Goal: Transaction & Acquisition: Purchase product/service

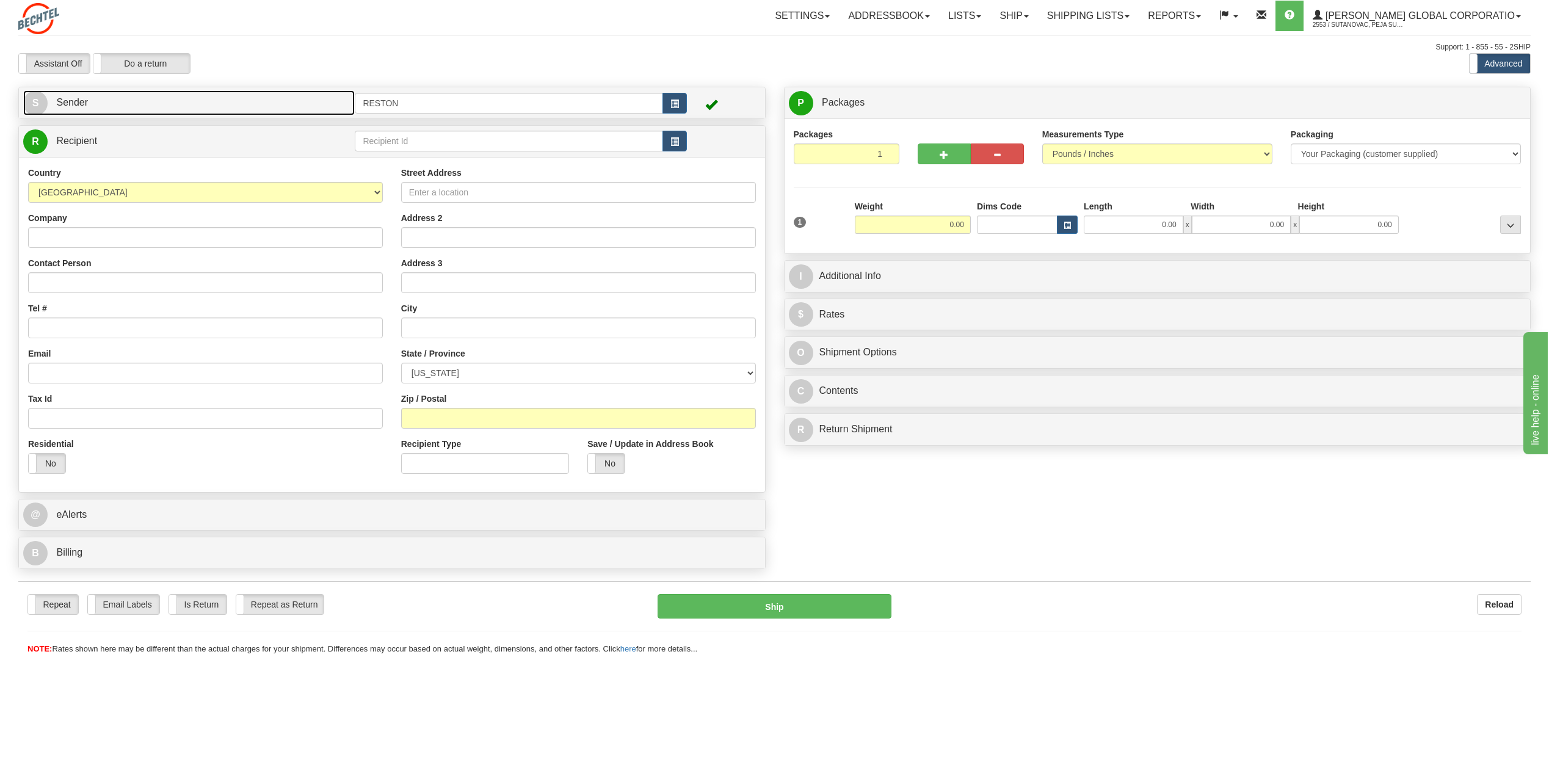
click at [185, 103] on link "S Sender" at bounding box center [189, 103] width 332 height 25
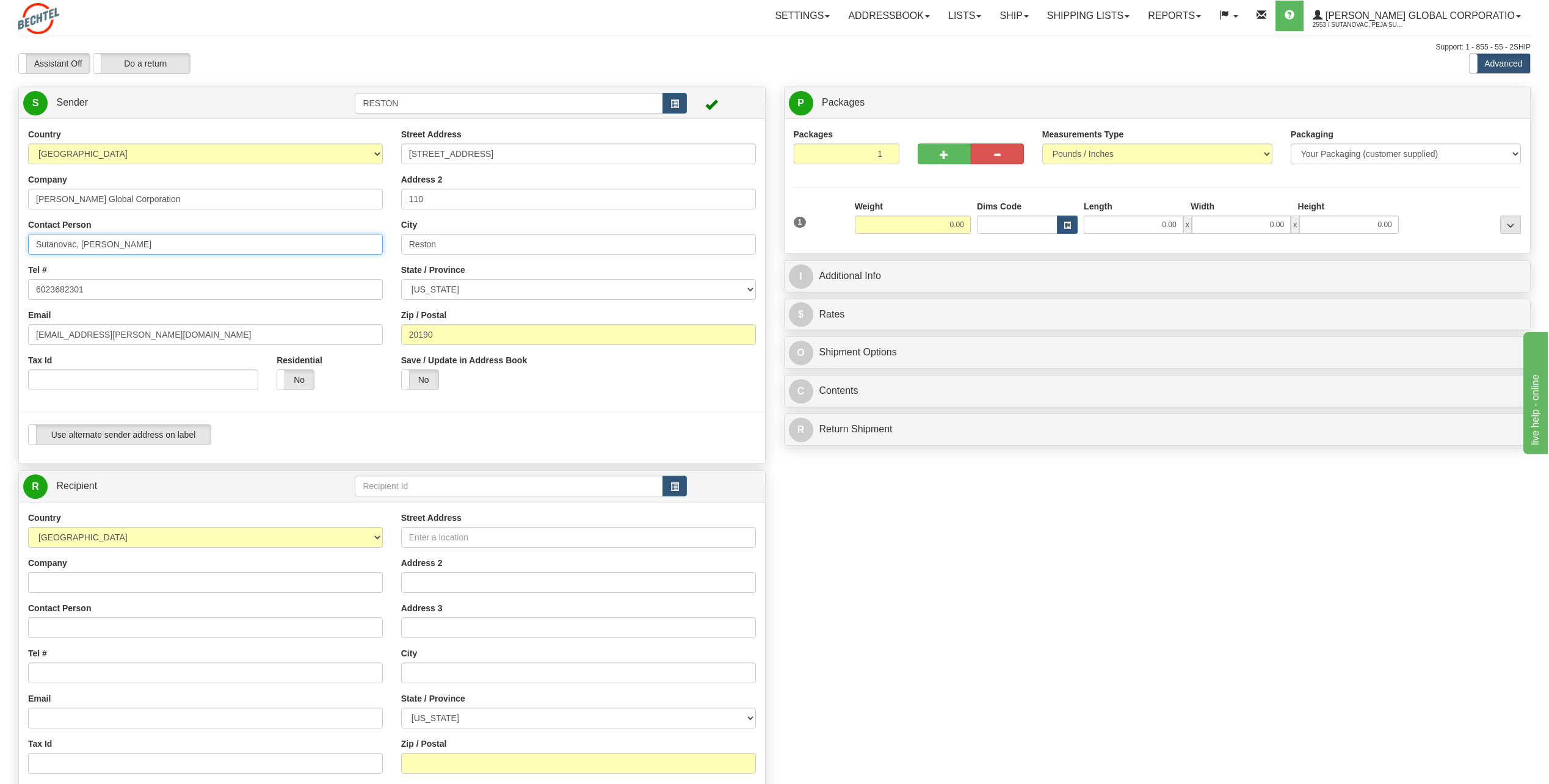
drag, startPoint x: 166, startPoint y: 239, endPoint x: -2, endPoint y: 248, distance: 168.2
click at [0, 248] on html "Training Course Close Toggle navigation Settings Shipping Preferences New Sende…" at bounding box center [774, 392] width 1549 height 784
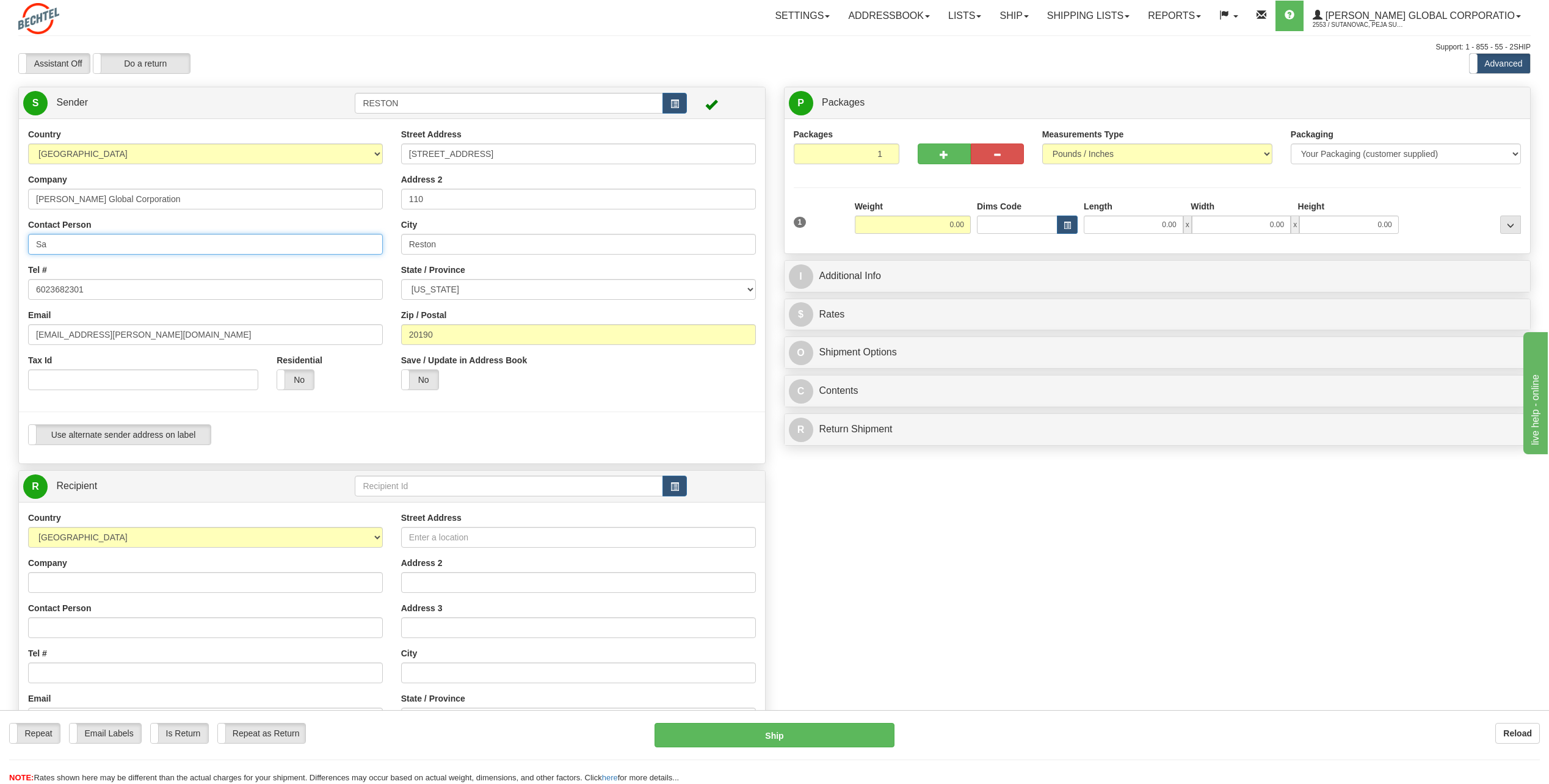
type input "S"
type input "[PERSON_NAME]"
click at [160, 301] on div "Country AFGHANISTAN ALAND ISLANDS ALBANIA ALGERIA AMERICAN SAMOA ANDORRA ANGOLA…" at bounding box center [206, 263] width 373 height 271
click at [172, 241] on input "[PERSON_NAME]" at bounding box center [206, 244] width 355 height 21
click at [178, 294] on input "6023682301" at bounding box center [206, 289] width 355 height 21
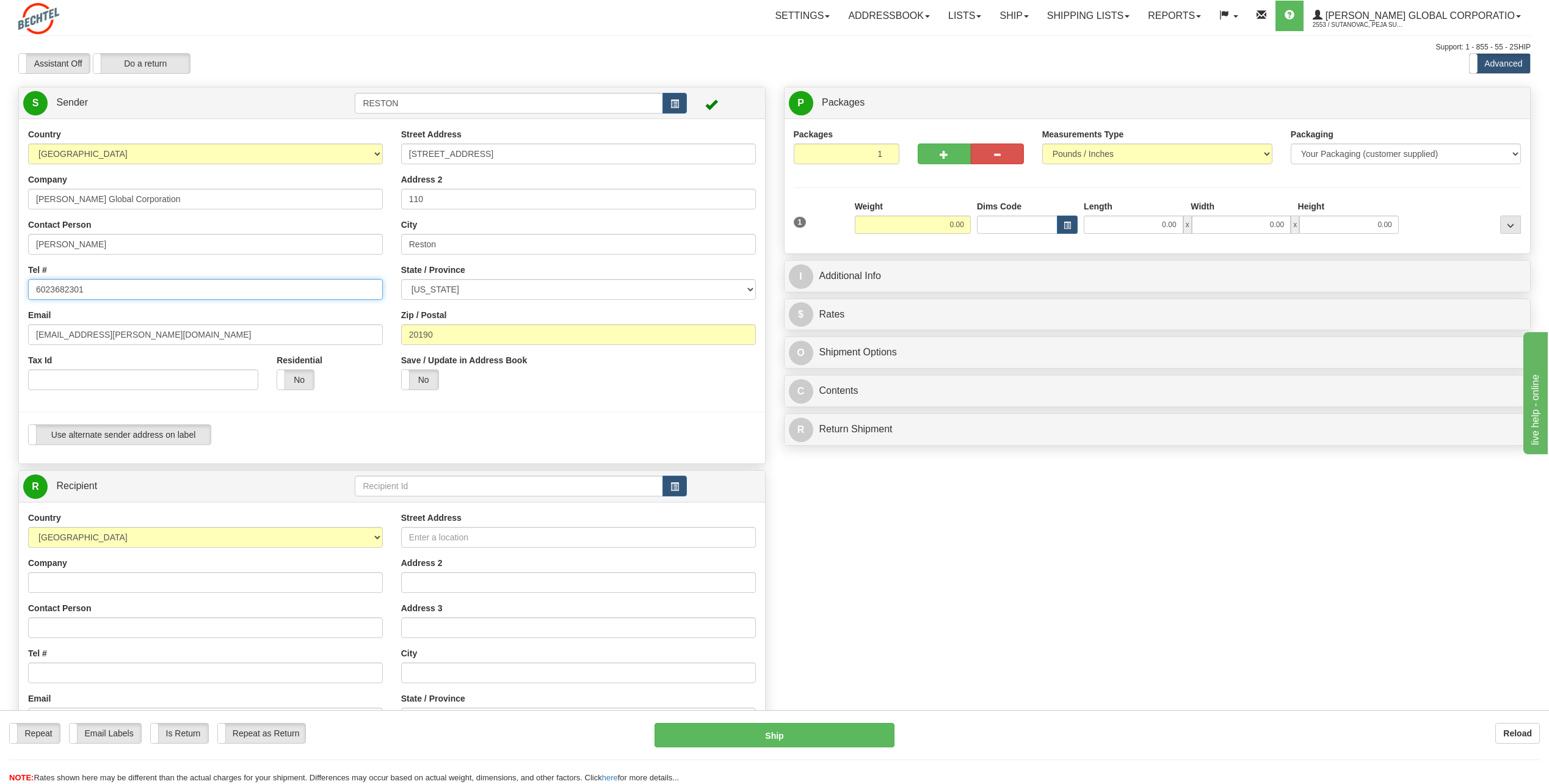
click at [178, 294] on input "6023682301" at bounding box center [206, 289] width 355 height 21
click at [179, 290] on input "6023682301" at bounding box center [206, 289] width 355 height 21
drag, startPoint x: 178, startPoint y: 333, endPoint x: -2, endPoint y: 340, distance: 180.1
click at [0, 340] on html "Training Course Close Toggle navigation Settings Shipping Preferences New Sende…" at bounding box center [774, 392] width 1549 height 784
click at [281, 335] on input "[EMAIL_ADDRESS][PERSON_NAME][DOMAIN_NAME]" at bounding box center [206, 335] width 355 height 21
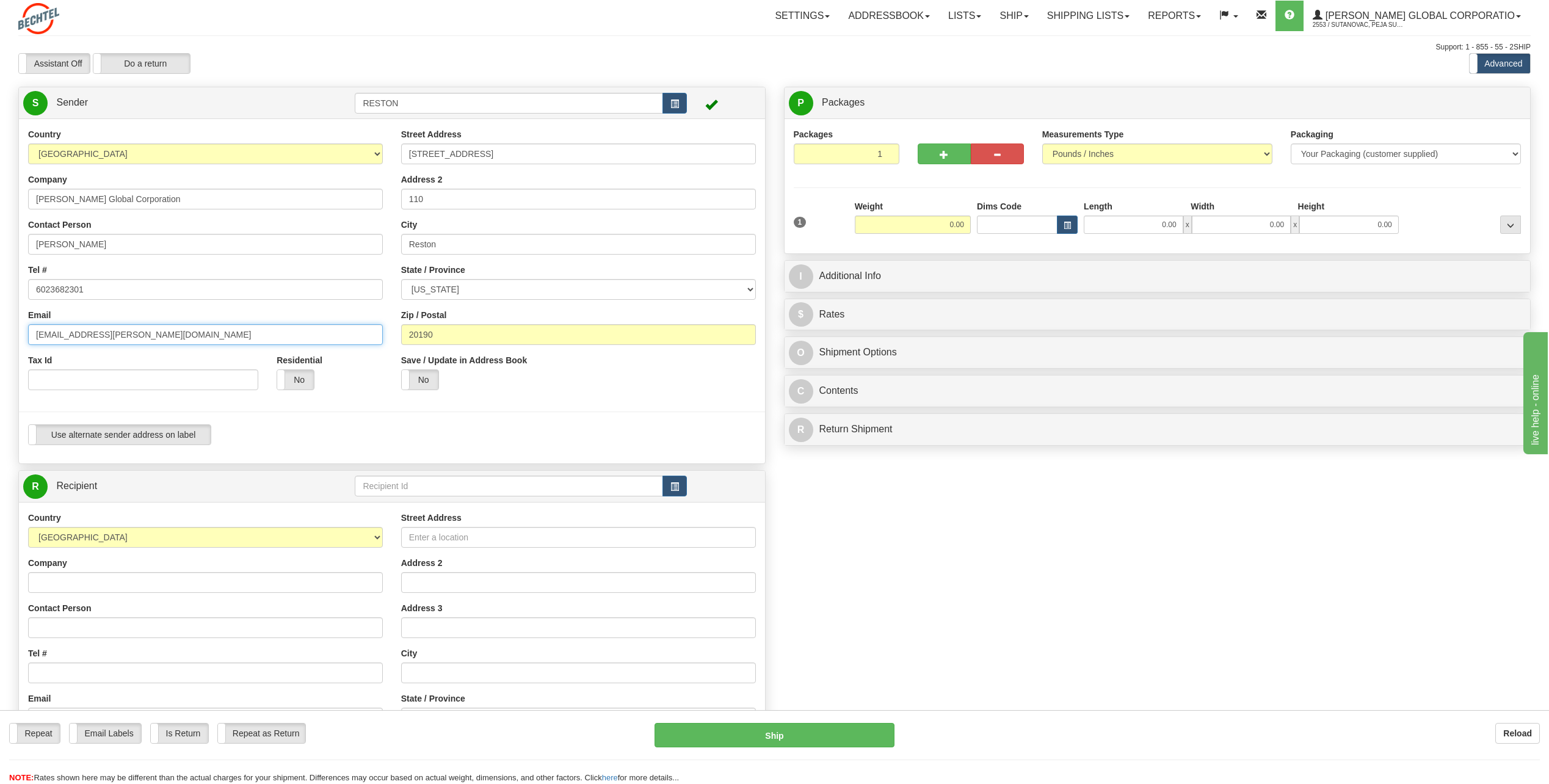
click at [281, 336] on input "[EMAIL_ADDRESS][PERSON_NAME][DOMAIN_NAME]" at bounding box center [206, 335] width 355 height 21
click at [281, 337] on input "[EMAIL_ADDRESS][PERSON_NAME][DOMAIN_NAME]" at bounding box center [206, 335] width 355 height 21
paste input "sfox2@B"
type input "sfox2@Bechtel.com"
click at [658, 409] on div at bounding box center [392, 411] width 765 height 25
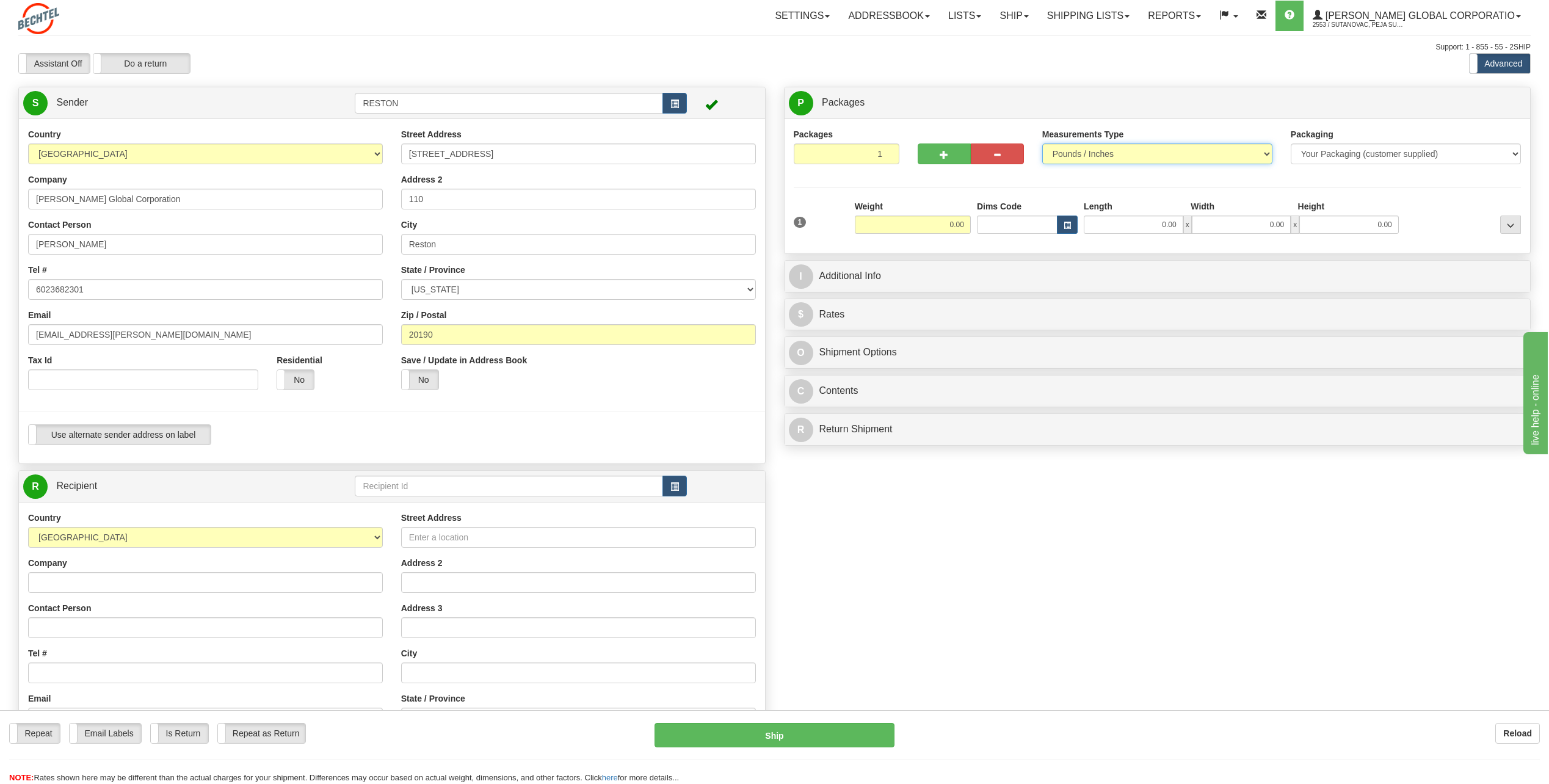
click at [1211, 158] on select "Pounds / Inches Kilograms / Centimeters" at bounding box center [1157, 154] width 230 height 21
click at [1211, 158] on select "Pounds / Inches Kilograms / Centimeters" at bounding box center [1157, 154] width 230 height 21
click at [1426, 158] on select "Your Packaging (customer supplied) Envelope (carrier supplied) Pack (carrier su…" at bounding box center [1406, 154] width 230 height 21
click at [1417, 158] on select "Your Packaging (customer supplied) Envelope (carrier supplied) Pack (carrier su…" at bounding box center [1406, 154] width 230 height 21
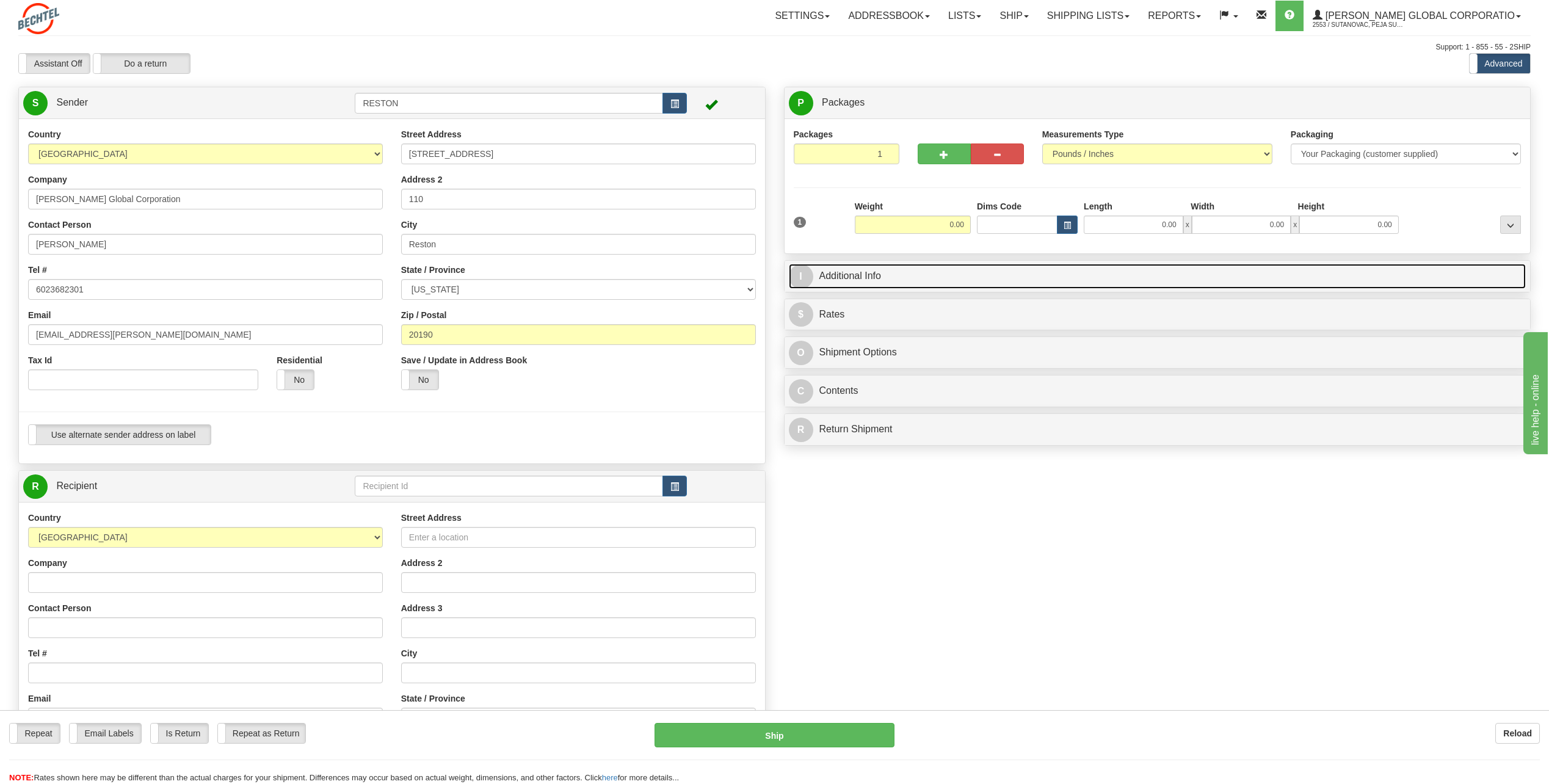
click at [910, 279] on link "I Additional Info" at bounding box center [1158, 276] width 738 height 25
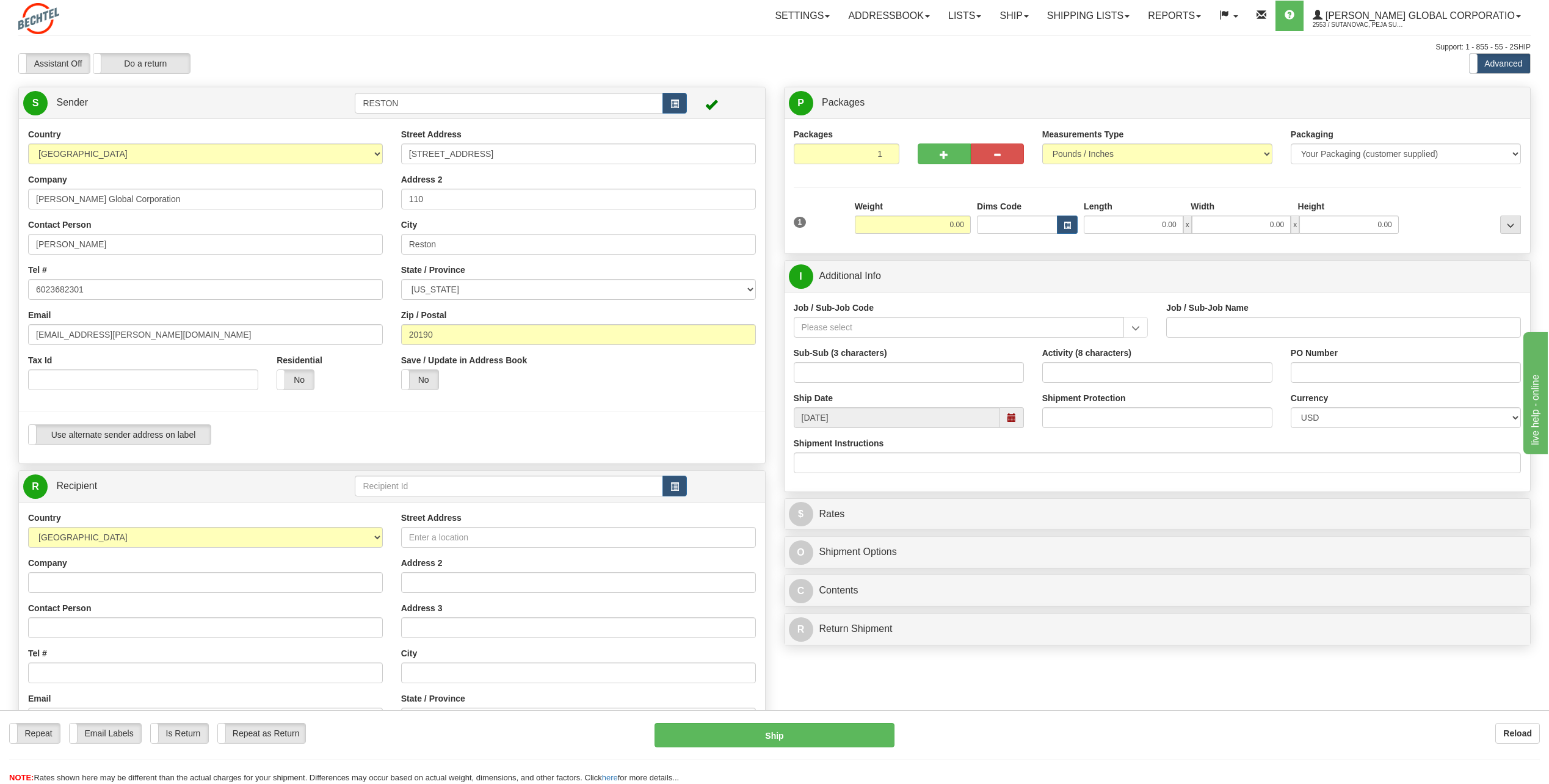
click at [1121, 402] on label "Shipment Protection" at bounding box center [1084, 398] width 84 height 12
click at [1121, 407] on input "Shipment Protection" at bounding box center [1157, 417] width 230 height 21
click at [1114, 411] on input "Shipment Protection" at bounding box center [1157, 417] width 230 height 21
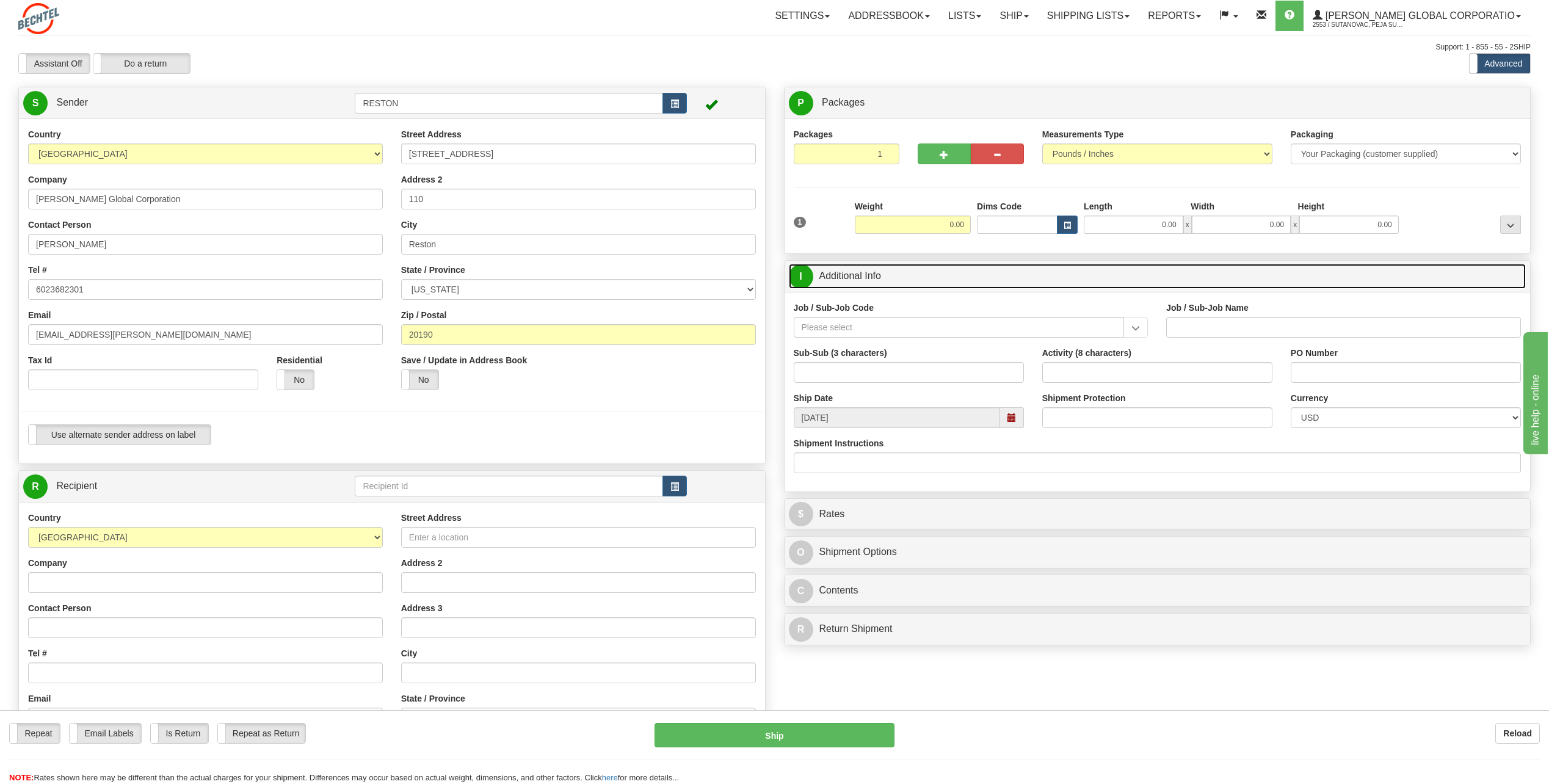
click at [991, 273] on link "I Additional Info" at bounding box center [1158, 276] width 738 height 25
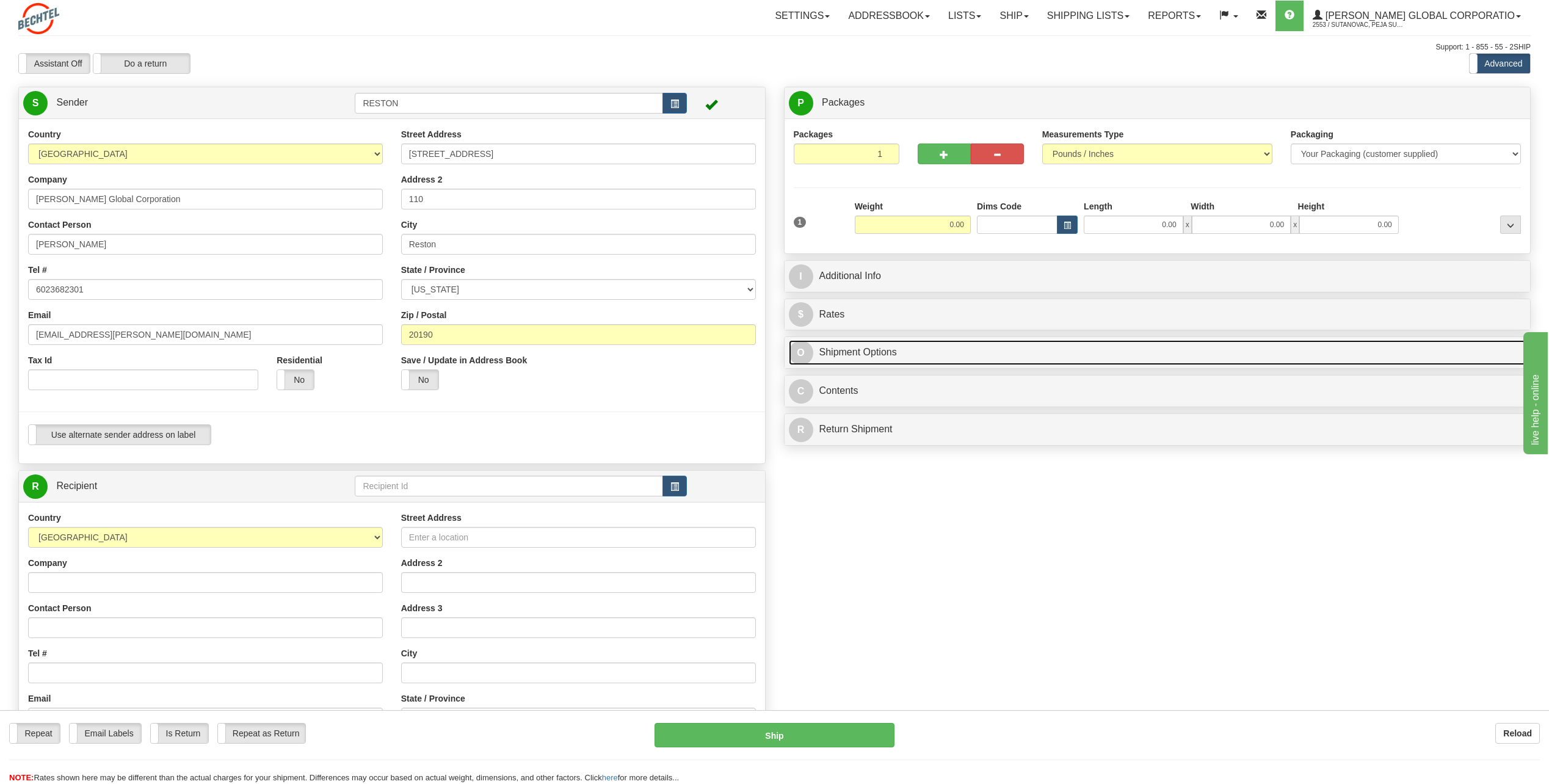
click at [835, 350] on link "O Shipment Options" at bounding box center [1158, 352] width 738 height 25
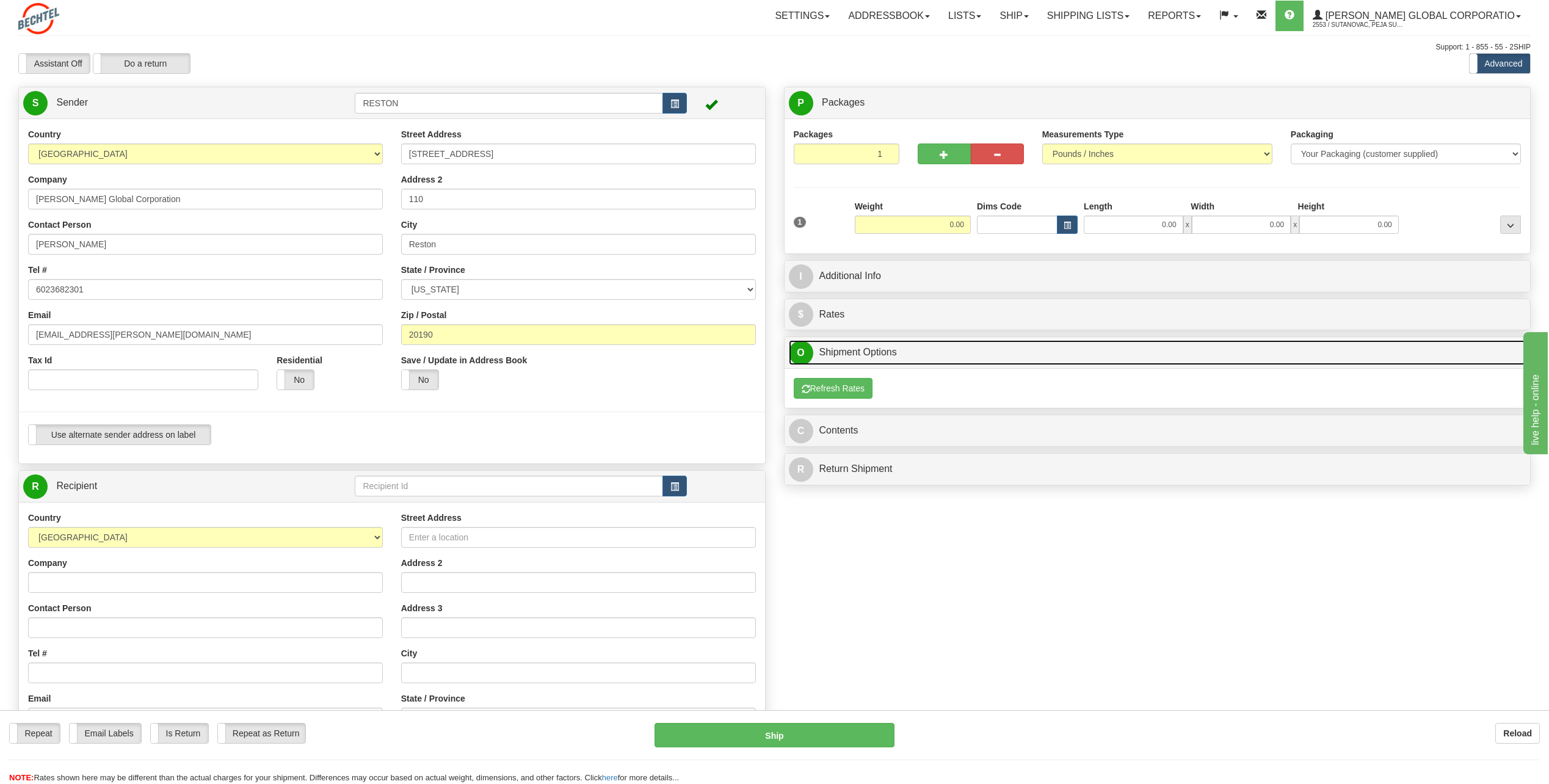
click at [835, 350] on link "O Shipment Options" at bounding box center [1158, 352] width 738 height 25
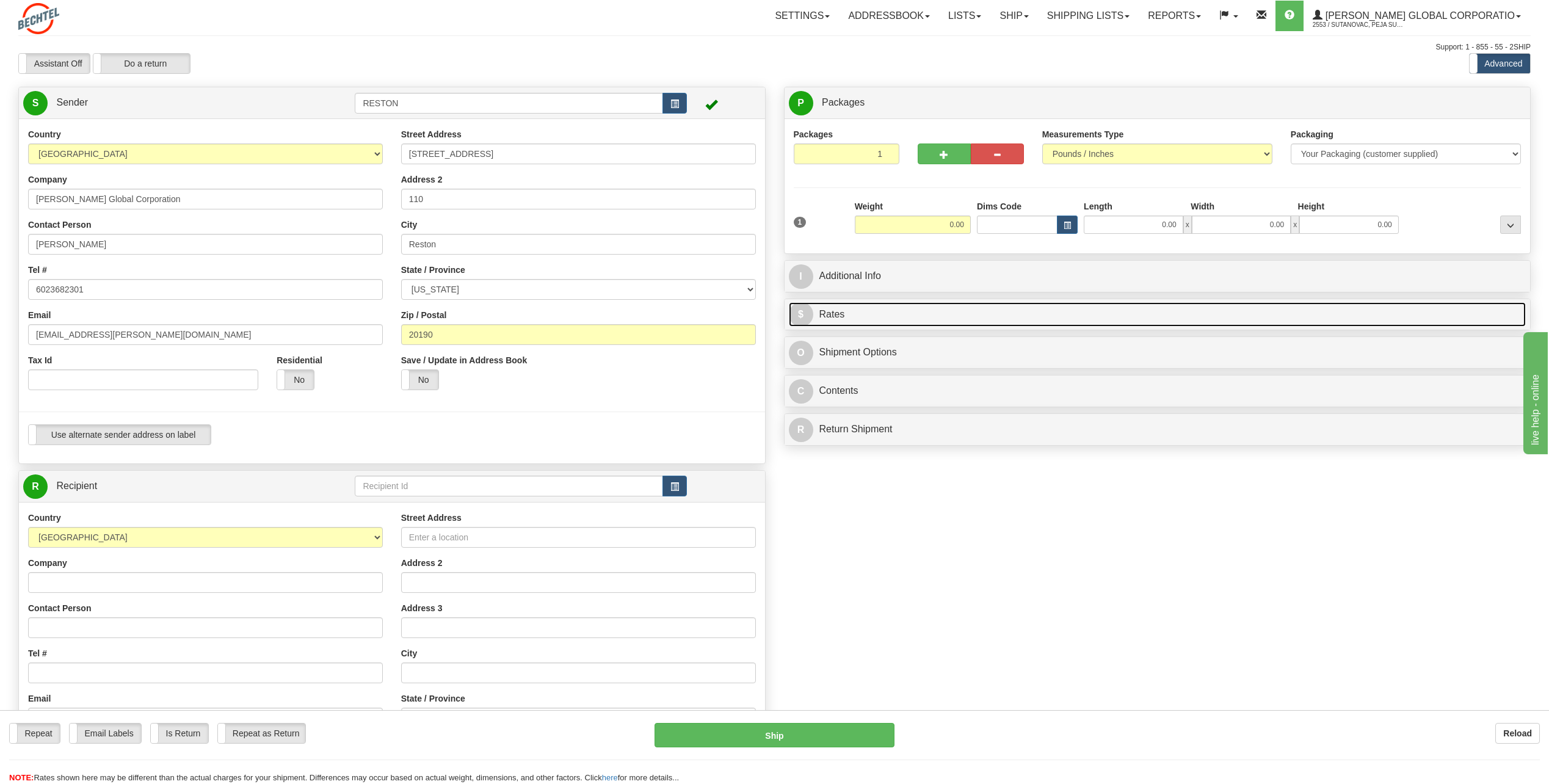
click at [829, 317] on link "$ Rates" at bounding box center [1158, 314] width 738 height 25
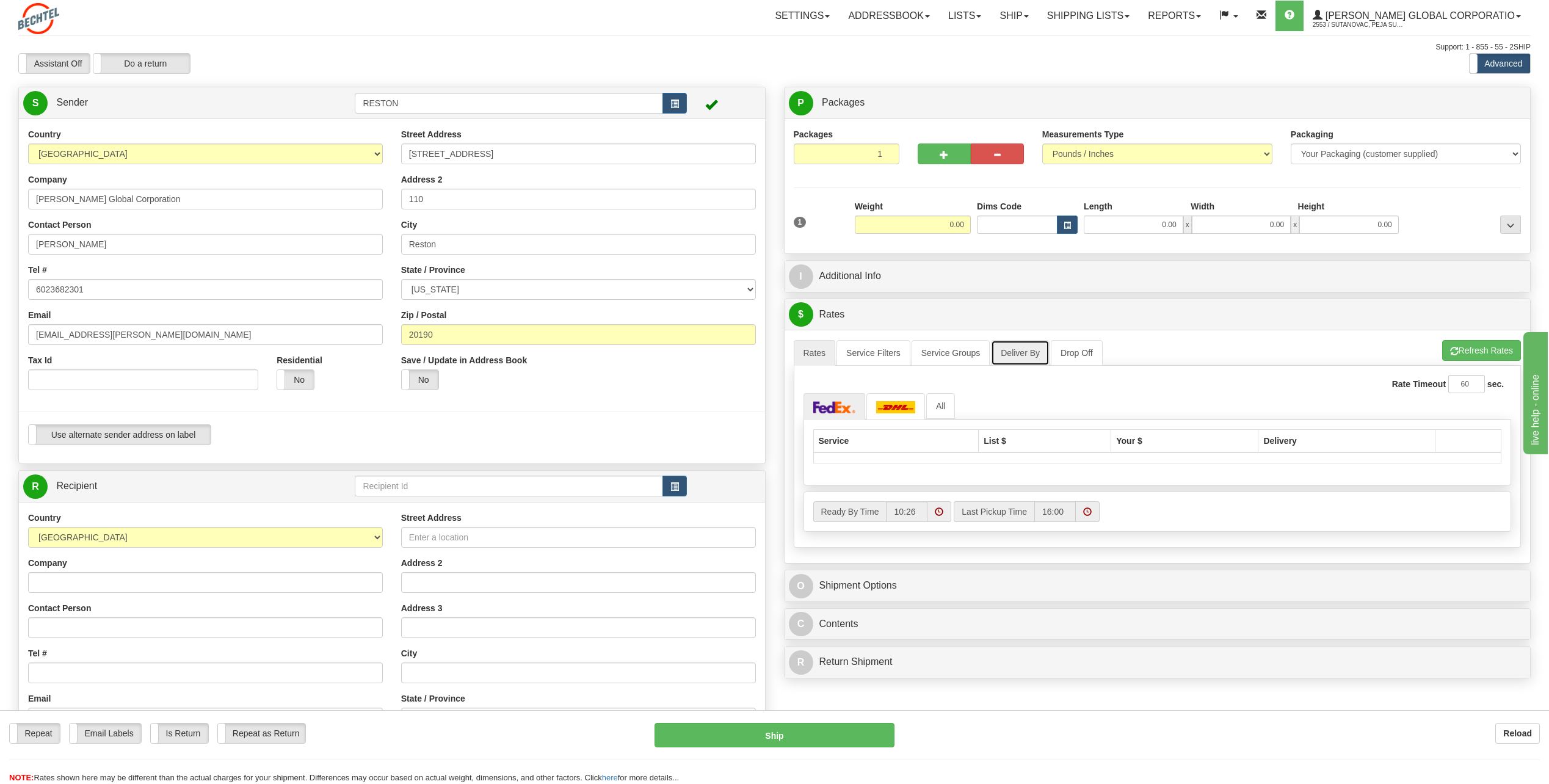
click at [1028, 354] on link "Deliver By" at bounding box center [1020, 353] width 58 height 26
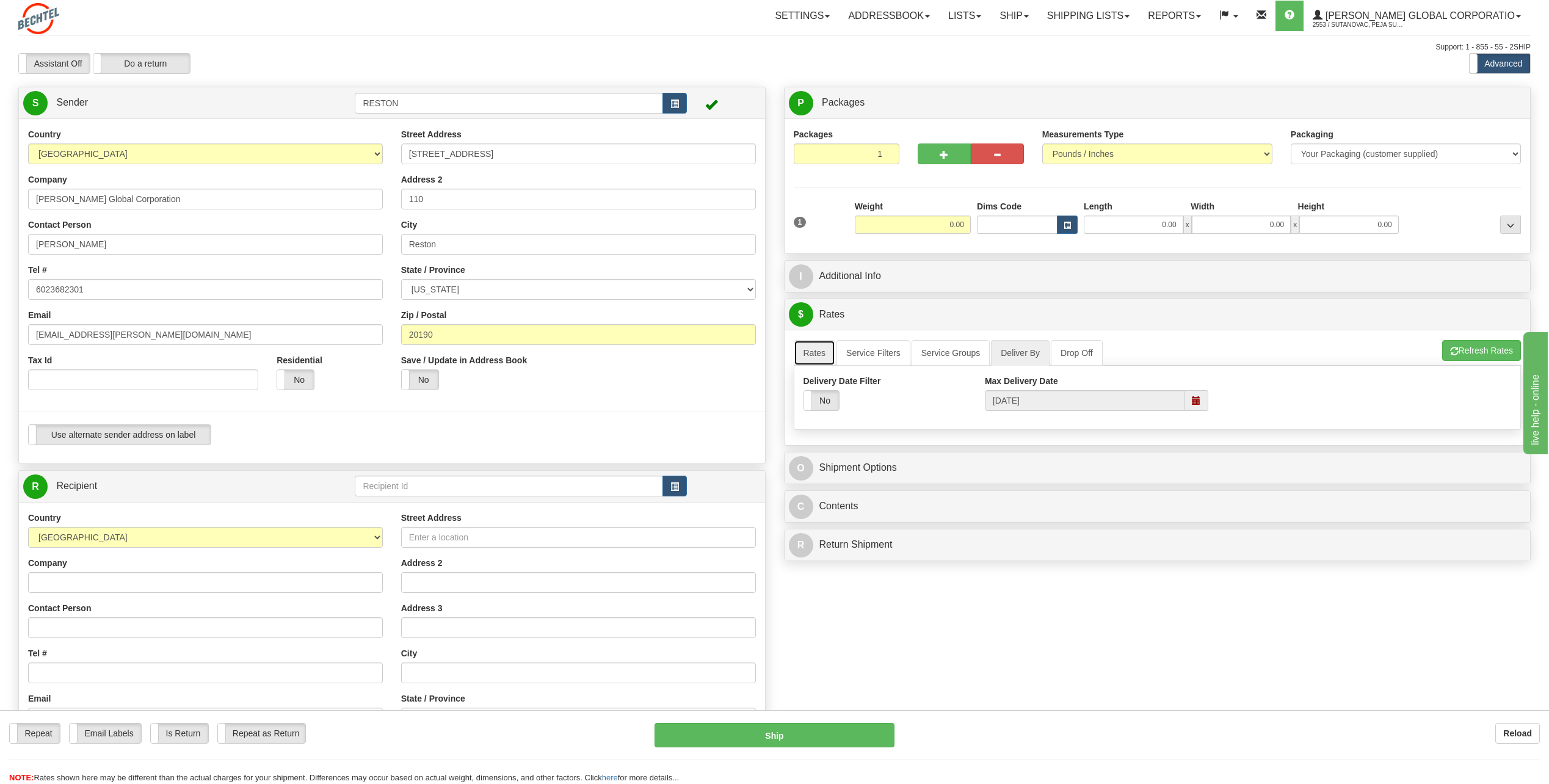
click at [806, 352] on link "Rates" at bounding box center [815, 353] width 42 height 26
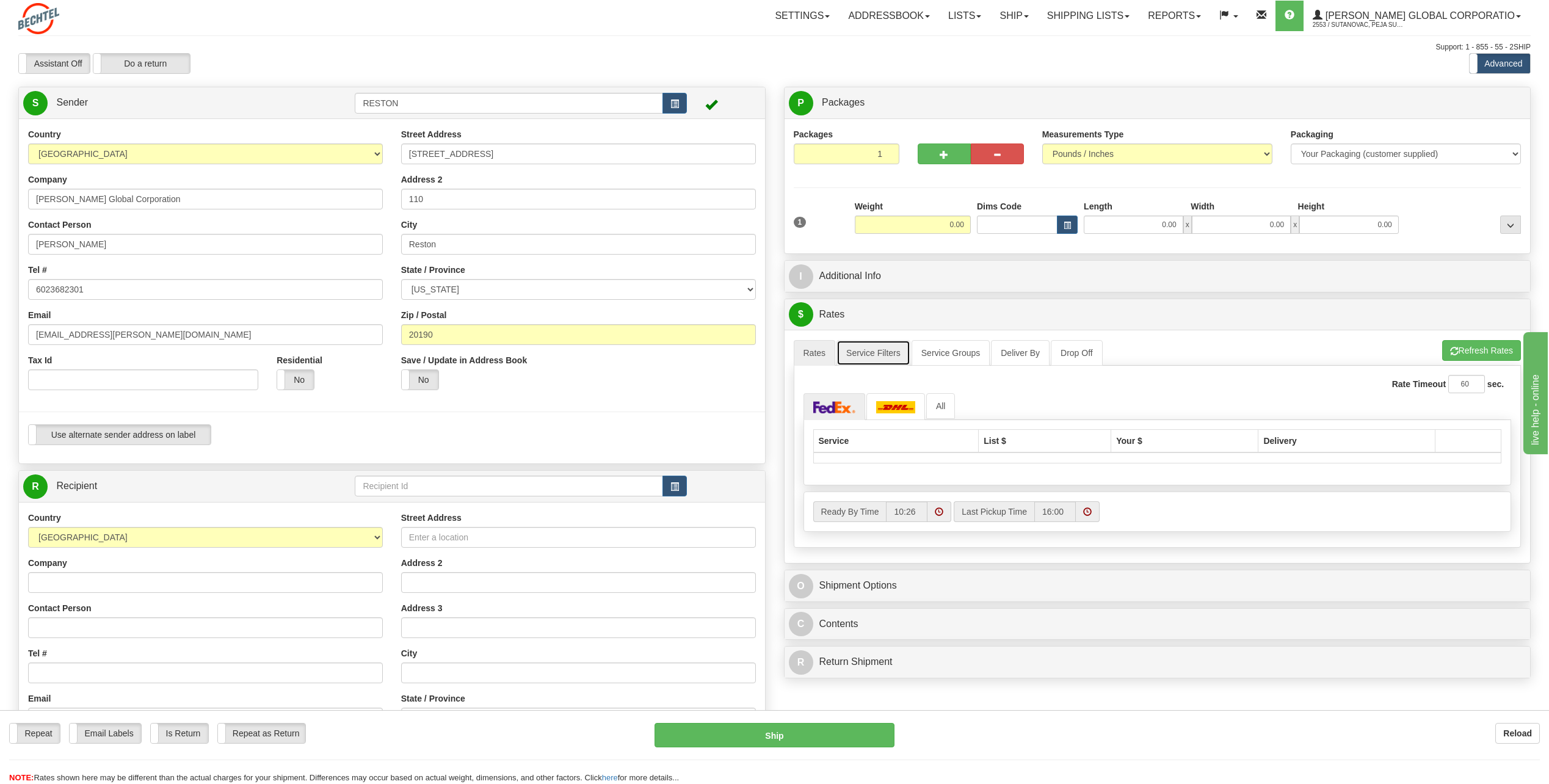
click at [848, 352] on link "Service Filters" at bounding box center [873, 353] width 74 height 26
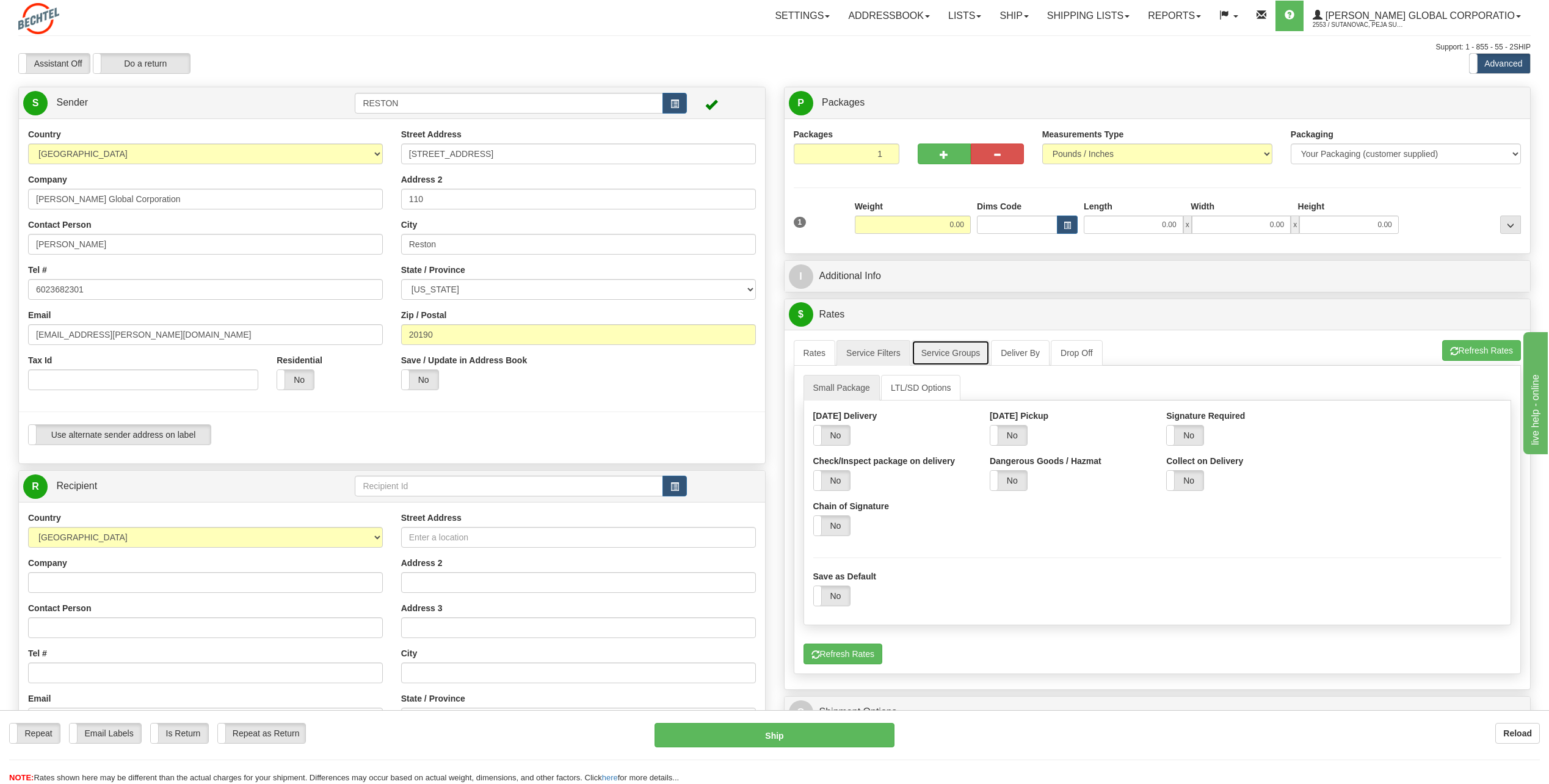
click at [964, 357] on link "Service Groups" at bounding box center [950, 353] width 78 height 26
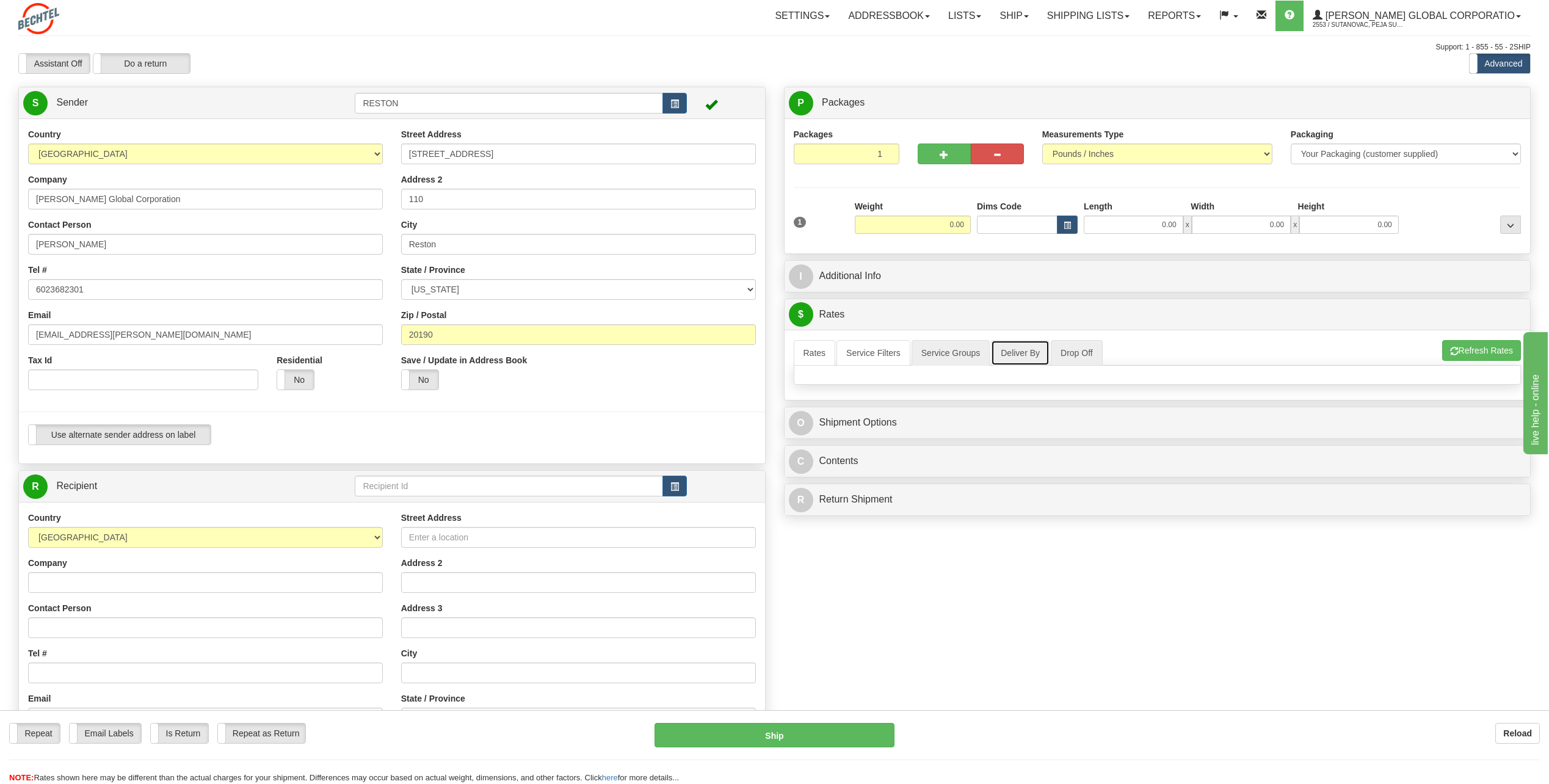
drag, startPoint x: 1045, startPoint y: 361, endPoint x: 1076, endPoint y: 359, distance: 31.1
click at [1047, 360] on link "Deliver By" at bounding box center [1020, 353] width 58 height 26
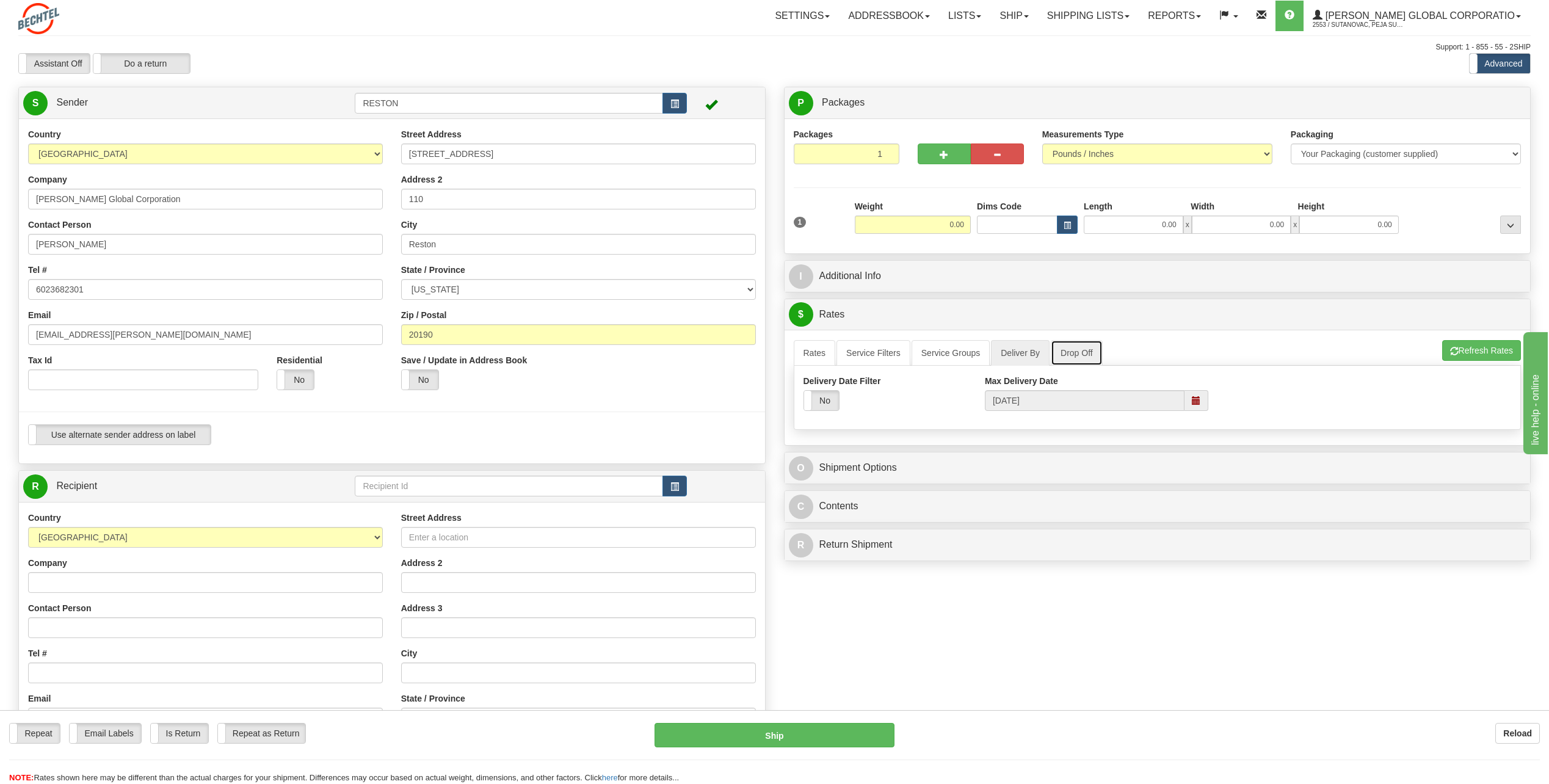
click at [1073, 360] on link "Drop Off" at bounding box center [1077, 353] width 52 height 26
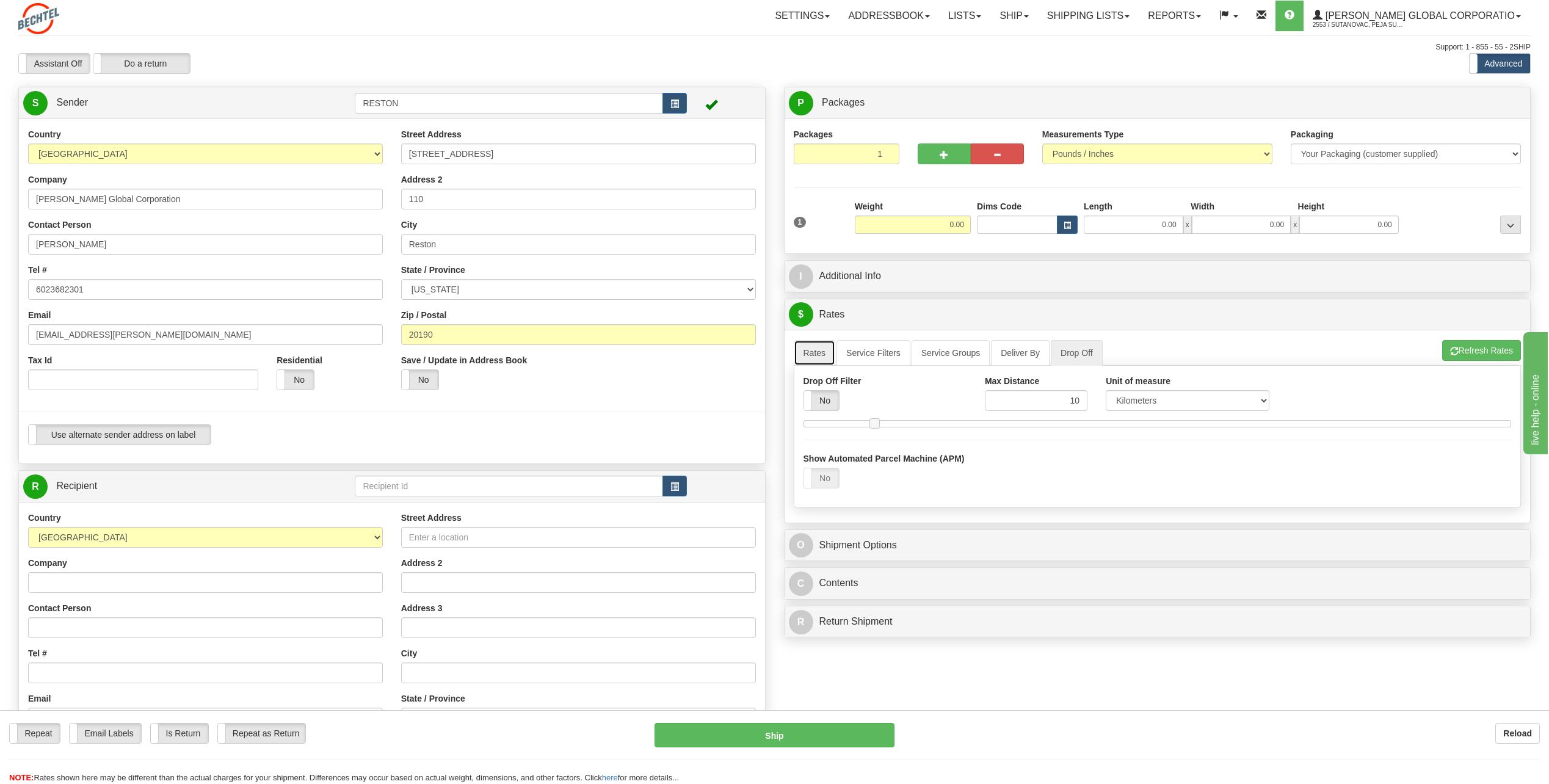
click at [808, 362] on link "Rates" at bounding box center [815, 353] width 42 height 26
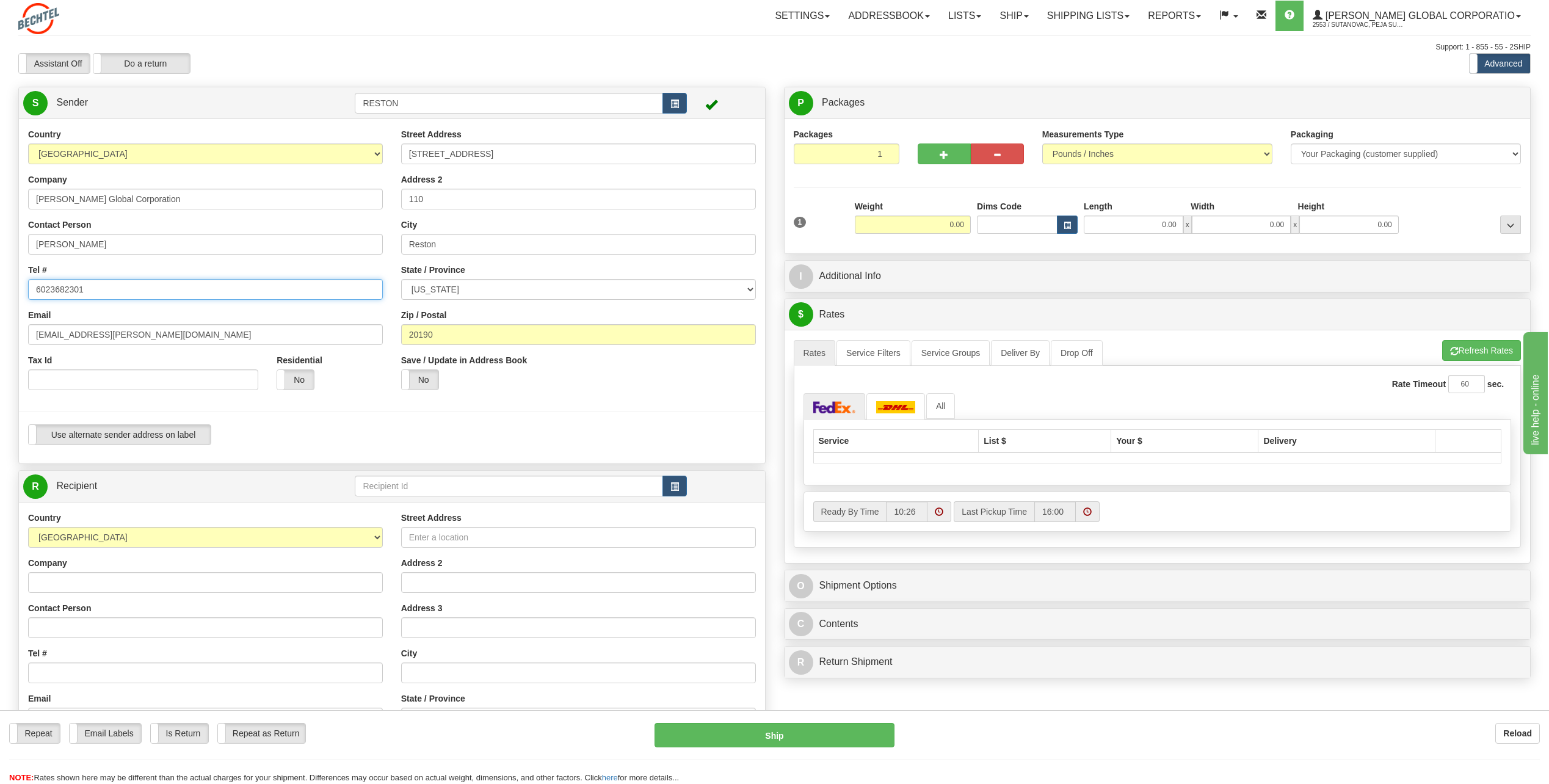
click at [117, 296] on input "6023682301" at bounding box center [206, 289] width 355 height 21
type input "5717869853"
click at [147, 330] on input "sfox2@Bechtel.com" at bounding box center [206, 335] width 355 height 21
click at [1425, 158] on select "Your Packaging (customer supplied) Envelope (carrier supplied) Pack (carrier su…" at bounding box center [1406, 154] width 230 height 21
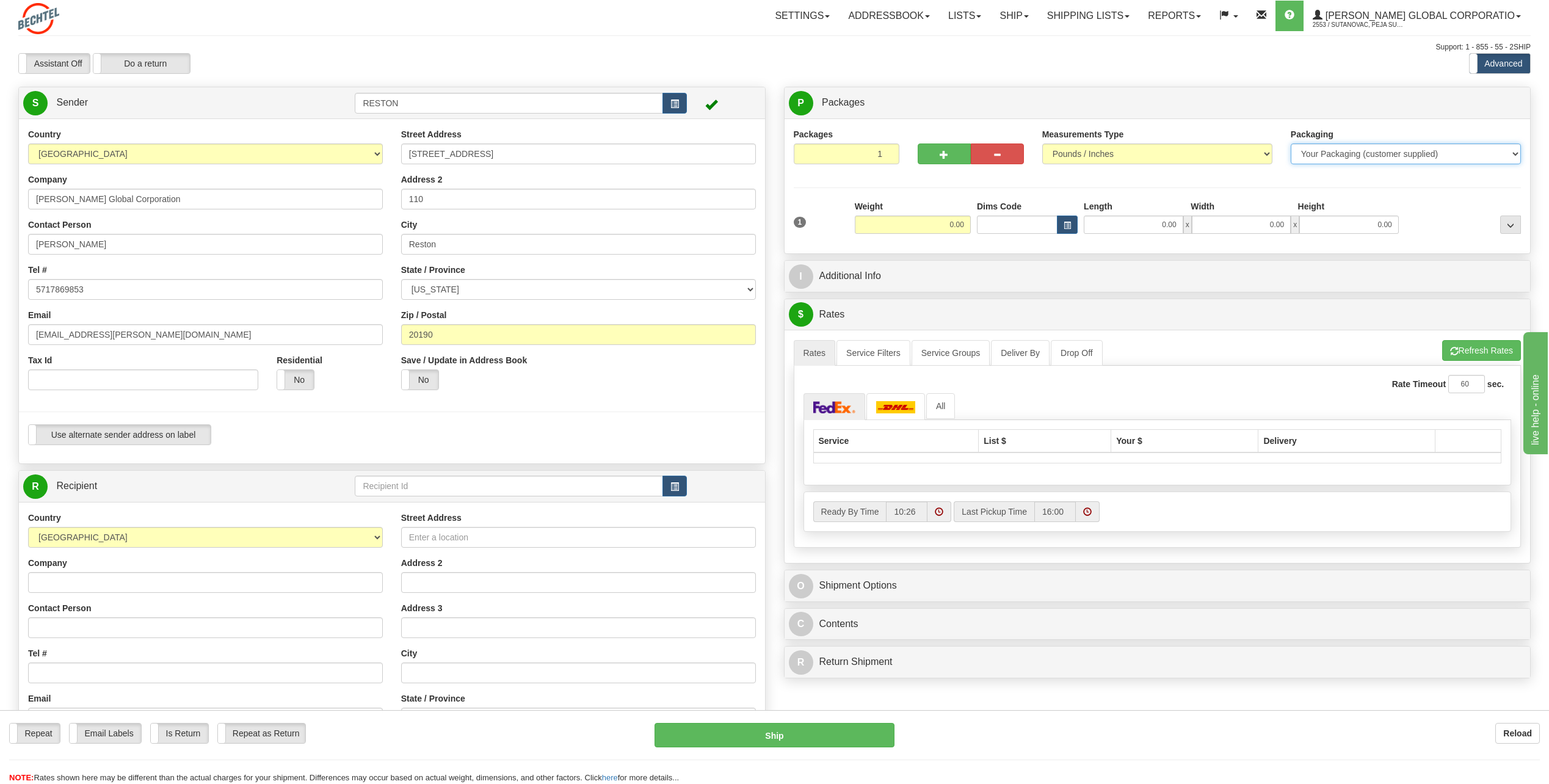
select select "2"
click at [1291, 144] on select "Your Packaging (customer supplied) Envelope (carrier supplied) Pack (carrier su…" at bounding box center [1406, 154] width 230 height 21
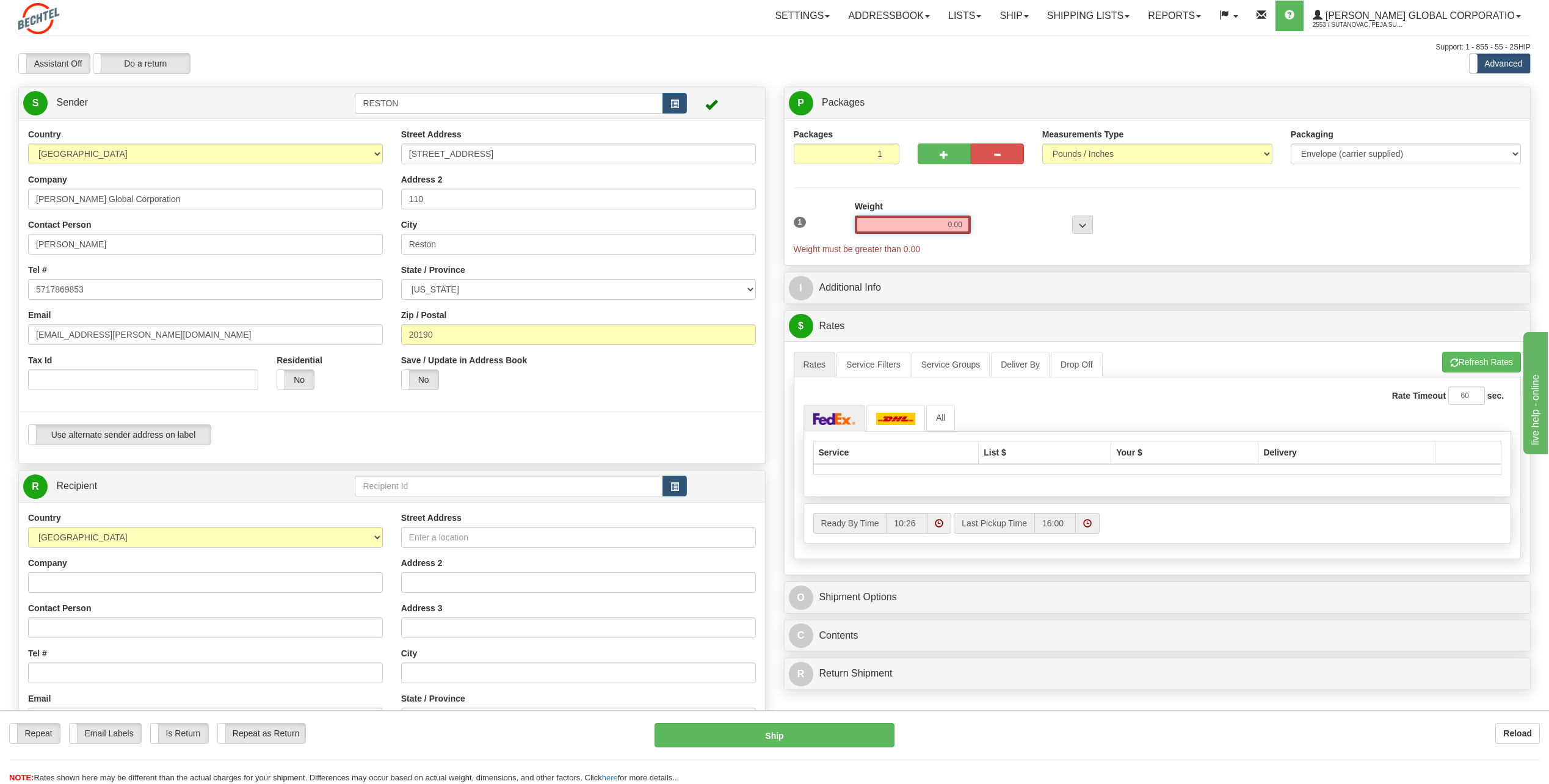
click at [934, 223] on input "0.00" at bounding box center [913, 225] width 116 height 18
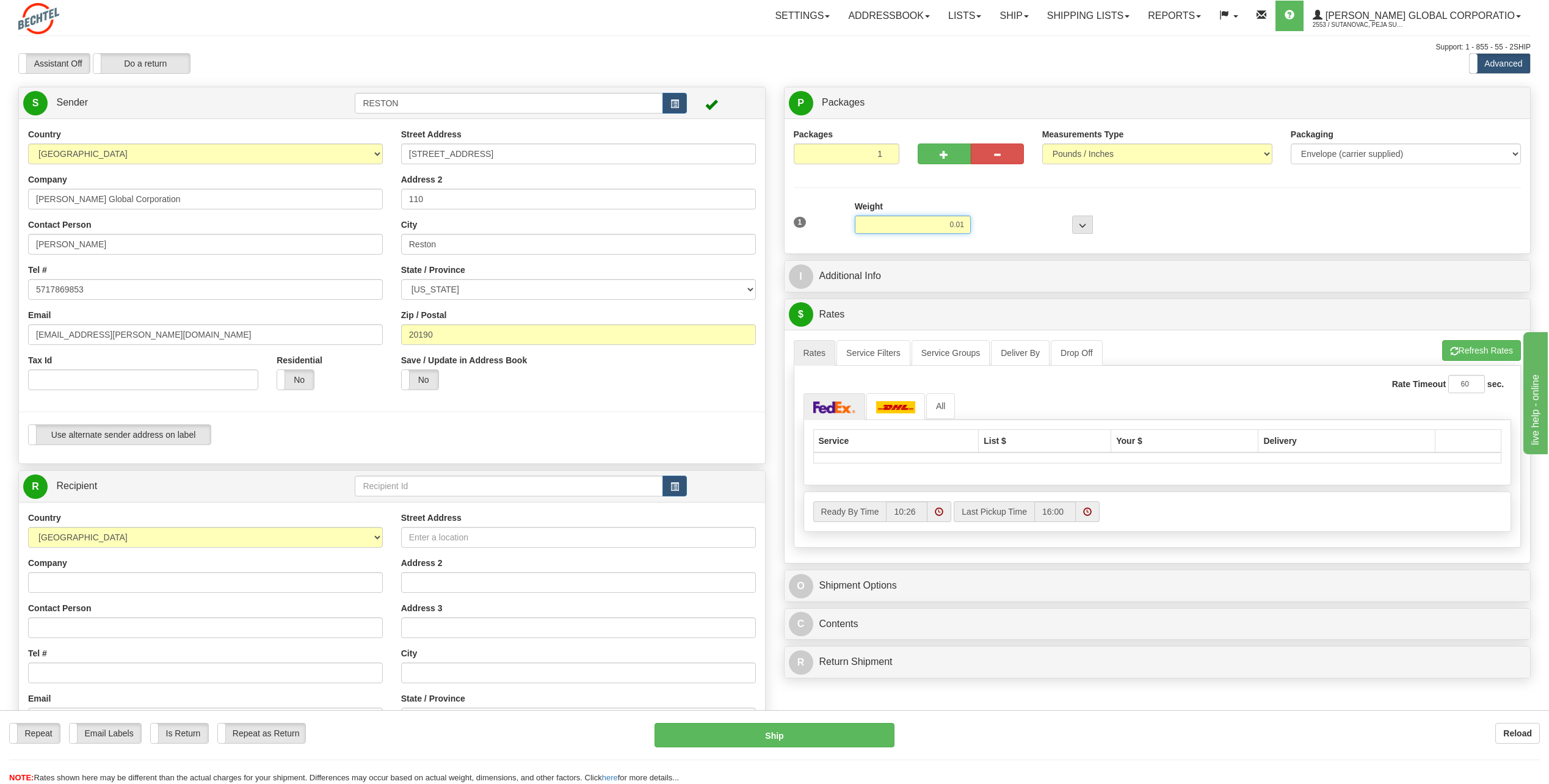
type input "0.01"
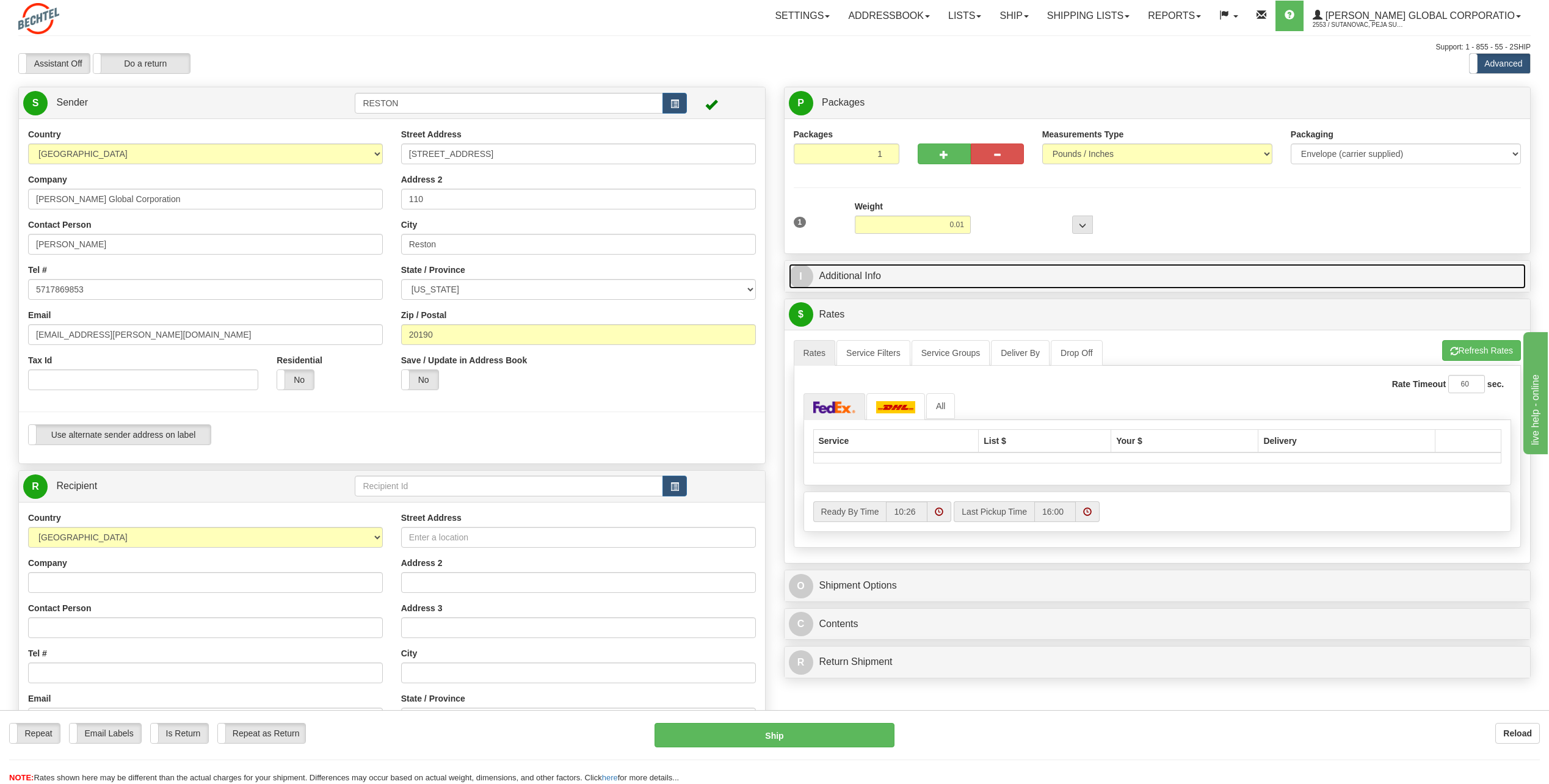
click at [916, 284] on link "I Additional Info" at bounding box center [1158, 276] width 738 height 25
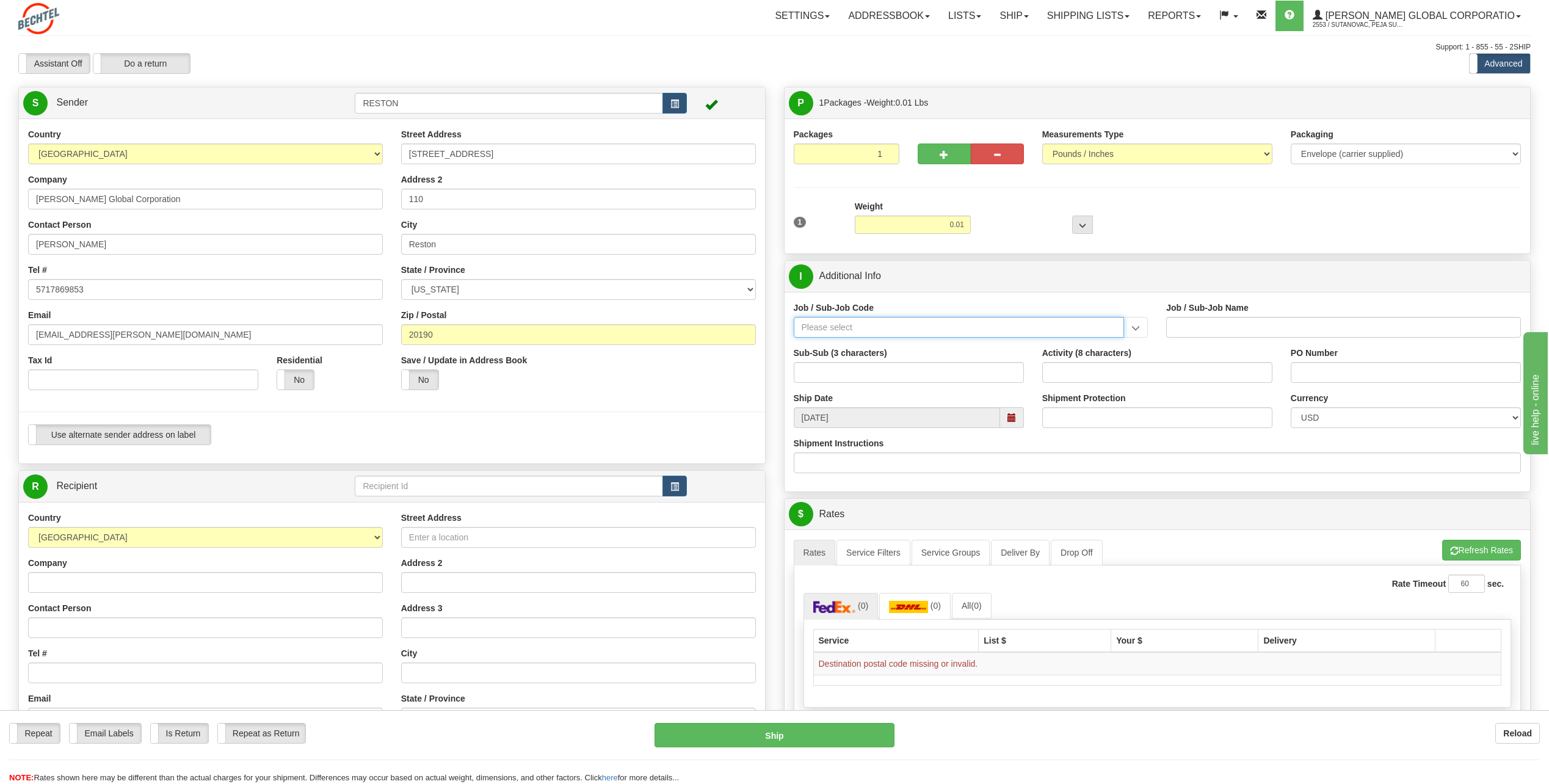
click at [865, 334] on input "Job / Sub-Job Code" at bounding box center [959, 327] width 331 height 21
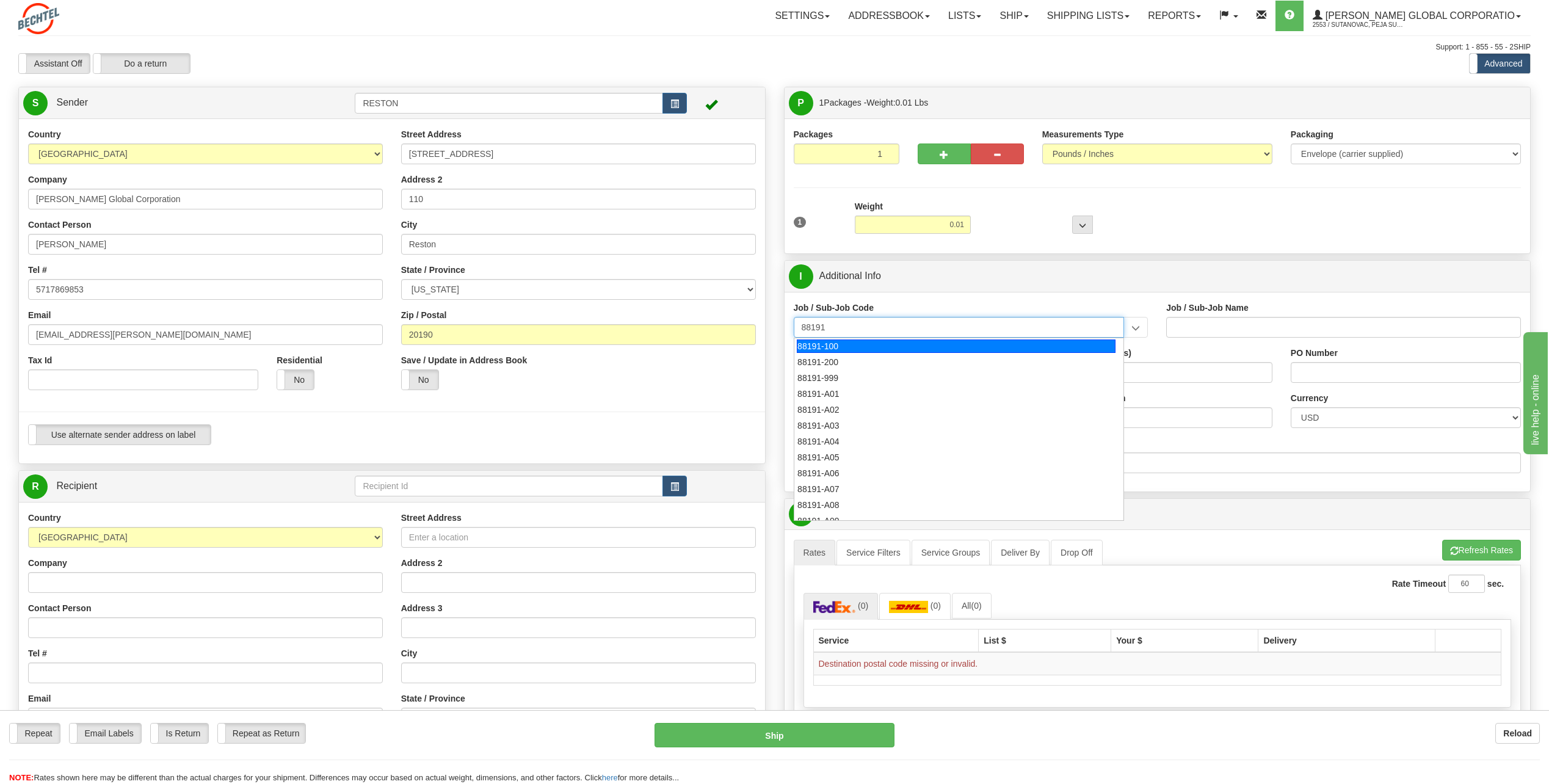
click at [829, 350] on div "88191-100" at bounding box center [956, 346] width 319 height 14
type input "88191-100"
type input "SOUTH SPUR SOLAR - INTERNAL COSTS"
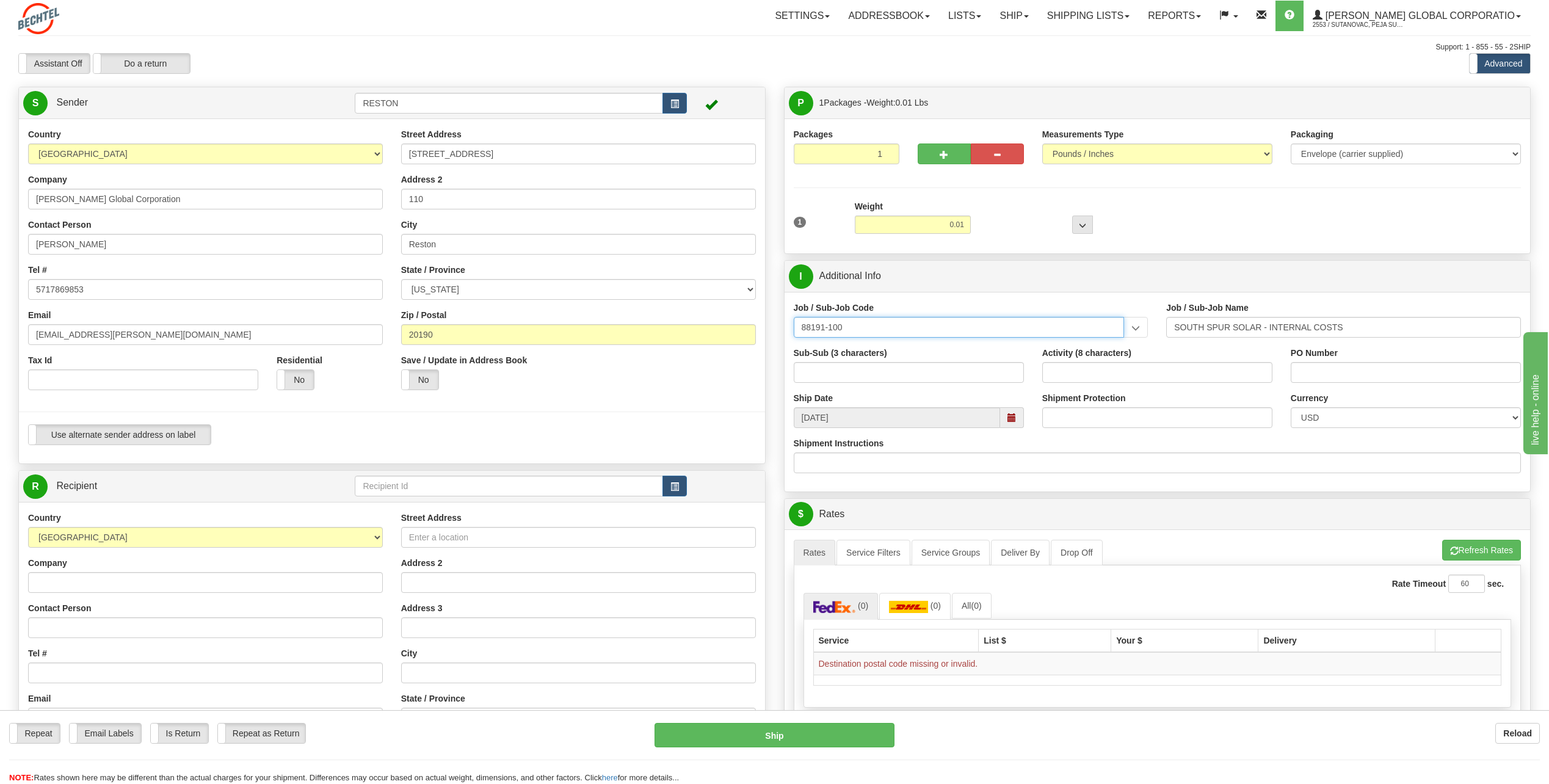
click at [961, 325] on input "88191-100" at bounding box center [959, 327] width 331 height 21
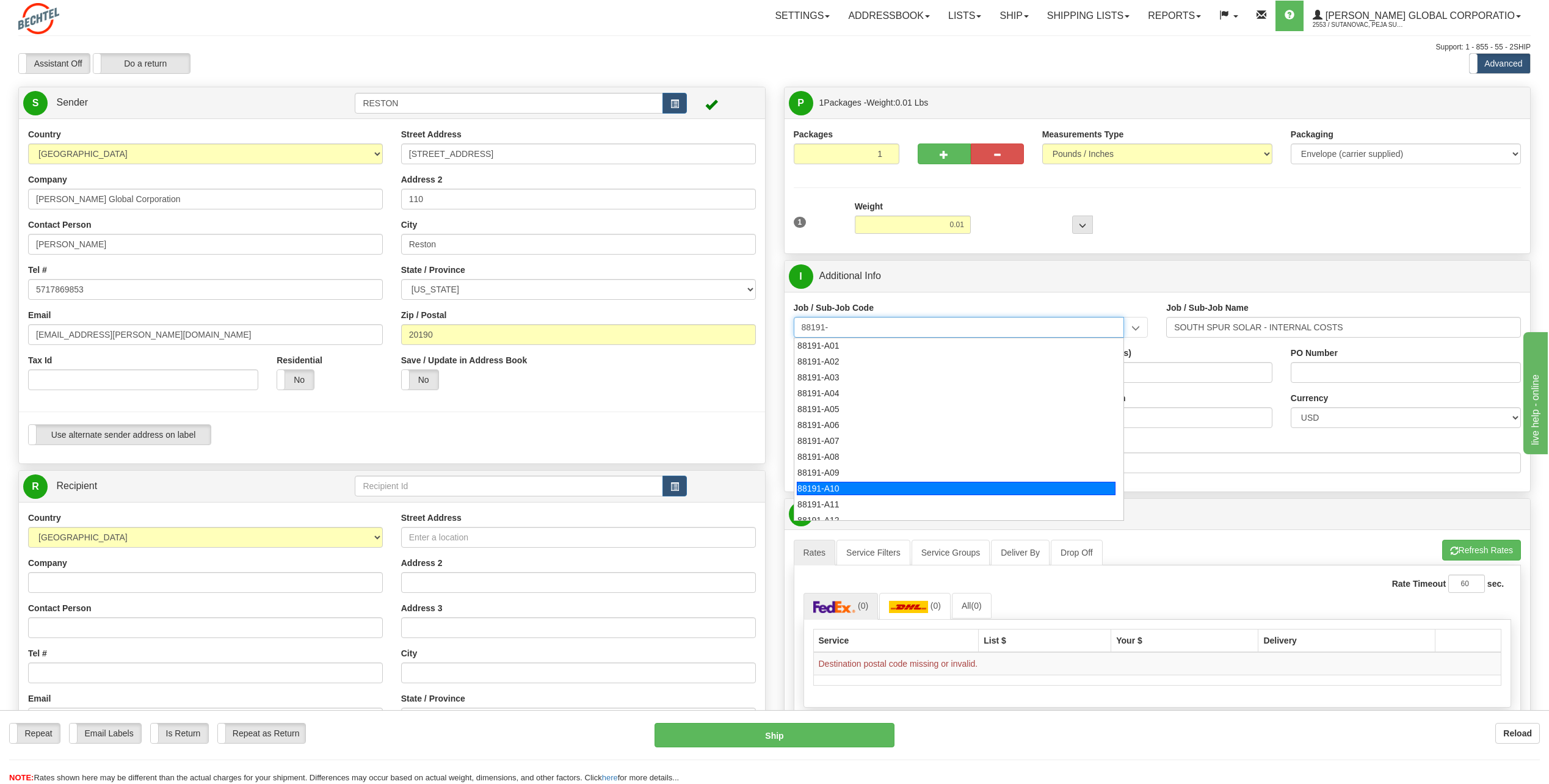
scroll to position [131, 0]
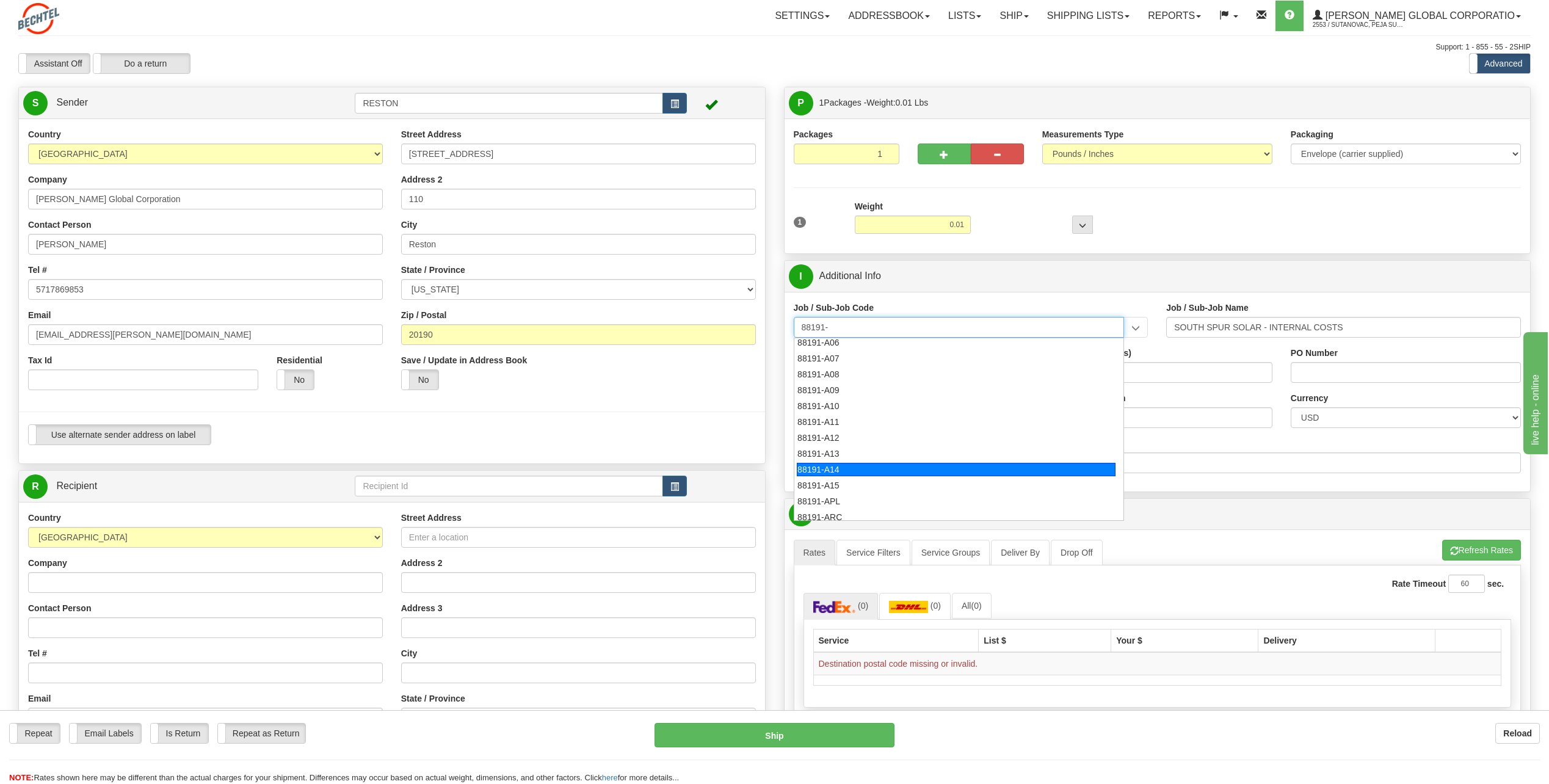
click at [843, 467] on div "88191-A14" at bounding box center [956, 470] width 319 height 14
type input "88191-A14"
type input "SOUTH SPUR SOLAR - LAND-TITLE CURATIVE WORKS"
type input "88191-A14"
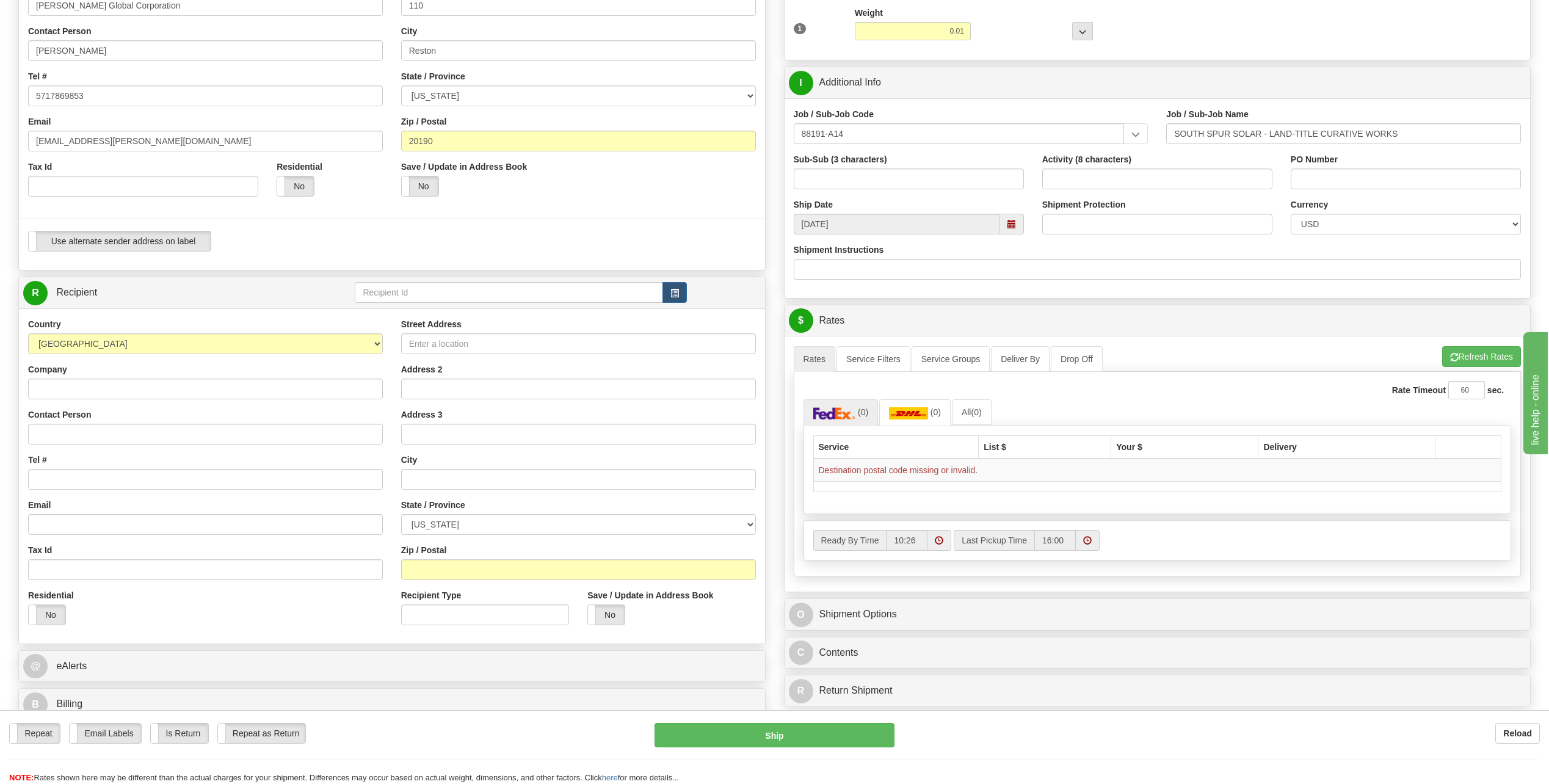
scroll to position [244, 0]
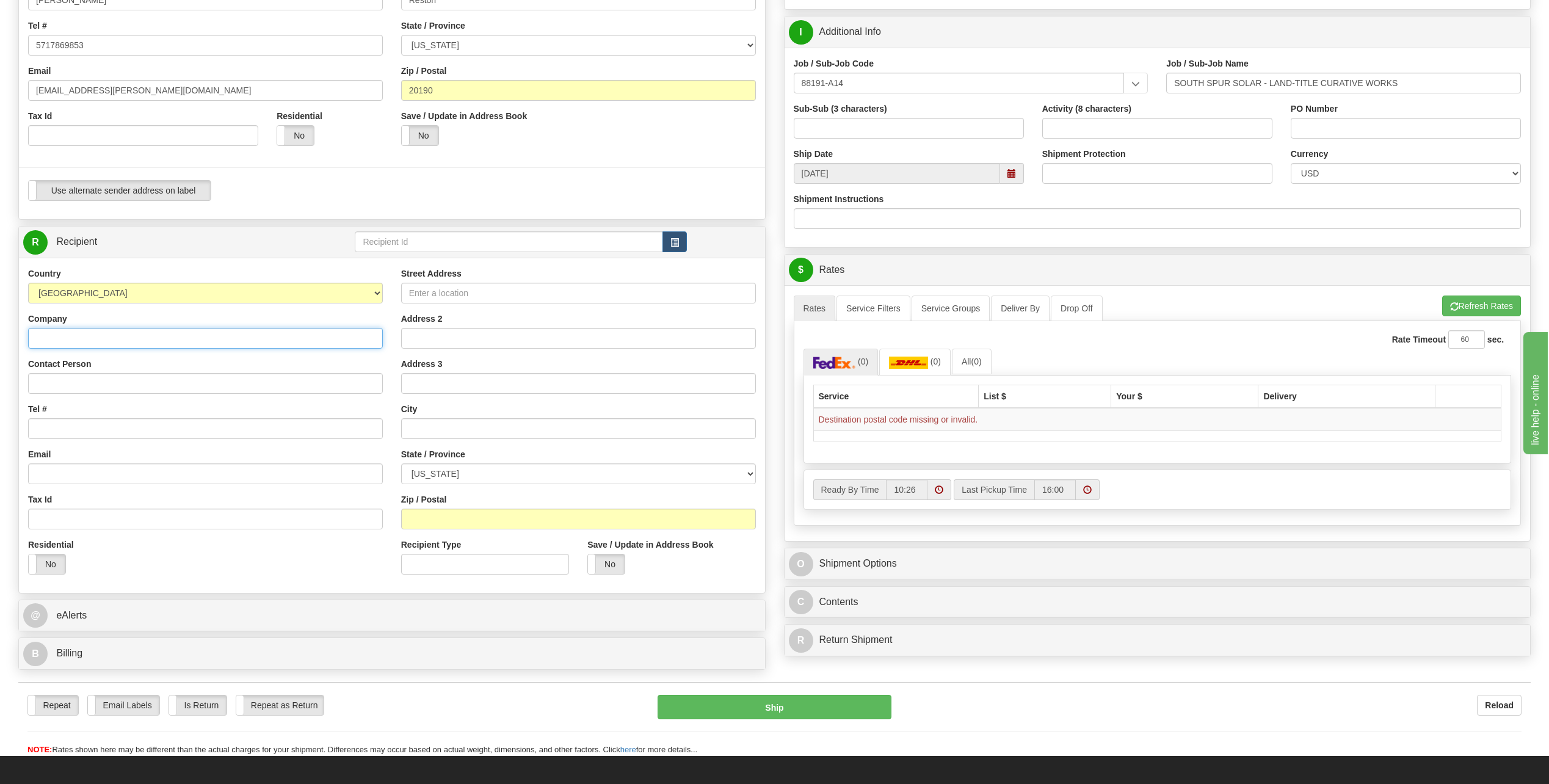
click at [81, 334] on input "Company" at bounding box center [206, 338] width 355 height 21
click at [440, 290] on input "Street Address" at bounding box center [579, 293] width 355 height 21
click at [474, 293] on input "Street Address" at bounding box center [579, 293] width 355 height 21
type input "36977 County Toad CC"
click at [452, 419] on input "text" at bounding box center [579, 429] width 355 height 21
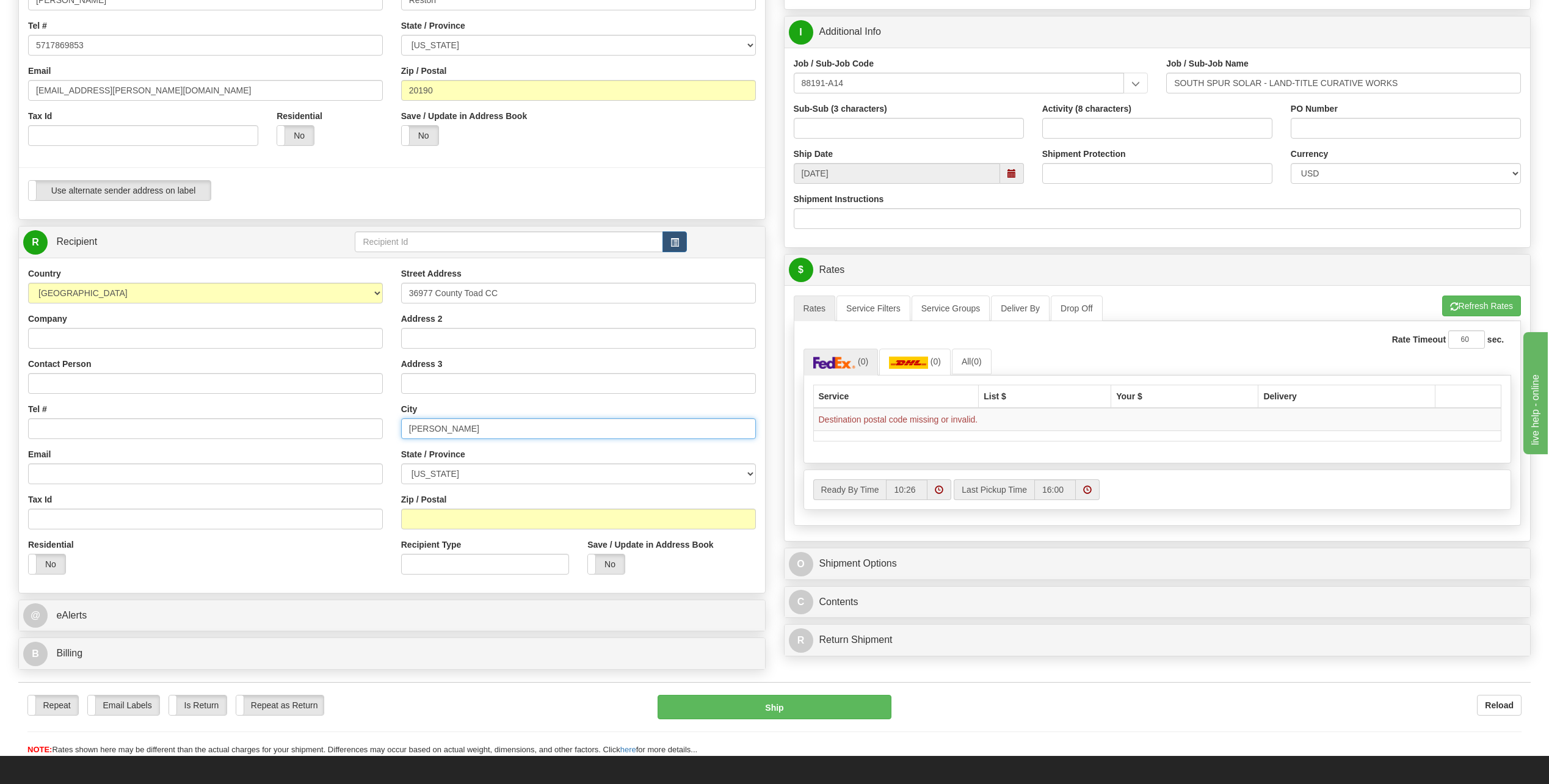
type input "Bethune"
click at [494, 473] on select "[US_STATE] [US_STATE] [US_STATE] [US_STATE] Armed Forces America Armed Forces E…" at bounding box center [579, 474] width 355 height 21
select select "CO"
click at [401, 464] on select "[US_STATE] [US_STATE] [US_STATE] [US_STATE] Armed Forces America Armed Forces E…" at bounding box center [579, 474] width 355 height 21
click at [474, 518] on input "Zip / Postal" at bounding box center [579, 519] width 355 height 21
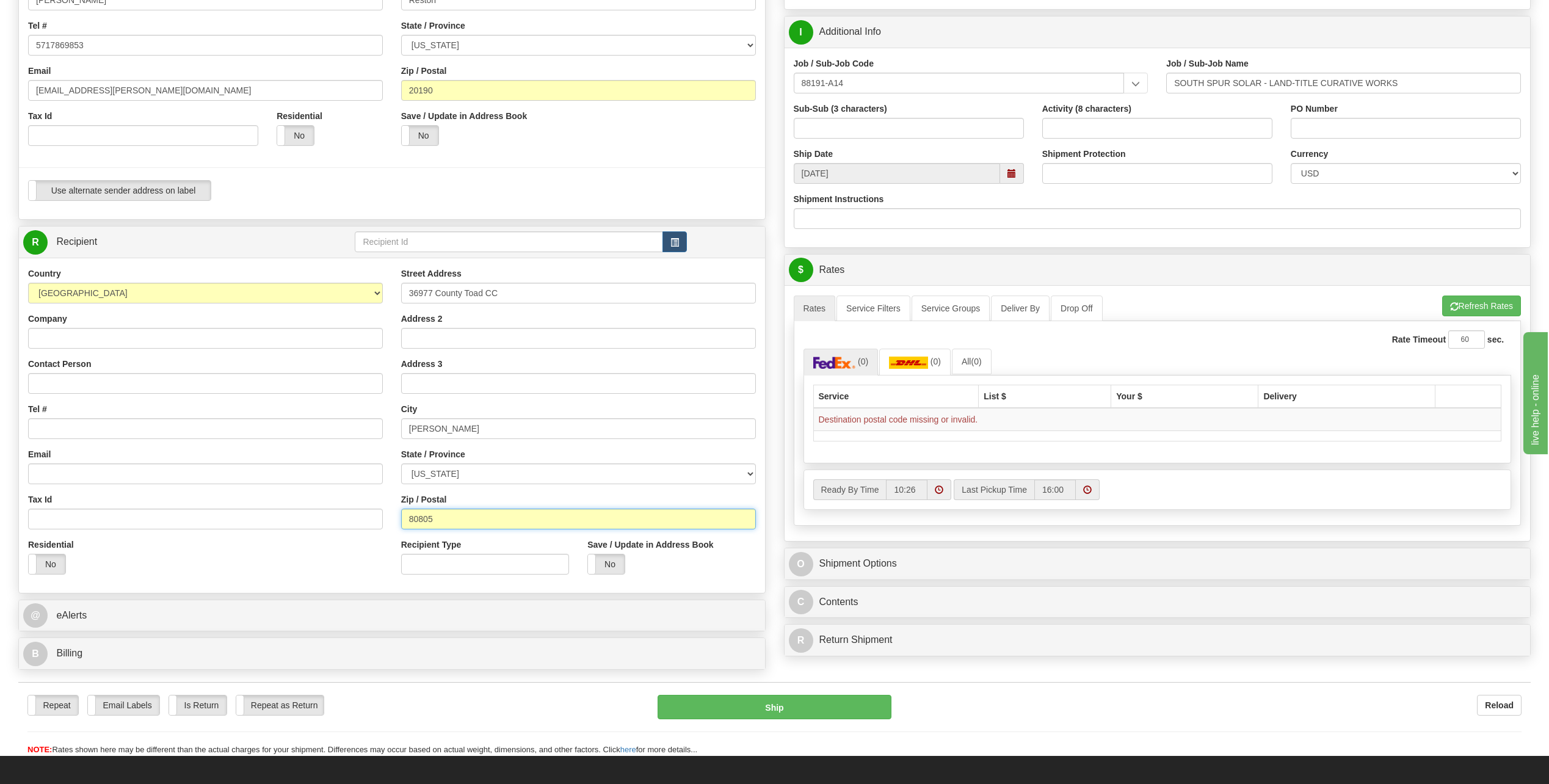
type input "80805"
click at [467, 288] on input "36977 County Toad CC" at bounding box center [579, 293] width 355 height 21
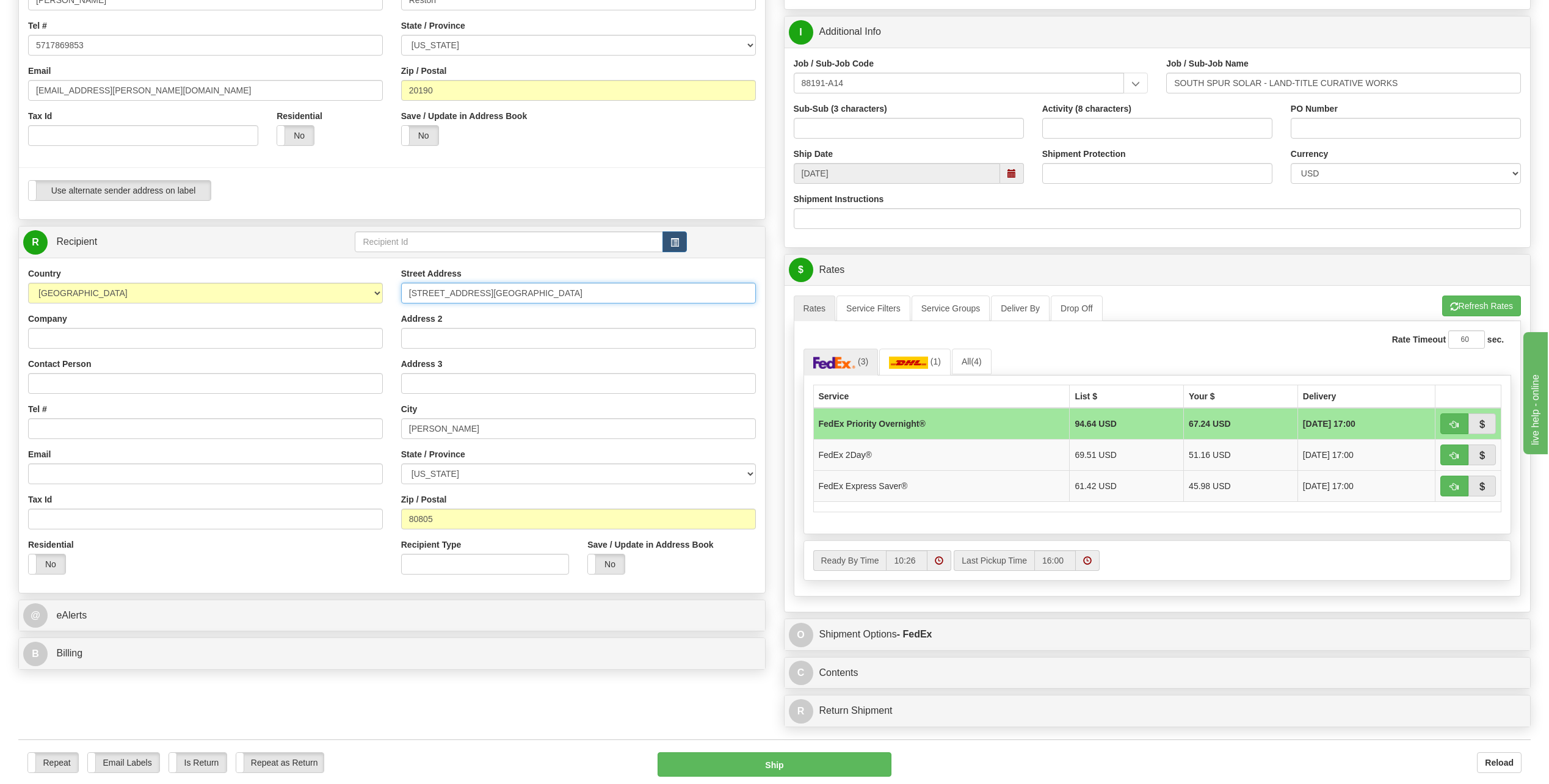
type input "36977 County Road CC"
click at [509, 314] on div "Address 2" at bounding box center [579, 330] width 355 height 36
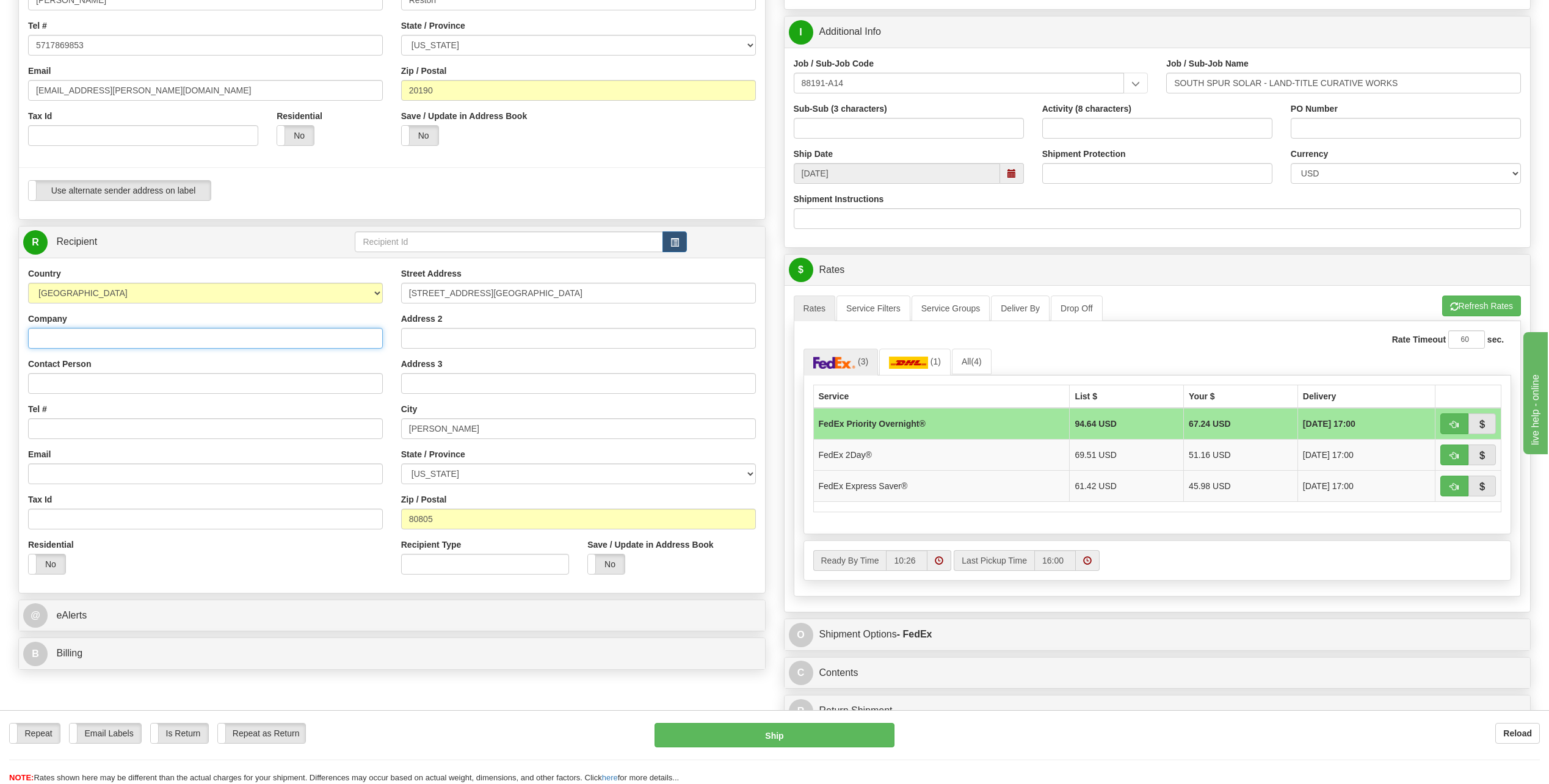
click at [104, 336] on input "Company" at bounding box center [206, 338] width 355 height 21
type input "Cure Land, LLC"
click at [134, 383] on input "Contact Person" at bounding box center [206, 384] width 355 height 21
type input "Greg Cure"
click at [950, 477] on td "FedEx Express Saver®" at bounding box center [942, 486] width 257 height 31
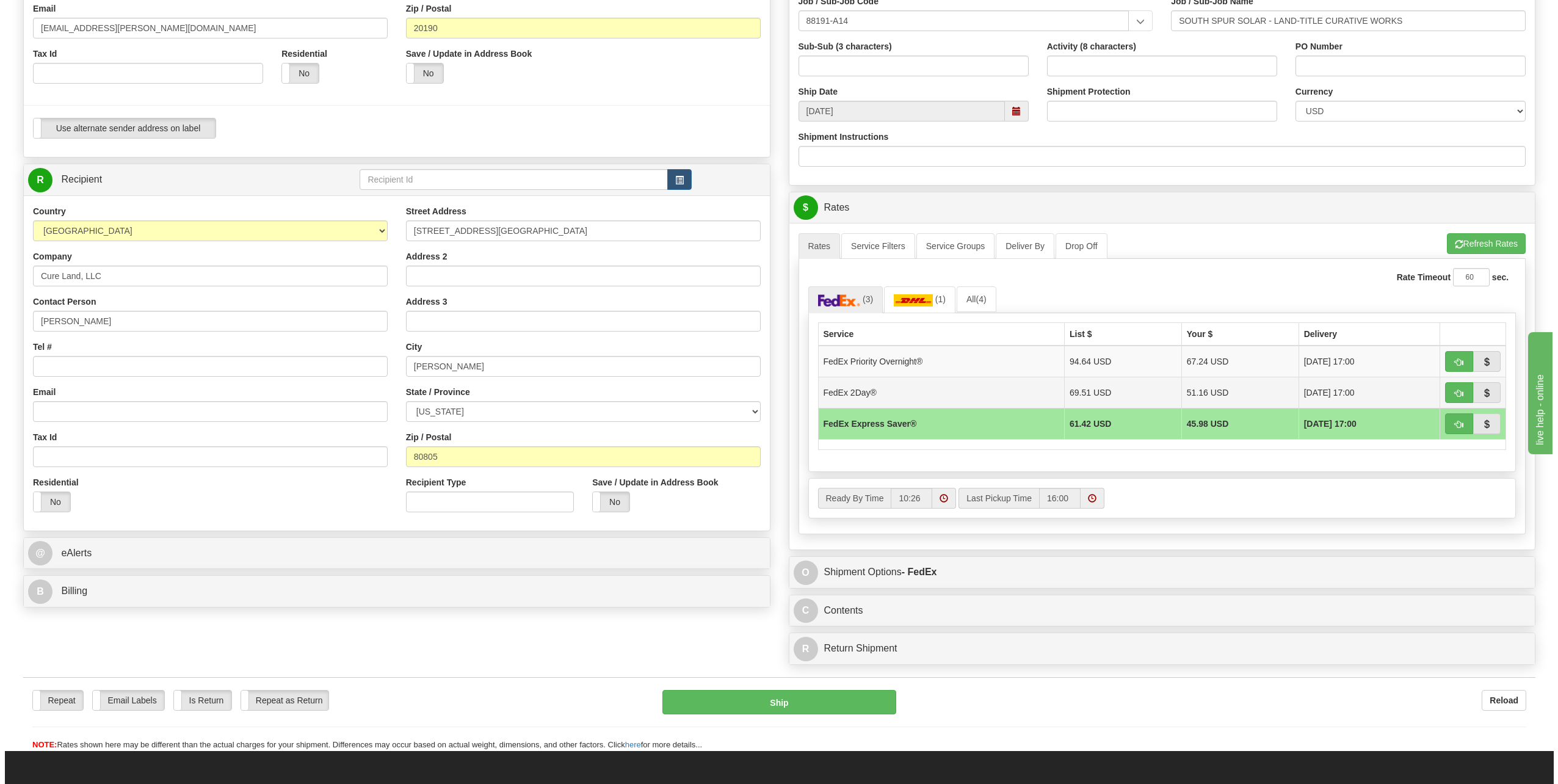
scroll to position [305, 0]
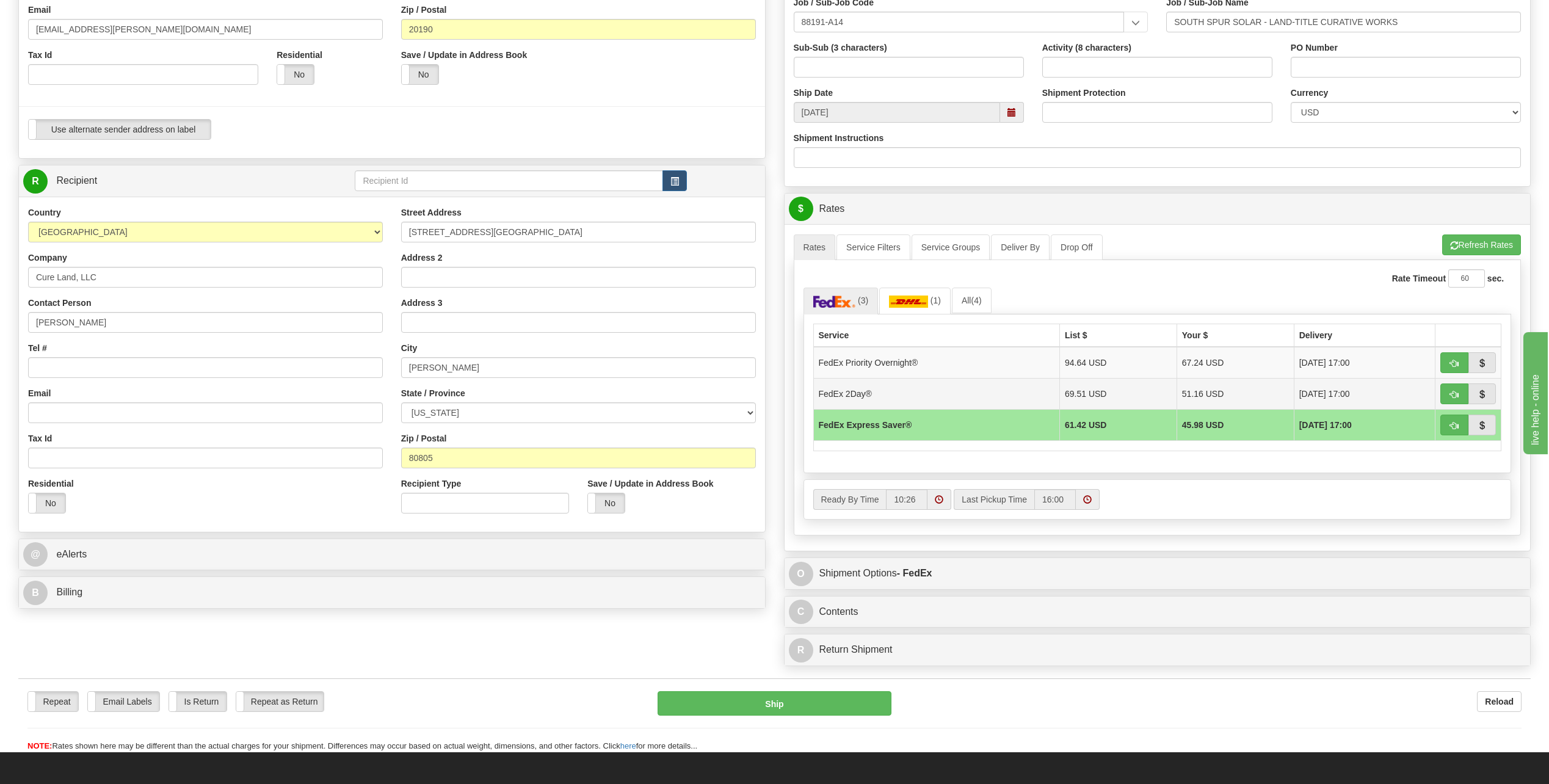
click at [1315, 395] on span "[DATE] 17:00" at bounding box center [1325, 394] width 51 height 12
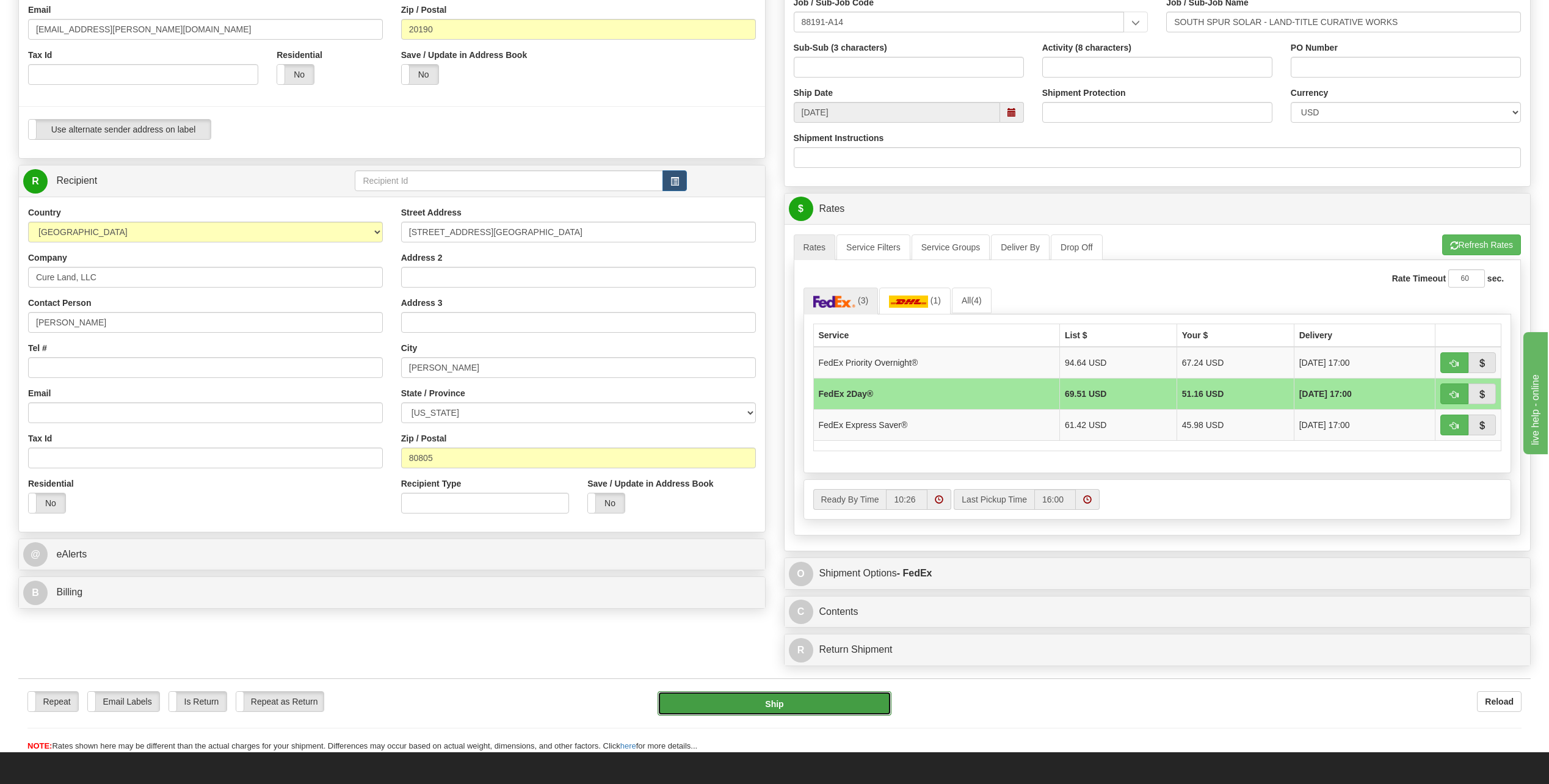
click at [768, 710] on button "Ship" at bounding box center [774, 704] width 234 height 25
type input "03"
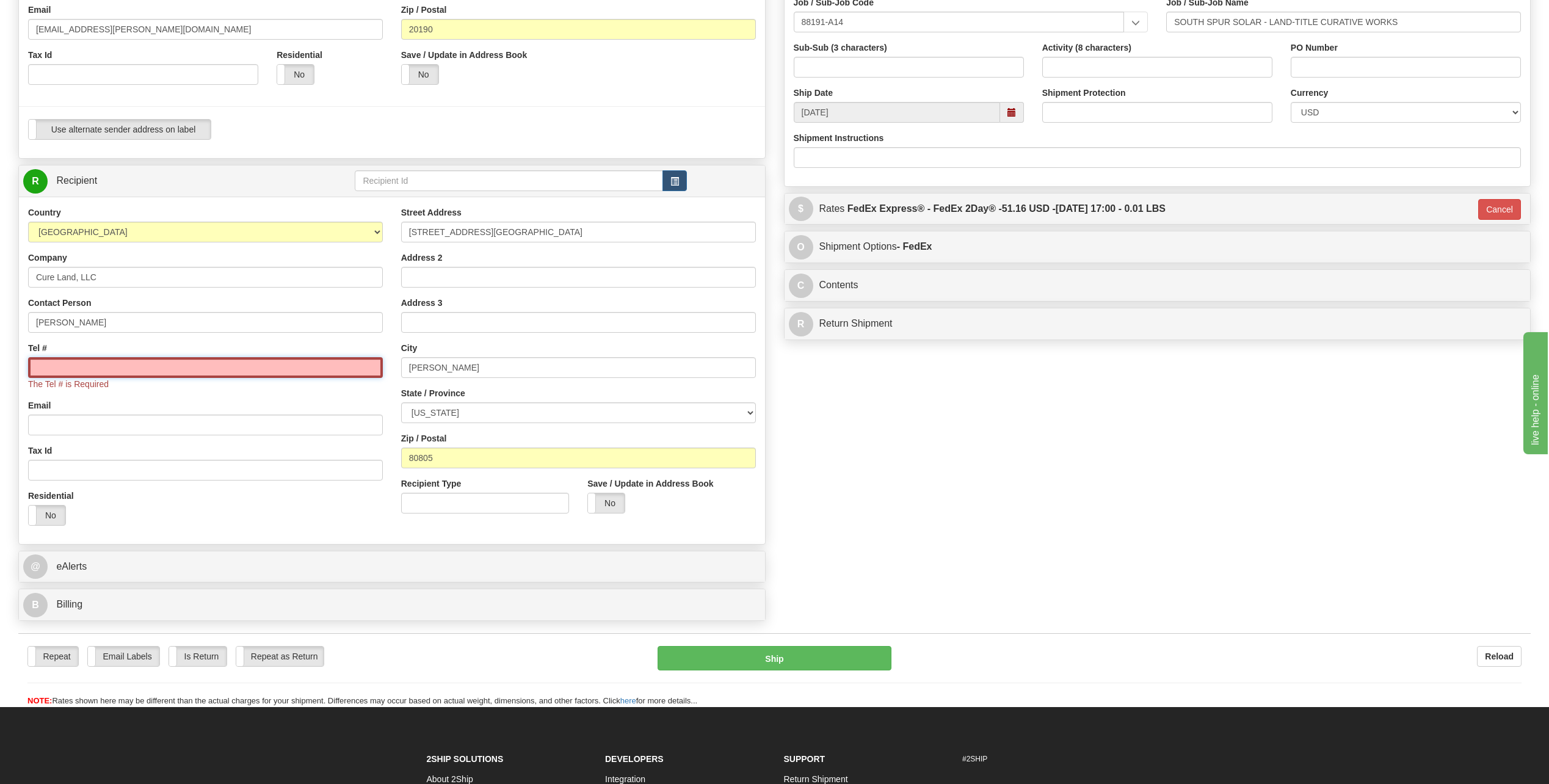
click at [327, 370] on input "Tel #" at bounding box center [206, 368] width 355 height 21
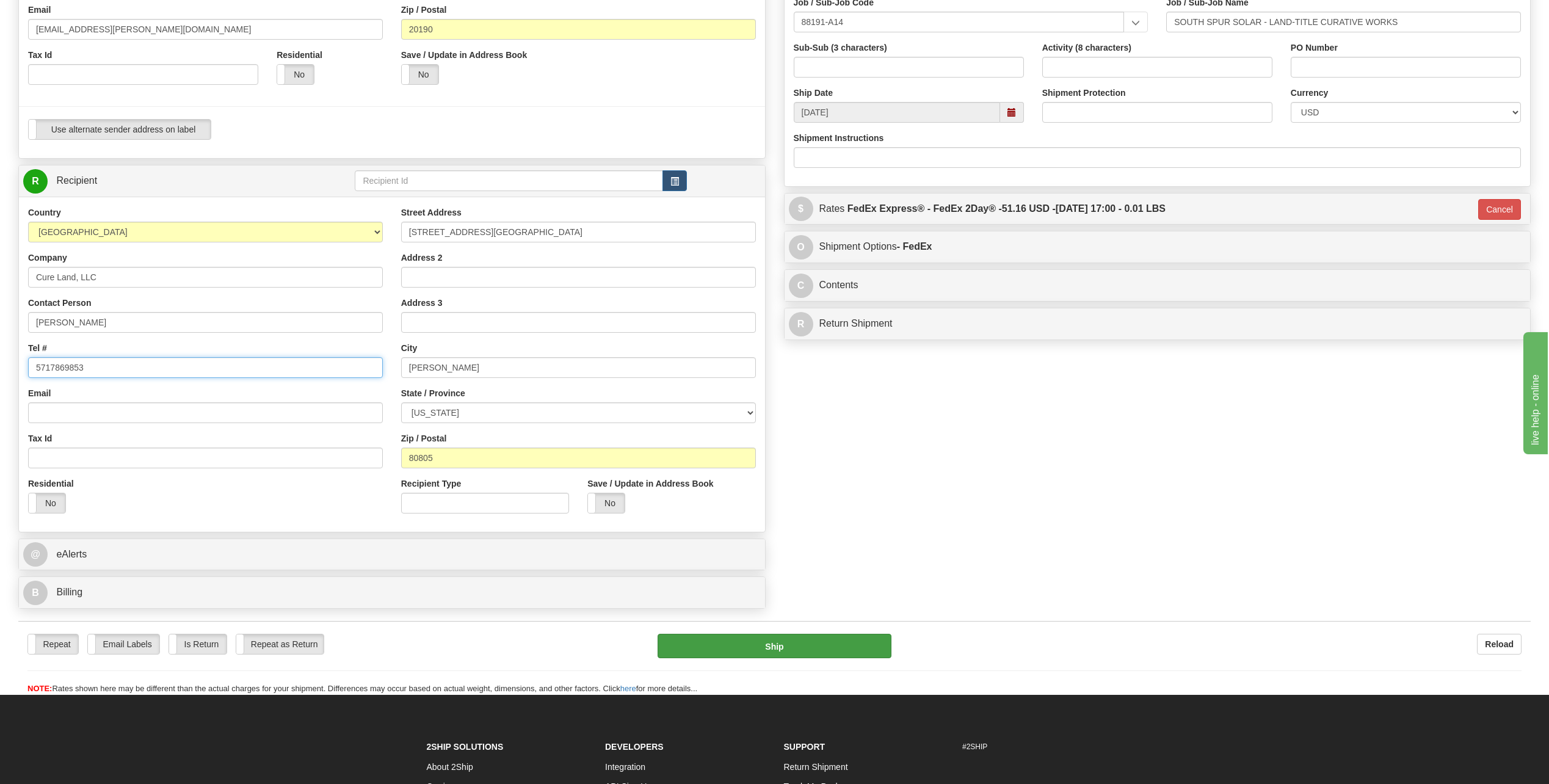
type input "5717869853"
click at [763, 656] on button "Ship" at bounding box center [774, 646] width 234 height 25
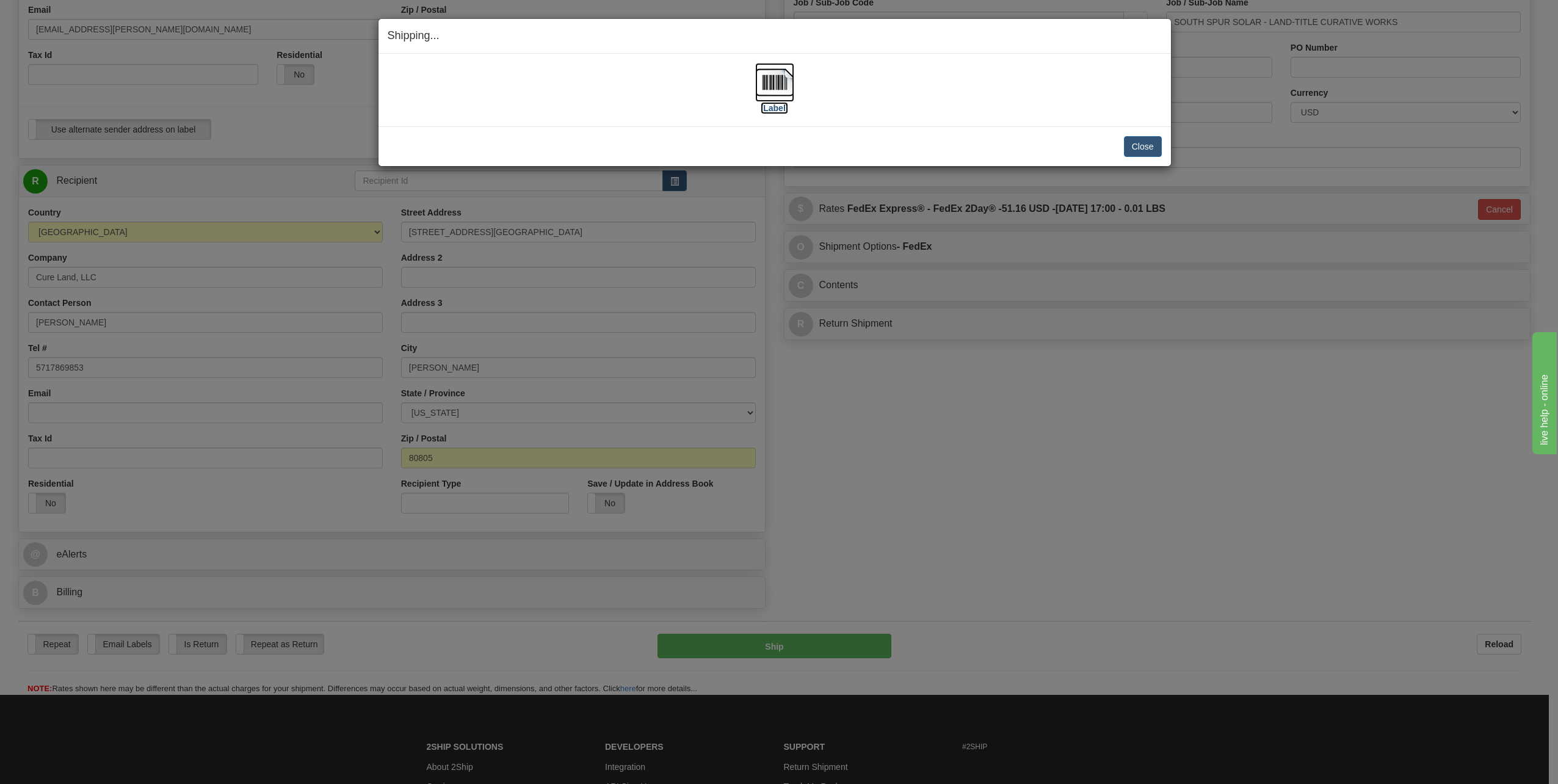
click at [779, 108] on label "[Label]" at bounding box center [775, 108] width 28 height 12
click at [1149, 154] on button "Close" at bounding box center [1143, 147] width 38 height 21
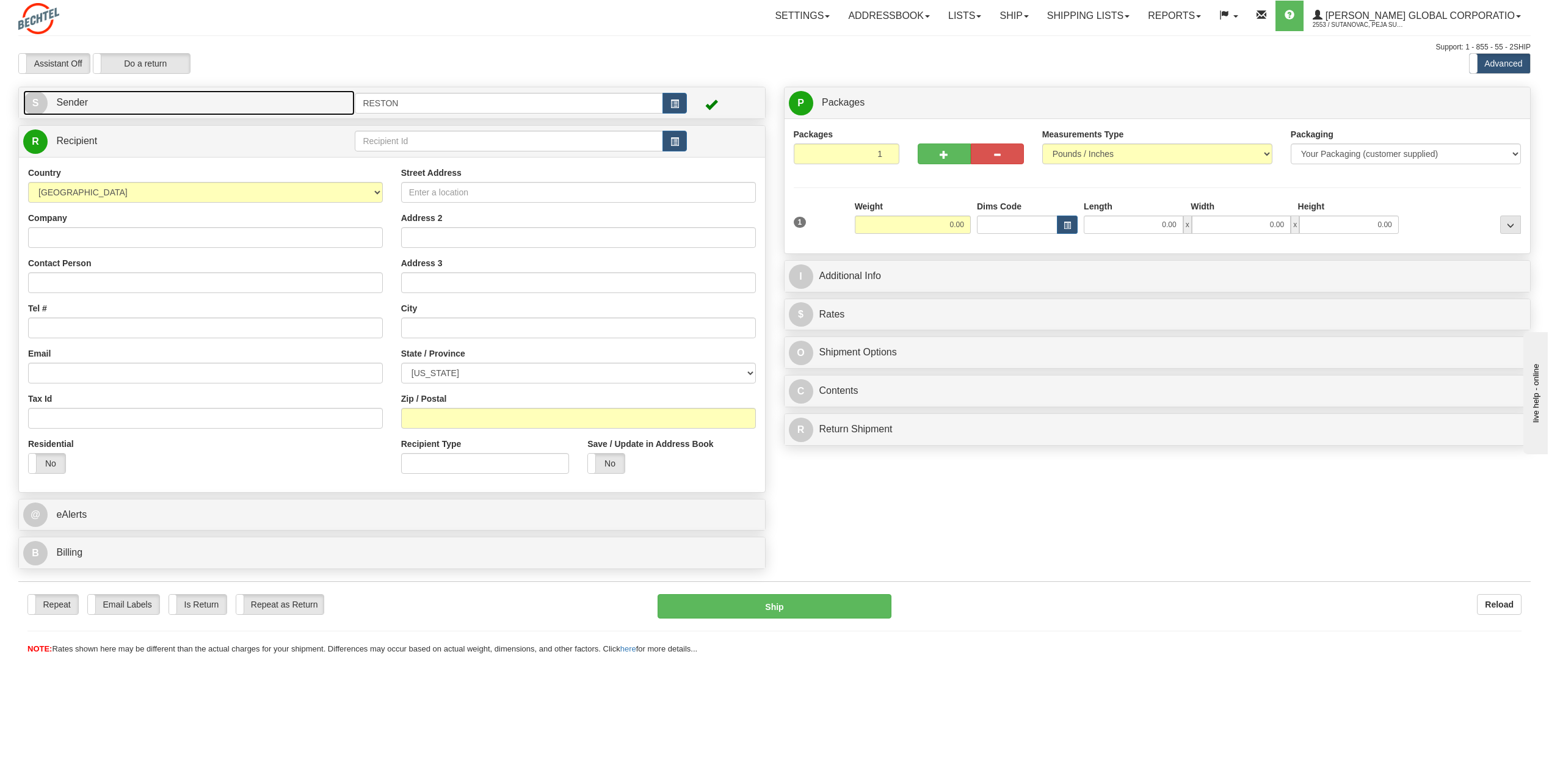
click at [179, 107] on link "S Sender" at bounding box center [189, 103] width 332 height 25
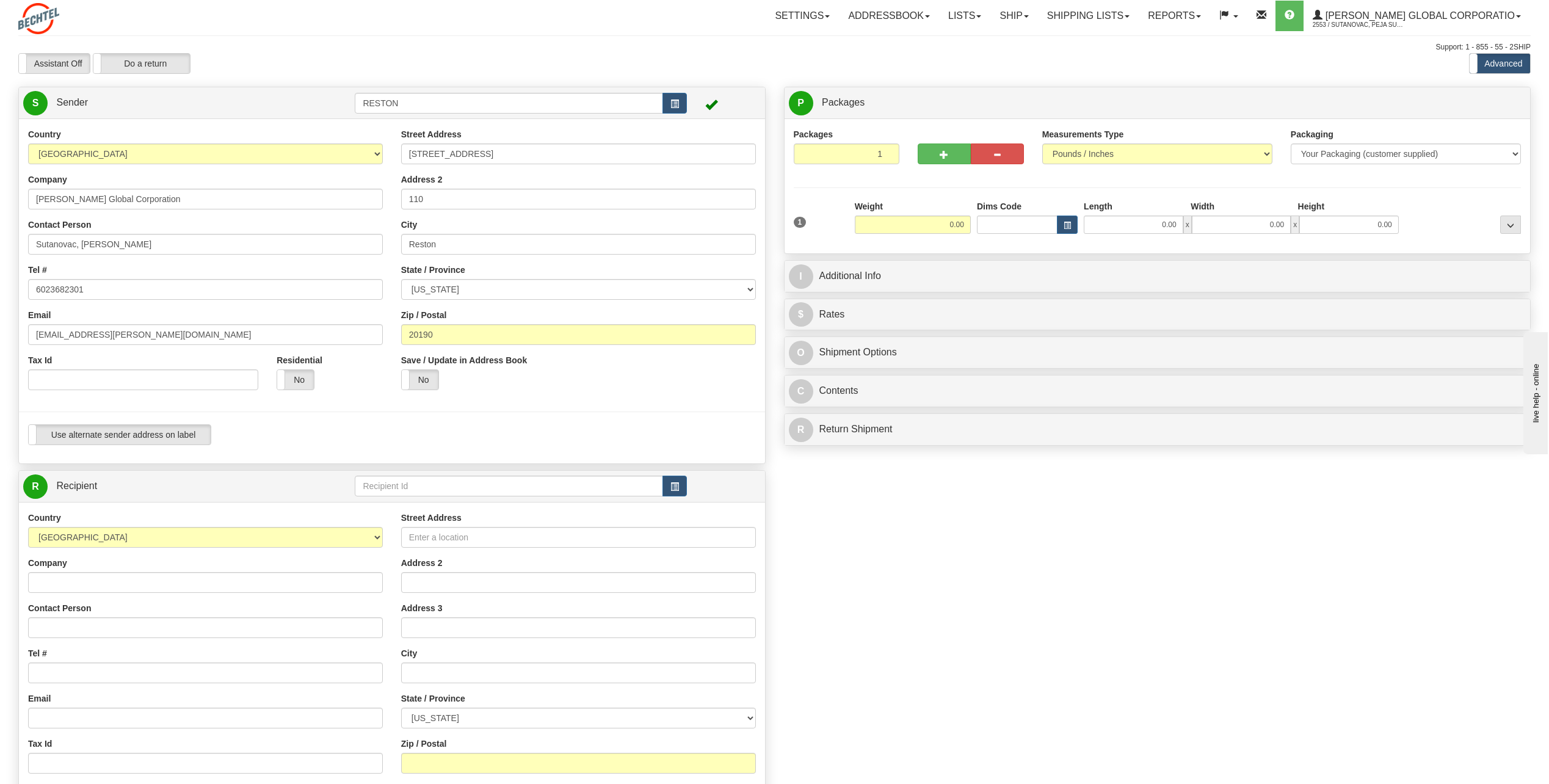
click at [1291, 559] on div "Create a label for the return Create Pickup Without Label S" at bounding box center [774, 503] width 1531 height 833
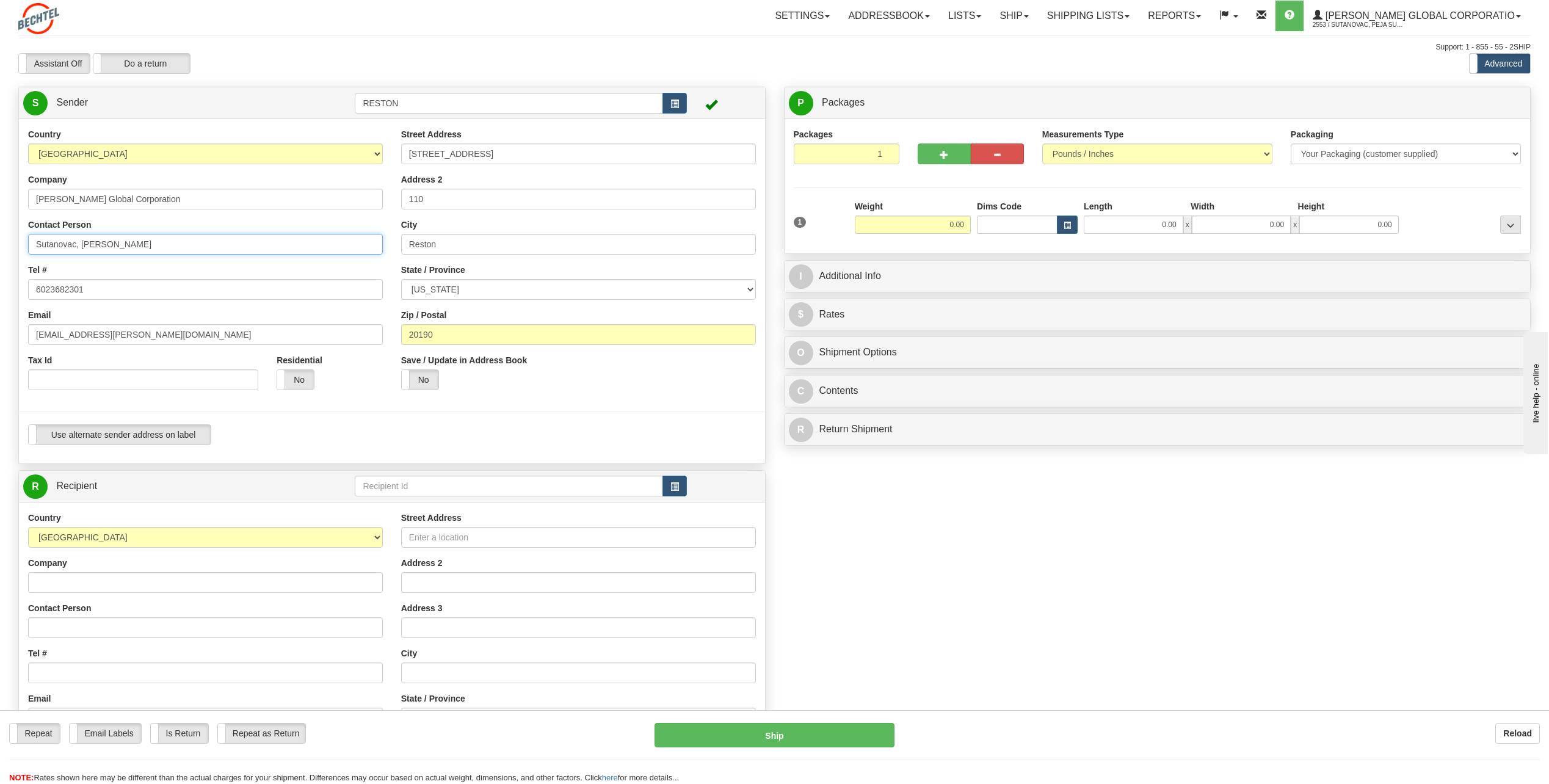
click at [157, 247] on input "Sutanovac, [PERSON_NAME]" at bounding box center [206, 244] width 355 height 21
type input "[PERSON_NAME]"
click at [297, 452] on div "Use alternate sender address on label Use alternate sender address on label" at bounding box center [392, 439] width 746 height 30
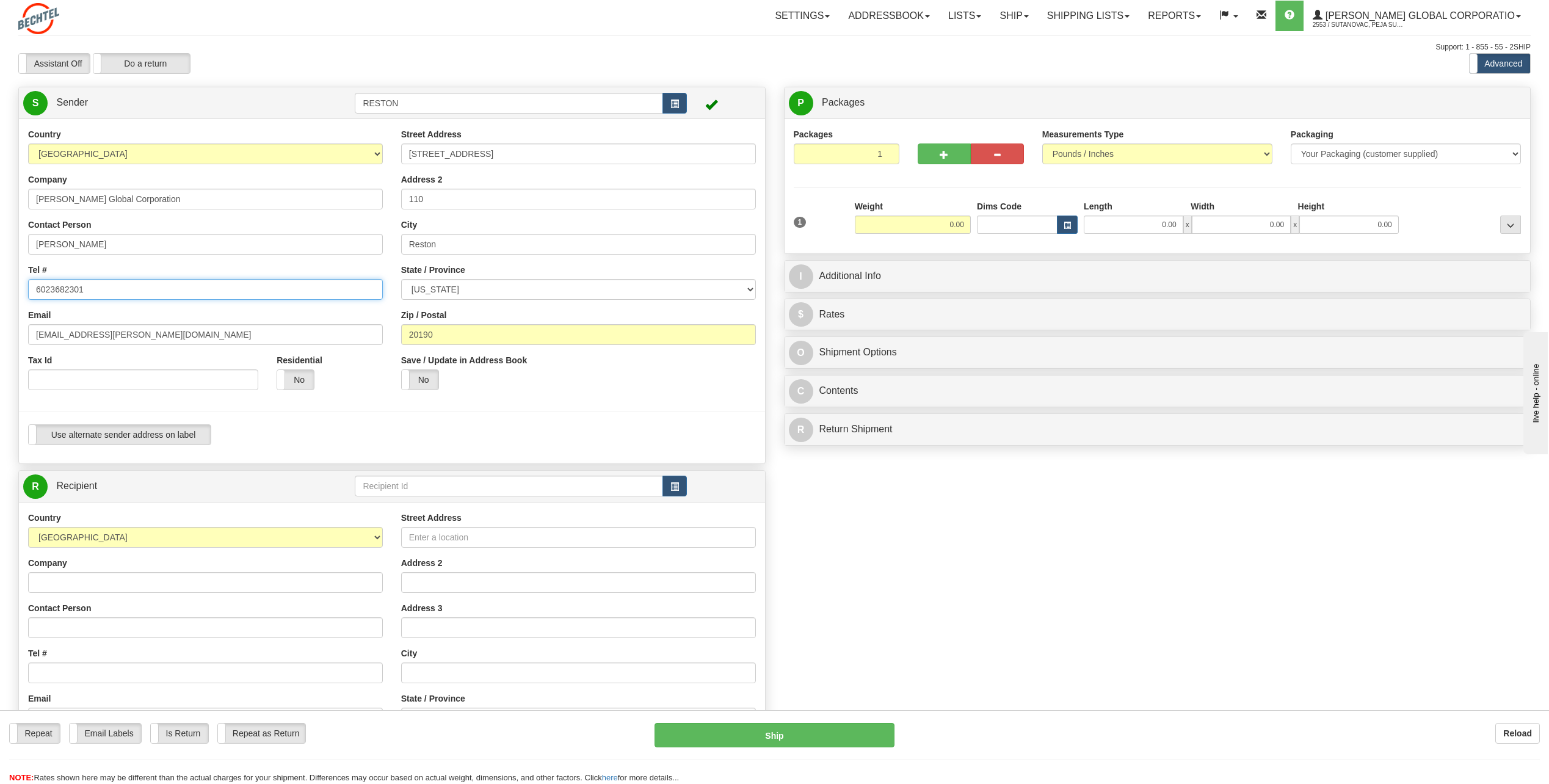
click at [138, 295] on input "6023682301" at bounding box center [206, 289] width 355 height 21
click at [138, 295] on input "6023682301" at bounding box center [206, 289] width 355 height 21
type input "5717869853"
click at [160, 333] on input "[EMAIL_ADDRESS][PERSON_NAME][DOMAIN_NAME]" at bounding box center [206, 335] width 355 height 21
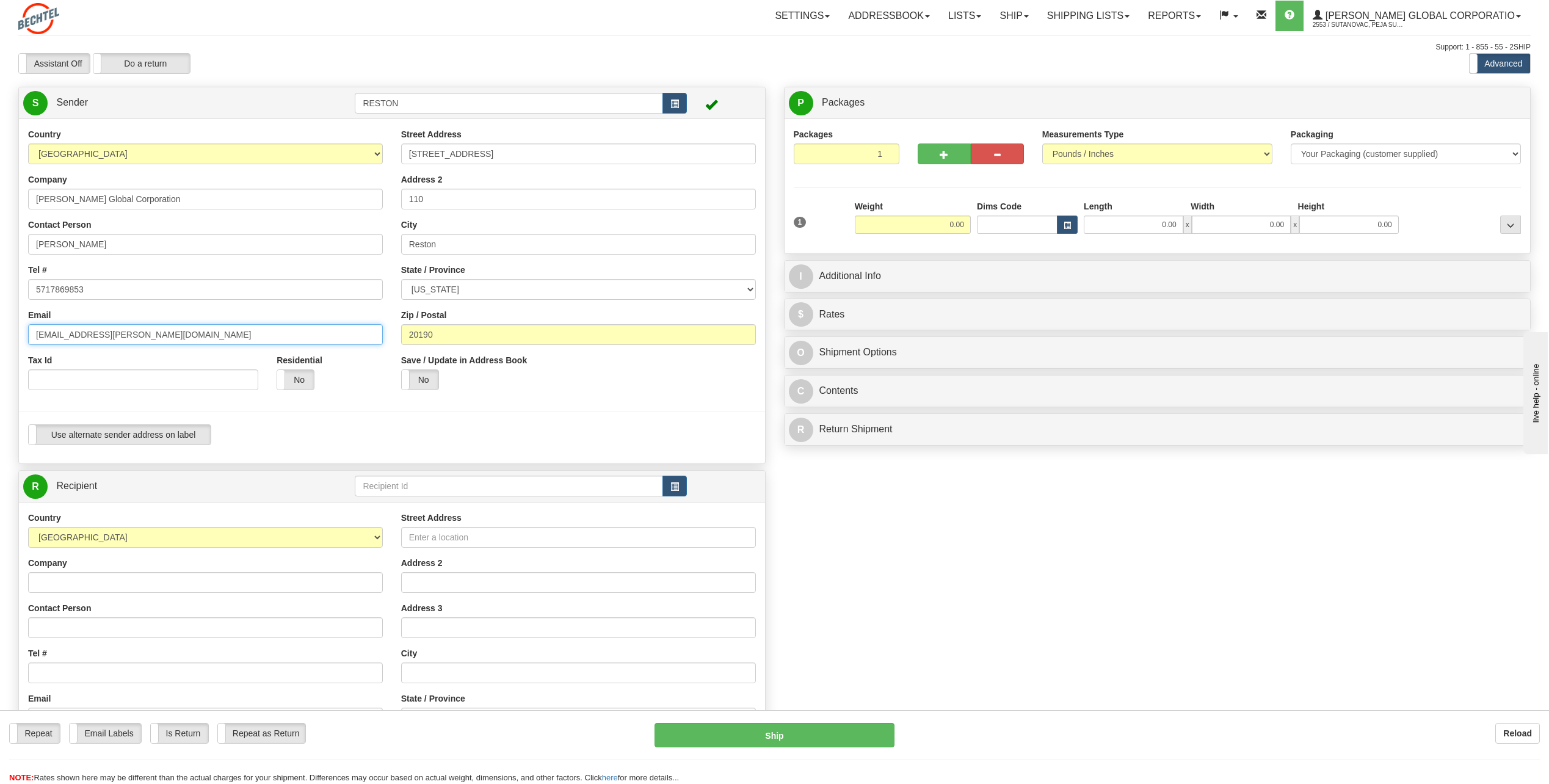
click at [160, 333] on input "[EMAIL_ADDRESS][PERSON_NAME][DOMAIN_NAME]" at bounding box center [206, 335] width 355 height 21
drag, startPoint x: 160, startPoint y: 333, endPoint x: 154, endPoint y: 338, distance: 7.8
click at [160, 336] on input "[EMAIL_ADDRESS][PERSON_NAME][DOMAIN_NAME]" at bounding box center [206, 335] width 355 height 21
type input "[EMAIL_ADDRESS][PERSON_NAME][DOMAIN_NAME]"
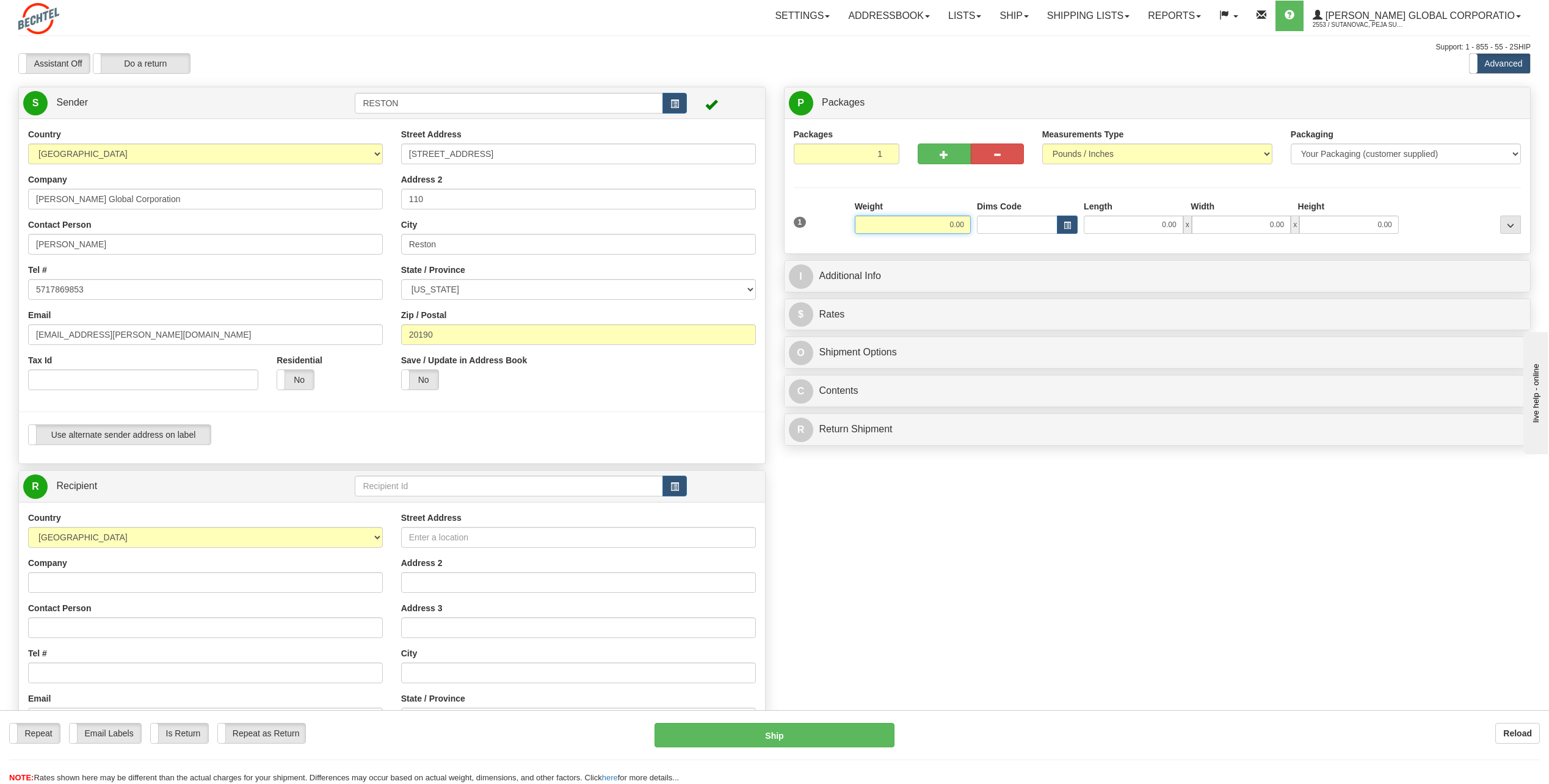
click at [963, 225] on input "0.00" at bounding box center [913, 225] width 116 height 18
type input "0.01"
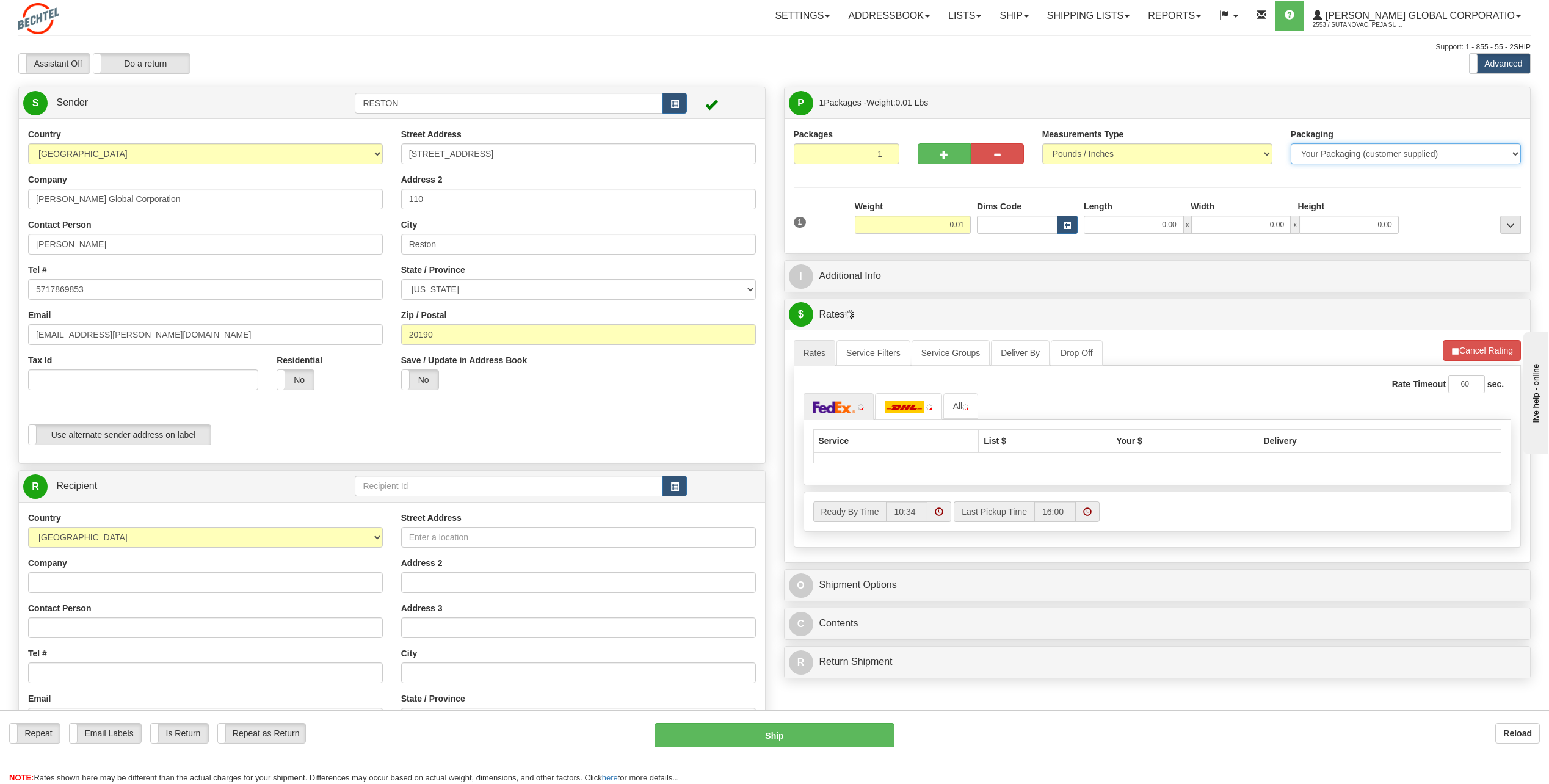
click at [1371, 159] on select "Your Packaging (customer supplied) Envelope (carrier supplied) Pack (carrier su…" at bounding box center [1406, 154] width 230 height 21
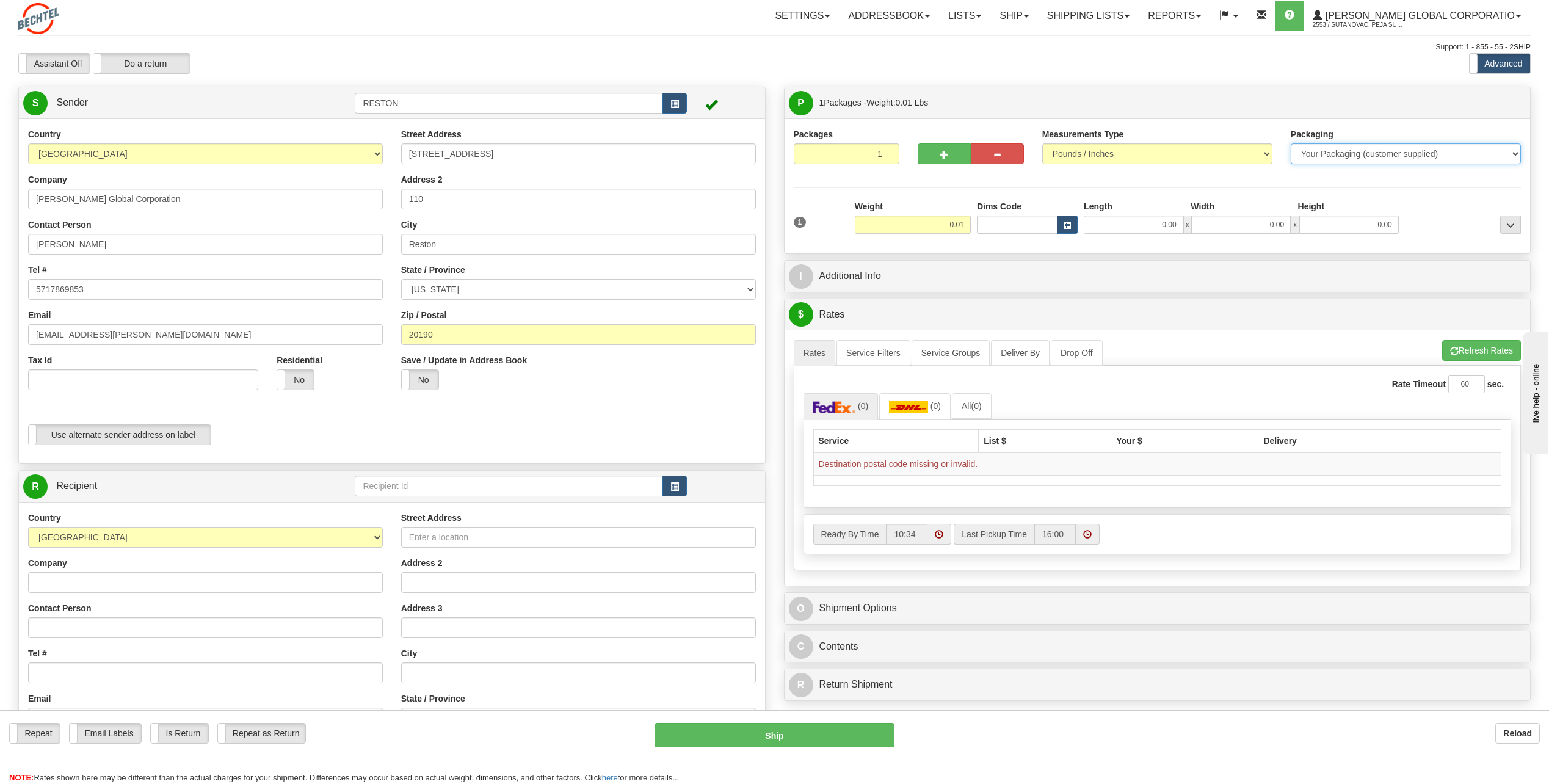
select select "2"
click at [1291, 144] on select "Your Packaging (customer supplied) Envelope (carrier supplied) Pack (carrier su…" at bounding box center [1406, 154] width 230 height 21
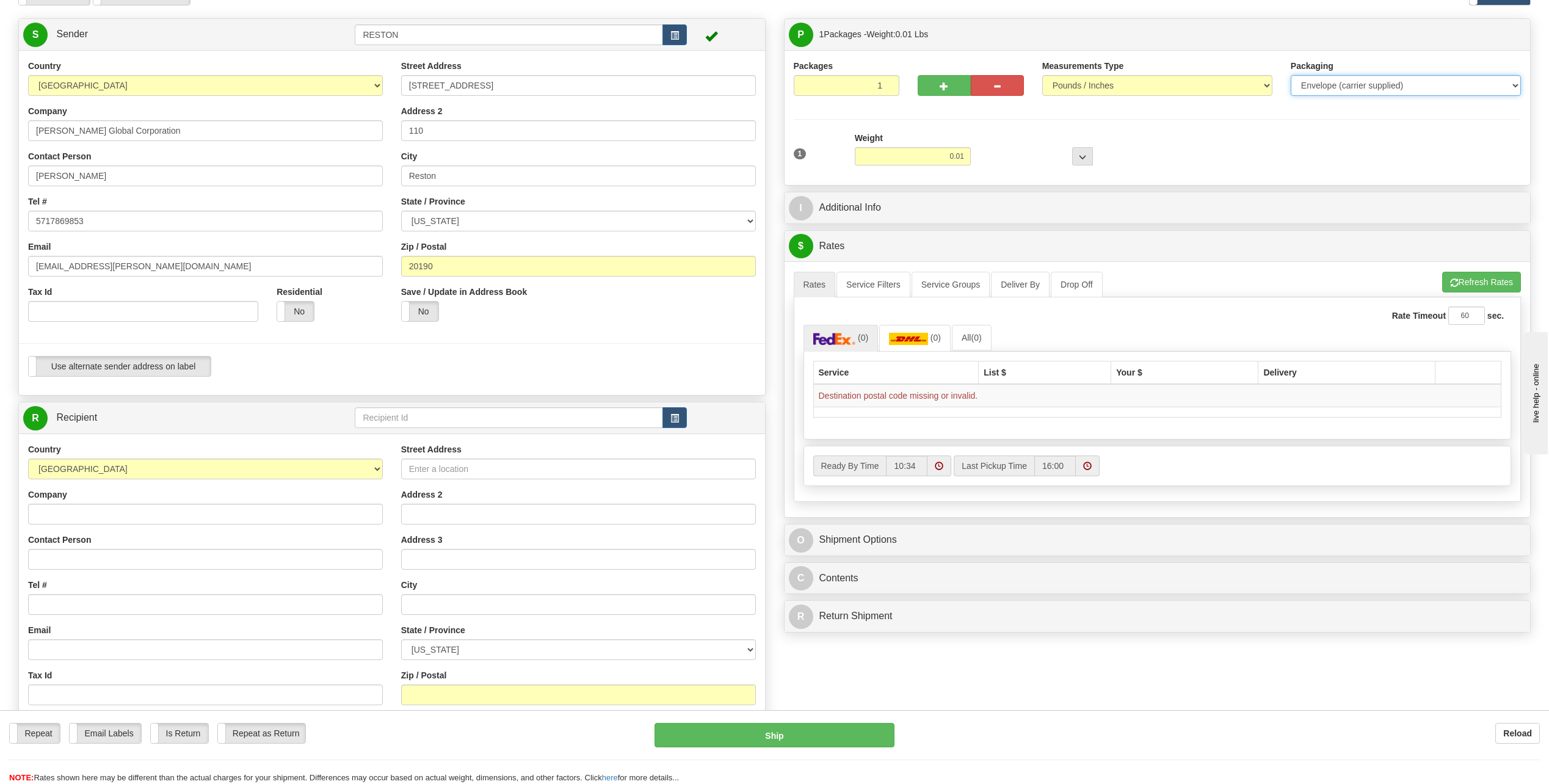
scroll to position [244, 0]
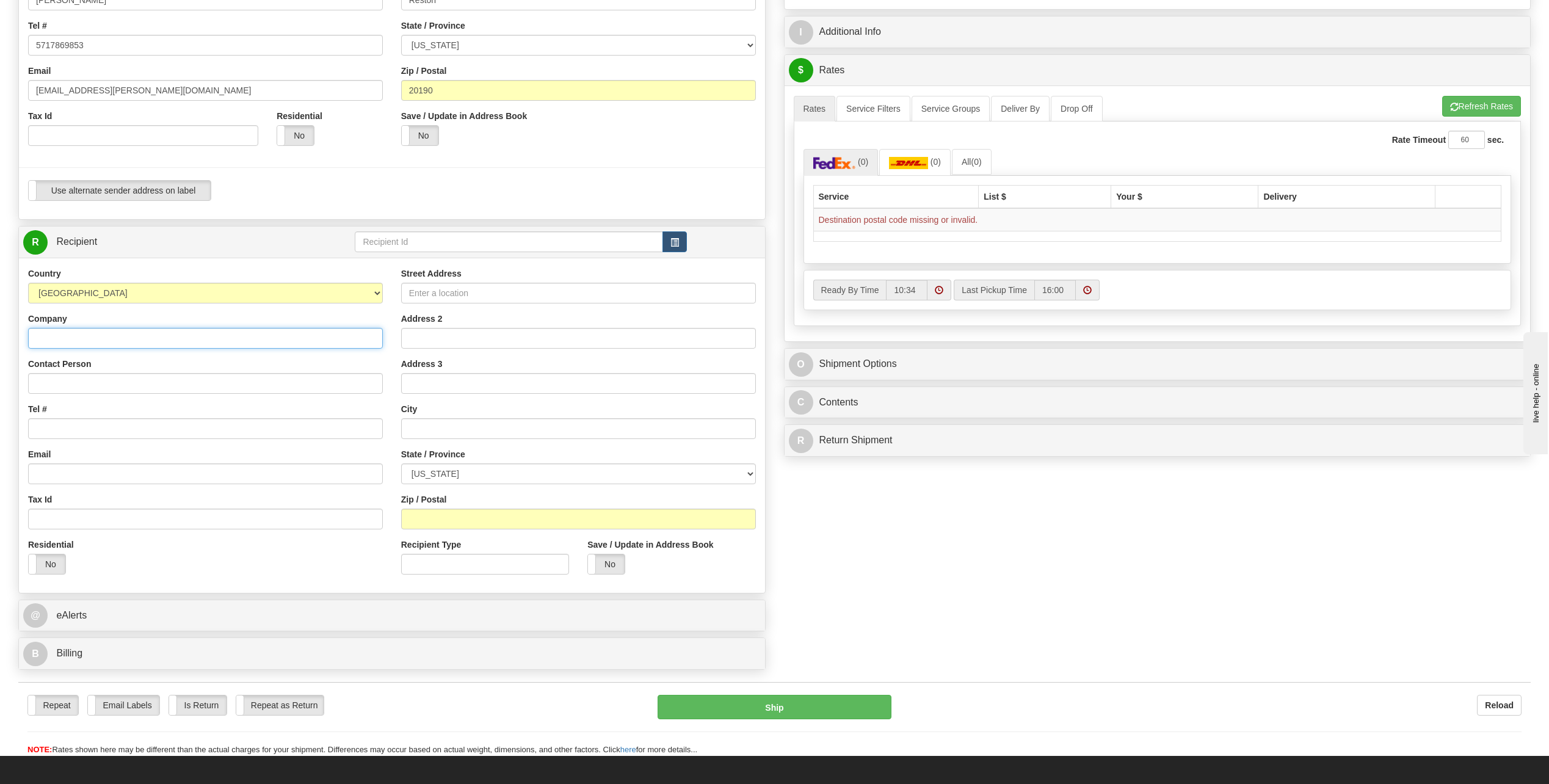
drag, startPoint x: 67, startPoint y: 344, endPoint x: 69, endPoint y: 338, distance: 6.3
click at [67, 344] on input "Company" at bounding box center [206, 338] width 355 height 21
click at [314, 359] on div "Contact Person" at bounding box center [206, 376] width 355 height 36
click at [86, 387] on input "Contact Person" at bounding box center [206, 384] width 355 height 21
click at [140, 328] on input "Company" at bounding box center [206, 338] width 355 height 21
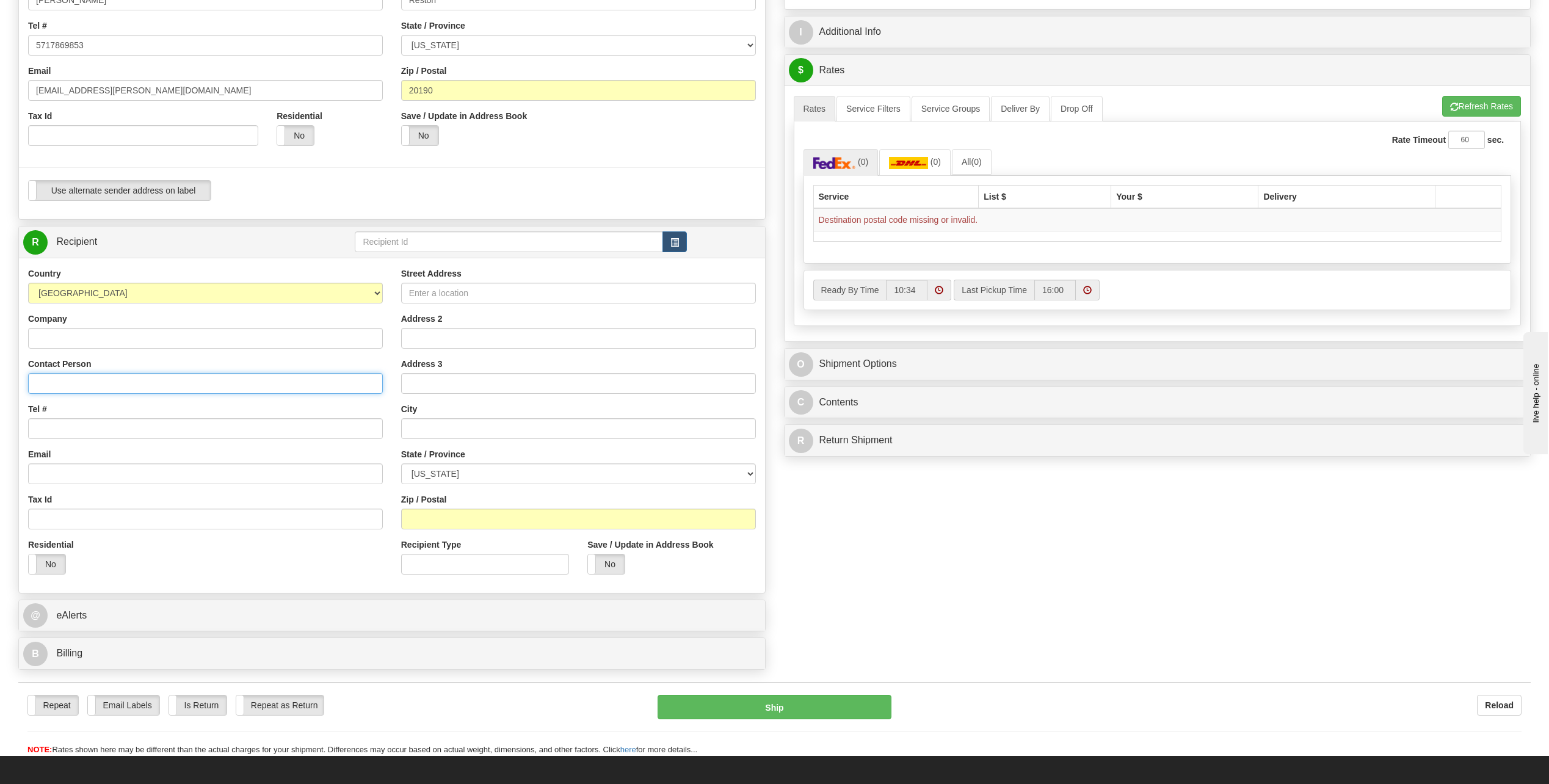
click at [117, 392] on input "Contact Person" at bounding box center [206, 384] width 355 height 21
type input "Bonita Wise"
type input "5717869853"
click at [529, 290] on input "Street Address" at bounding box center [579, 293] width 355 height 21
type input "7976 CR L"
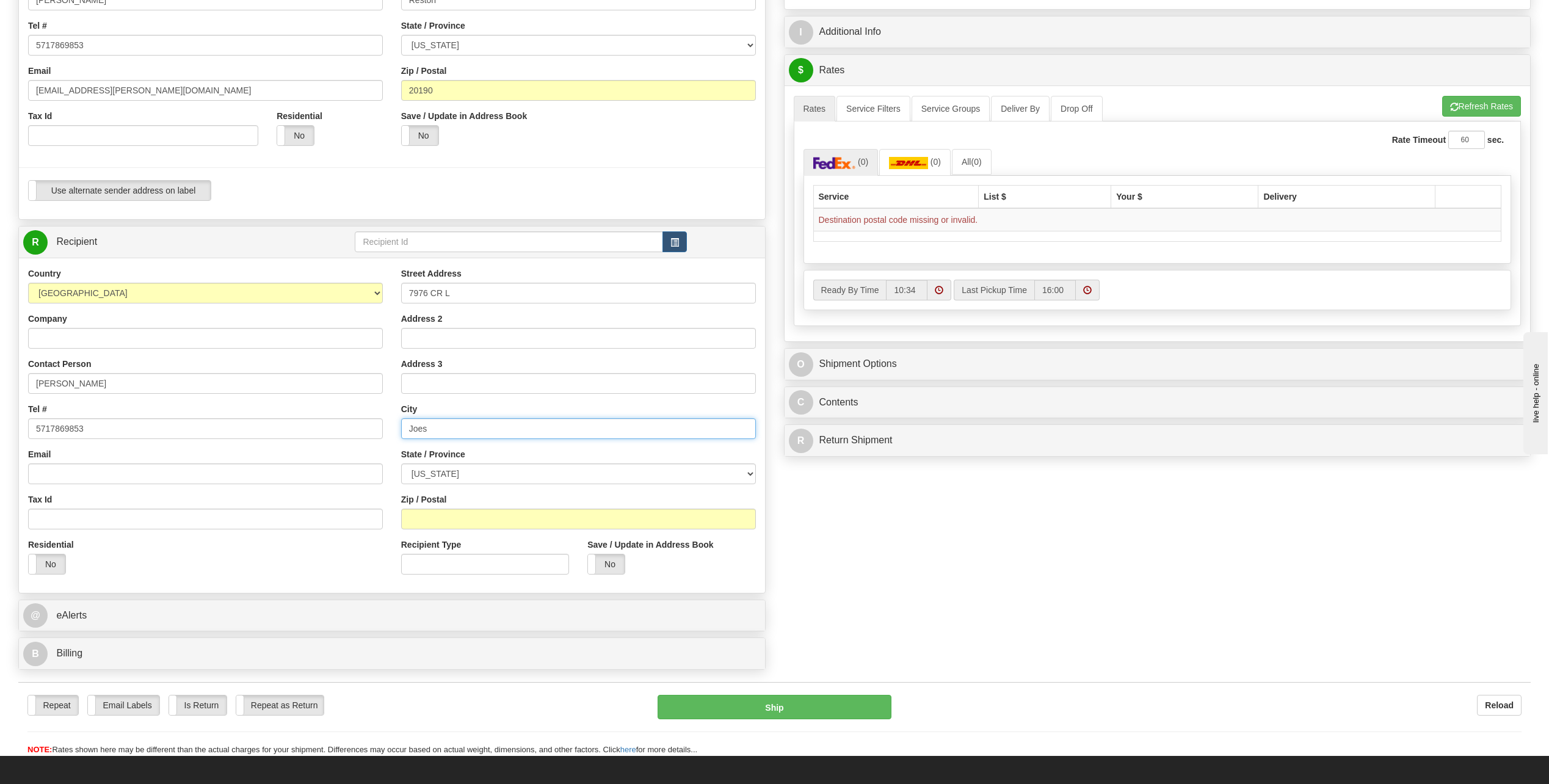
type input "Joes"
drag, startPoint x: 582, startPoint y: 453, endPoint x: 573, endPoint y: 463, distance: 13.5
click at [580, 452] on div "State / Province ALABAMA ALASKA ARIZONA ARKANSAS Armed Forces America Armed For…" at bounding box center [579, 466] width 355 height 36
click at [562, 486] on div "Street Address 7976 CR L Address 2 Address 3 City Joes State / Province ALABAMA…" at bounding box center [579, 425] width 373 height 316
click at [563, 472] on select "[US_STATE] [US_STATE] [US_STATE] [US_STATE] Armed Forces America Armed Forces E…" at bounding box center [579, 474] width 355 height 21
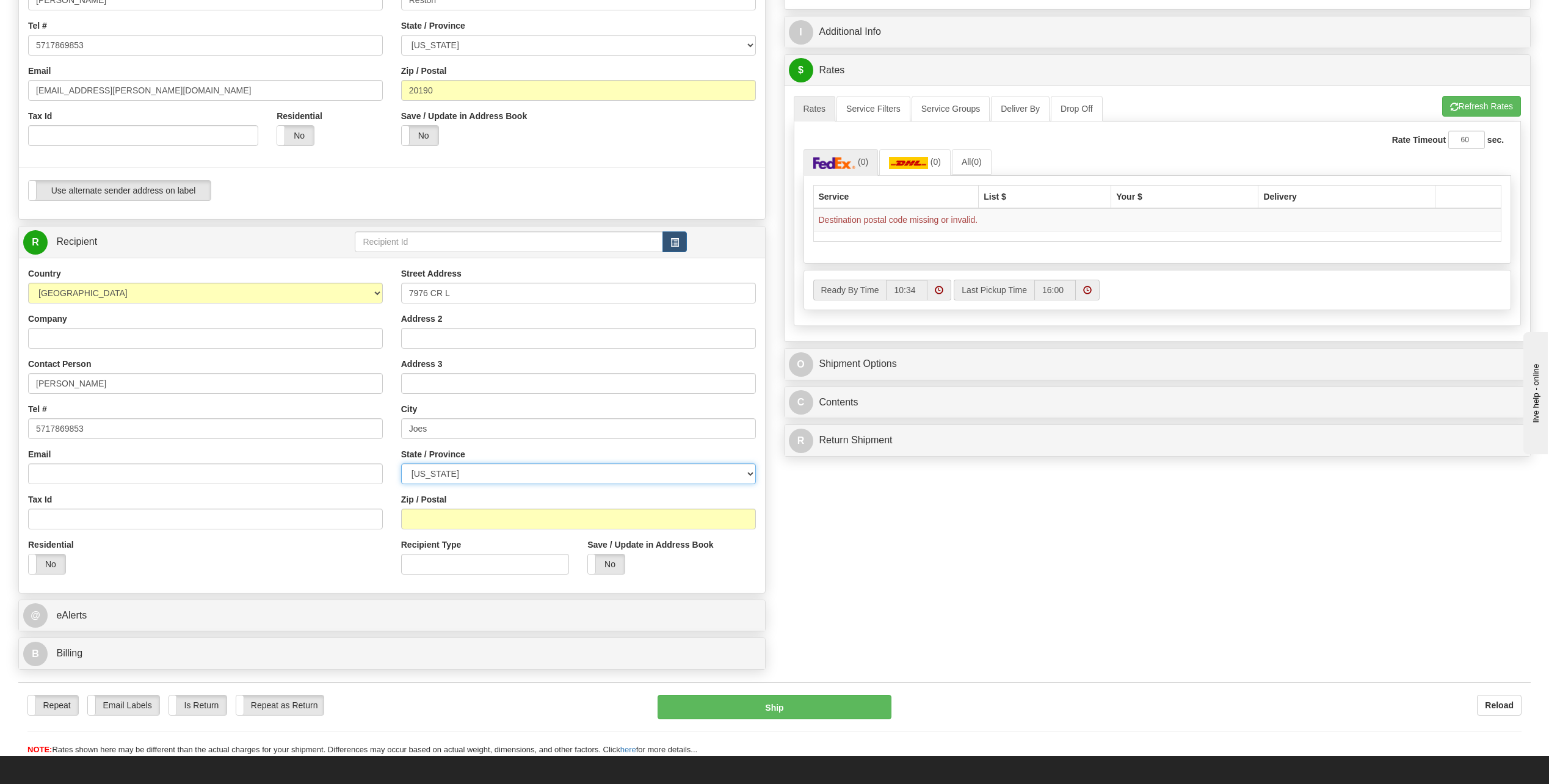
click at [401, 464] on select "[US_STATE] [US_STATE] [US_STATE] [US_STATE] Armed Forces America Armed Forces E…" at bounding box center [579, 474] width 355 height 21
click at [523, 470] on select "[US_STATE] [US_STATE] [US_STATE] [US_STATE] Armed Forces America Armed Forces E…" at bounding box center [579, 474] width 355 height 21
select select "CO"
click at [401, 464] on select "[US_STATE] [US_STATE] [US_STATE] [US_STATE] Armed Forces America Armed Forces E…" at bounding box center [579, 474] width 355 height 21
click at [655, 524] on input "Zip / Postal" at bounding box center [579, 519] width 355 height 21
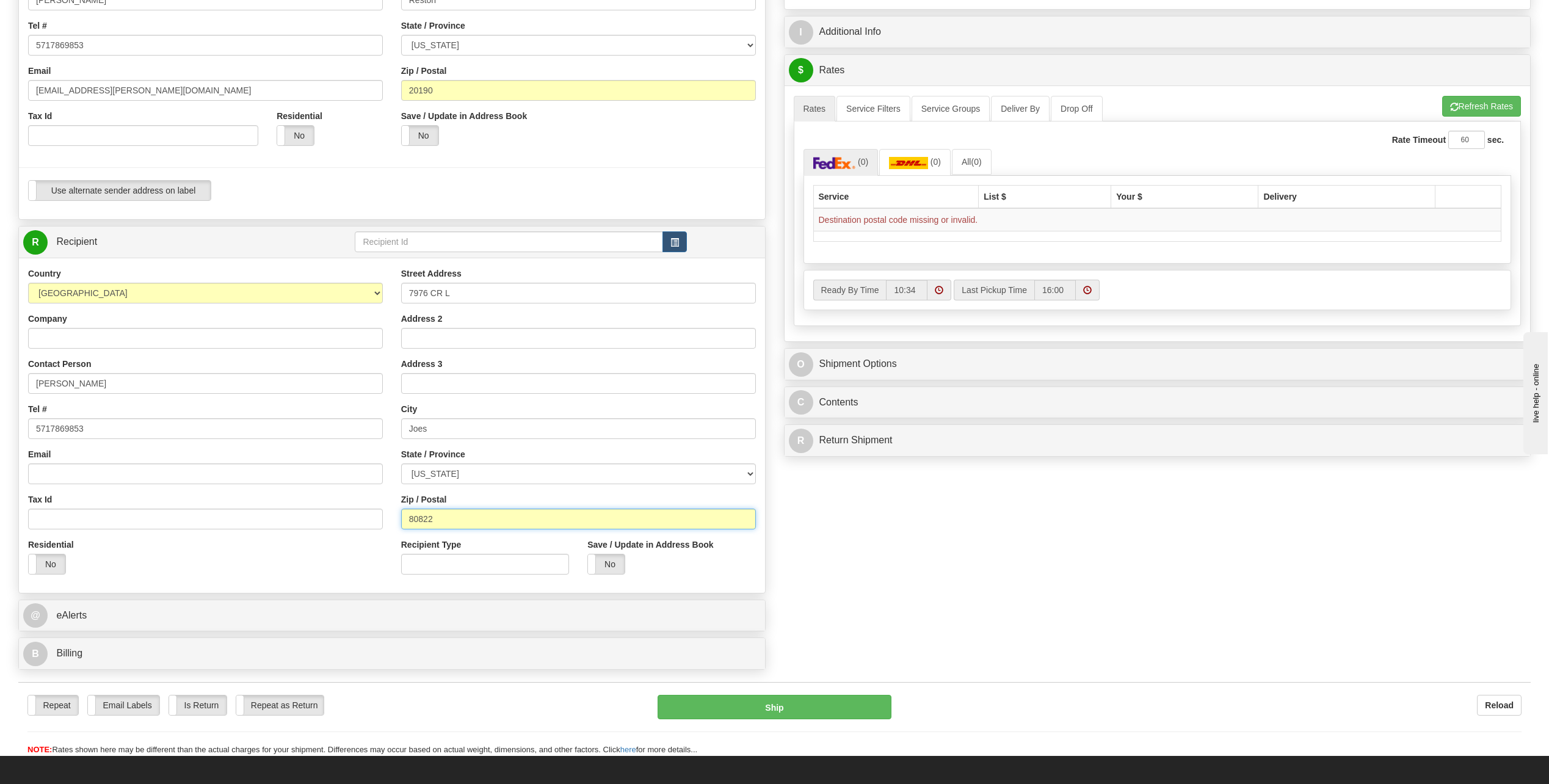
type input "80822"
click at [175, 562] on div "Residential Yes No" at bounding box center [206, 561] width 373 height 45
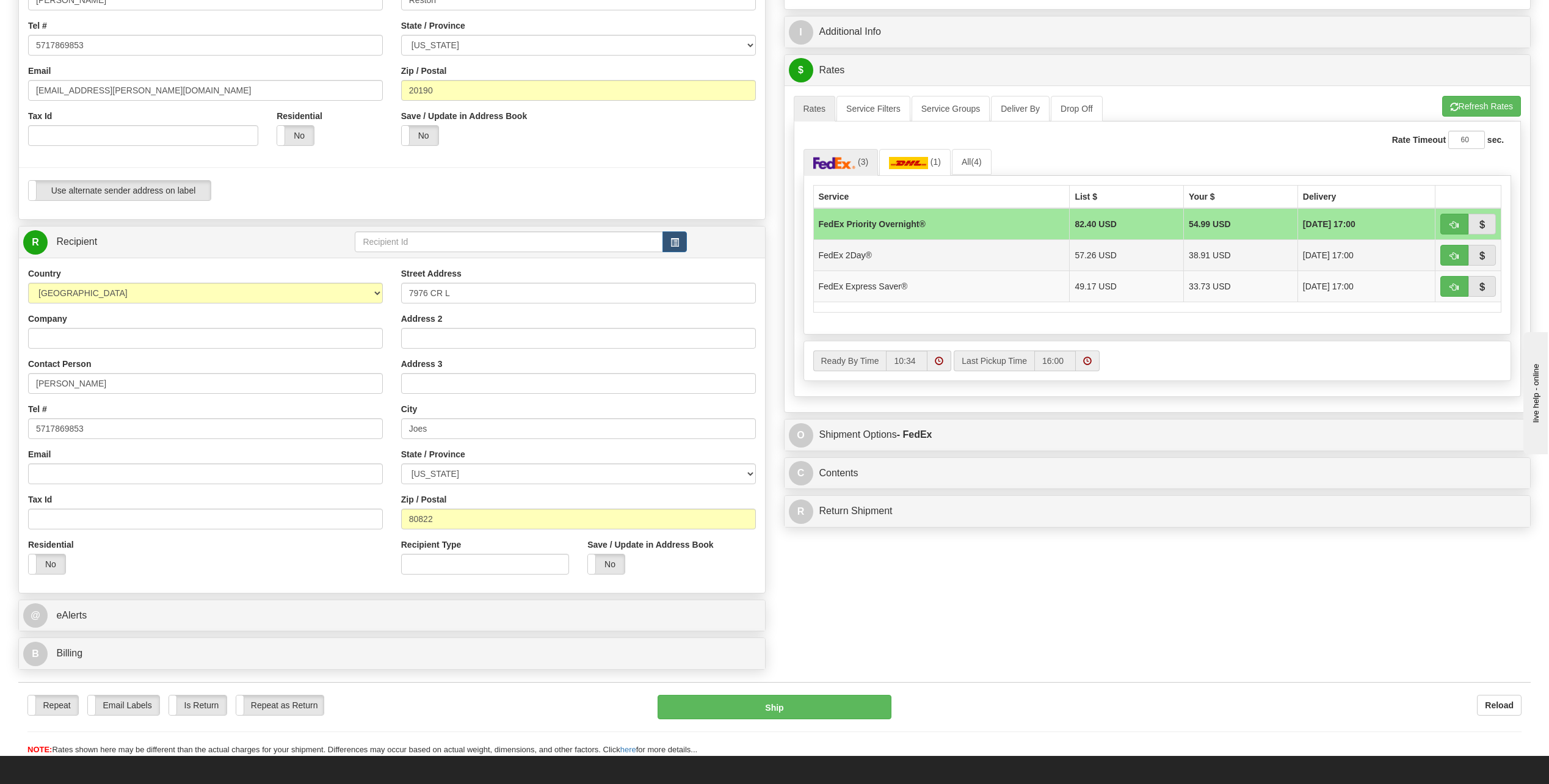
click at [1266, 250] on td "38.91 USD" at bounding box center [1241, 255] width 114 height 31
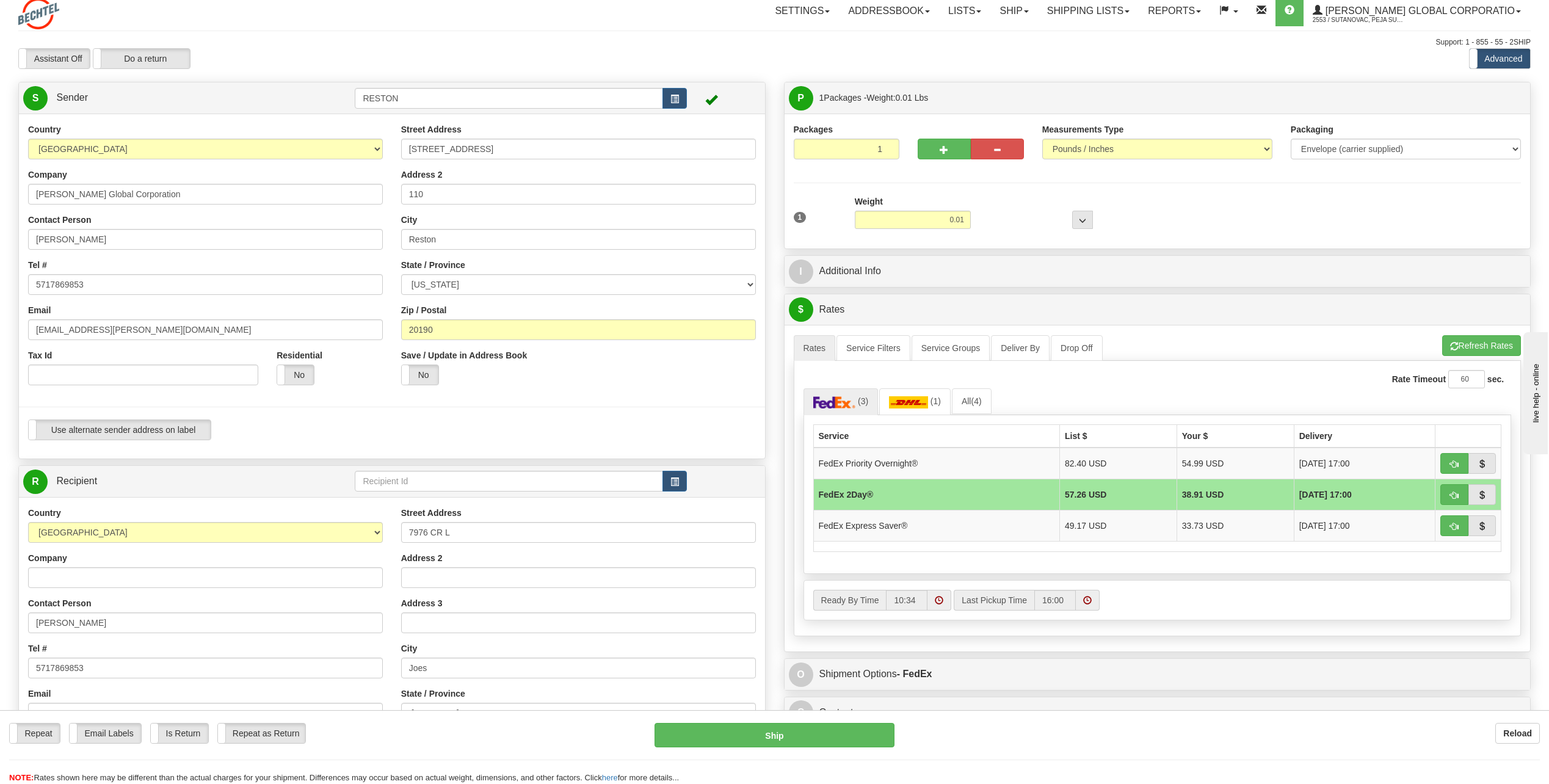
scroll to position [0, 0]
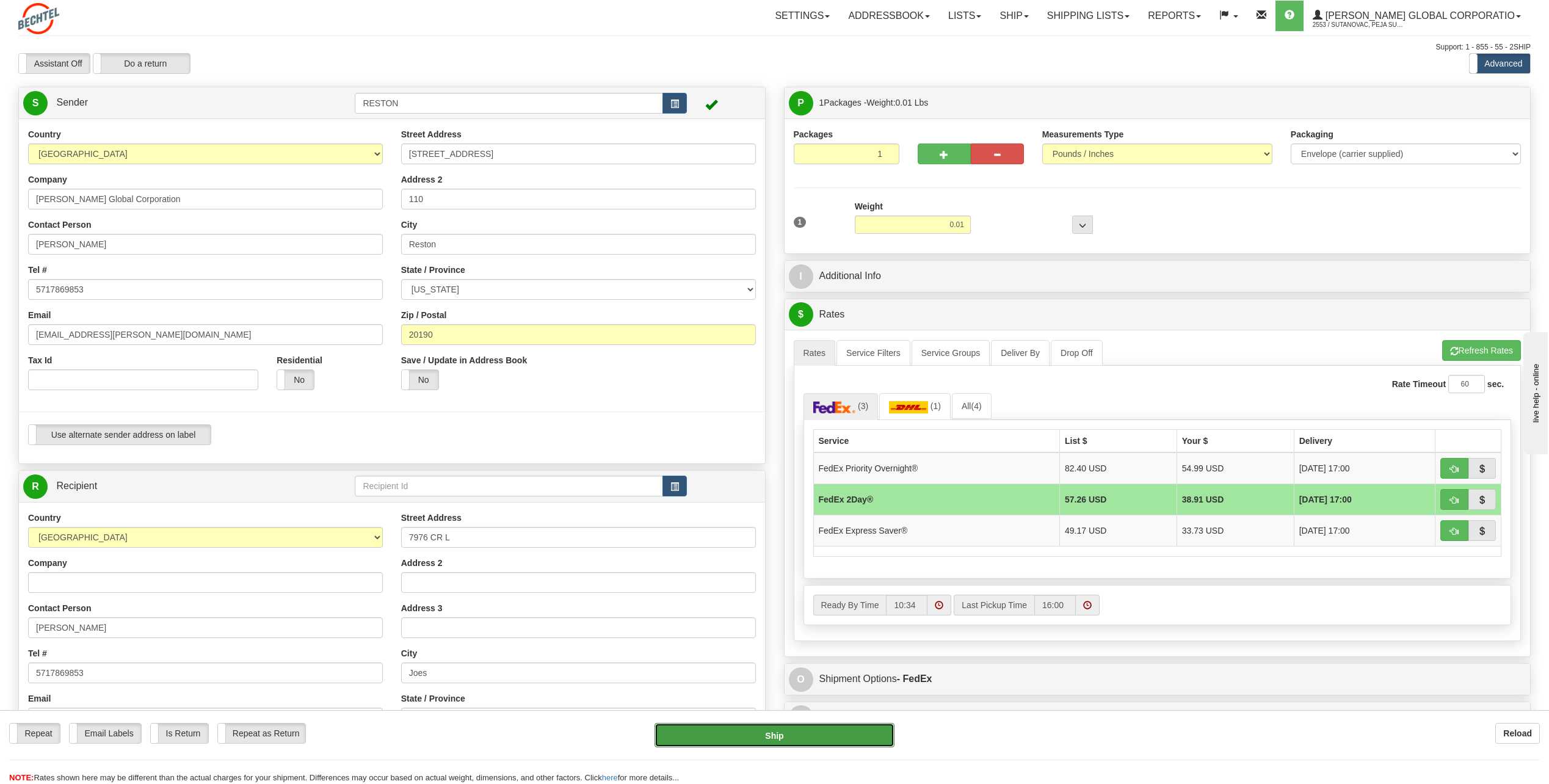
click at [784, 737] on button "Ship" at bounding box center [774, 735] width 240 height 25
type input "03"
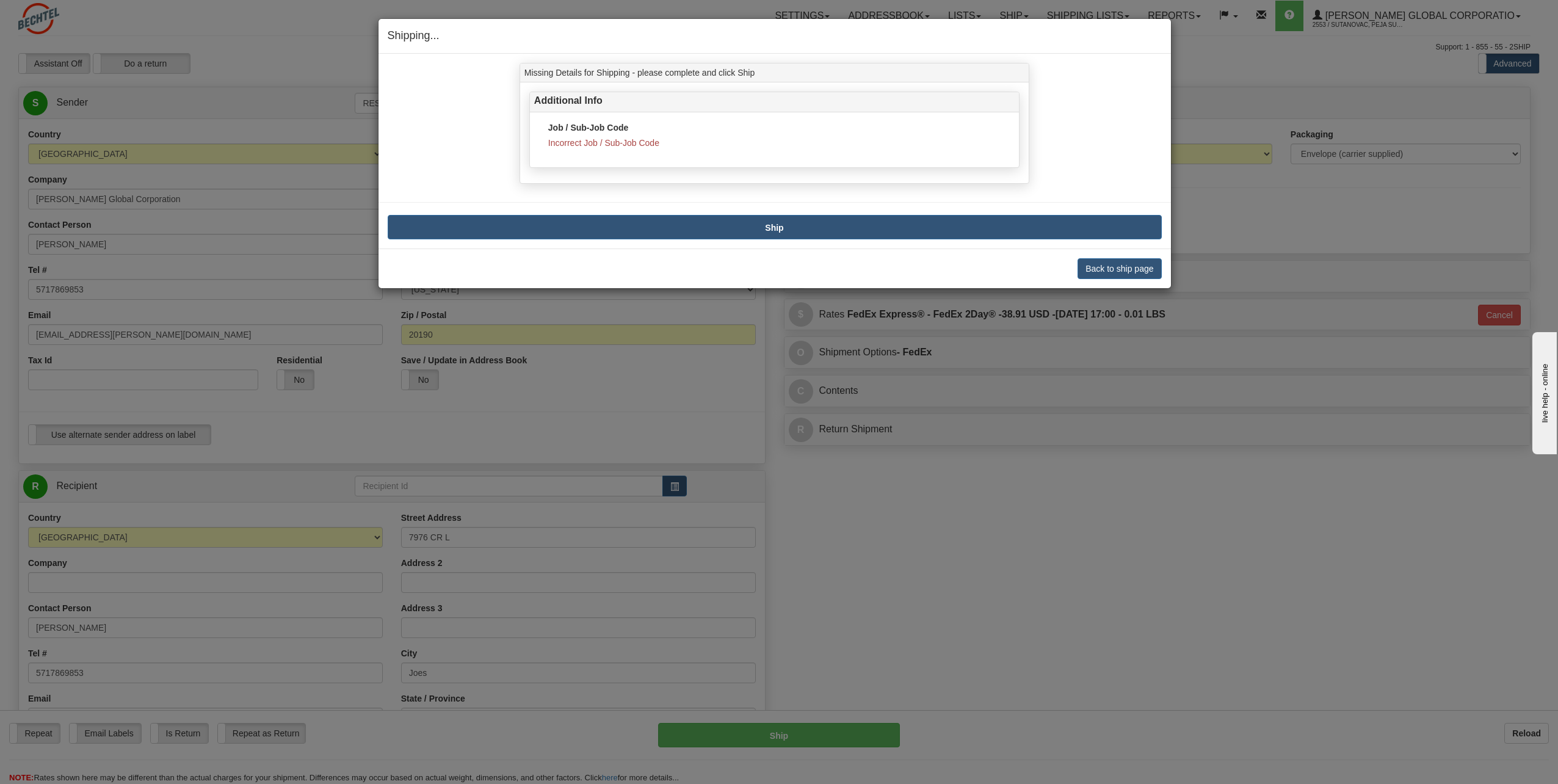
click at [641, 138] on div "Job / Sub-Job Code Incorrect Job / Sub-Job Code" at bounding box center [774, 135] width 453 height 28
click at [1110, 263] on button "Back to ship page" at bounding box center [1120, 269] width 84 height 21
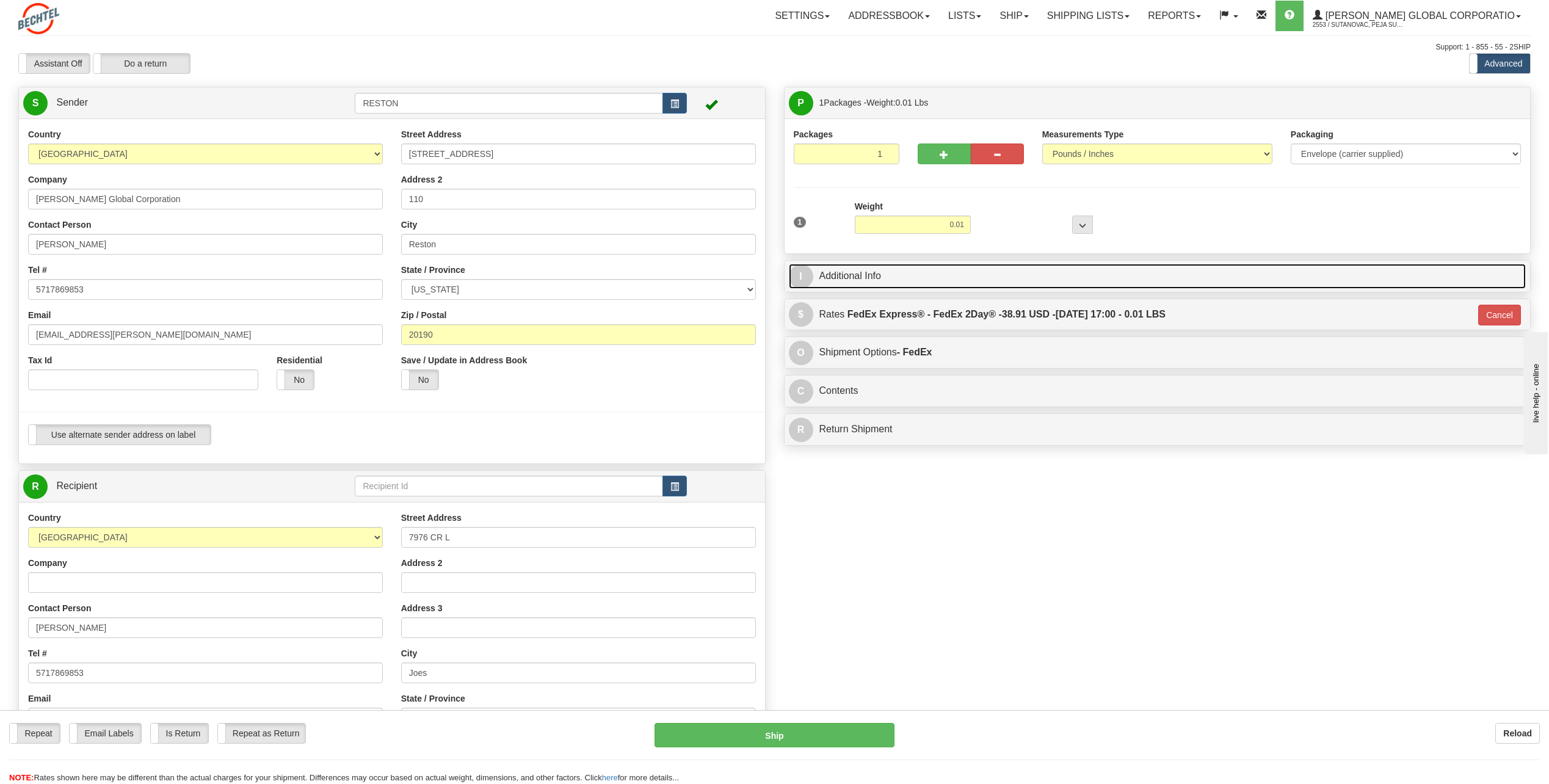
click at [867, 270] on link "I Additional Info" at bounding box center [1158, 276] width 738 height 25
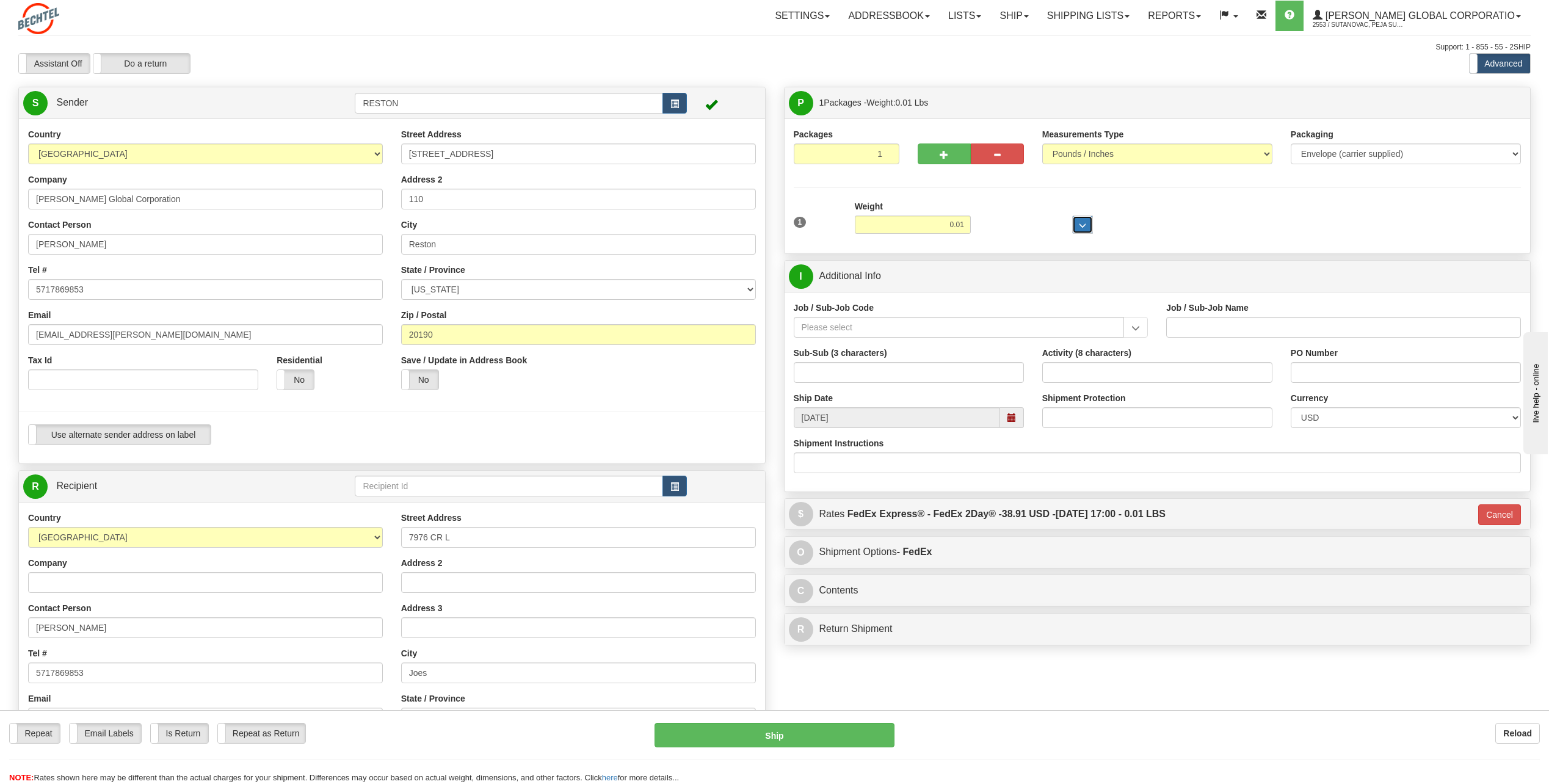
click at [1080, 222] on span "..." at bounding box center [1083, 225] width 7 height 7
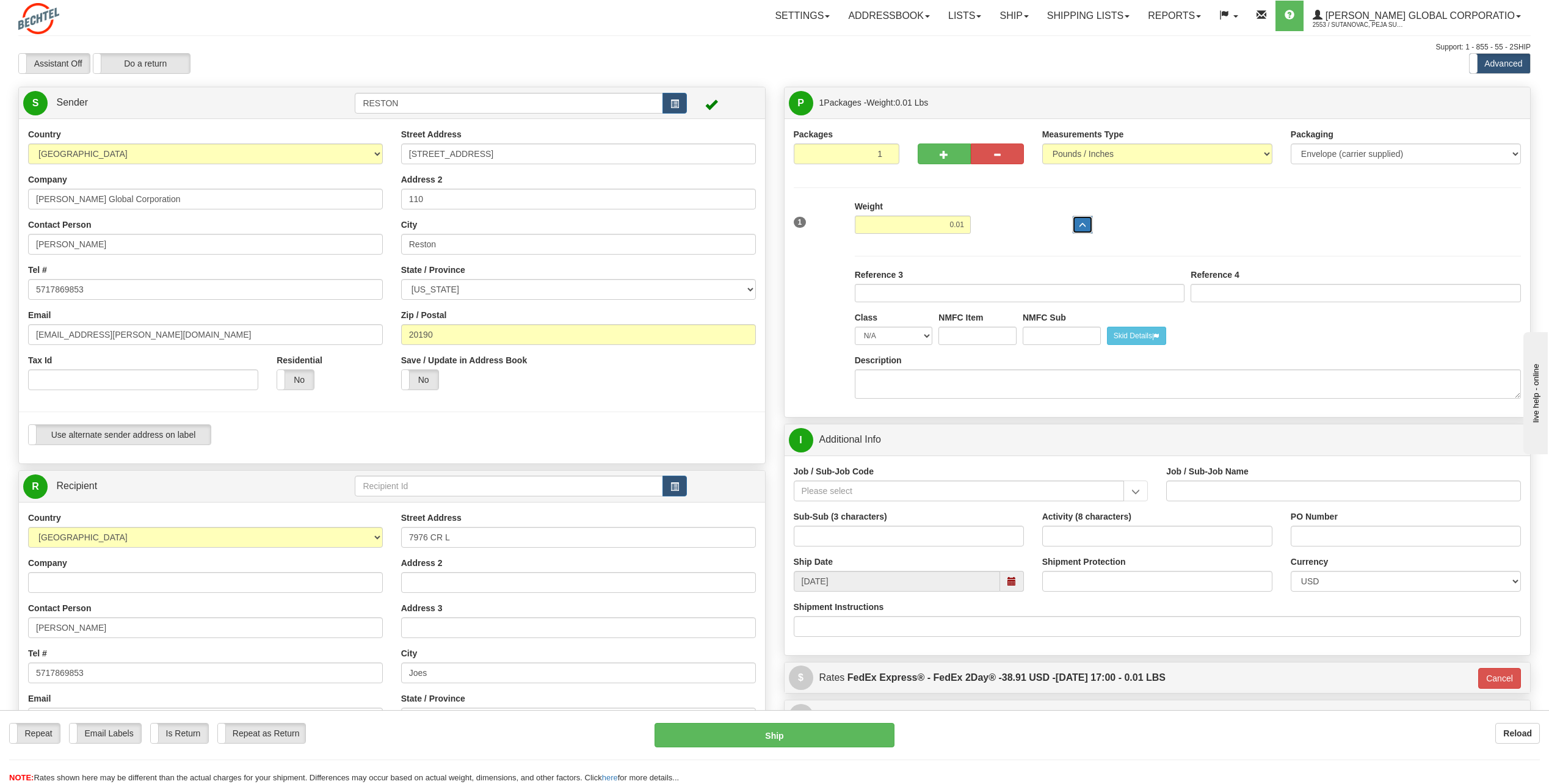
click at [1081, 223] on span "..." at bounding box center [1083, 225] width 7 height 7
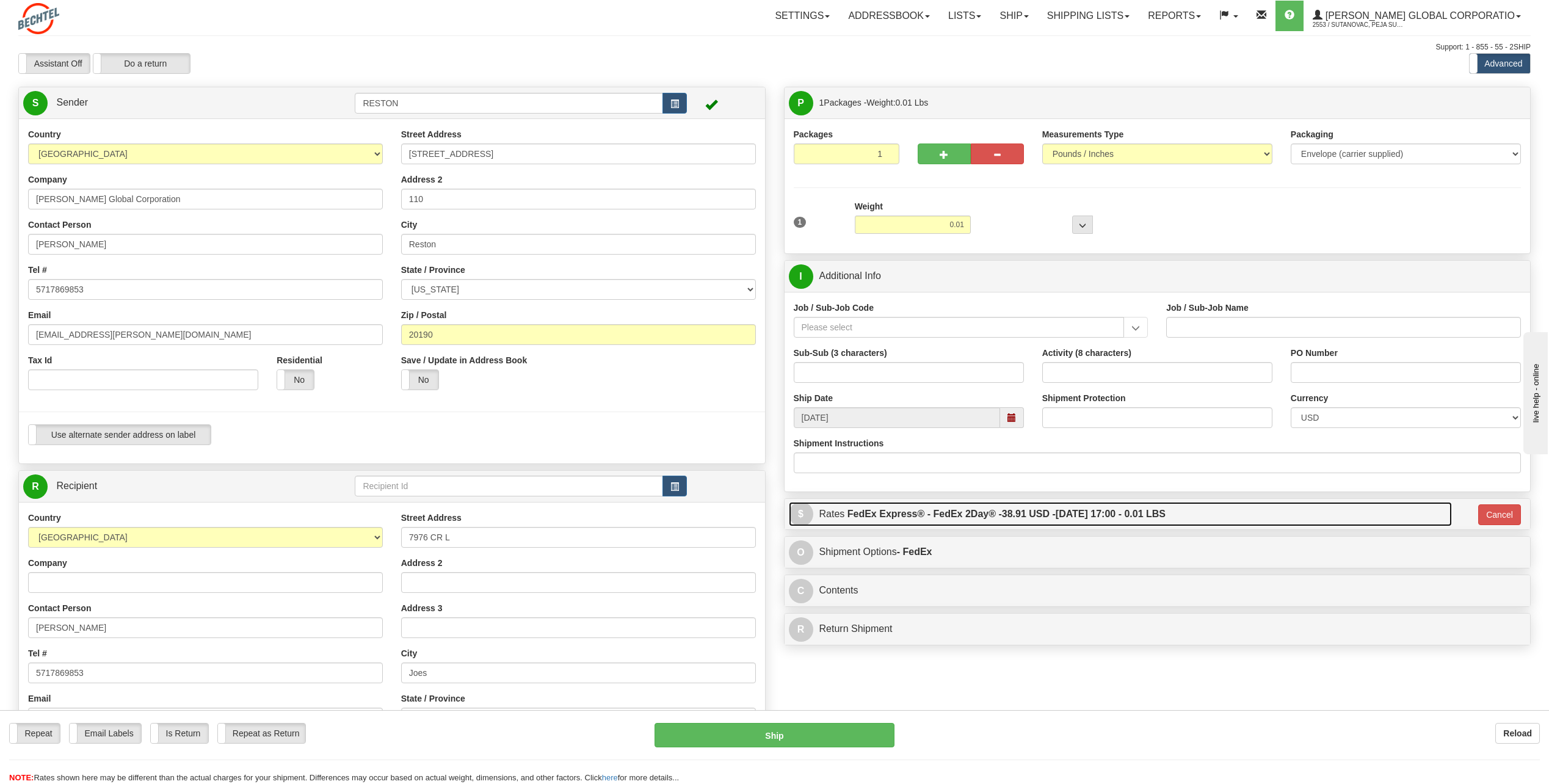
click at [945, 518] on label "FedEx Express® - FedEx 2Day® - 38.91 USD - 08/15/2025 17:00 - 0.01 LBS" at bounding box center [1007, 514] width 318 height 25
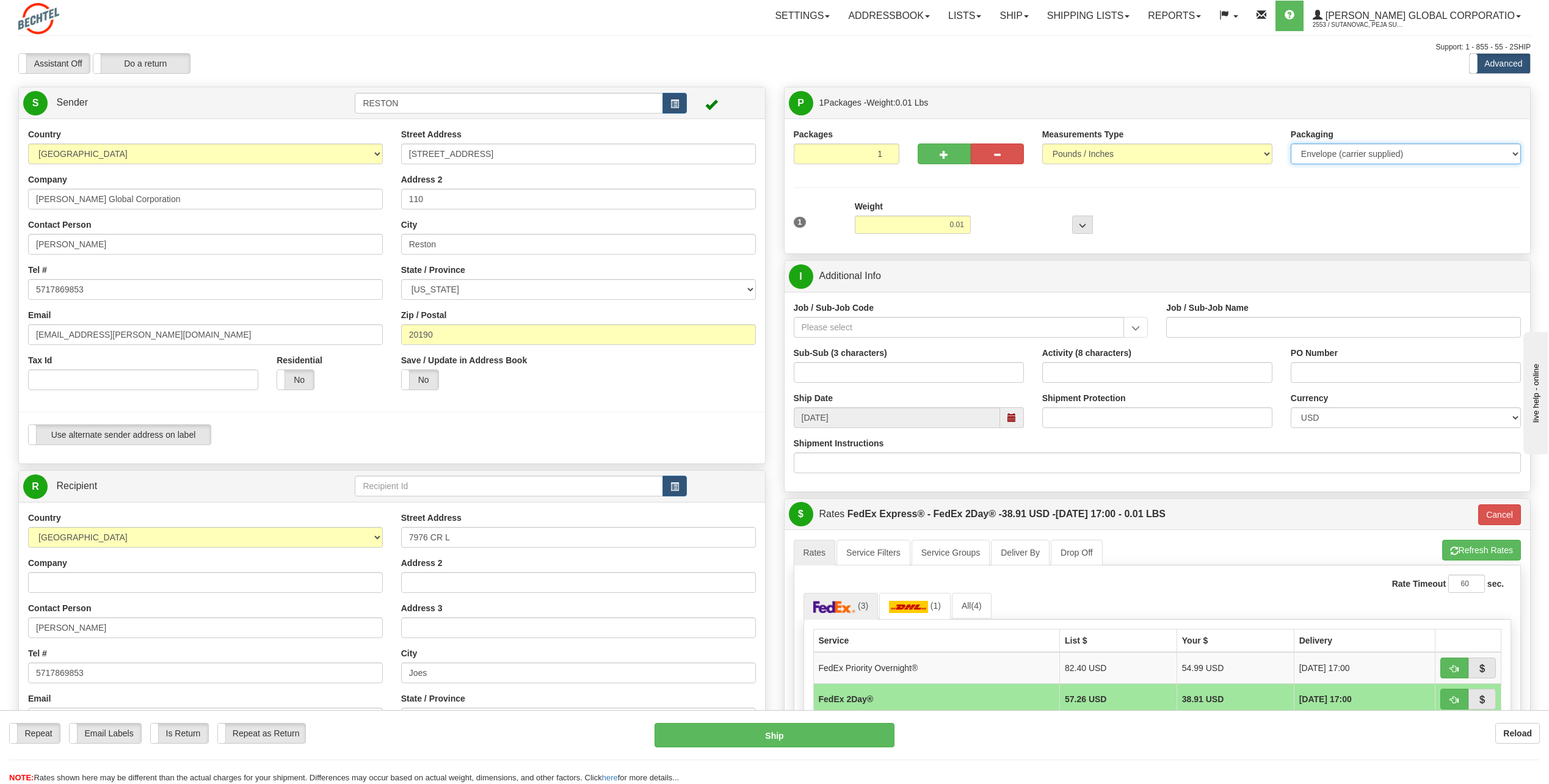
click at [1366, 161] on select "Your Packaging (customer supplied) Envelope (carrier supplied) Pack (carrier su…" at bounding box center [1406, 154] width 230 height 21
click at [1291, 144] on select "Your Packaging (customer supplied) Envelope (carrier supplied) Pack (carrier su…" at bounding box center [1406, 154] width 230 height 21
click at [1221, 329] on input "Job / Sub-Job Name" at bounding box center [1344, 327] width 355 height 21
click at [874, 324] on input "Job / Sub-Job Code" at bounding box center [959, 327] width 331 height 21
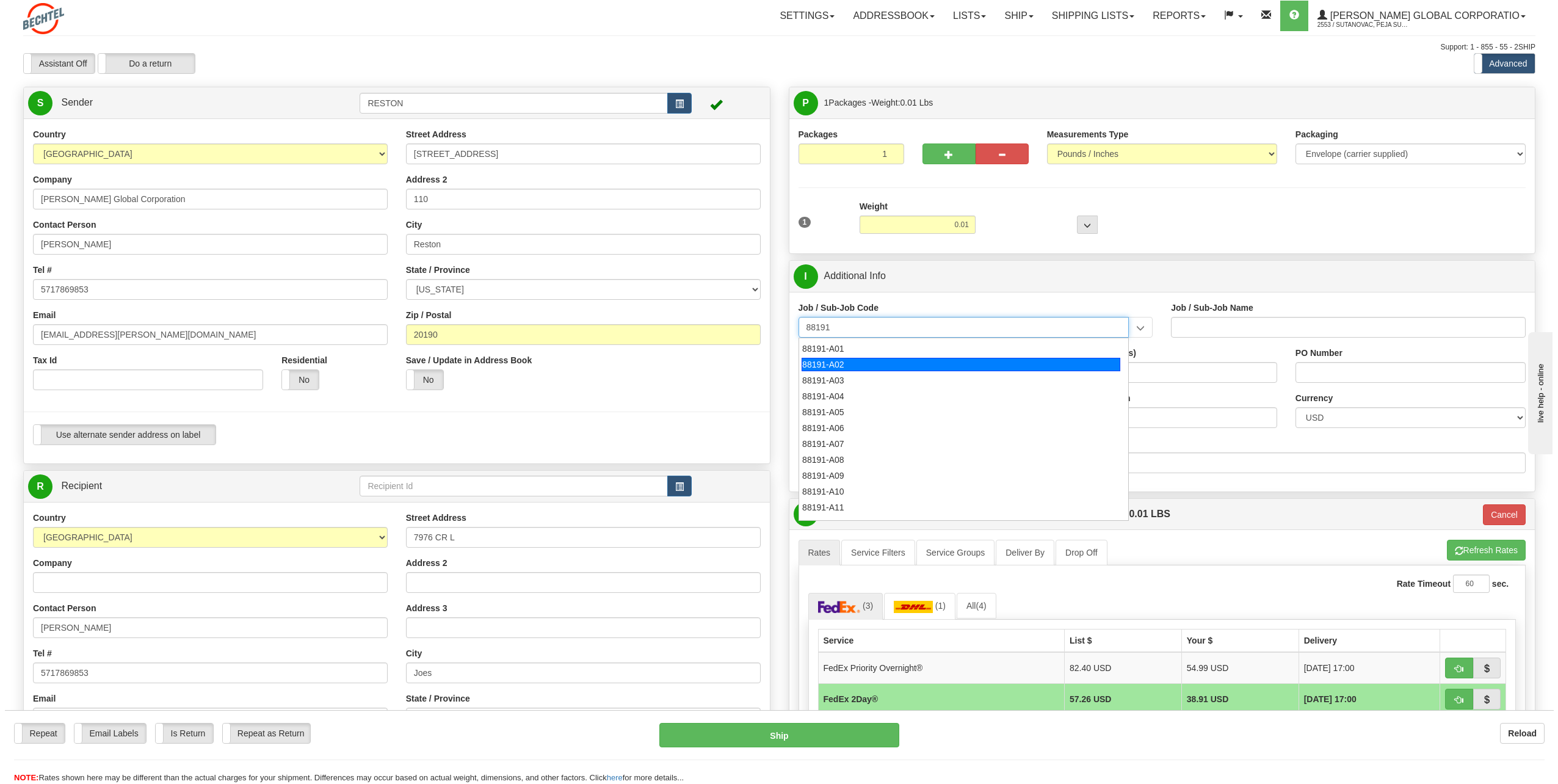
scroll to position [183, 0]
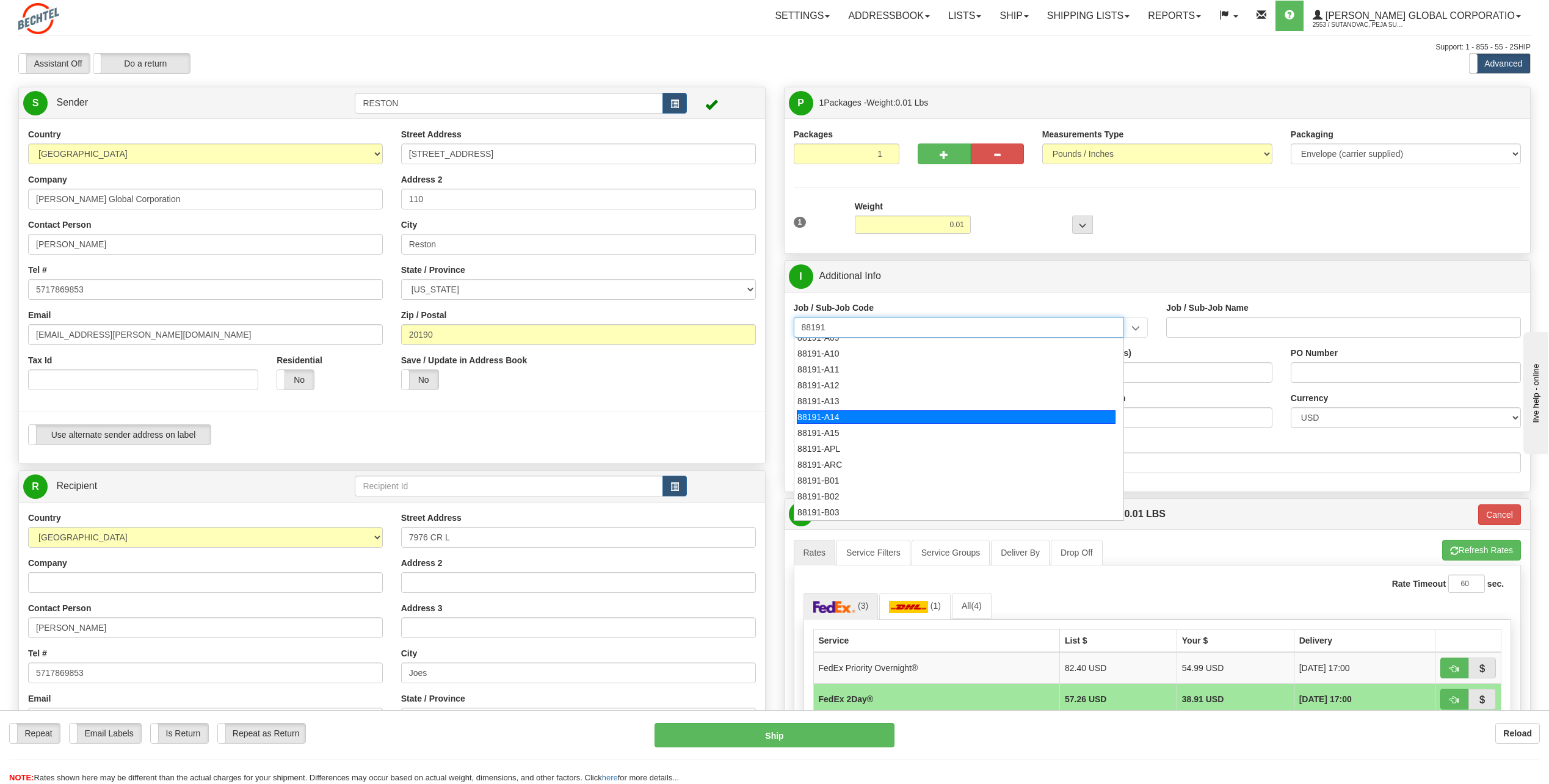
click at [846, 411] on div "88191-A14" at bounding box center [956, 417] width 319 height 14
type input "88191-A14"
type input "SOUTH SPUR SOLAR - LAND-TITLE CURATIVE WORKS"
type input "88191-A14"
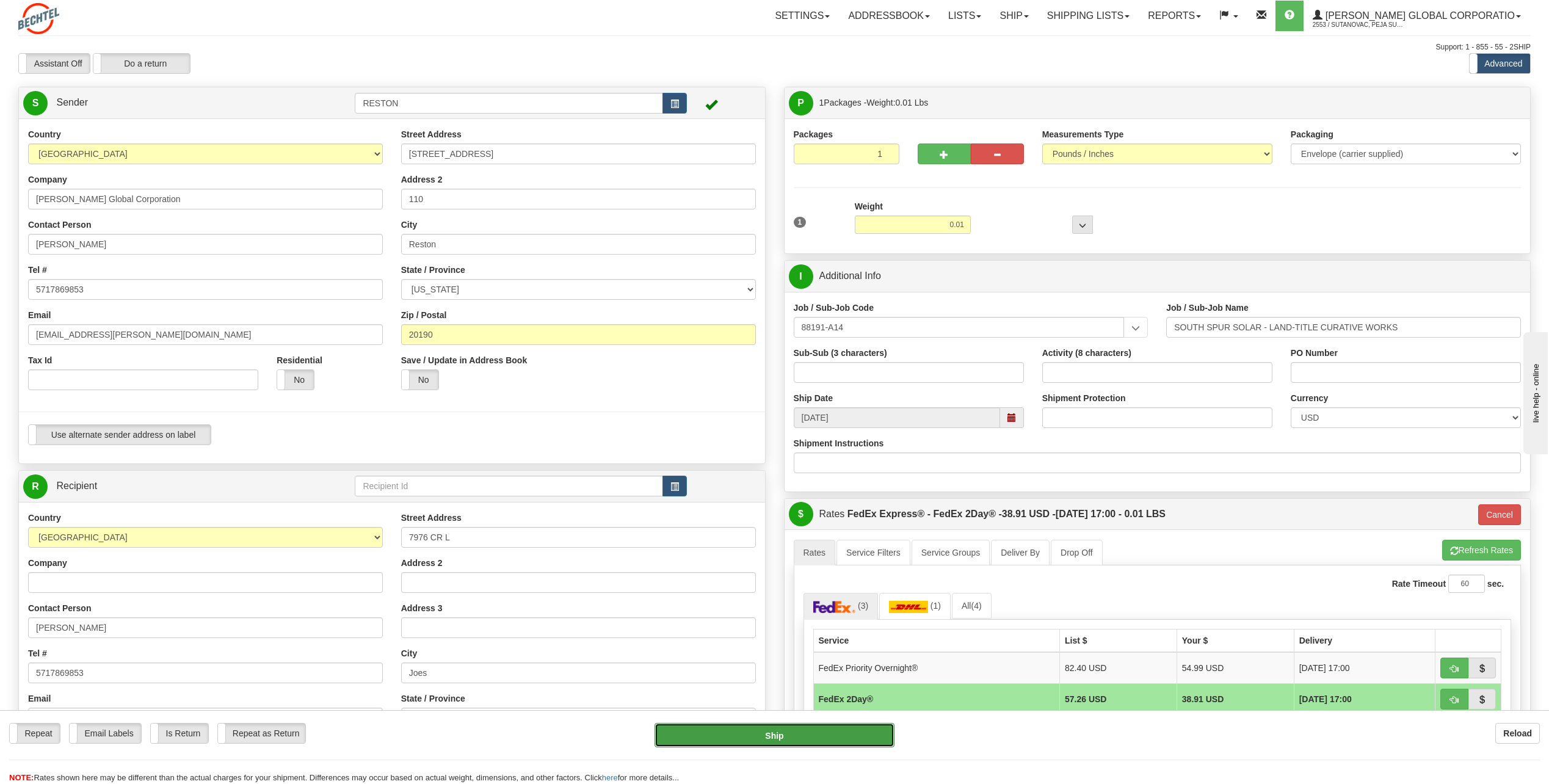
click at [797, 729] on button "Ship" at bounding box center [774, 735] width 240 height 25
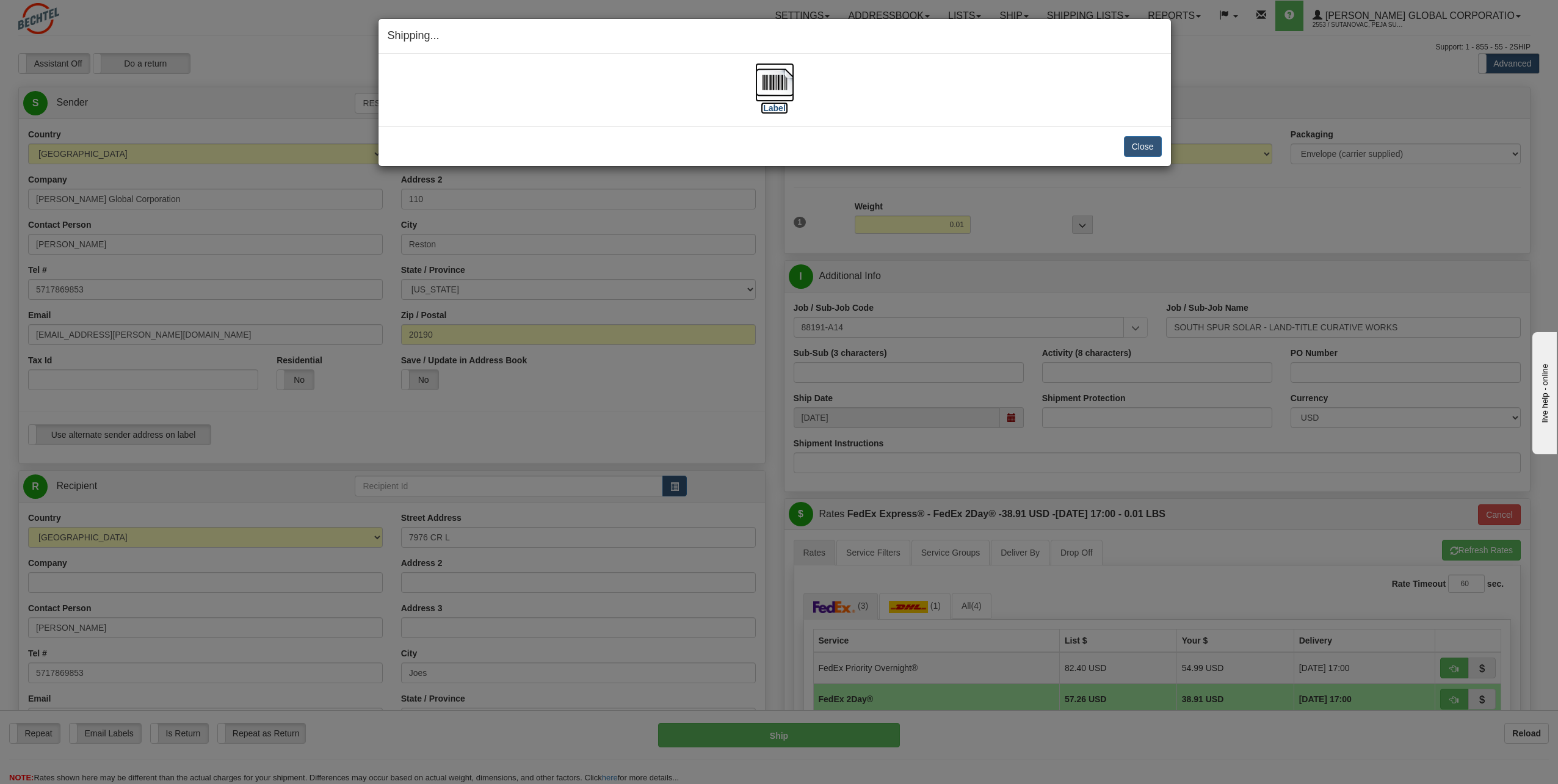
click at [770, 105] on label "[Label]" at bounding box center [775, 108] width 28 height 12
click at [1148, 139] on button "Close" at bounding box center [1143, 147] width 38 height 21
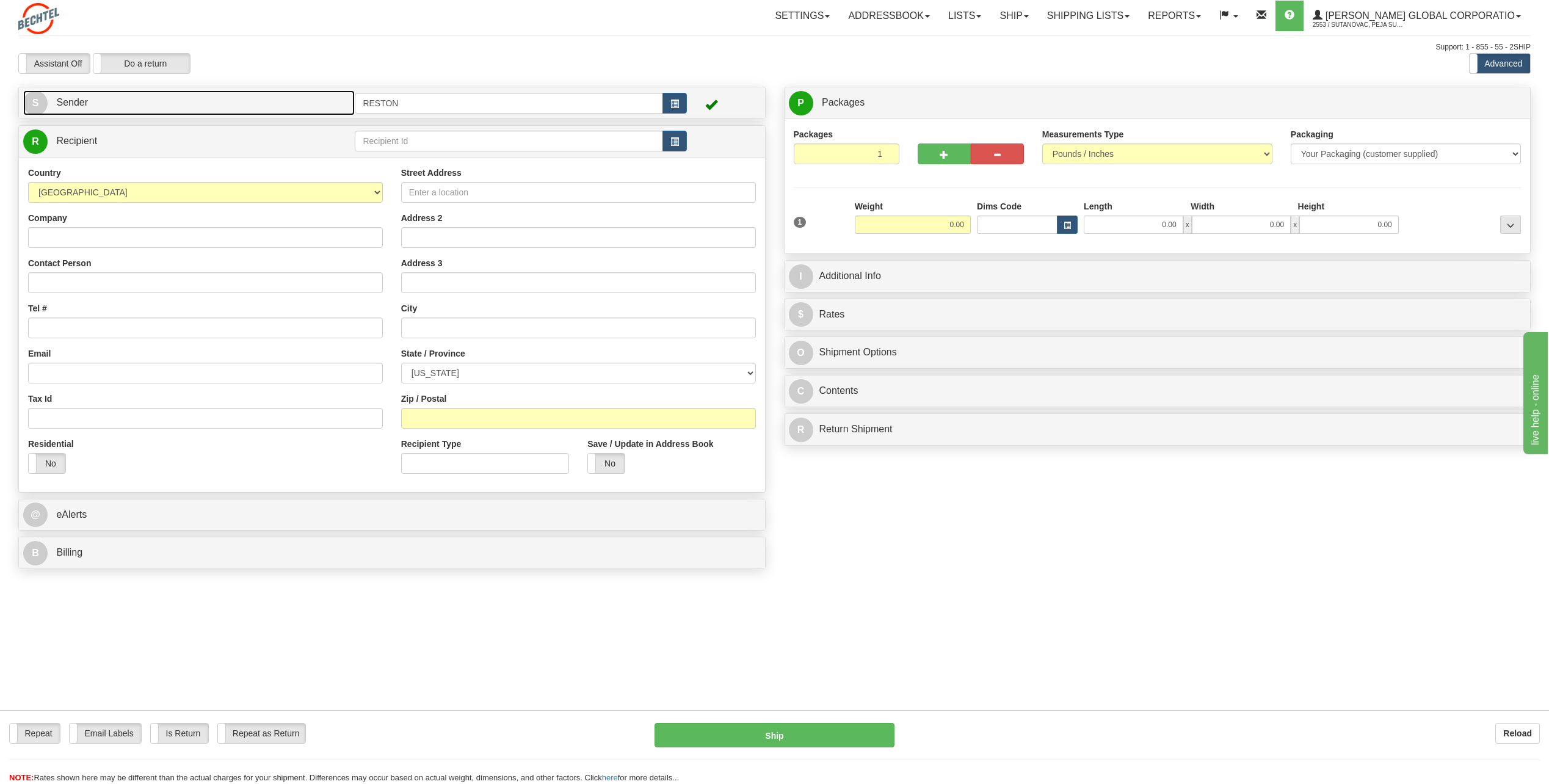
click at [127, 106] on link "S Sender" at bounding box center [189, 103] width 332 height 25
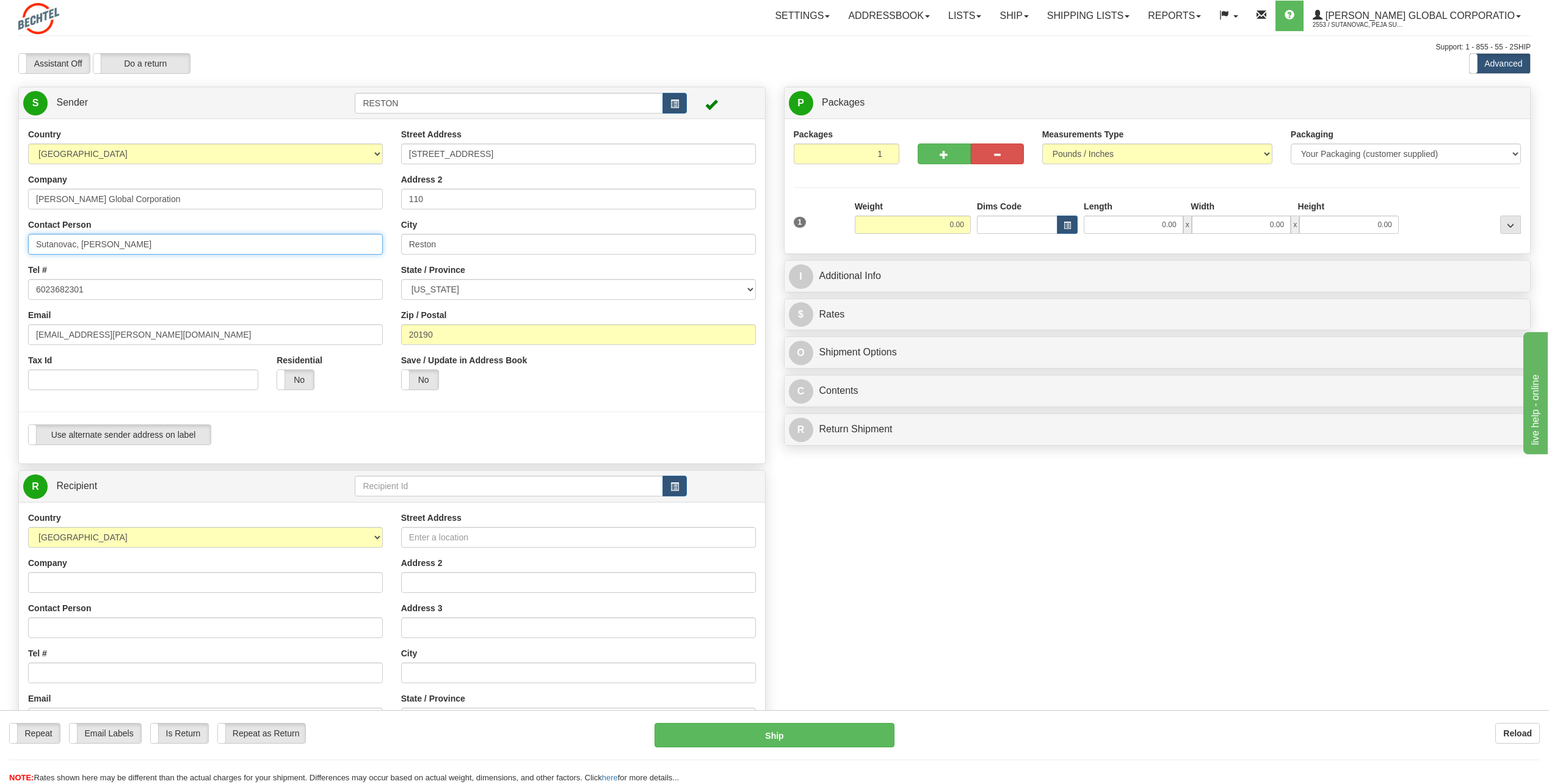
click at [185, 247] on input "Sutanovac, [PERSON_NAME]" at bounding box center [206, 244] width 355 height 21
type input "[PERSON_NAME]"
type input "5717869853"
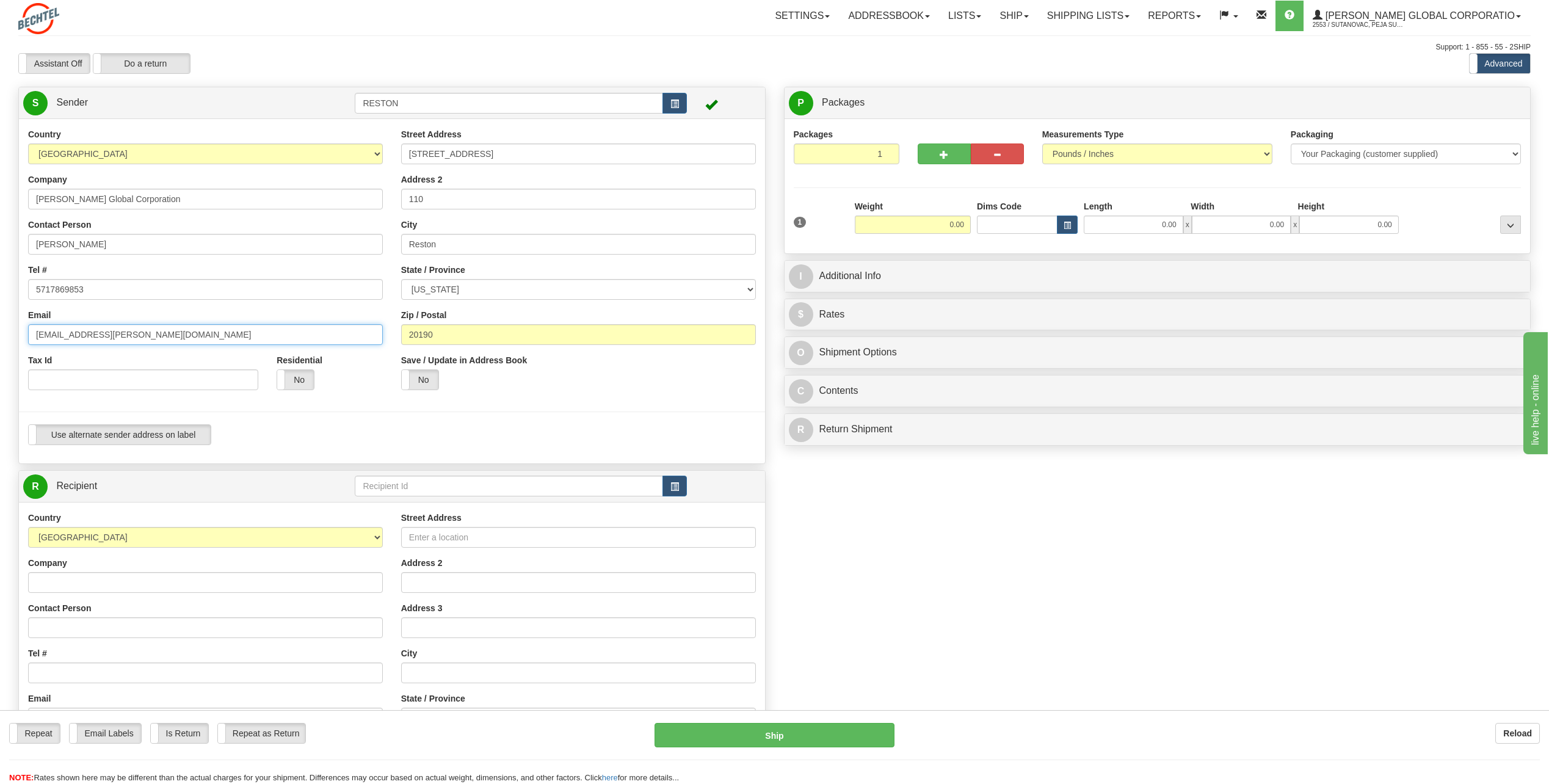
drag, startPoint x: 68, startPoint y: 335, endPoint x: 76, endPoint y: 335, distance: 8.0
click at [68, 335] on input "[EMAIL_ADDRESS][PERSON_NAME][DOMAIN_NAME]" at bounding box center [206, 335] width 355 height 21
type input "sfox2@bechtel.com"
click at [558, 435] on div "Use alternate sender address on label Use alternate sender address on label" at bounding box center [392, 435] width 728 height 21
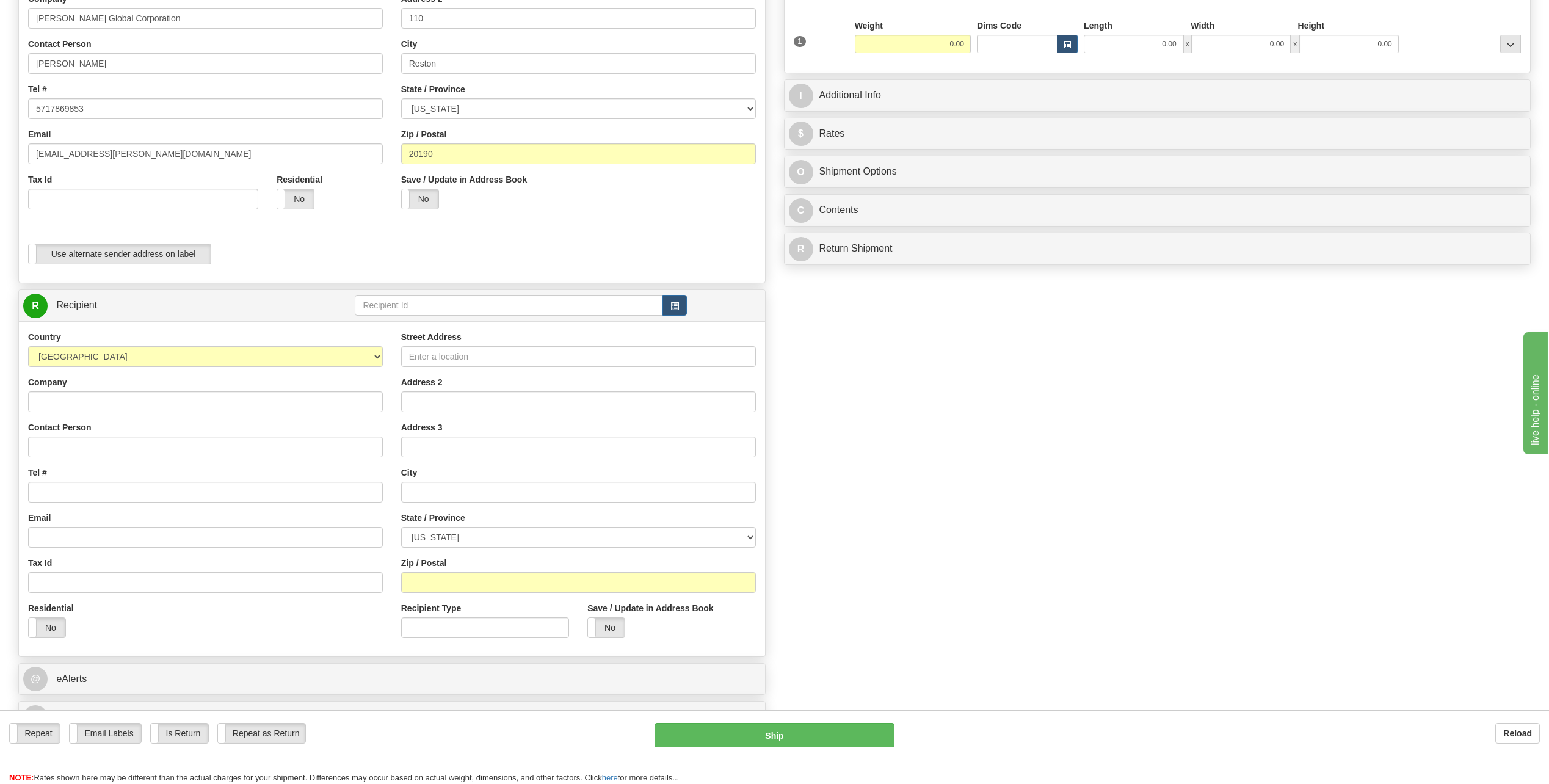
scroll to position [183, 0]
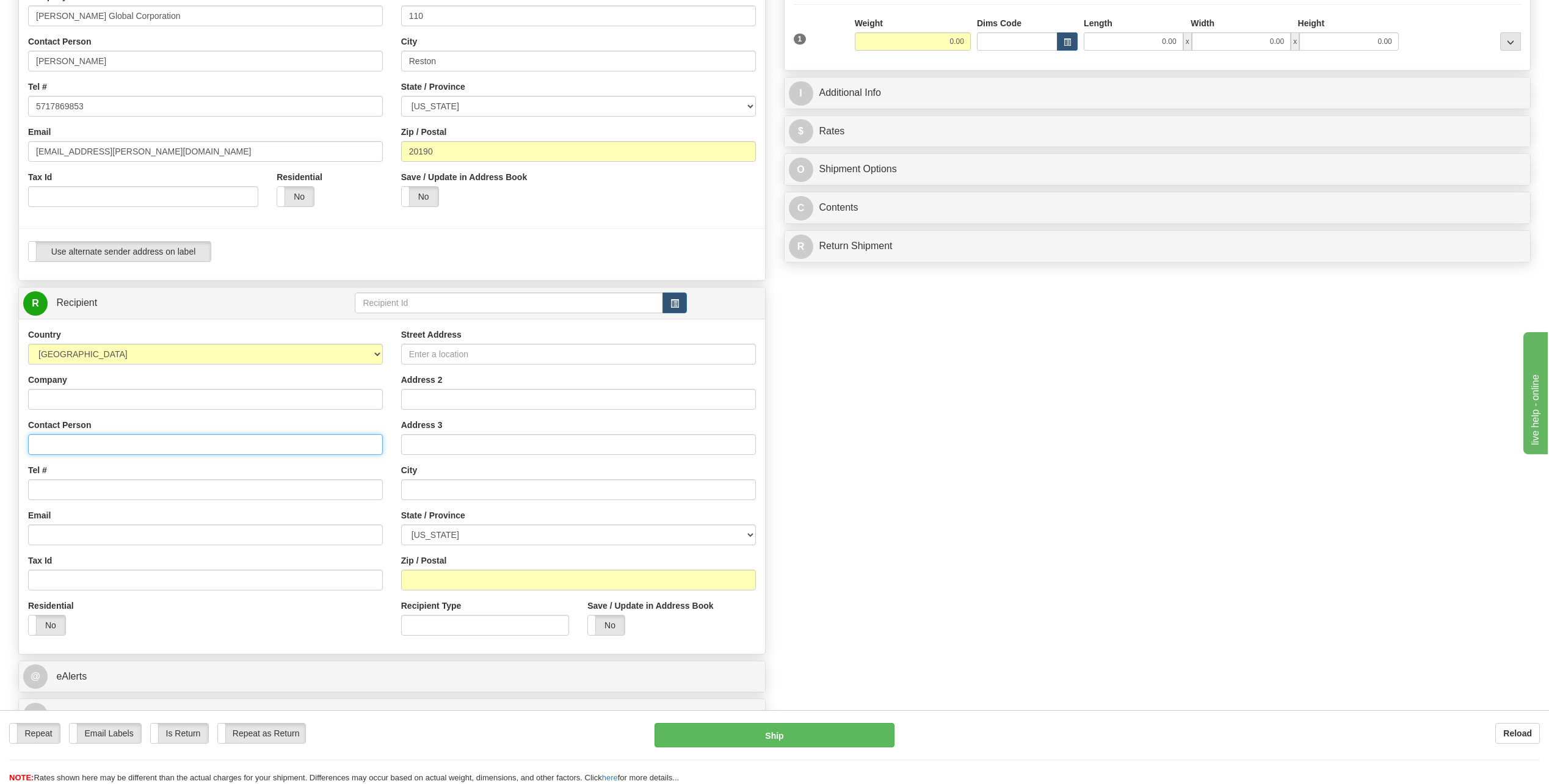
click at [176, 443] on input "Contact Person" at bounding box center [206, 444] width 355 height 21
type input "Bonita Wise"
type input "5717869853"
type input "7976 Country Road L"
type input "Joes"
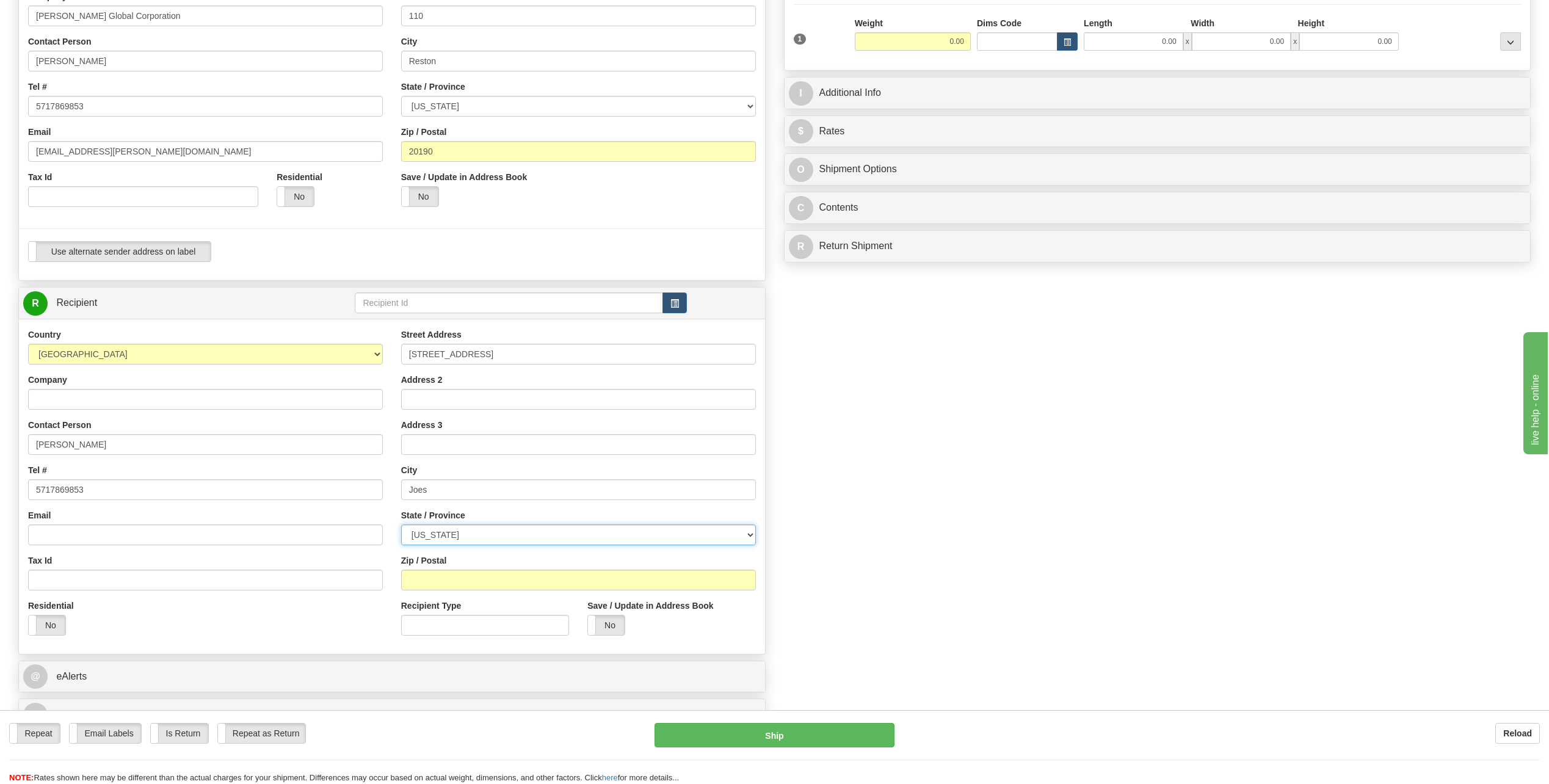
click at [720, 537] on select "[US_STATE] [US_STATE] [US_STATE] [US_STATE] Armed Forces America Armed Forces E…" at bounding box center [579, 535] width 355 height 21
select select "CO"
click at [401, 524] on select "[US_STATE] [US_STATE] [US_STATE] [US_STATE] Armed Forces America Armed Forces E…" at bounding box center [579, 535] width 355 height 21
click at [517, 576] on input "Zip / Postal" at bounding box center [579, 580] width 355 height 21
type input "80822"
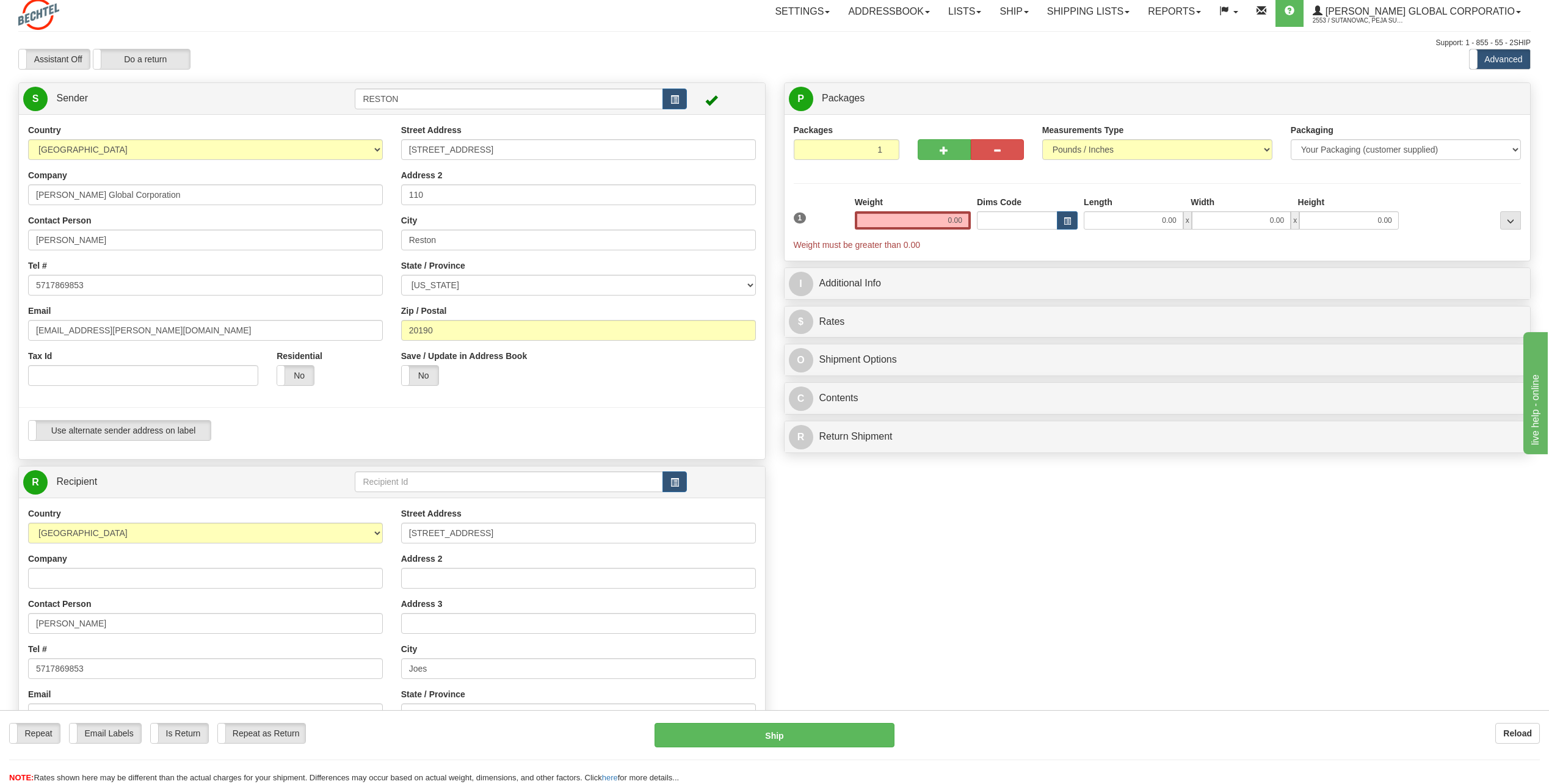
scroll to position [0, 0]
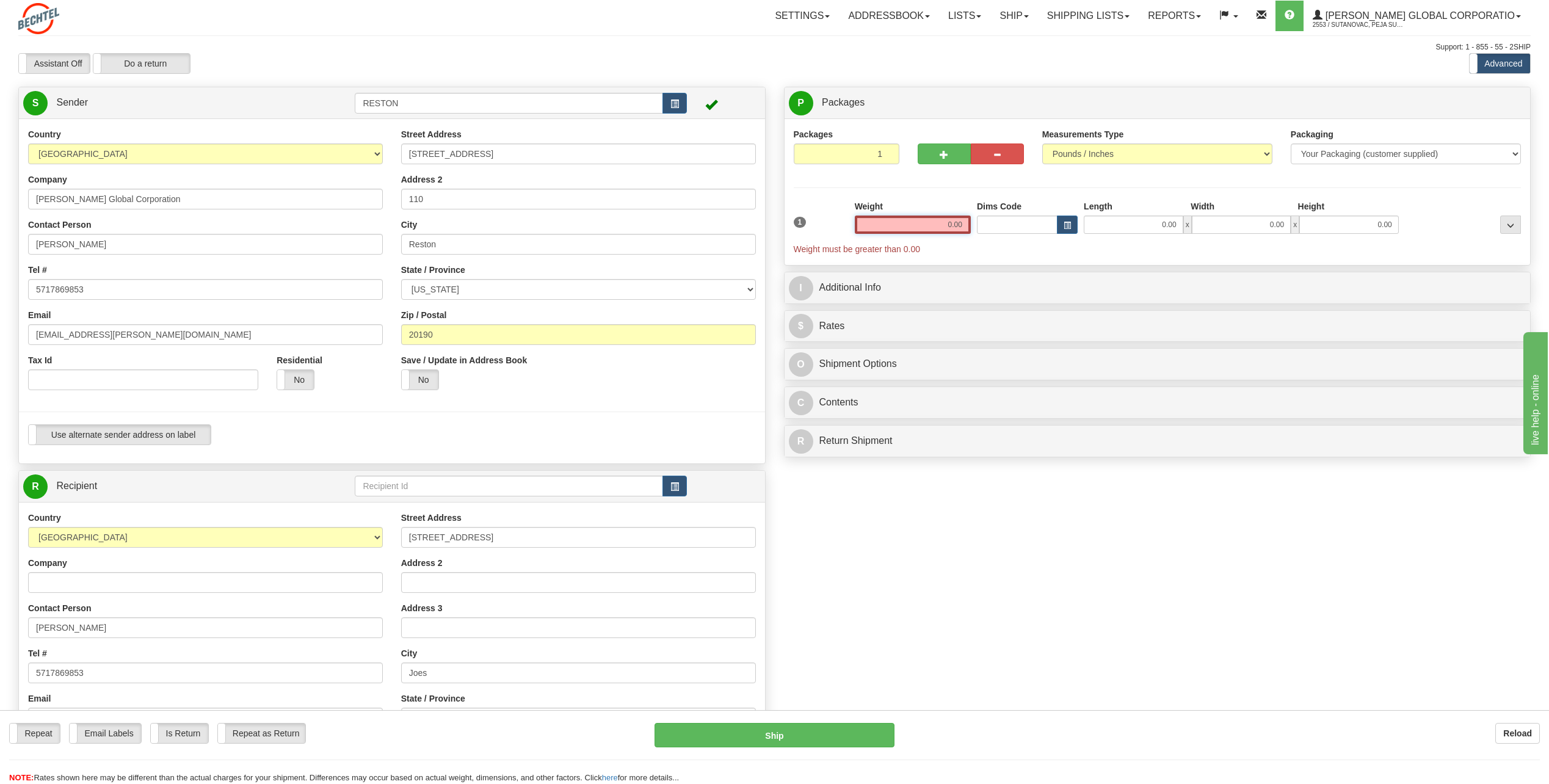
click at [961, 222] on input "0.00" at bounding box center [913, 225] width 116 height 18
type input "0.00"
click at [1333, 155] on select "Your Packaging (customer supplied) Envelope (carrier supplied) Pack (carrier su…" at bounding box center [1406, 154] width 230 height 21
select select "2"
click at [1291, 144] on select "Your Packaging (customer supplied) Envelope (carrier supplied) Pack (carrier su…" at bounding box center [1406, 154] width 230 height 21
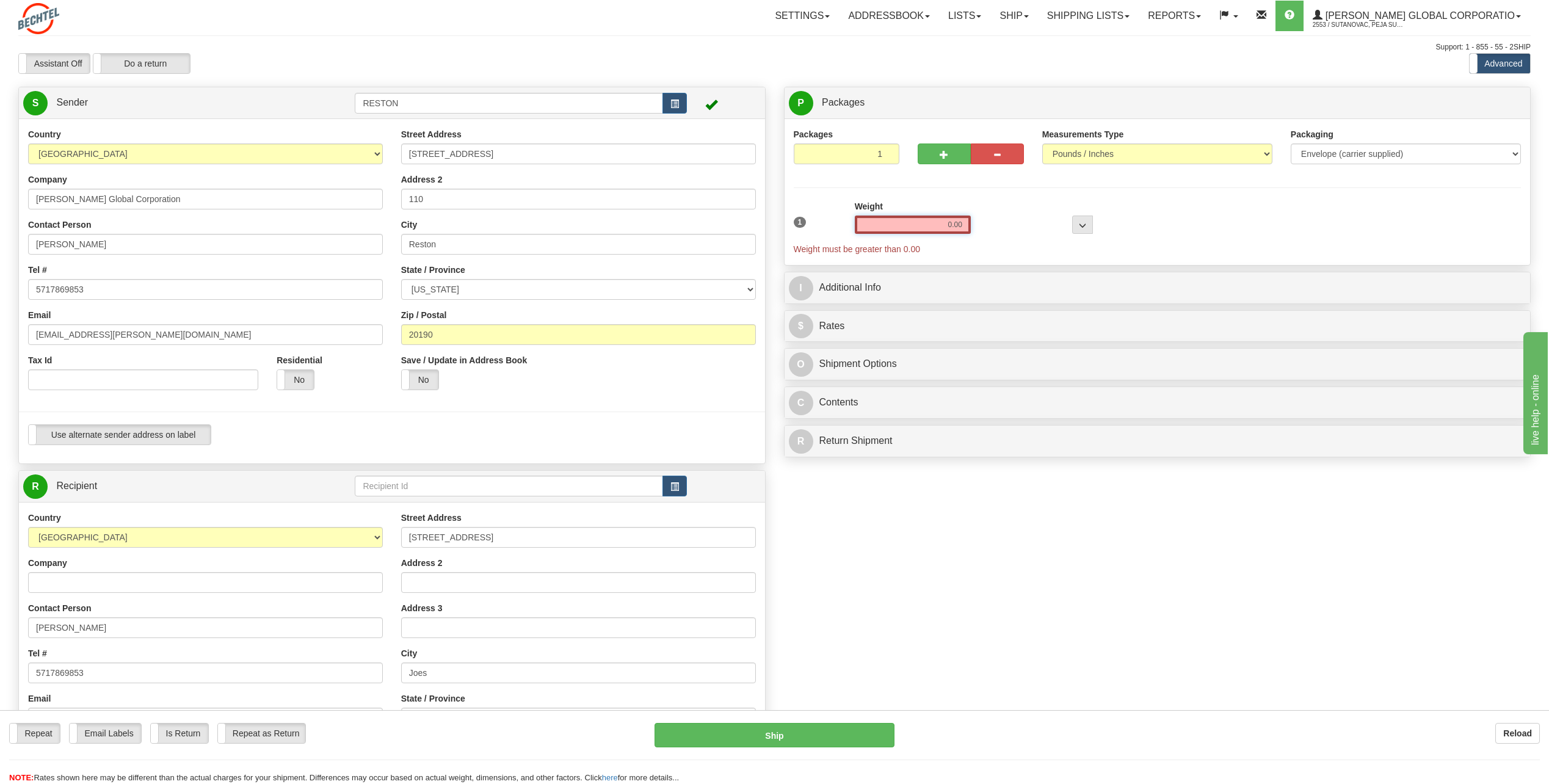
click at [959, 227] on input "0.00" at bounding box center [913, 225] width 116 height 18
type input "0.01"
click at [1058, 257] on div "P Packages 1 Packages - Weight: 0.00 Lbs Shipment Level Shipm. Package Level Pa…" at bounding box center [1158, 269] width 766 height 365
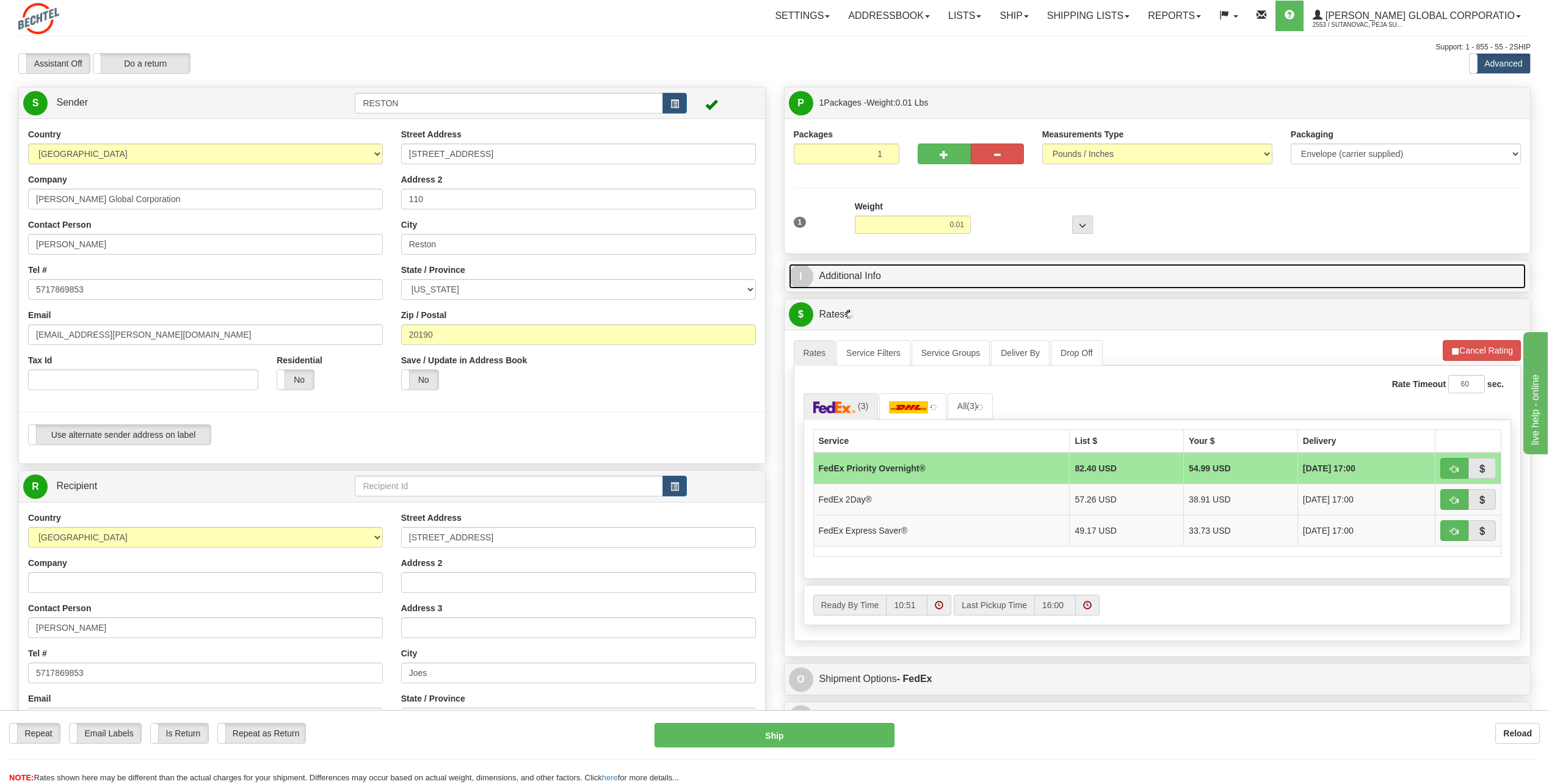
click at [915, 274] on link "I Additional Info" at bounding box center [1158, 276] width 738 height 25
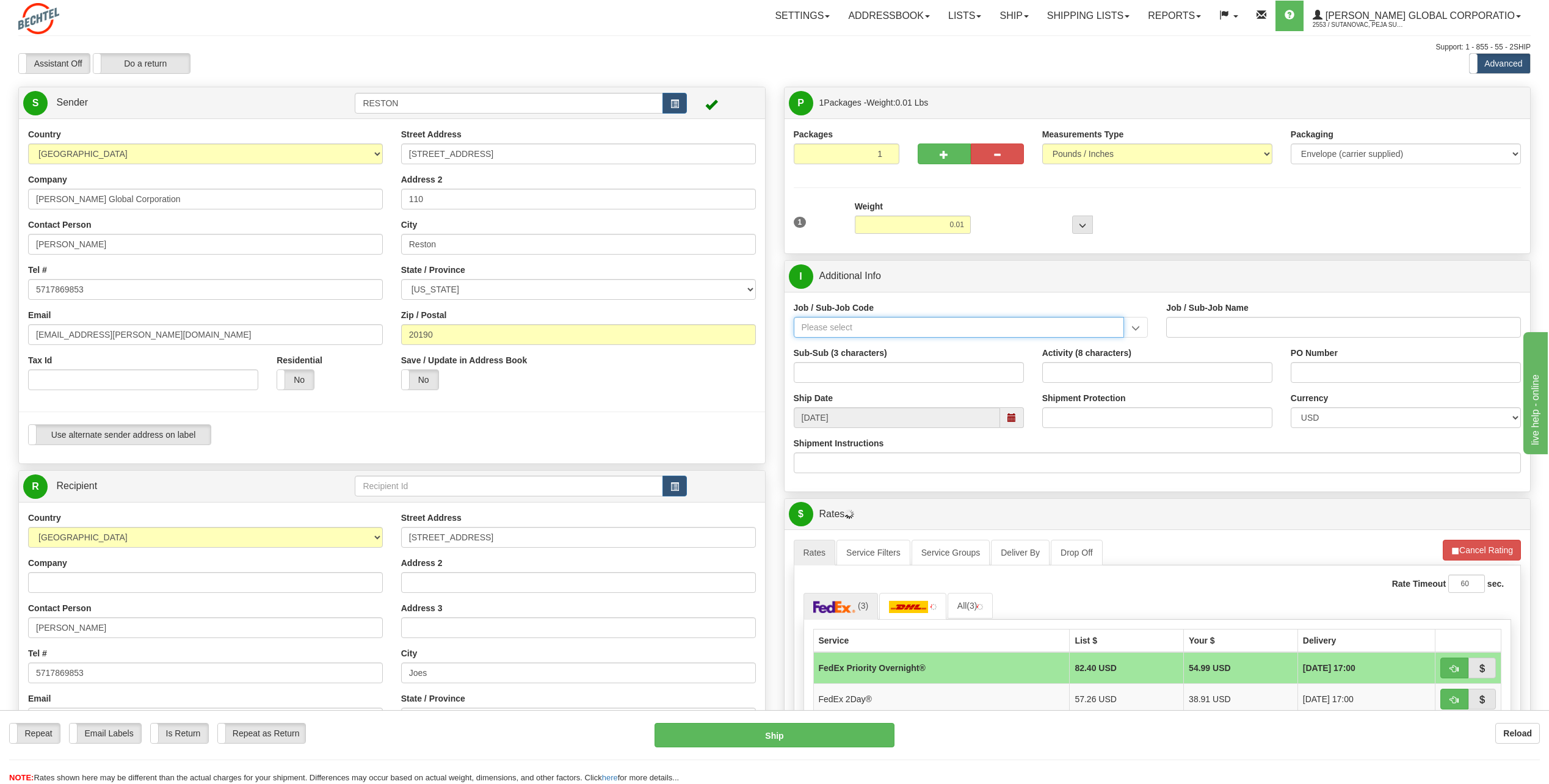
click at [925, 328] on input "Job / Sub-Job Code" at bounding box center [959, 327] width 331 height 21
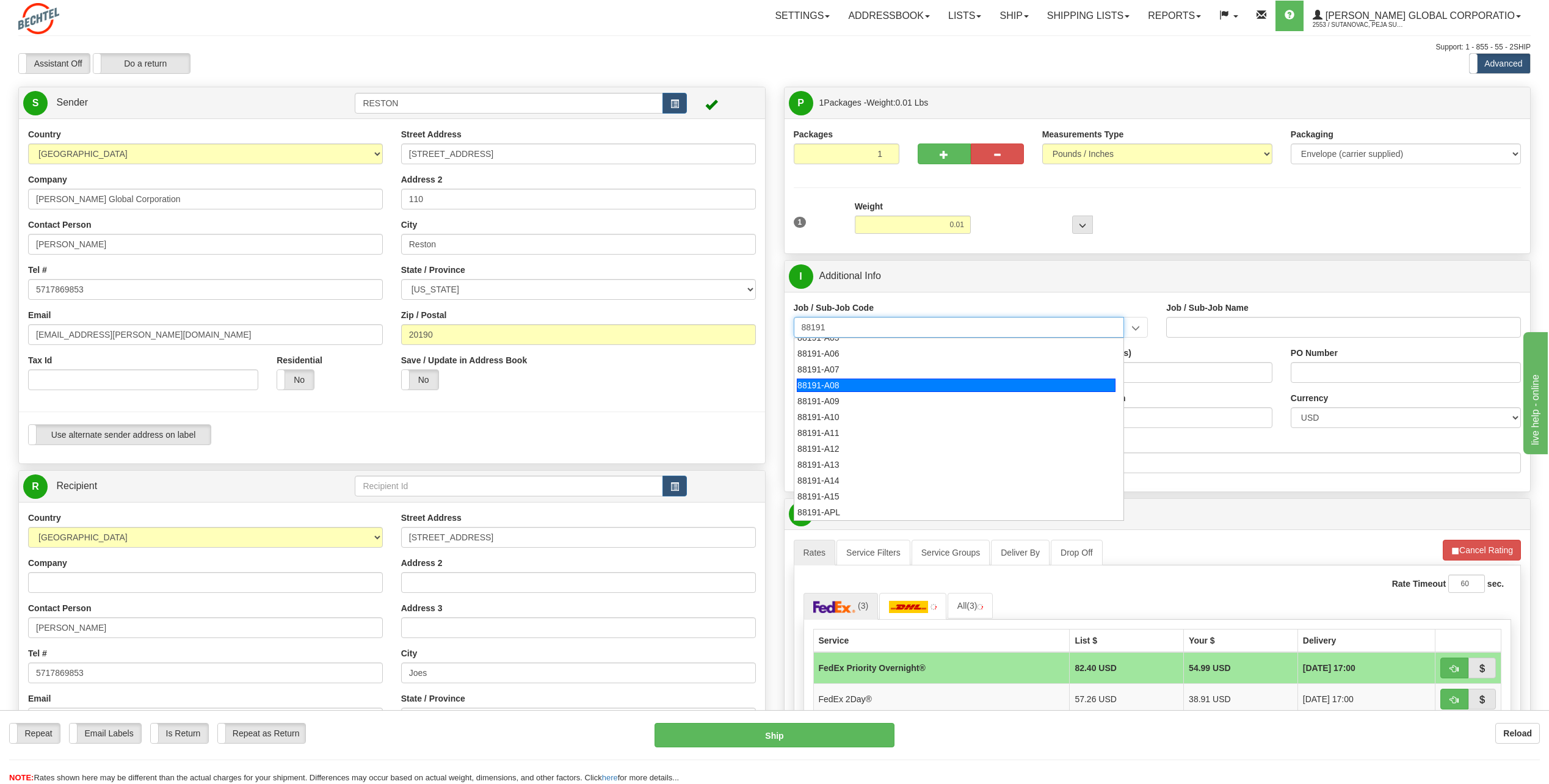
scroll to position [183, 0]
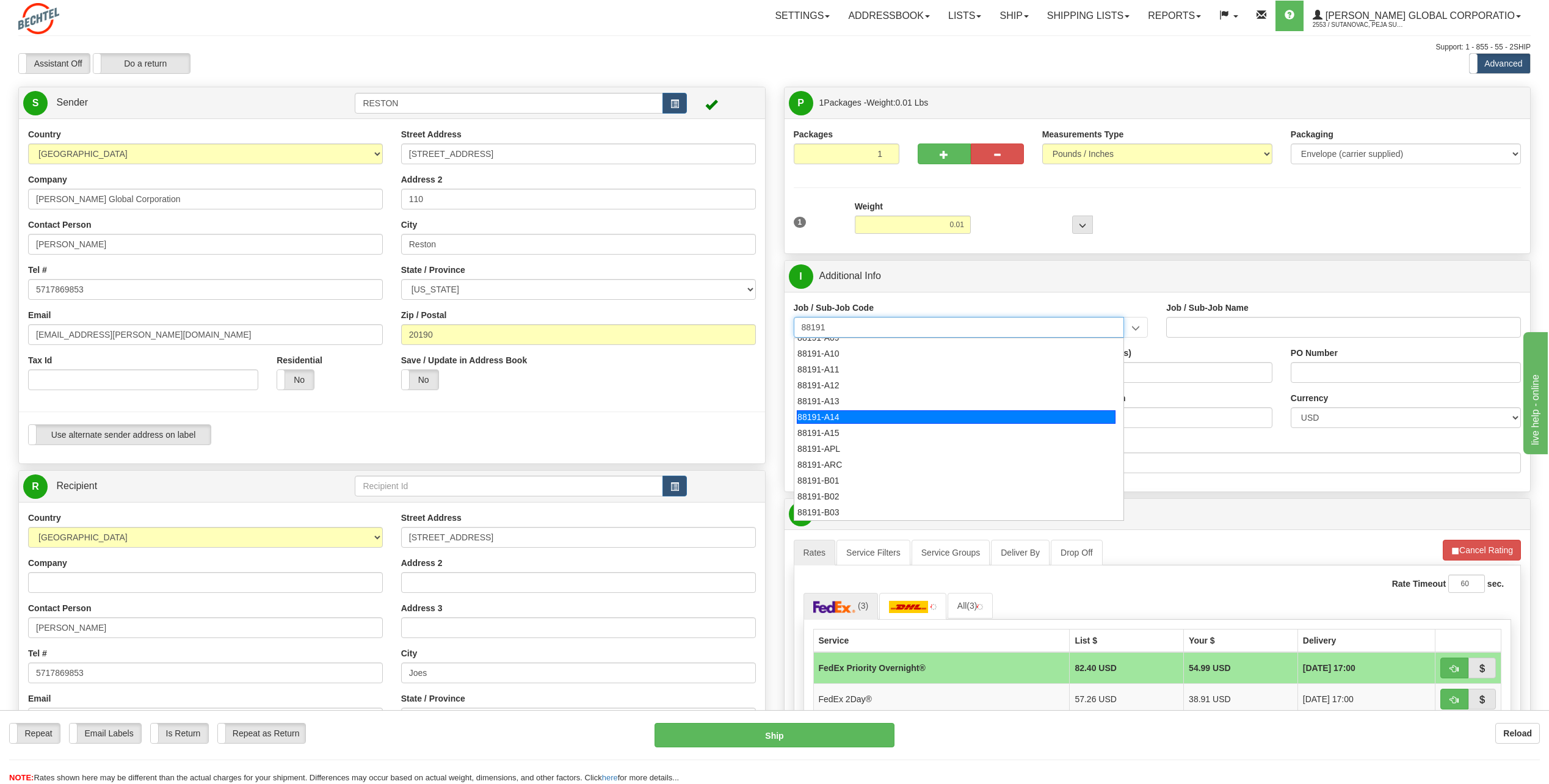
click at [860, 420] on div "88191-A14" at bounding box center [956, 417] width 319 height 14
type input "88191-A14"
type input "SOUTH SPUR SOLAR - LAND-TITLE CURATIVE WORKS"
type input "88191-A14"
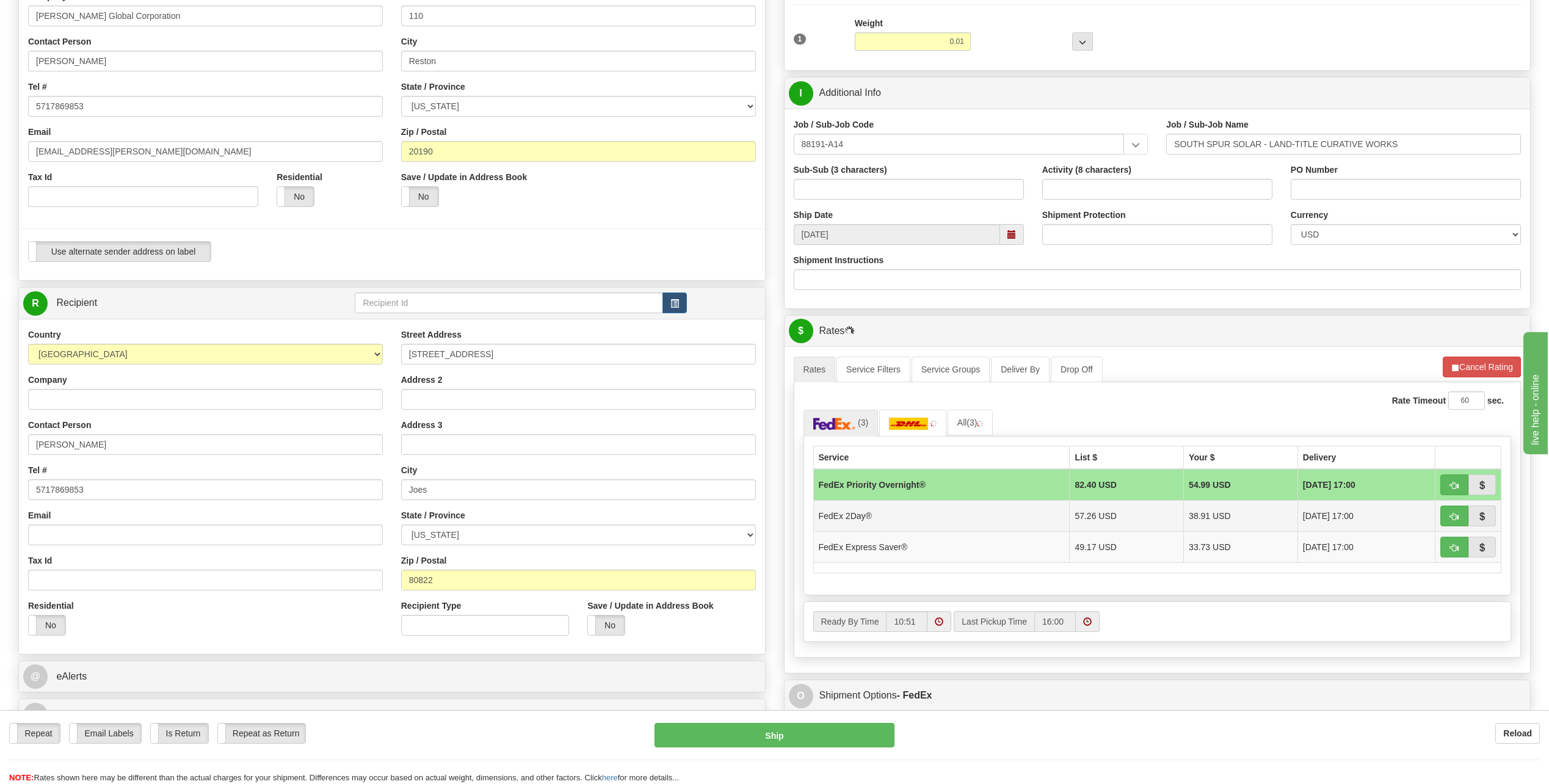
click at [1241, 522] on td "38.91 USD" at bounding box center [1241, 515] width 114 height 31
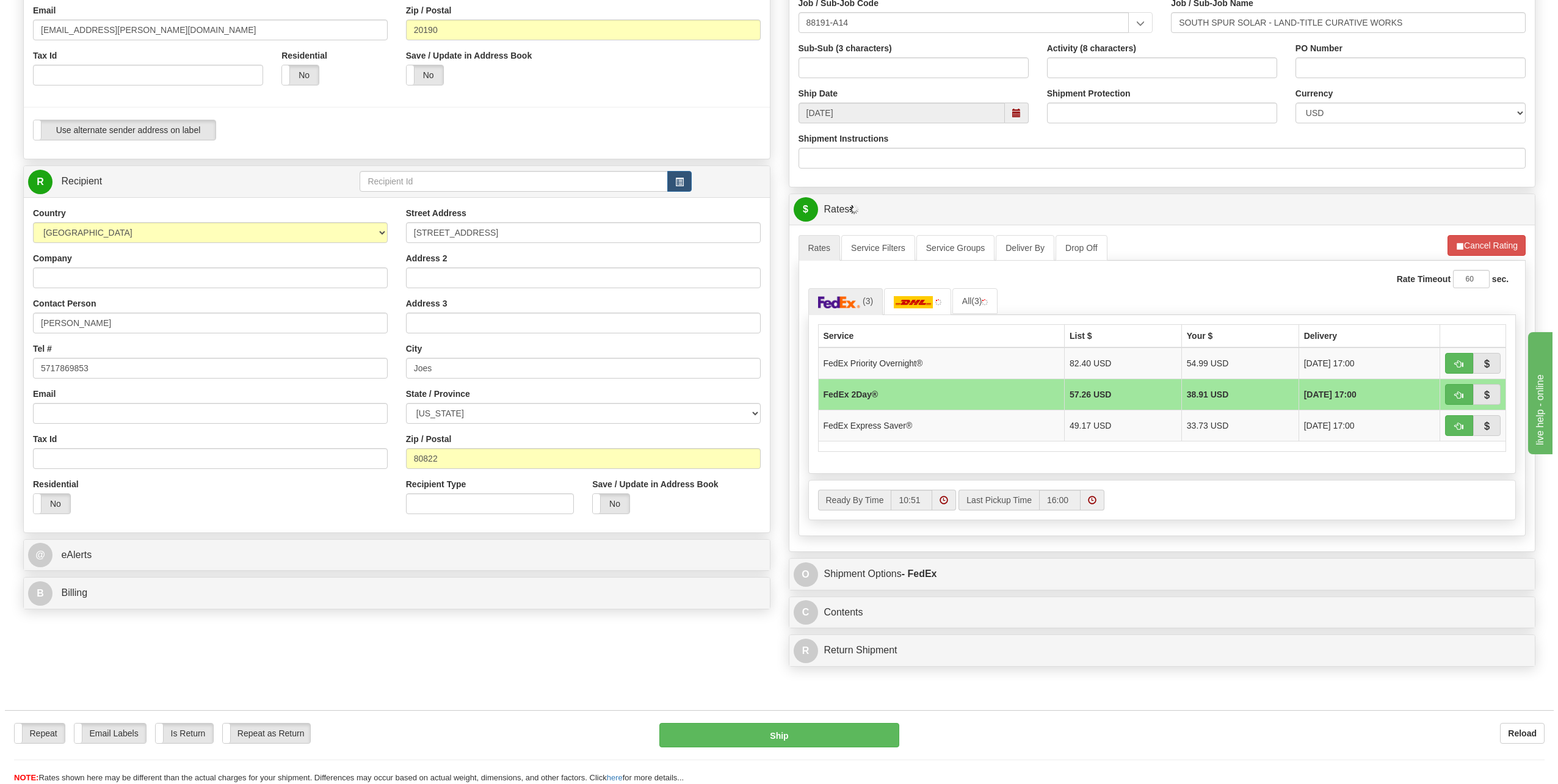
scroll to position [305, 0]
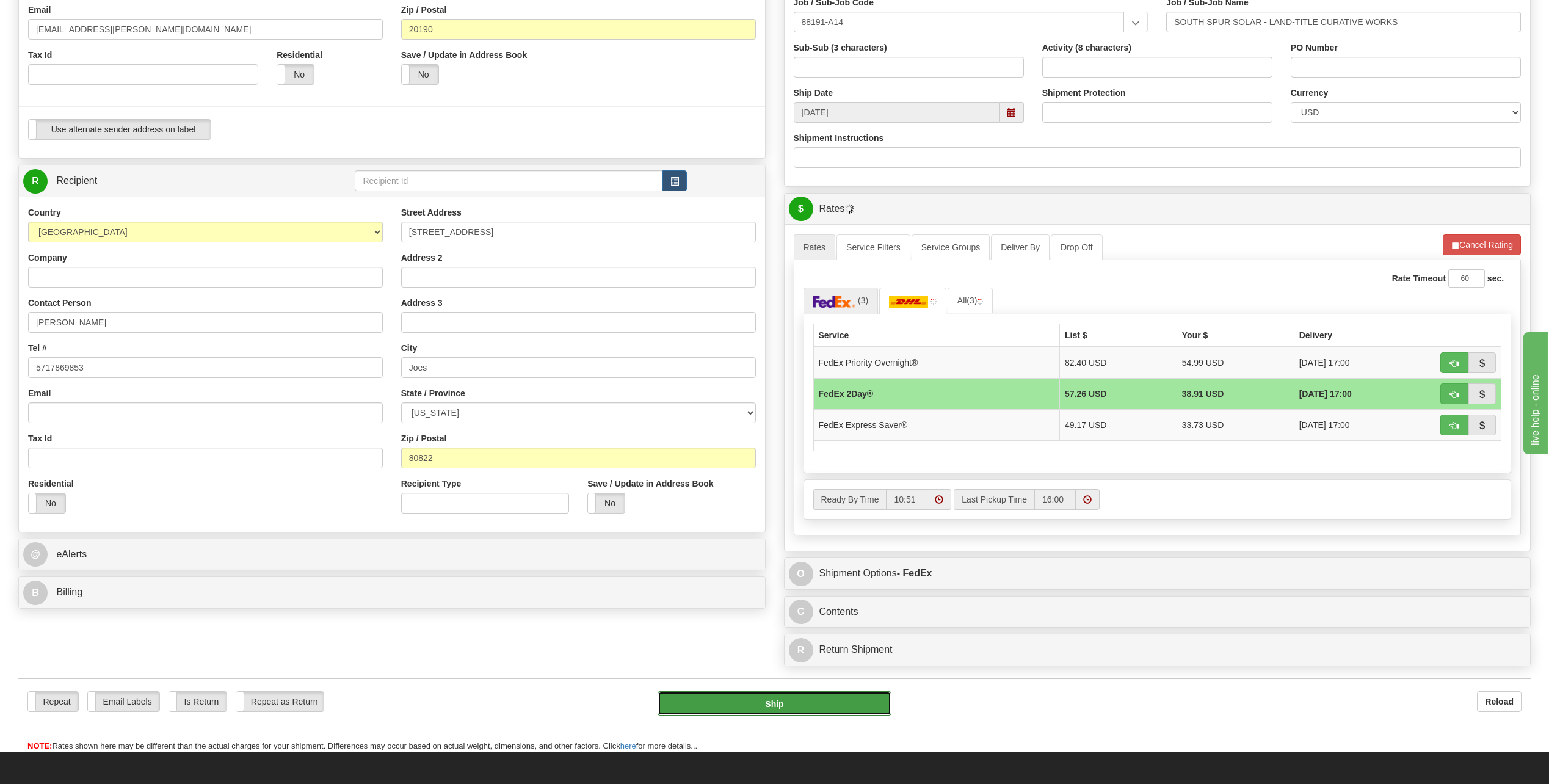
click at [760, 703] on button "Ship" at bounding box center [774, 704] width 234 height 25
type input "03"
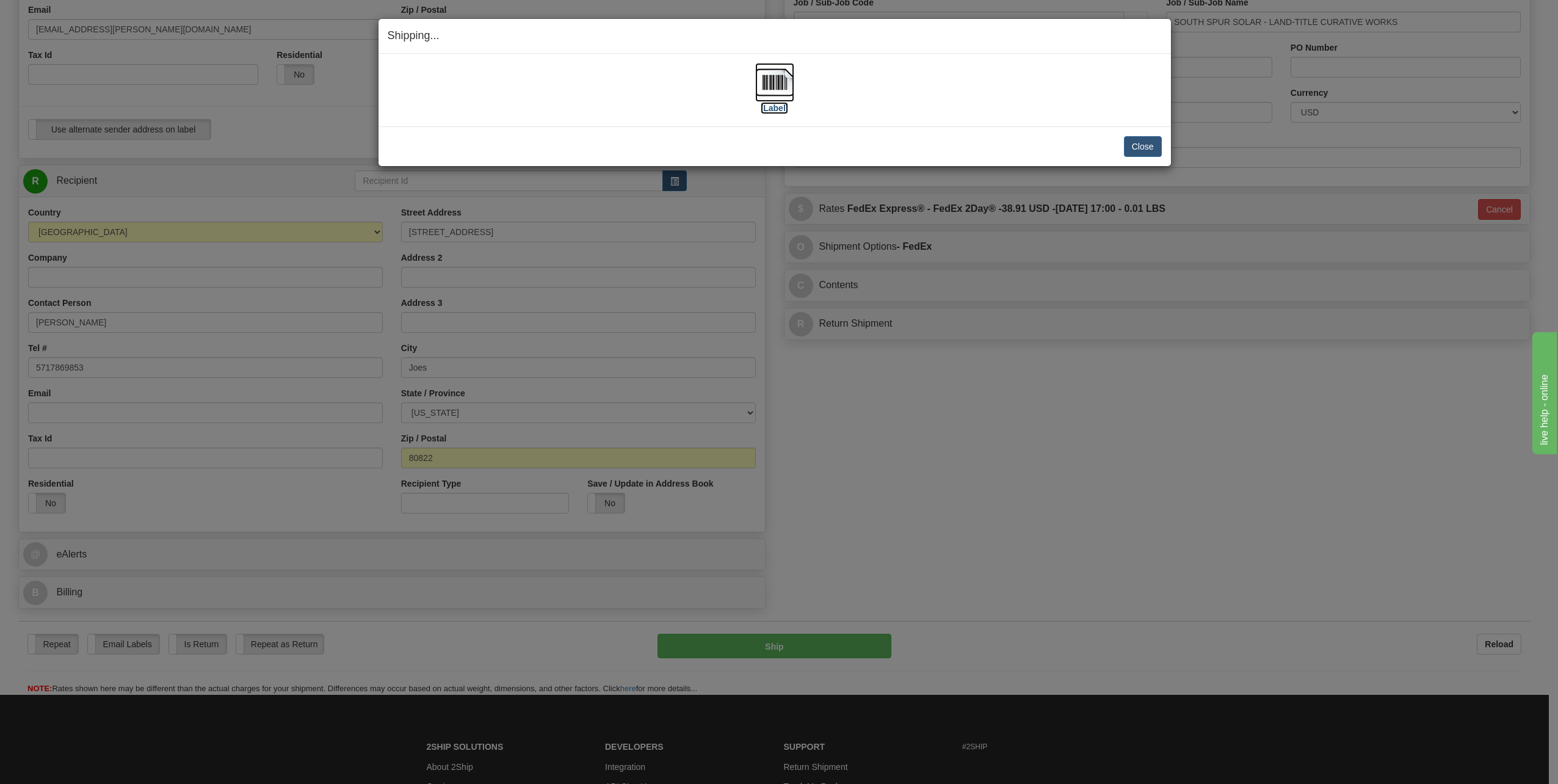
click at [779, 111] on label "[Label]" at bounding box center [775, 108] width 28 height 12
click at [1152, 146] on button "Close" at bounding box center [1143, 147] width 38 height 21
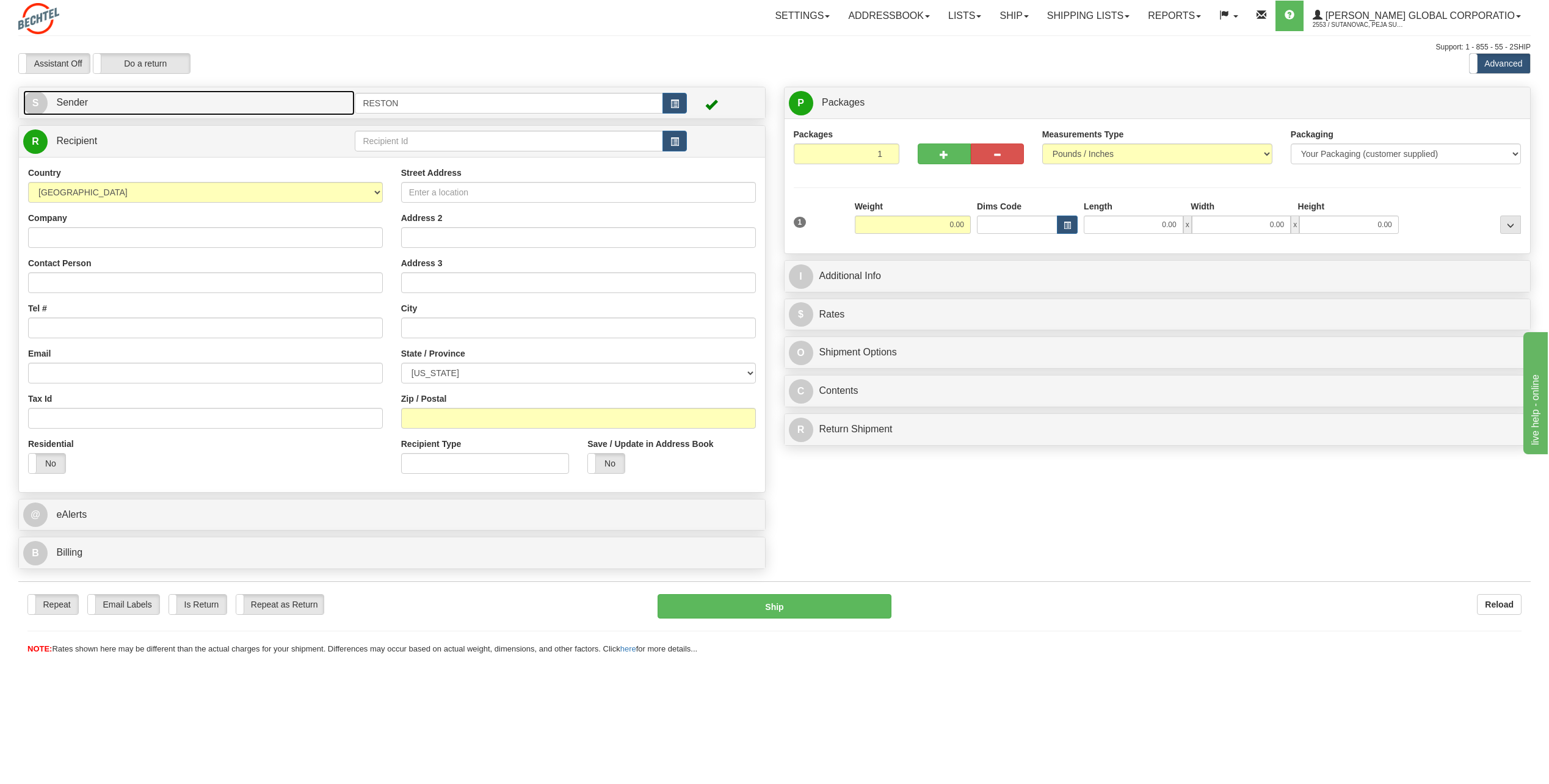
click at [144, 104] on link "S Sender" at bounding box center [189, 103] width 332 height 25
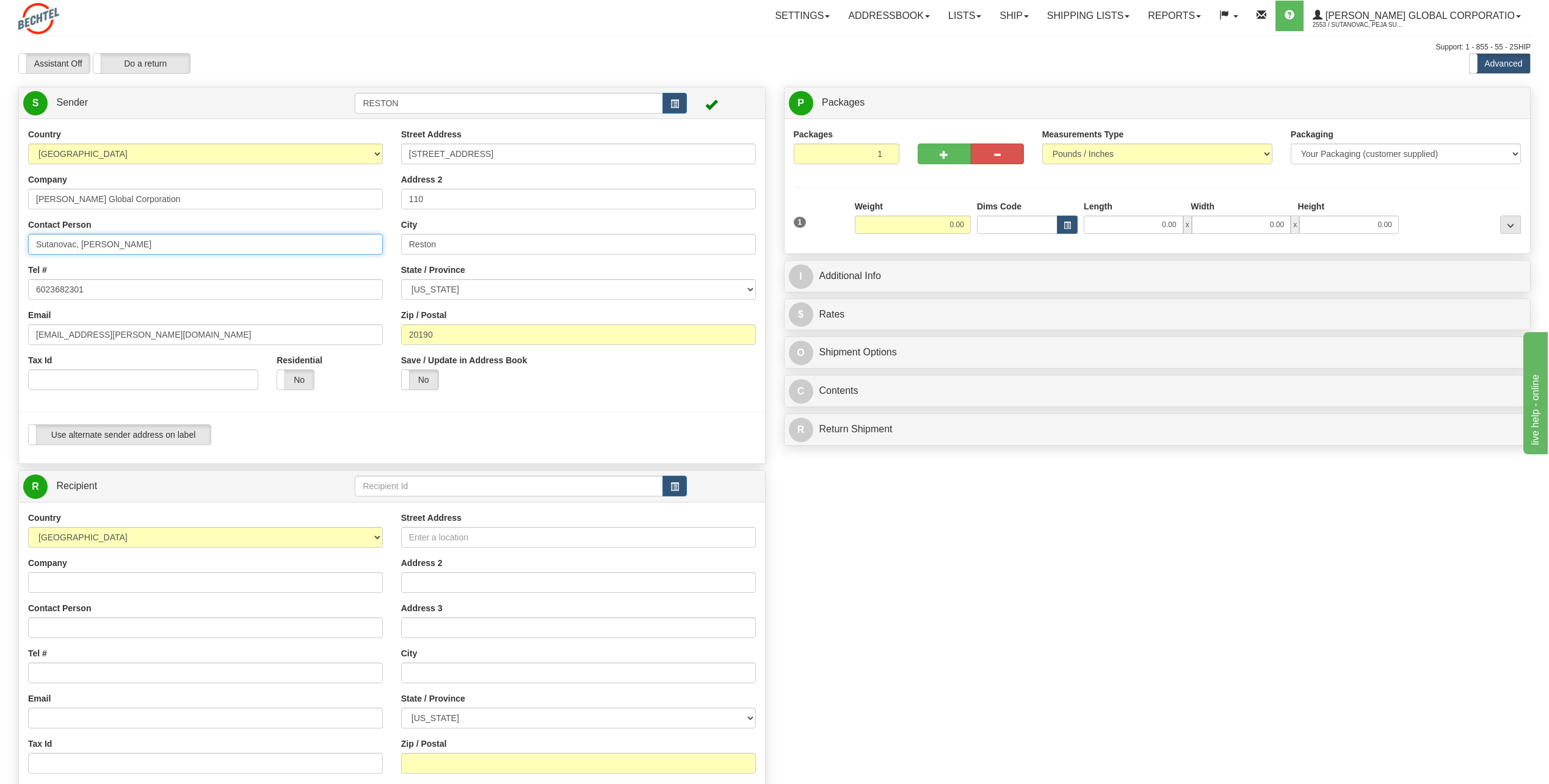
drag, startPoint x: 160, startPoint y: 244, endPoint x: -2, endPoint y: 236, distance: 162.2
click at [0, 236] on html "Training Course Close Toggle navigation Settings Shipping Preferences New Sende…" at bounding box center [774, 392] width 1549 height 784
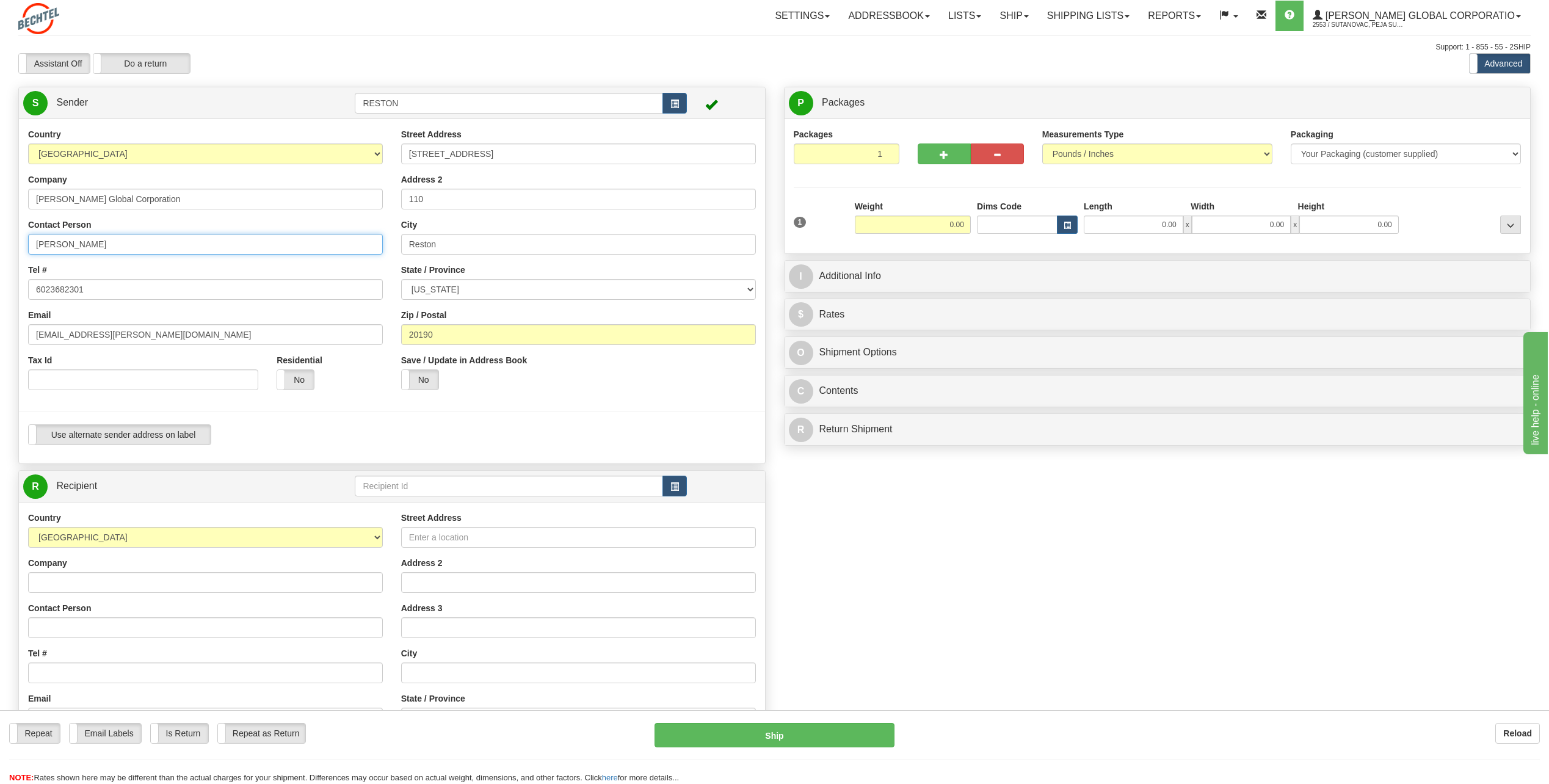
type input "[PERSON_NAME]"
type input "Bonita Wise"
type input "5717869853"
type input "7976 Country Road L"
type input "Joes"
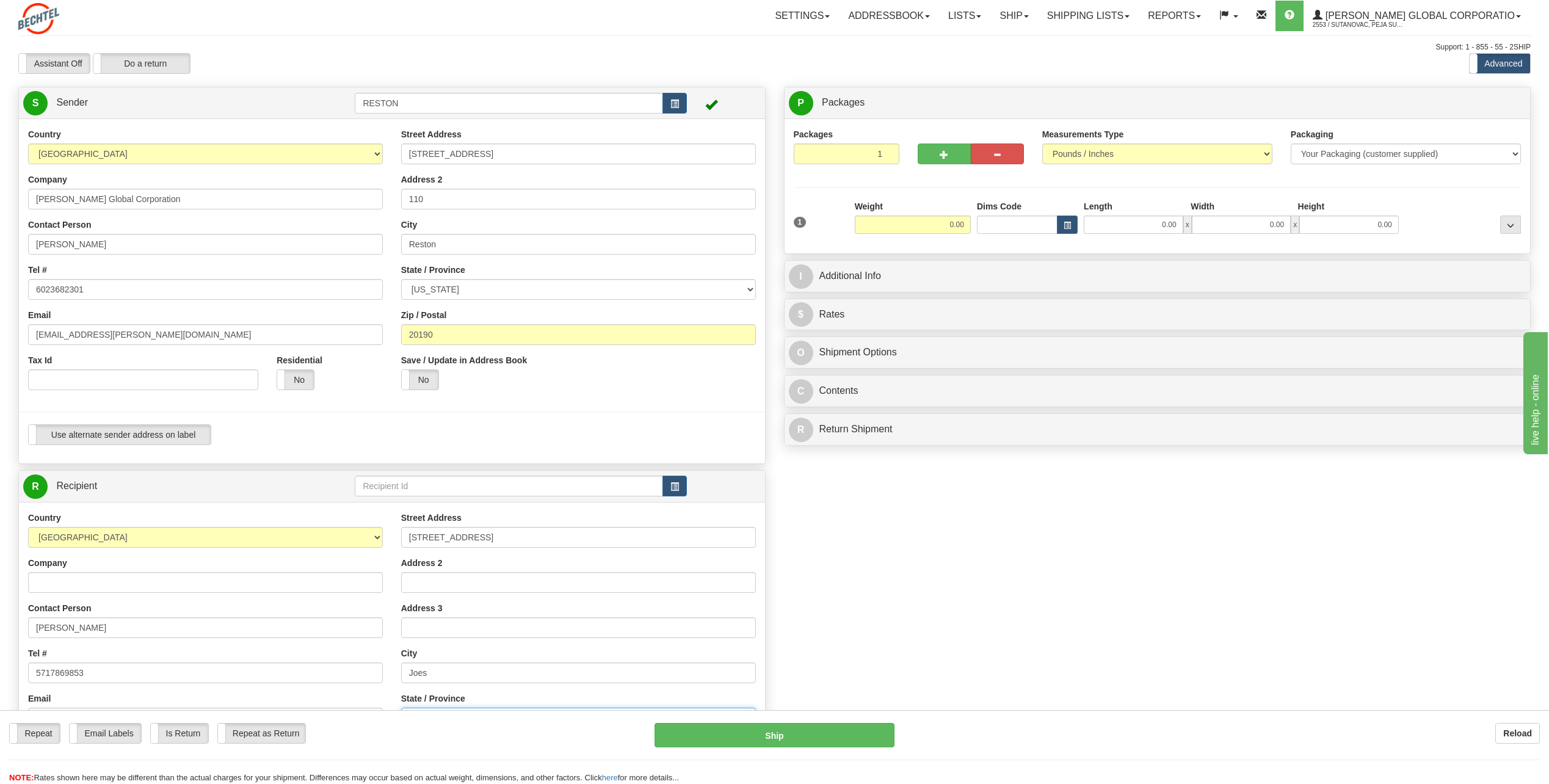
select select "CO"
type input "80822"
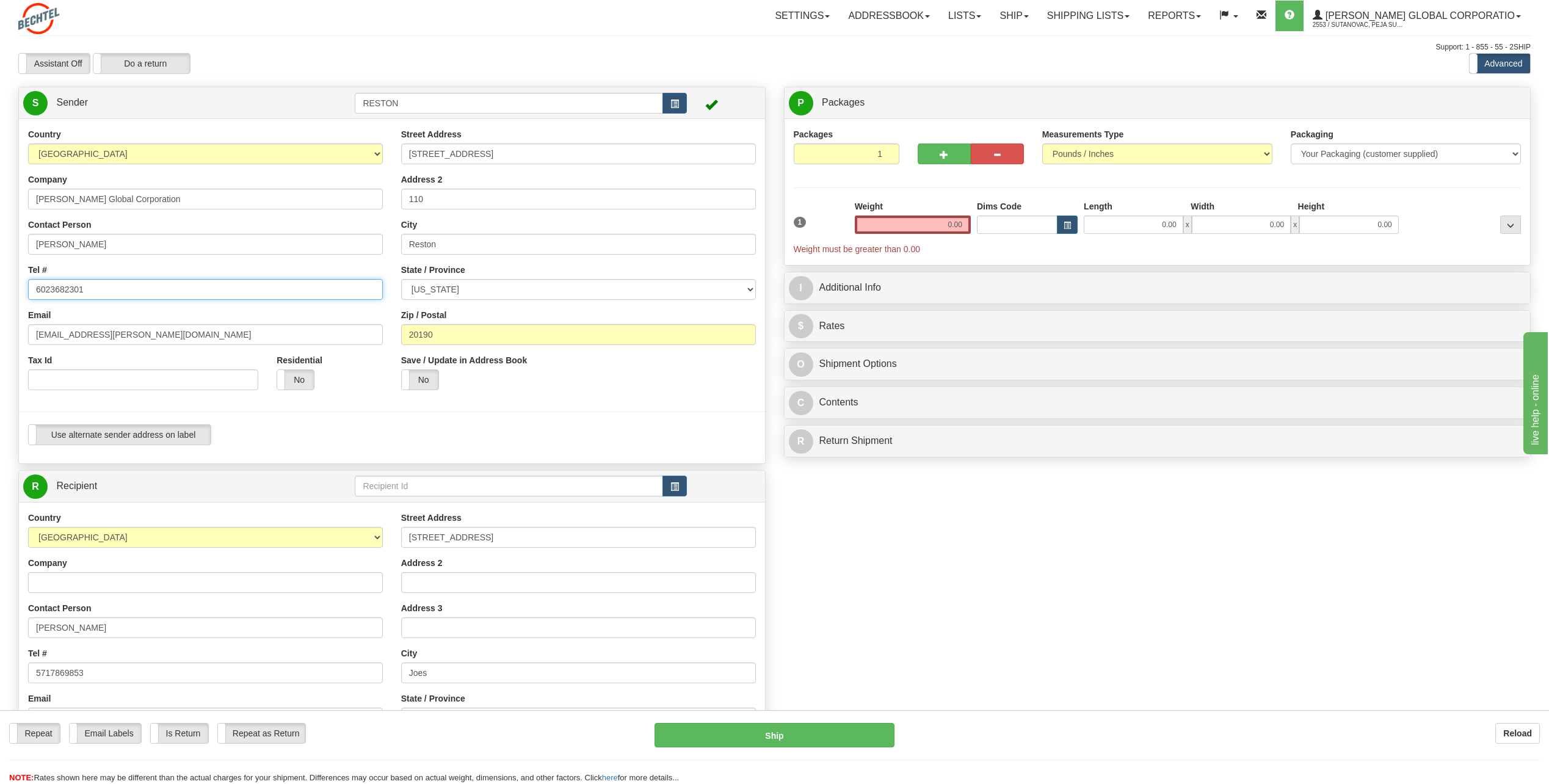
click at [119, 285] on input "6023682301" at bounding box center [206, 289] width 355 height 21
drag, startPoint x: 186, startPoint y: 283, endPoint x: -2, endPoint y: 297, distance: 188.5
click at [0, 297] on html "Training Course Close Toggle navigation Settings Shipping Preferences New Sende…" at bounding box center [774, 392] width 1549 height 784
type input "5717869853"
type input "sfox2@bechtel.com"
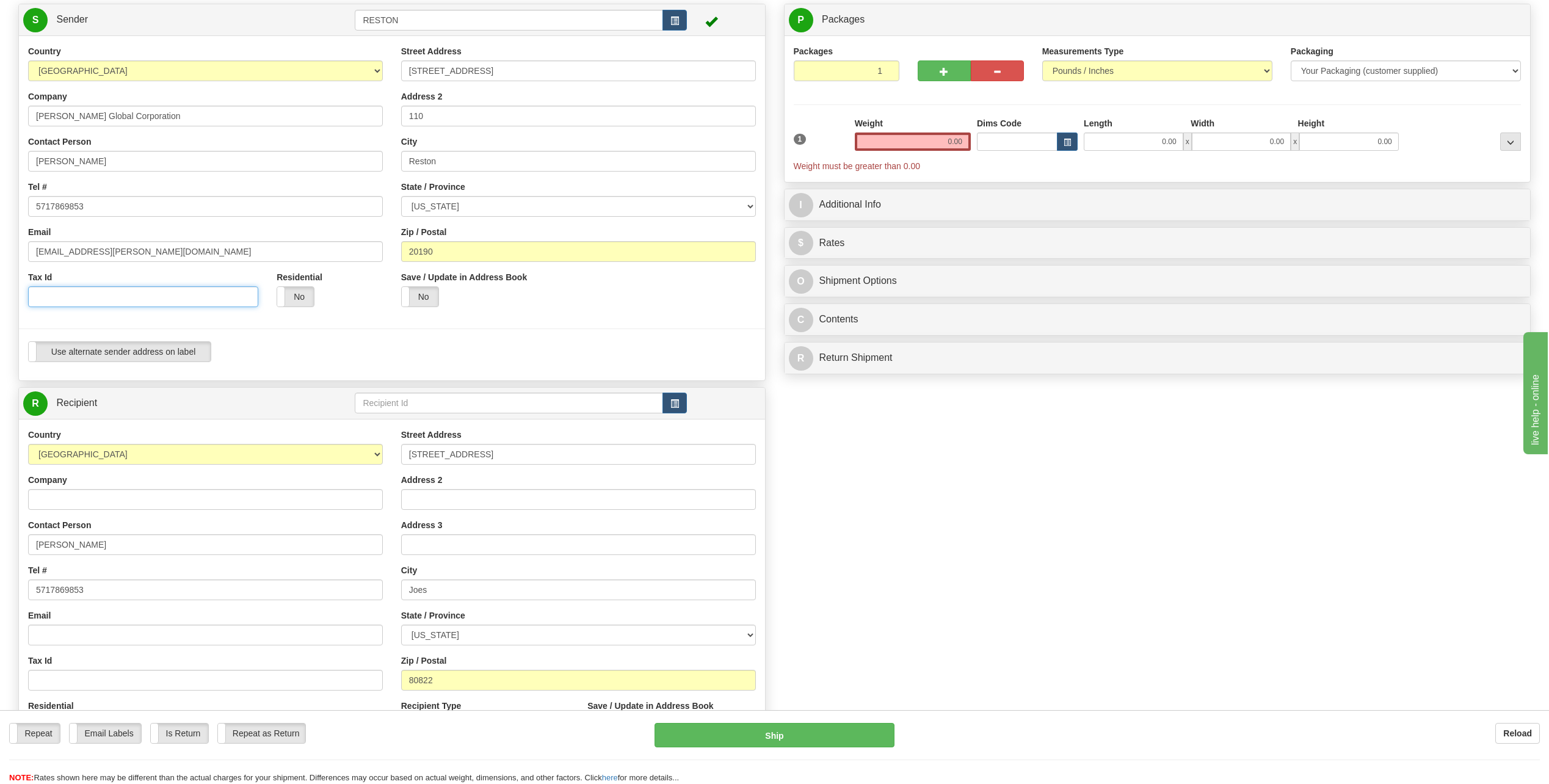
scroll to position [244, 0]
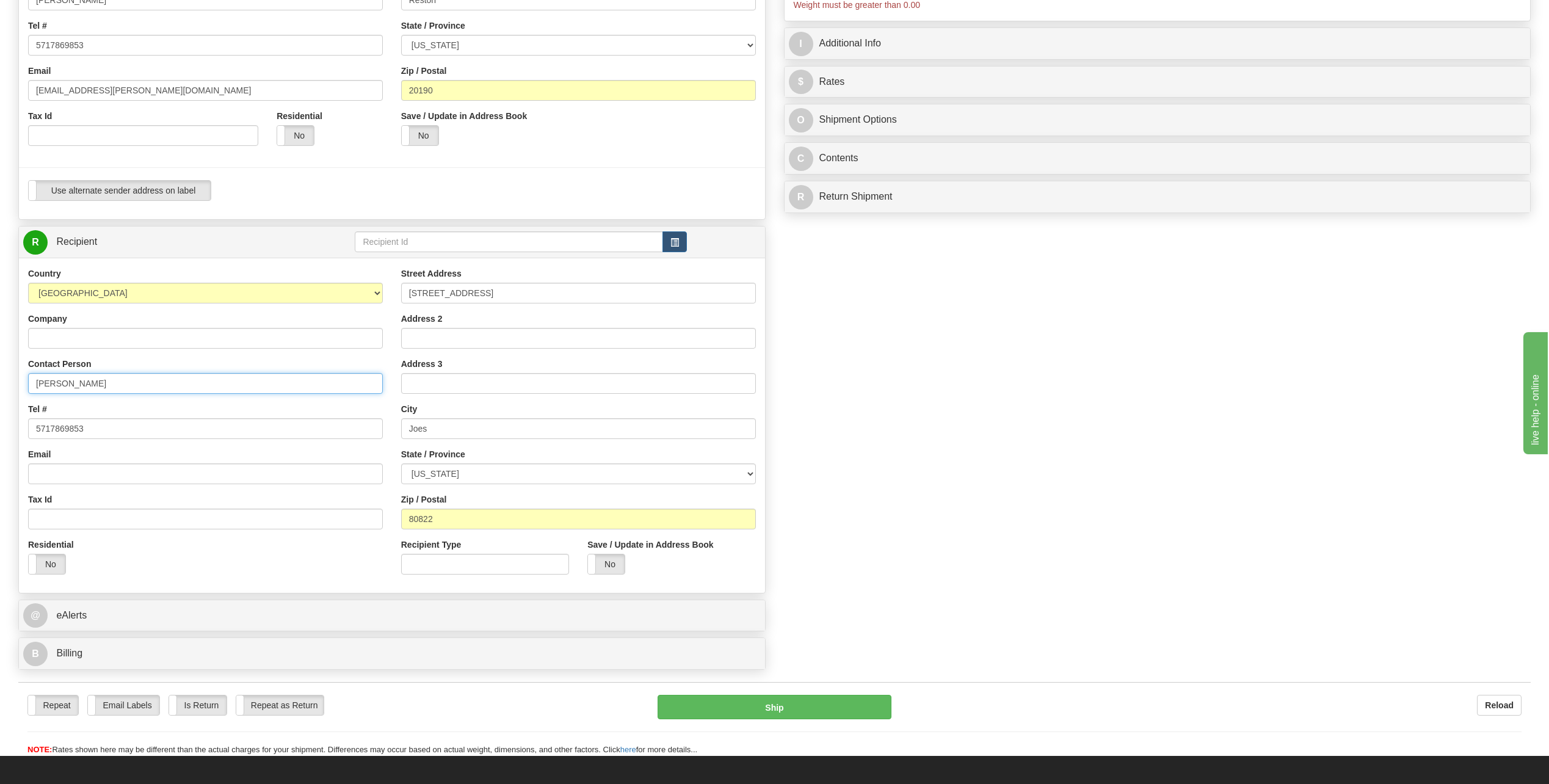
click at [179, 387] on input "Bonita Wise" at bounding box center [206, 384] width 355 height 21
drag, startPoint x: 107, startPoint y: 344, endPoint x: 131, endPoint y: 331, distance: 27.3
click at [107, 344] on input "Company" at bounding box center [206, 338] width 355 height 21
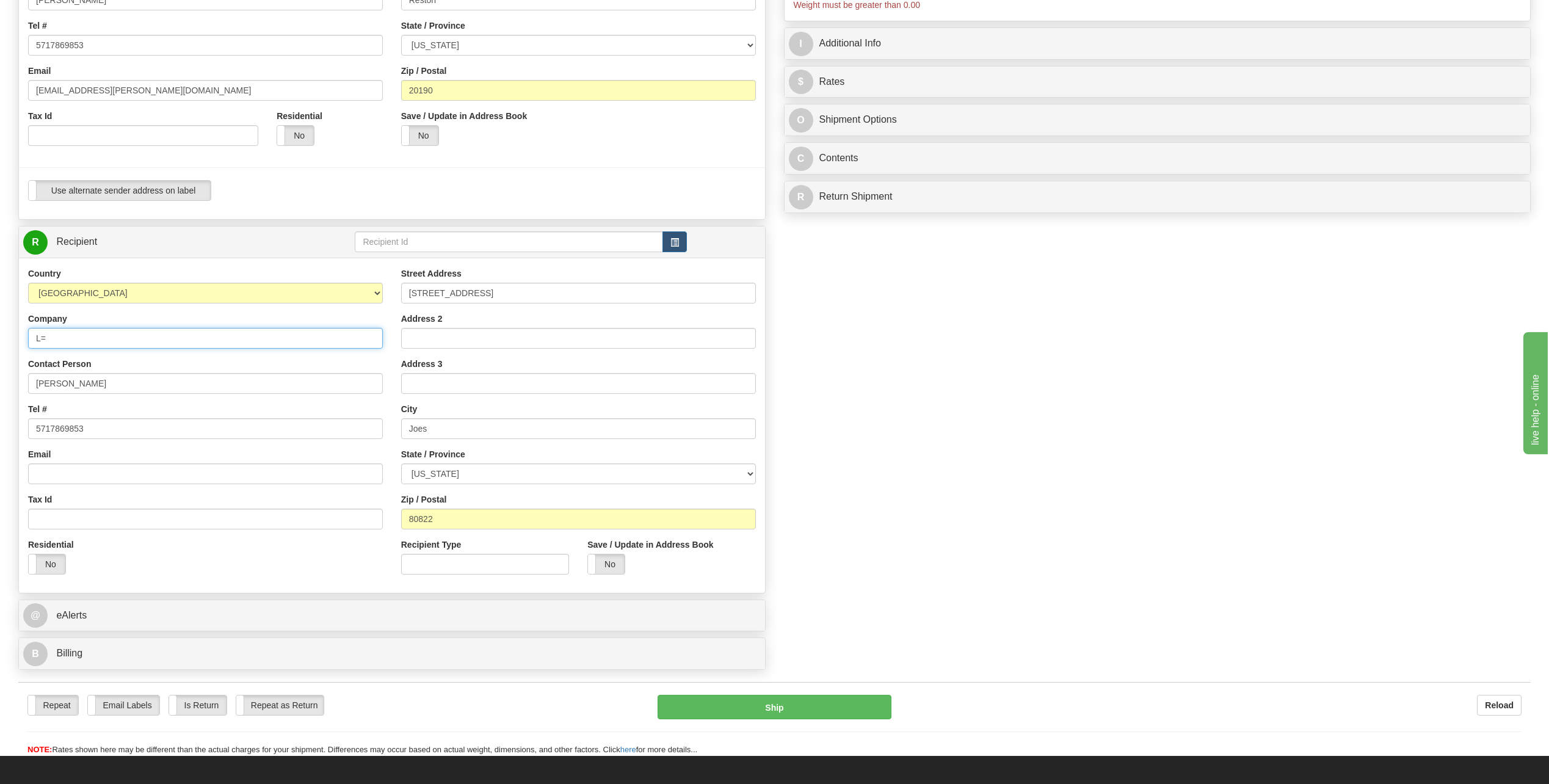
type input "L="
click at [100, 336] on input "L=" at bounding box center [206, 338] width 355 height 21
type input "Linda Fairchild"
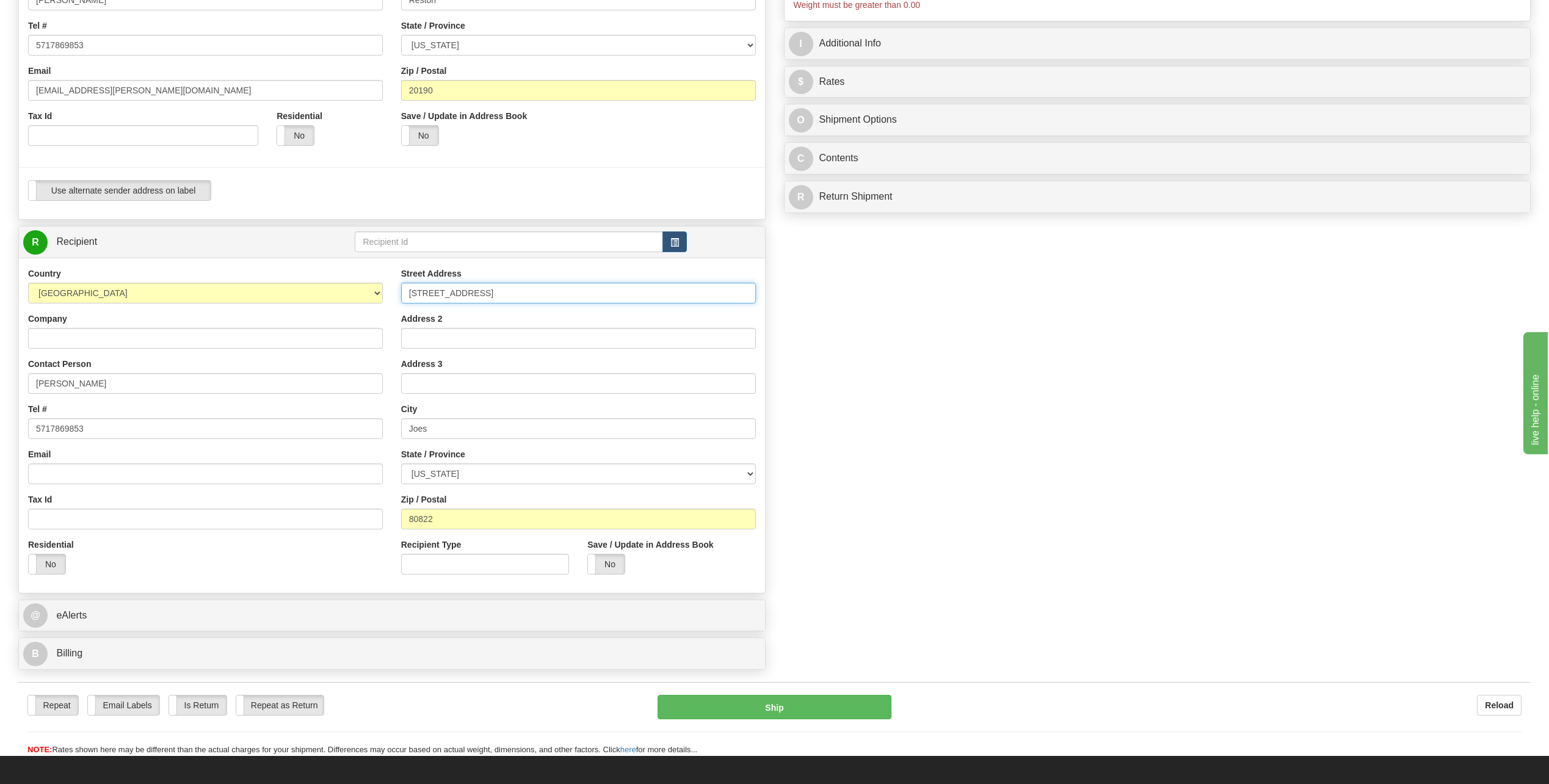
type input "205 Cedar Avenue"
type input "Castle Rock"
click at [502, 472] on select "[US_STATE] [US_STATE] [US_STATE] [US_STATE] Armed Forces America Armed Forces E…" at bounding box center [579, 474] width 355 height 21
click at [502, 473] on select "[US_STATE] [US_STATE] [US_STATE] [US_STATE] Armed Forces America Armed Forces E…" at bounding box center [579, 474] width 355 height 21
click at [482, 518] on input "80822" at bounding box center [579, 519] width 355 height 21
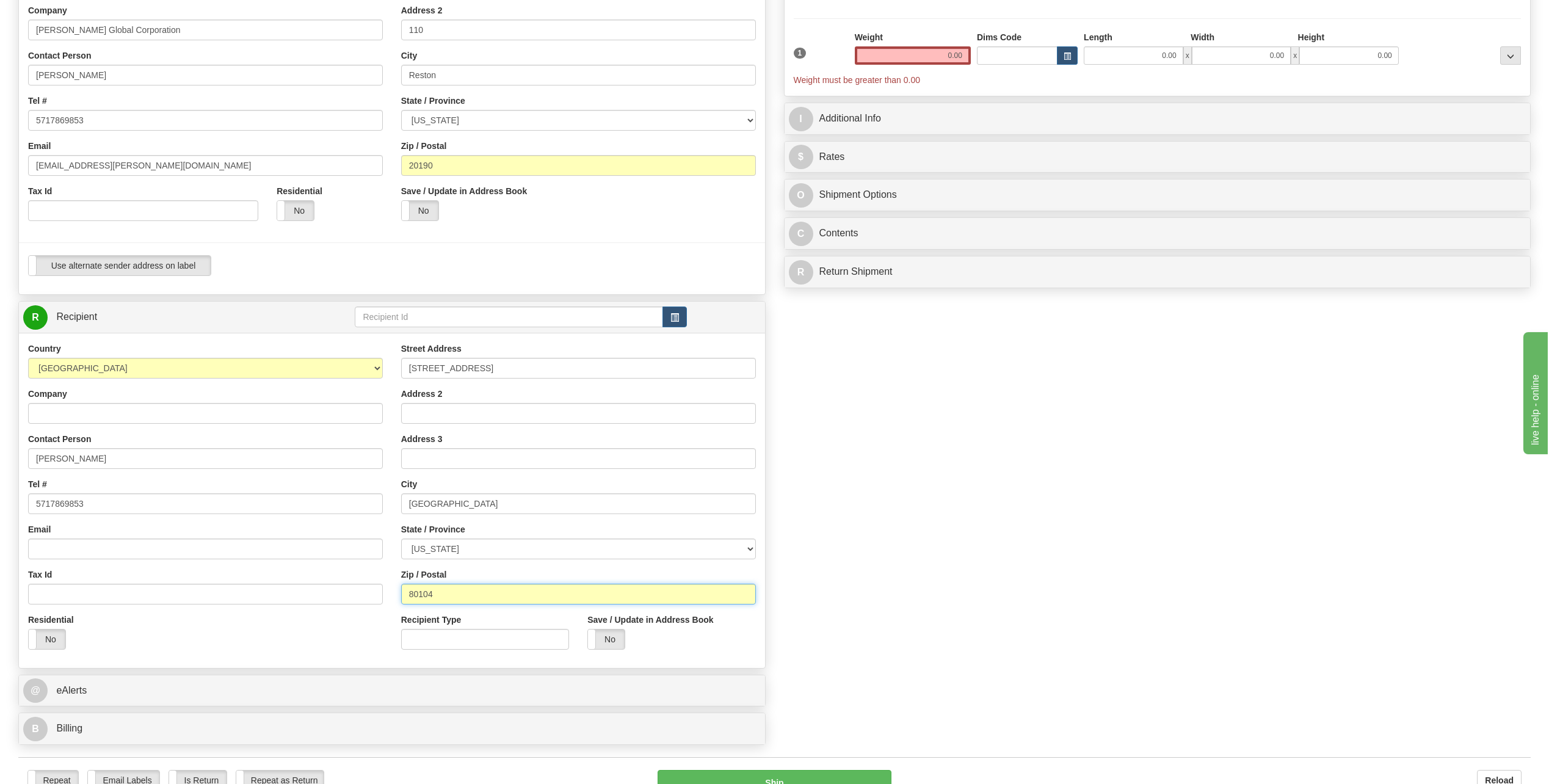
scroll to position [0, 0]
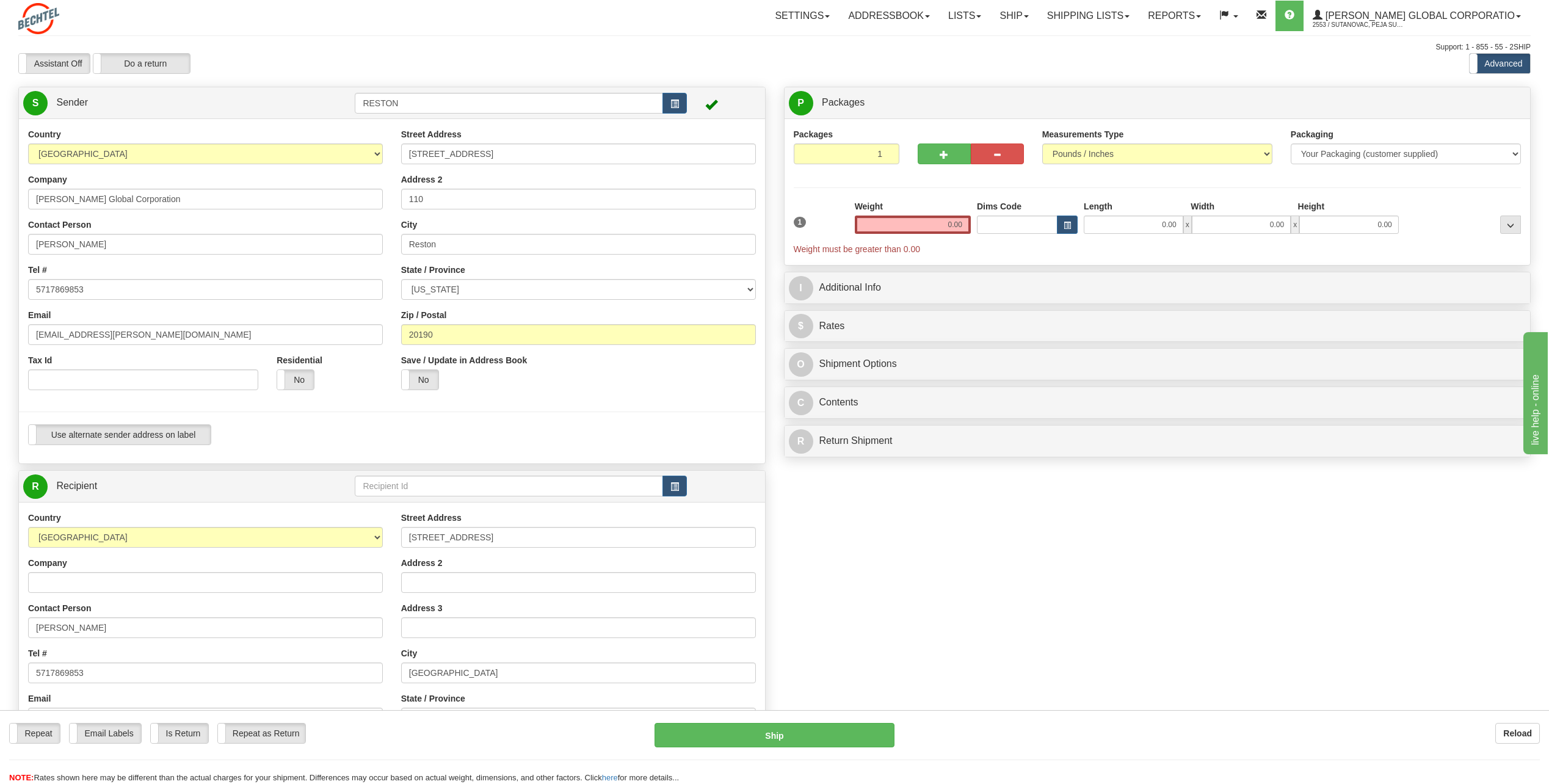
type input "80104"
click at [954, 221] on input "0.00" at bounding box center [913, 225] width 116 height 18
type input "0.01"
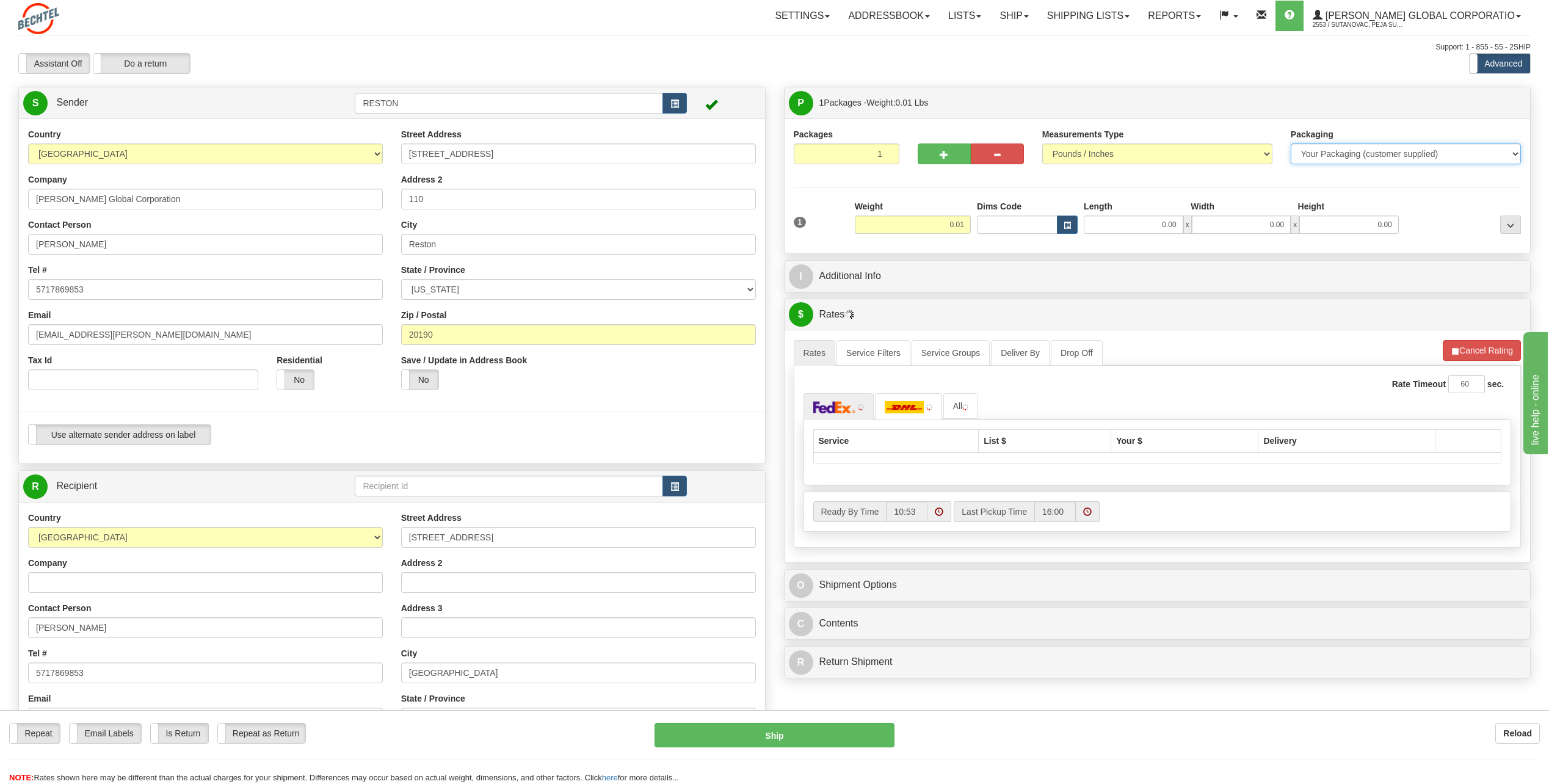
click at [1453, 152] on select "Your Packaging (customer supplied) Envelope (carrier supplied) Pack (carrier su…" at bounding box center [1406, 154] width 230 height 21
click at [1407, 160] on select "Your Packaging (customer supplied) Envelope (carrier supplied) Pack (carrier su…" at bounding box center [1406, 154] width 230 height 21
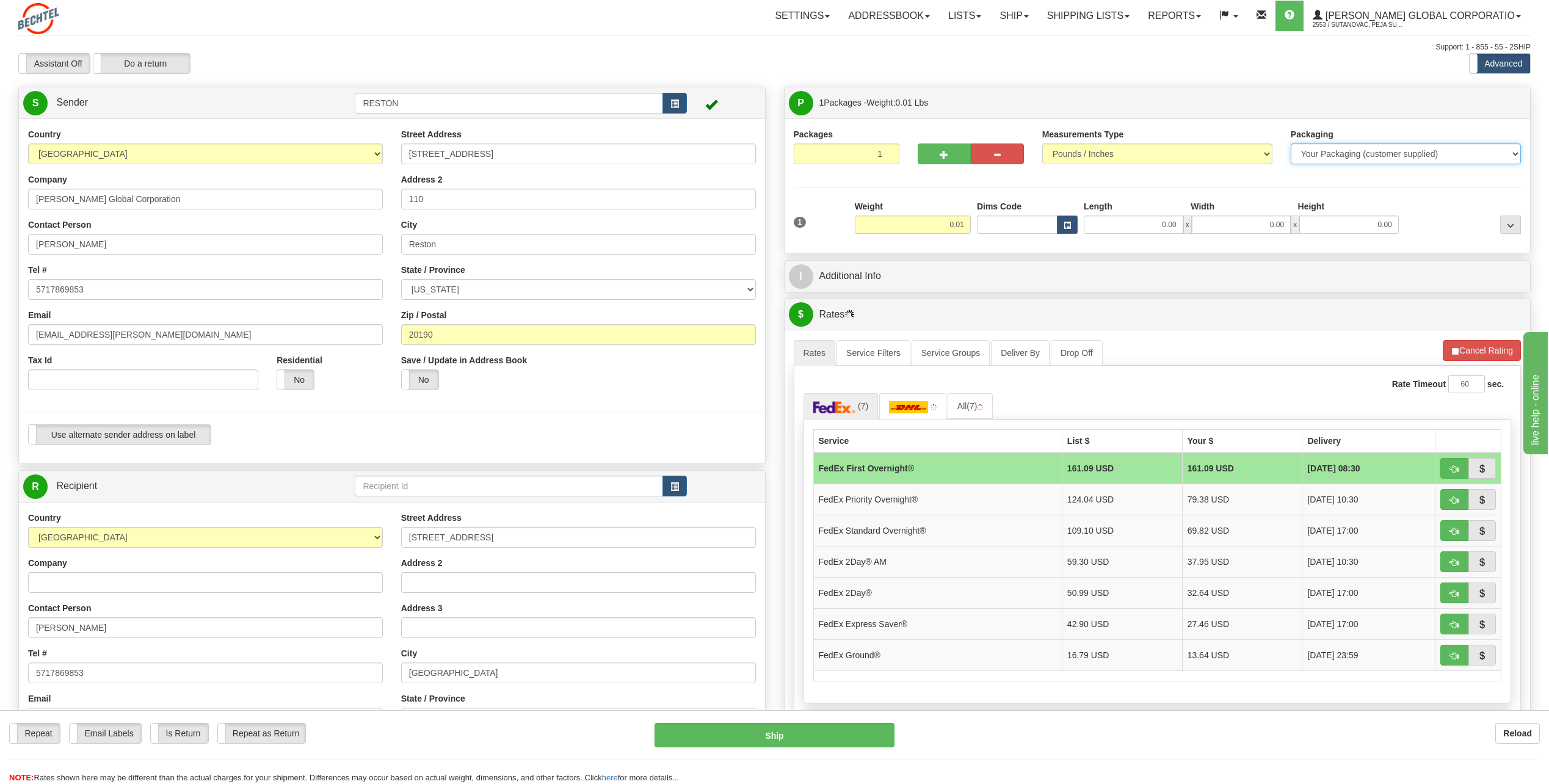
select select "2"
click at [1291, 144] on select "Your Packaging (customer supplied) Envelope (carrier supplied) Pack (carrier su…" at bounding box center [1406, 154] width 230 height 21
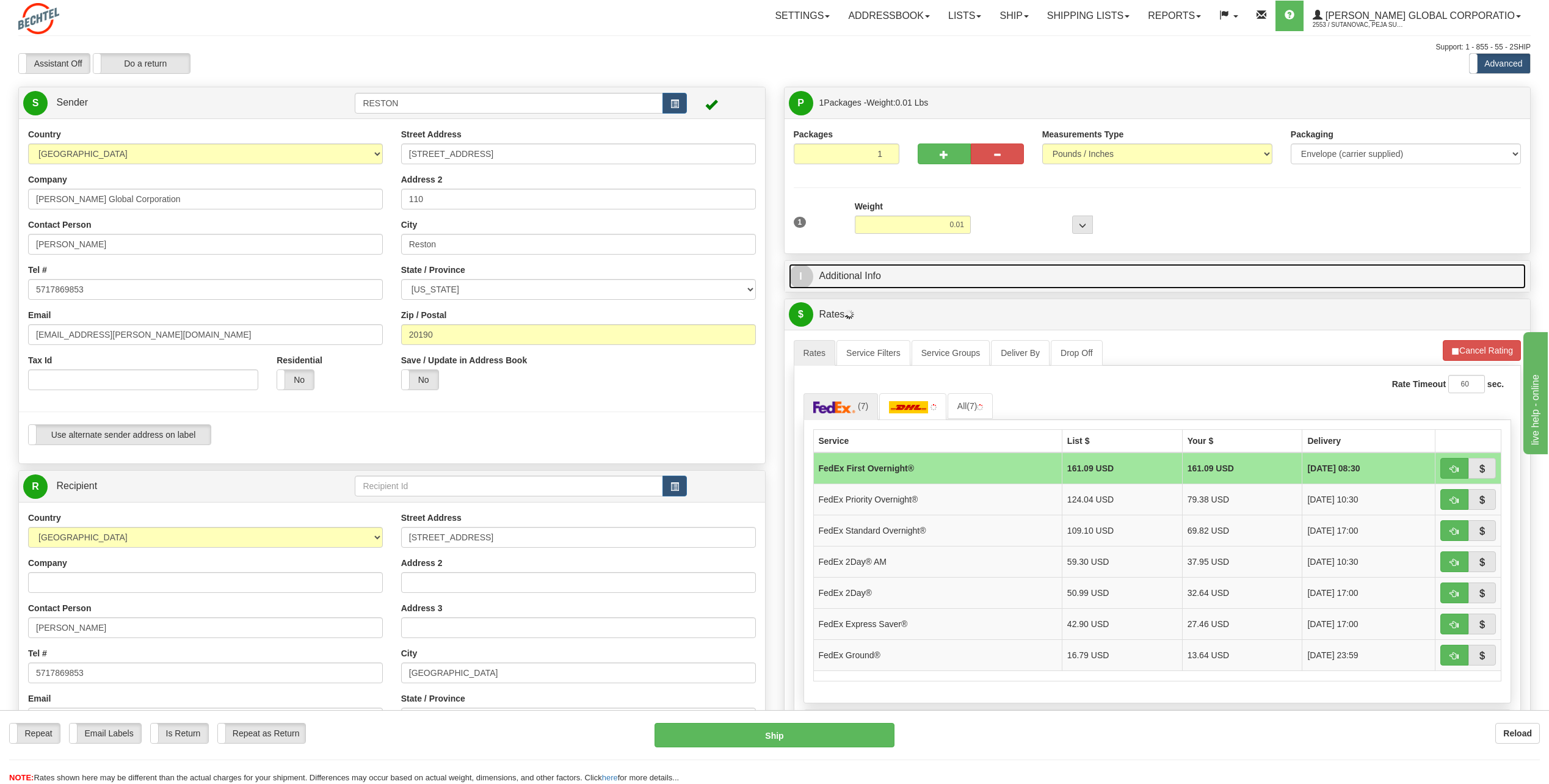
click at [923, 285] on link "I Additional Info" at bounding box center [1158, 276] width 738 height 25
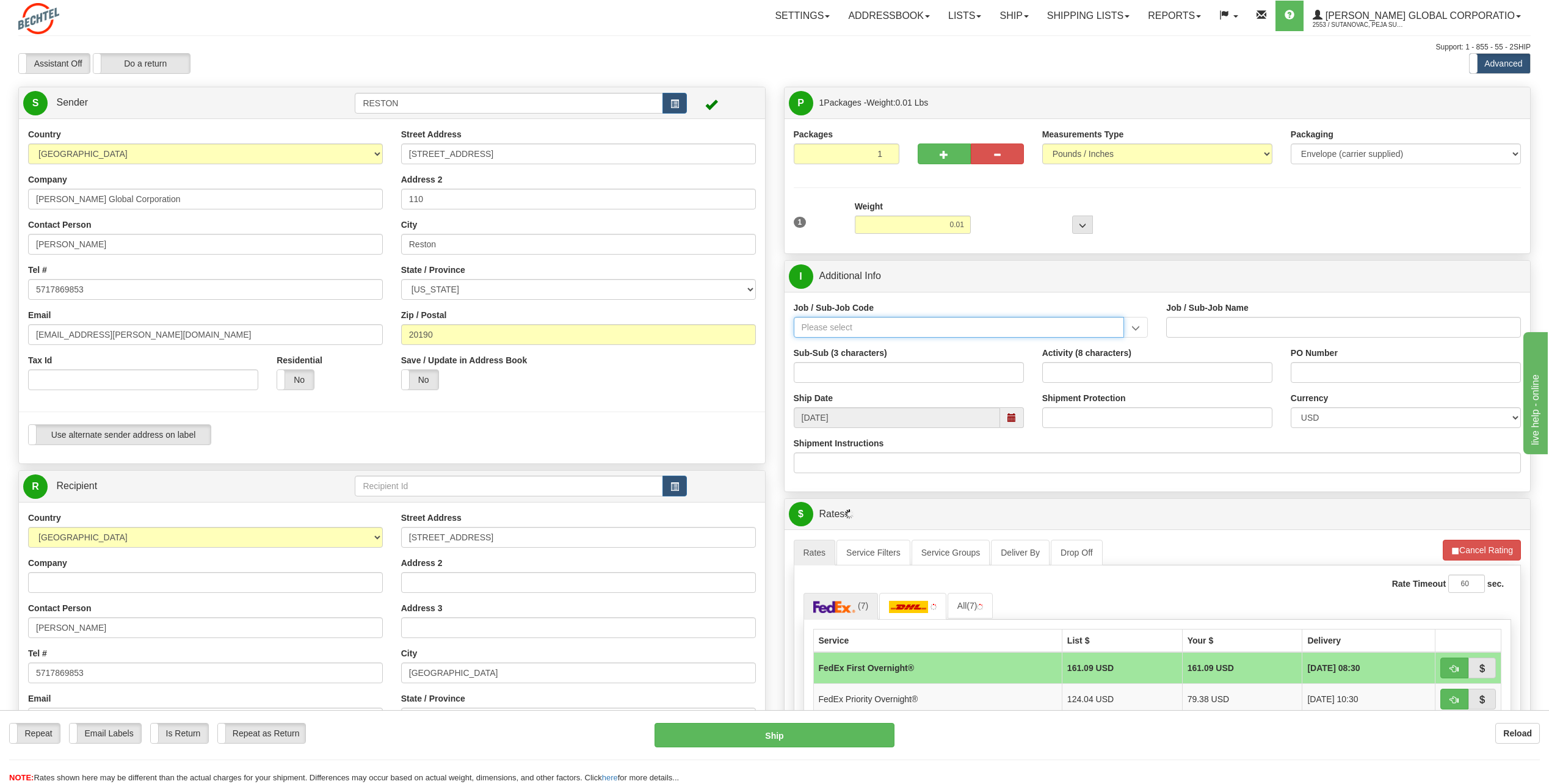
click at [908, 330] on input "Job / Sub-Job Code" at bounding box center [959, 327] width 331 height 21
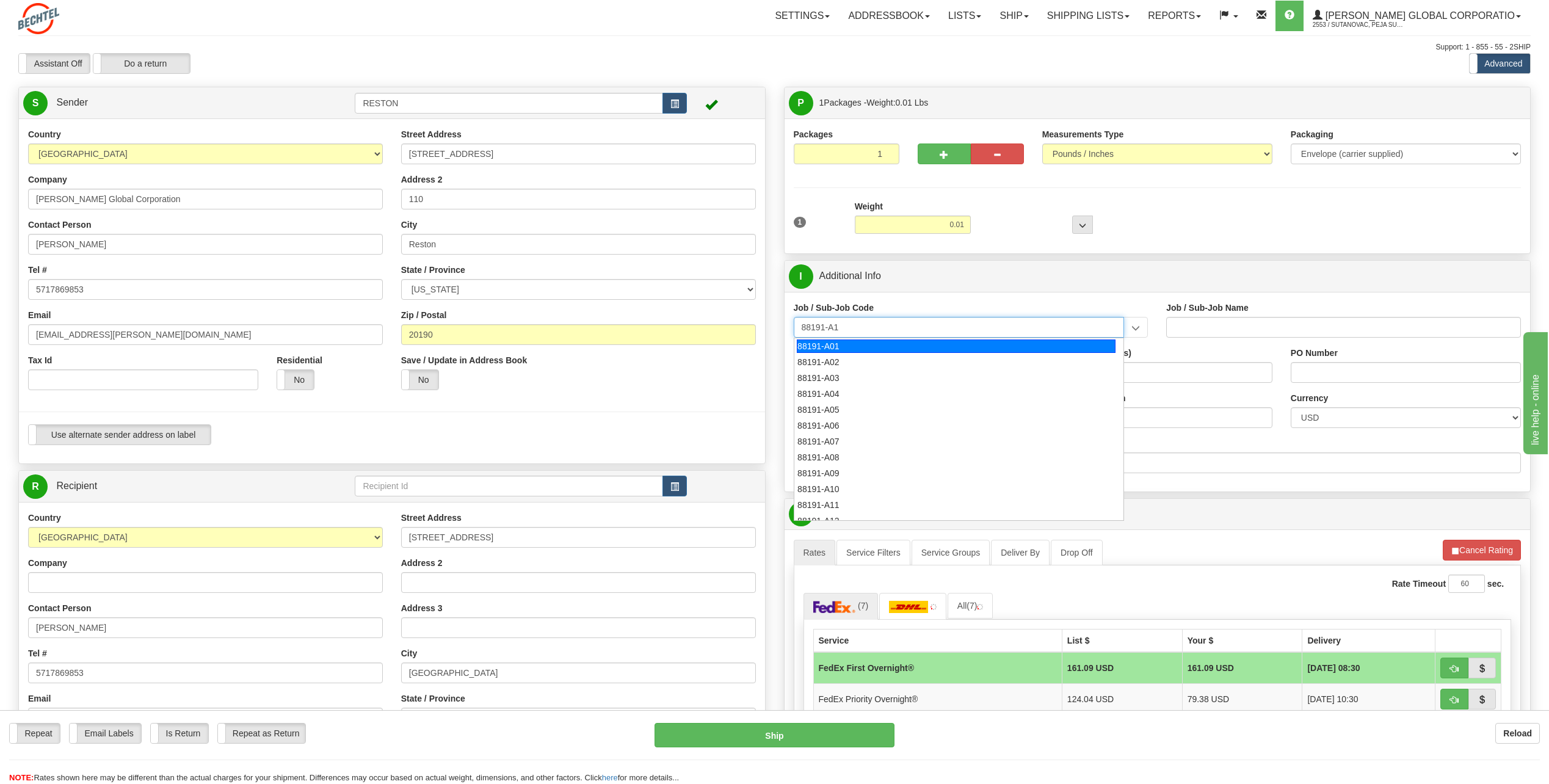
type input "88191-A14"
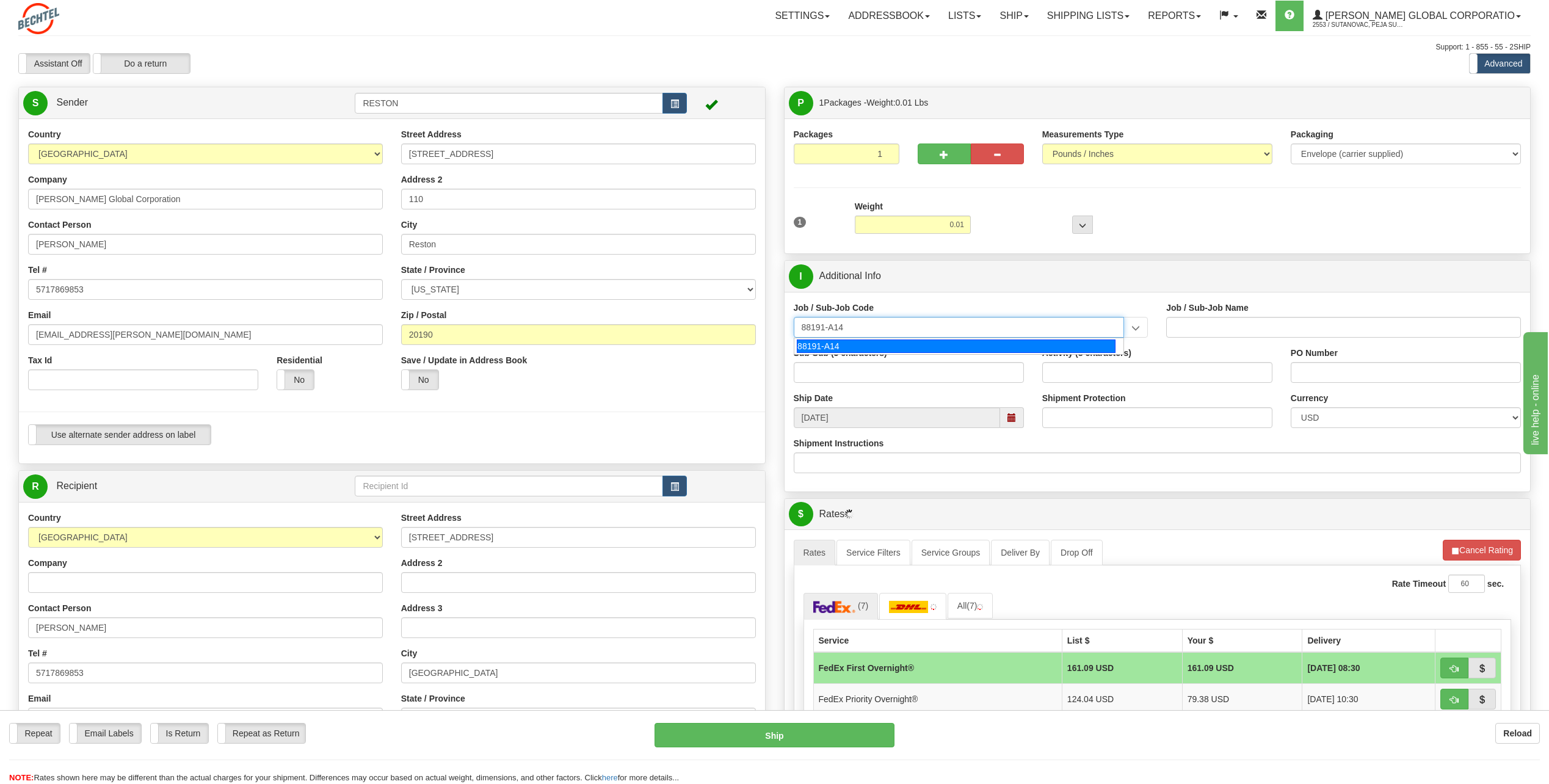
click at [988, 343] on div "88191-A14" at bounding box center [956, 346] width 319 height 14
type input "SOUTH SPUR SOLAR - LAND-TITLE CURATIVE WORKS"
type input "88191-A14"
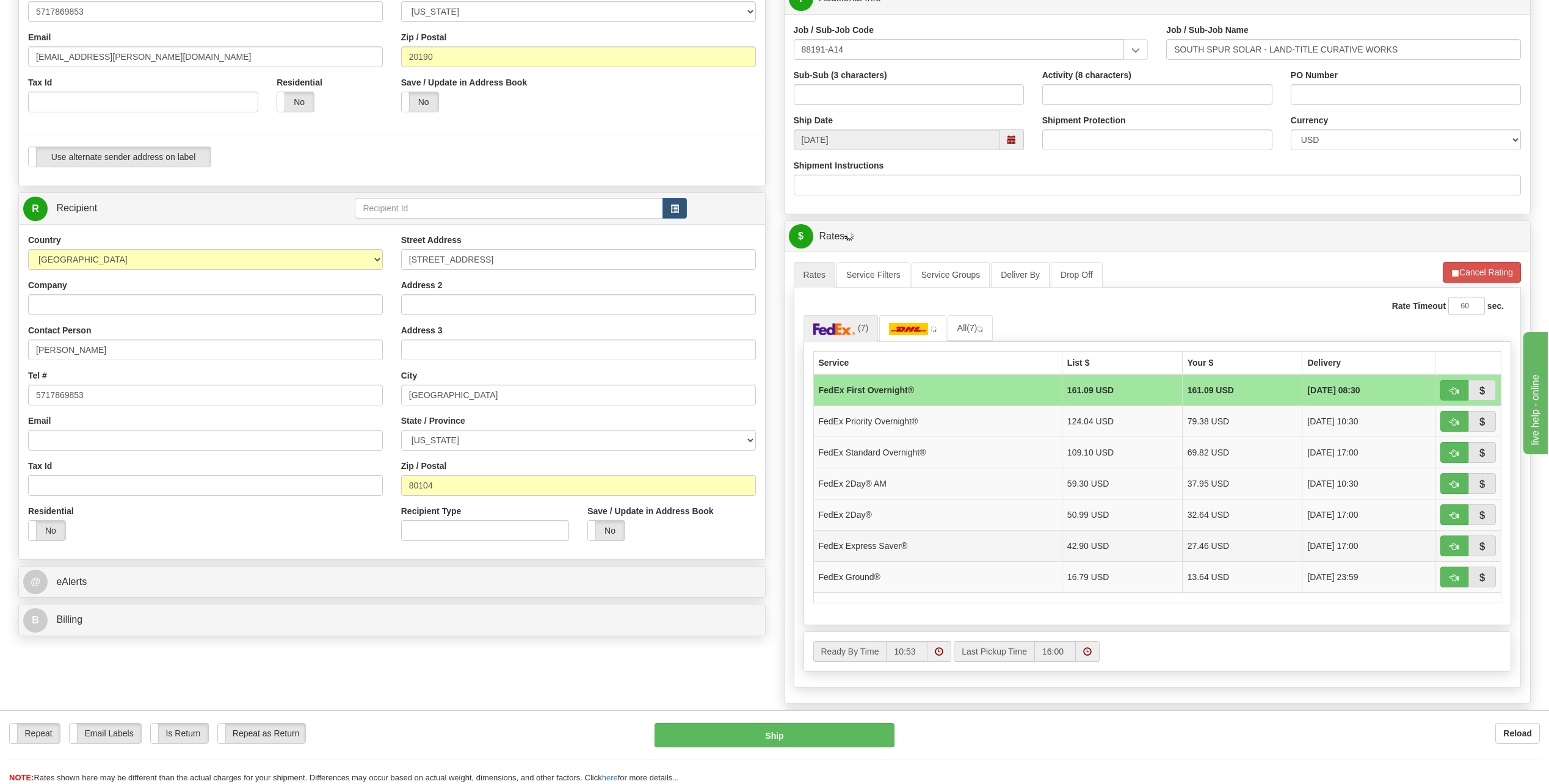
scroll to position [367, 0]
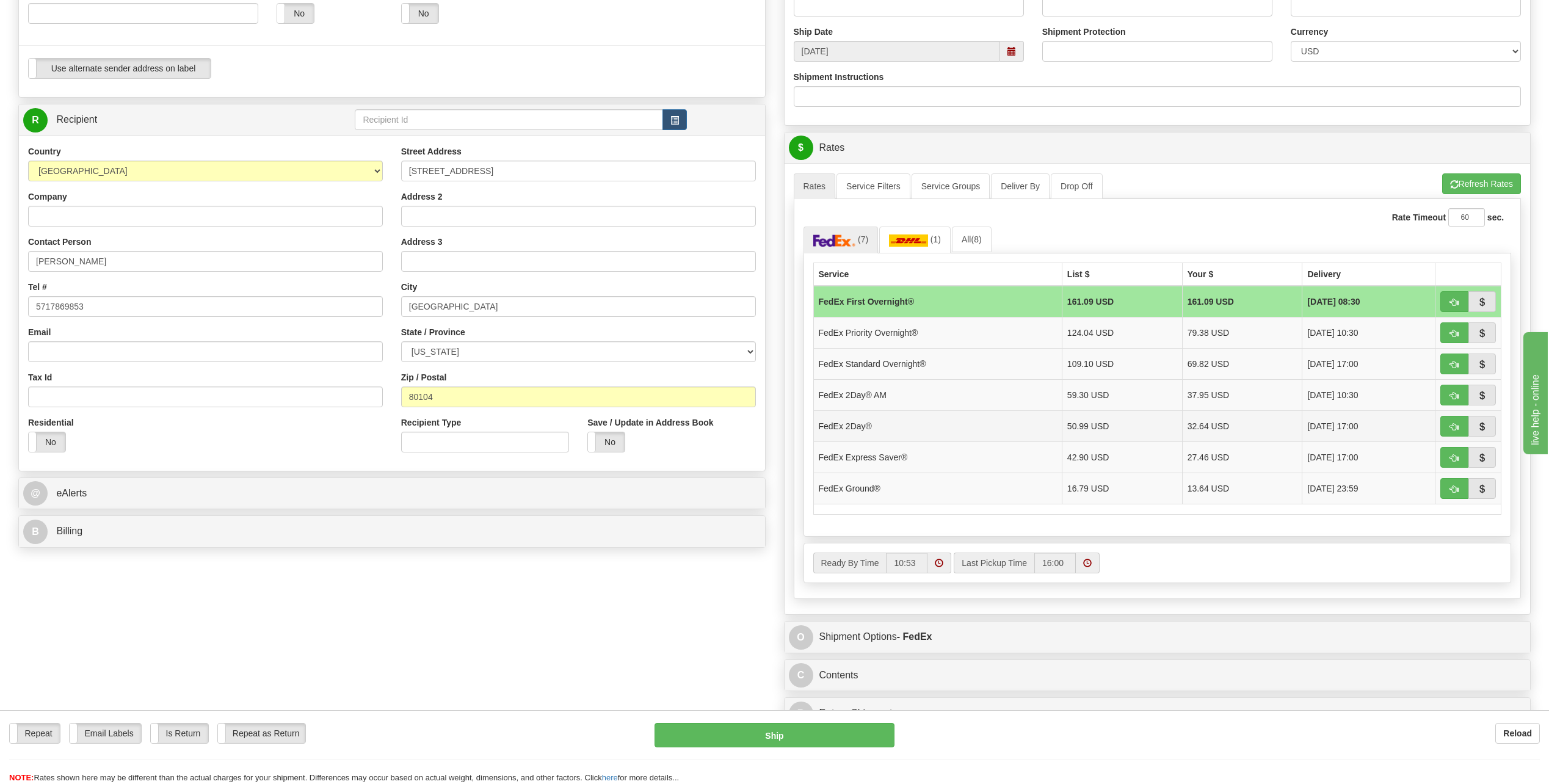
click at [894, 423] on td "FedEx 2Day®" at bounding box center [937, 425] width 249 height 31
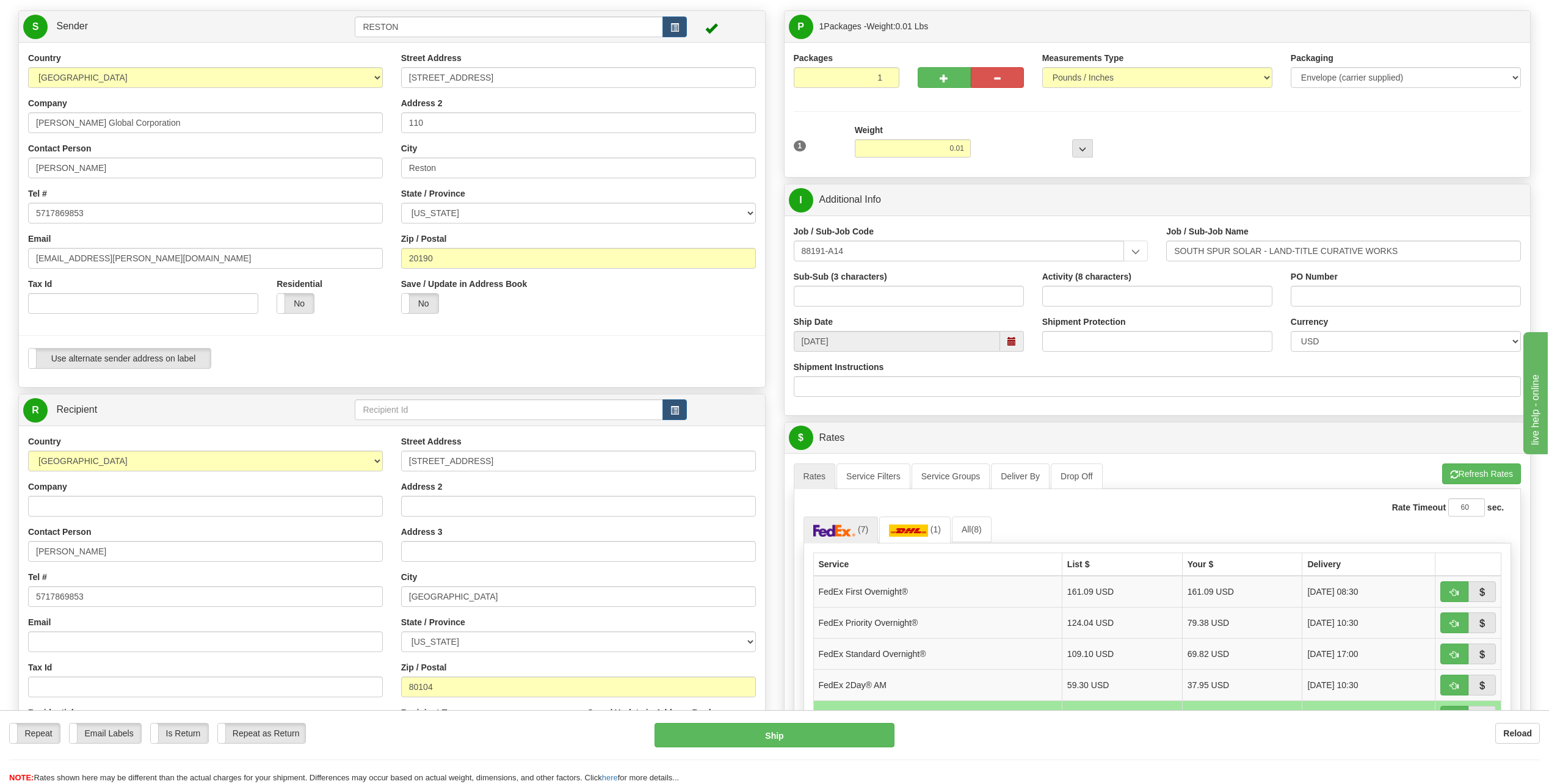
scroll to position [0, 0]
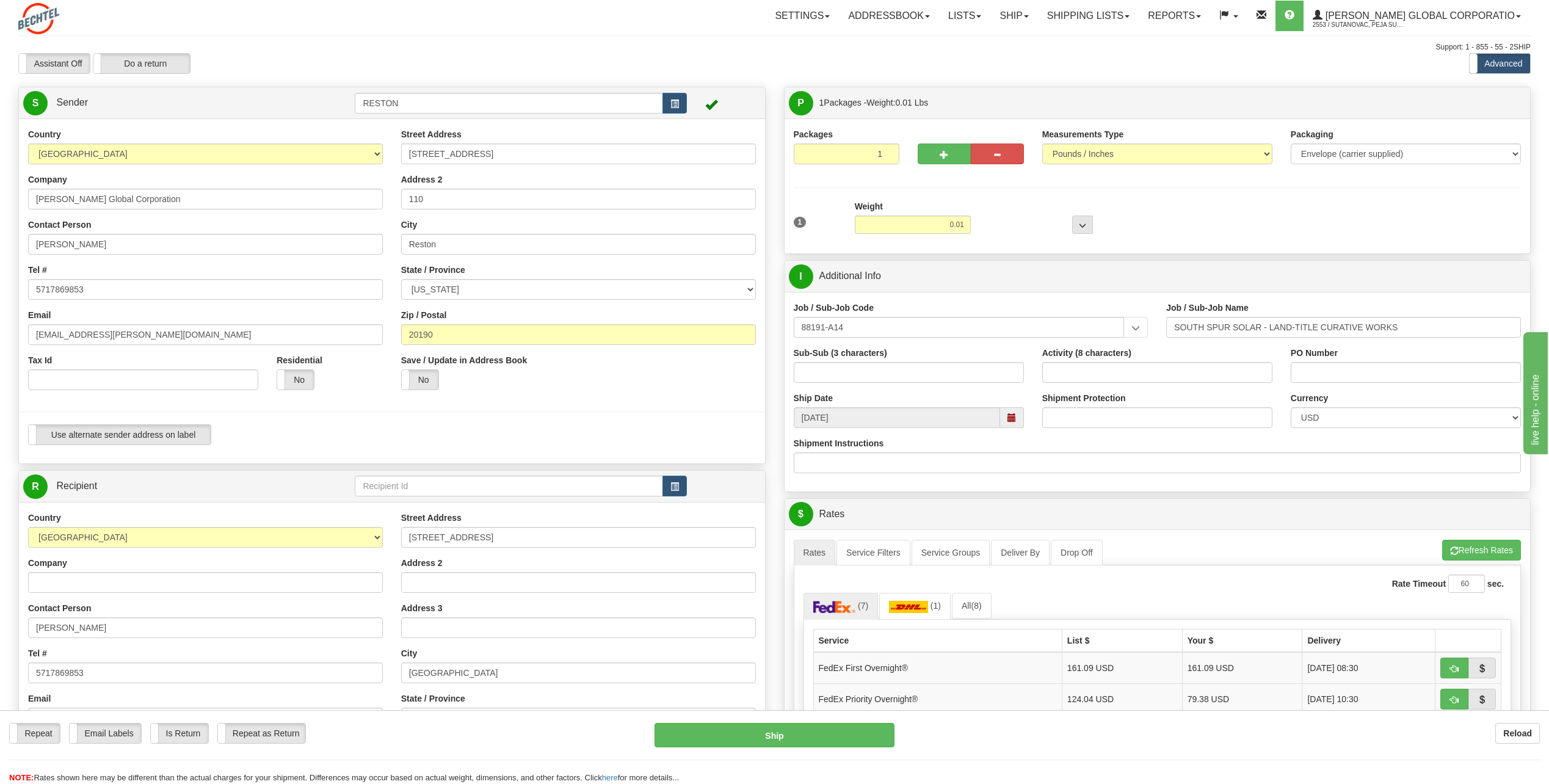
click at [355, 433] on div "Use alternate sender address on label Use alternate sender address on label" at bounding box center [392, 435] width 728 height 21
click at [783, 737] on button "Ship" at bounding box center [774, 735] width 240 height 25
type input "03"
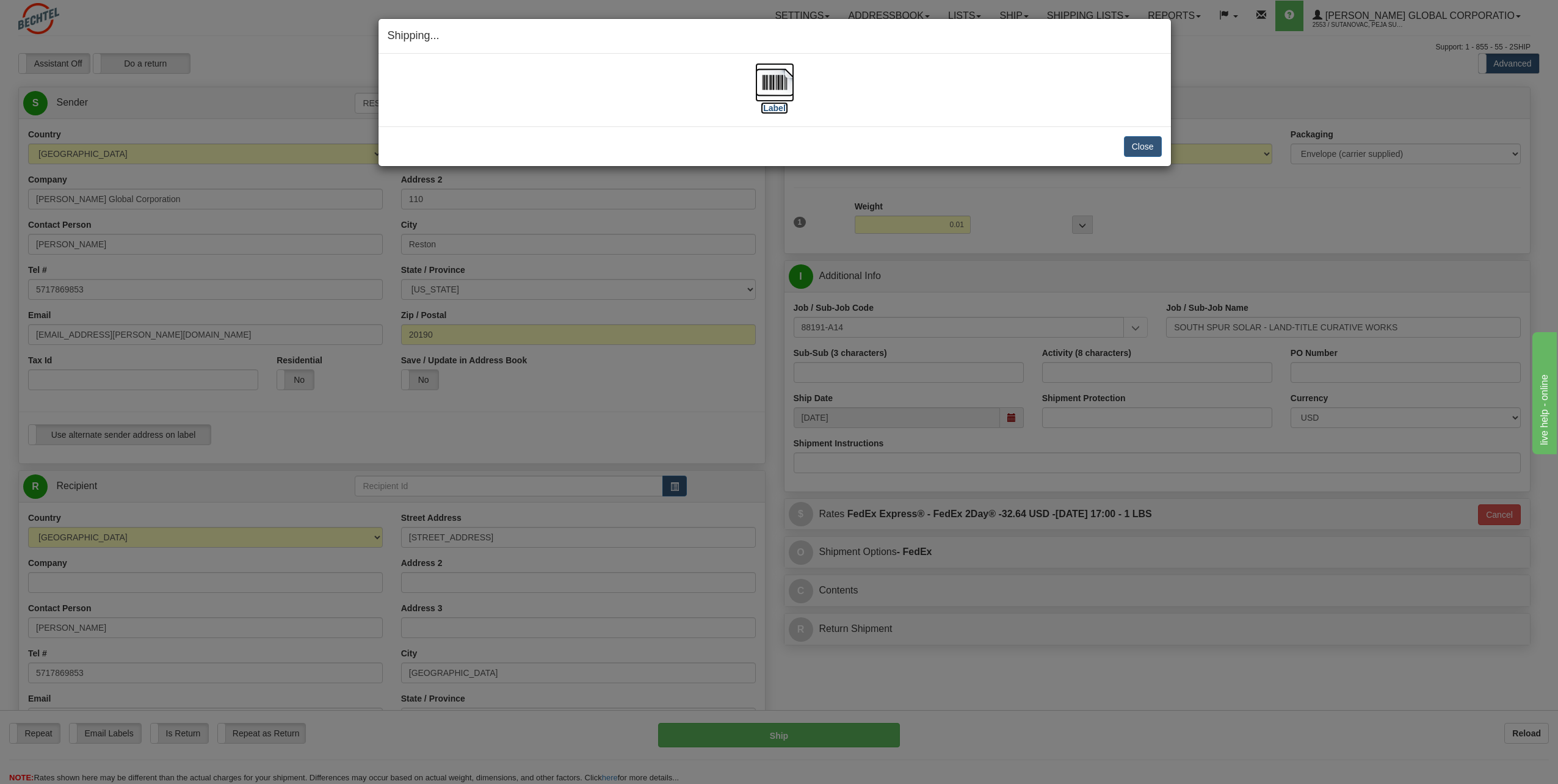
click at [777, 102] on label "[Label]" at bounding box center [775, 108] width 28 height 12
click at [1131, 142] on button "Close" at bounding box center [1143, 147] width 38 height 21
click at [1143, 142] on button "Close" at bounding box center [1143, 147] width 38 height 21
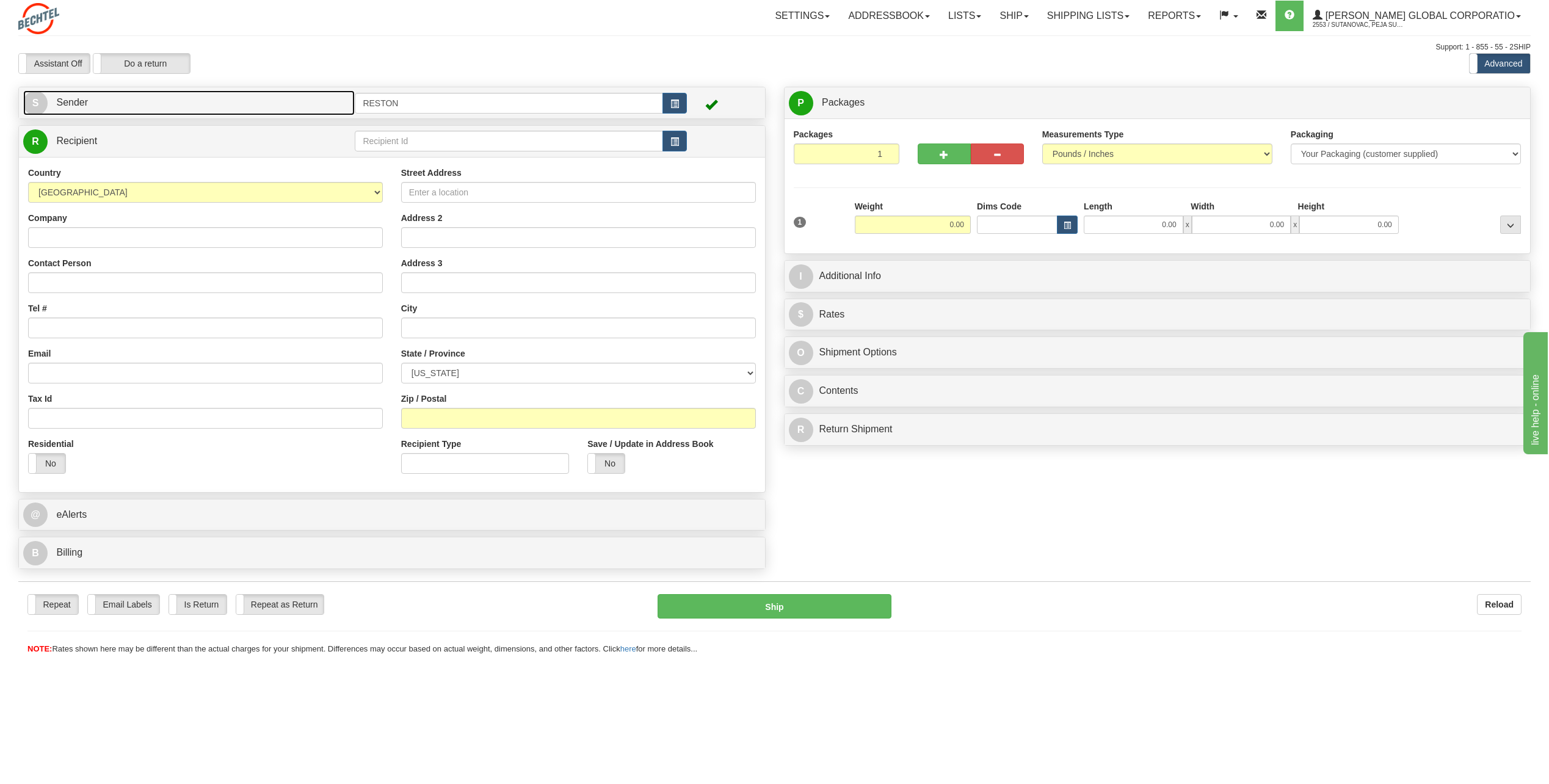
click at [197, 110] on link "S Sender" at bounding box center [189, 103] width 332 height 25
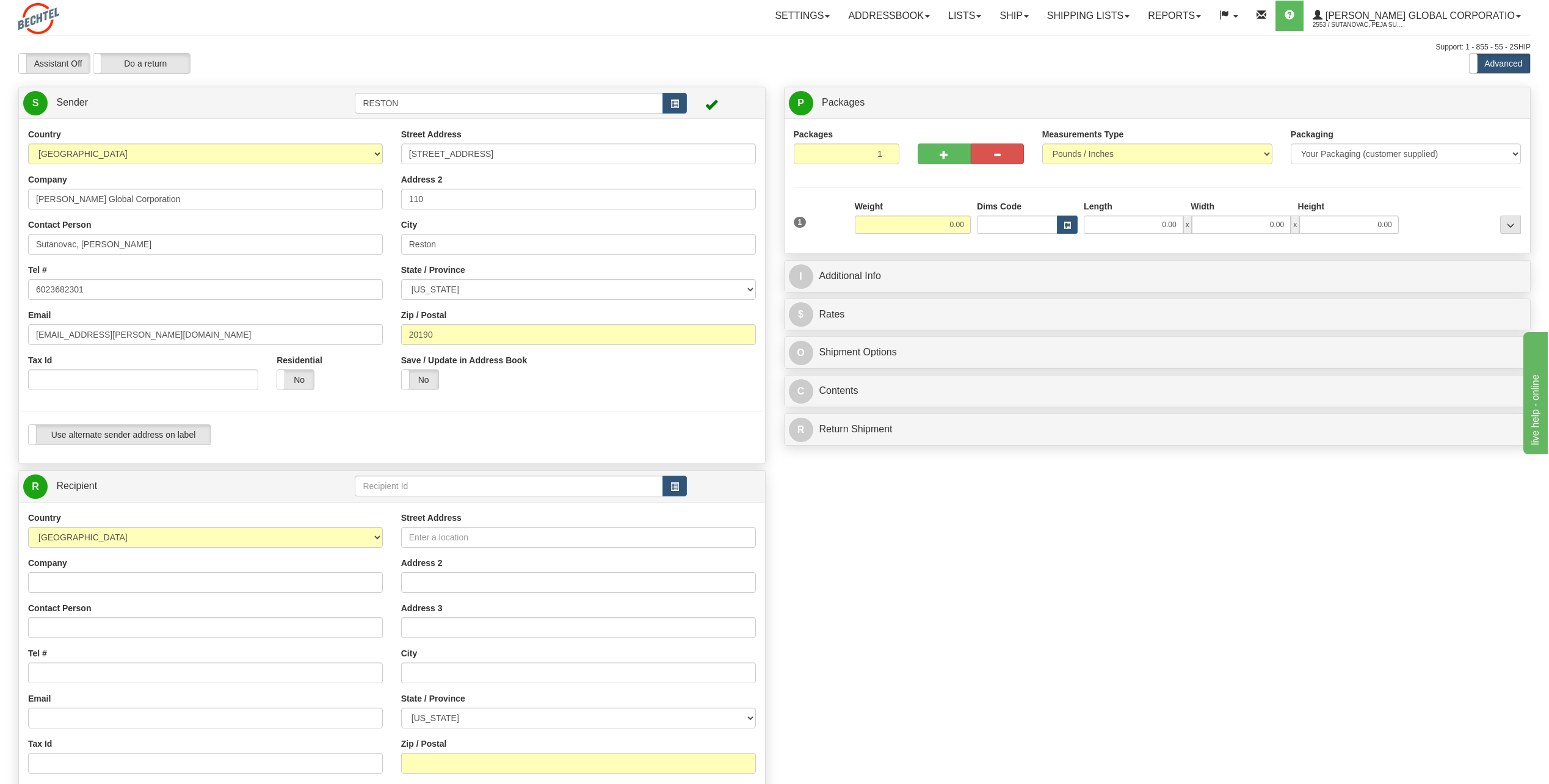
click at [131, 232] on div "Contact Person [GEOGRAPHIC_DATA], Peja Sutanovac" at bounding box center [206, 236] width 355 height 36
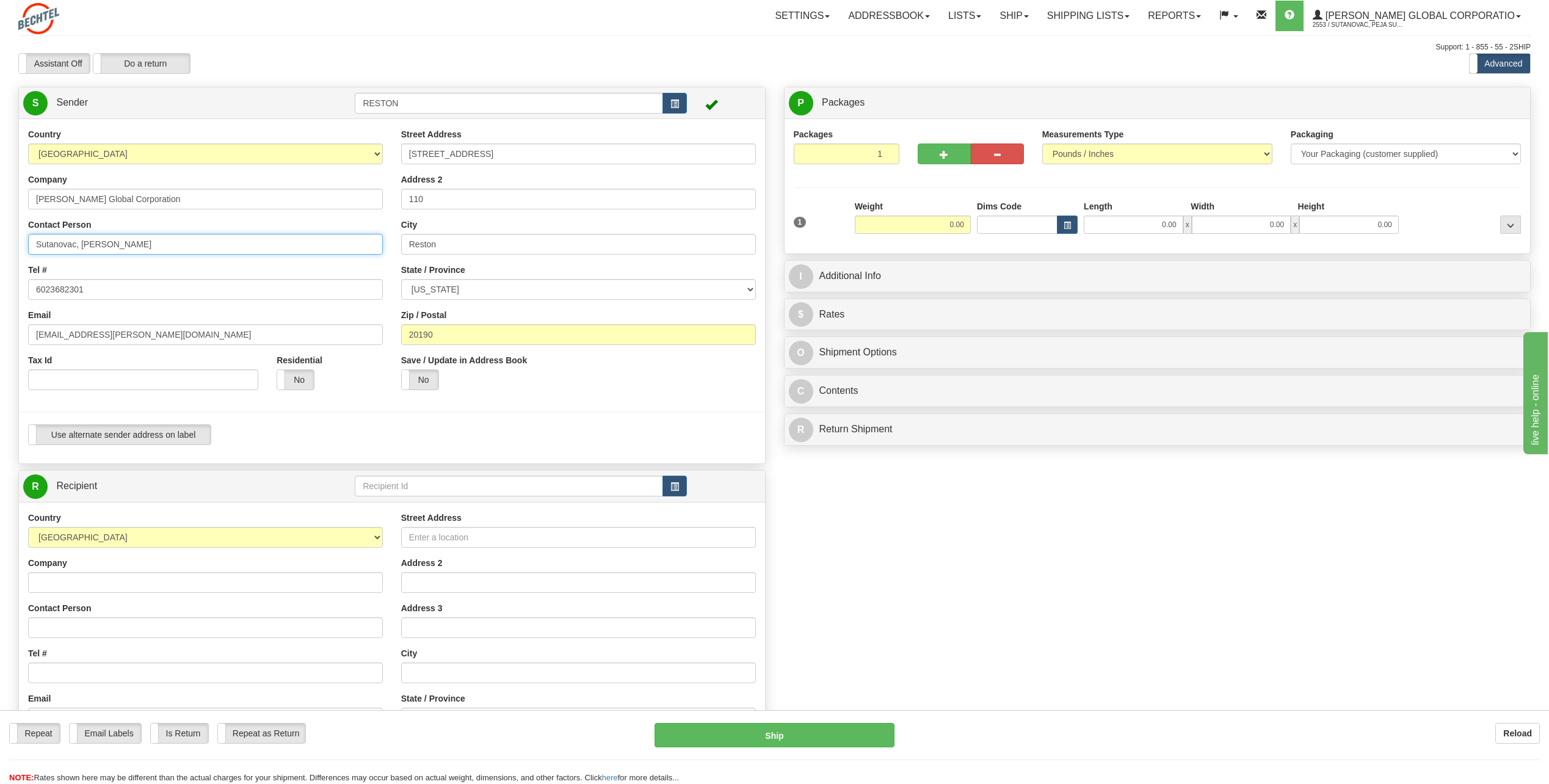
click at [131, 236] on input "Sutanovac, [PERSON_NAME]" at bounding box center [206, 244] width 355 height 21
click at [127, 226] on div "Contact Person [GEOGRAPHIC_DATA], Peja Sutanovac" at bounding box center [206, 236] width 355 height 36
click at [144, 249] on input "Sutanovac, [PERSON_NAME]" at bounding box center [206, 244] width 355 height 21
click at [144, 250] on input "Sutanovac, [PERSON_NAME]" at bounding box center [206, 244] width 355 height 21
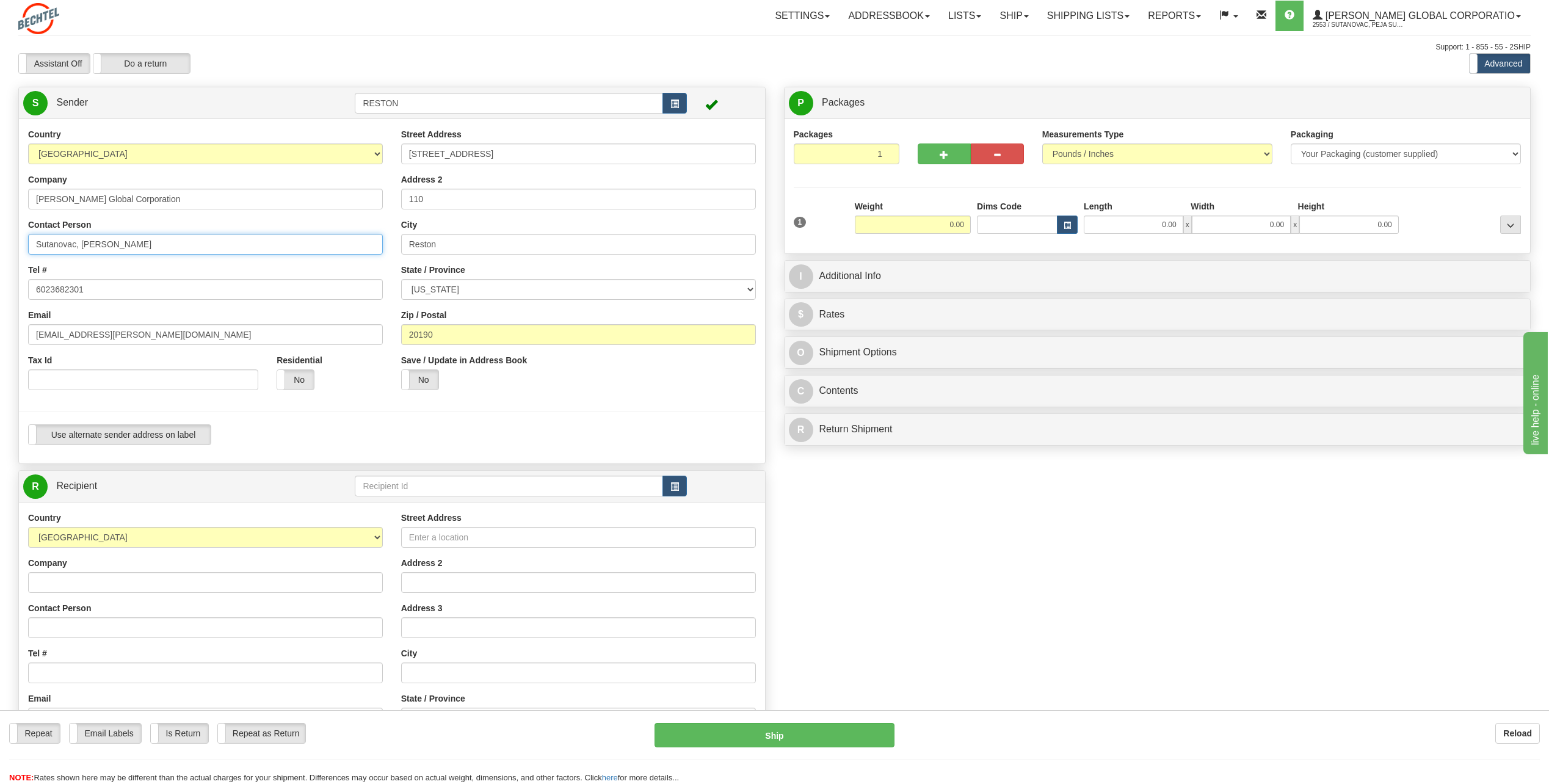
click at [144, 250] on input "Sutanovac, [PERSON_NAME]" at bounding box center [206, 244] width 355 height 21
type input "[PERSON_NAME]"
type input "5717869853"
type input "Linda Fairchild"
type input "5717869853"
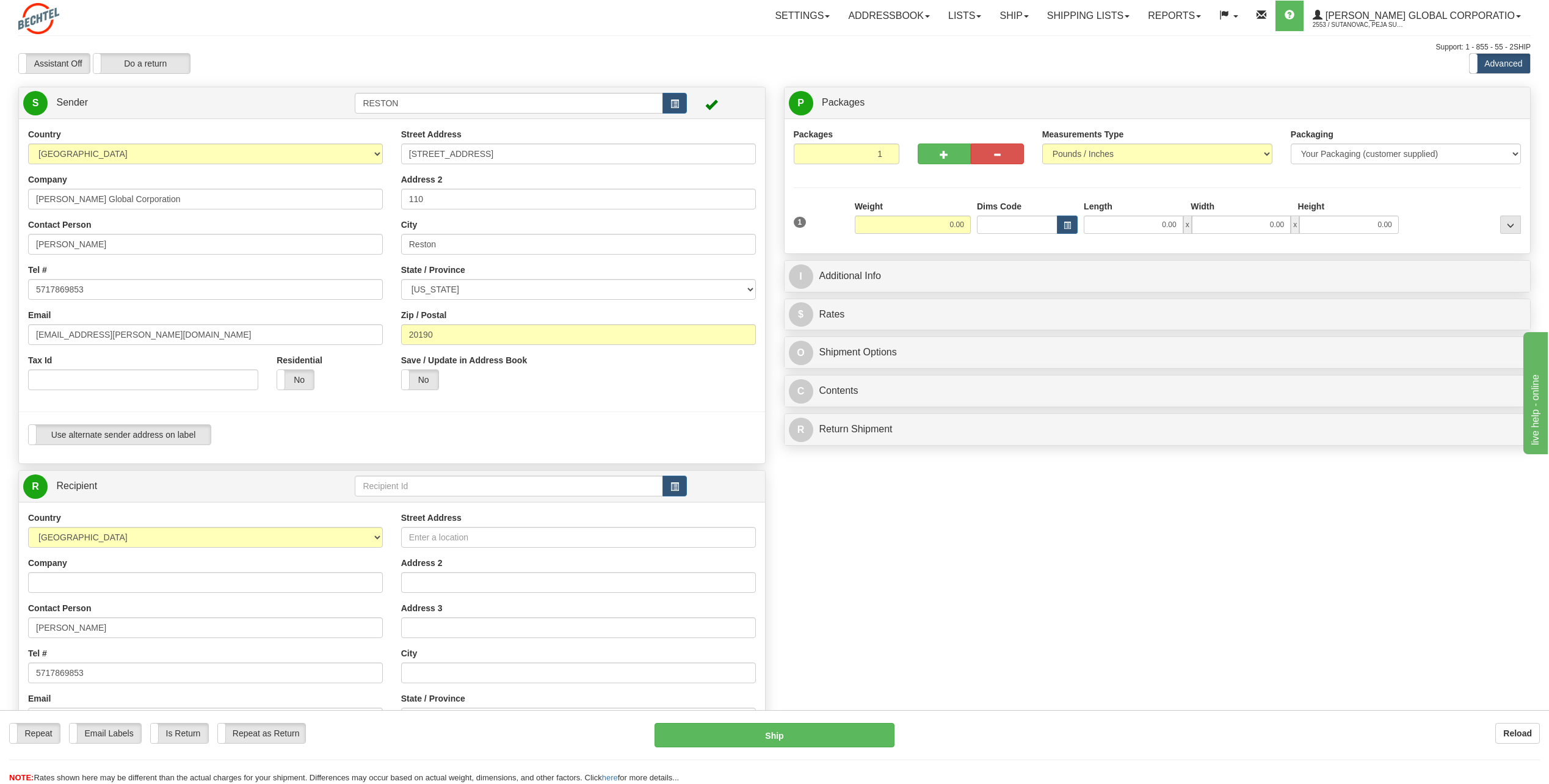
type input "205 Cedar Avenue"
type input "Castle Rock"
select select "CO"
type input "80104"
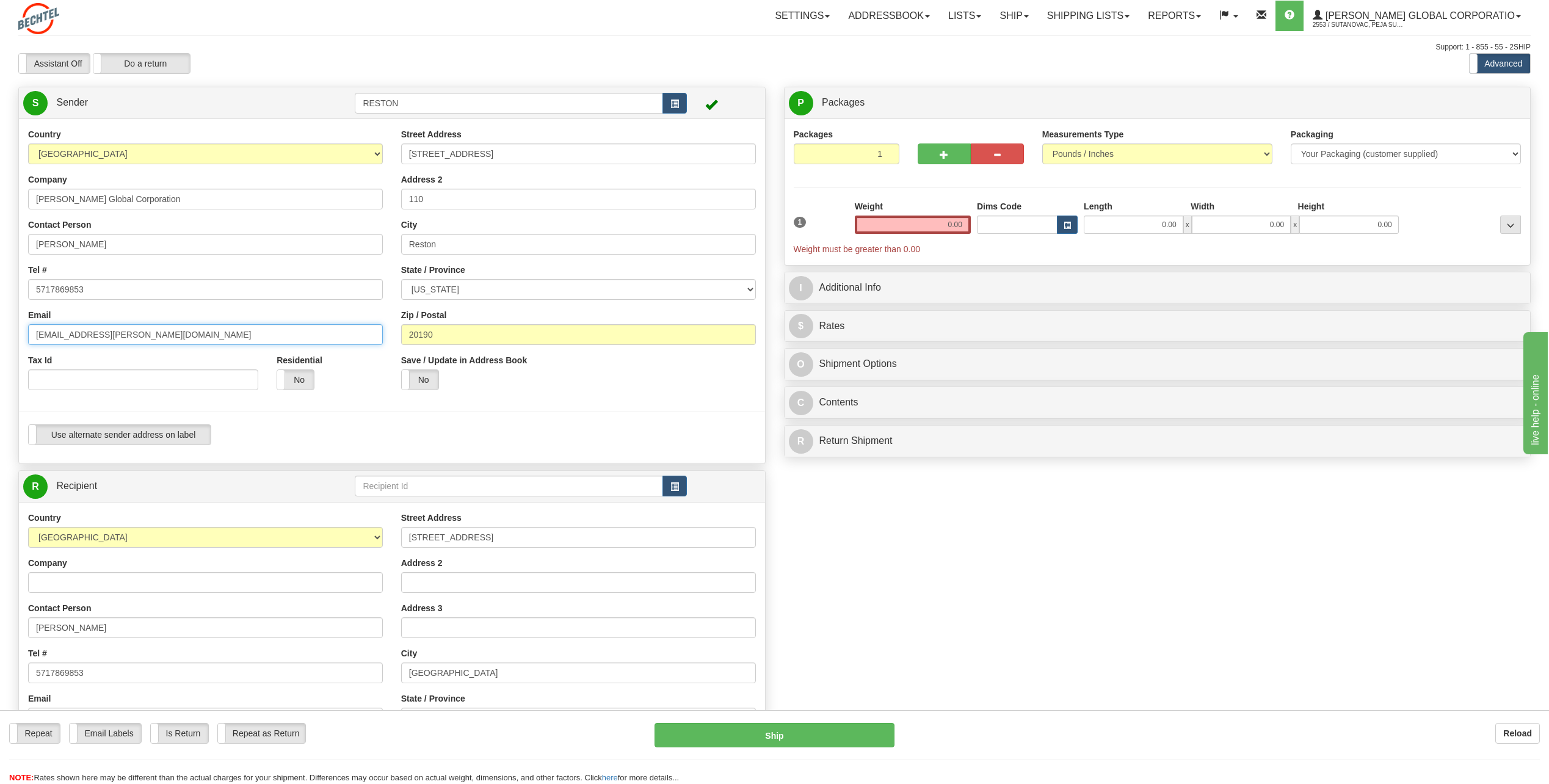
click at [166, 344] on input "[EMAIL_ADDRESS][PERSON_NAME][DOMAIN_NAME]" at bounding box center [206, 335] width 355 height 21
type input "[EMAIL_ADDRESS][PERSON_NAME][DOMAIN_NAME]"
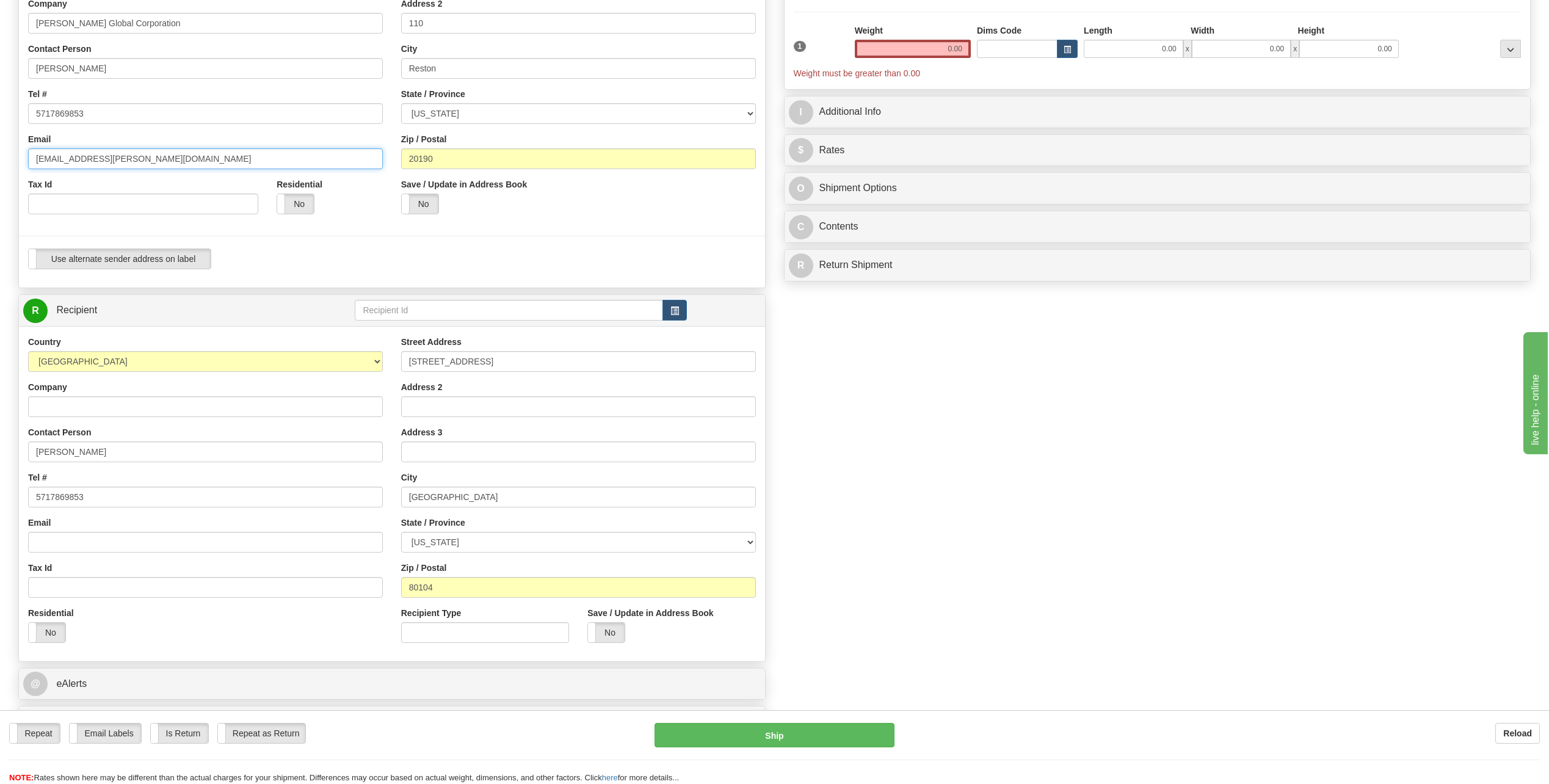
scroll to position [183, 0]
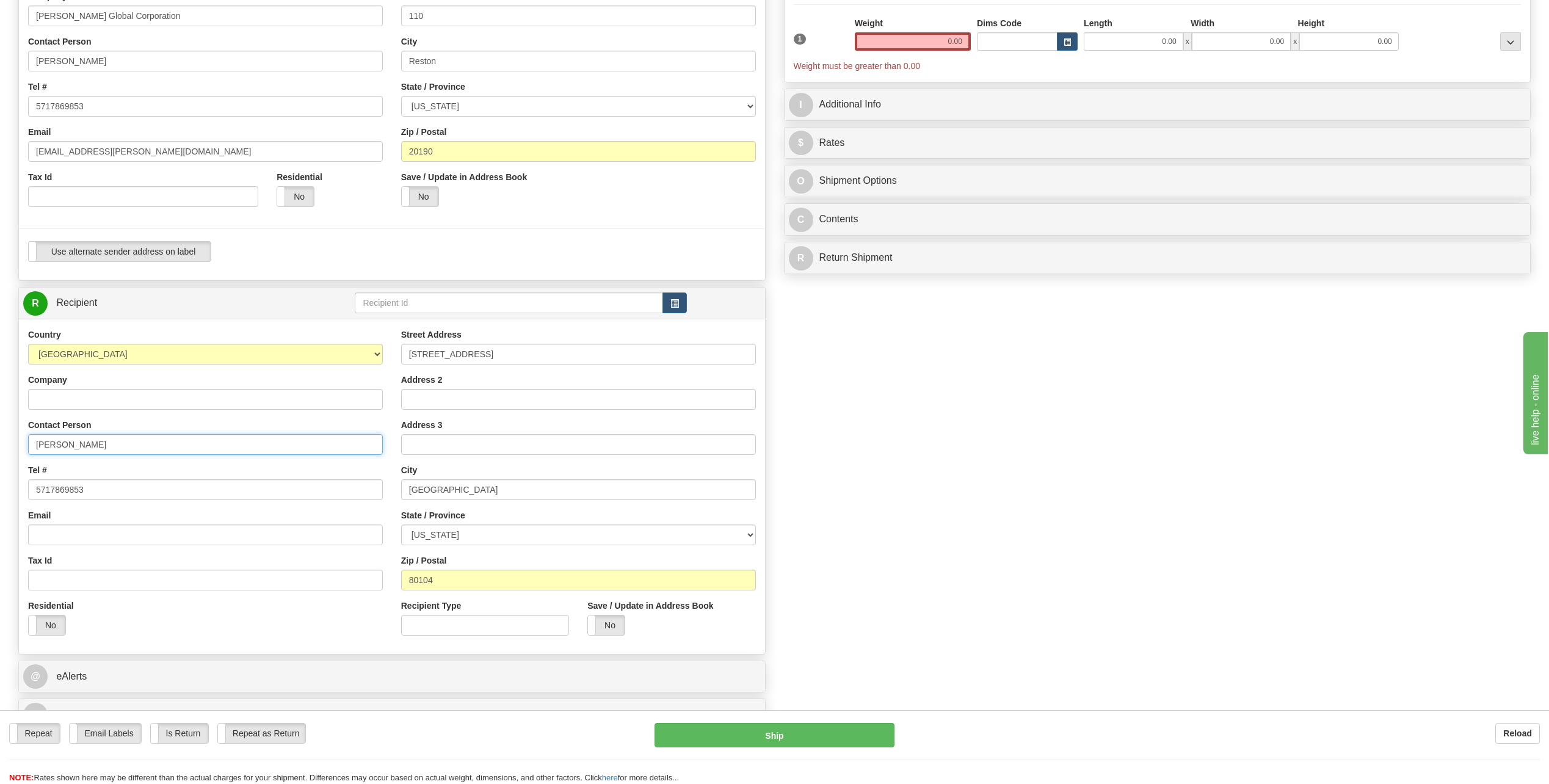
click at [136, 447] on input "Linda Fairchild" at bounding box center [206, 444] width 355 height 21
paste input "[PERSON_NAME]"
type input "[PERSON_NAME]"
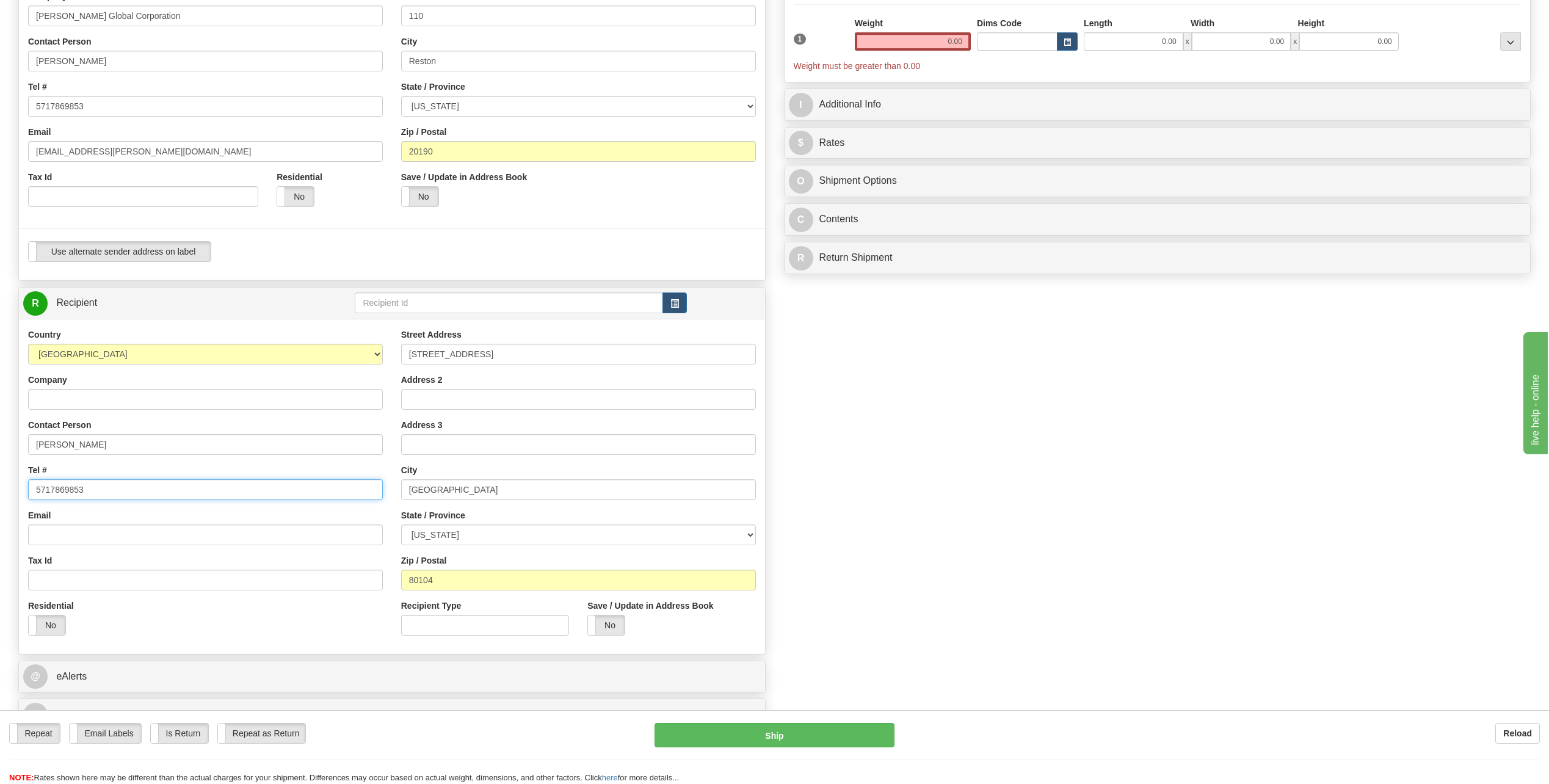
click at [177, 493] on input "5717869853" at bounding box center [206, 490] width 355 height 21
click at [535, 351] on input "205 Cedar Avenue" at bounding box center [579, 354] width 355 height 21
type input "[STREET_ADDRESS]"
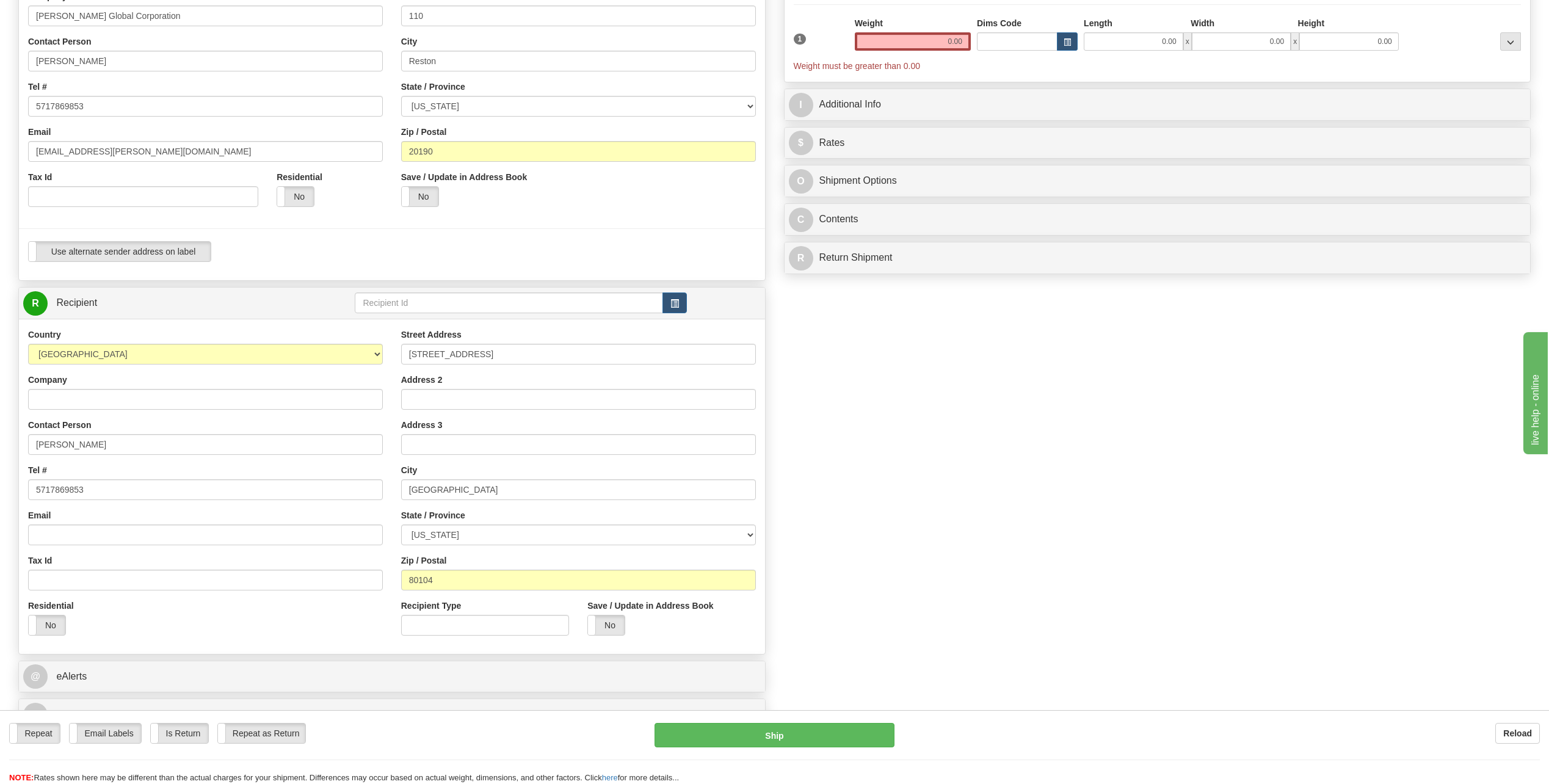
click at [593, 503] on div "Street Address 27789 Hwy 34 Address 2 Address 3 City Castle Rock State / Provin…" at bounding box center [579, 486] width 373 height 316
click at [589, 485] on input "Castle Rock" at bounding box center [579, 490] width 355 height 21
type input "[PERSON_NAME]"
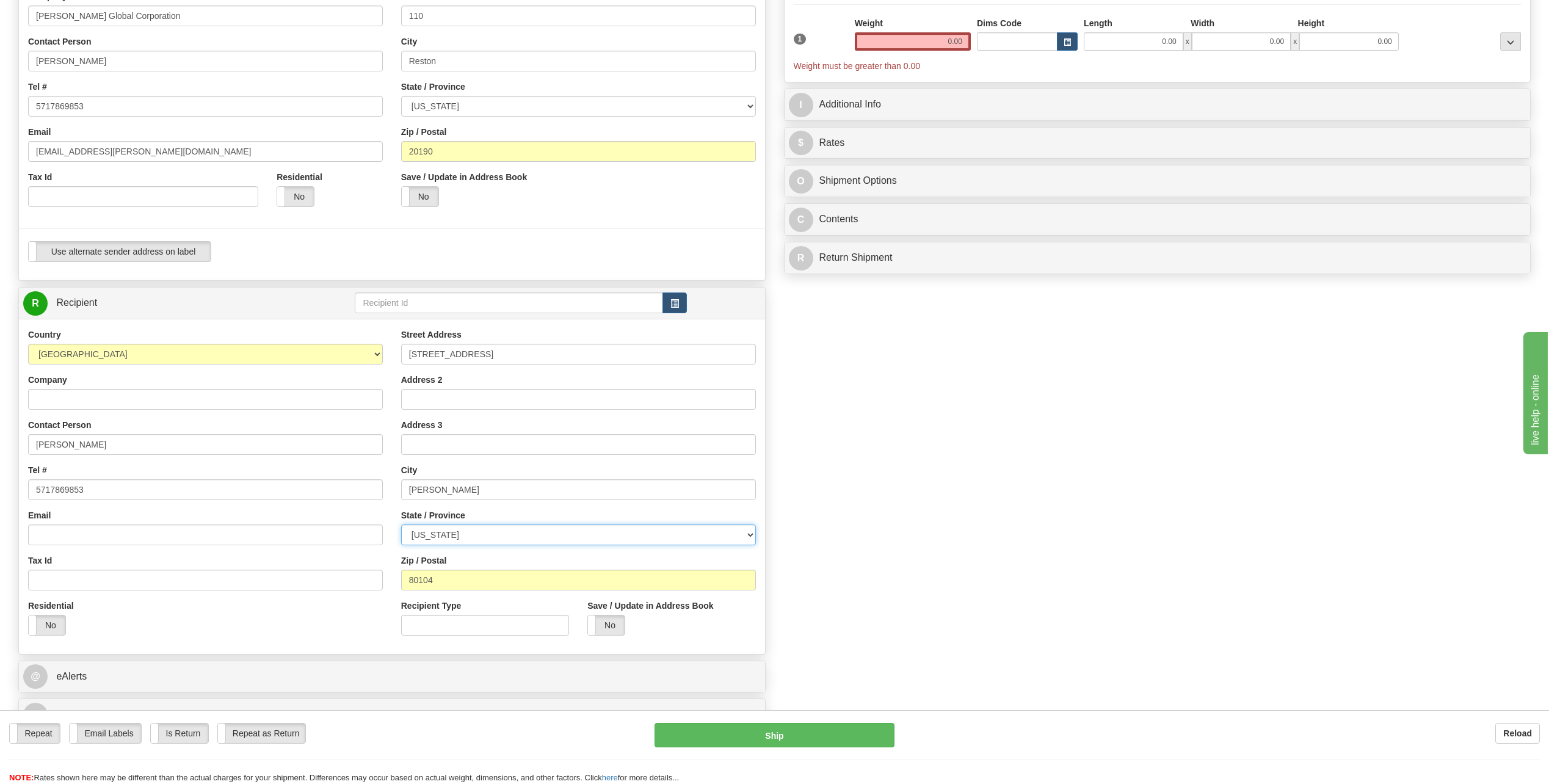
click at [555, 528] on select "[US_STATE] [US_STATE] [US_STATE] [US_STATE] Armed Forces America Armed Forces E…" at bounding box center [579, 535] width 355 height 21
click at [554, 529] on select "[US_STATE] [US_STATE] [US_STATE] [US_STATE] Armed Forces America Armed Forces E…" at bounding box center [579, 535] width 355 height 21
click at [553, 574] on input "80104" at bounding box center [579, 580] width 355 height 21
type input "80758"
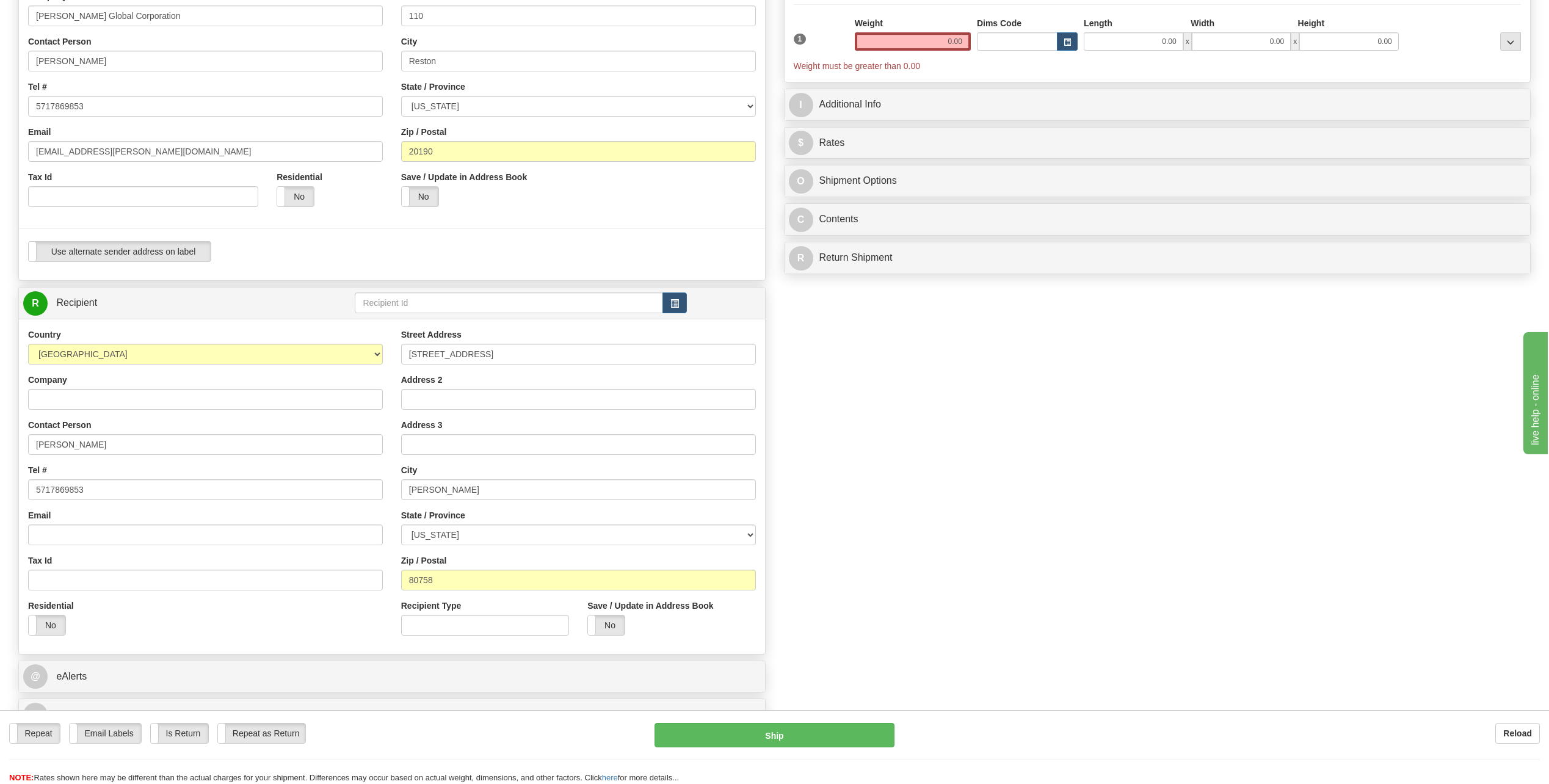
click at [1010, 624] on div "Create a label for the return Create Pickup Without Label S" at bounding box center [774, 320] width 1531 height 833
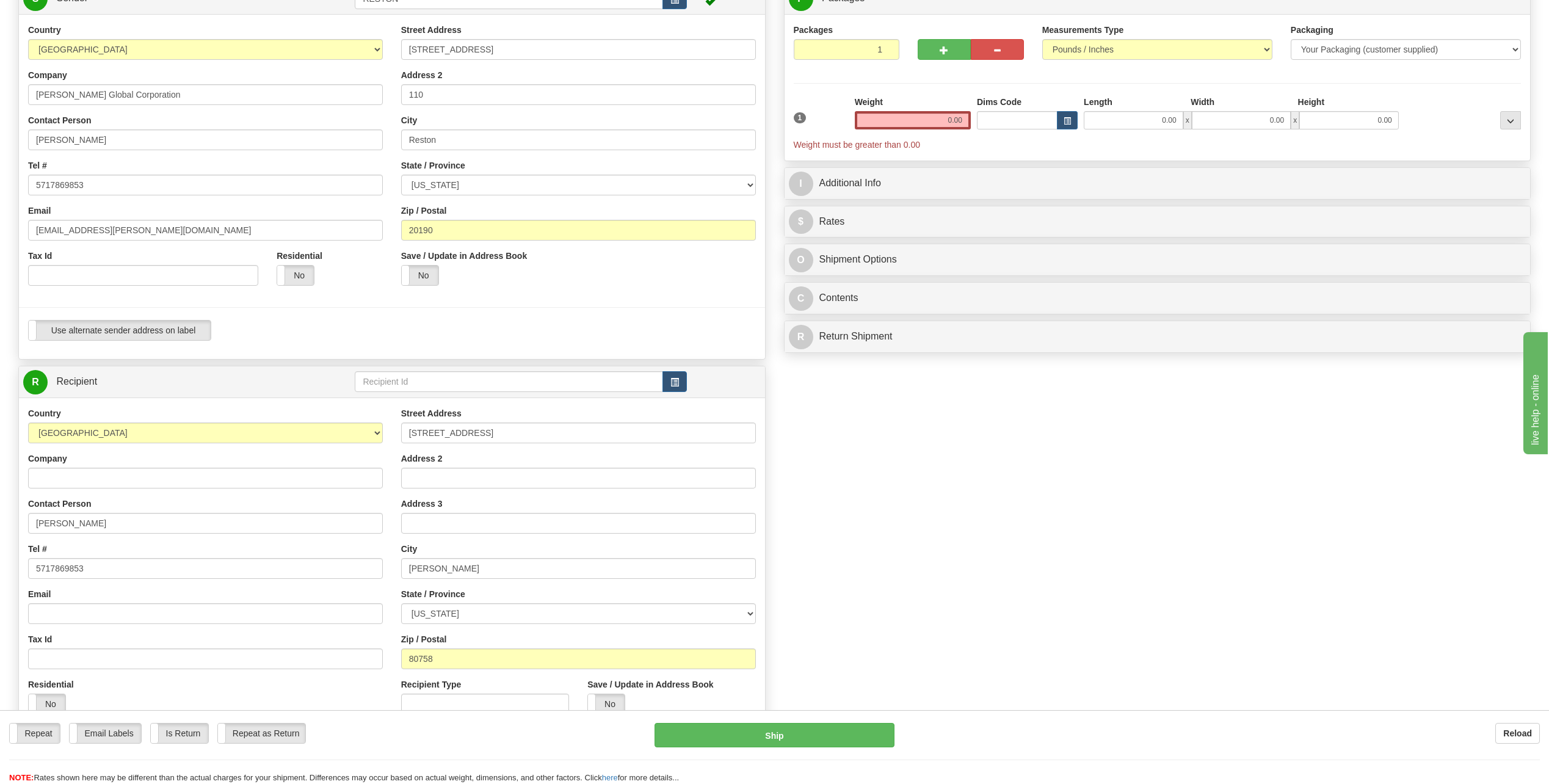
scroll to position [0, 0]
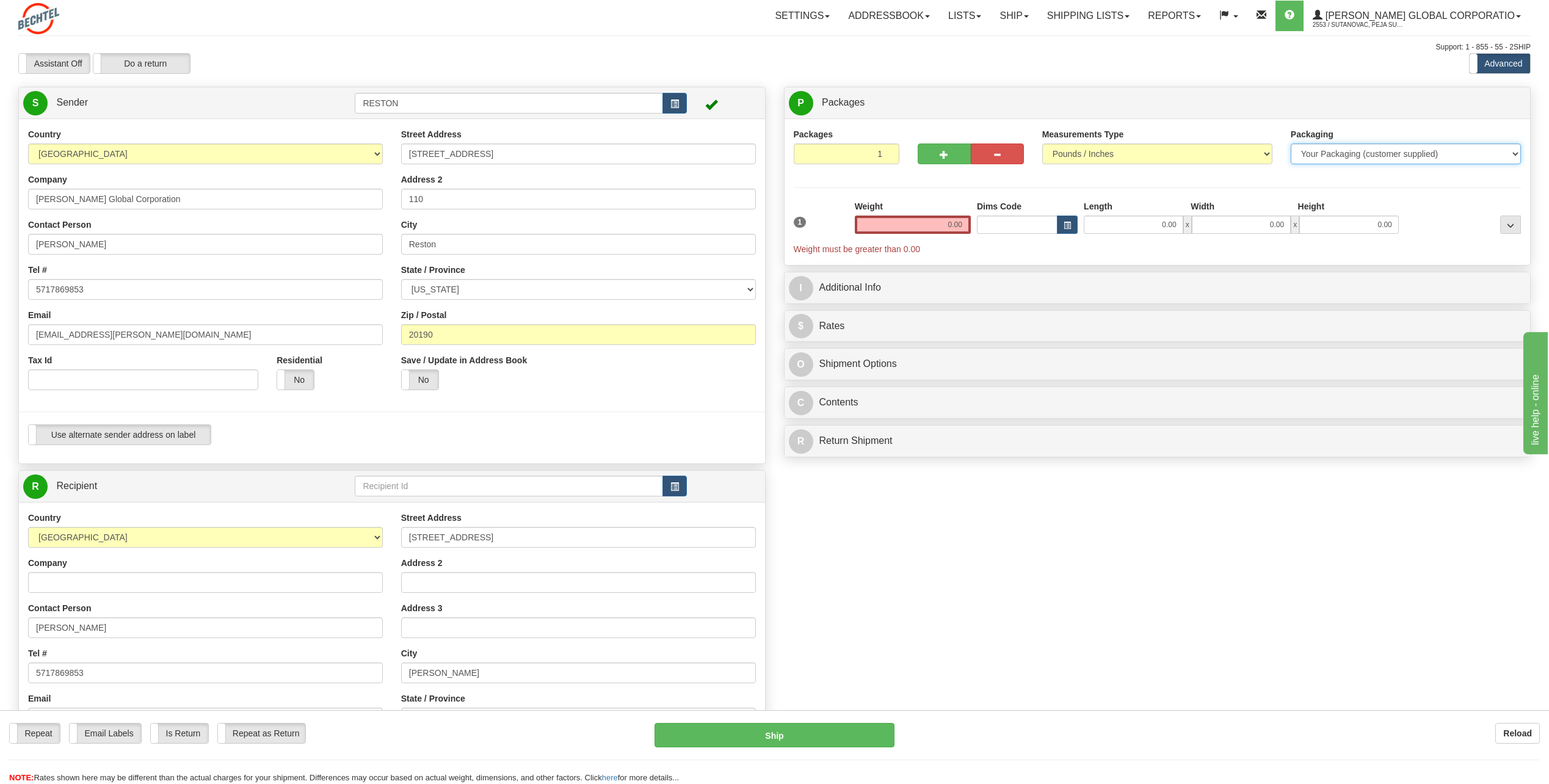
click at [1335, 158] on select "Your Packaging (customer supplied) Envelope (carrier supplied) Pack (carrier su…" at bounding box center [1406, 154] width 230 height 21
select select "2"
click at [1291, 144] on select "Your Packaging (customer supplied) Envelope (carrier supplied) Pack (carrier su…" at bounding box center [1406, 154] width 230 height 21
click at [954, 228] on input "0.00" at bounding box center [913, 225] width 116 height 18
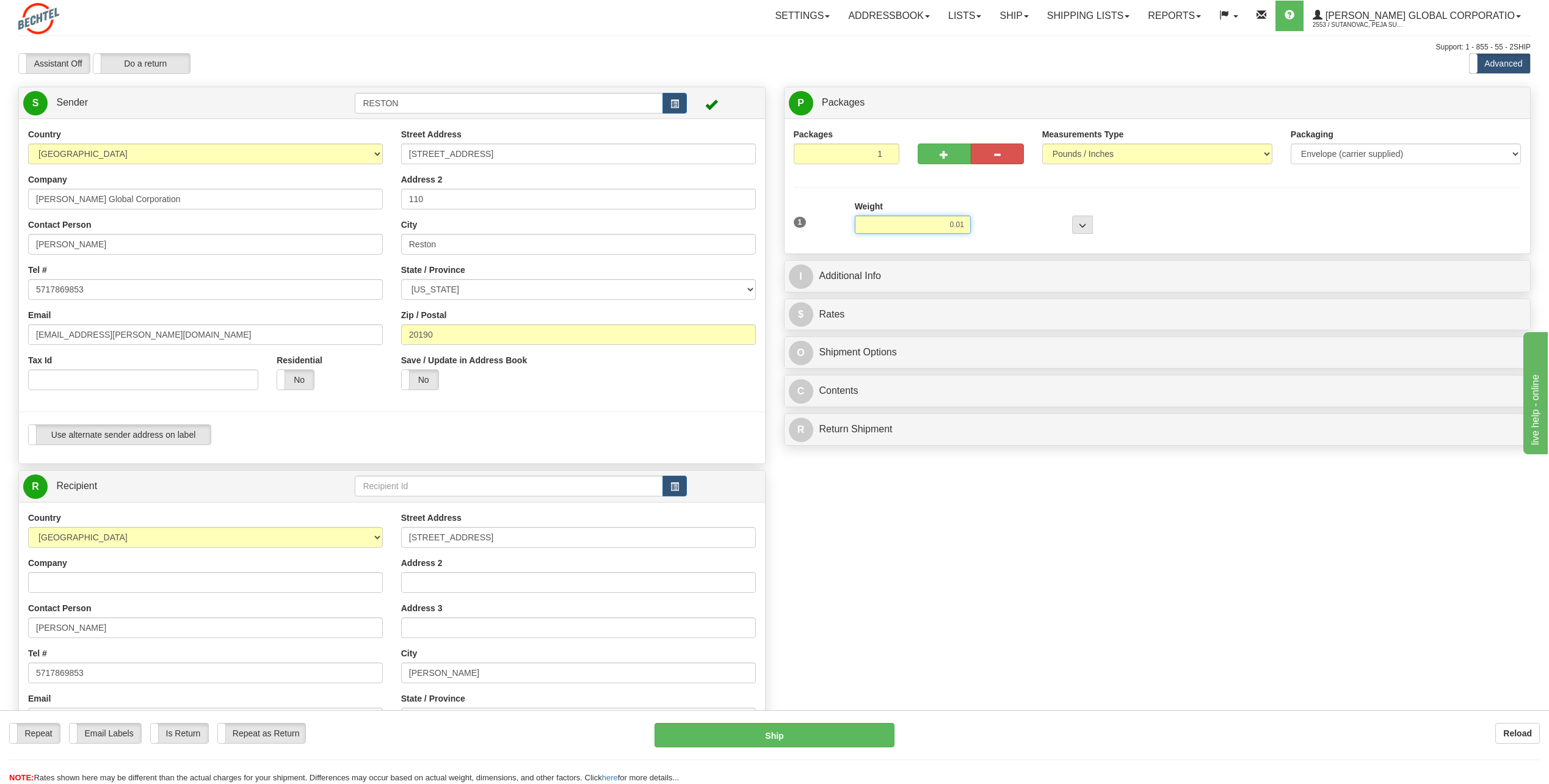
type input "0.01"
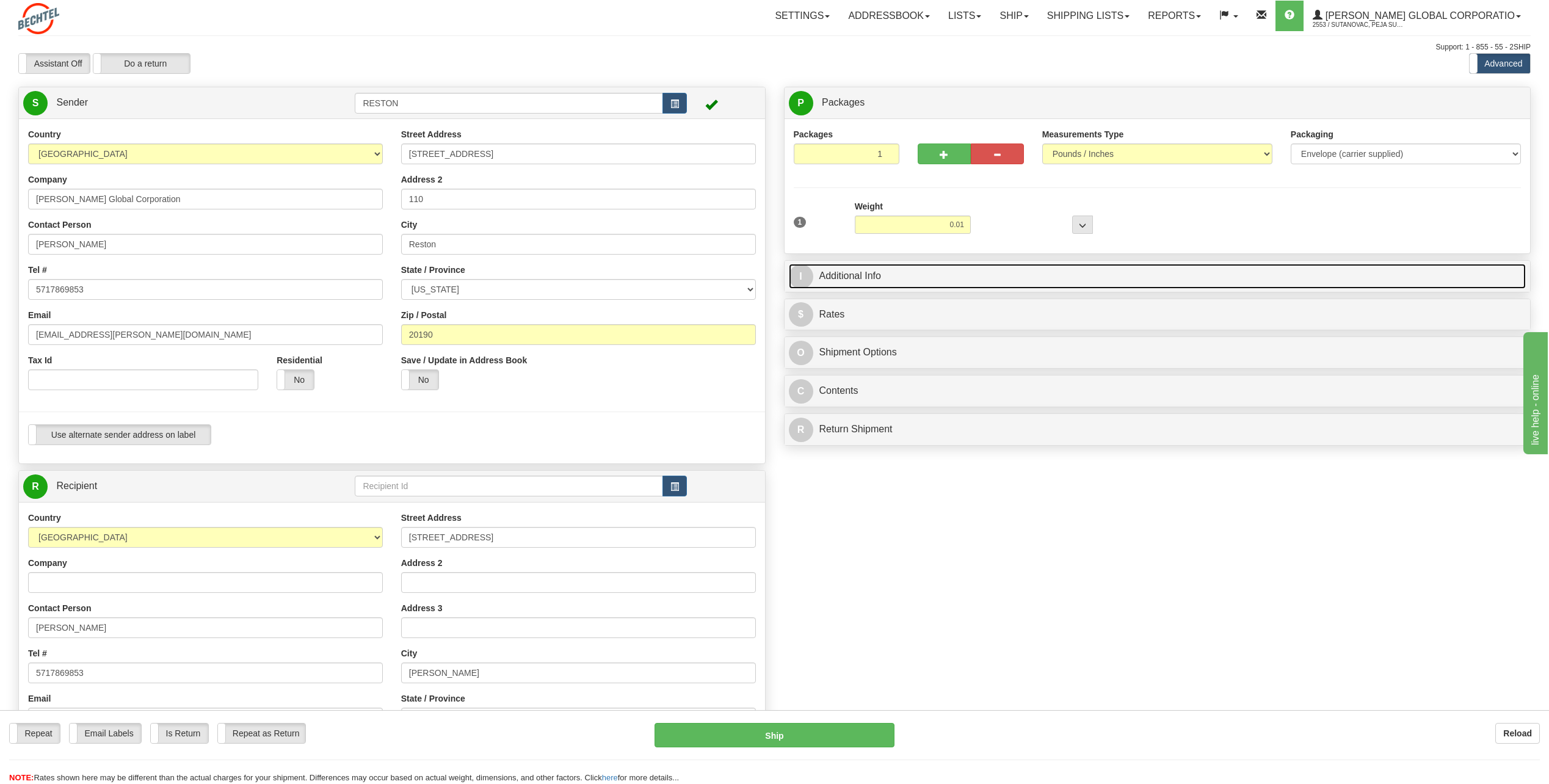
click at [932, 273] on link "I Additional Info" at bounding box center [1158, 276] width 738 height 25
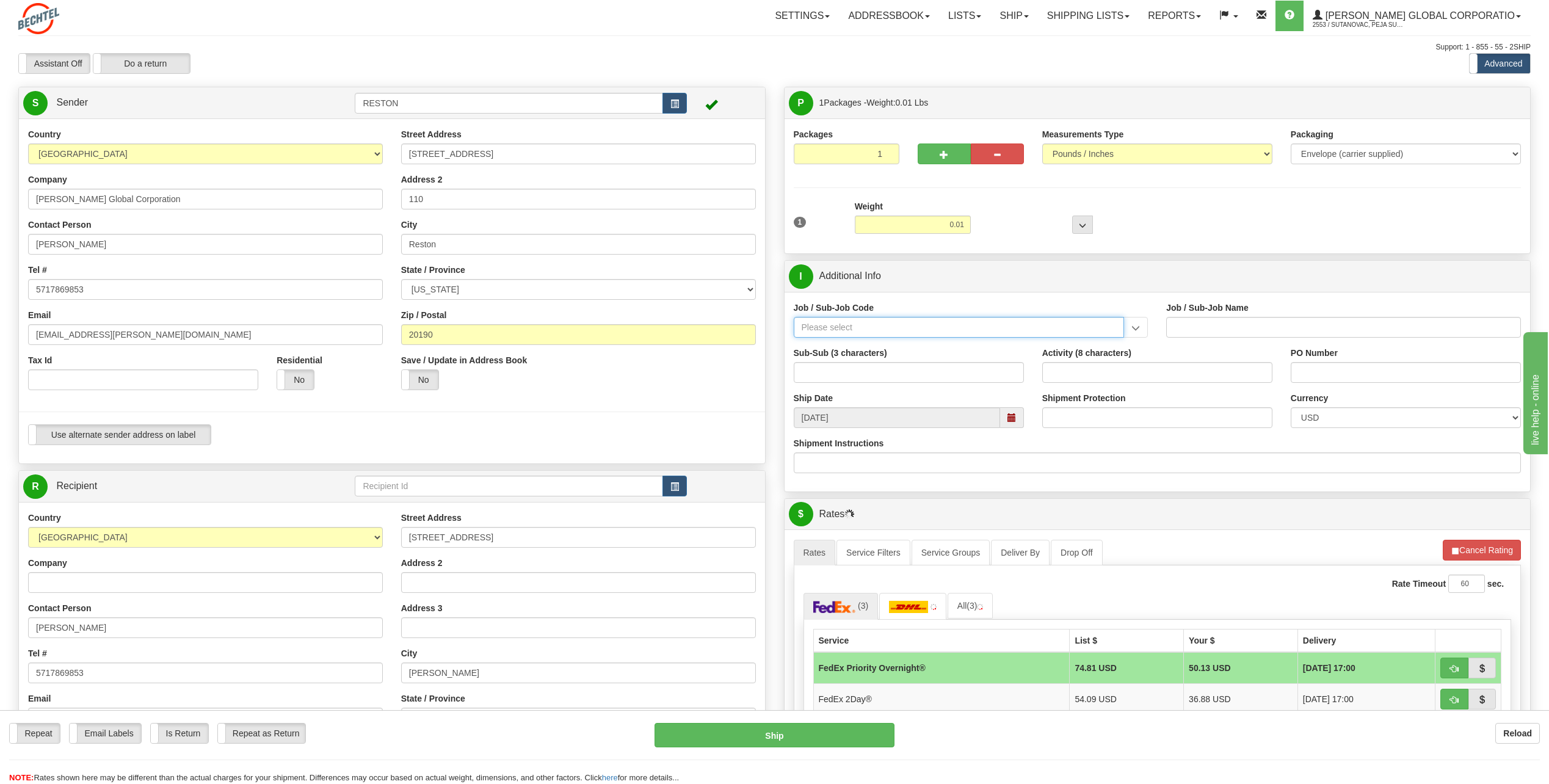
click at [913, 330] on input "Job / Sub-Job Code" at bounding box center [959, 327] width 331 height 21
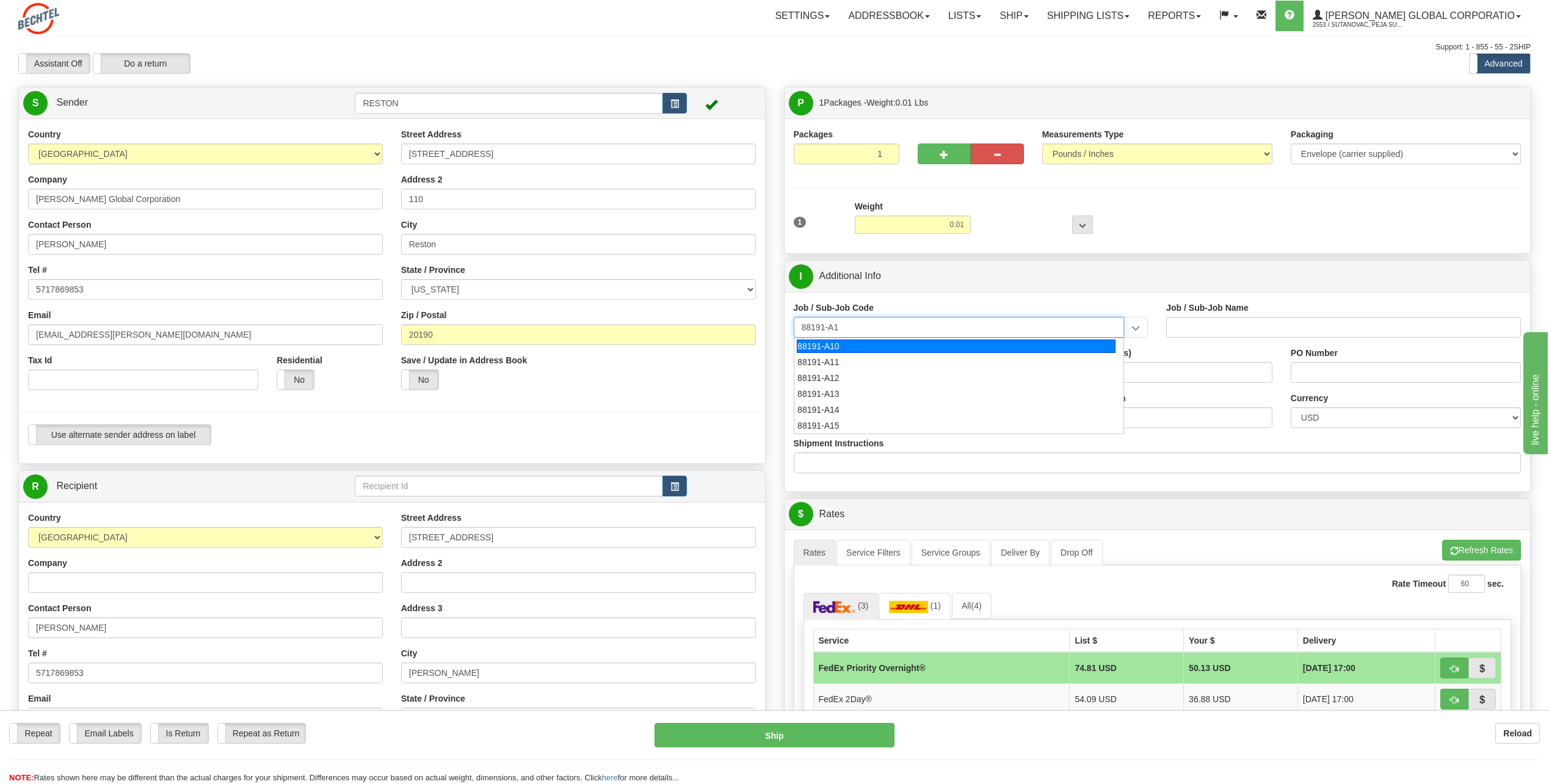
type input "88191-A14"
click at [845, 347] on div "88191-A14" at bounding box center [956, 346] width 319 height 14
type input "SOUTH SPUR SOLAR - LAND-TITLE CURATIVE WORKS"
type input "88191-A14"
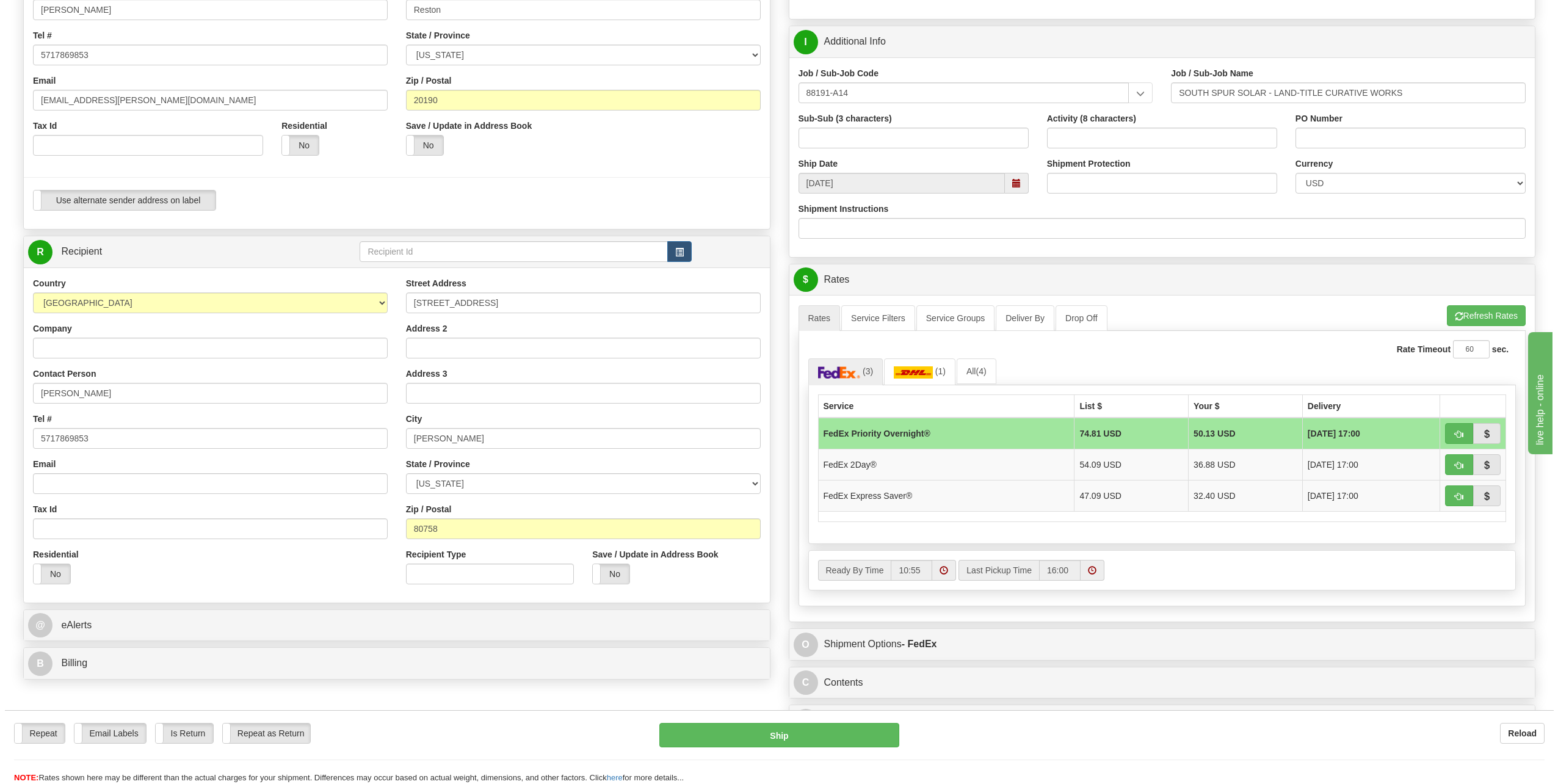
scroll to position [244, 0]
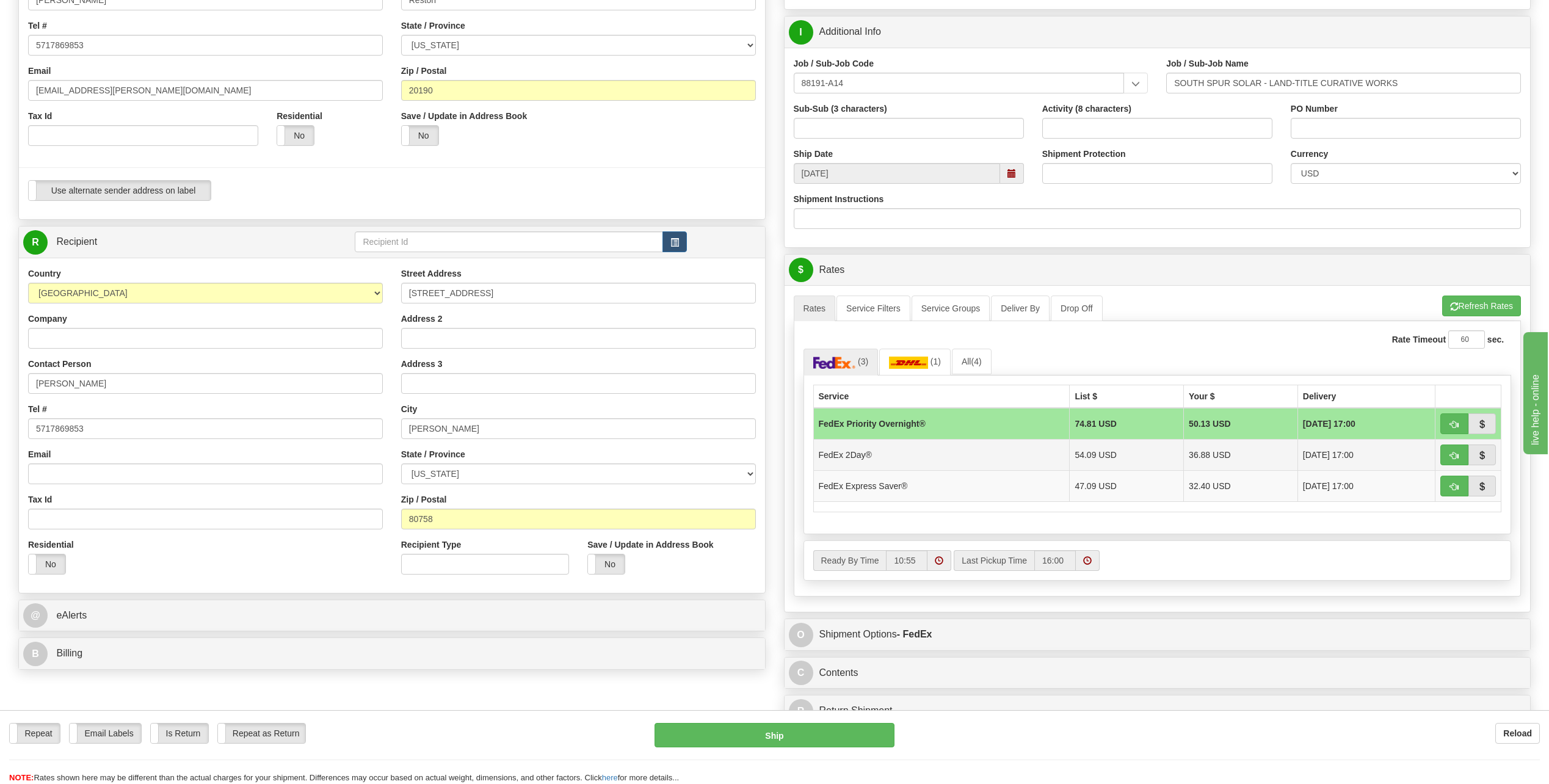
click at [1184, 455] on td "36.88 USD" at bounding box center [1241, 454] width 114 height 31
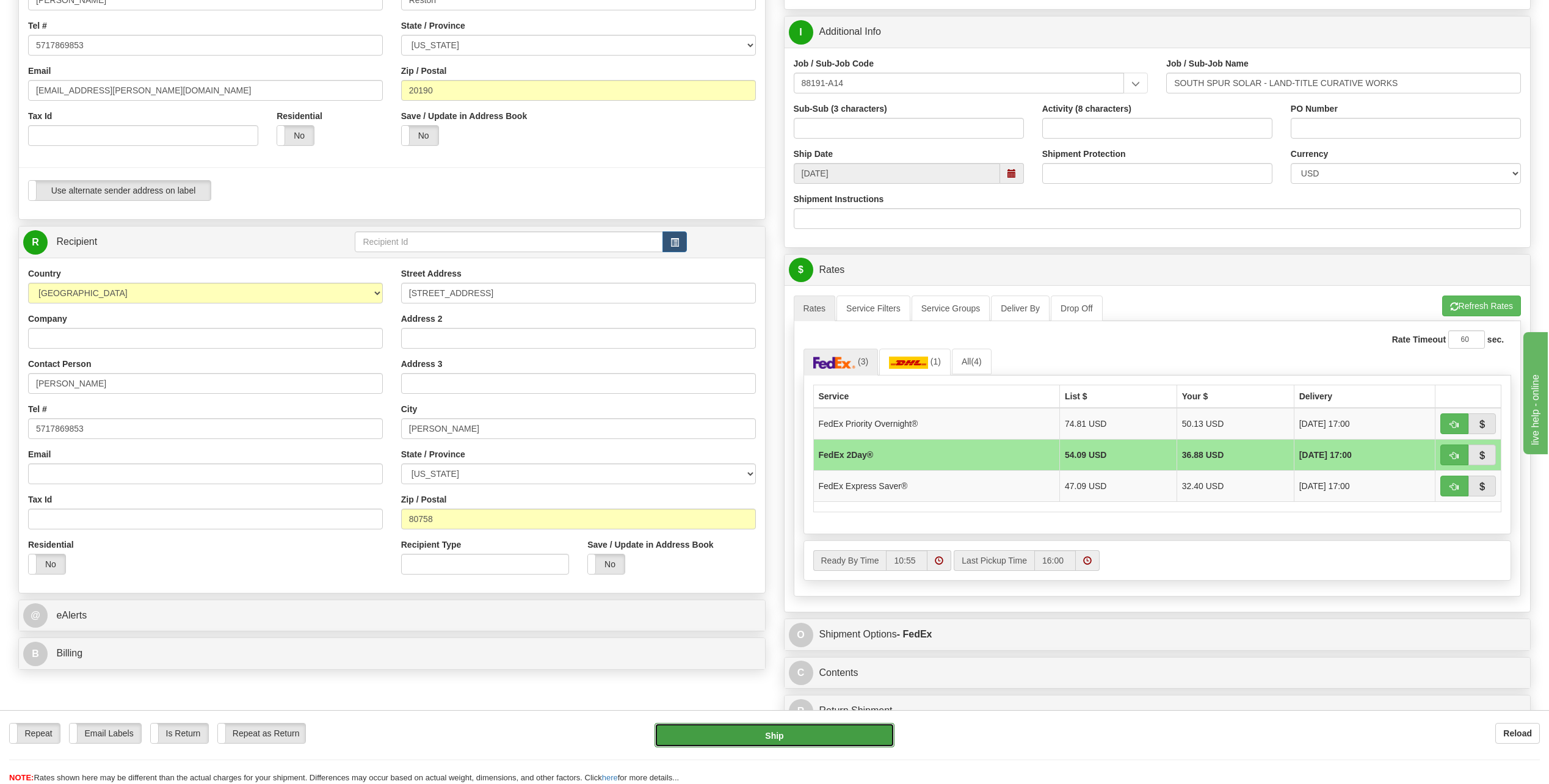
click at [786, 742] on button "Ship" at bounding box center [774, 735] width 240 height 25
type input "03"
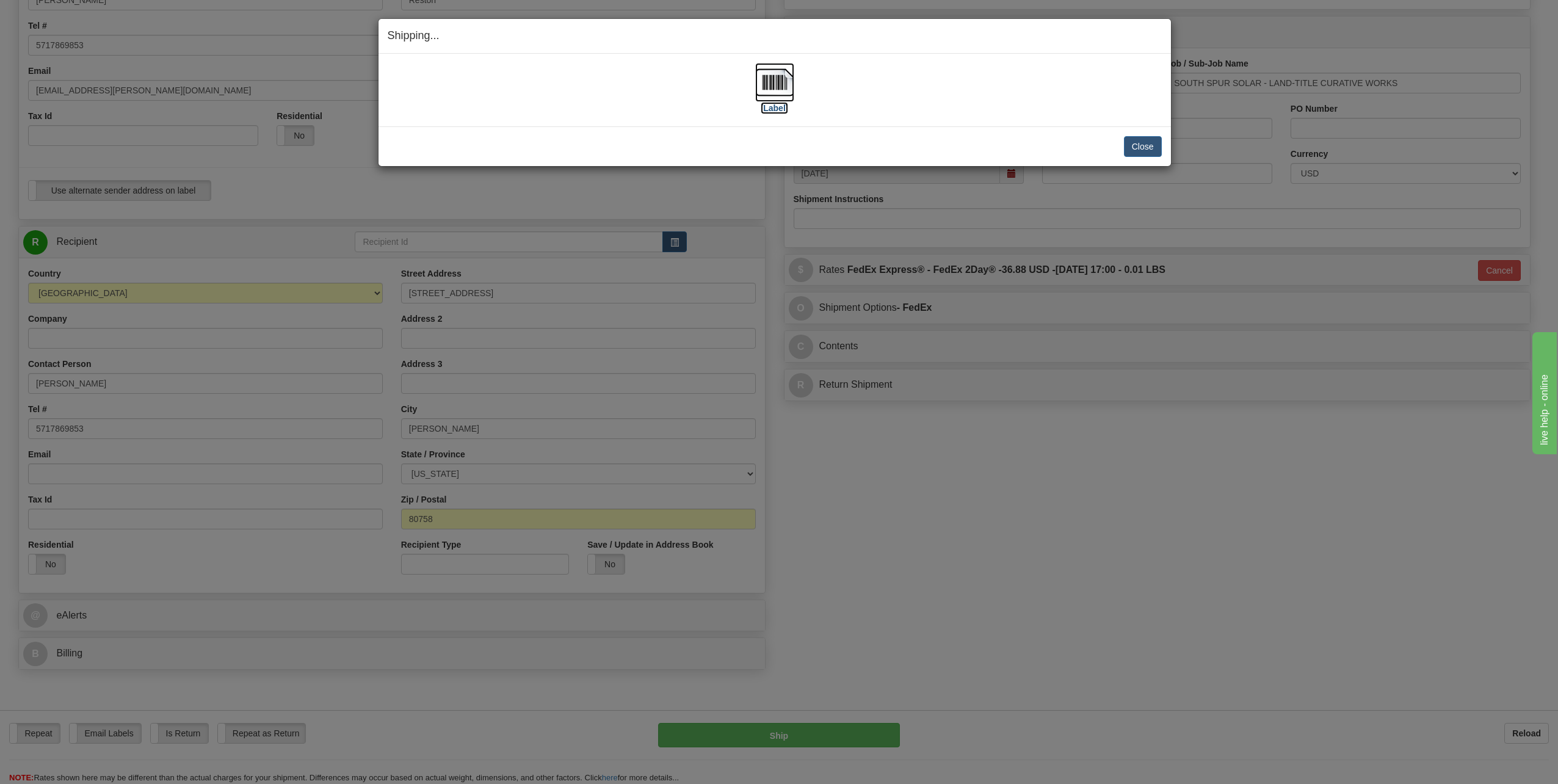
click at [769, 108] on label "[Label]" at bounding box center [775, 108] width 28 height 12
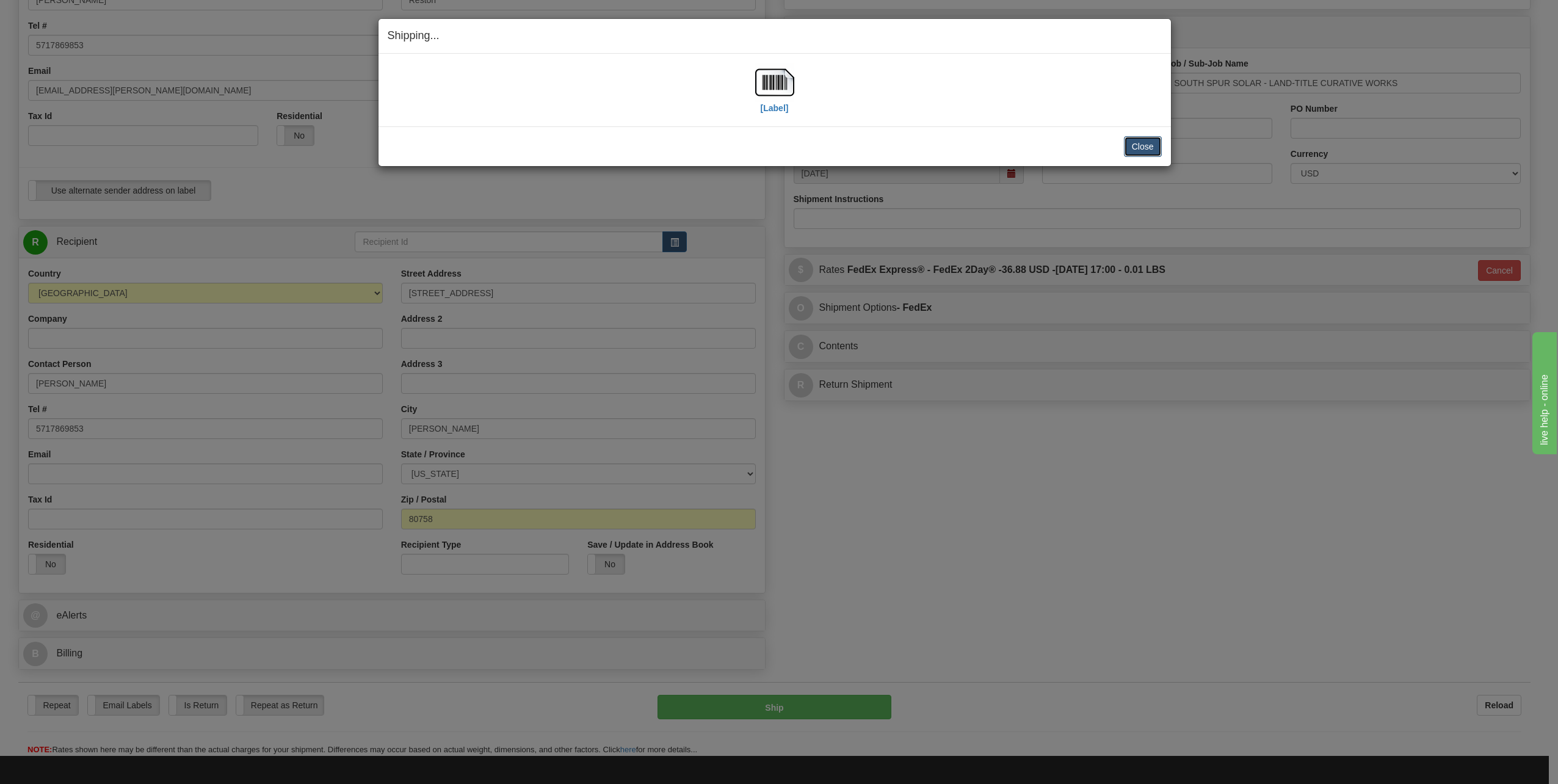
click at [1148, 141] on button "Close" at bounding box center [1143, 147] width 38 height 21
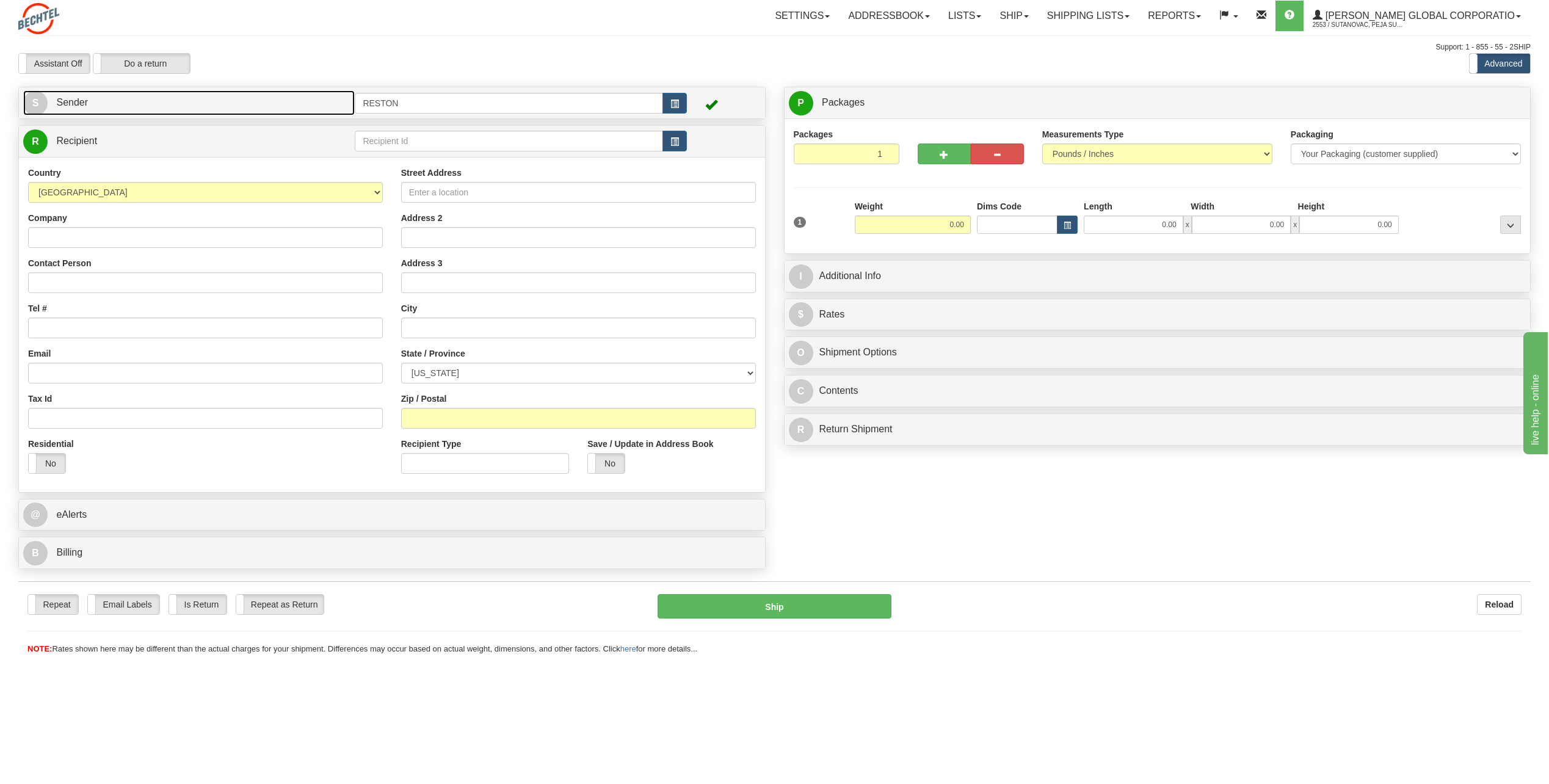
click at [210, 110] on link "S Sender" at bounding box center [189, 103] width 332 height 25
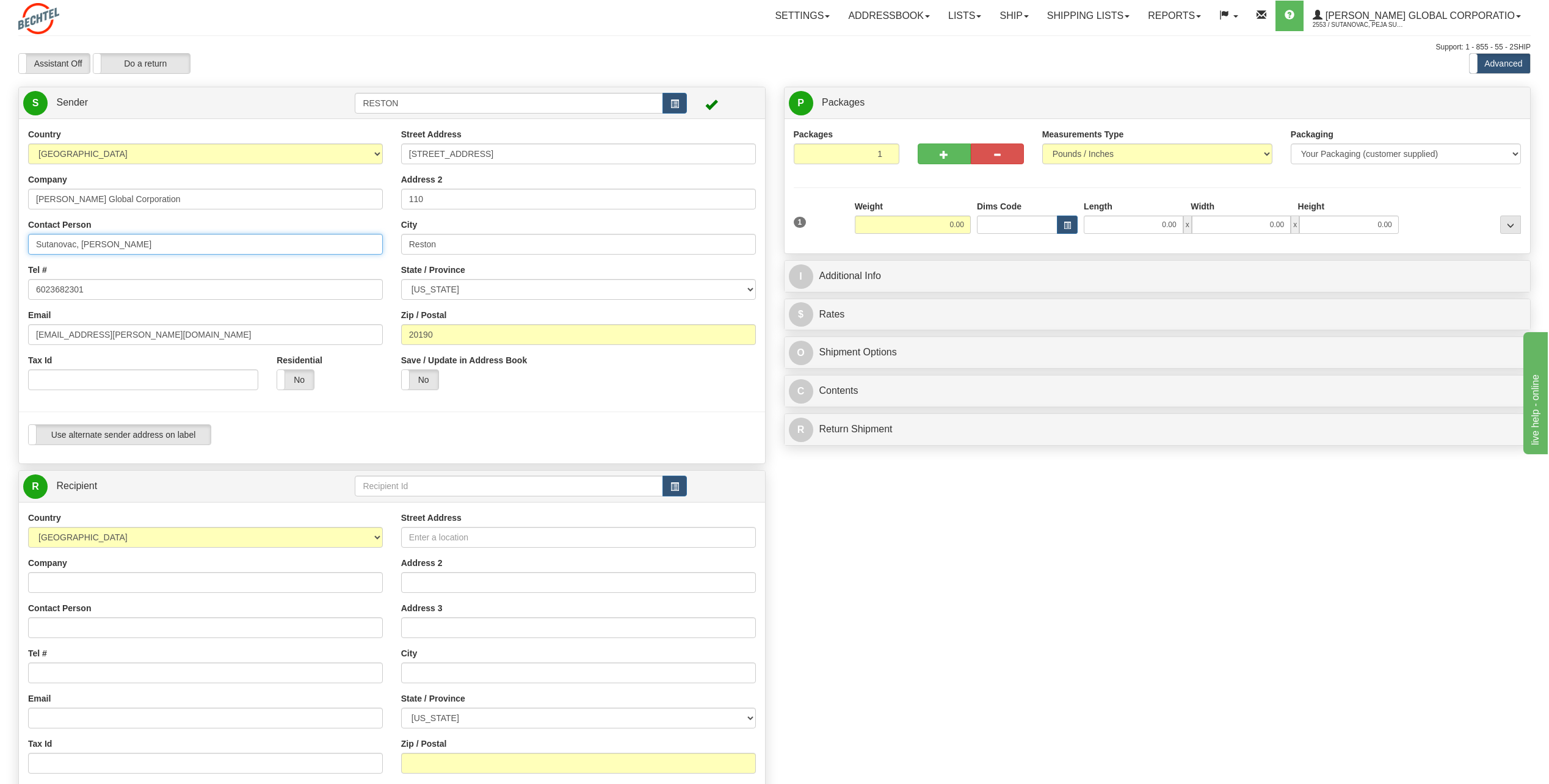
click at [111, 238] on input "Sutanovac, [PERSON_NAME]" at bounding box center [206, 244] width 355 height 21
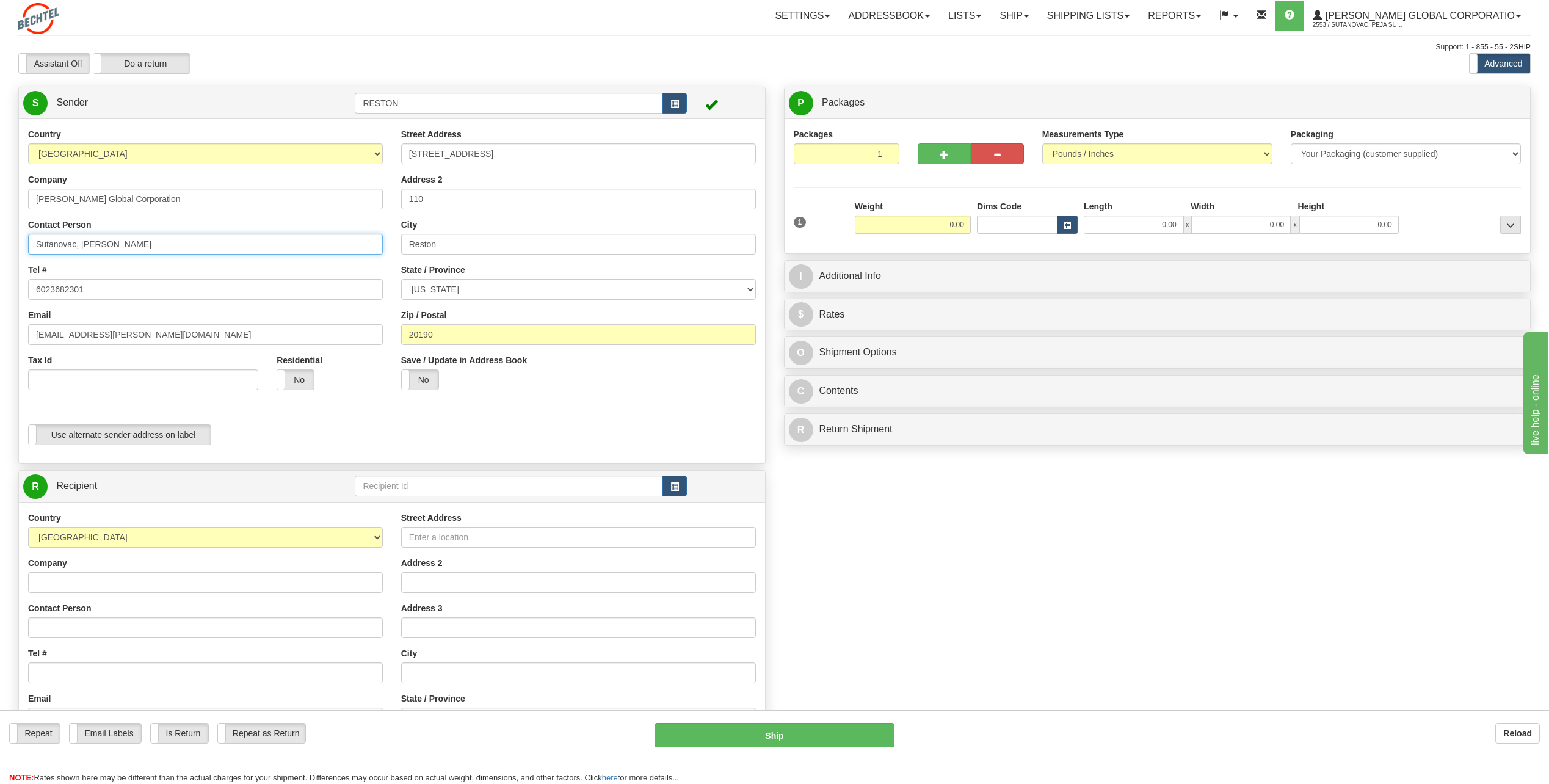
click at [111, 238] on input "Sutanovac, [PERSON_NAME]" at bounding box center [206, 244] width 355 height 21
type input "[PERSON_NAME]"
type input "James Lengel"
type input "5717869853"
type input "27789 Hwy 34"
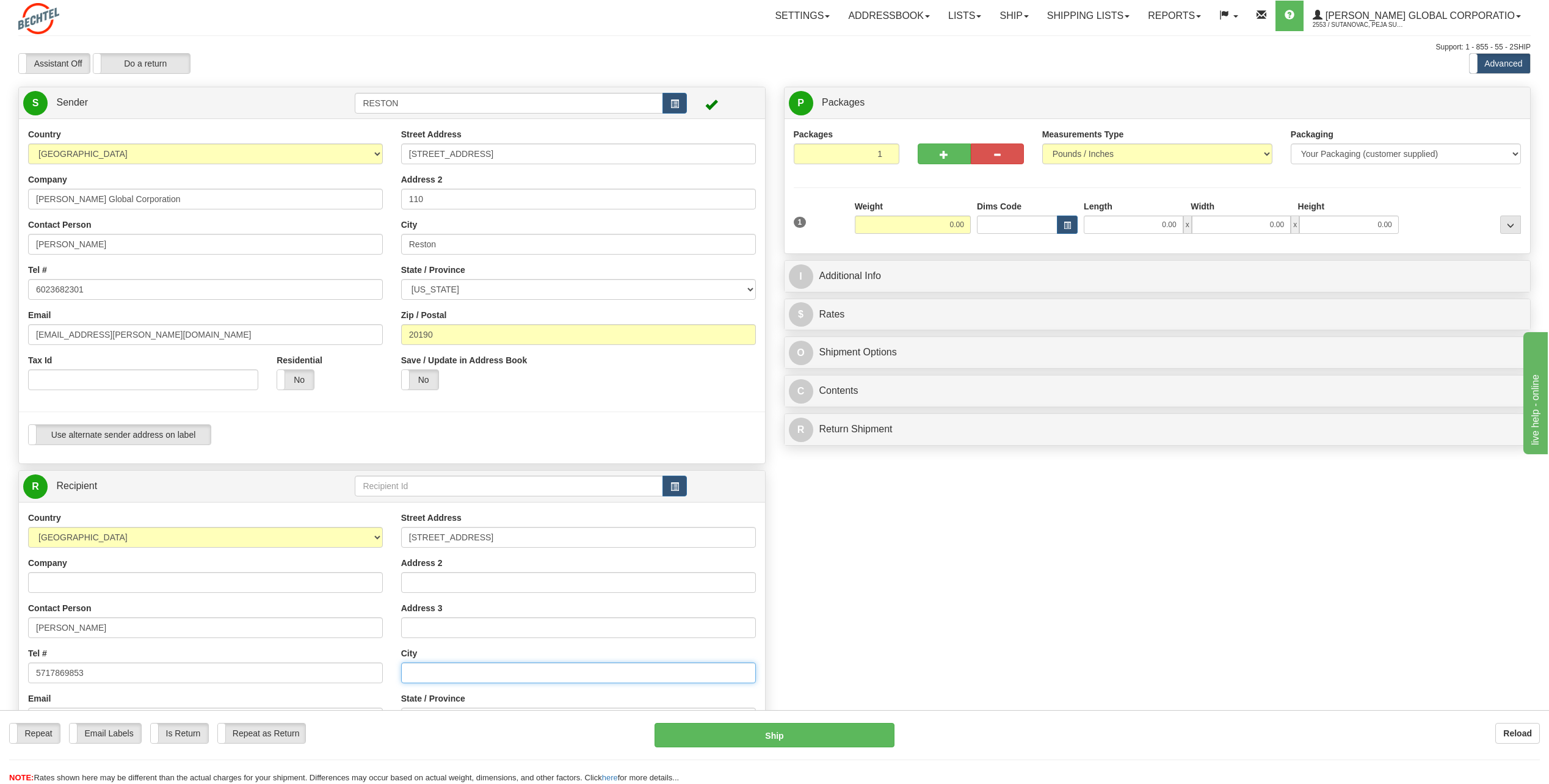
type input "Wray"
select select "CO"
type input "80758"
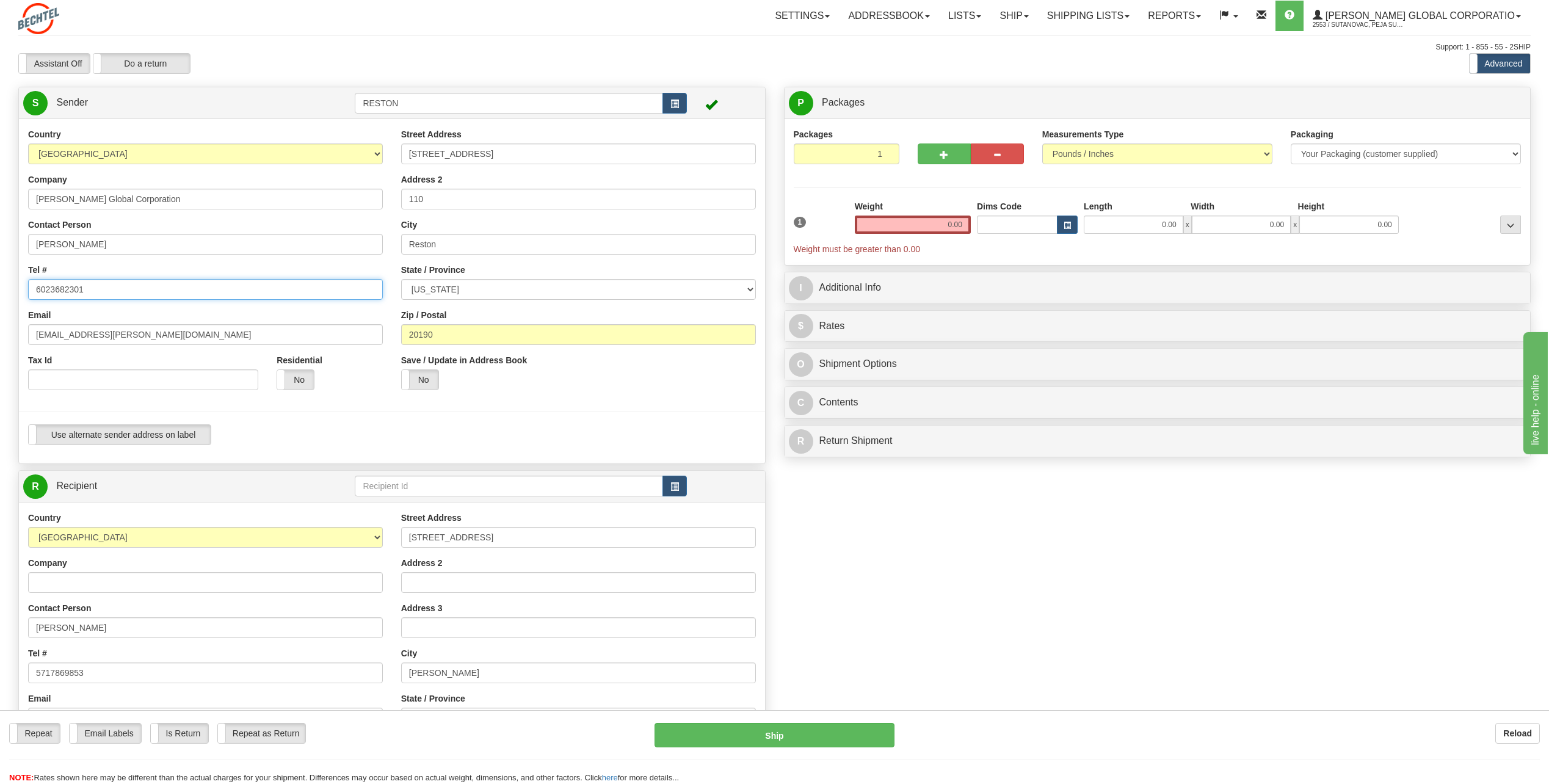
click at [115, 287] on input "6023682301" at bounding box center [206, 289] width 355 height 21
type input "5717869853"
click at [114, 336] on input "[EMAIL_ADDRESS][PERSON_NAME][DOMAIN_NAME]" at bounding box center [206, 335] width 355 height 21
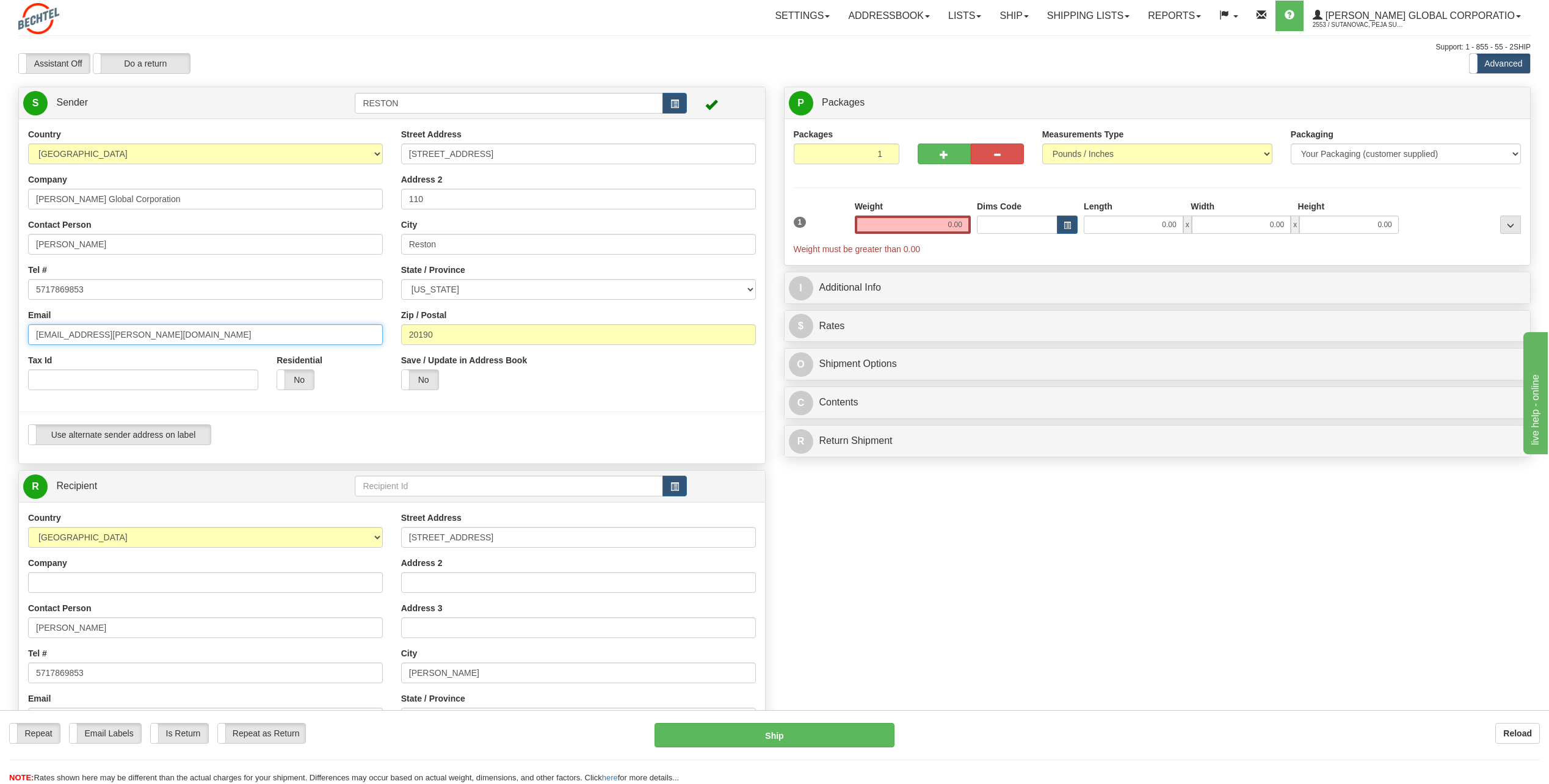
click at [114, 336] on input "[EMAIL_ADDRESS][PERSON_NAME][DOMAIN_NAME]" at bounding box center [206, 335] width 355 height 21
type input "[EMAIL_ADDRESS][PERSON_NAME][DOMAIN_NAME]"
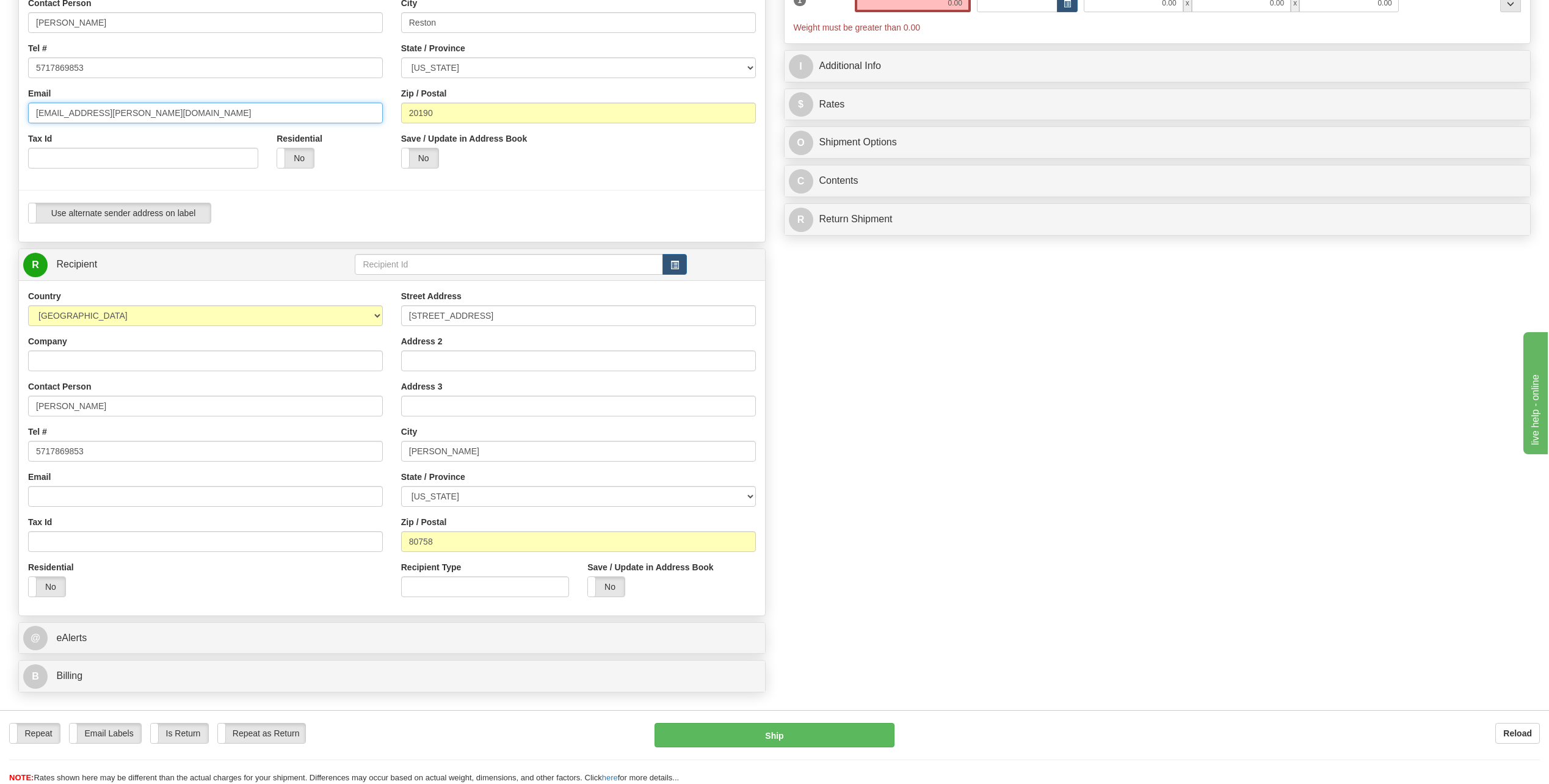
scroll to position [244, 0]
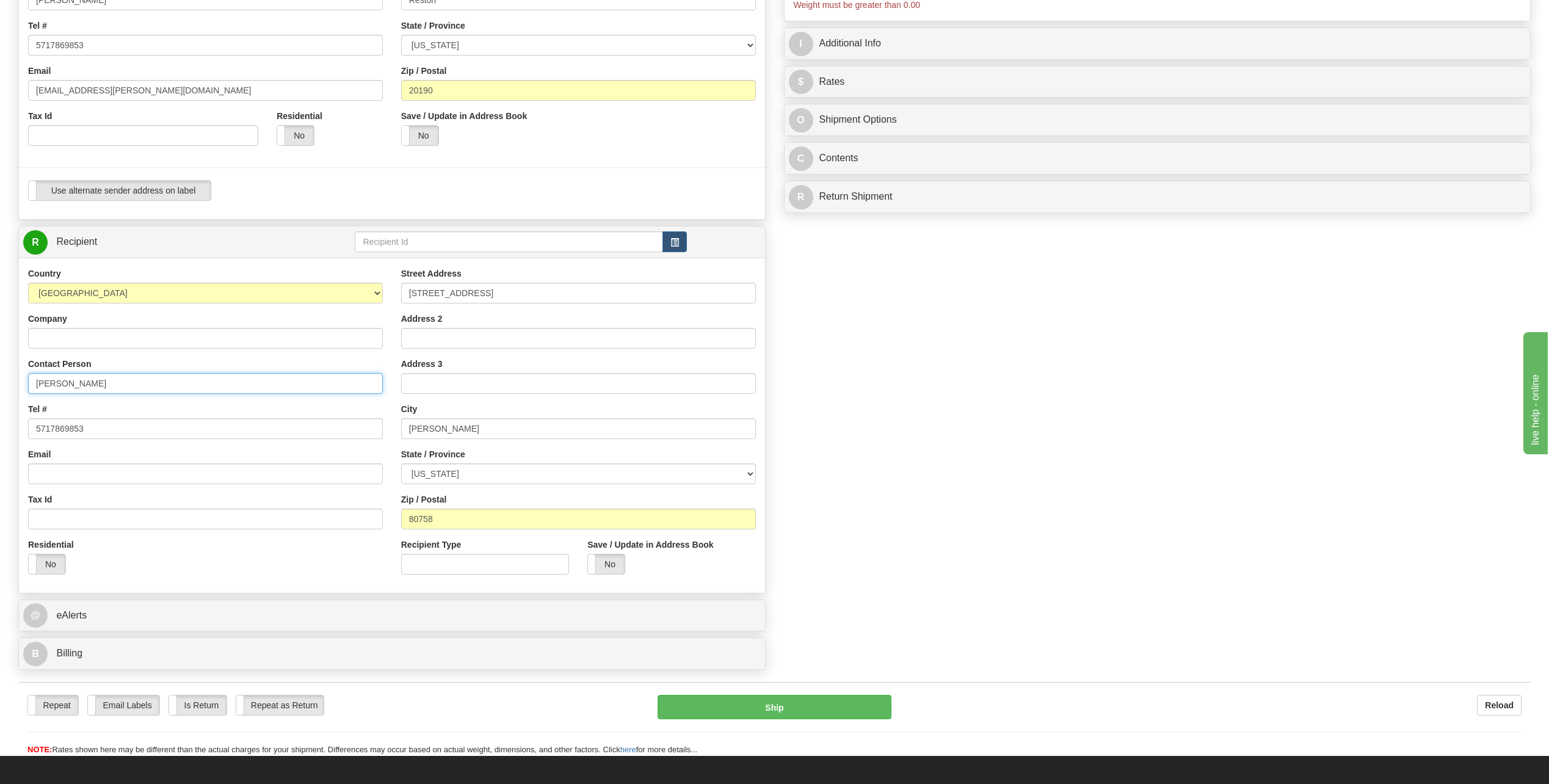
click at [137, 379] on input "James Lengel" at bounding box center [206, 384] width 355 height 21
type input "Tara Miller"
click at [464, 293] on input "27789 Hwy 34" at bounding box center [579, 293] width 355 height 21
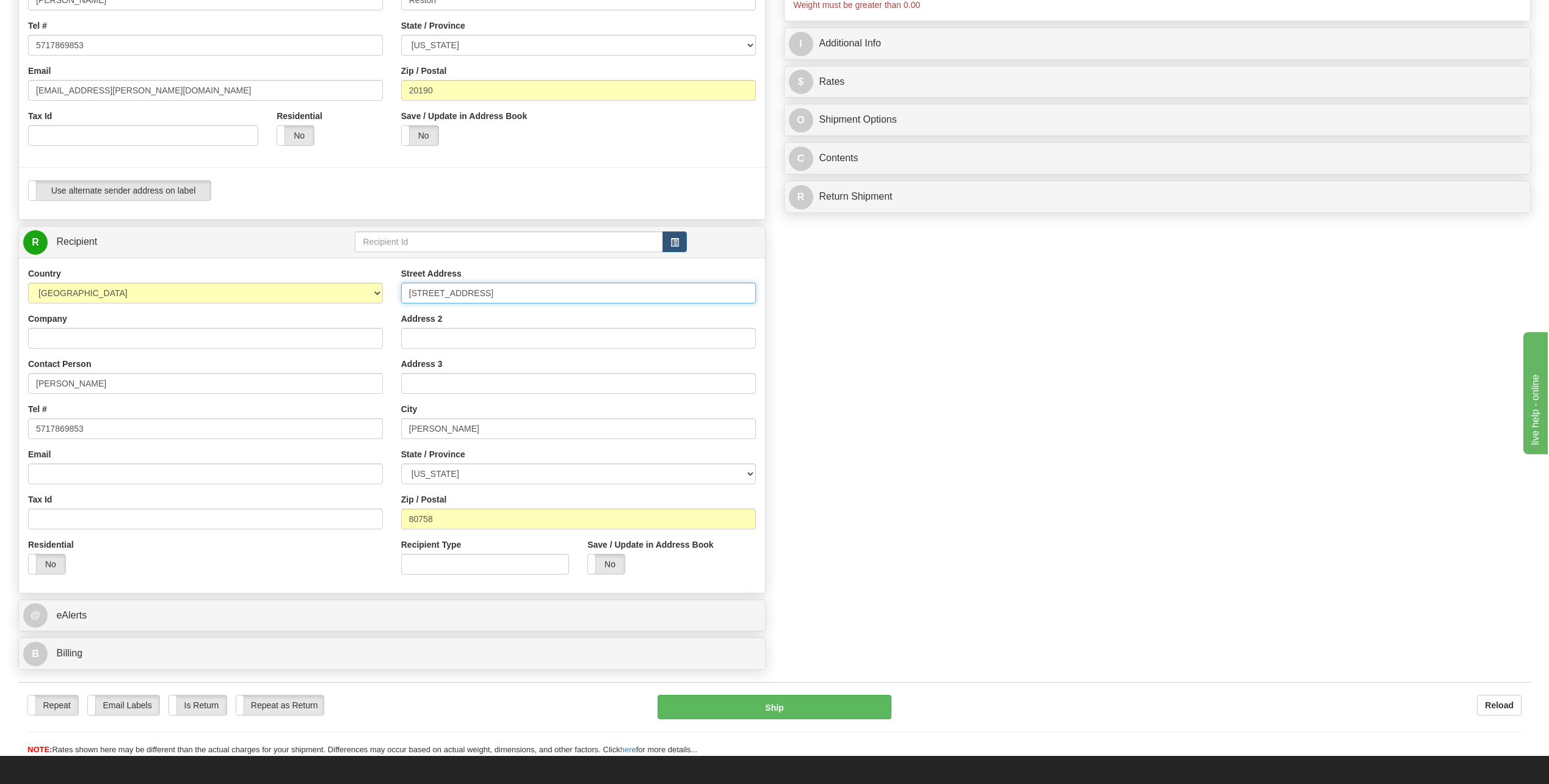
click at [464, 293] on input "27789 Hwy 34" at bounding box center [579, 293] width 355 height 21
type input "3102 Gomer Avenue"
click at [455, 429] on input "Wray" at bounding box center [579, 429] width 355 height 21
click at [455, 429] on input "Wray" at bounding box center [579, 429] width 355 height 21
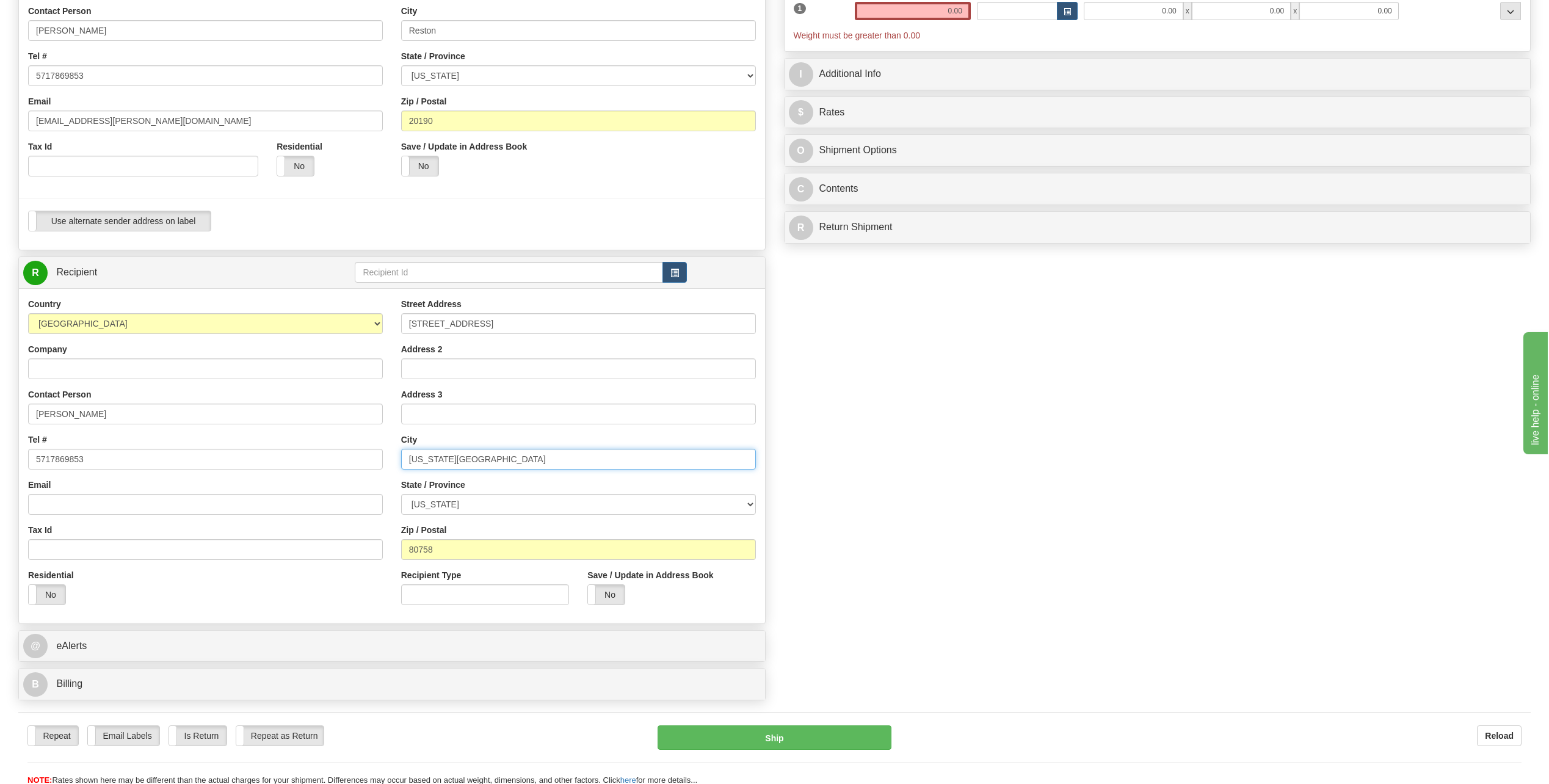
scroll to position [183, 0]
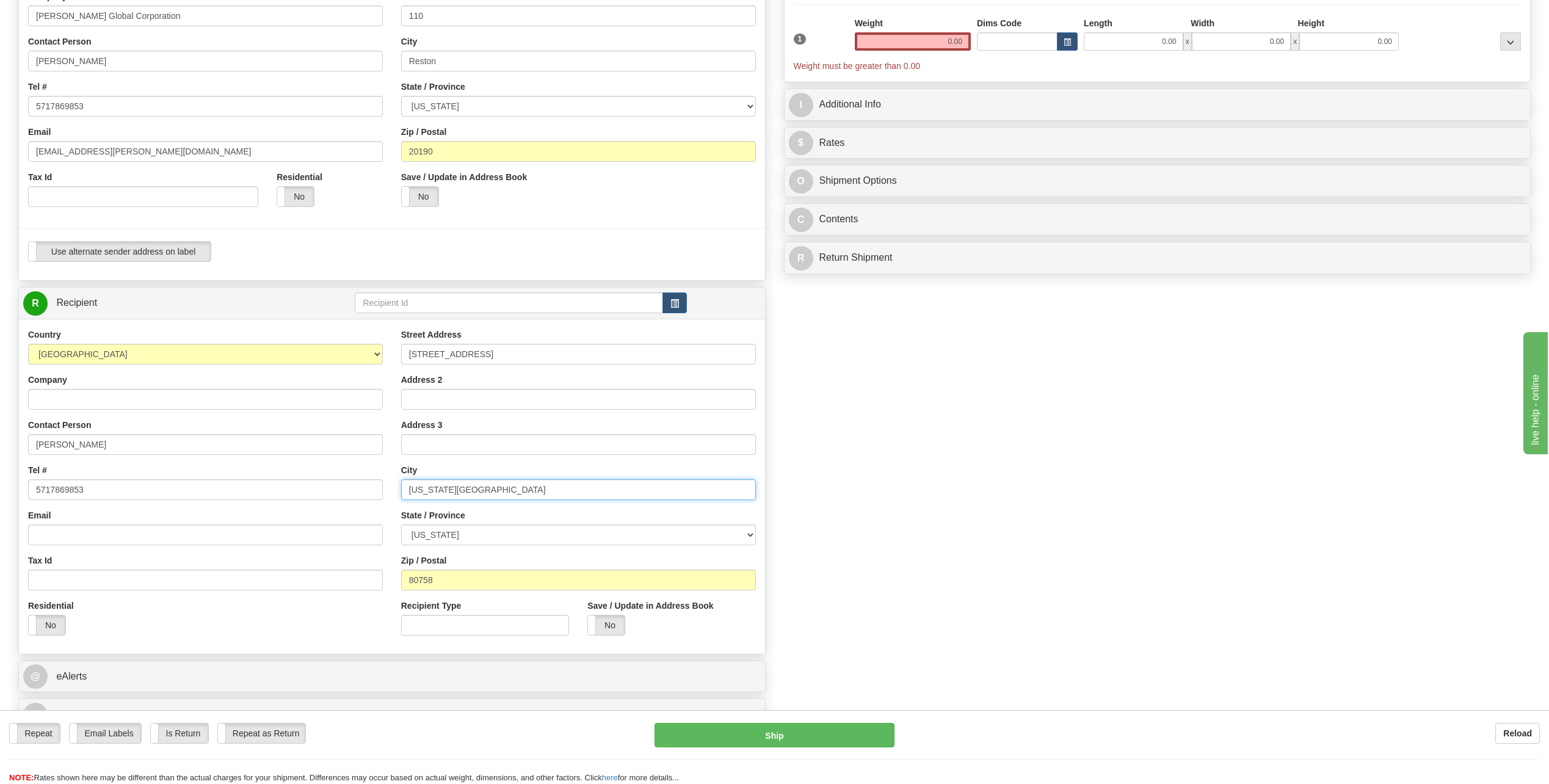
type input "Colorado Springs"
click at [493, 578] on input "80758" at bounding box center [579, 580] width 355 height 21
type input "80910"
click at [893, 435] on div "Create a label for the return Create Pickup Without Label S" at bounding box center [774, 320] width 1531 height 833
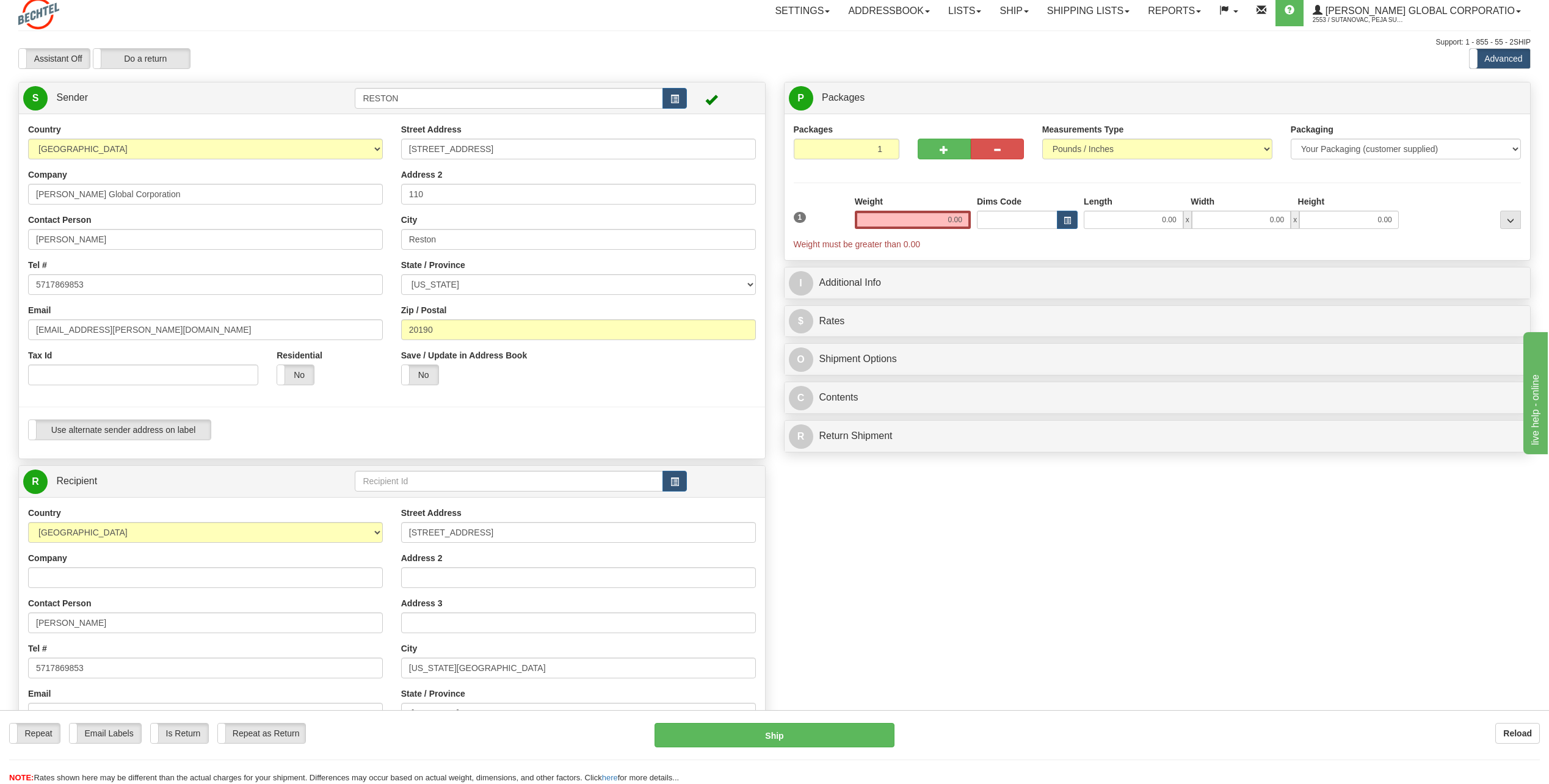
scroll to position [0, 0]
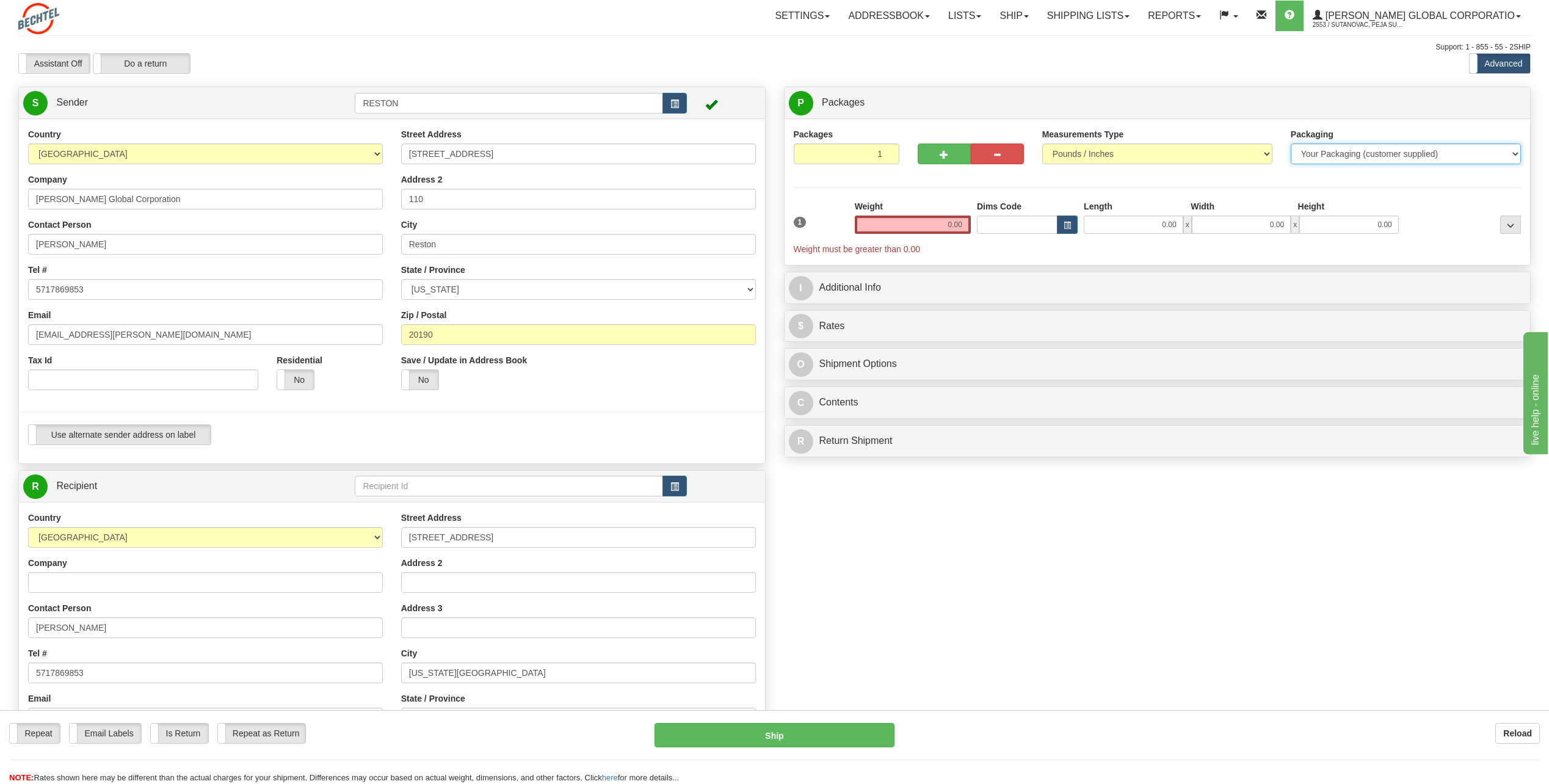
click at [1316, 148] on select "Your Packaging (customer supplied) Envelope (carrier supplied) Pack (carrier su…" at bounding box center [1406, 154] width 230 height 21
select select "2"
click at [1291, 144] on select "Your Packaging (customer supplied) Envelope (carrier supplied) Pack (carrier su…" at bounding box center [1406, 154] width 230 height 21
click at [975, 230] on div at bounding box center [1035, 217] width 122 height 34
click at [963, 228] on input "0.00" at bounding box center [913, 225] width 116 height 18
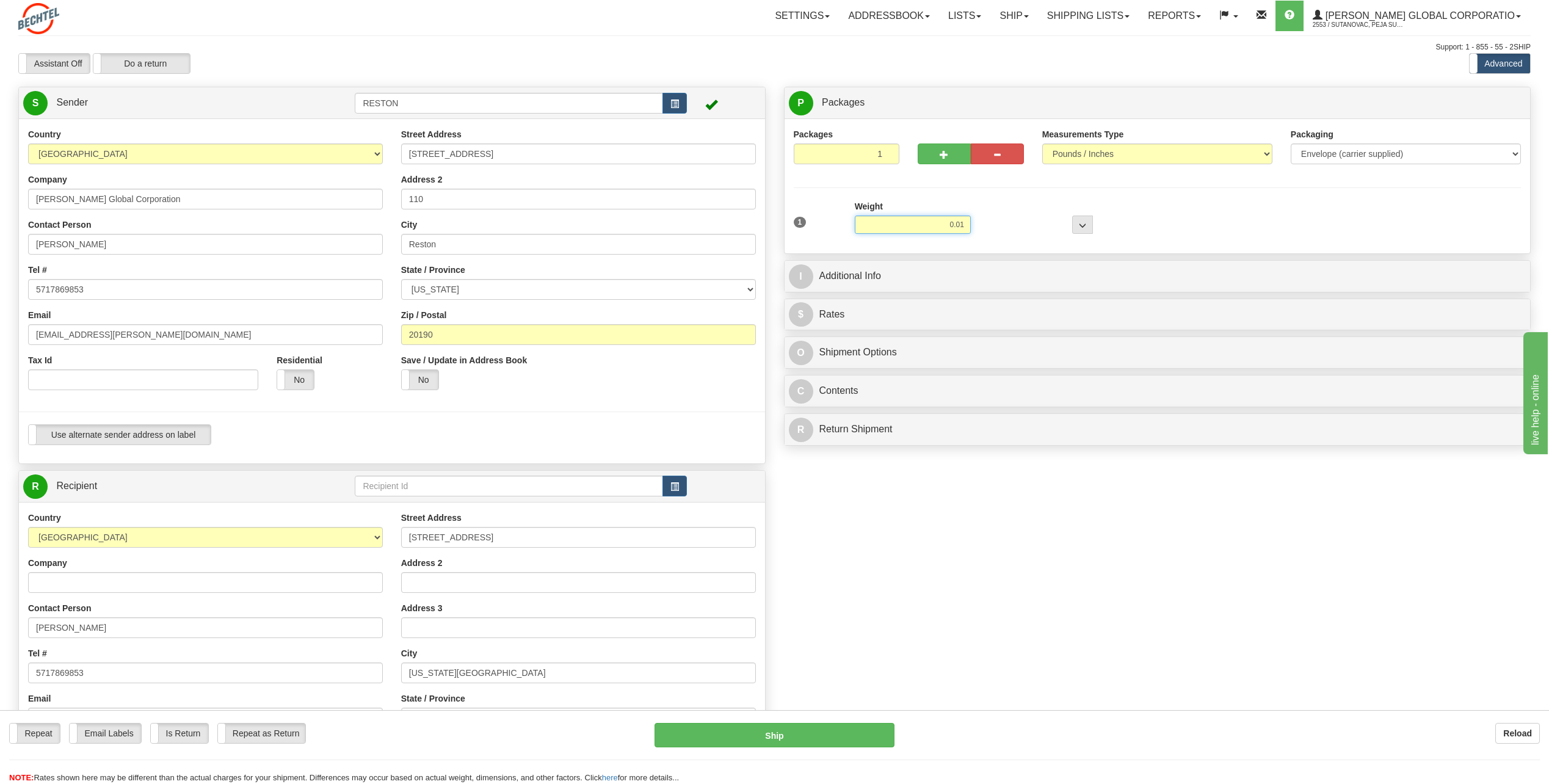
type input "0.01"
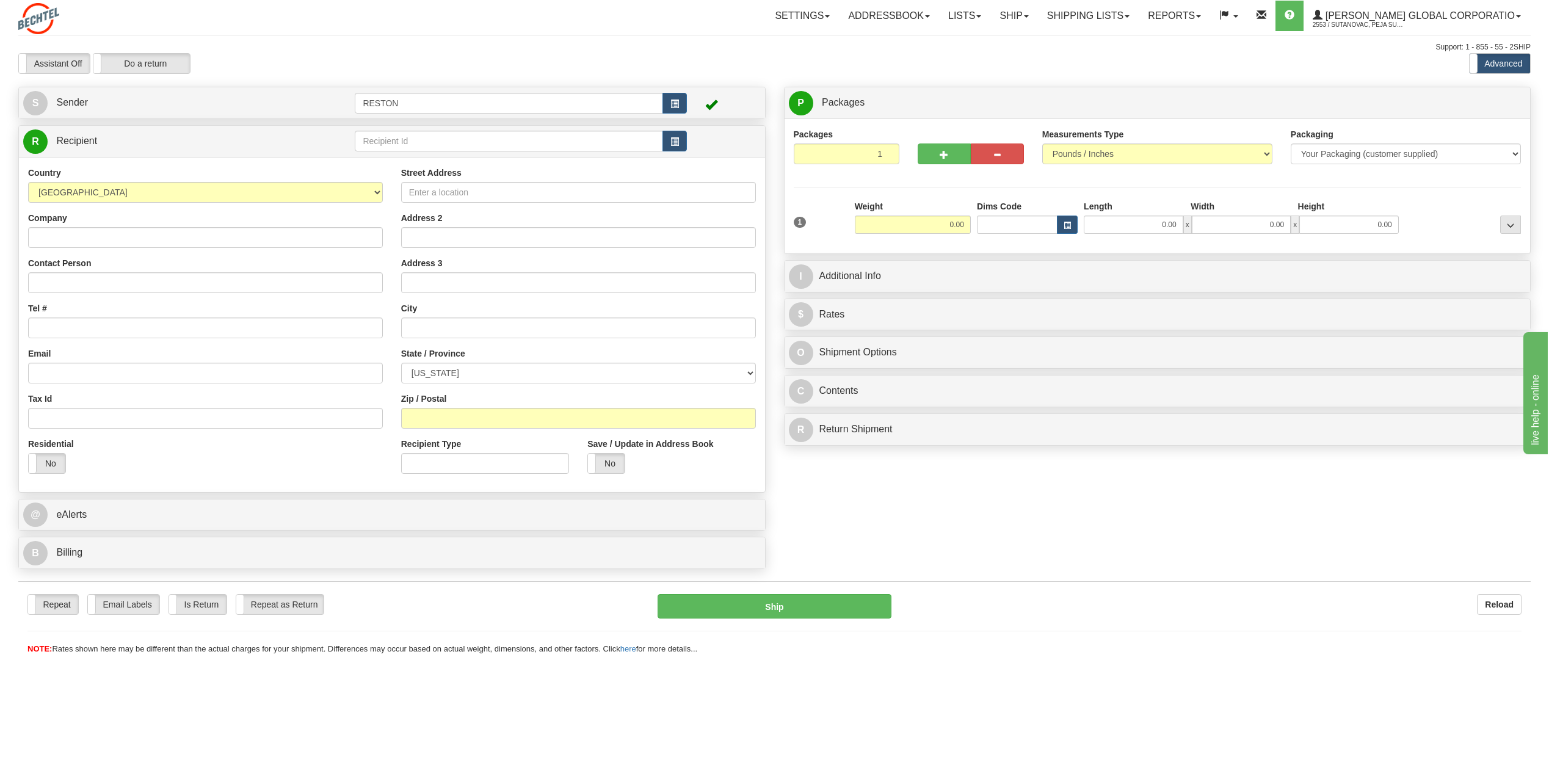
click at [194, 89] on div "S Sender RESTON" at bounding box center [392, 103] width 746 height 31
click at [197, 107] on link "S Sender" at bounding box center [189, 103] width 332 height 25
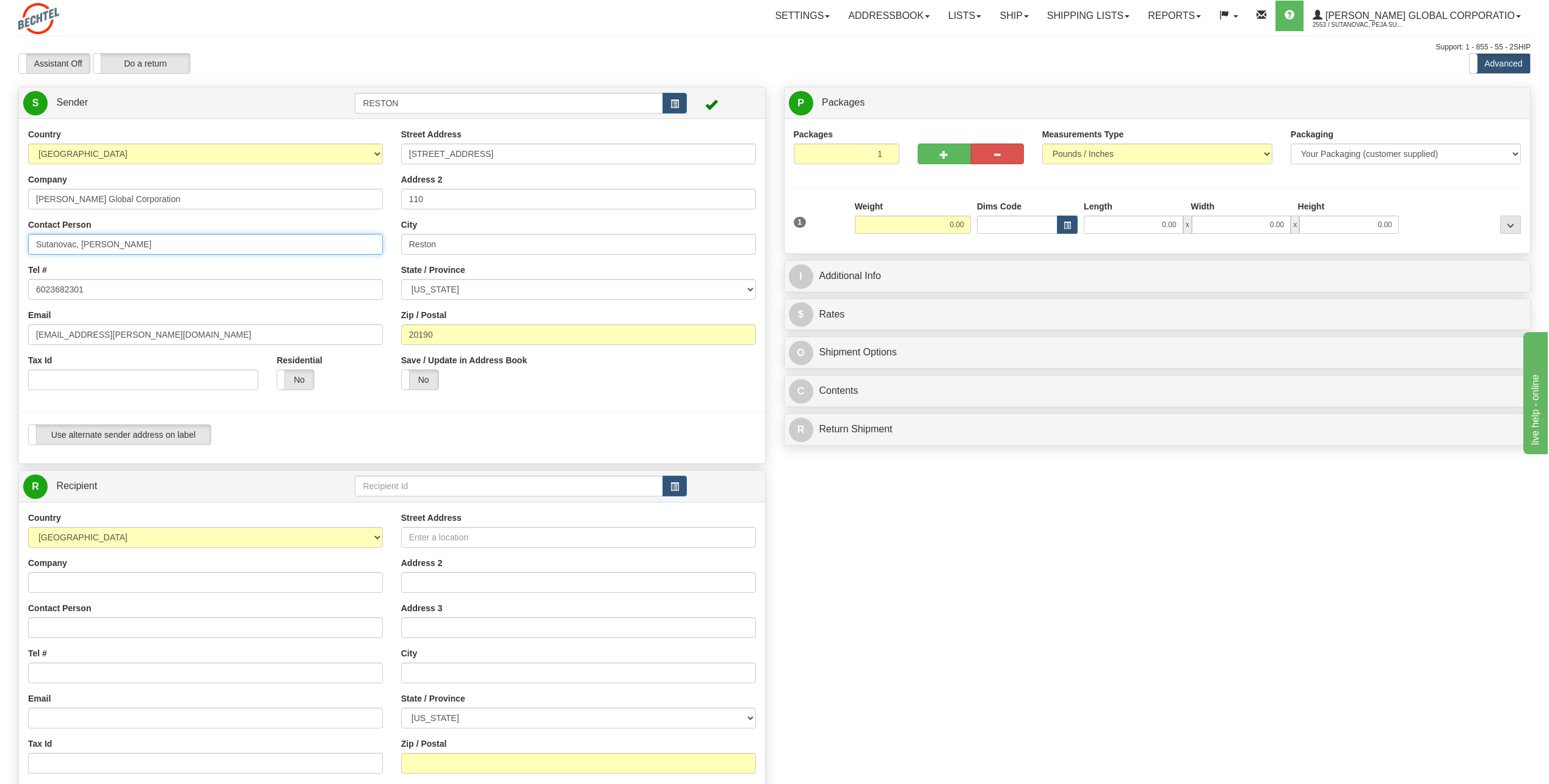
click at [135, 244] on input "Sutanovac, [PERSON_NAME]" at bounding box center [206, 244] width 355 height 21
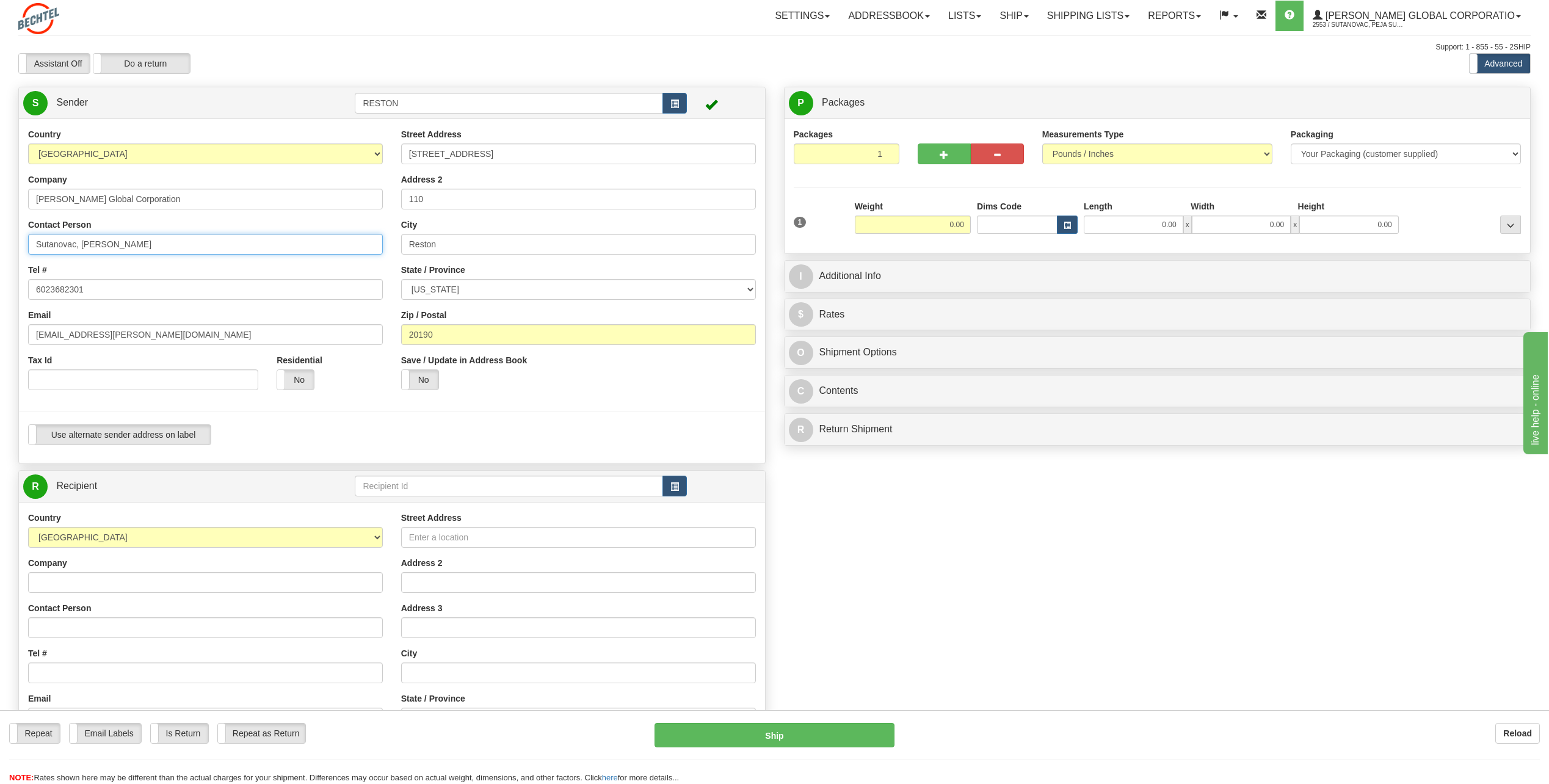
click at [135, 244] on input "Sutanovac, [PERSON_NAME]" at bounding box center [206, 244] width 355 height 21
type input "[PERSON_NAME]"
type input "Tara Miller"
type input "5717869853"
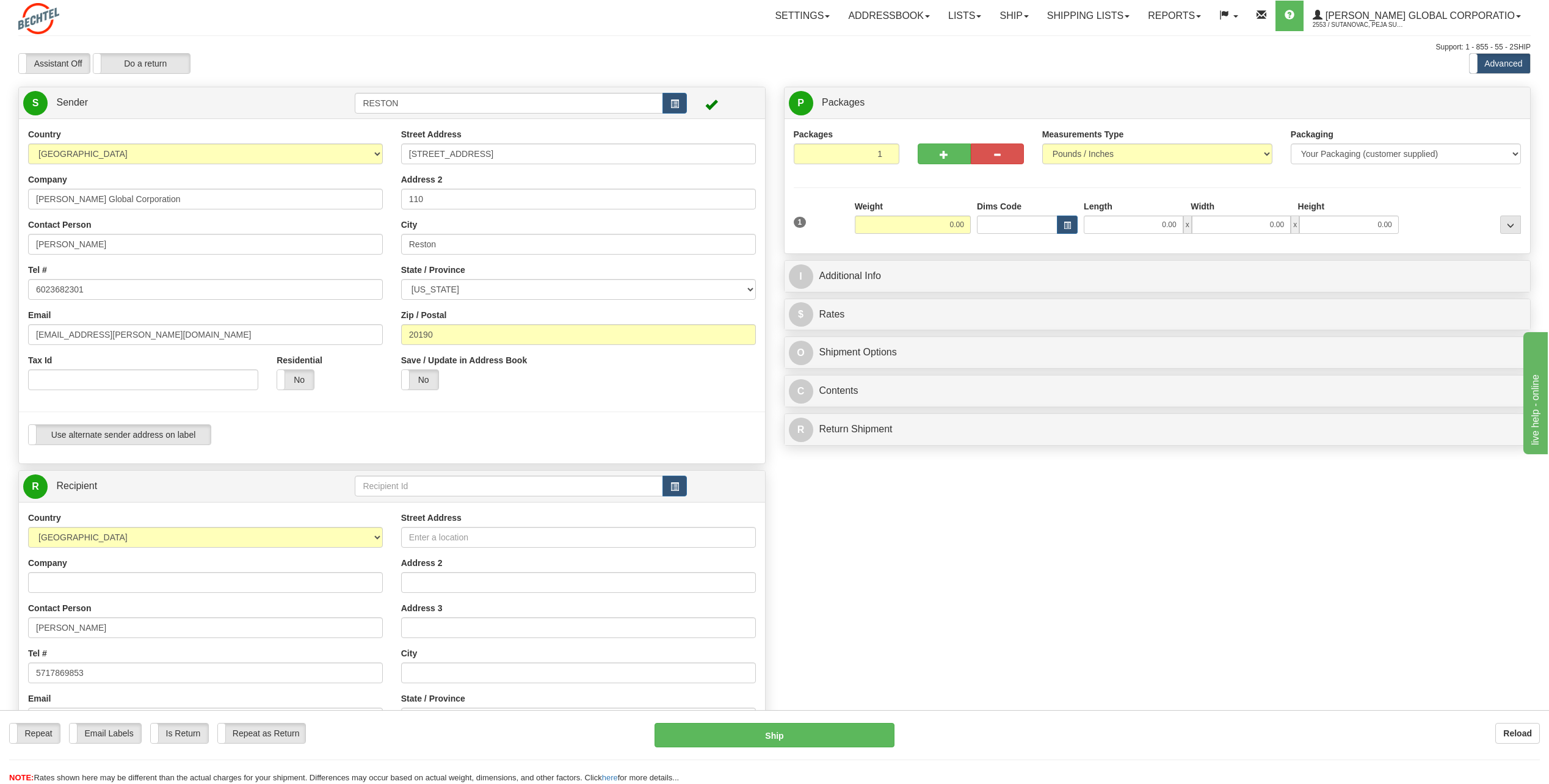
type input "3102 Gomer Avenue"
type input "Colorado Springs"
select select "CO"
type input "80910"
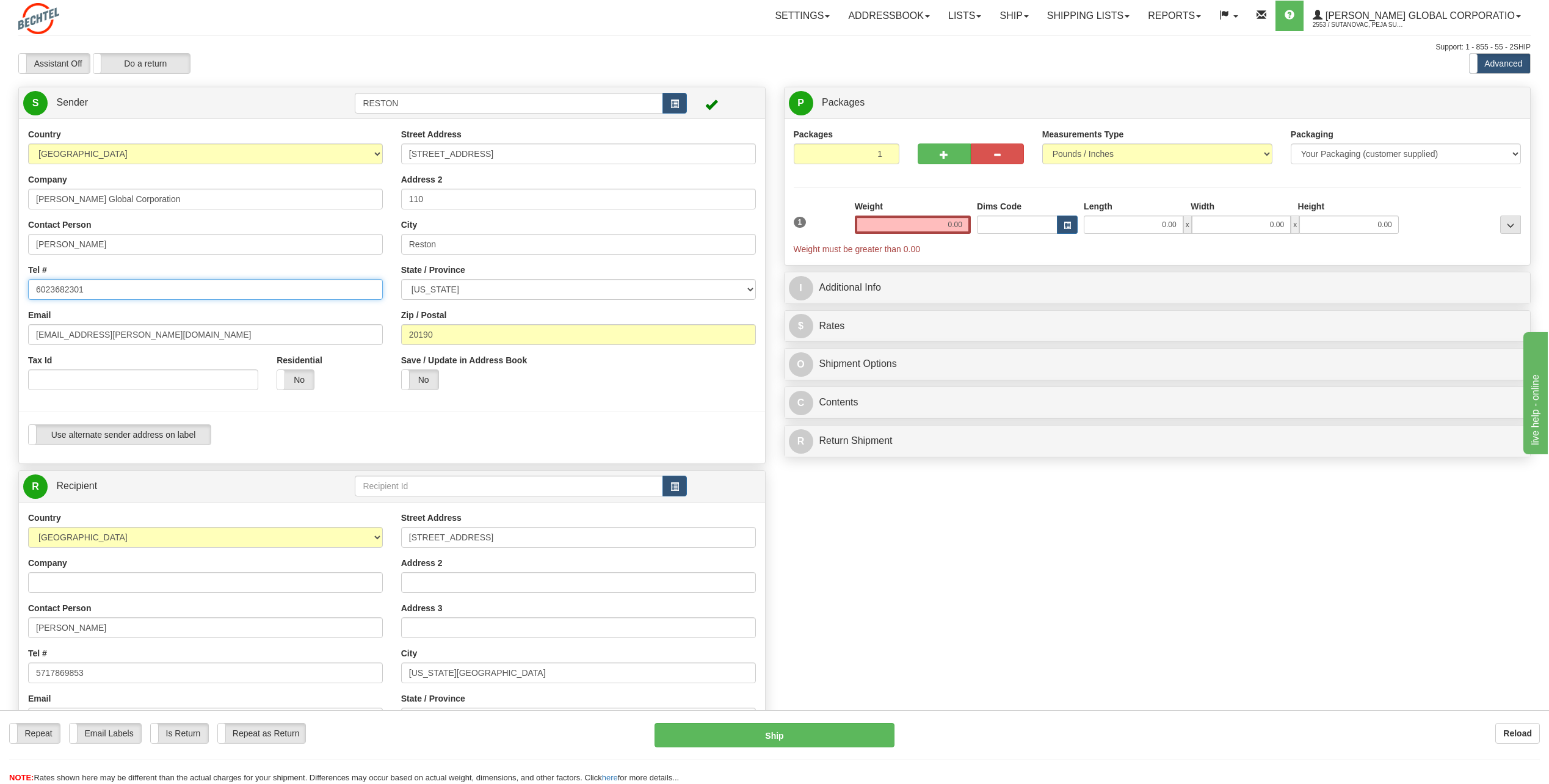
click at [121, 292] on input "6023682301" at bounding box center [206, 289] width 355 height 21
type input "5717869853"
type input "[EMAIL_ADDRESS][PERSON_NAME][DOMAIN_NAME]"
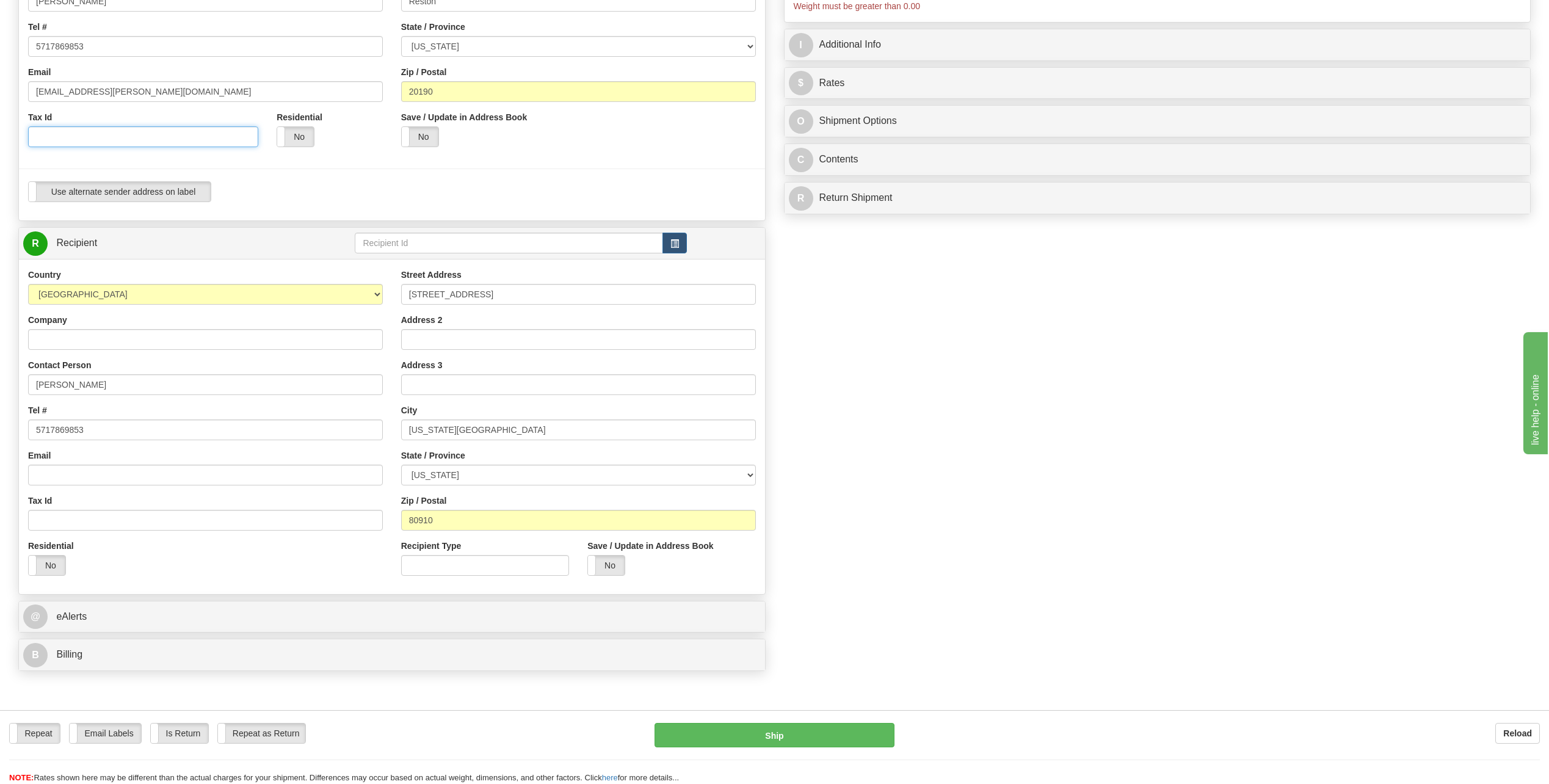
scroll to position [244, 0]
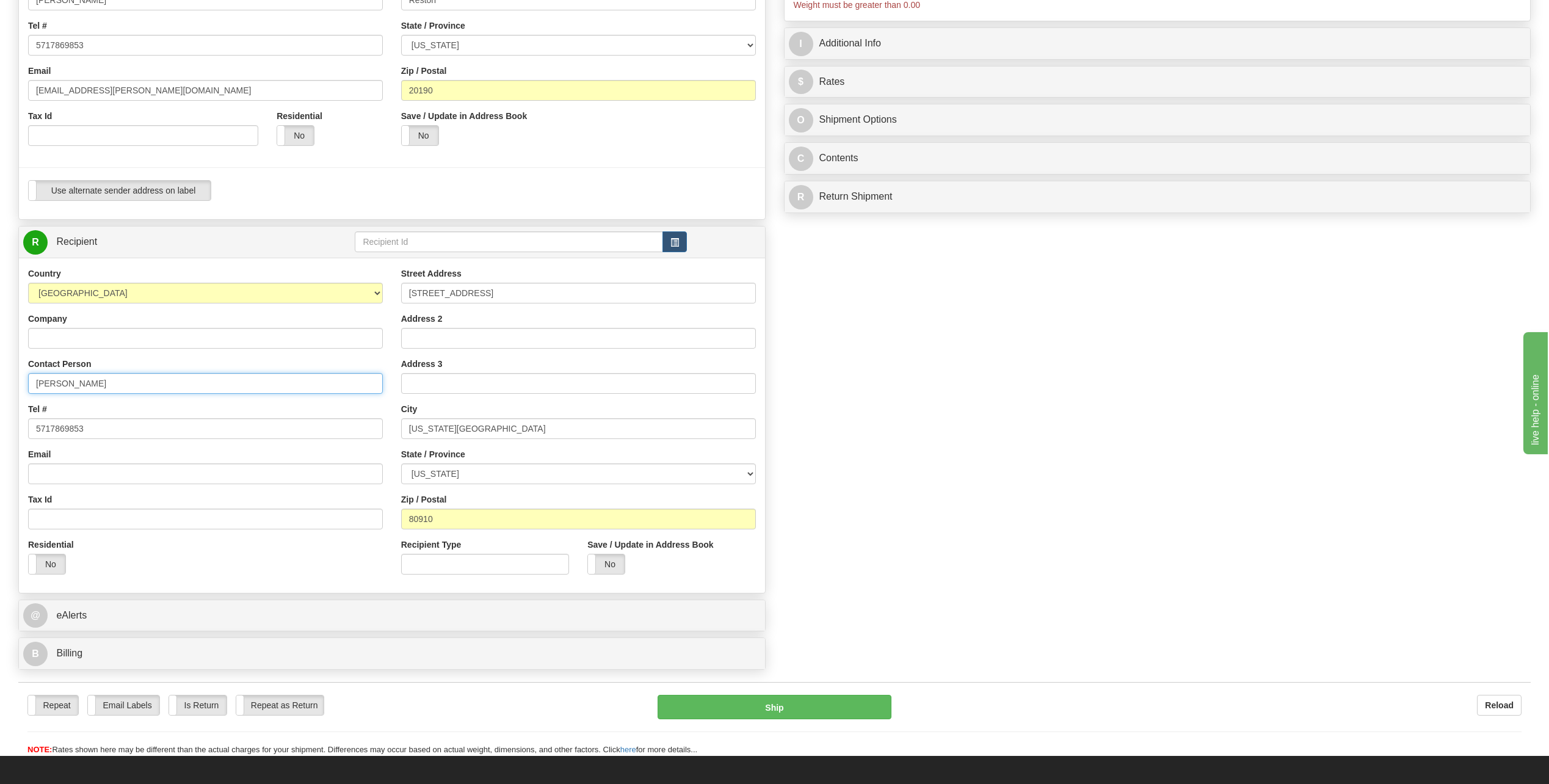
click at [141, 379] on input "Tara Miller" at bounding box center [206, 384] width 355 height 21
paste input "[PERSON_NAME]"
type input "[PERSON_NAME]"
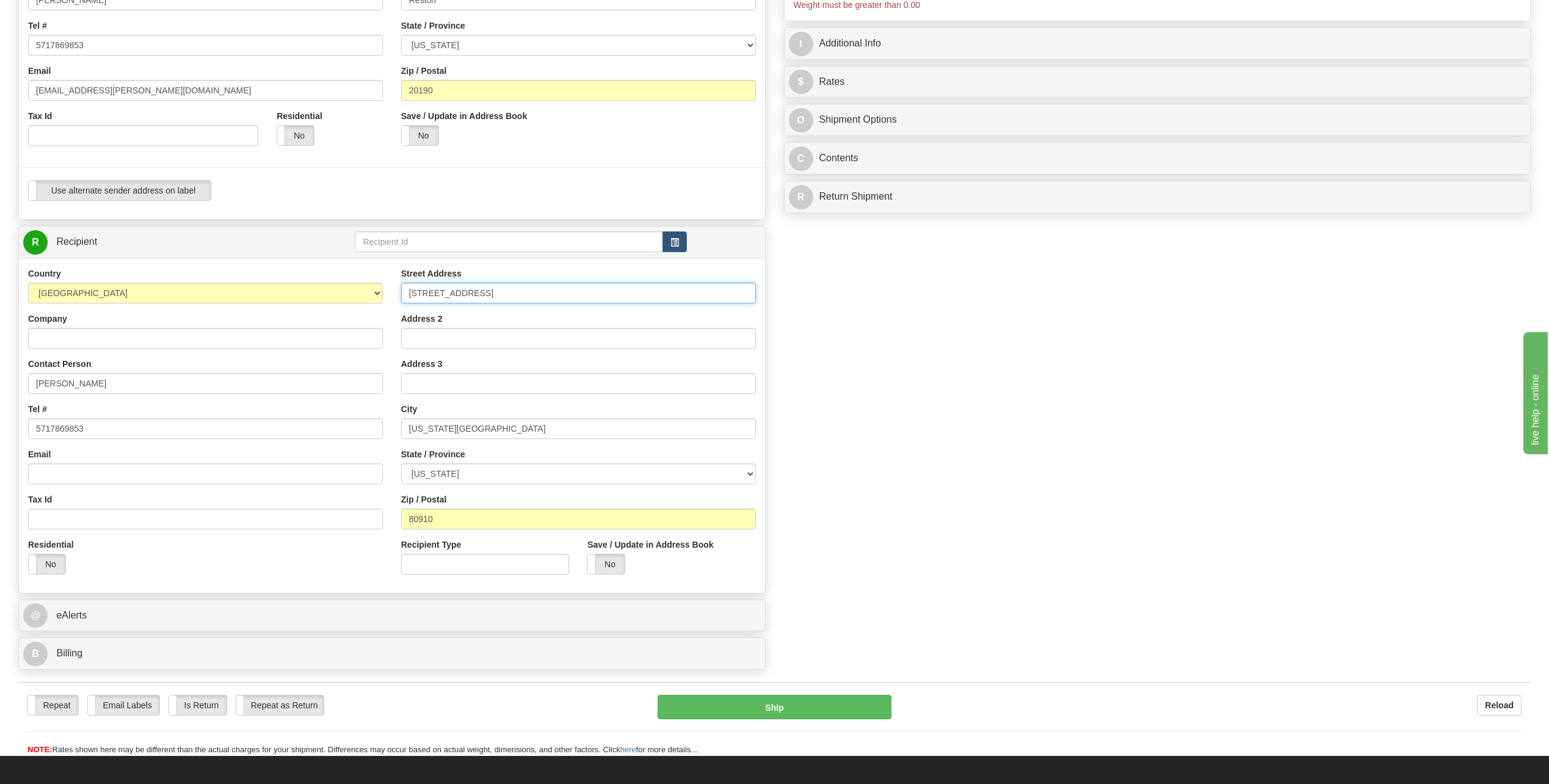
click at [582, 297] on input "3102 Gomer Avenue" at bounding box center [579, 293] width 355 height 21
paste input "[STREET_ADDRESS]"
type input "[STREET_ADDRESS]"
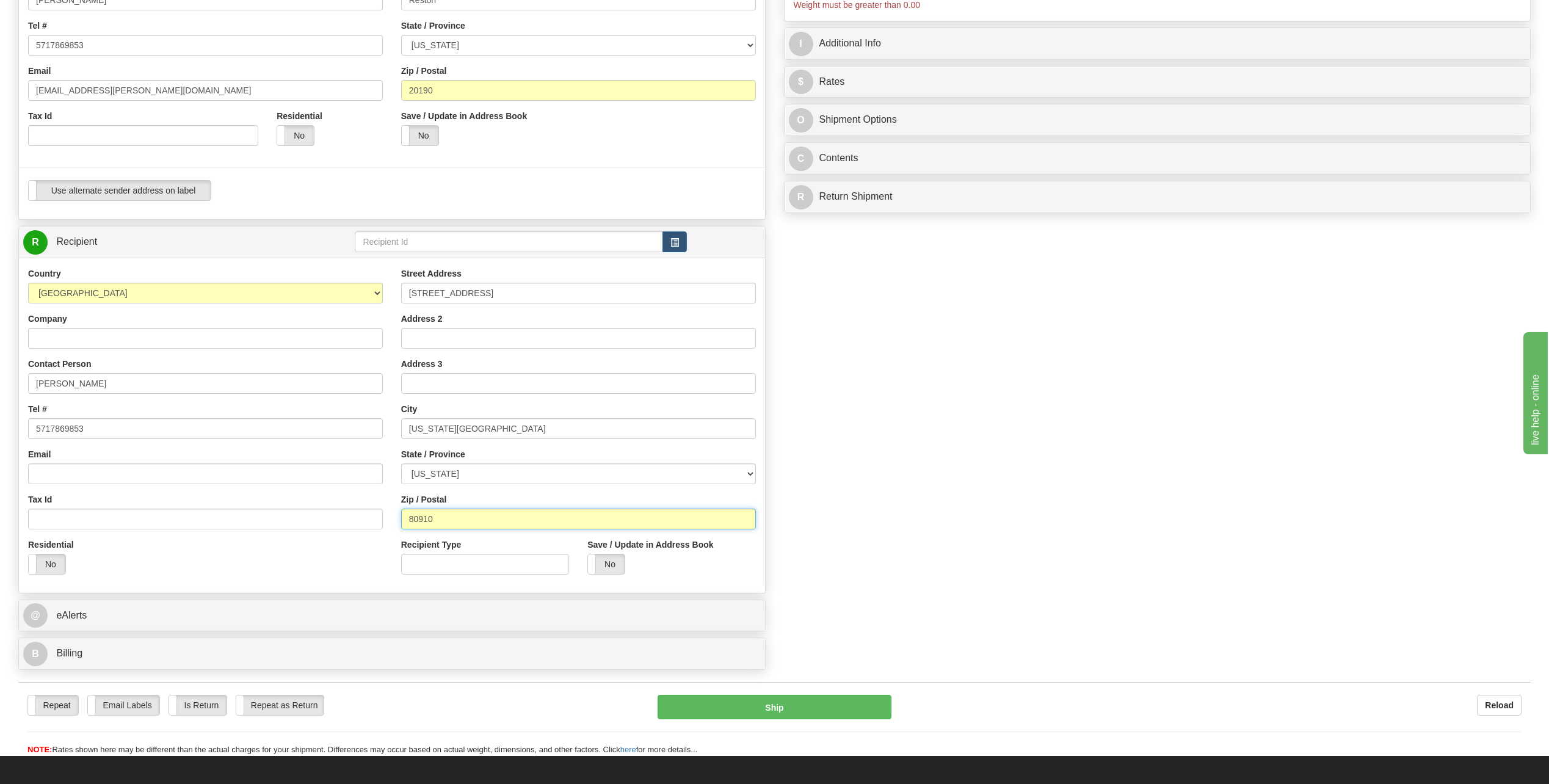
click at [477, 519] on input "80910" at bounding box center [579, 519] width 355 height 21
paste input "66604"
type input "66604"
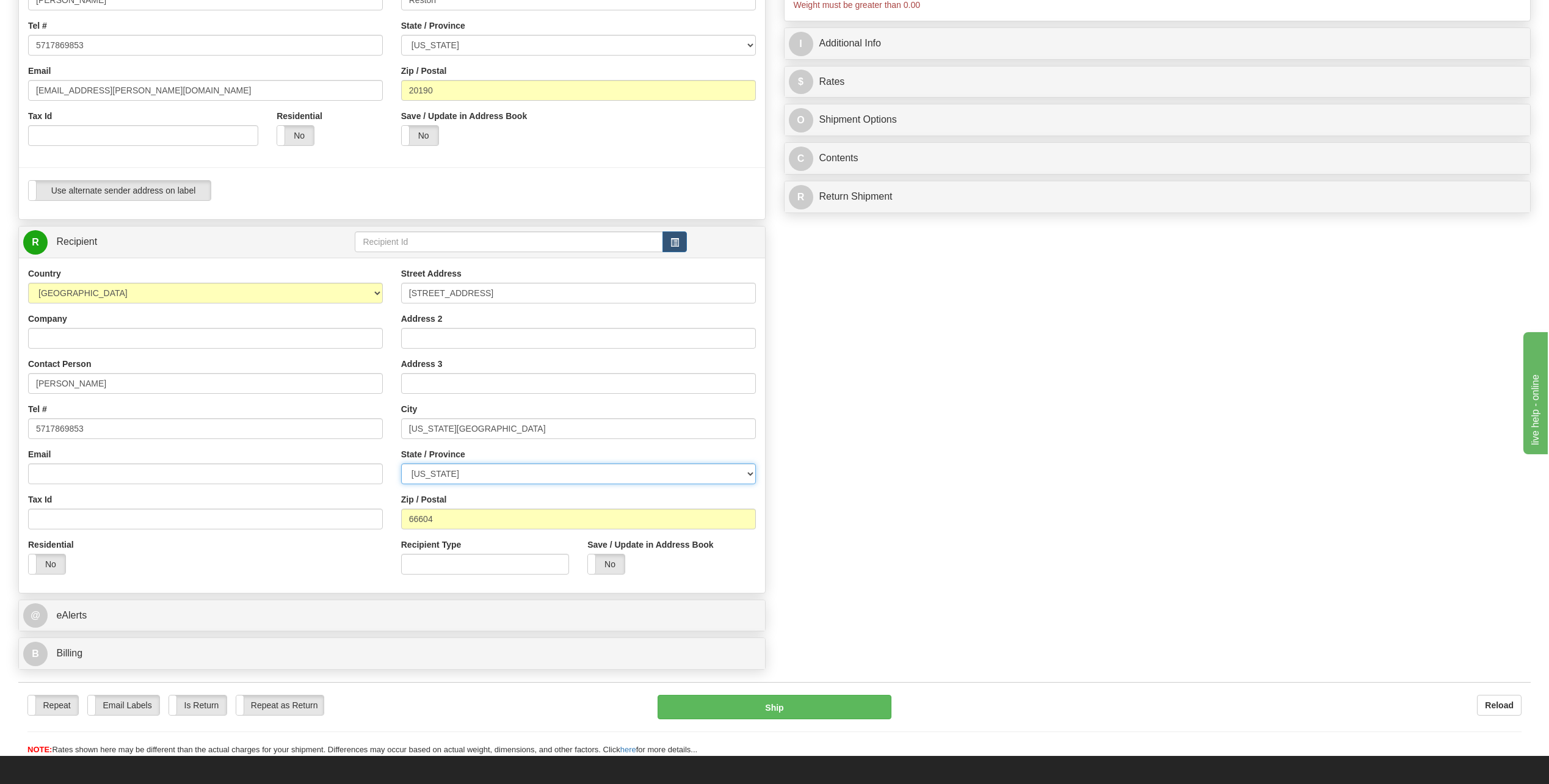
click at [532, 478] on select "[US_STATE] [US_STATE] [US_STATE] [US_STATE] Armed Forces America Armed Forces E…" at bounding box center [579, 474] width 355 height 21
select select "KS"
click at [401, 464] on select "[US_STATE] [US_STATE] [US_STATE] [US_STATE] Armed Forces America Armed Forces E…" at bounding box center [579, 474] width 355 height 21
click at [542, 428] on input "Colorado Springs" at bounding box center [579, 429] width 355 height 21
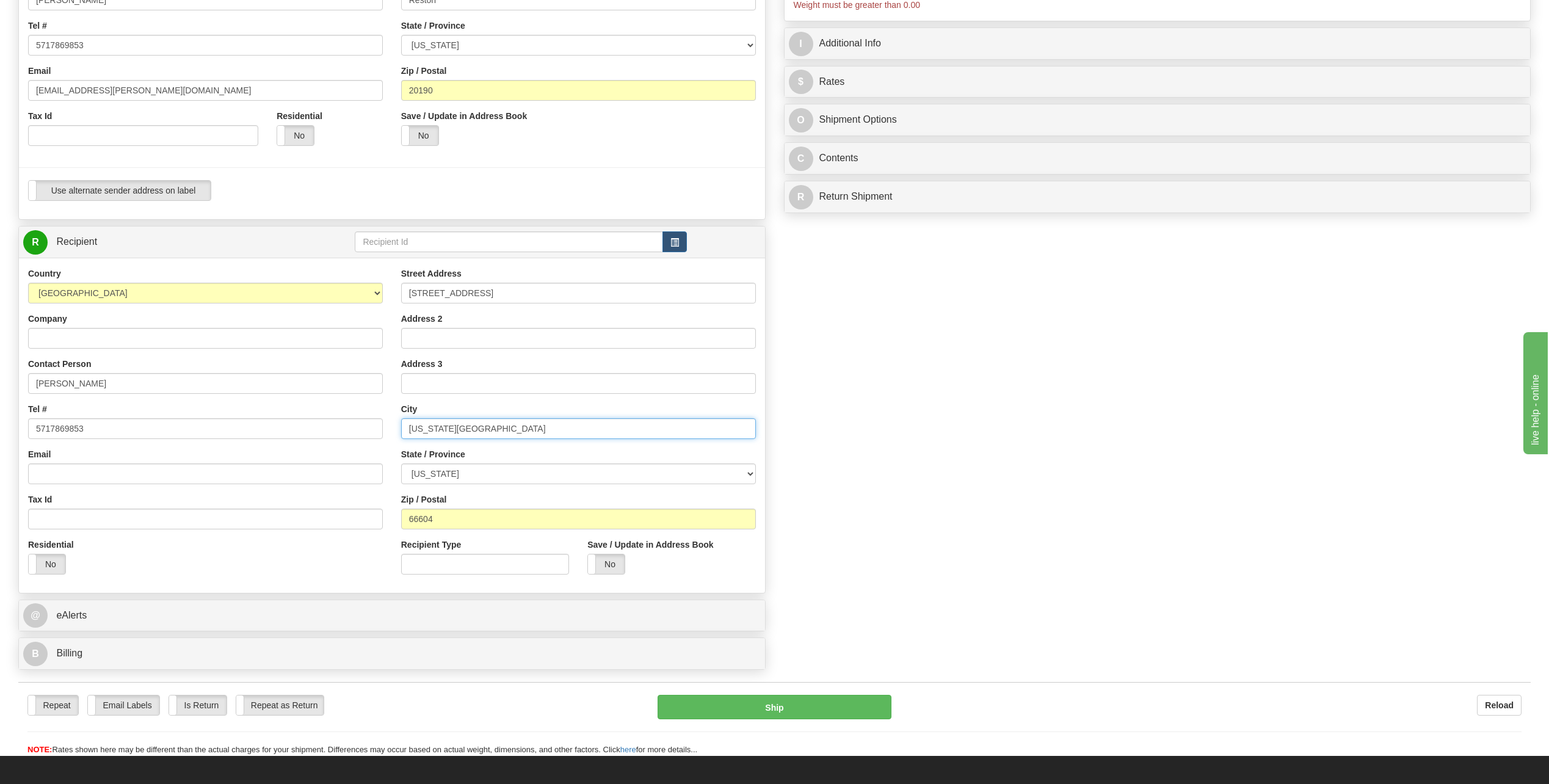
click at [542, 428] on input "Colorado Springs" at bounding box center [579, 429] width 355 height 21
type input "Topeka"
click at [1009, 447] on div "Create a label for the return Create Pickup Without Label S" at bounding box center [774, 258] width 1531 height 833
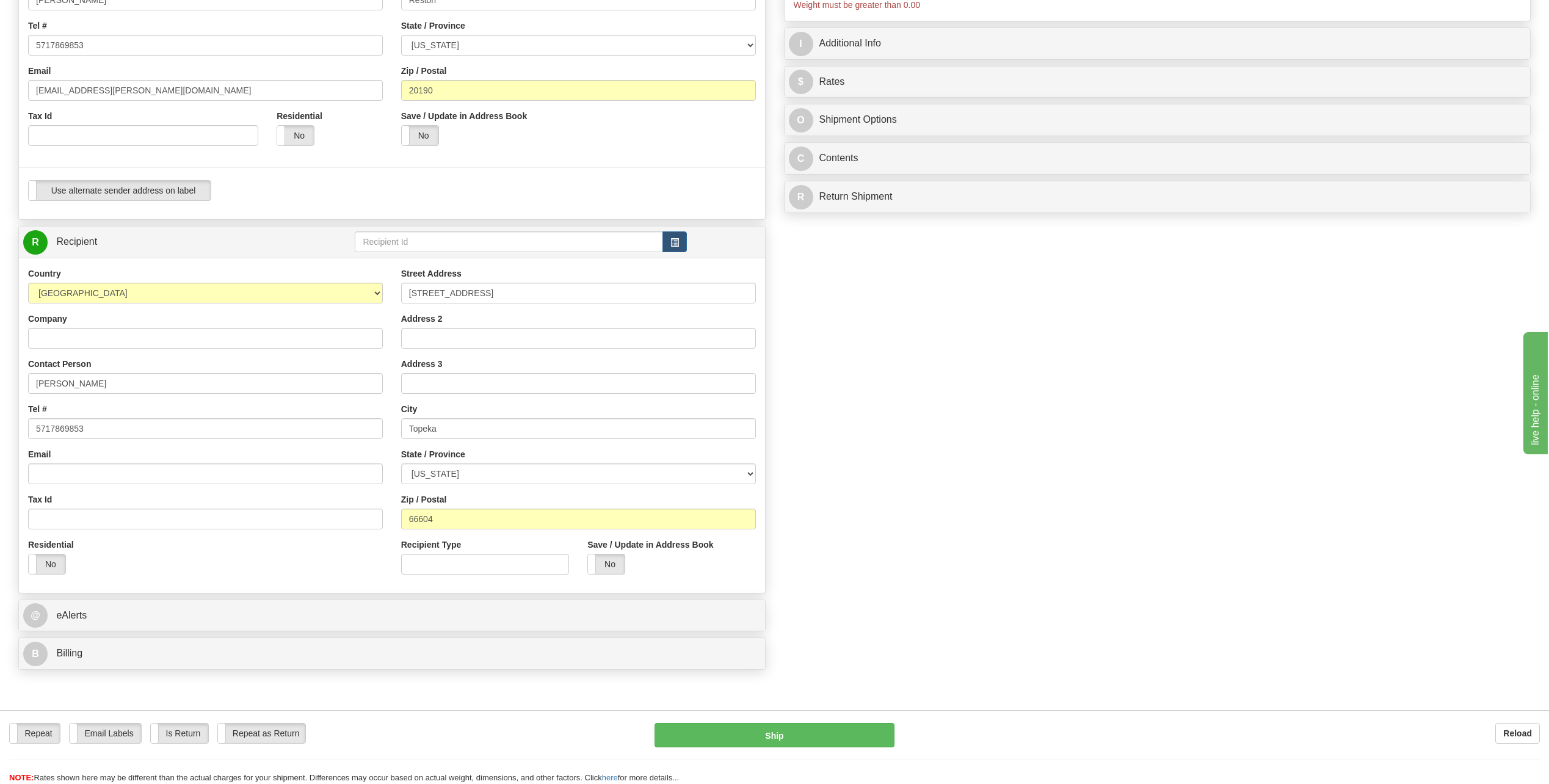
scroll to position [0, 0]
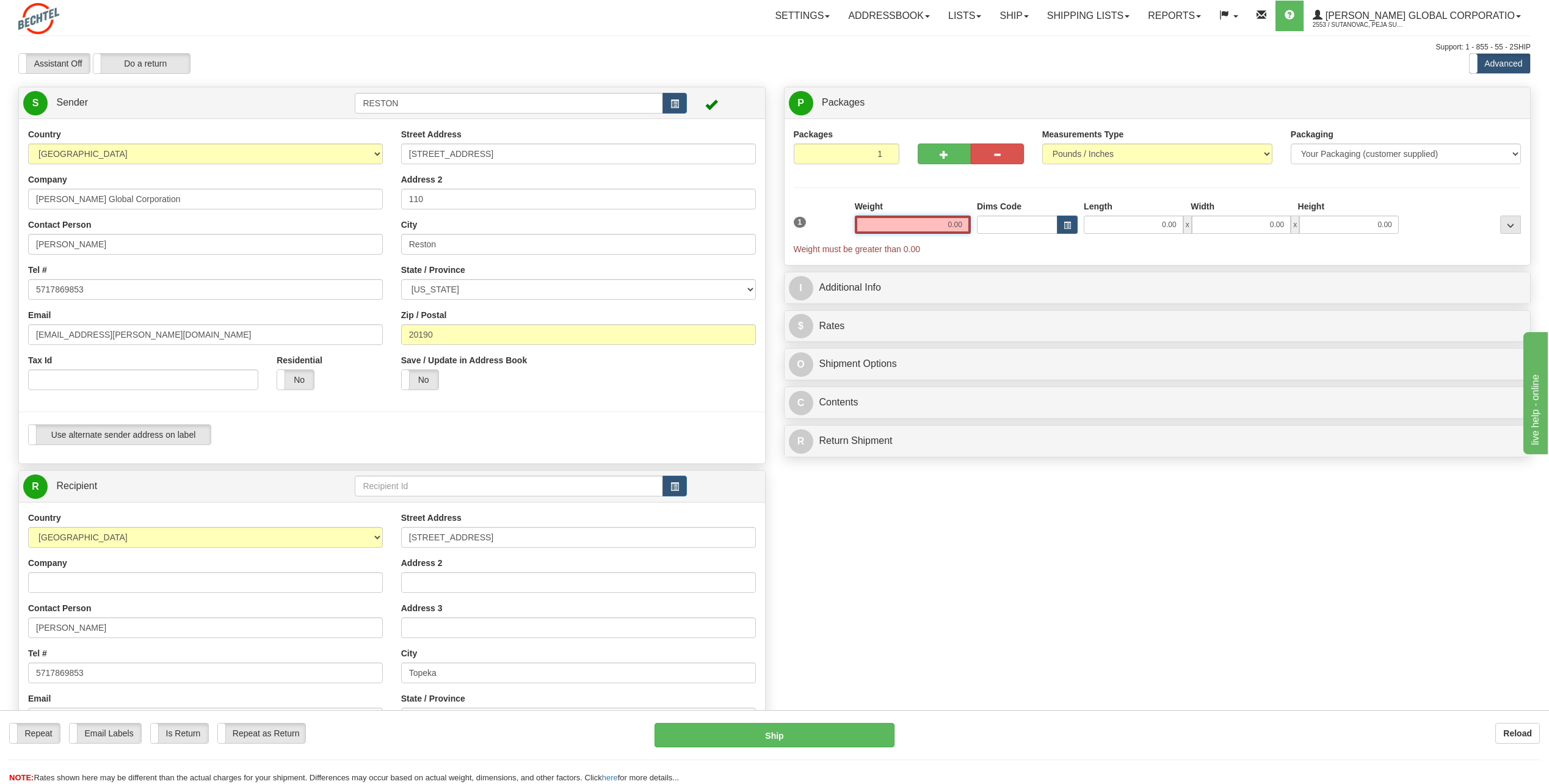
click at [962, 225] on input "0.00" at bounding box center [913, 225] width 116 height 18
type input "0.01"
click at [1485, 160] on select "Your Packaging (customer supplied) Envelope (carrier supplied) Pack (carrier su…" at bounding box center [1406, 154] width 230 height 21
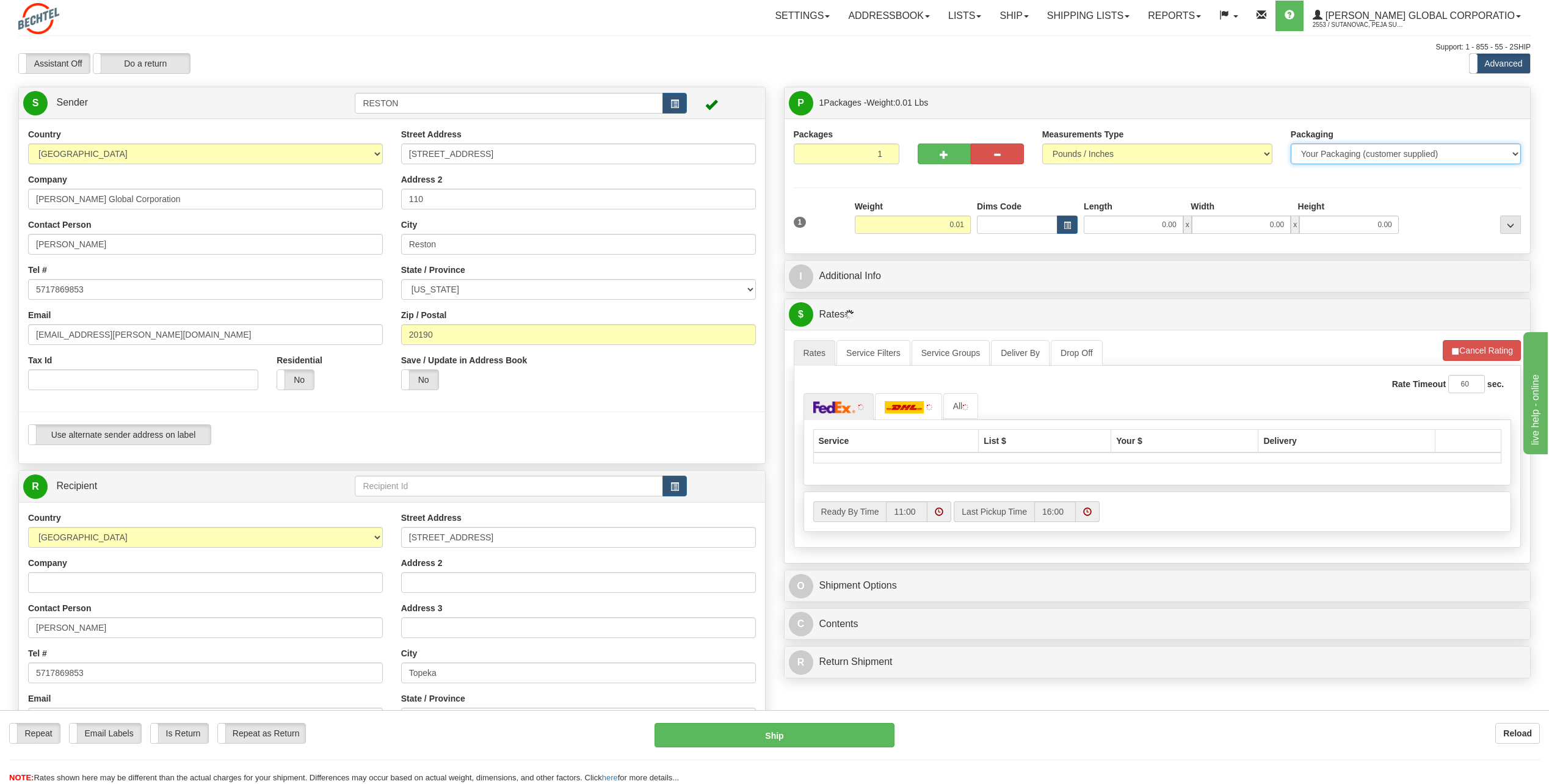
select select "2"
click at [1291, 144] on select "Your Packaging (customer supplied) Envelope (carrier supplied) Pack (carrier su…" at bounding box center [1406, 154] width 230 height 21
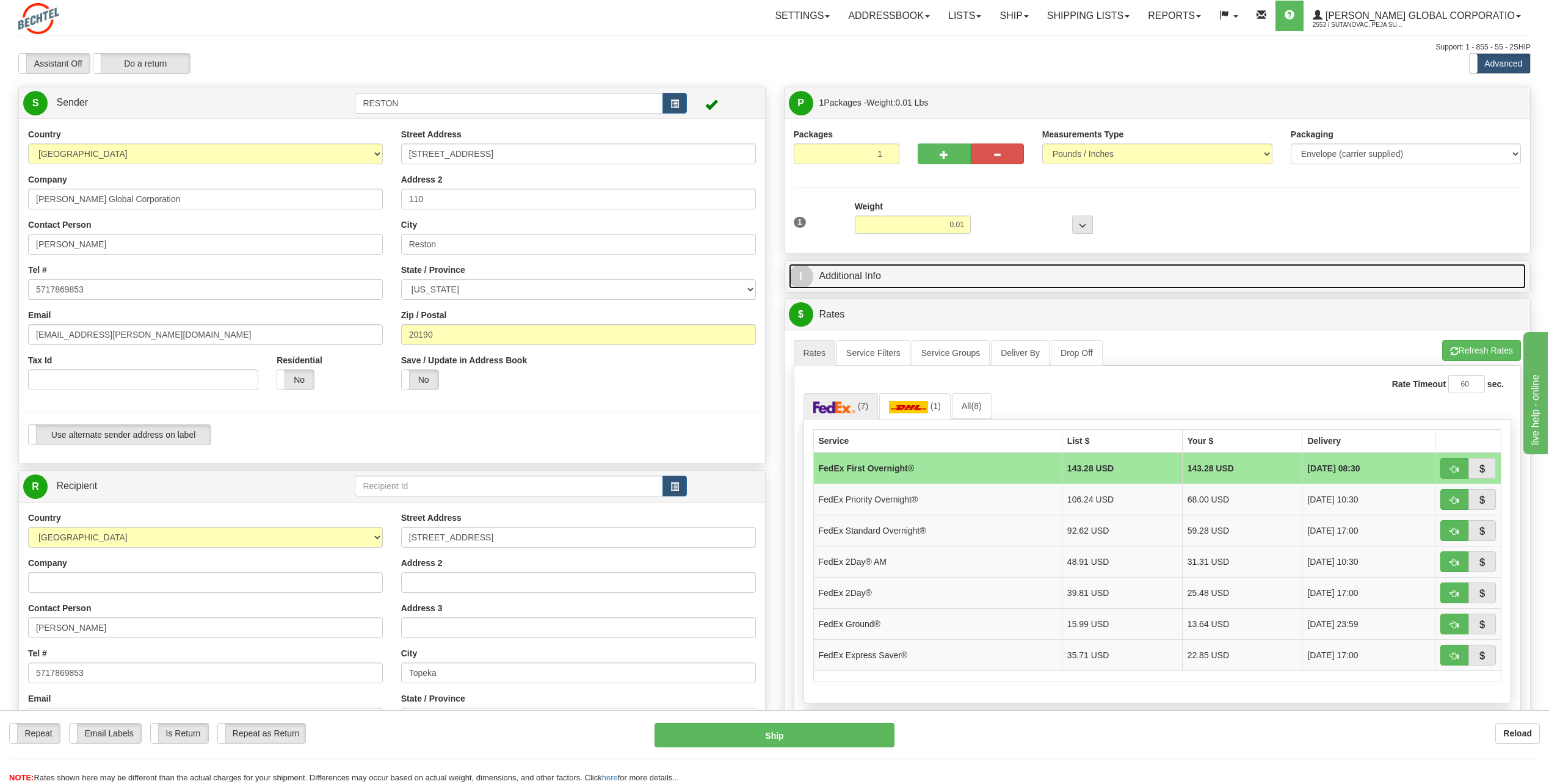
click at [921, 282] on link "I Additional Info" at bounding box center [1158, 276] width 738 height 25
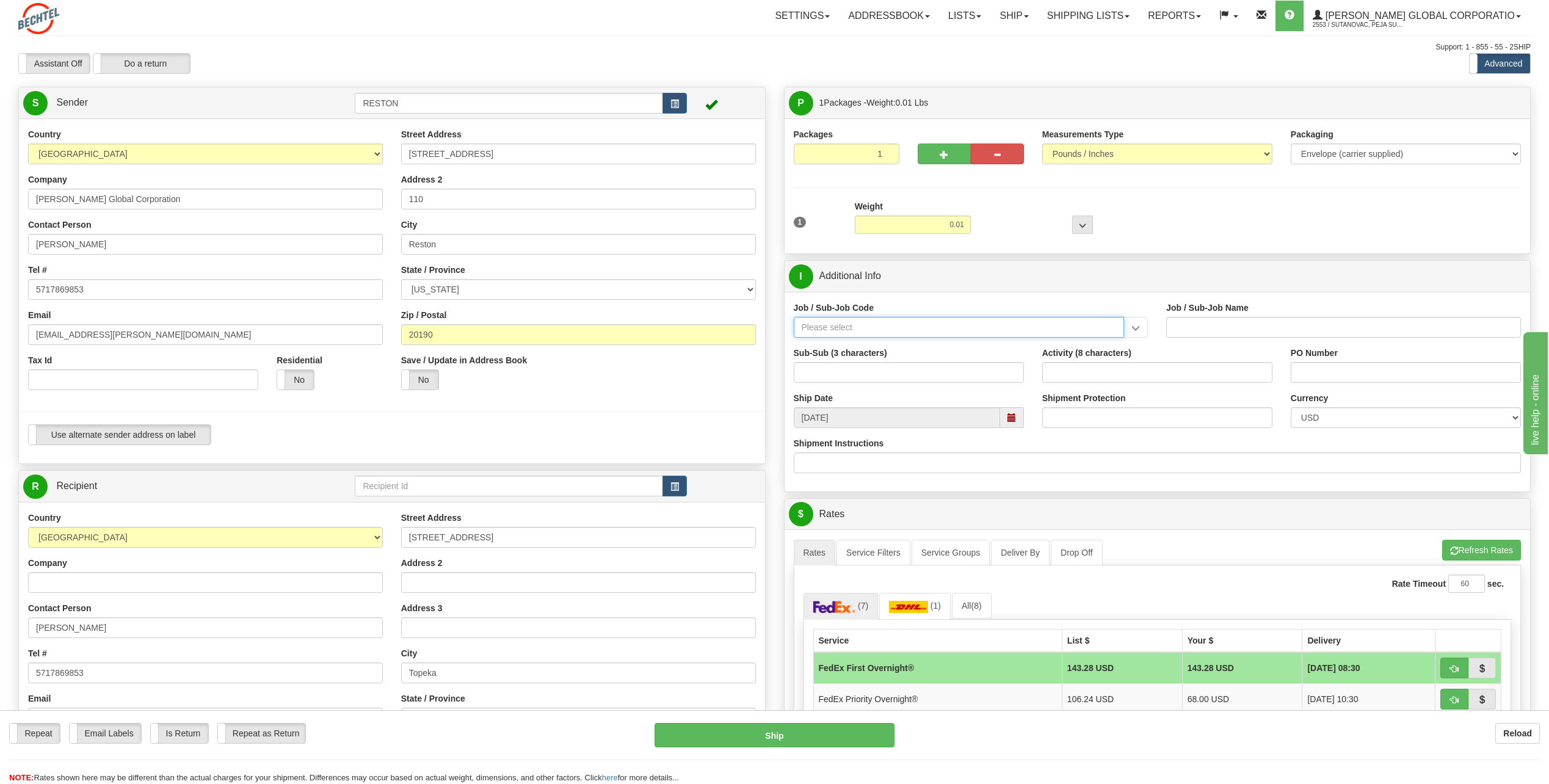
click at [873, 330] on input "Job / Sub-Job Code" at bounding box center [959, 327] width 331 height 21
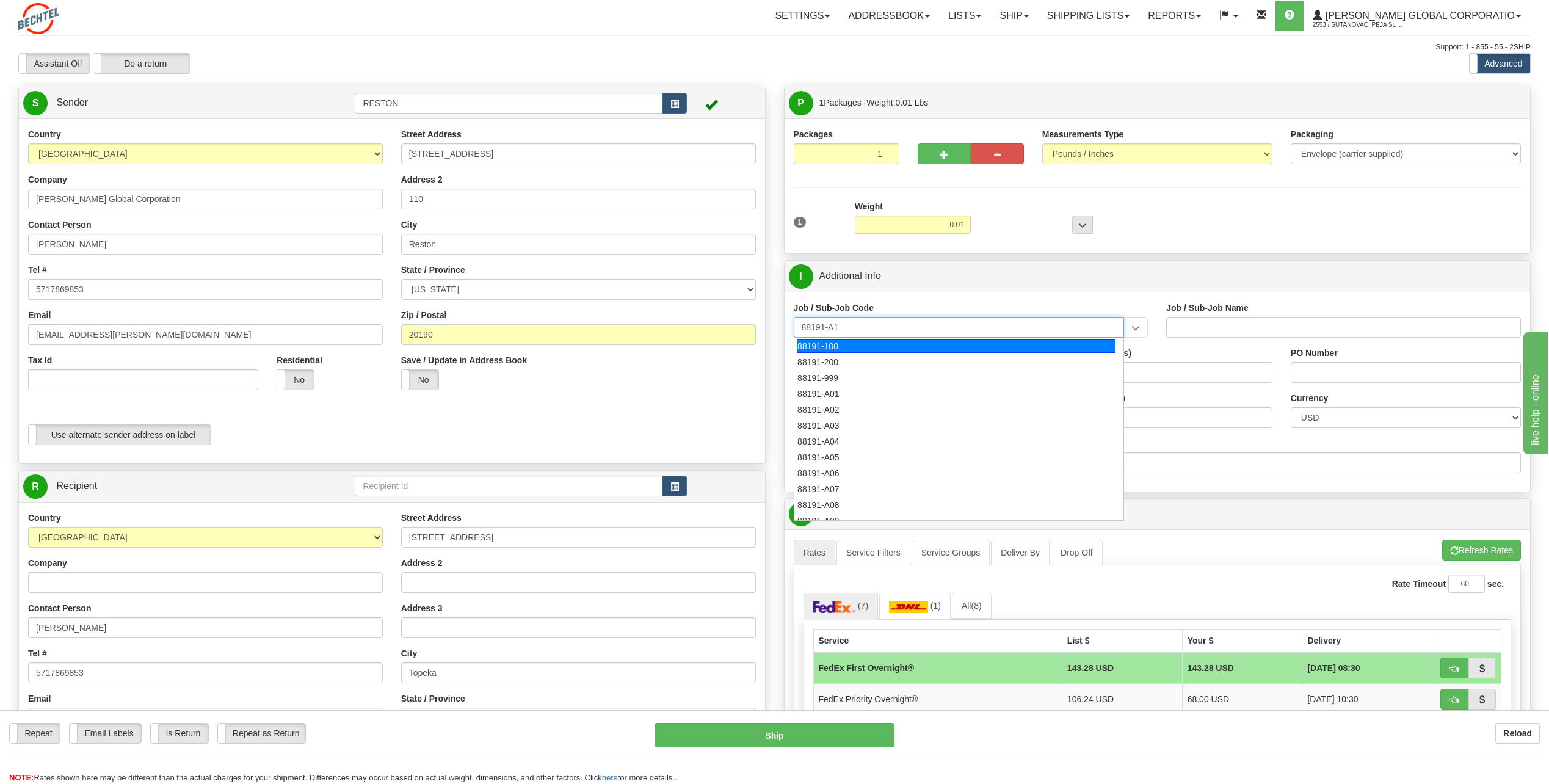
type input "88191-A14"
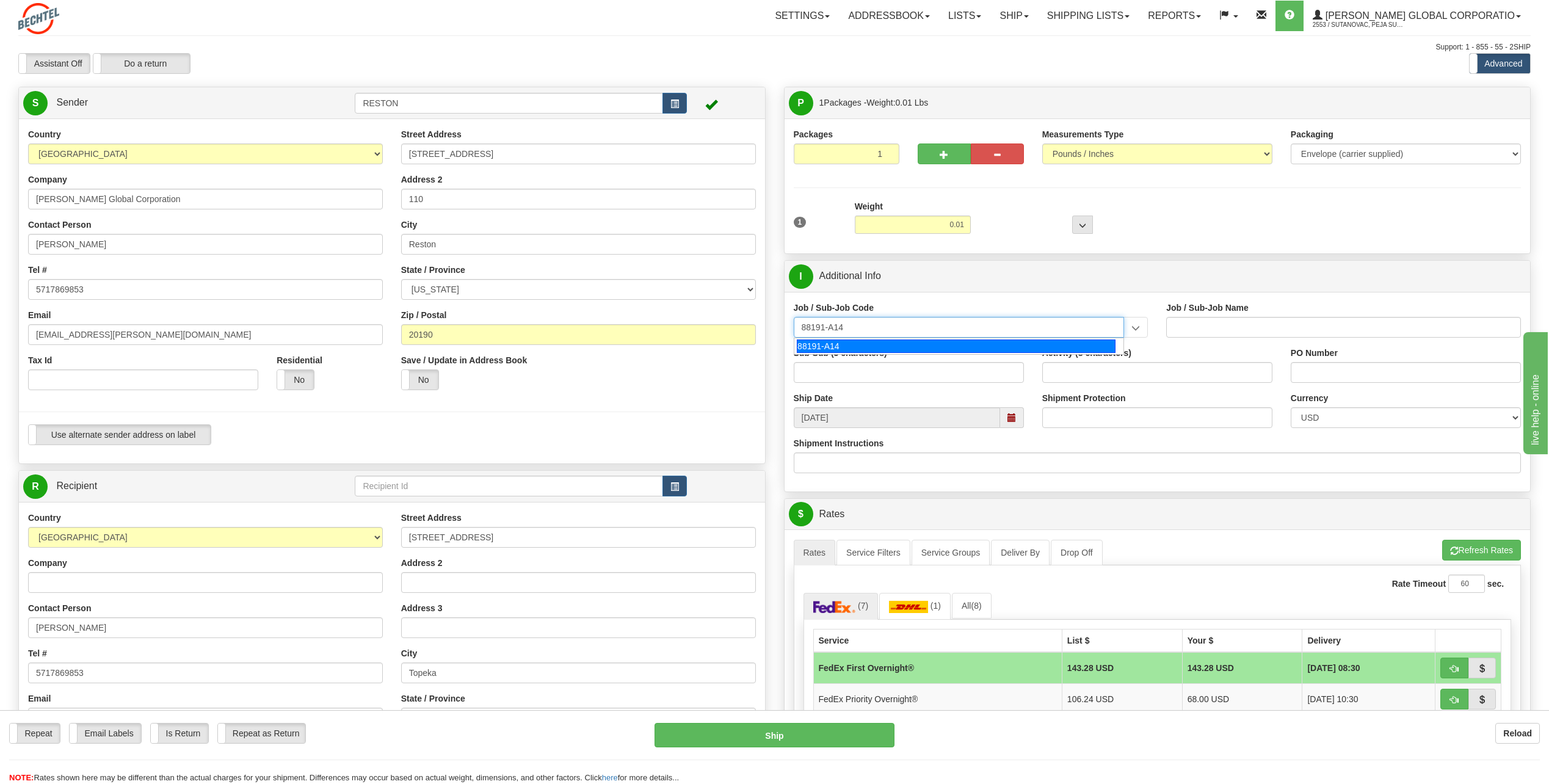
click at [831, 344] on div "88191-A14" at bounding box center [956, 346] width 319 height 14
type input "SOUTH SPUR SOLAR - LAND-TITLE CURATIVE WORKS"
type input "88191-A14"
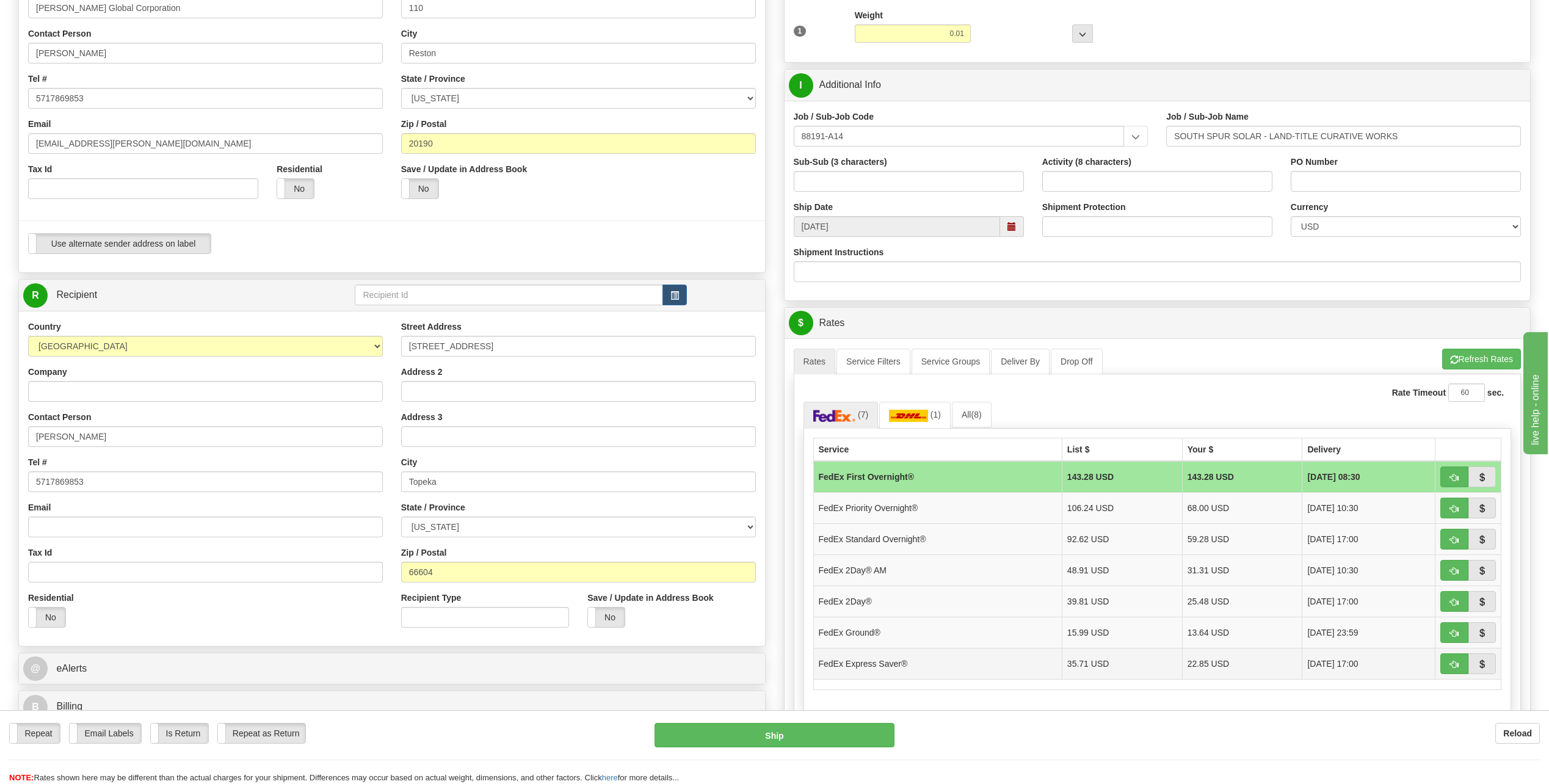
scroll to position [244, 0]
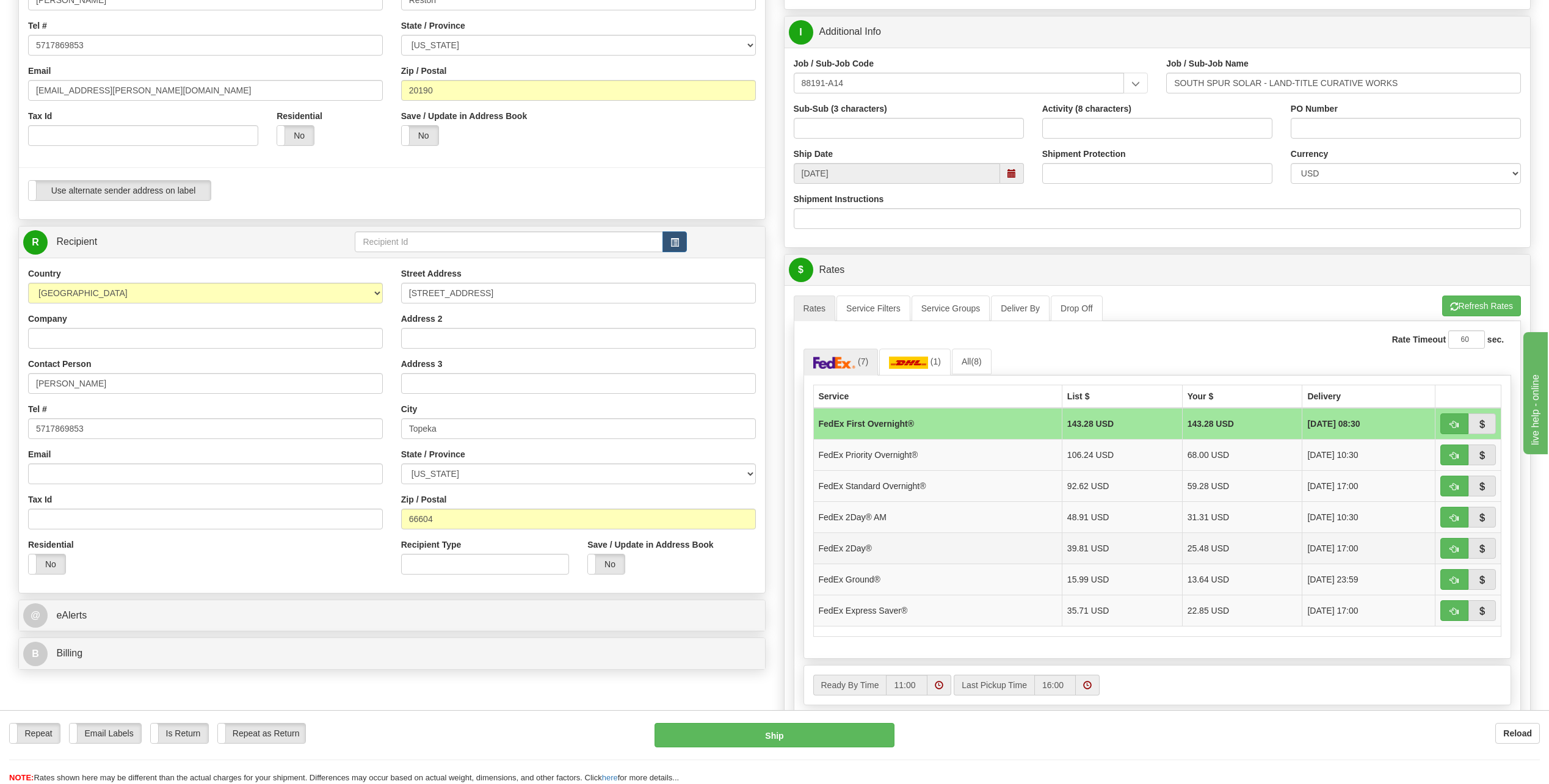
click at [1195, 544] on td "25.48 USD" at bounding box center [1243, 548] width 120 height 31
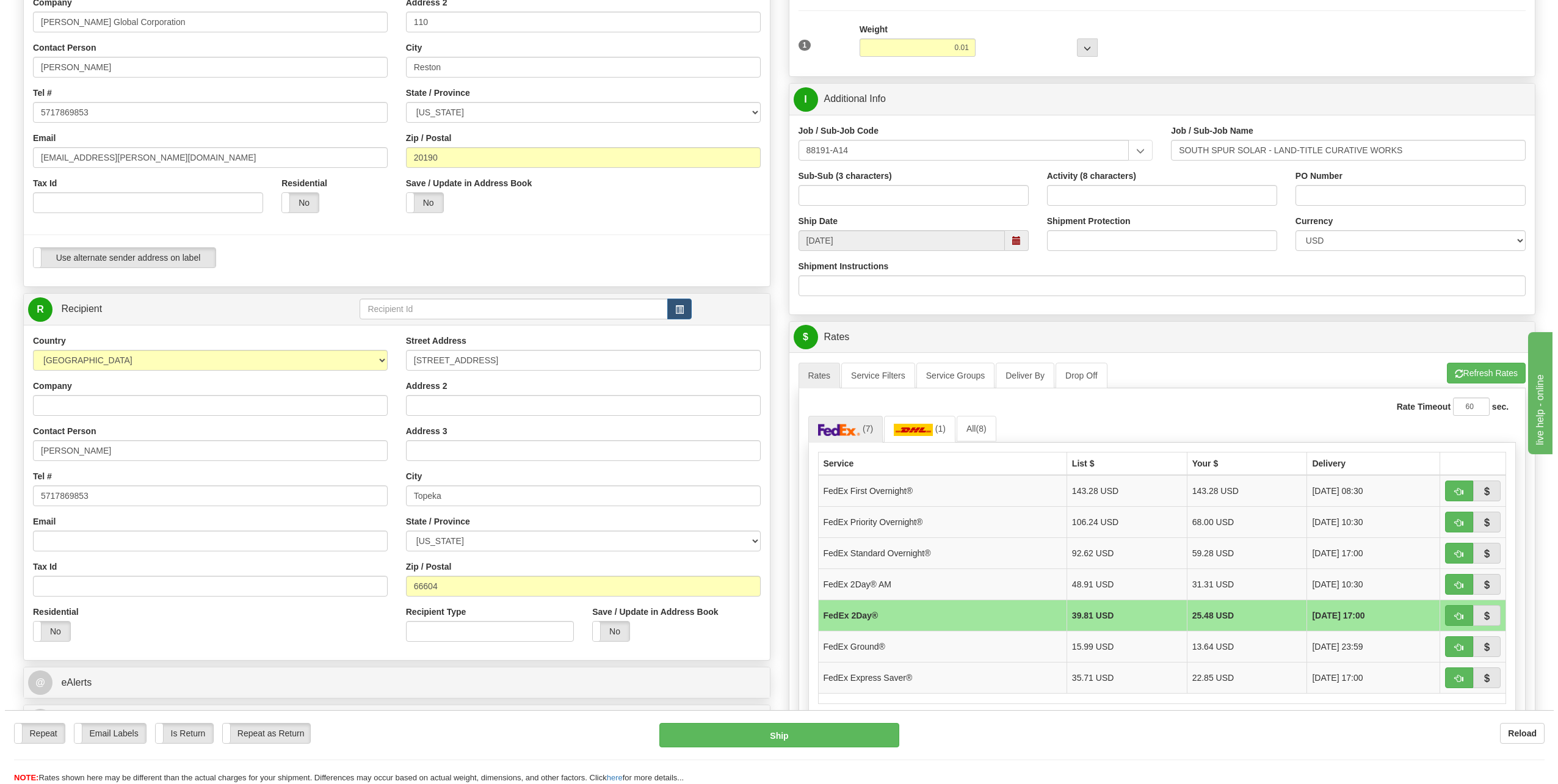
scroll to position [183, 0]
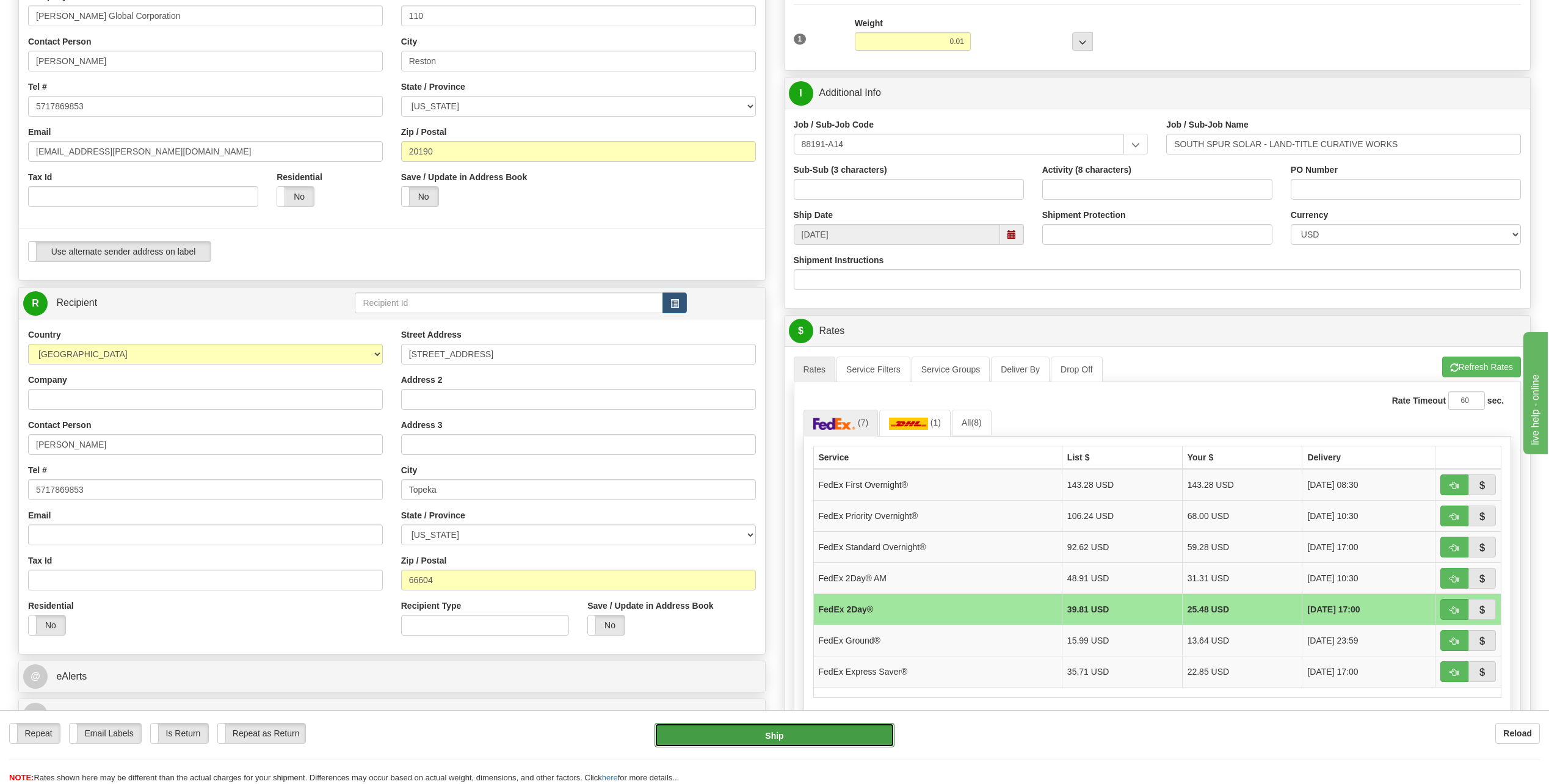
click at [814, 734] on button "Ship" at bounding box center [774, 735] width 240 height 25
type input "03"
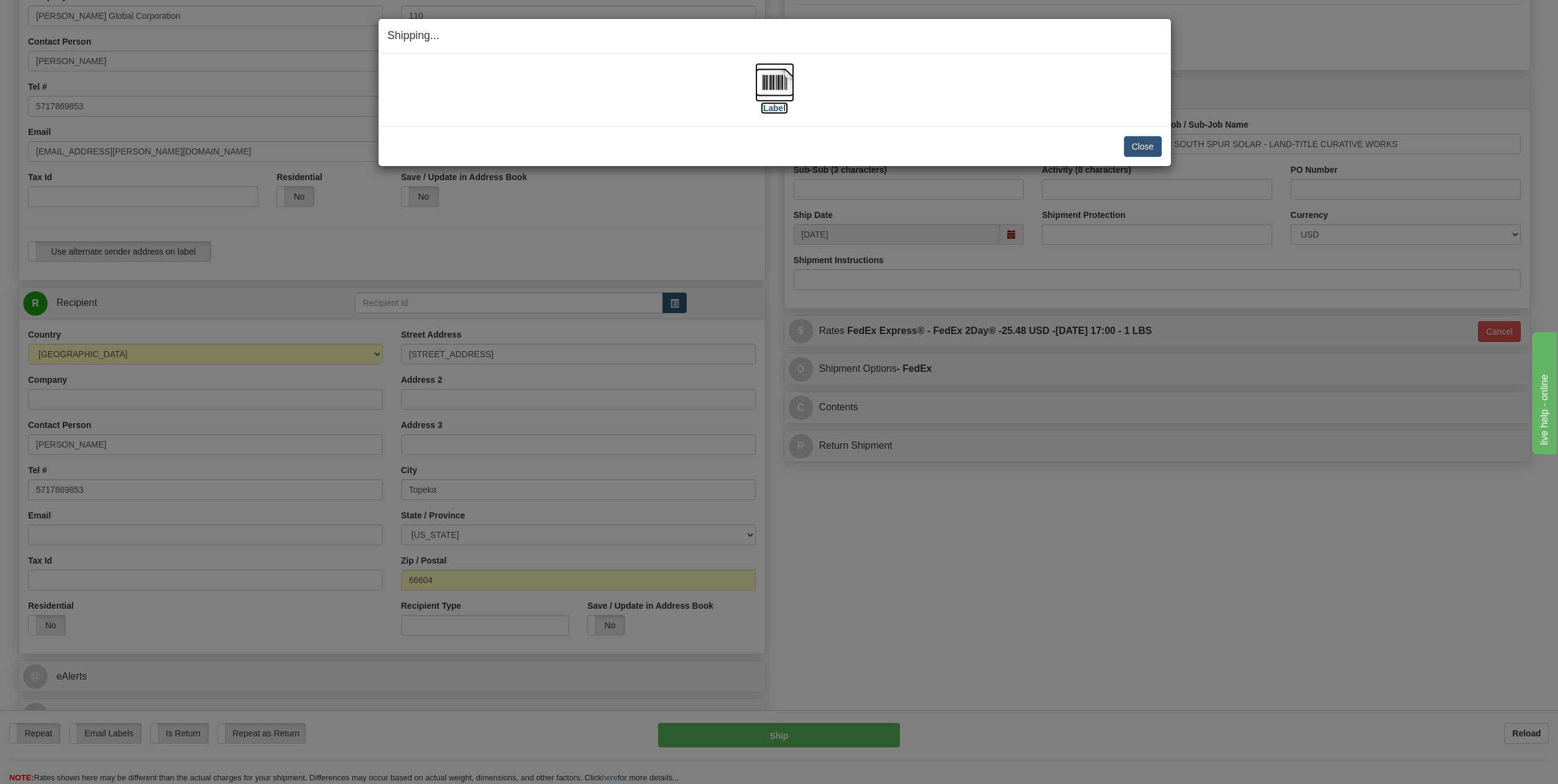
click at [774, 110] on label "[Label]" at bounding box center [775, 108] width 28 height 12
click at [1133, 143] on button "Close" at bounding box center [1143, 147] width 38 height 21
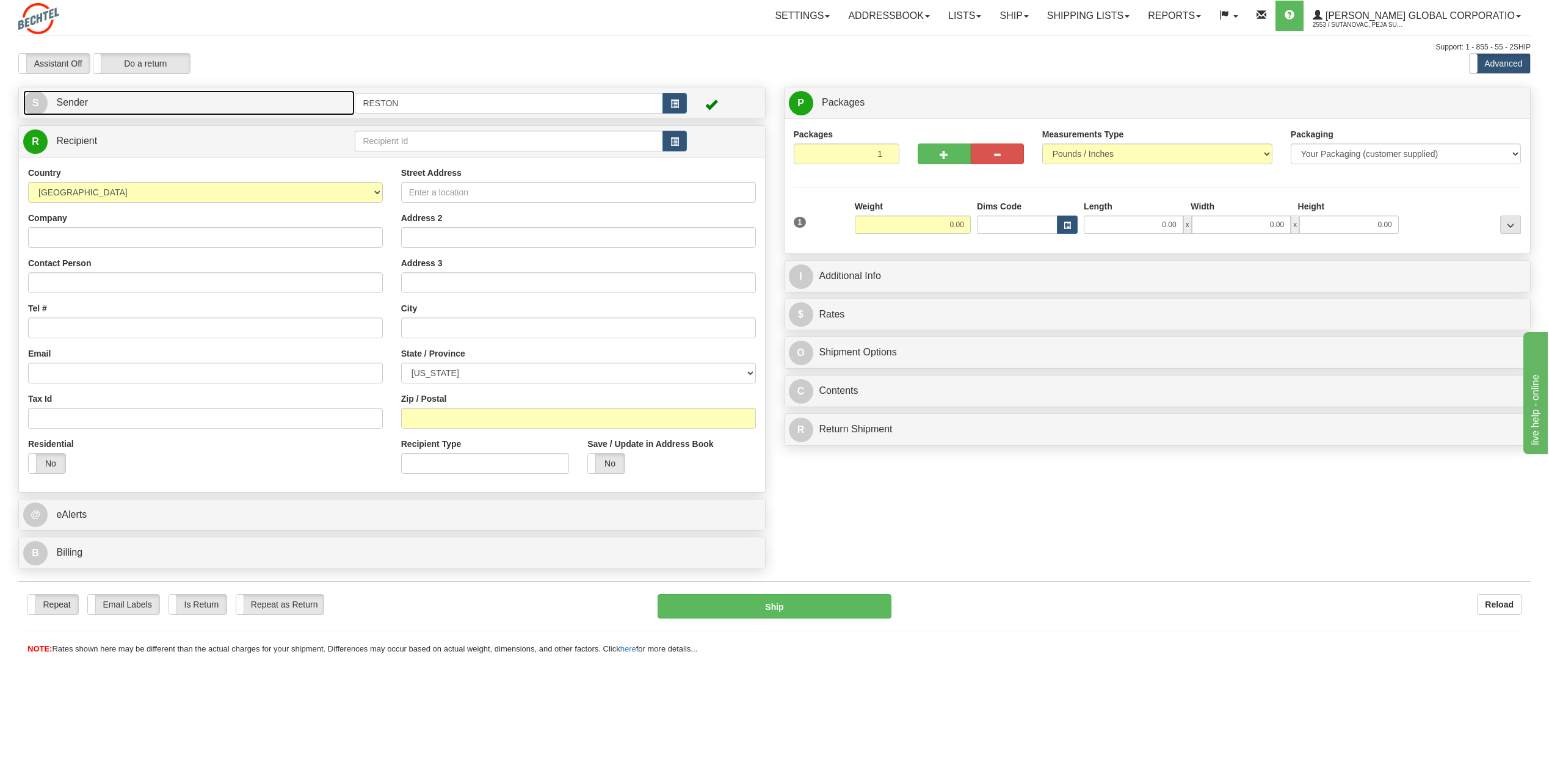
click at [178, 111] on link "S Sender" at bounding box center [189, 103] width 332 height 25
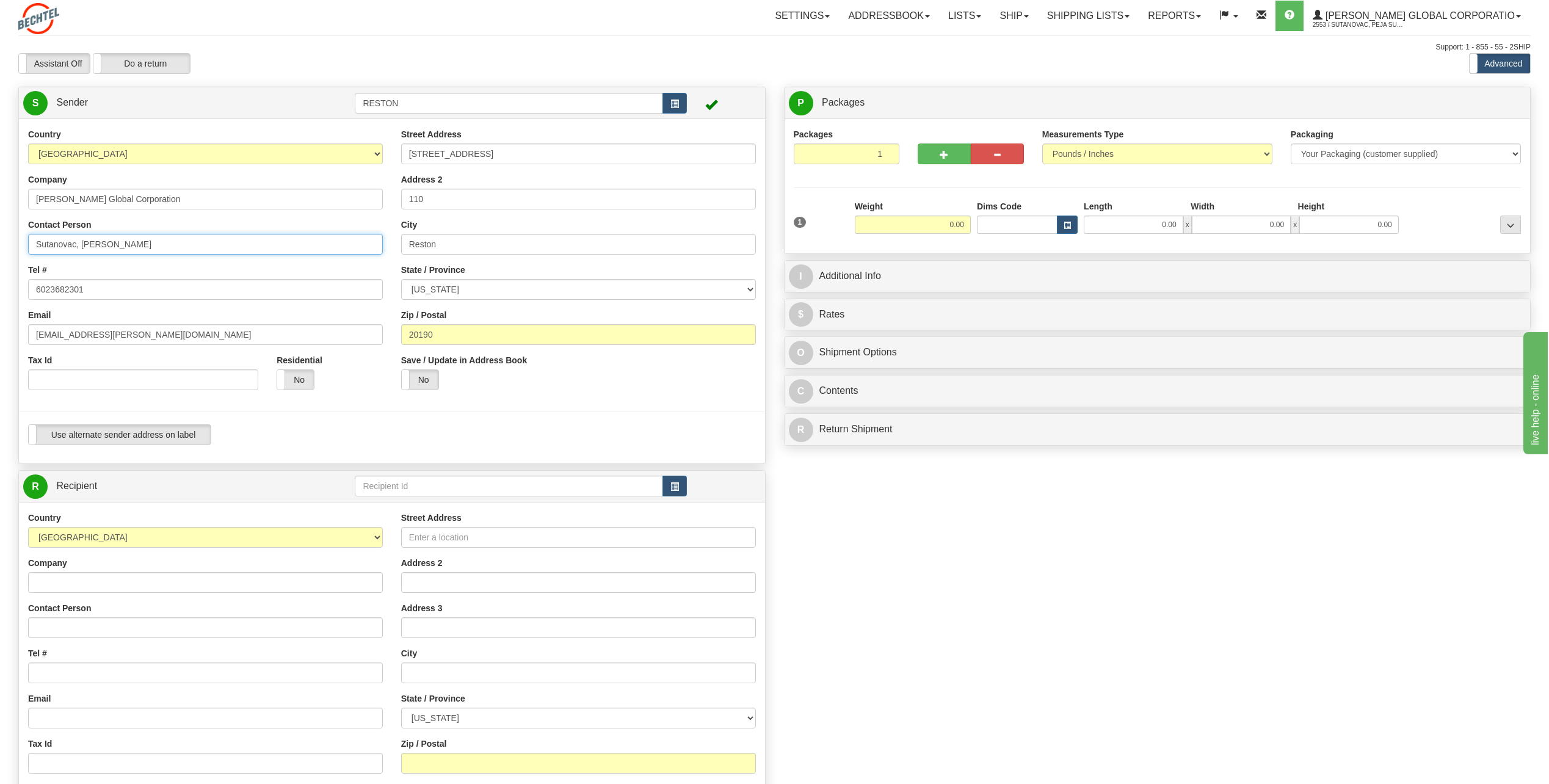
click at [122, 236] on input "Sutanovac, [PERSON_NAME]" at bounding box center [206, 244] width 355 height 21
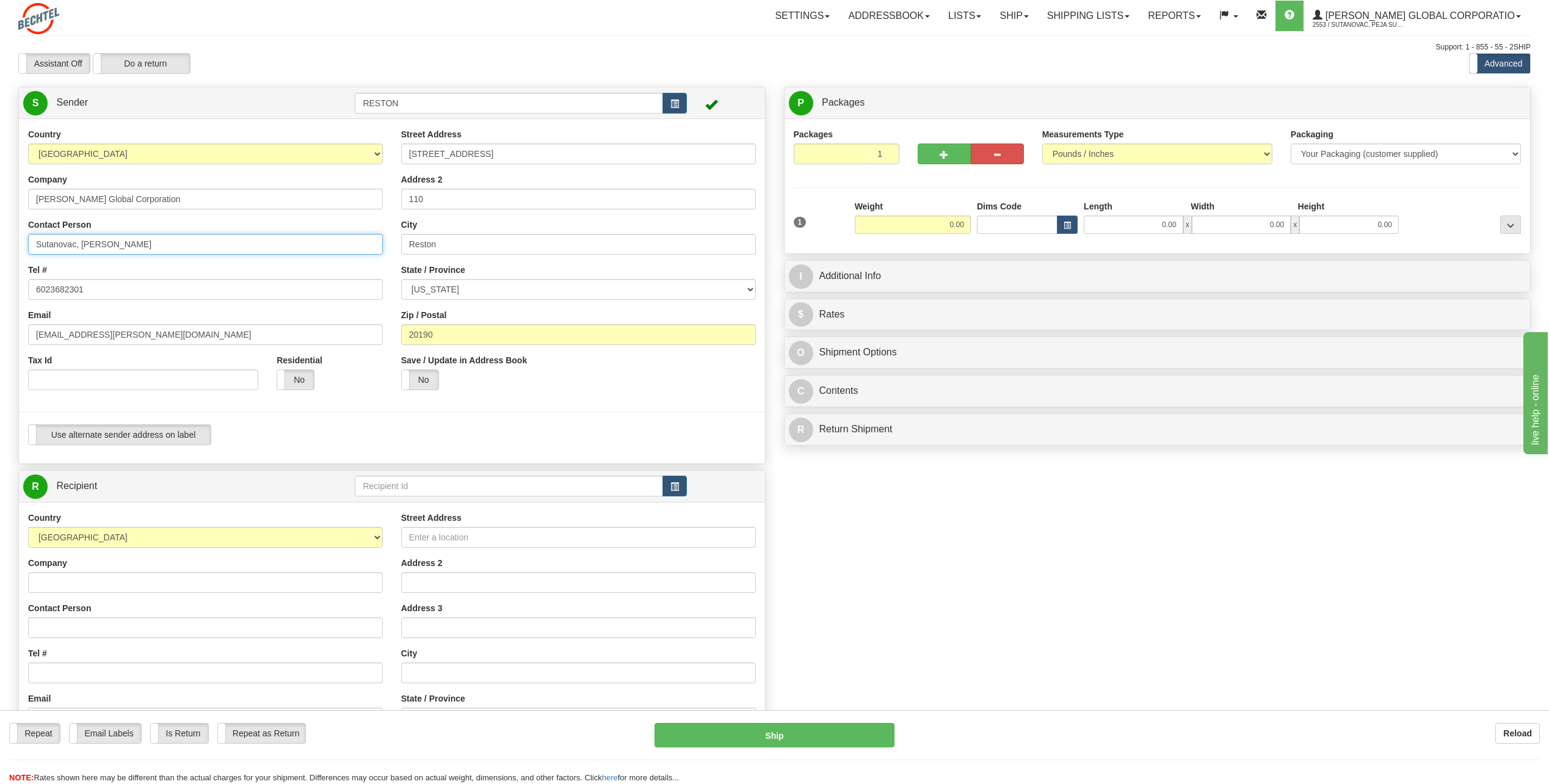
click at [122, 236] on input "Sutanovac, [PERSON_NAME]" at bounding box center [206, 244] width 355 height 21
type input "[PERSON_NAME]"
type input "5717869853"
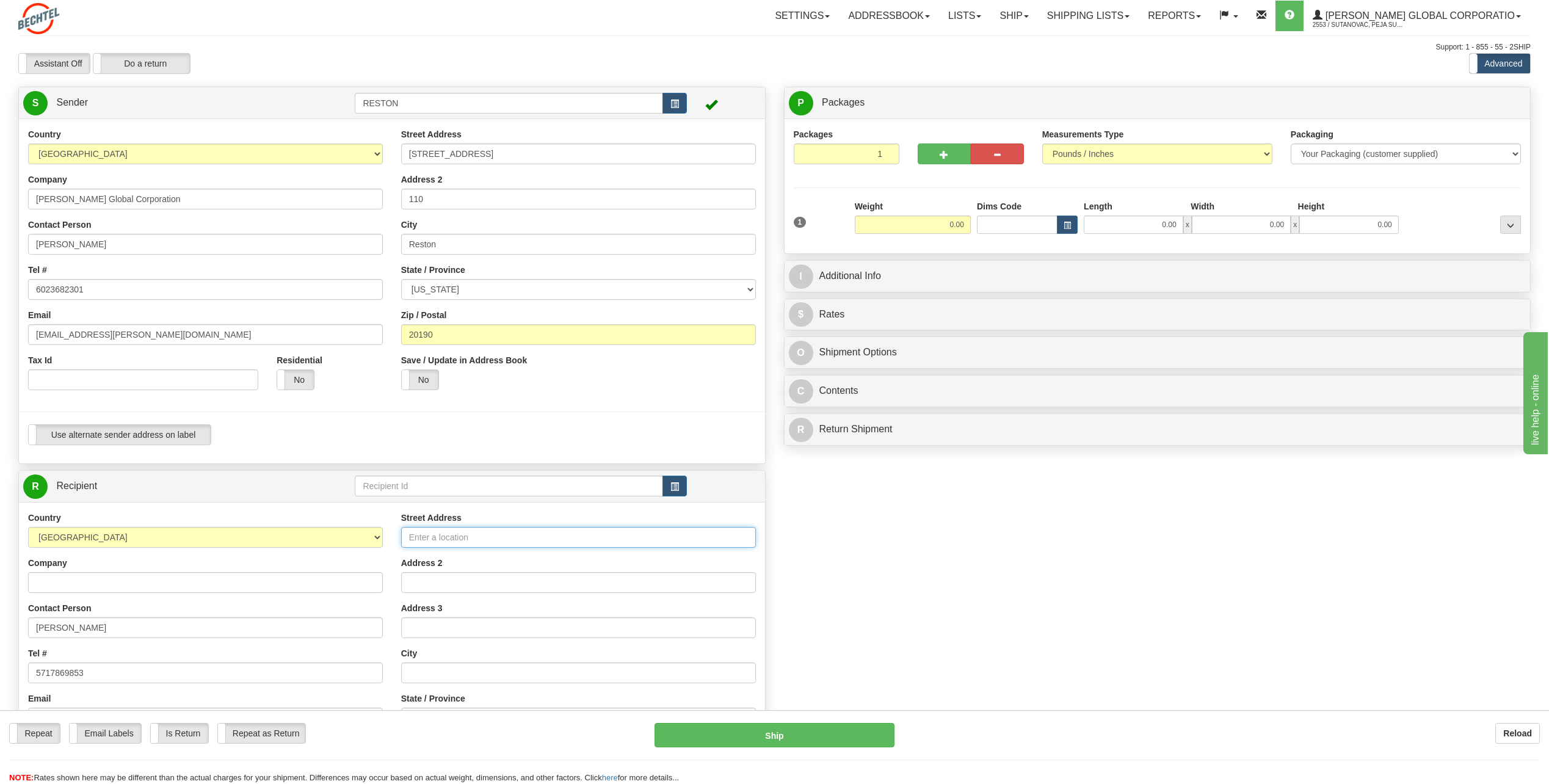
type input "[STREET_ADDRESS]"
type input "Topeka"
select select "KS"
type input "66604"
click at [125, 287] on input "6023682301" at bounding box center [206, 289] width 355 height 21
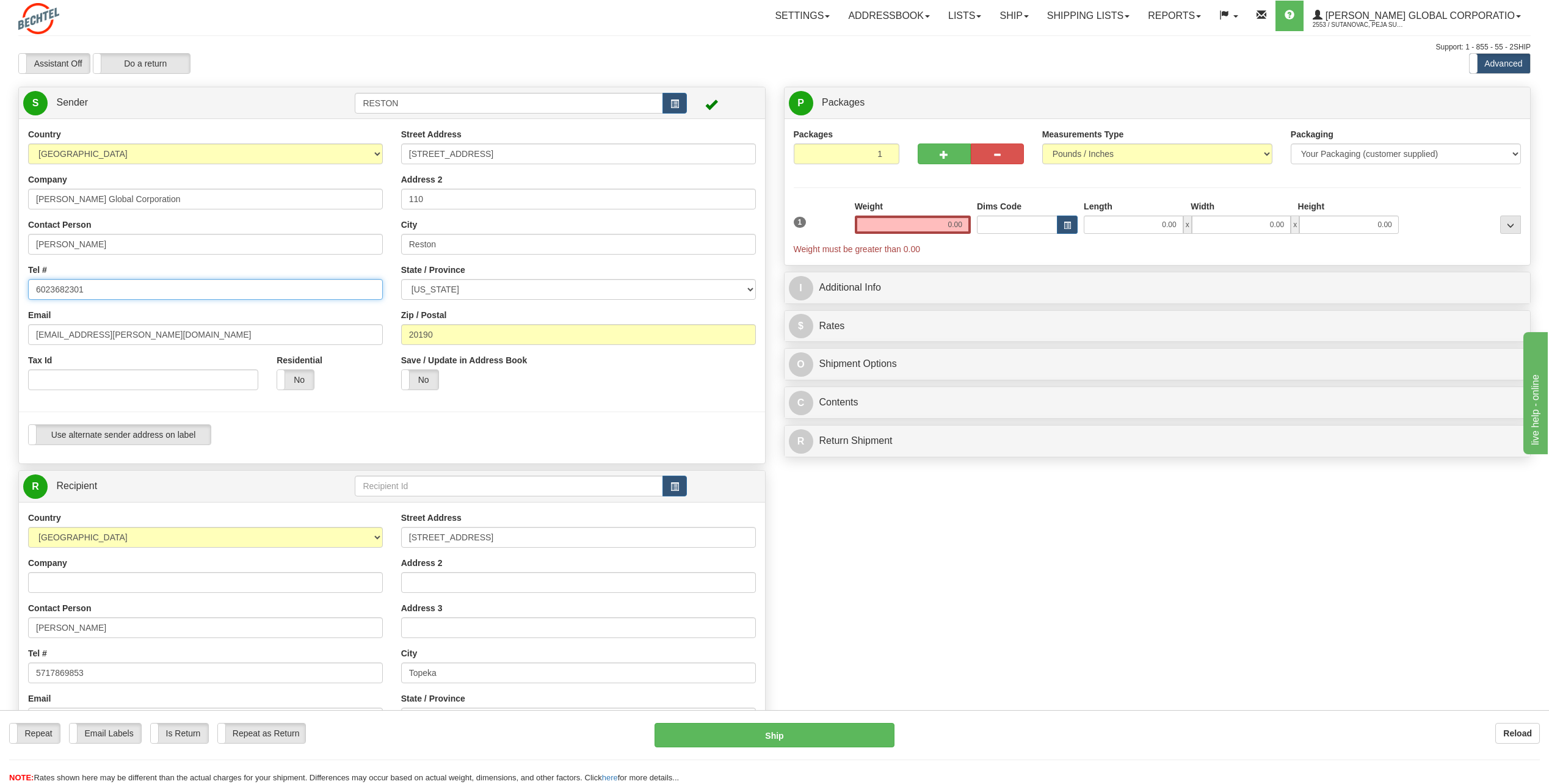
click at [125, 287] on input "6023682301" at bounding box center [206, 289] width 355 height 21
type input "5717869853"
type input "[EMAIL_ADDRESS][PERSON_NAME][DOMAIN_NAME]"
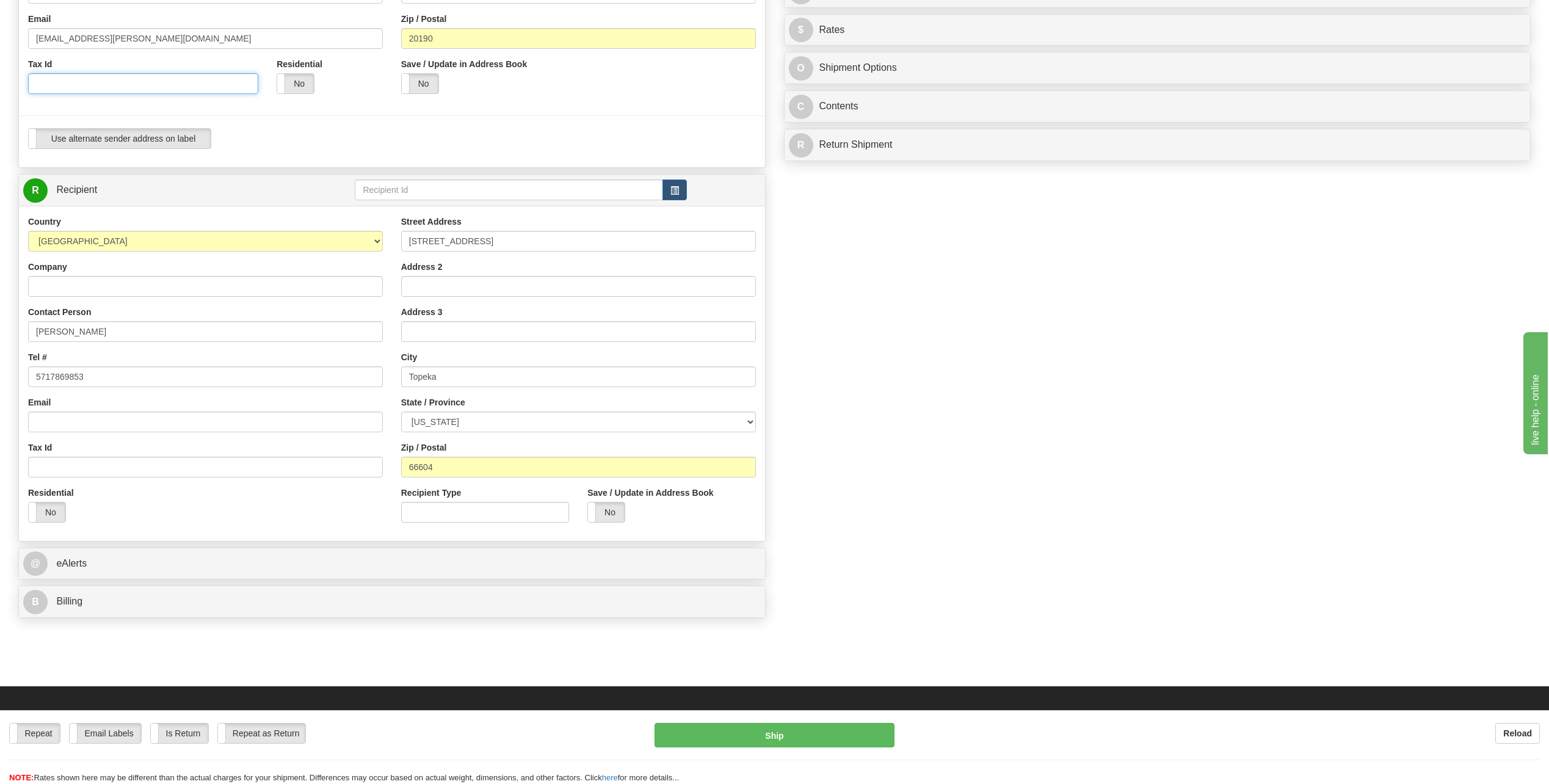
scroll to position [305, 0]
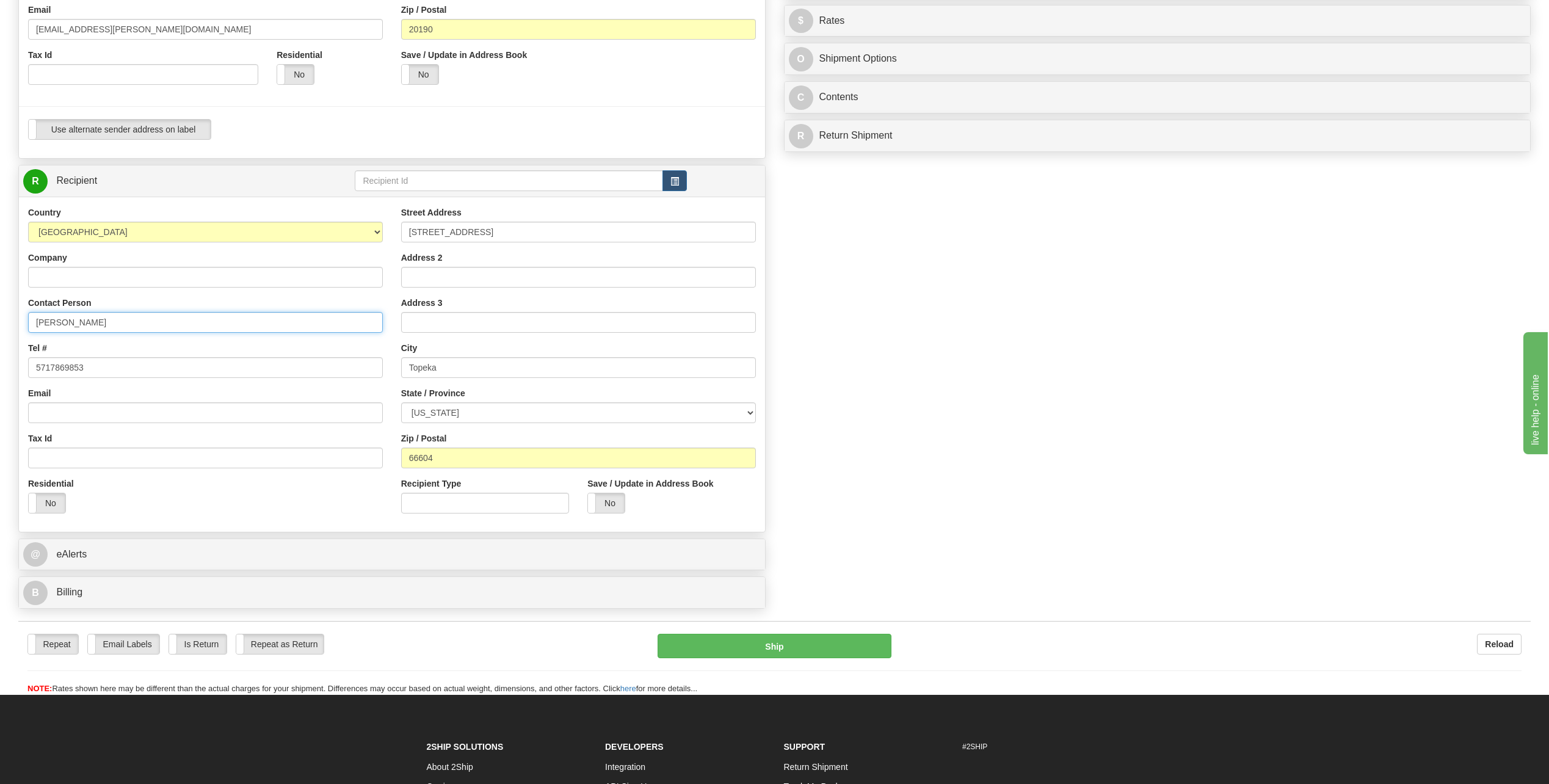
click at [168, 327] on input "[PERSON_NAME]" at bounding box center [206, 322] width 355 height 21
drag, startPoint x: 168, startPoint y: 327, endPoint x: 174, endPoint y: 319, distance: 10.0
click at [172, 323] on input "[PERSON_NAME]" at bounding box center [206, 322] width 355 height 21
click at [98, 324] on input "[PERSON_NAME]" at bounding box center [206, 322] width 355 height 21
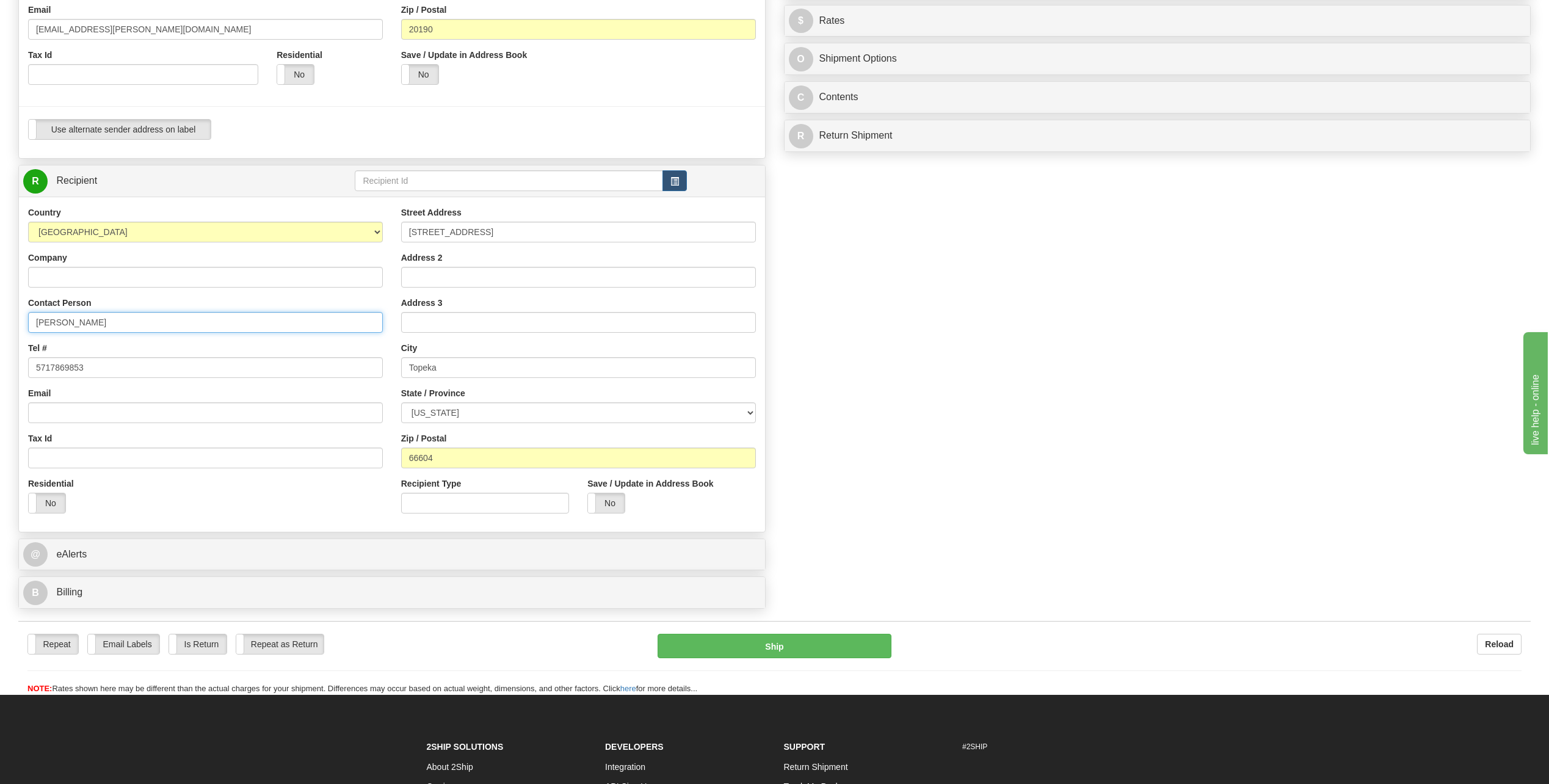
click at [98, 324] on input "[PERSON_NAME]" at bounding box center [206, 322] width 355 height 21
paste input "[PERSON_NAME]"
type input "[PERSON_NAME]"
click at [521, 238] on input "[STREET_ADDRESS]" at bounding box center [579, 232] width 355 height 21
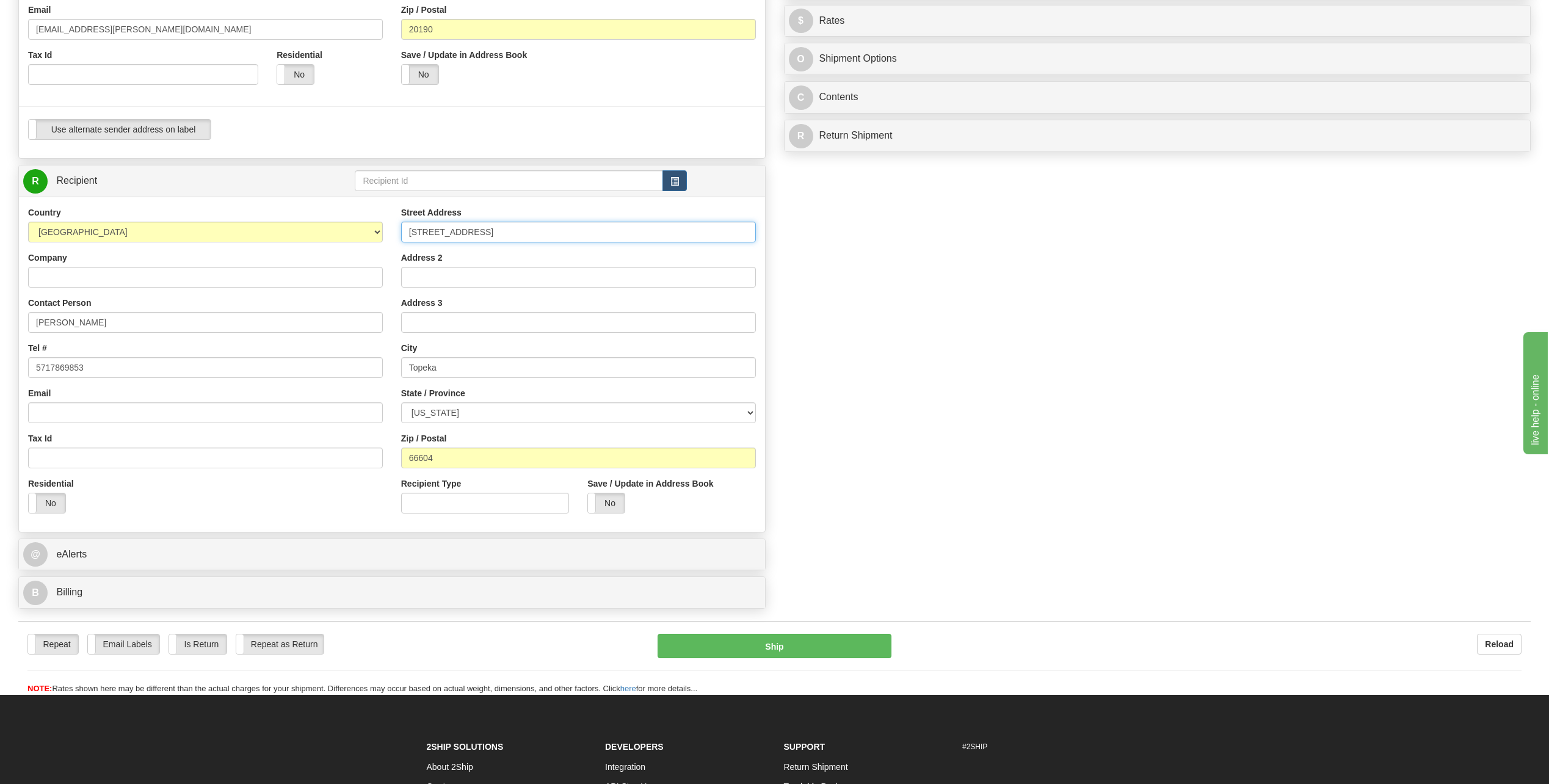
click at [520, 232] on input "[STREET_ADDRESS]" at bounding box center [579, 232] width 355 height 21
click at [454, 462] on input "66604" at bounding box center [579, 458] width 355 height 21
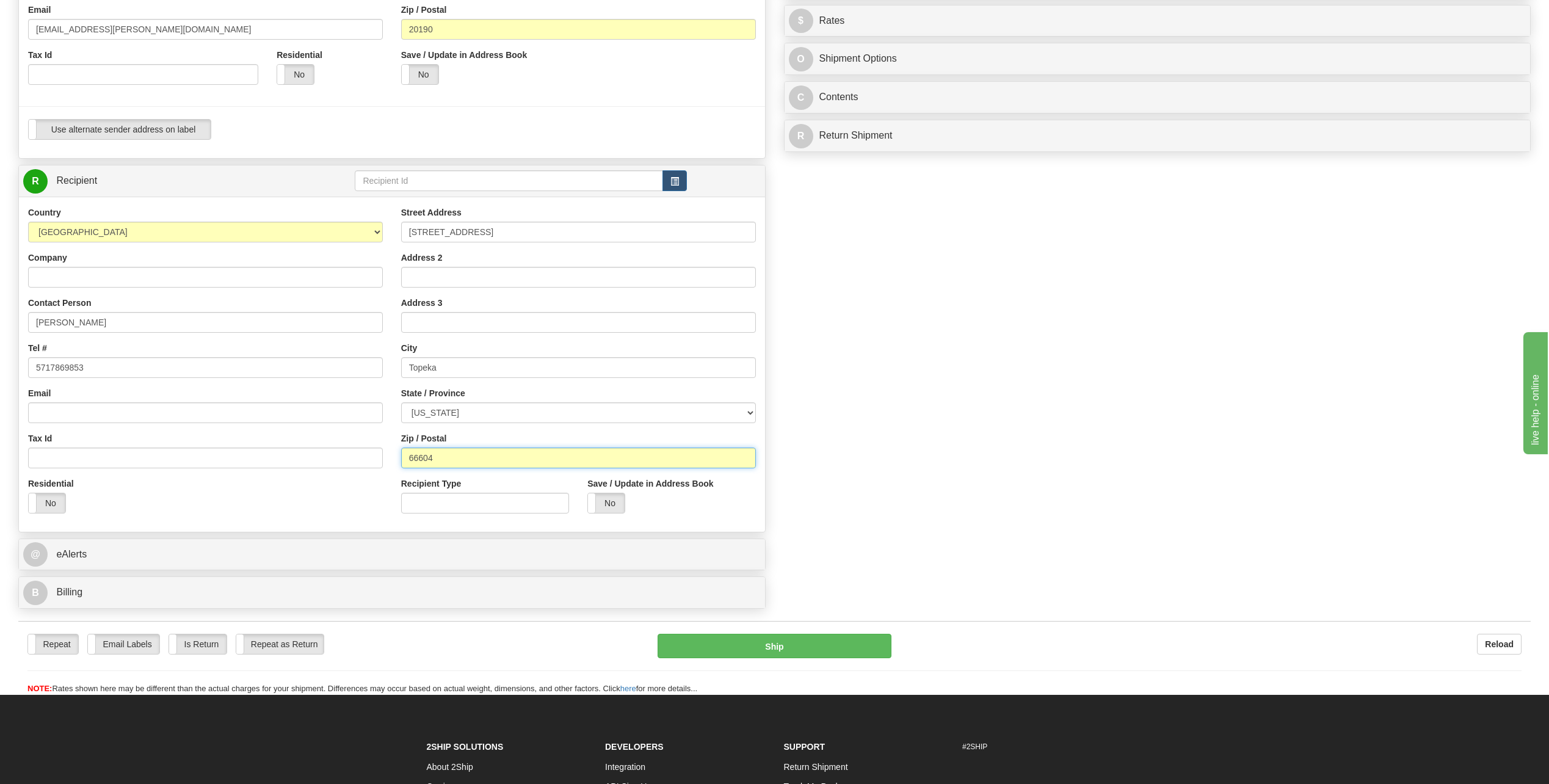
click at [454, 462] on input "66604" at bounding box center [579, 458] width 355 height 21
click at [1027, 358] on div "Create a label for the return Create Pickup Without Label S" at bounding box center [774, 198] width 1531 height 833
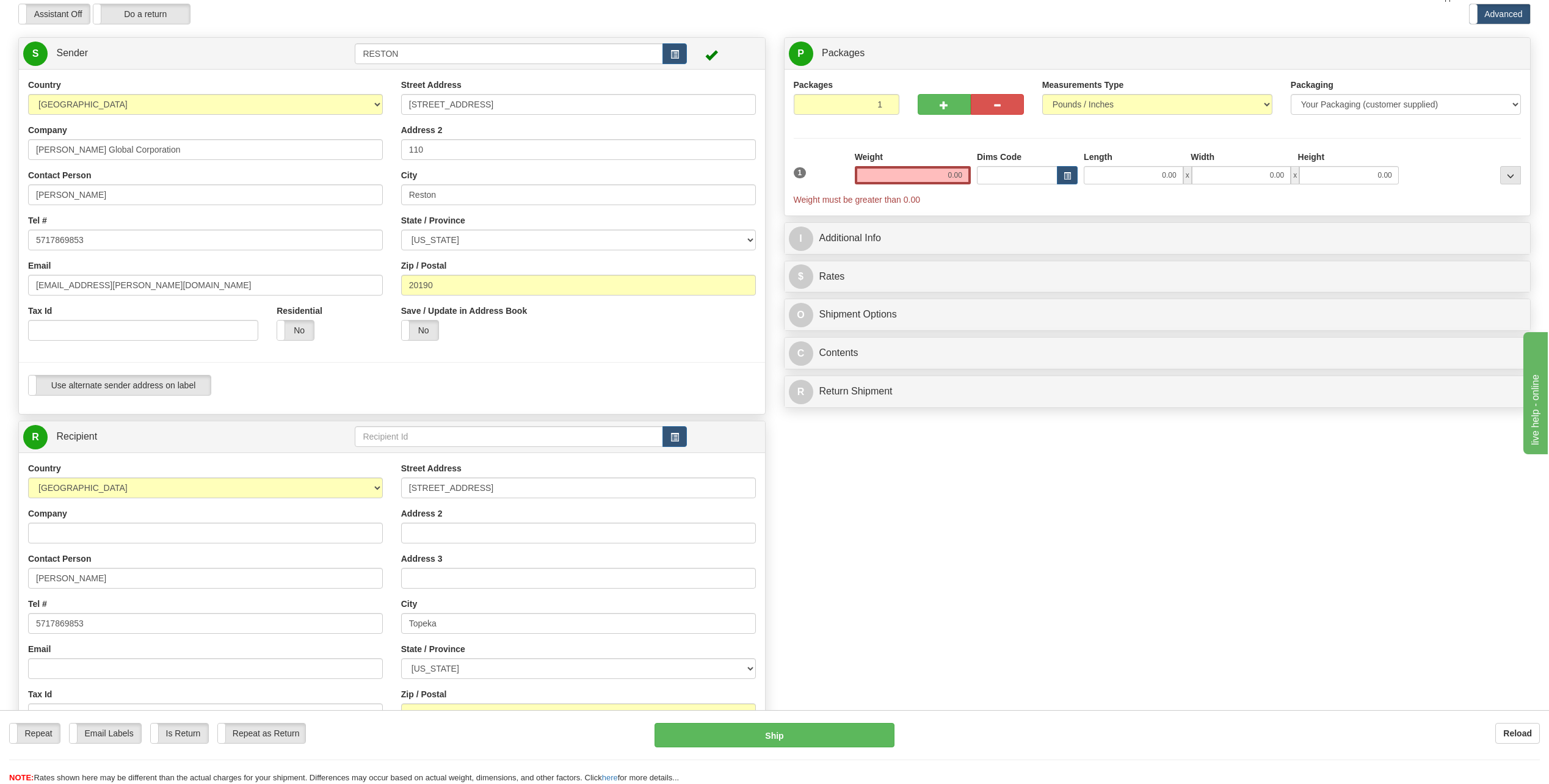
scroll to position [0, 0]
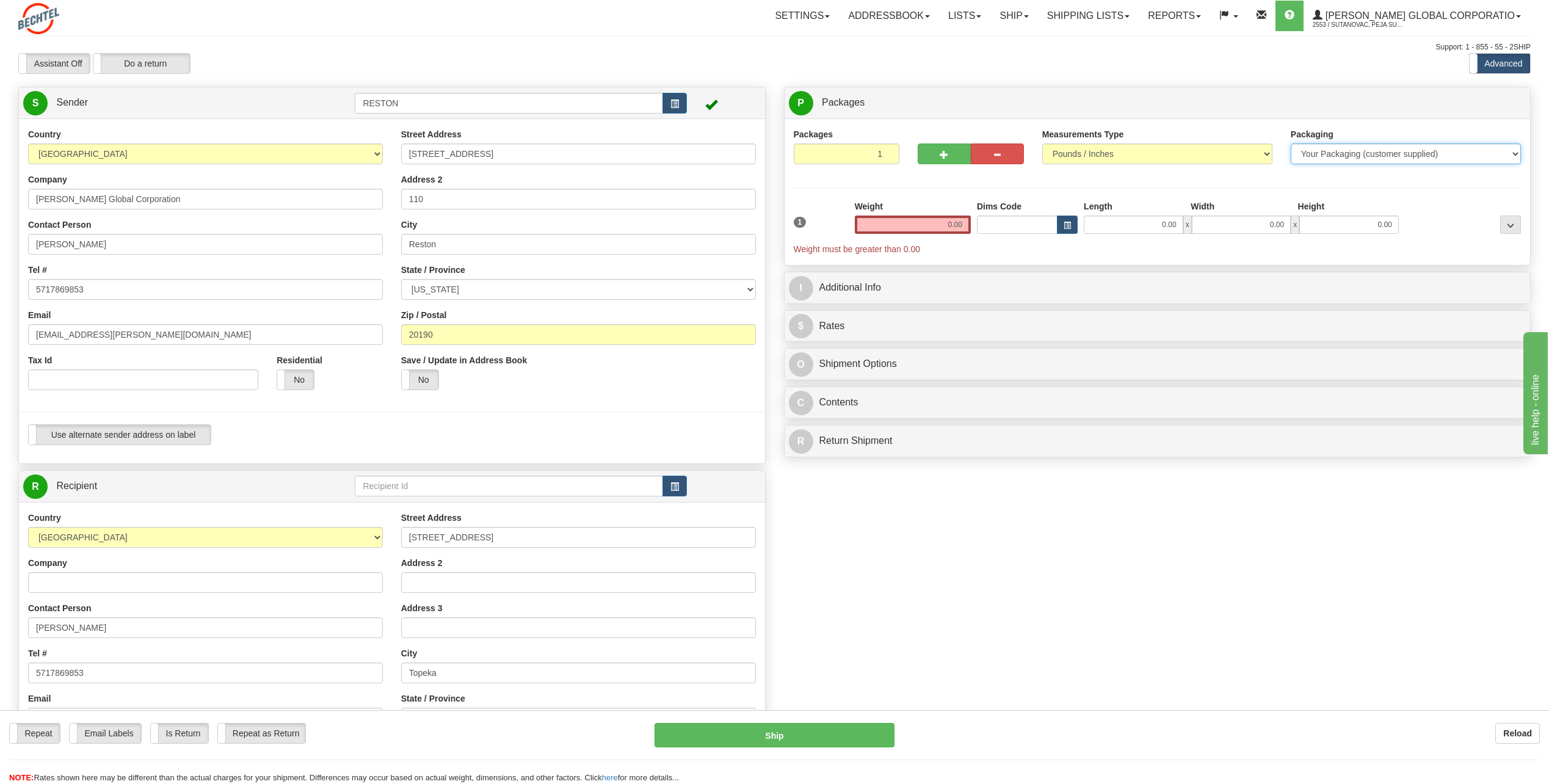
click at [1325, 159] on select "Your Packaging (customer supplied) Envelope (carrier supplied) Pack (carrier su…" at bounding box center [1406, 154] width 230 height 21
select select "2"
click at [1291, 144] on select "Your Packaging (customer supplied) Envelope (carrier supplied) Pack (carrier su…" at bounding box center [1406, 154] width 230 height 21
click at [912, 222] on input "0.00" at bounding box center [913, 225] width 116 height 18
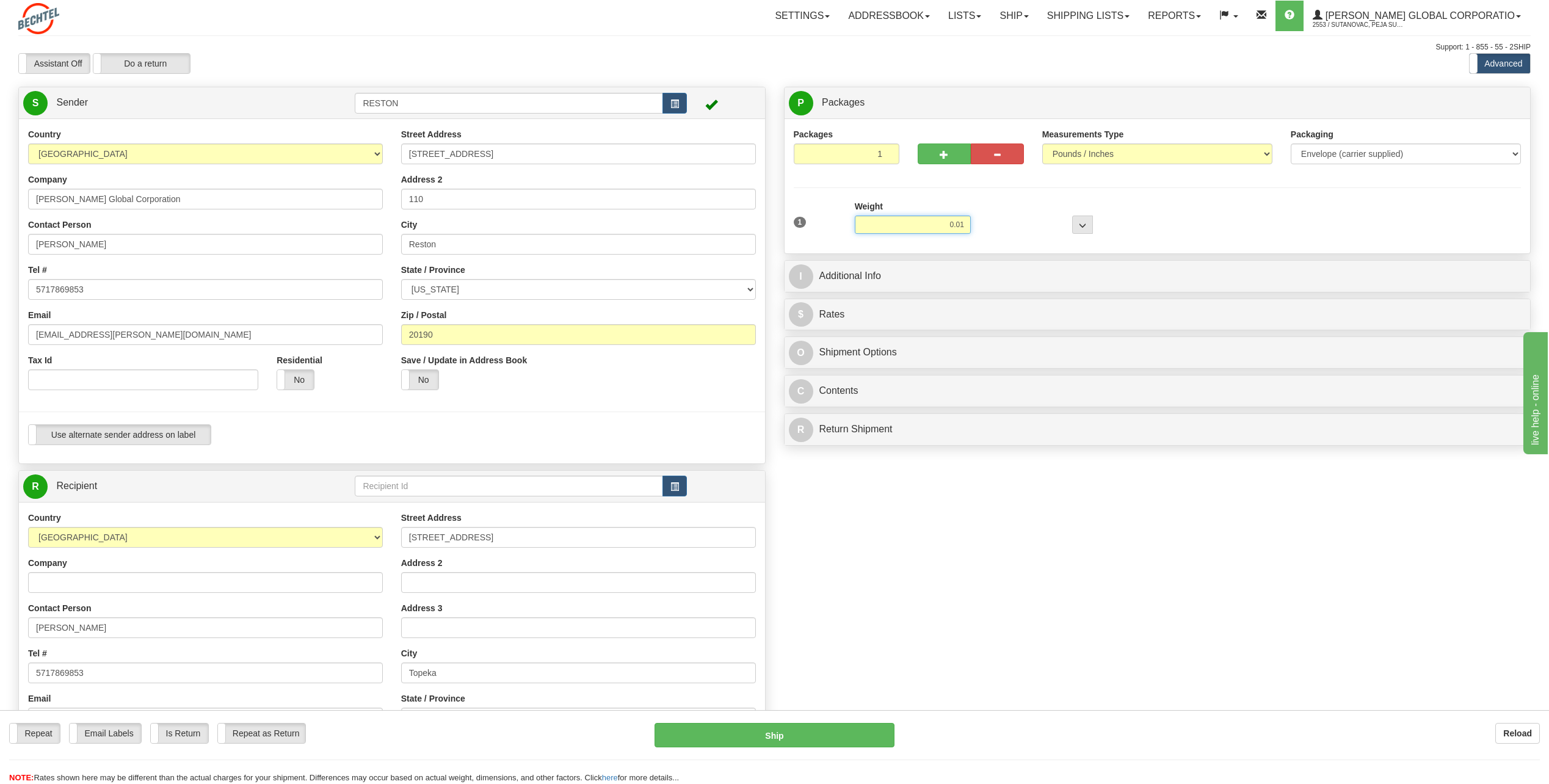
type input "0.01"
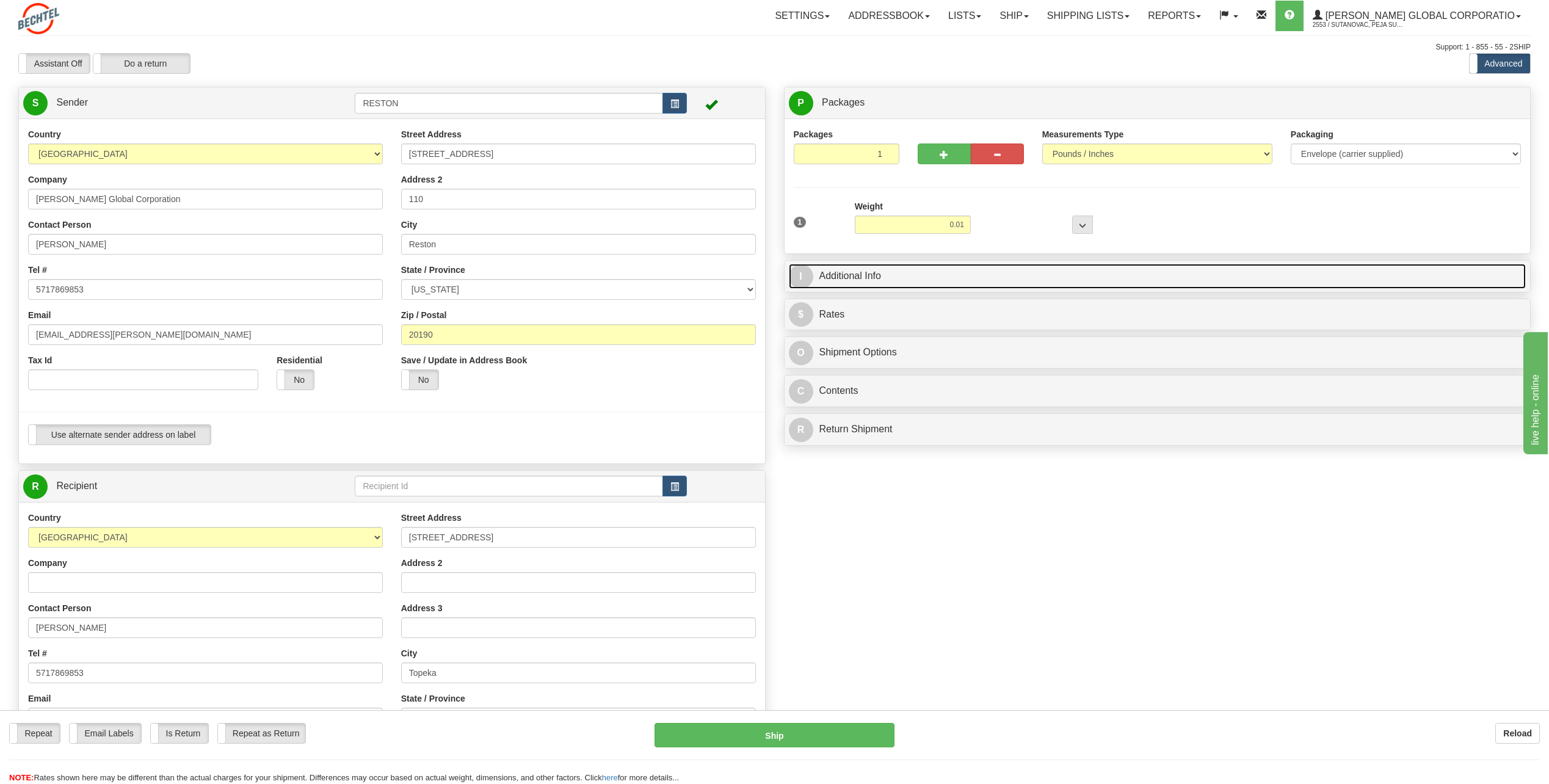
click at [1033, 276] on link "I Additional Info" at bounding box center [1158, 276] width 738 height 25
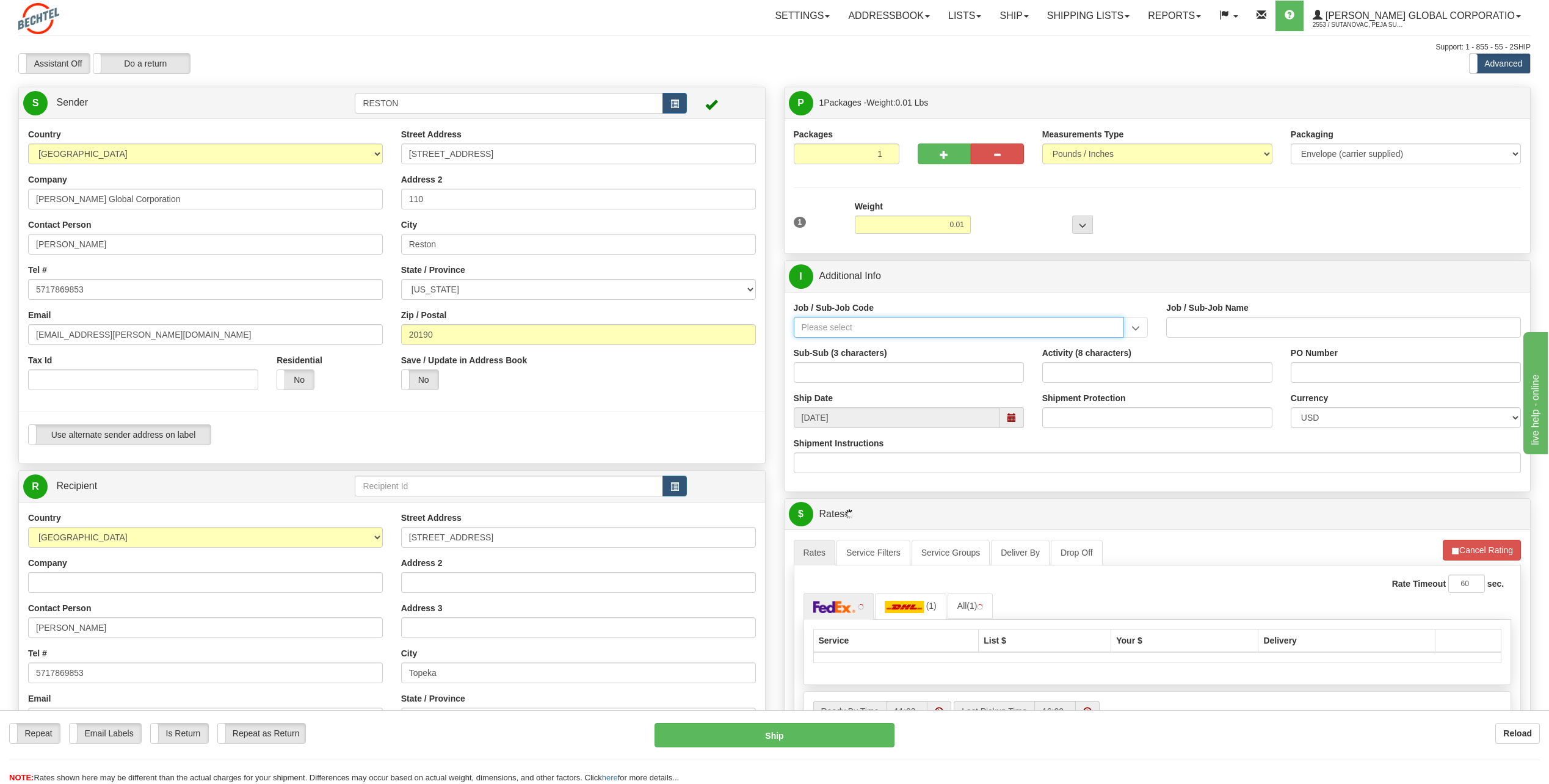
click at [953, 324] on input "Job / Sub-Job Code" at bounding box center [959, 327] width 331 height 21
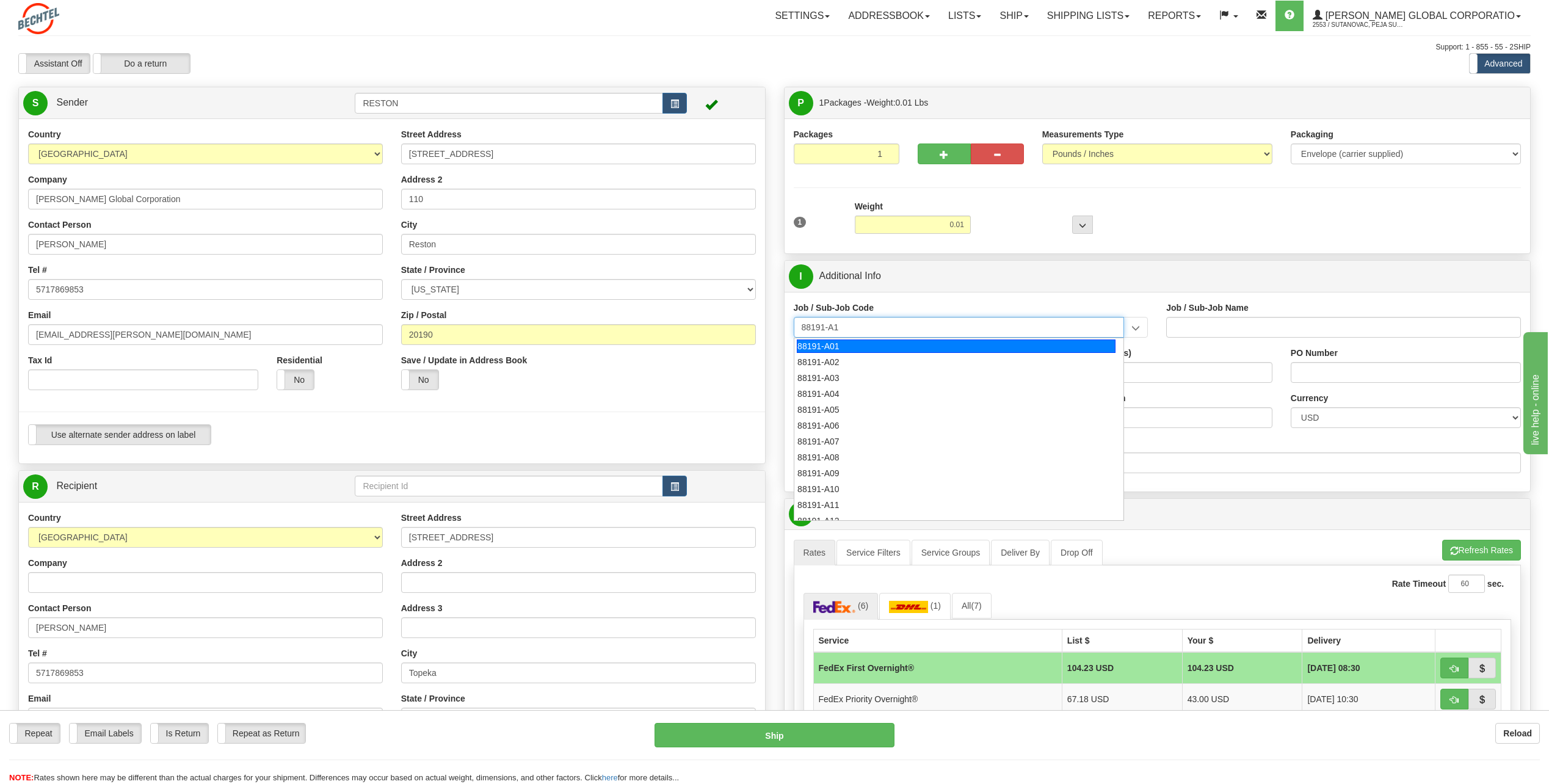
type input "88191-A14"
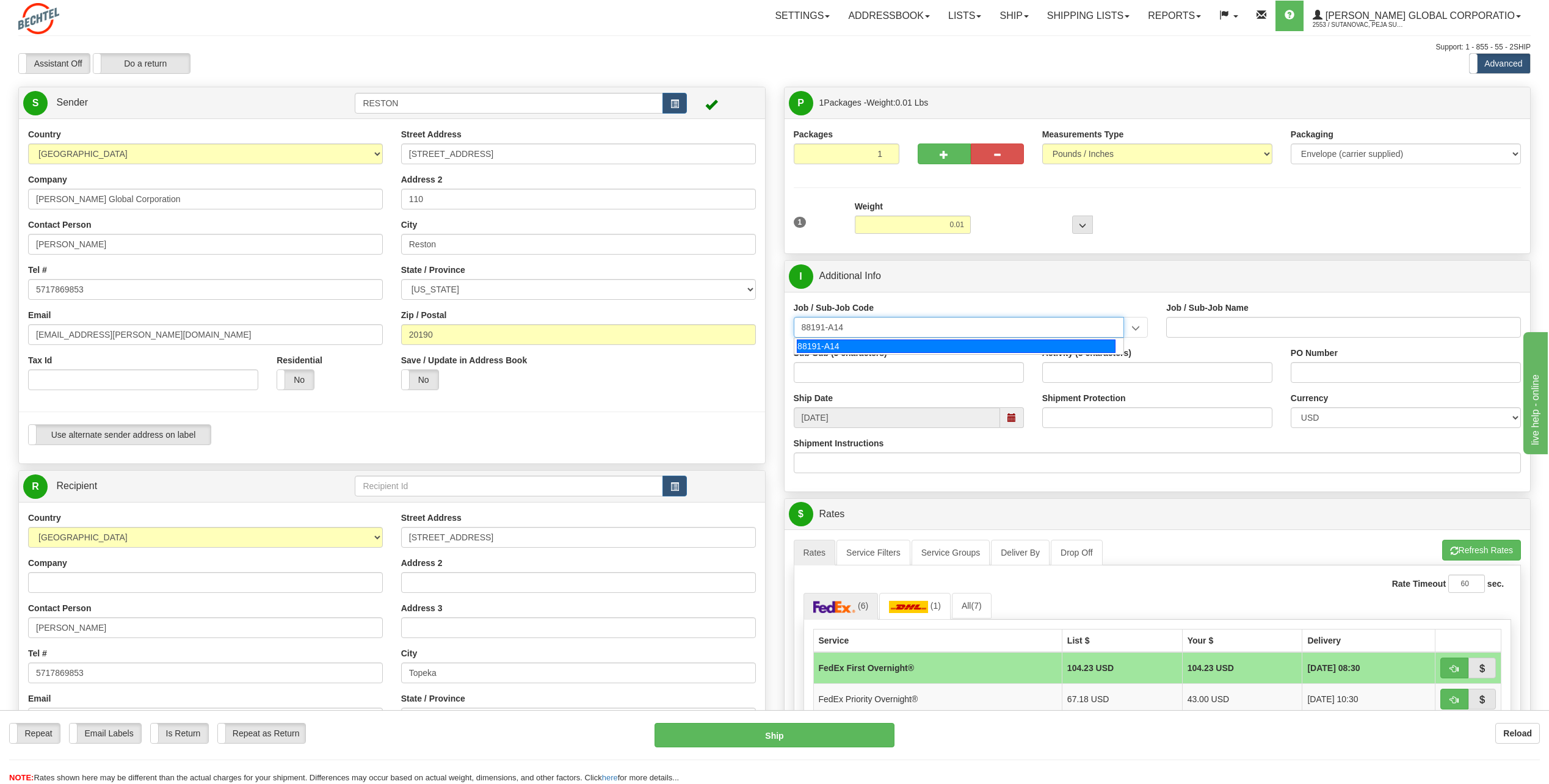
type input "SOUTH SPUR SOLAR - LAND-TITLE CURATIVE WORKS"
type input "88191-A14"
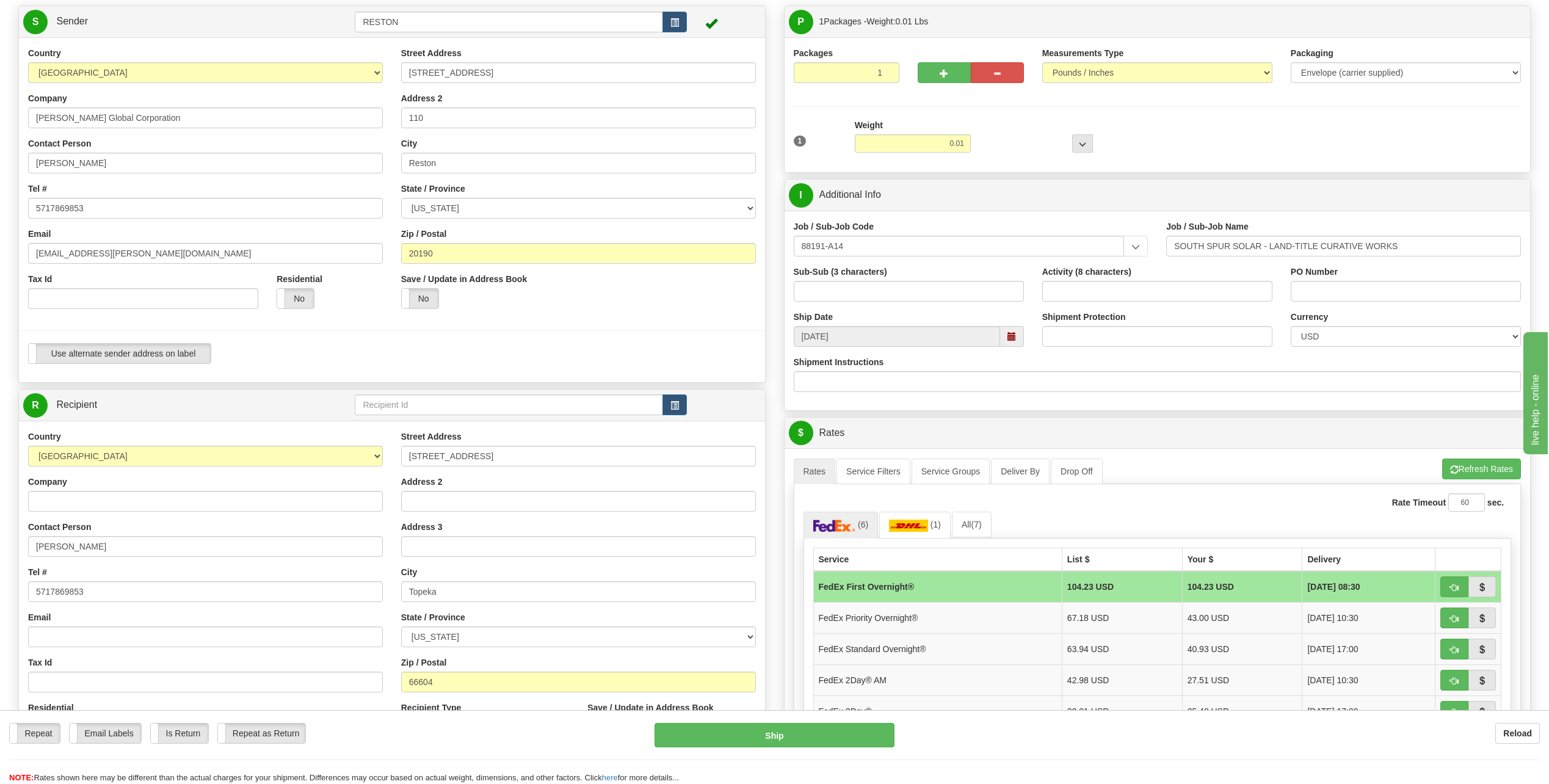
scroll to position [244, 0]
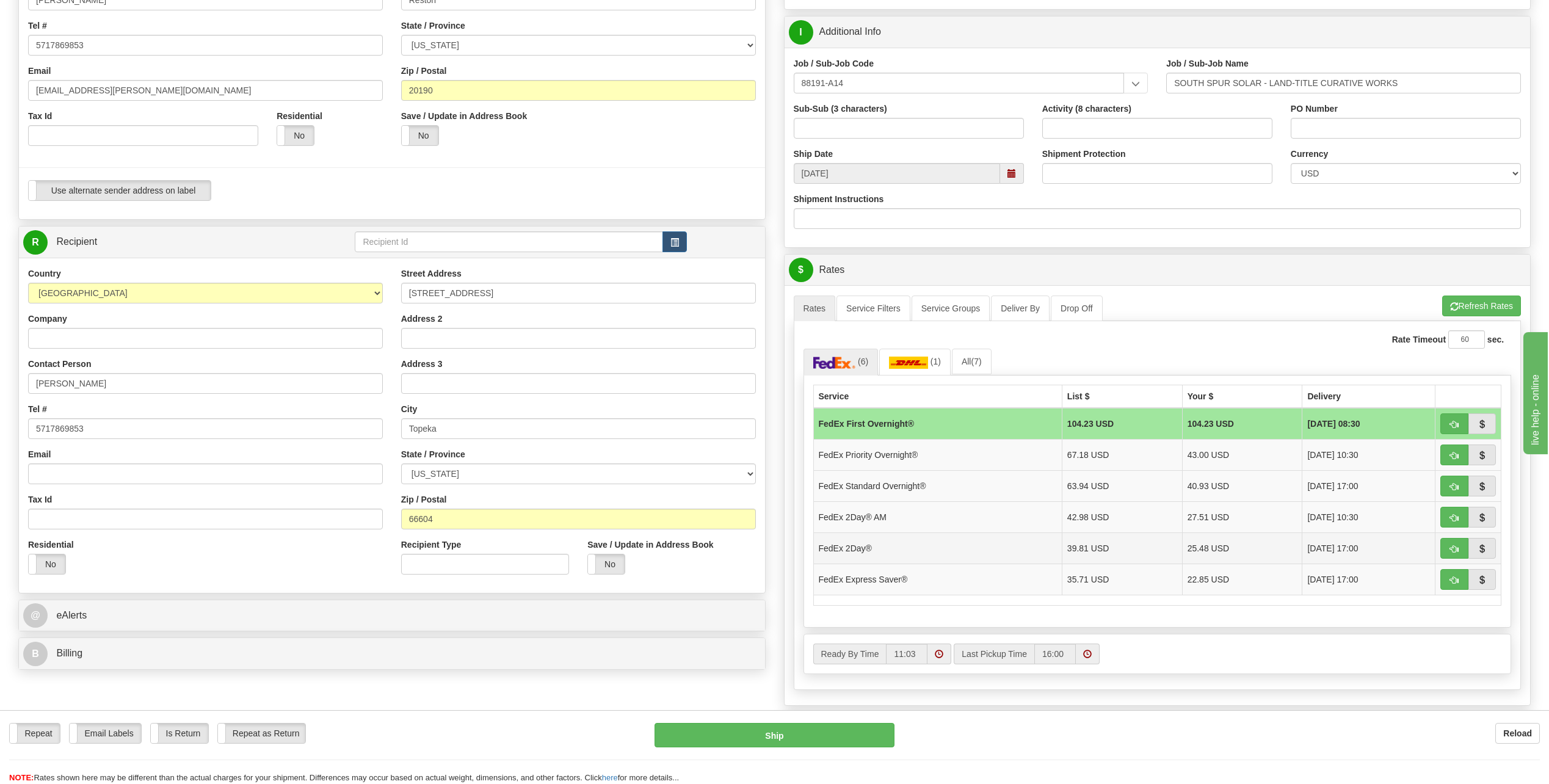
click at [1147, 548] on td "39.81 USD" at bounding box center [1122, 548] width 120 height 31
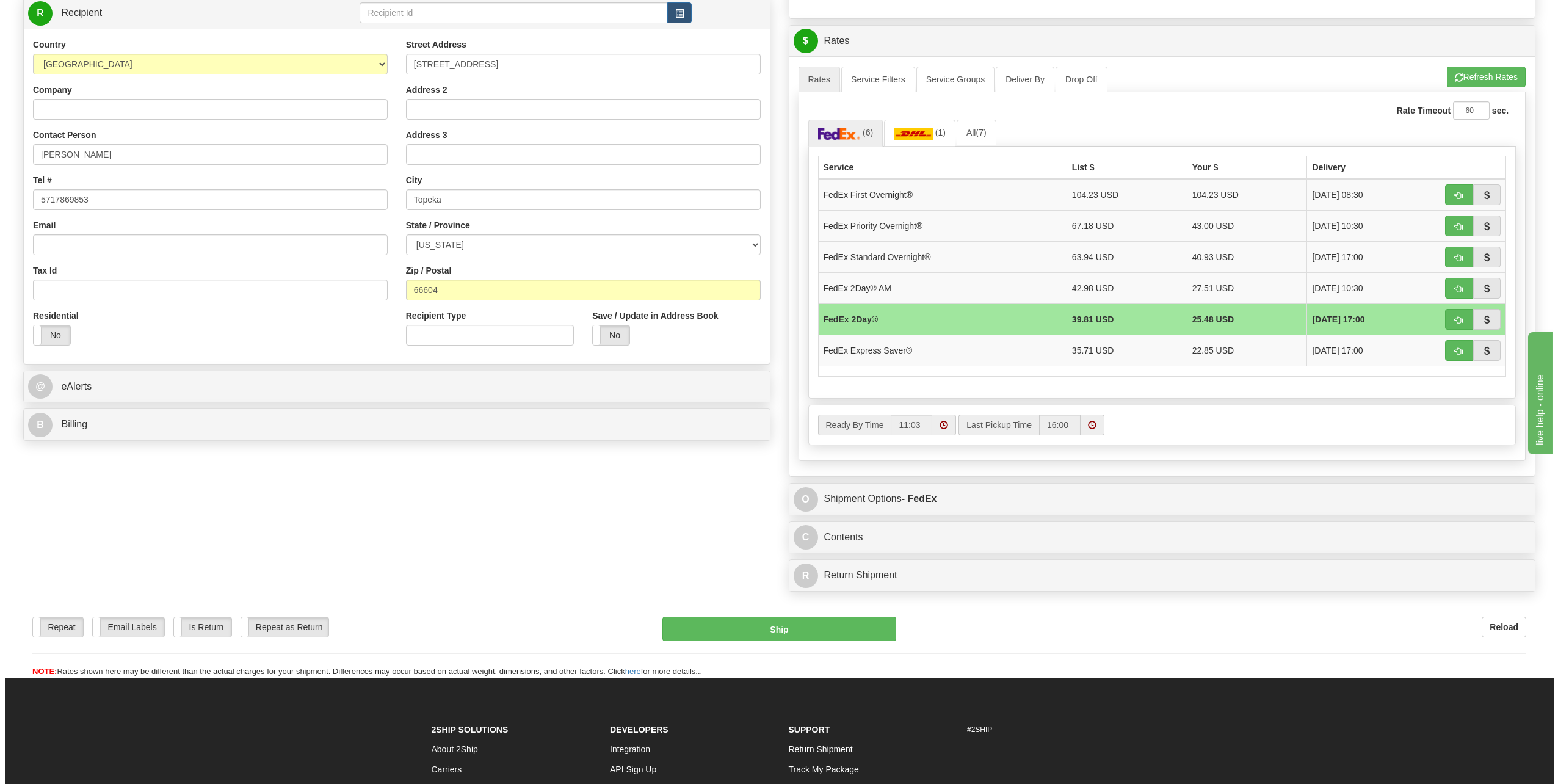
scroll to position [488, 0]
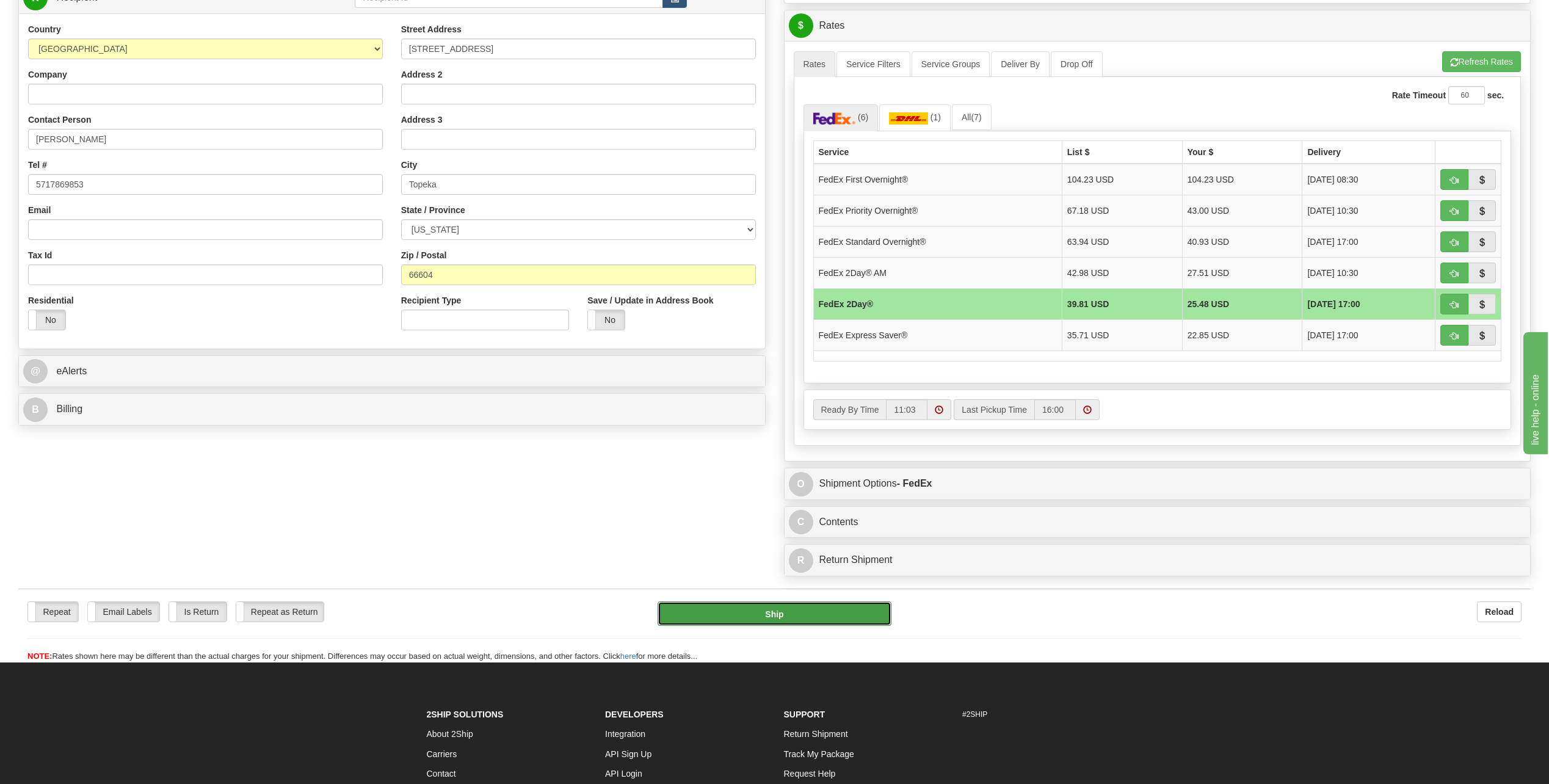
click at [737, 615] on button "Ship" at bounding box center [774, 613] width 234 height 25
type input "03"
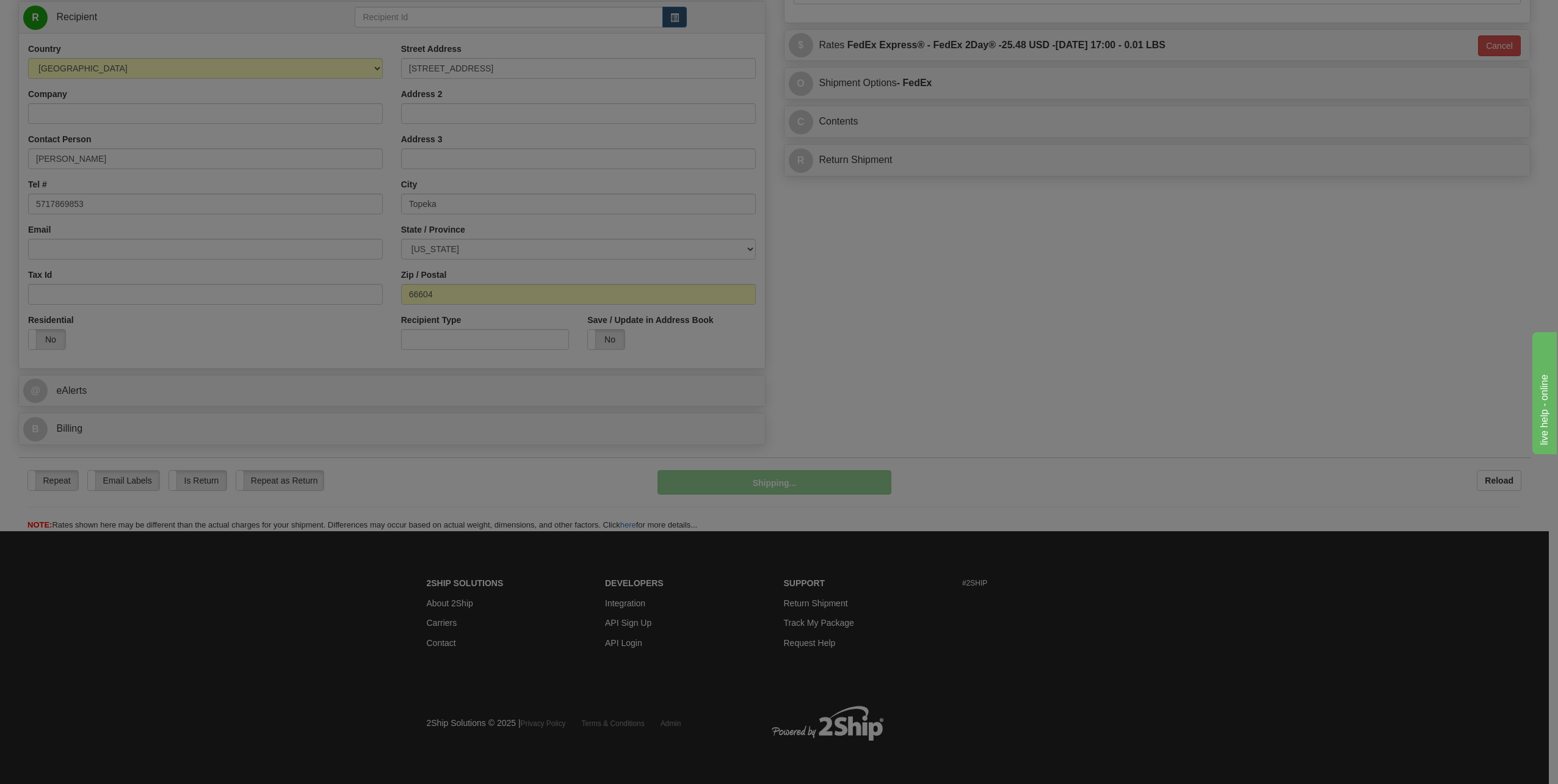
scroll to position [470, 0]
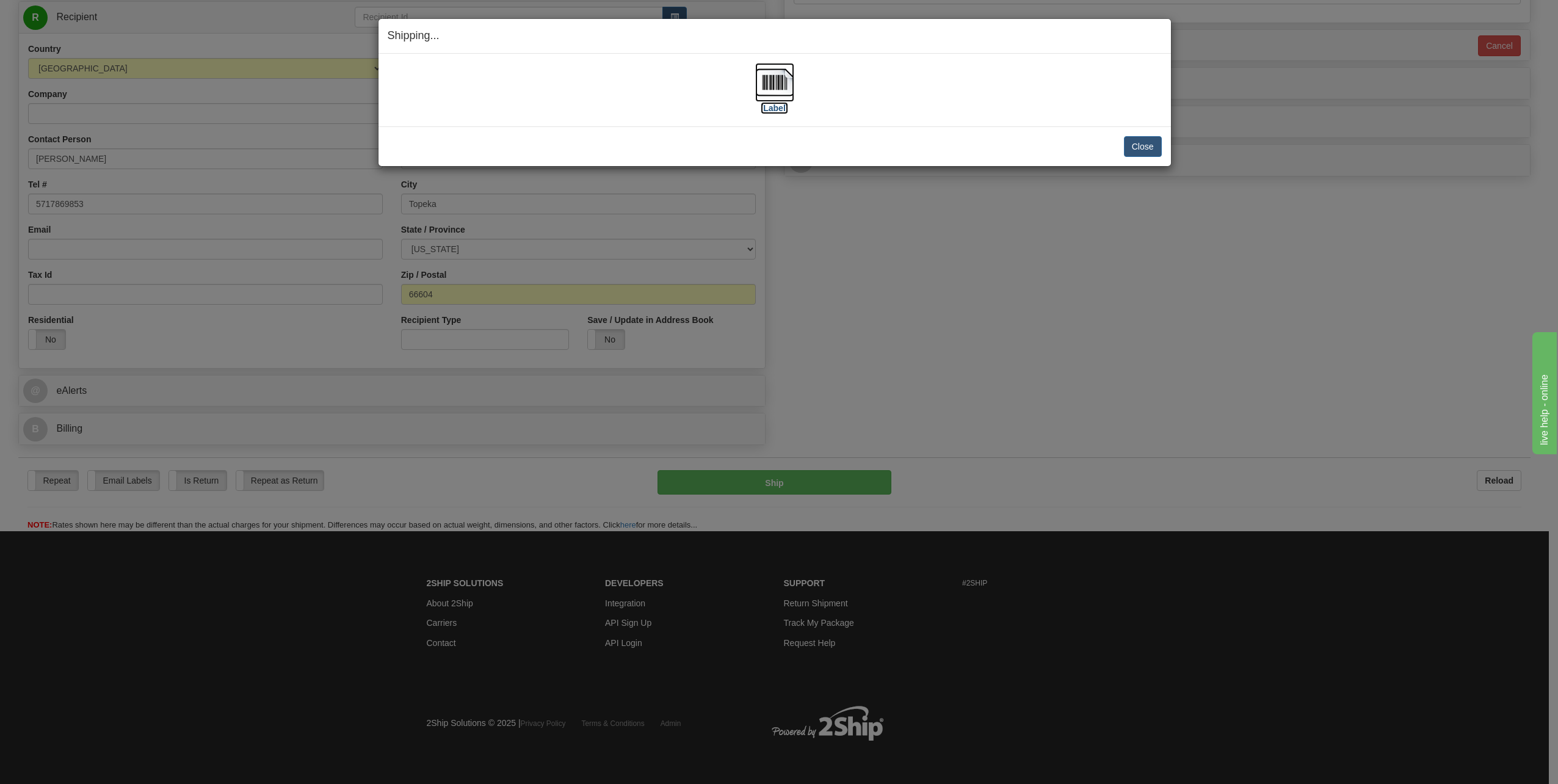
click at [777, 113] on label "[Label]" at bounding box center [775, 108] width 28 height 12
click at [1142, 147] on button "Close" at bounding box center [1143, 147] width 38 height 21
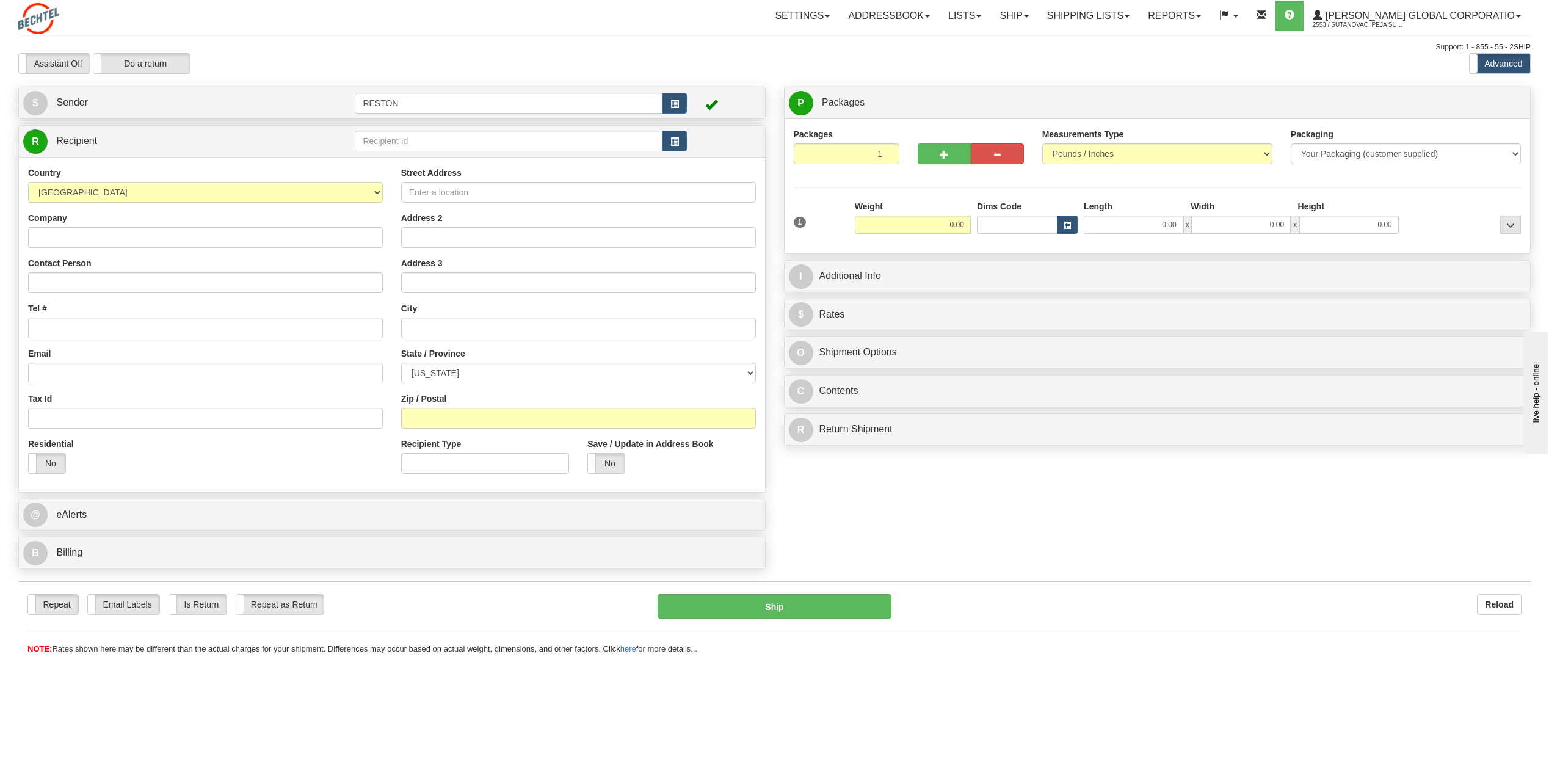
click at [154, 116] on div "S Sender RESTON" at bounding box center [392, 103] width 746 height 31
click at [153, 108] on link "S Sender" at bounding box center [189, 103] width 332 height 25
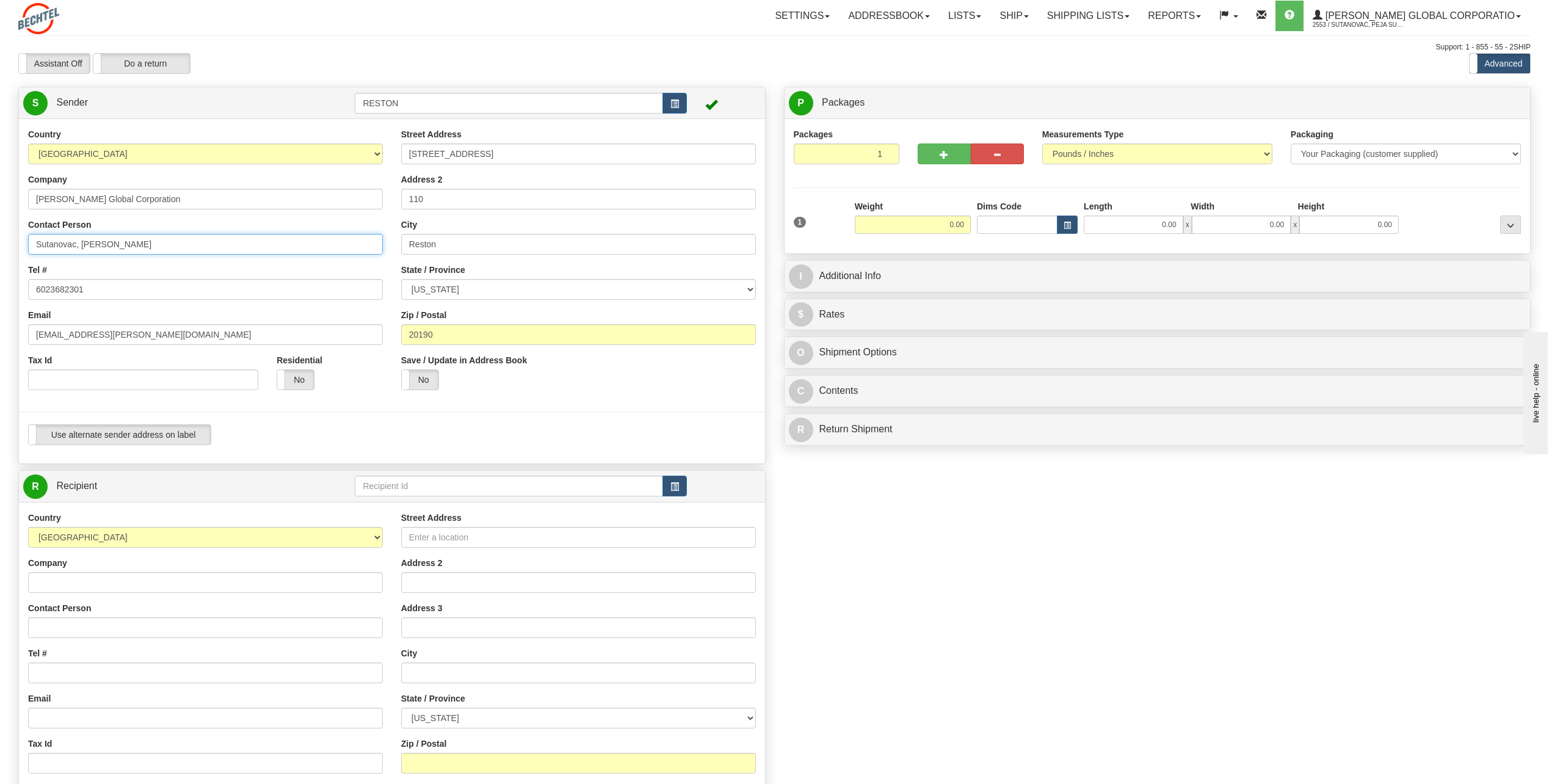
click at [112, 238] on input "Sutanovac, [PERSON_NAME]" at bounding box center [206, 244] width 355 height 21
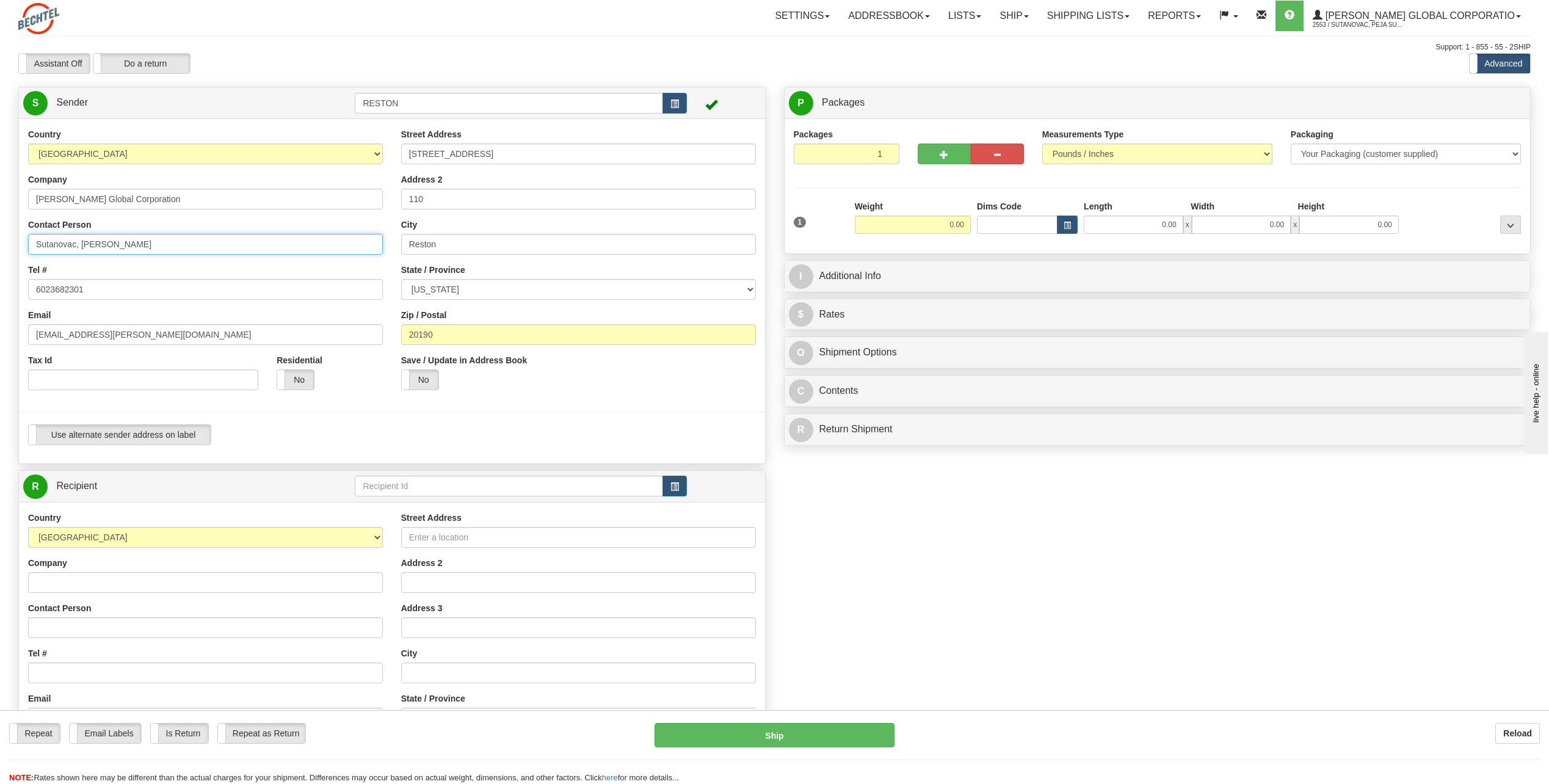
click at [112, 238] on input "Sutanovac, [PERSON_NAME]" at bounding box center [206, 244] width 355 height 21
type input "[PERSON_NAME]"
type input "Katy Dahl"
type input "5717869853"
type input "1037 SW Amherst Court"
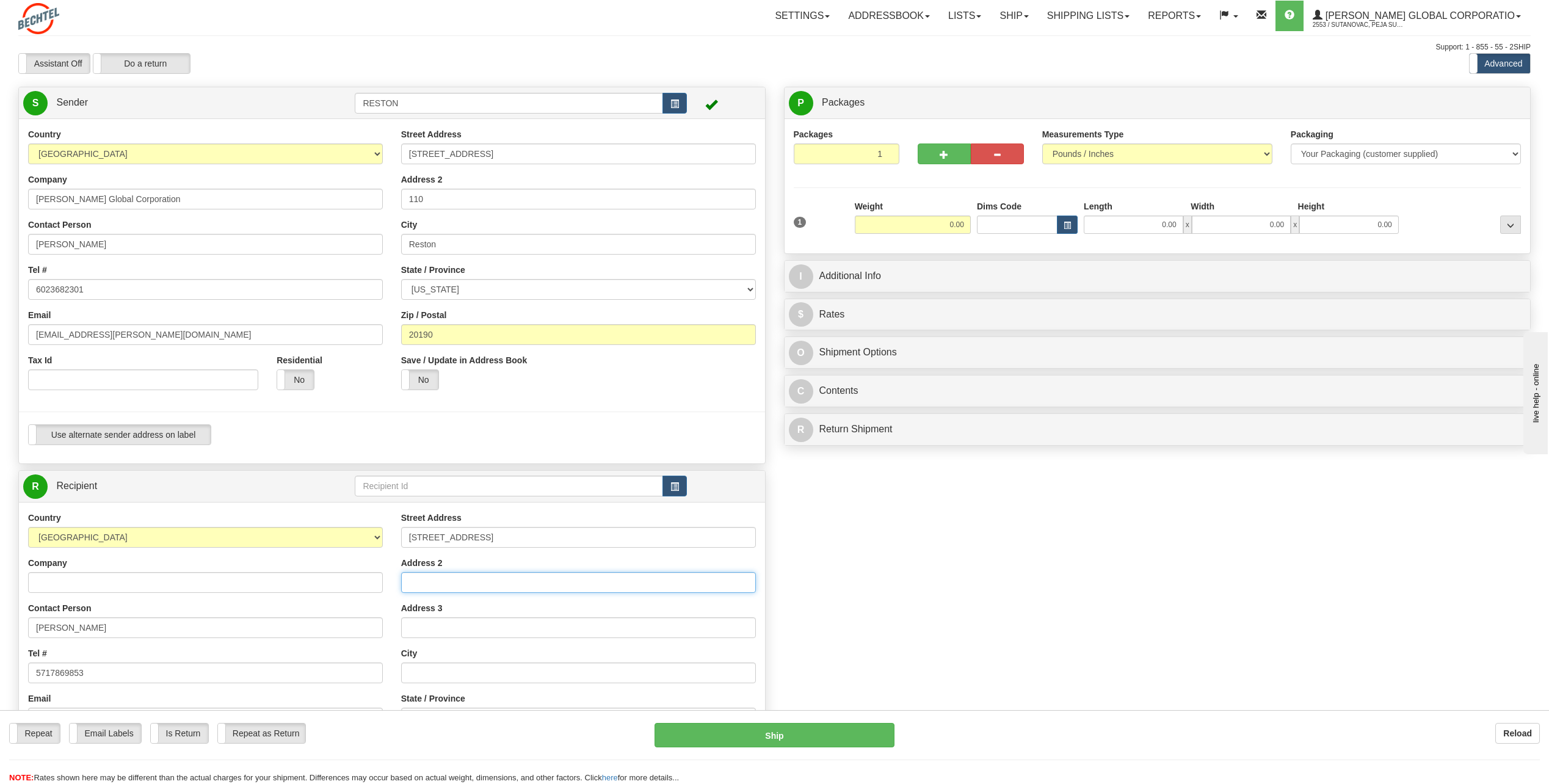
type input "Topeka"
select select "KS"
type input "66604"
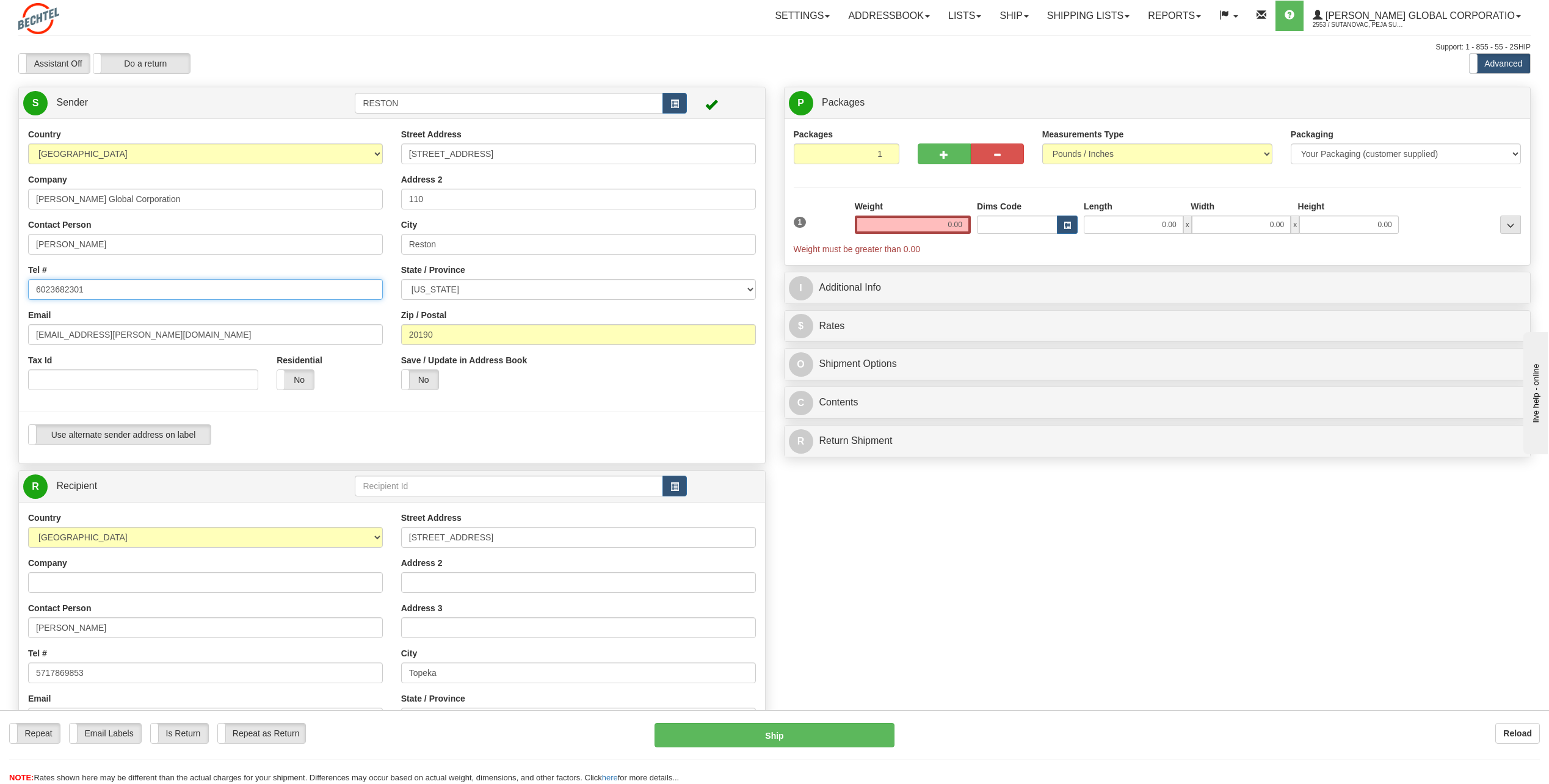
click at [141, 290] on input "6023682301" at bounding box center [206, 289] width 355 height 21
type input "5717869853"
type input "[EMAIL_ADDRESS][PERSON_NAME][DOMAIN_NAME]"
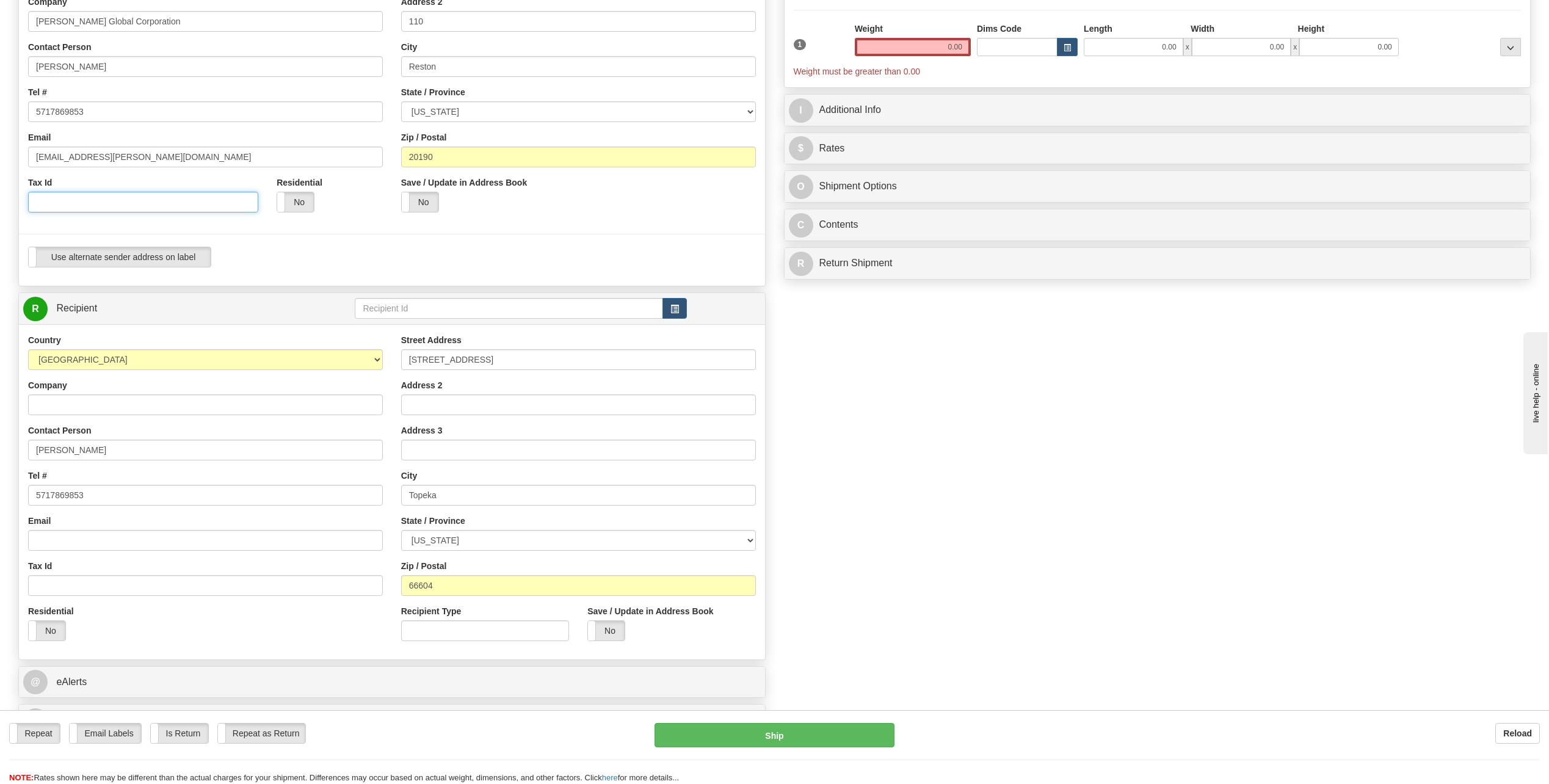
scroll to position [183, 0]
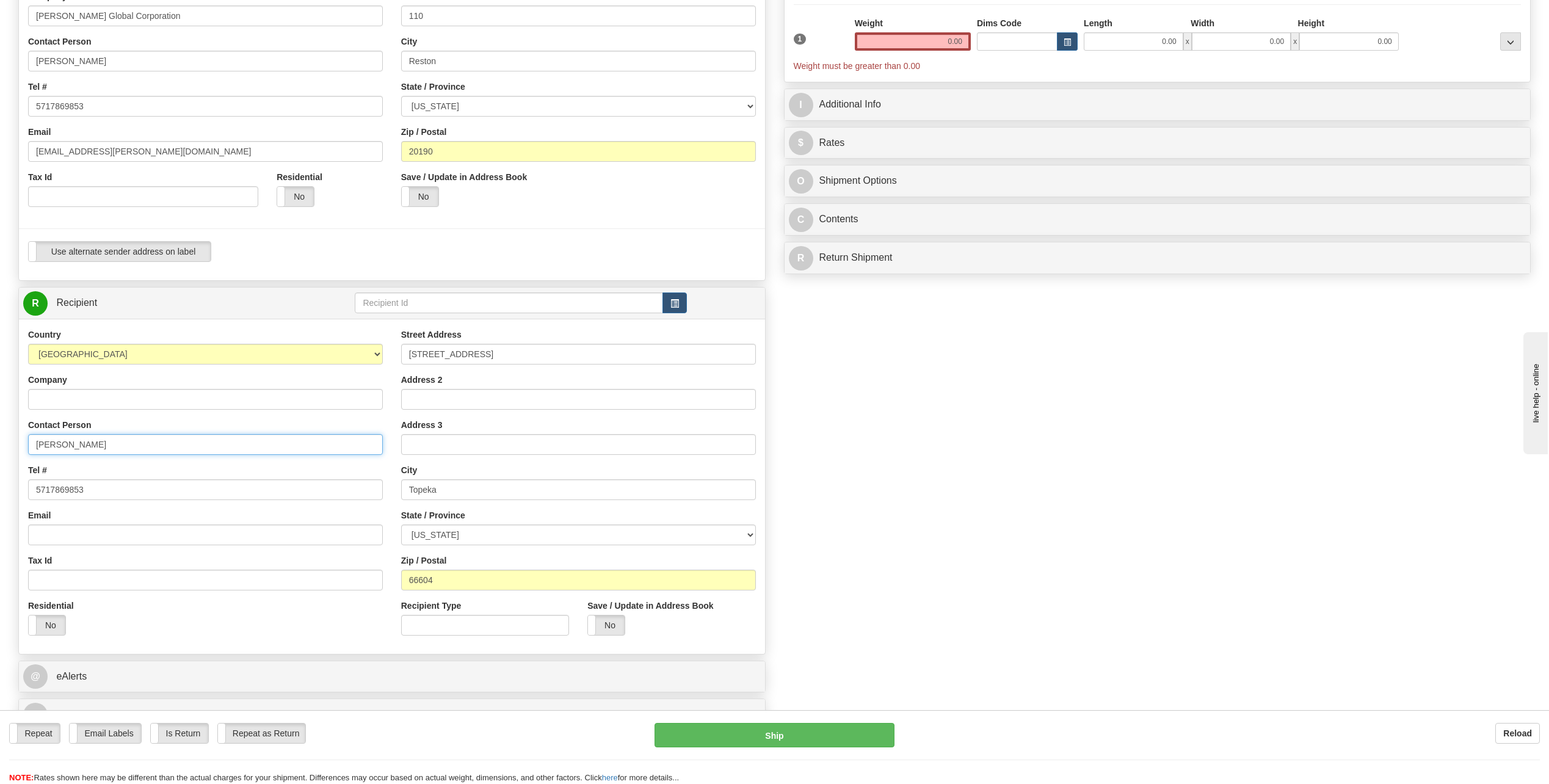
click at [217, 450] on input "Katy Dahl" at bounding box center [206, 444] width 355 height 21
click at [216, 449] on input "Katy Dahl" at bounding box center [206, 444] width 355 height 21
click at [217, 441] on input "Katy Dahl" at bounding box center [206, 444] width 355 height 21
click at [217, 440] on input "Katy Dahl" at bounding box center [206, 444] width 355 height 21
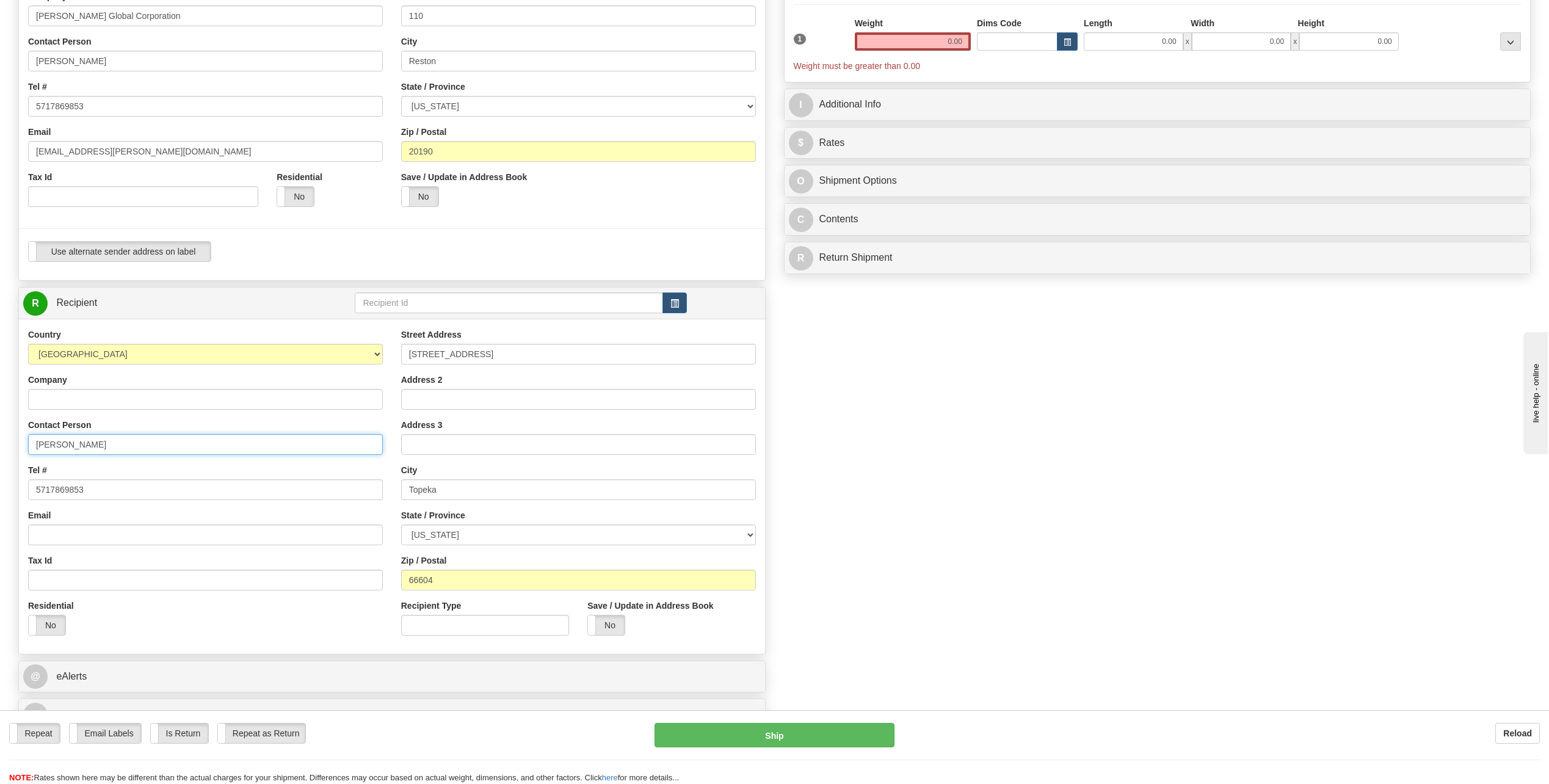
click at [217, 440] on input "Katy Dahl" at bounding box center [206, 444] width 355 height 21
click at [299, 406] on input "Company" at bounding box center [206, 399] width 355 height 21
click at [306, 419] on div "Contact Person Katy Dahl" at bounding box center [206, 437] width 355 height 36
click at [101, 444] on input "Katy Dahl" at bounding box center [206, 444] width 355 height 21
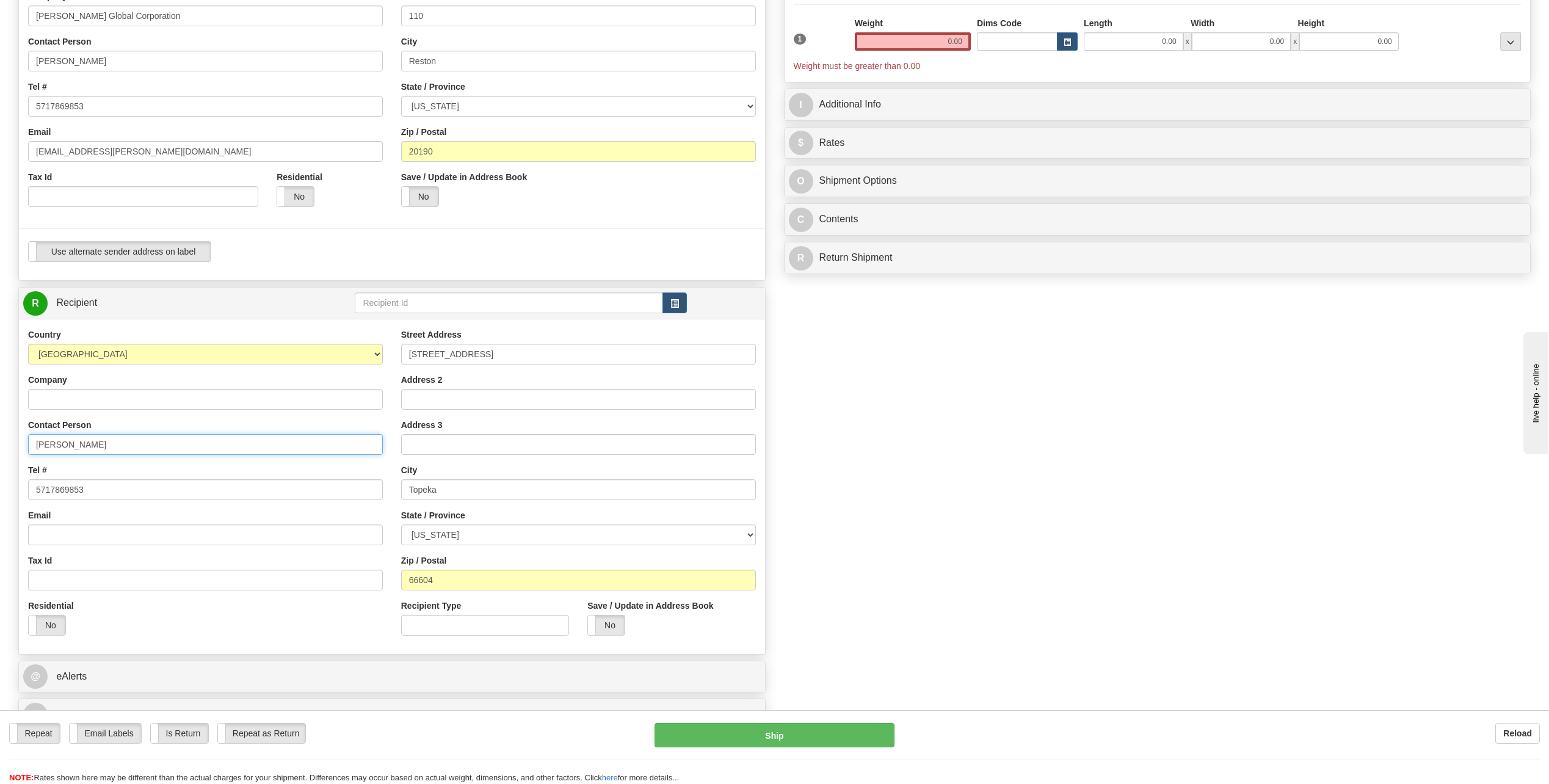
click at [101, 444] on input "Katy Dahl" at bounding box center [206, 444] width 355 height 21
paste input "risty Harris"
type input "Kristy Harris"
click at [491, 360] on input "1037 SW Amherst Court" at bounding box center [579, 354] width 355 height 21
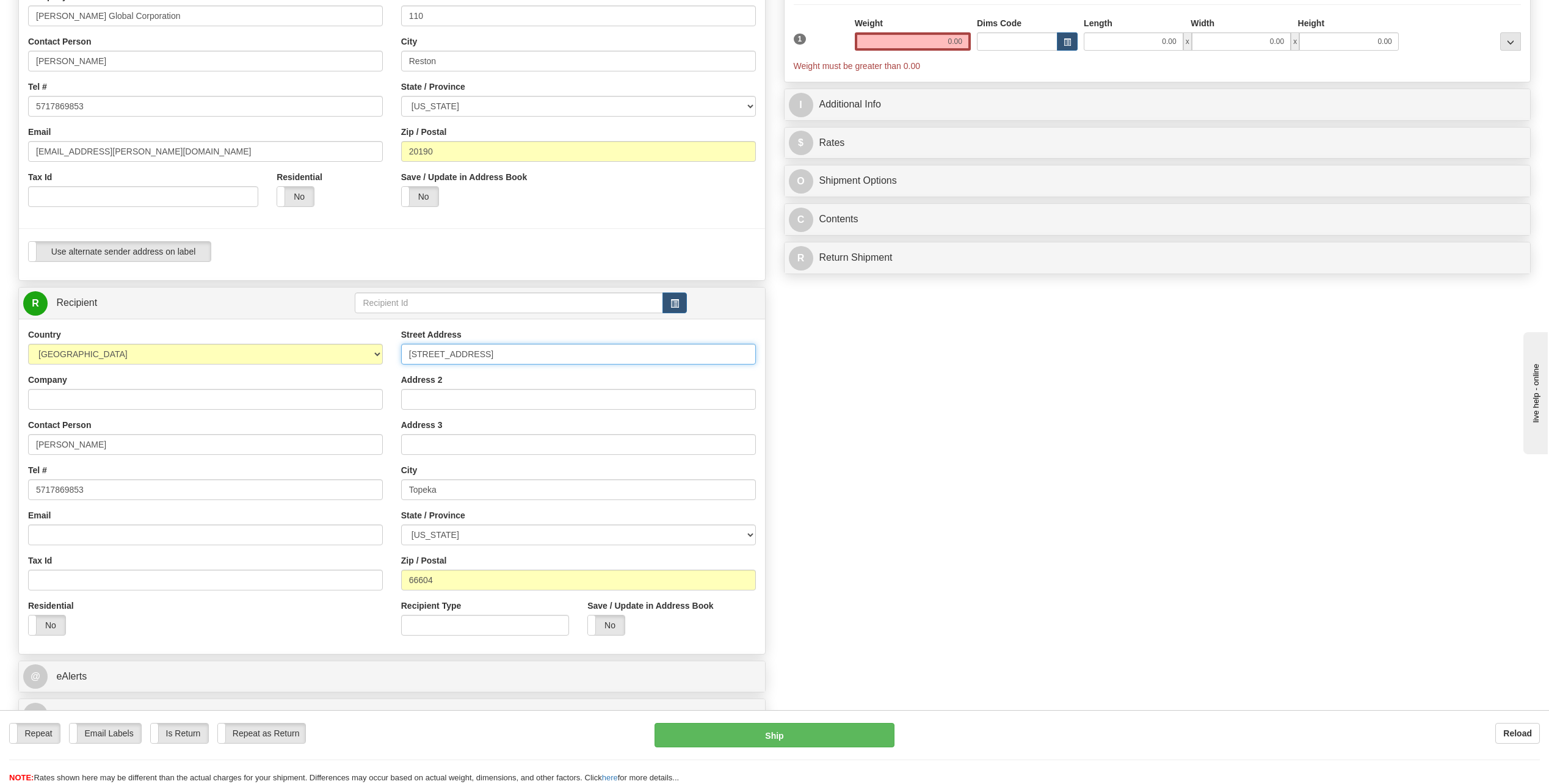
click at [491, 360] on input "1037 SW Amherst Court" at bounding box center [579, 354] width 355 height 21
paste input "304 Tower Drive"
type input "1304 Tower Drive"
click at [502, 491] on input "Topeka" at bounding box center [579, 490] width 355 height 21
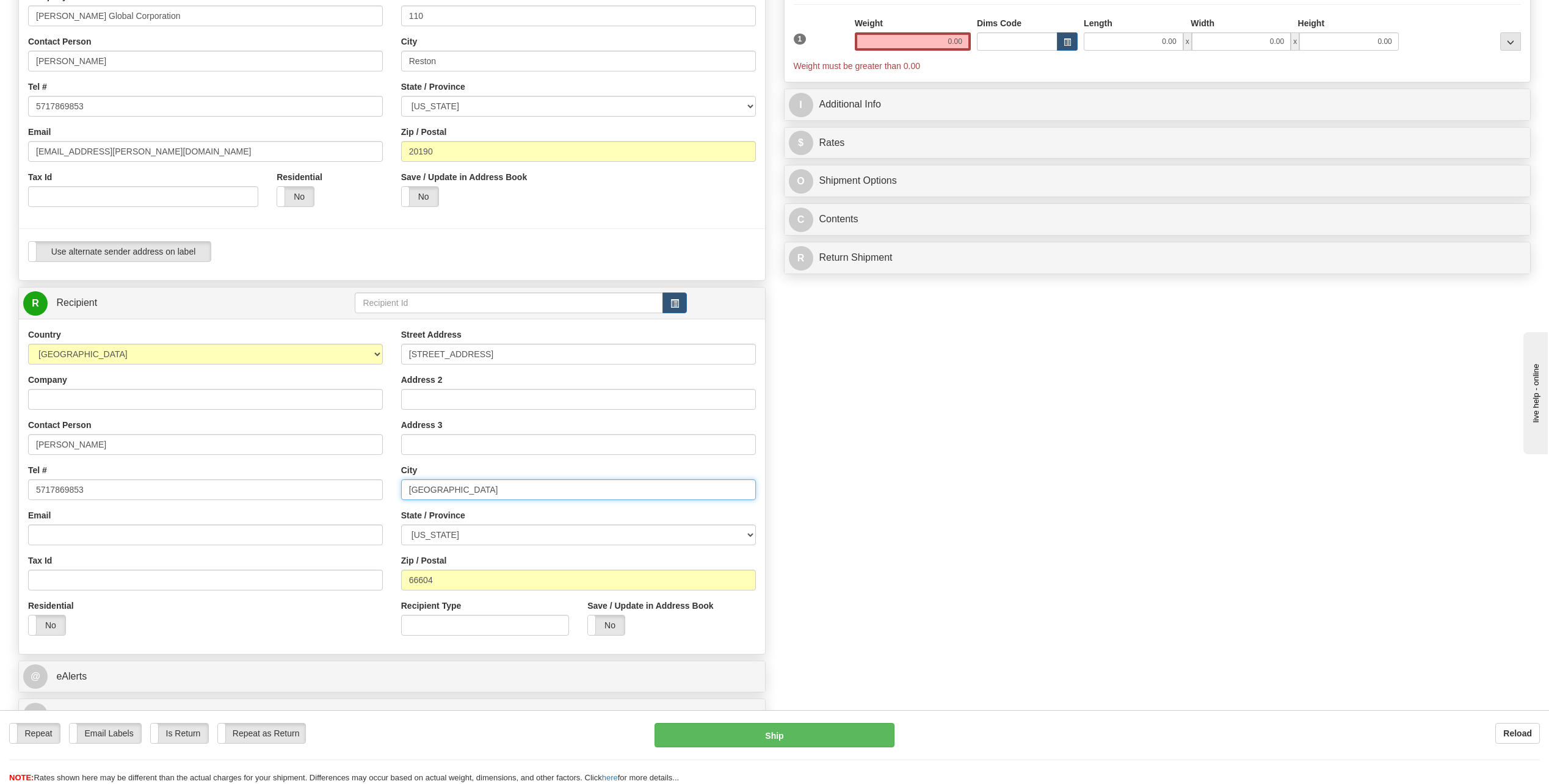
type input "Hinesville"
click at [722, 540] on select "[US_STATE] [US_STATE] [US_STATE] [US_STATE] Armed Forces America Armed Forces E…" at bounding box center [579, 535] width 355 height 21
select select "GA"
click at [401, 524] on select "[US_STATE] [US_STATE] [US_STATE] [US_STATE] Armed Forces America Armed Forces E…" at bounding box center [579, 535] width 355 height 21
click at [533, 586] on input "66604" at bounding box center [579, 580] width 355 height 21
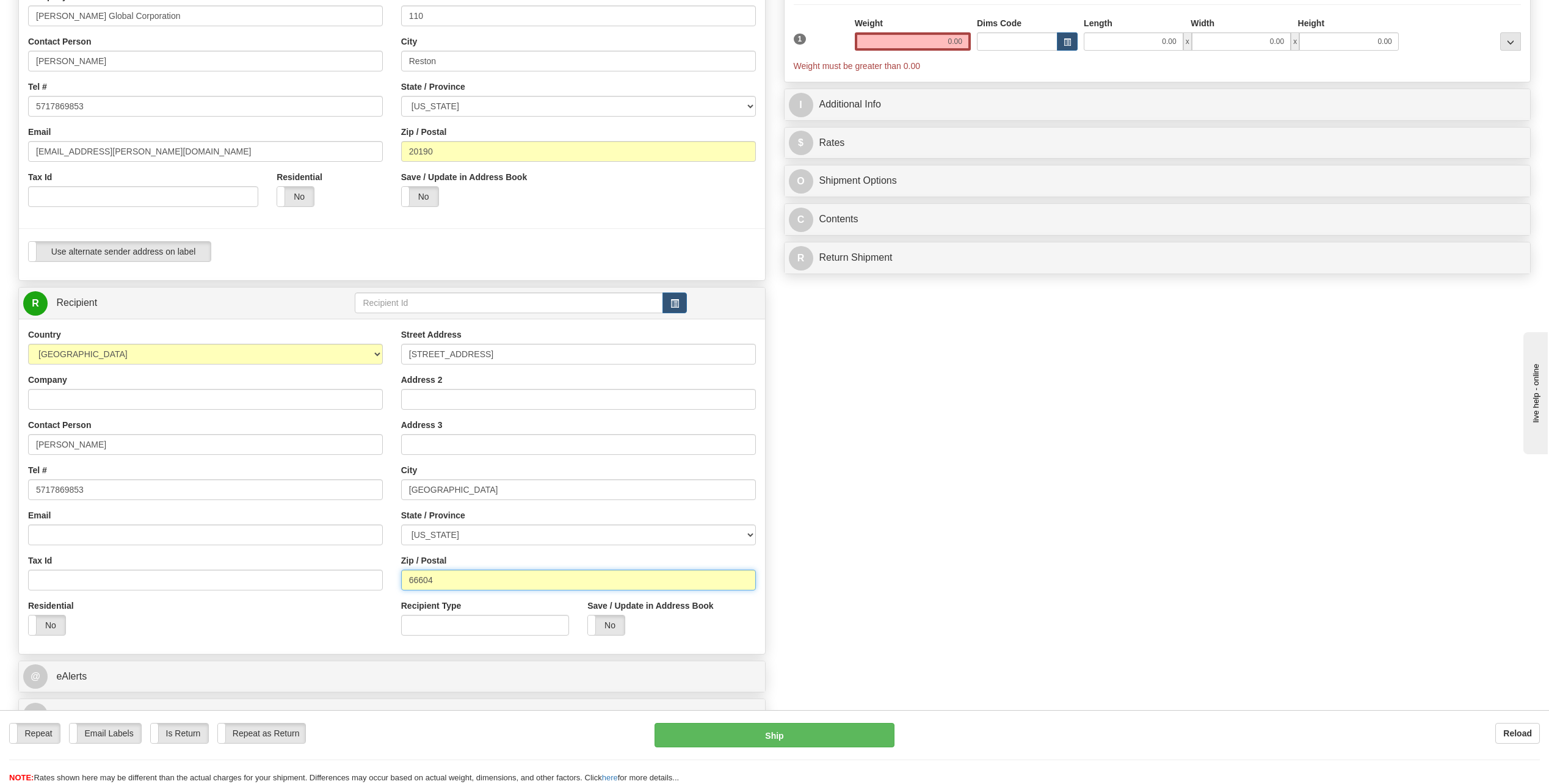
click at [533, 586] on input "66604" at bounding box center [579, 580] width 355 height 21
click at [532, 586] on input "66604" at bounding box center [579, 580] width 355 height 21
type input "31313"
click at [1041, 497] on div "Create a label for the return Create Pickup Without Label S" at bounding box center [774, 320] width 1531 height 833
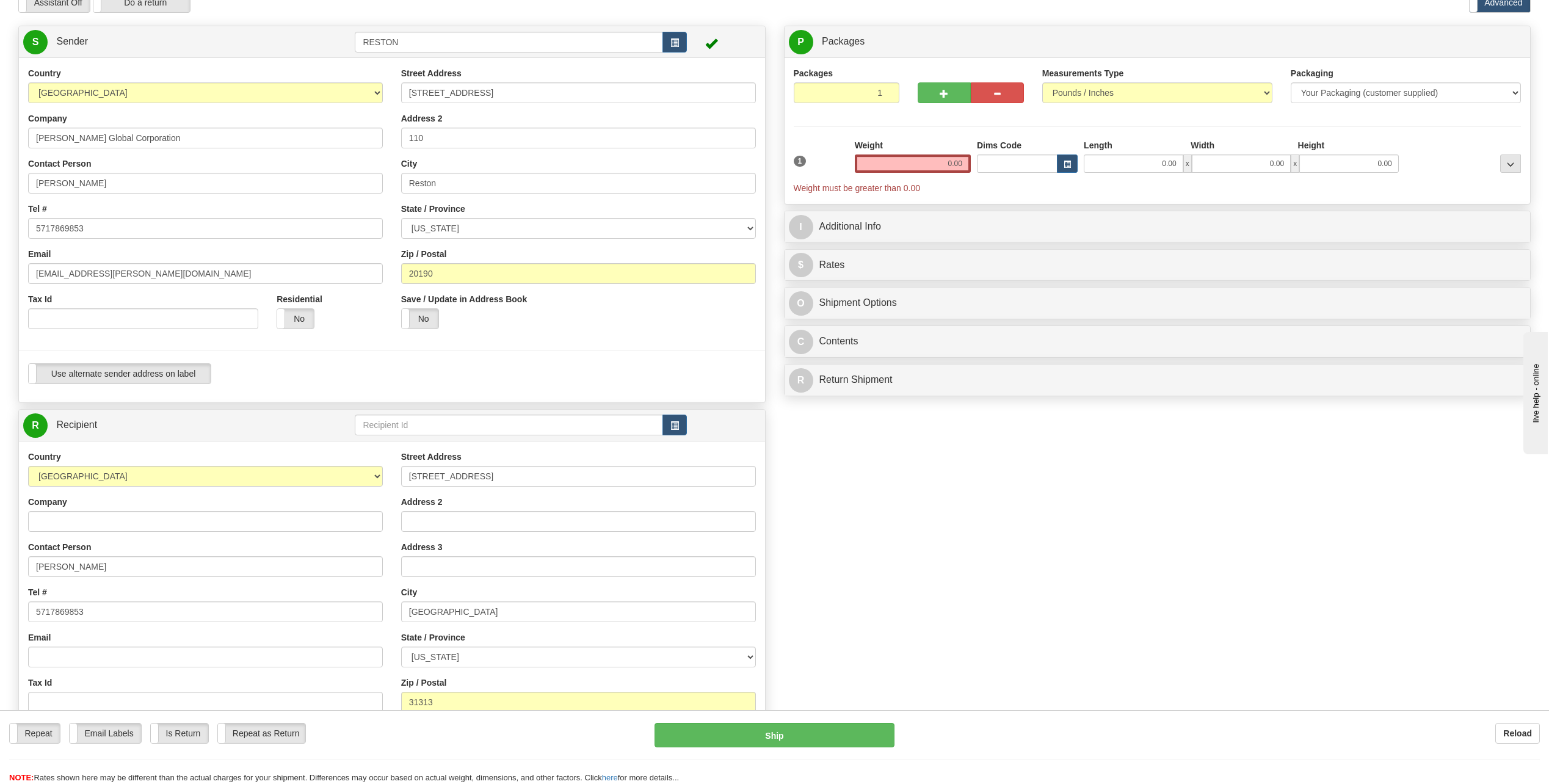
scroll to position [0, 0]
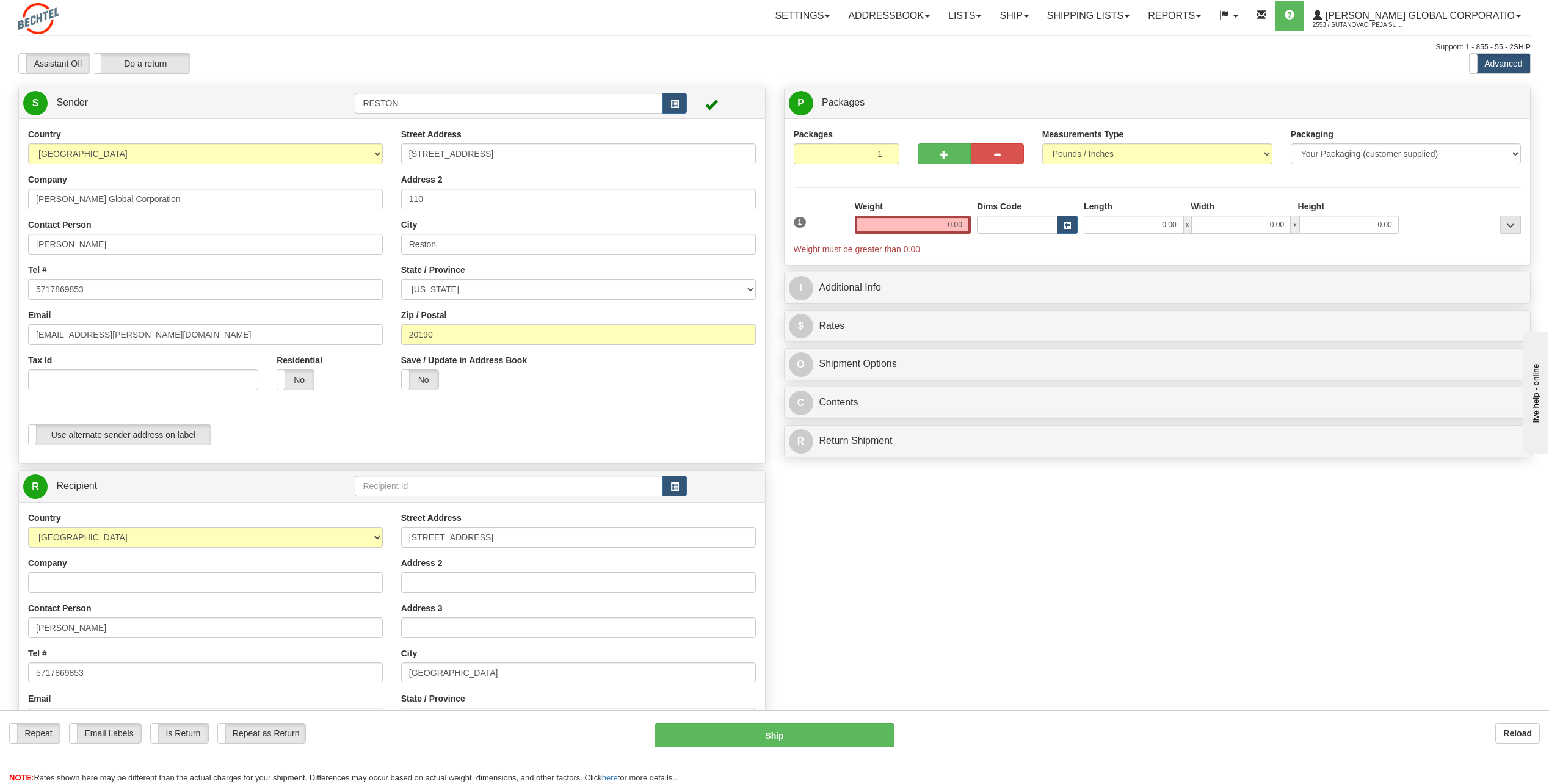
click at [916, 241] on div "Weight 0.00" at bounding box center [913, 222] width 122 height 43
click at [923, 228] on input "0.00" at bounding box center [913, 225] width 116 height 18
type input "0.01"
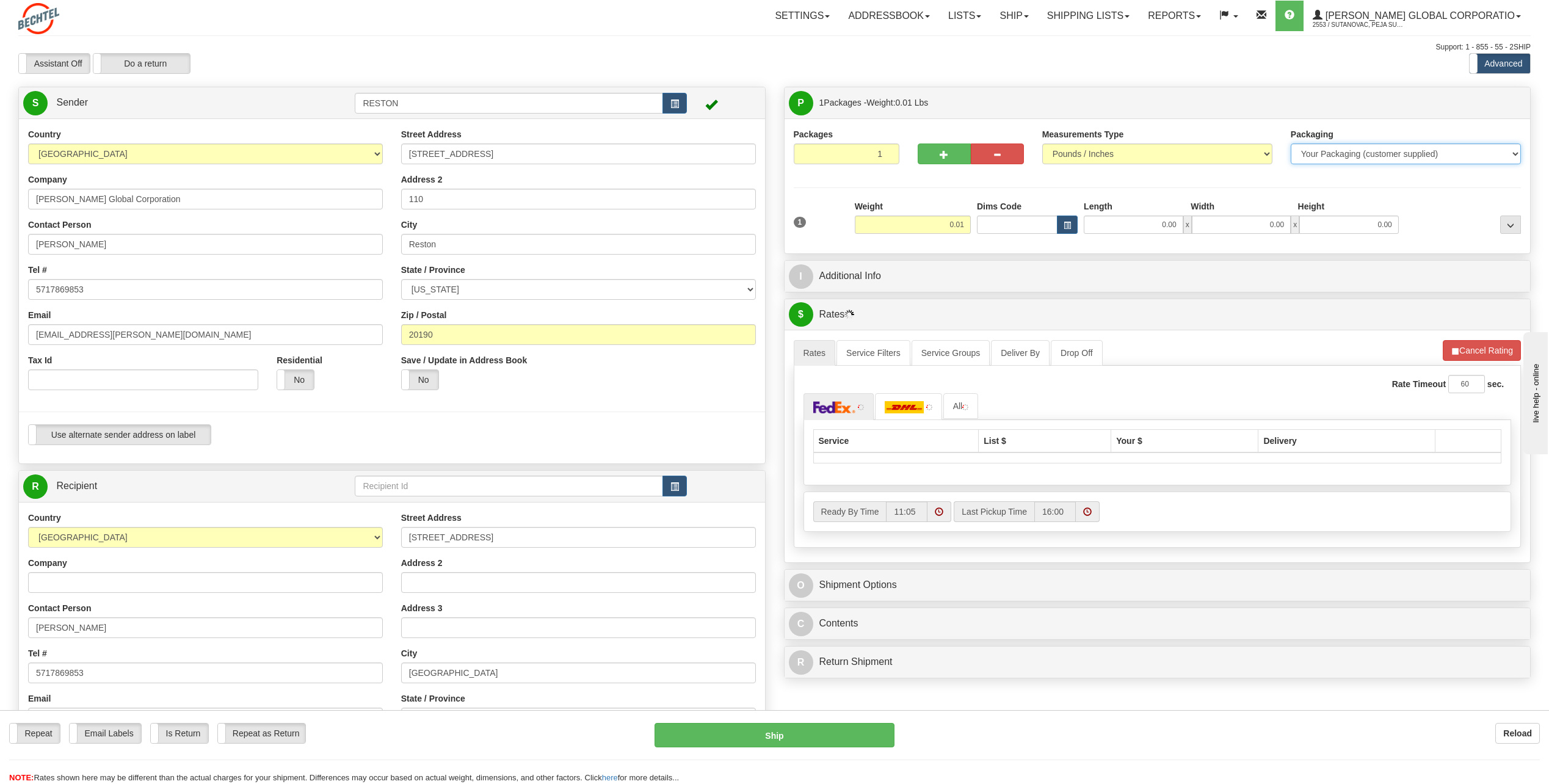
click at [1329, 149] on select "Your Packaging (customer supplied) Envelope (carrier supplied) Pack (carrier su…" at bounding box center [1406, 154] width 230 height 21
select select "2"
click at [1291, 144] on select "Your Packaging (customer supplied) Envelope (carrier supplied) Pack (carrier su…" at bounding box center [1406, 154] width 230 height 21
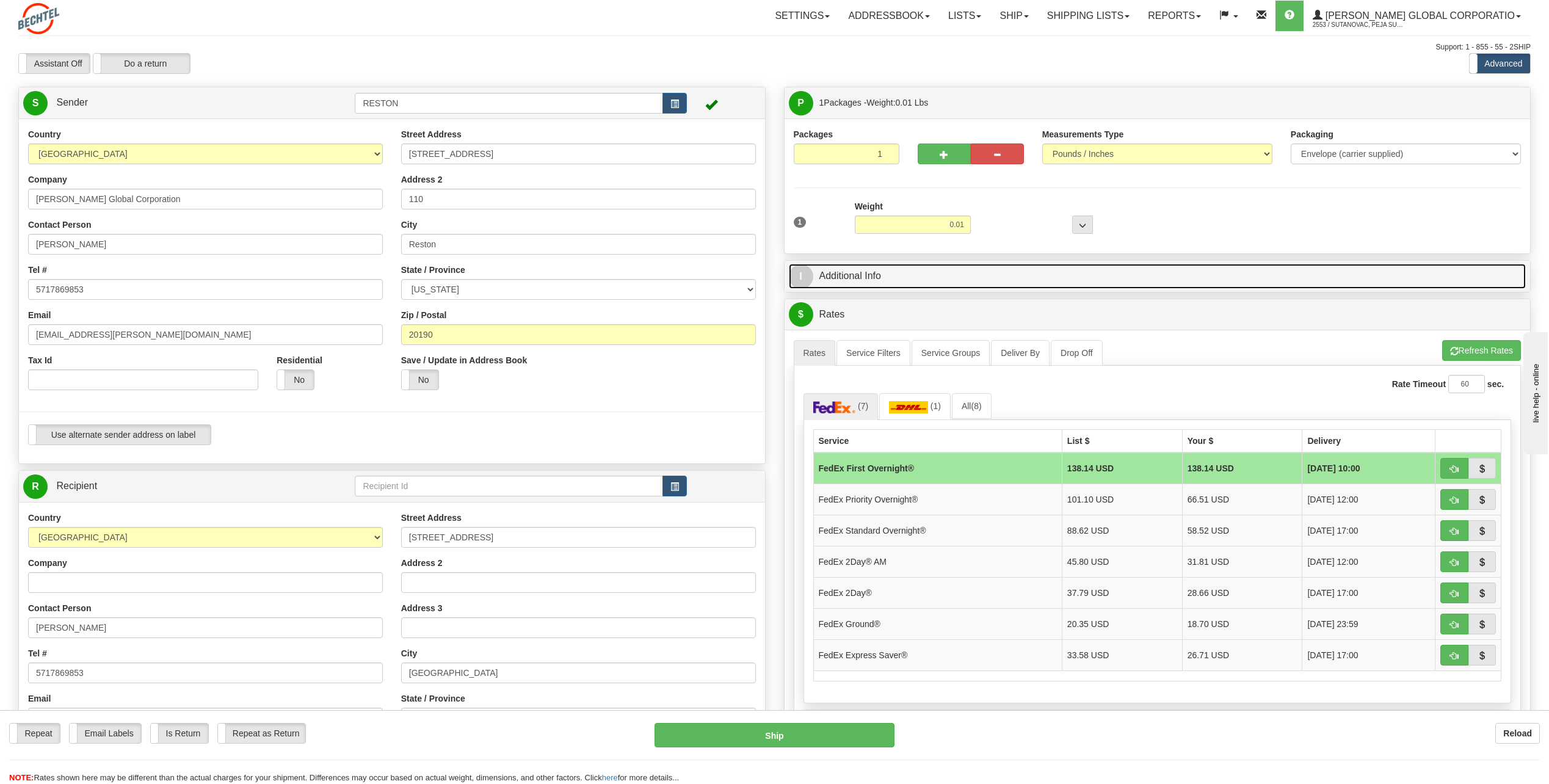
click at [900, 285] on link "I Additional Info" at bounding box center [1158, 276] width 738 height 25
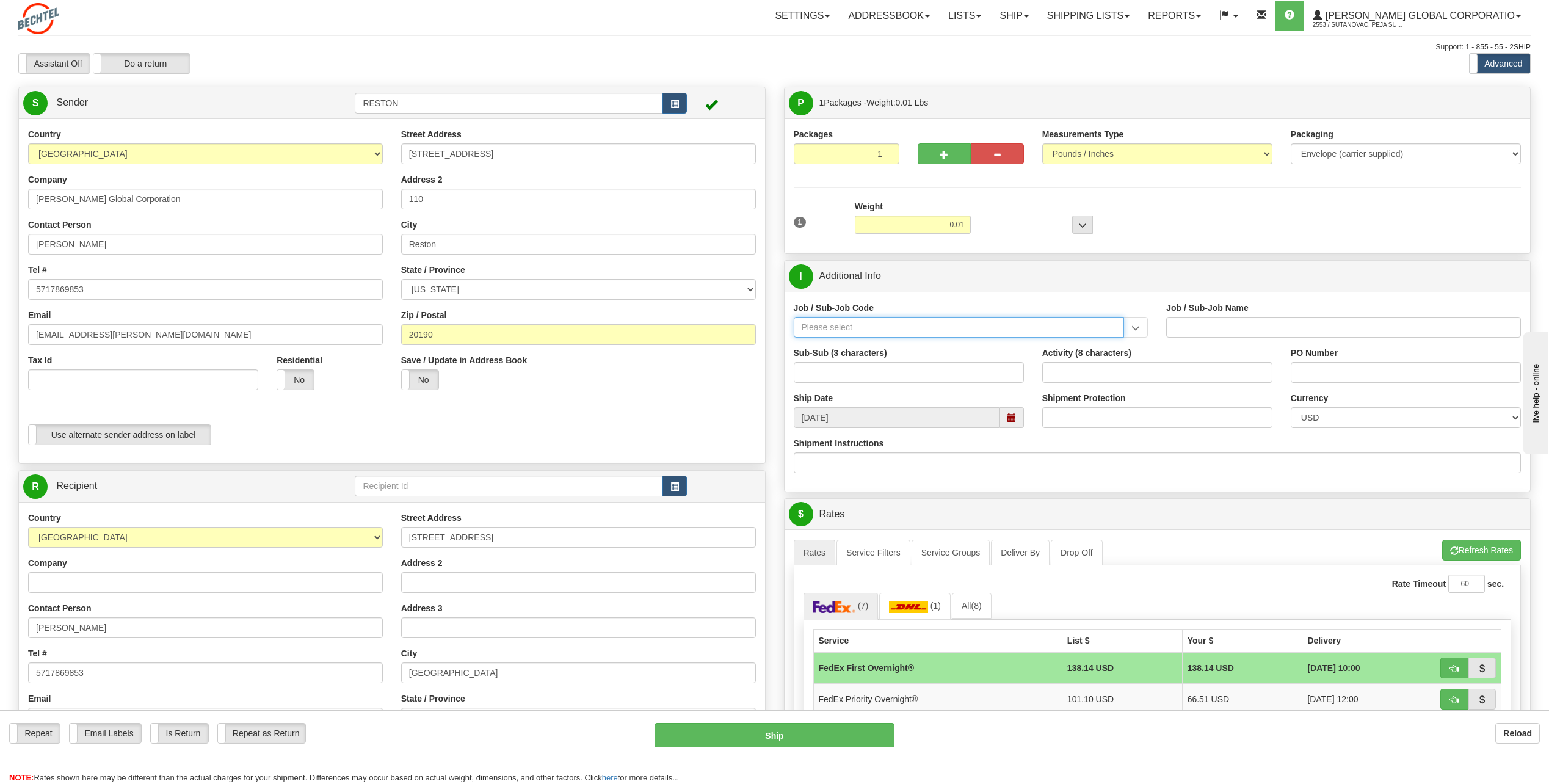
click at [883, 317] on input "Job / Sub-Job Code" at bounding box center [959, 327] width 331 height 21
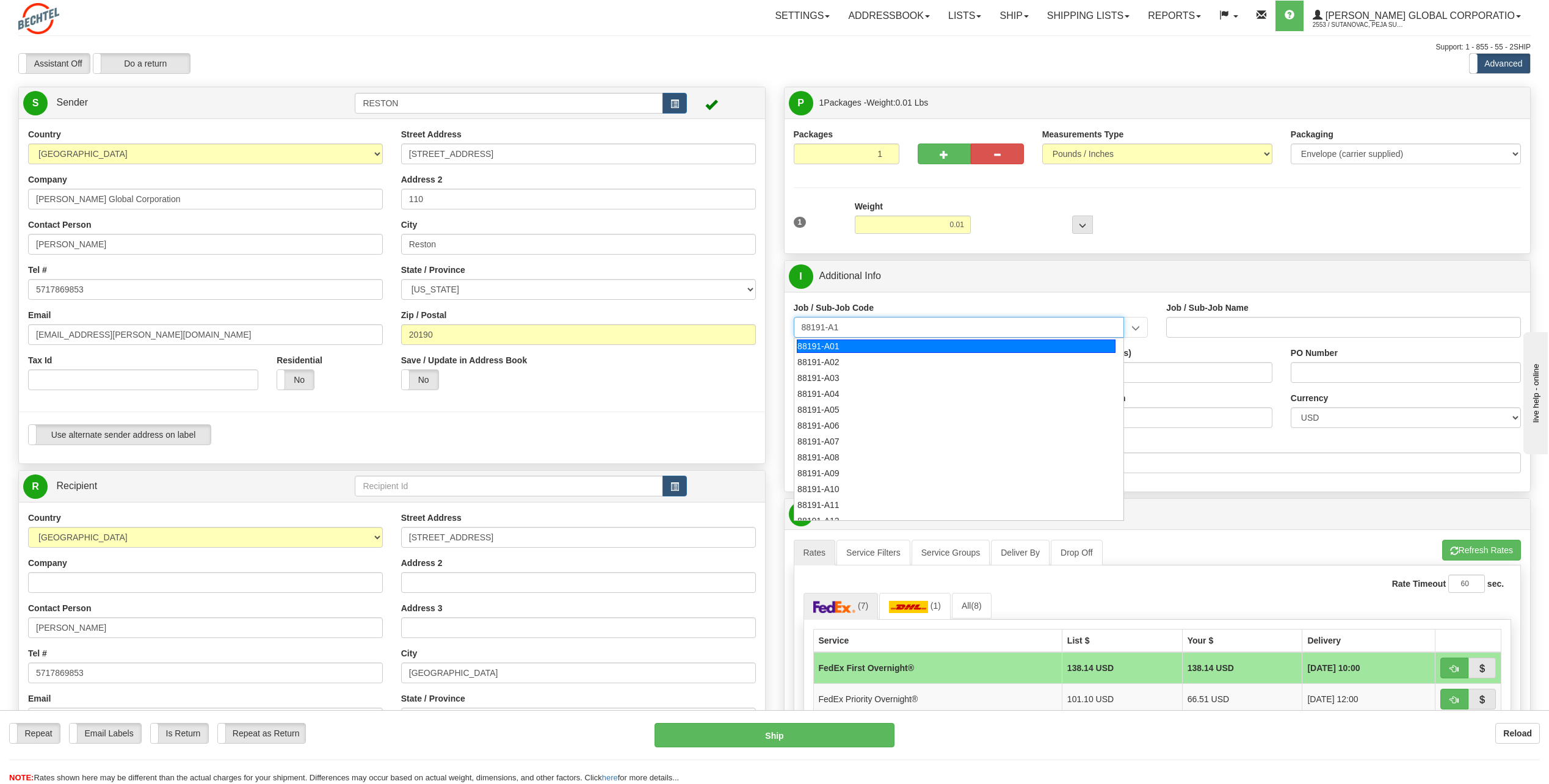
type input "88191-A14"
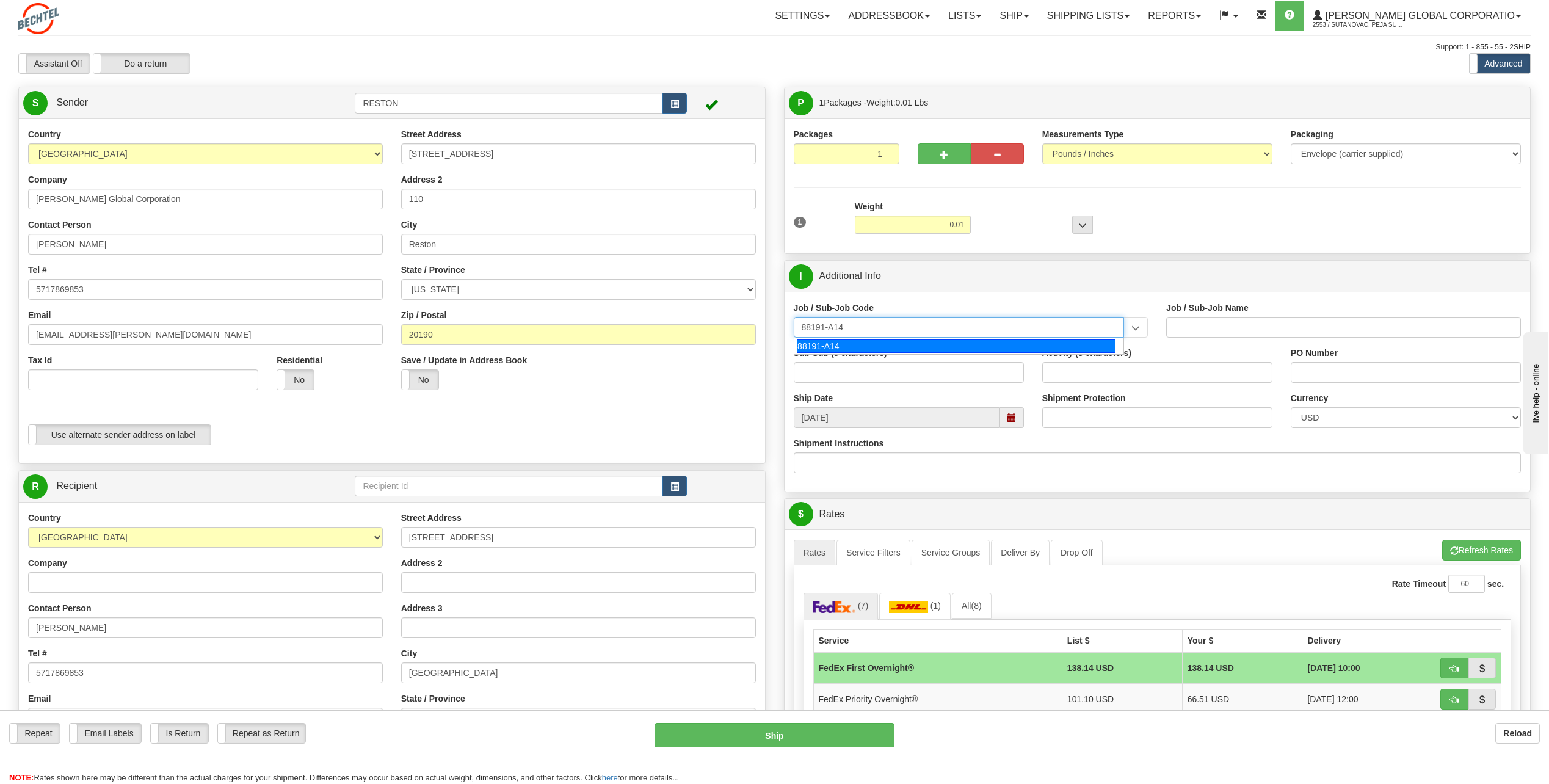
type input "SOUTH SPUR SOLAR - LAND-TITLE CURATIVE WORKS"
type input "88191-A14"
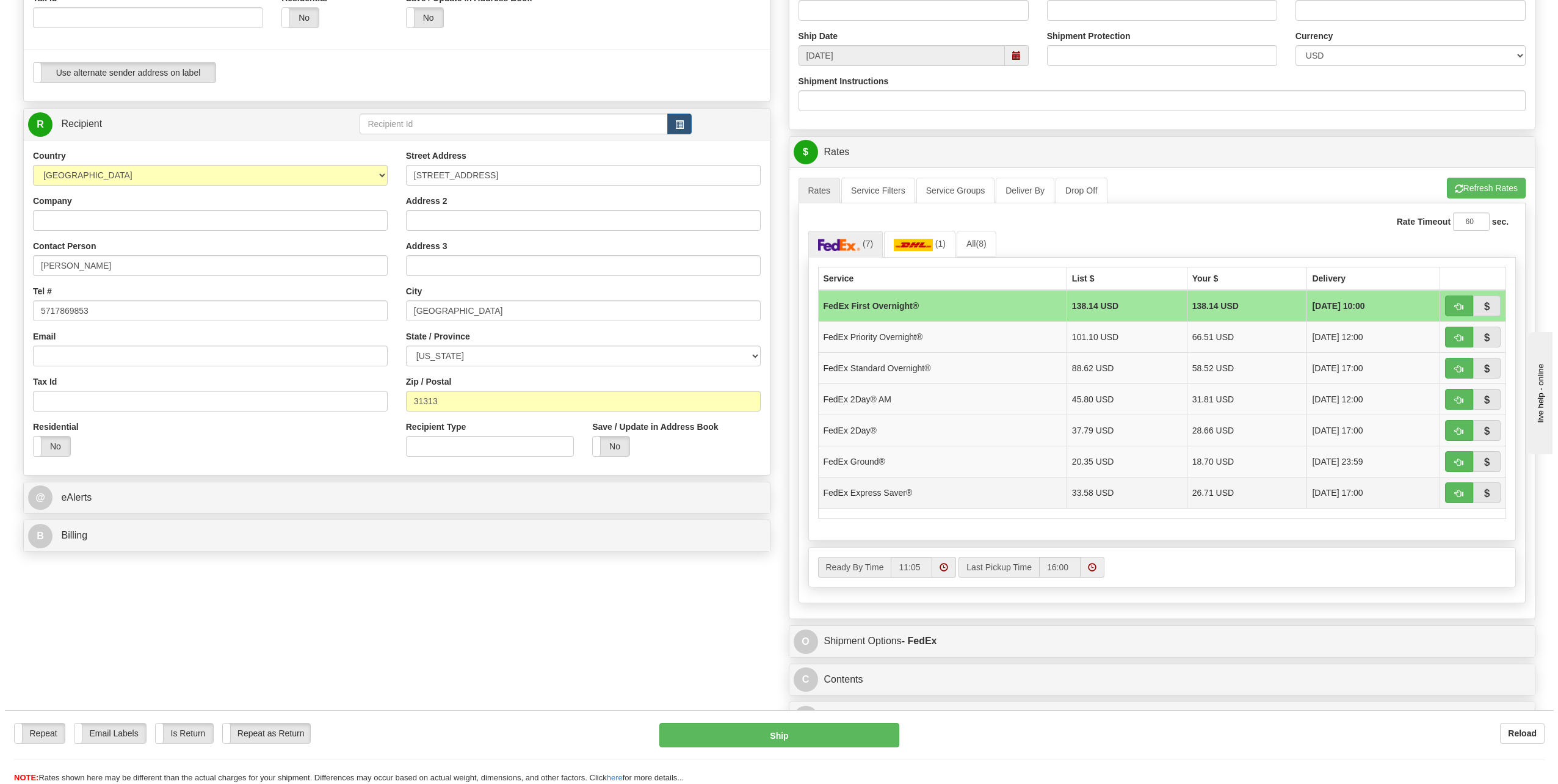
scroll to position [367, 0]
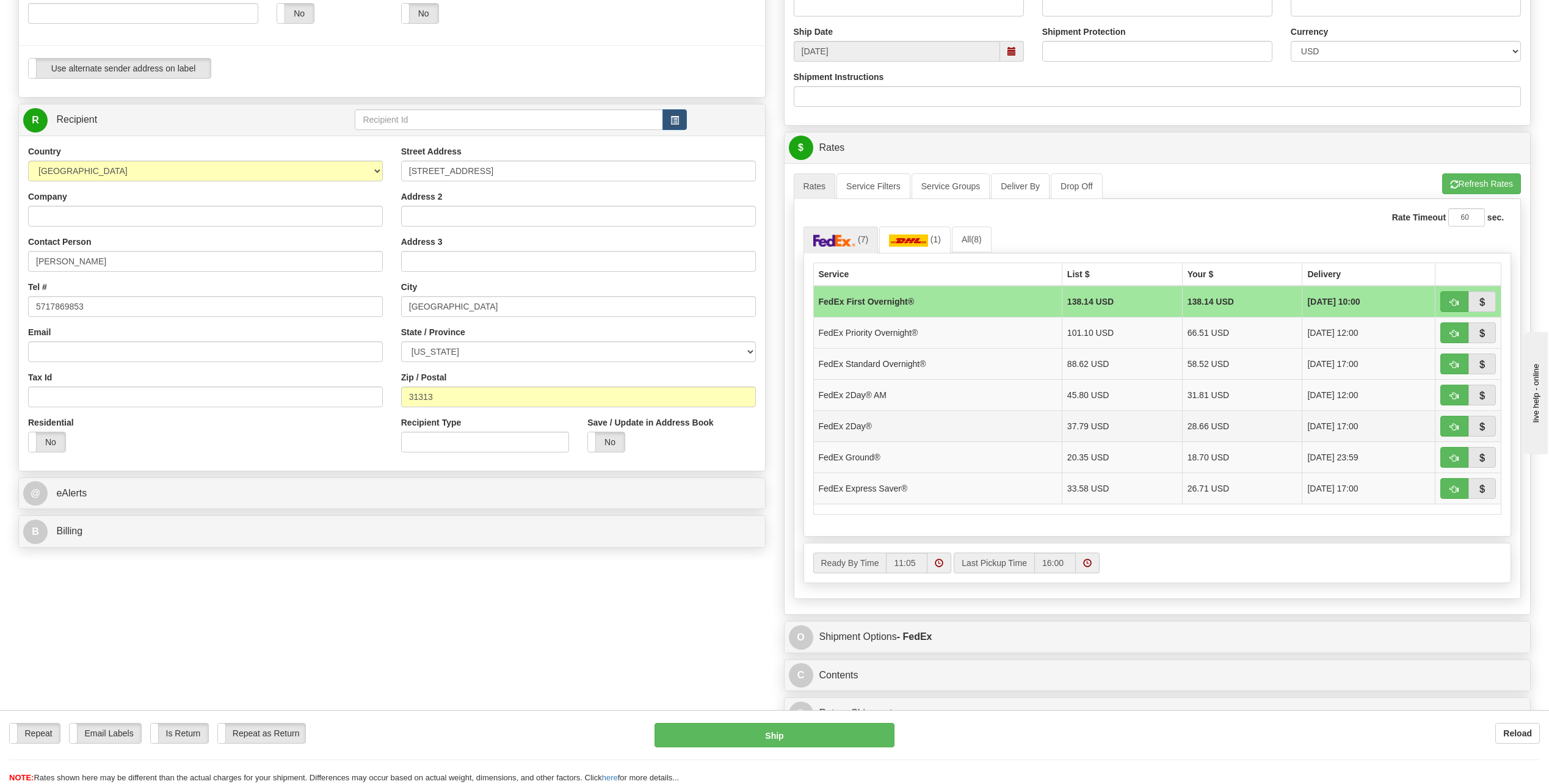
click at [1308, 427] on span "[DATE] 17:00" at bounding box center [1333, 426] width 51 height 12
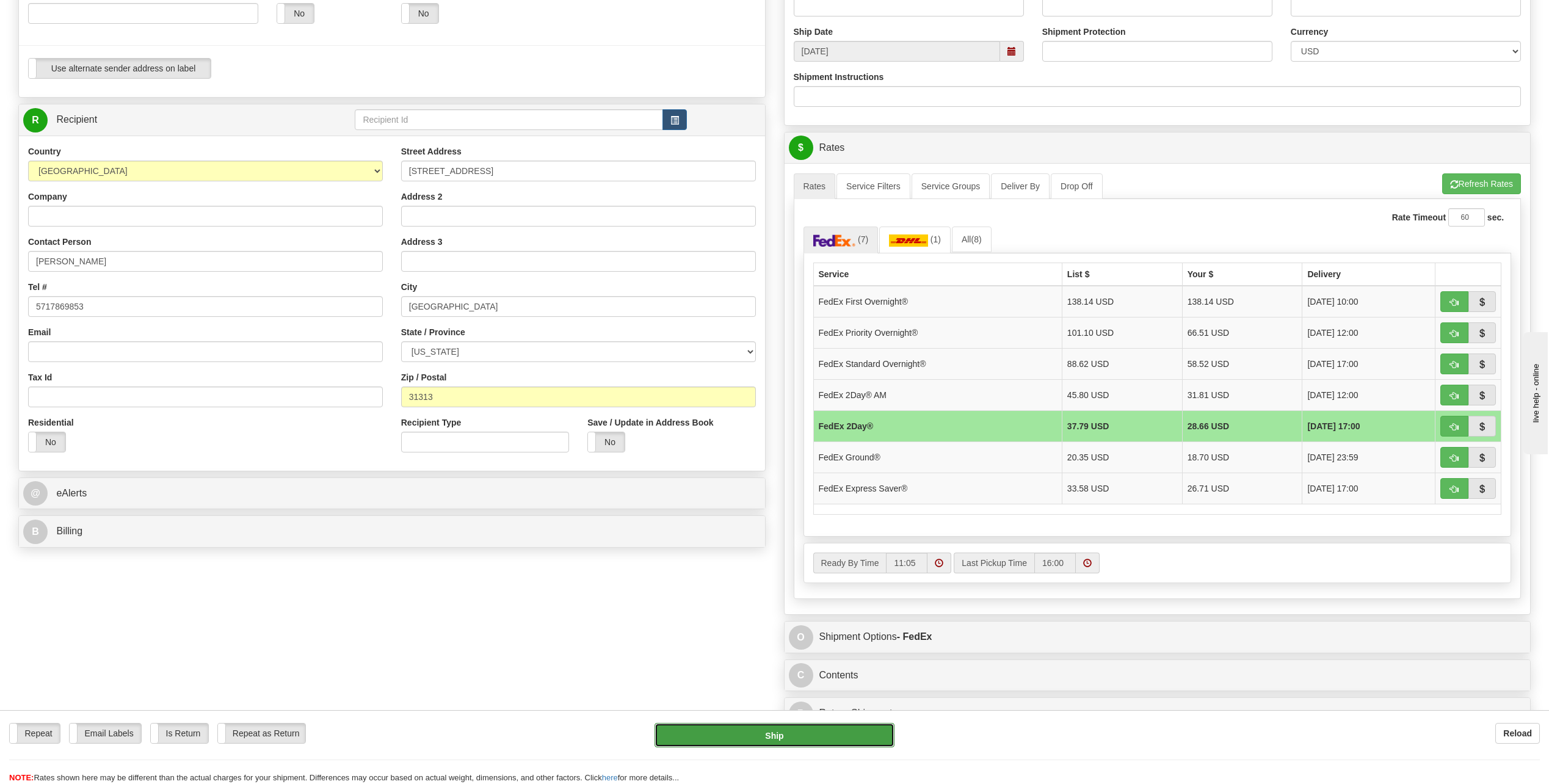
click at [775, 732] on button "Ship" at bounding box center [774, 735] width 240 height 25
type input "03"
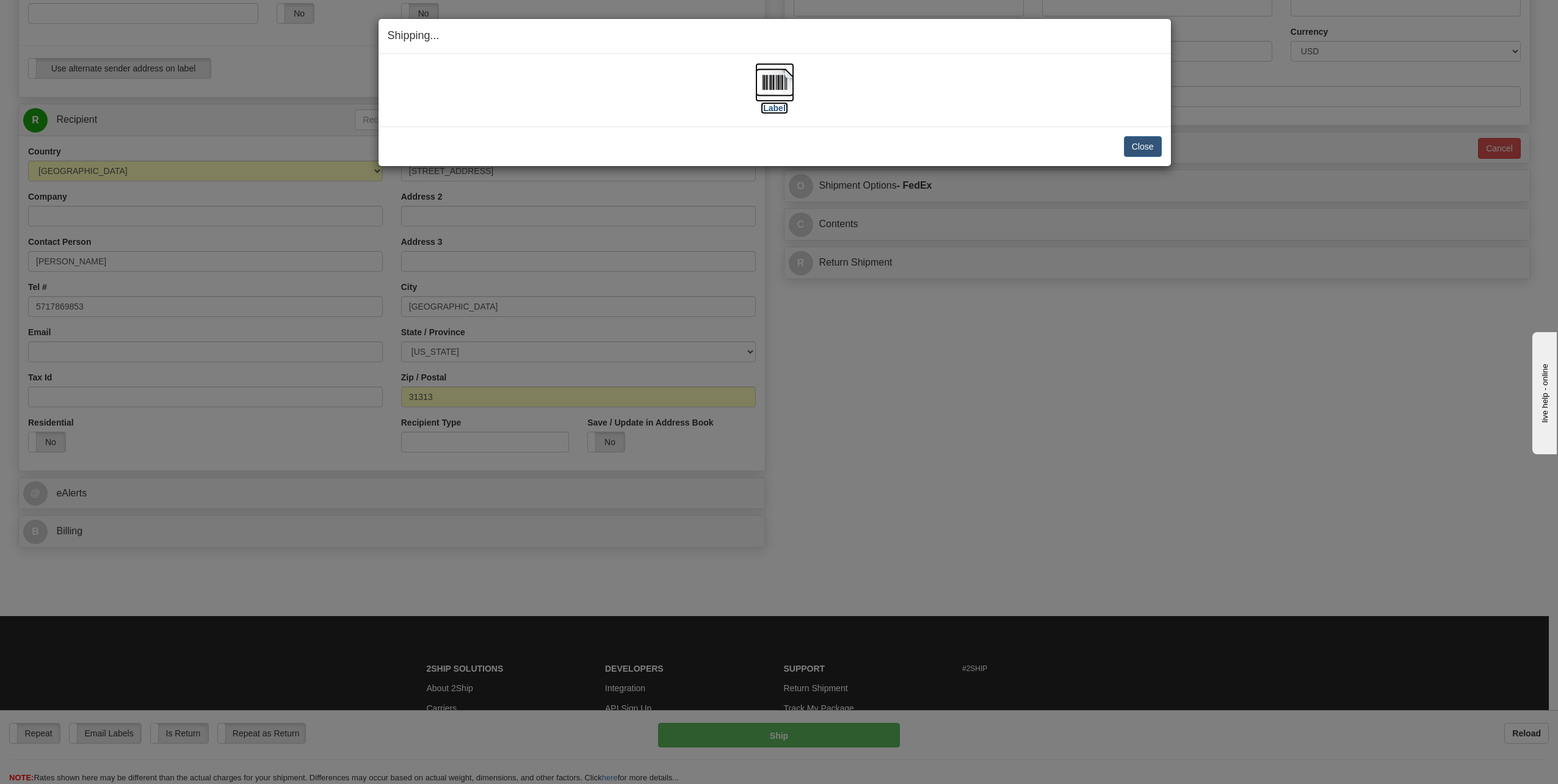
click at [776, 107] on label "[Label]" at bounding box center [775, 108] width 28 height 12
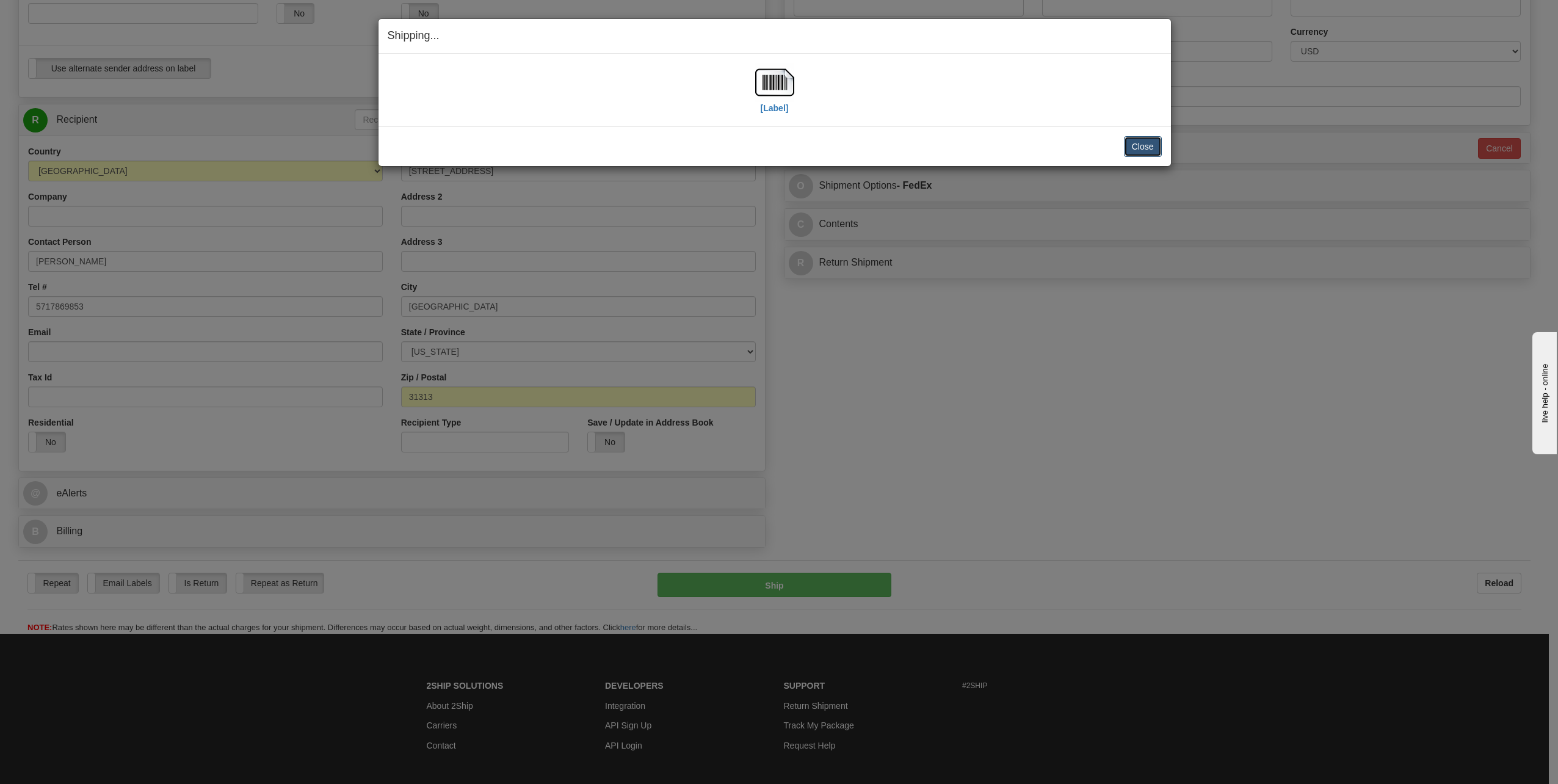
click at [1136, 151] on button "Close" at bounding box center [1143, 147] width 38 height 21
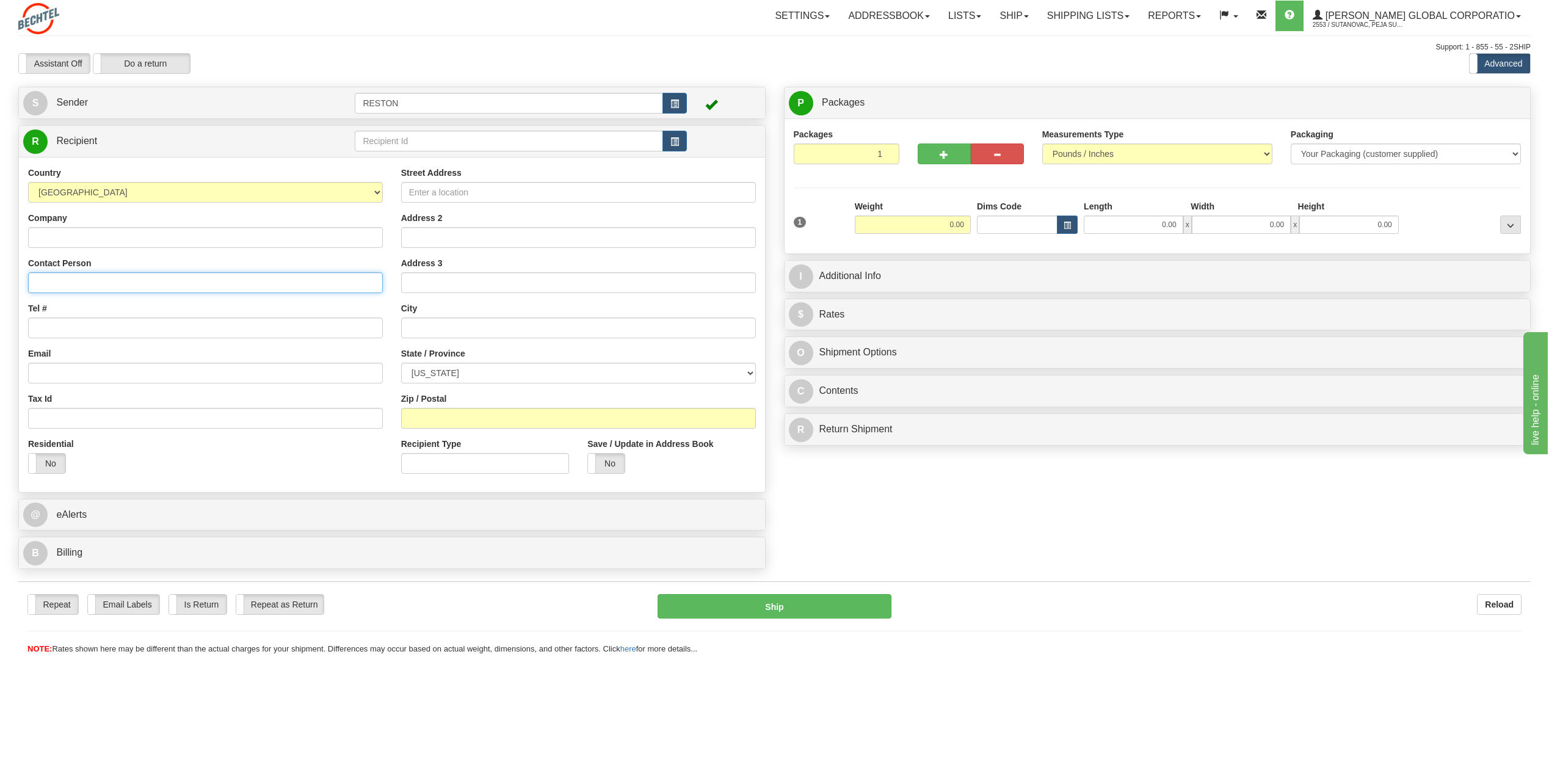
click at [113, 285] on input "Contact Person" at bounding box center [206, 282] width 355 height 21
paste input "[PERSON_NAME], [PERSON_NAME], [PERSON_NAME] and [PERSON_NAME]"
type input "[PERSON_NAME], [PERSON_NAME], [PERSON_NAME] and [PERSON_NAME]"
click at [156, 330] on input "Tel #" at bounding box center [206, 328] width 355 height 21
click at [106, 115] on div "S Sender RESTON" at bounding box center [392, 103] width 746 height 31
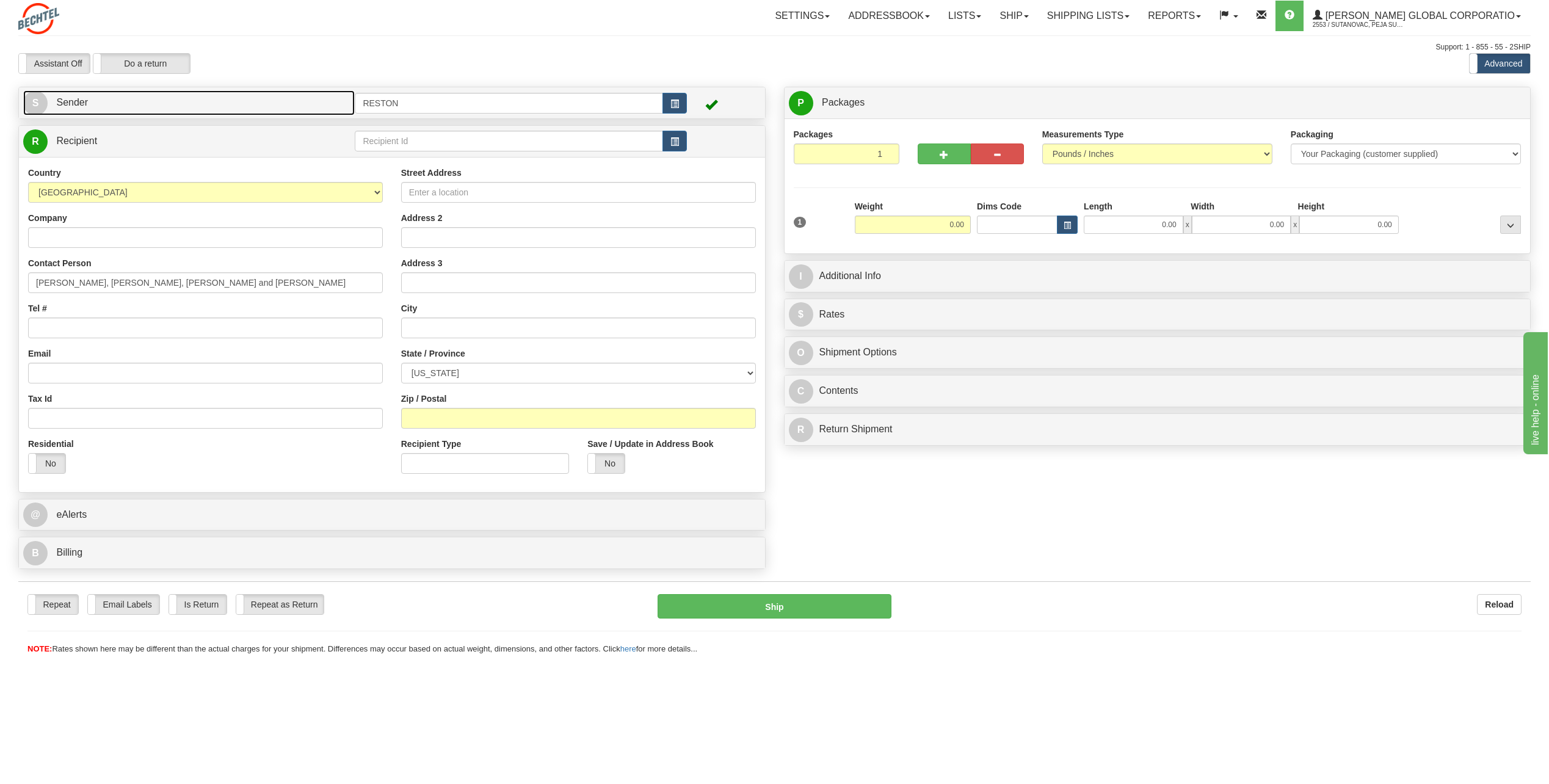
click at [106, 102] on link "S Sender" at bounding box center [189, 103] width 332 height 25
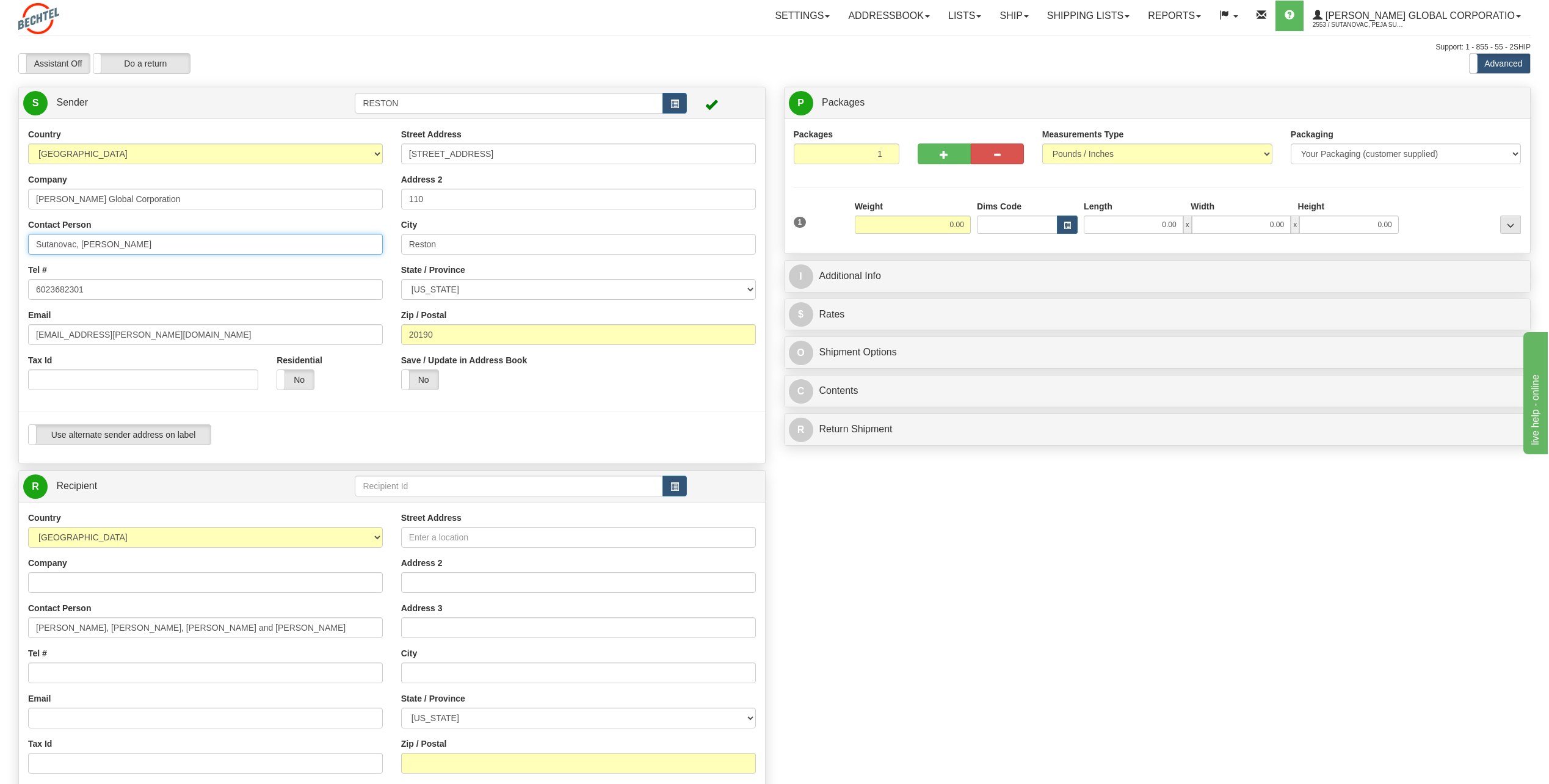
click at [155, 251] on input "Sutanovac, [PERSON_NAME]" at bounding box center [206, 244] width 355 height 21
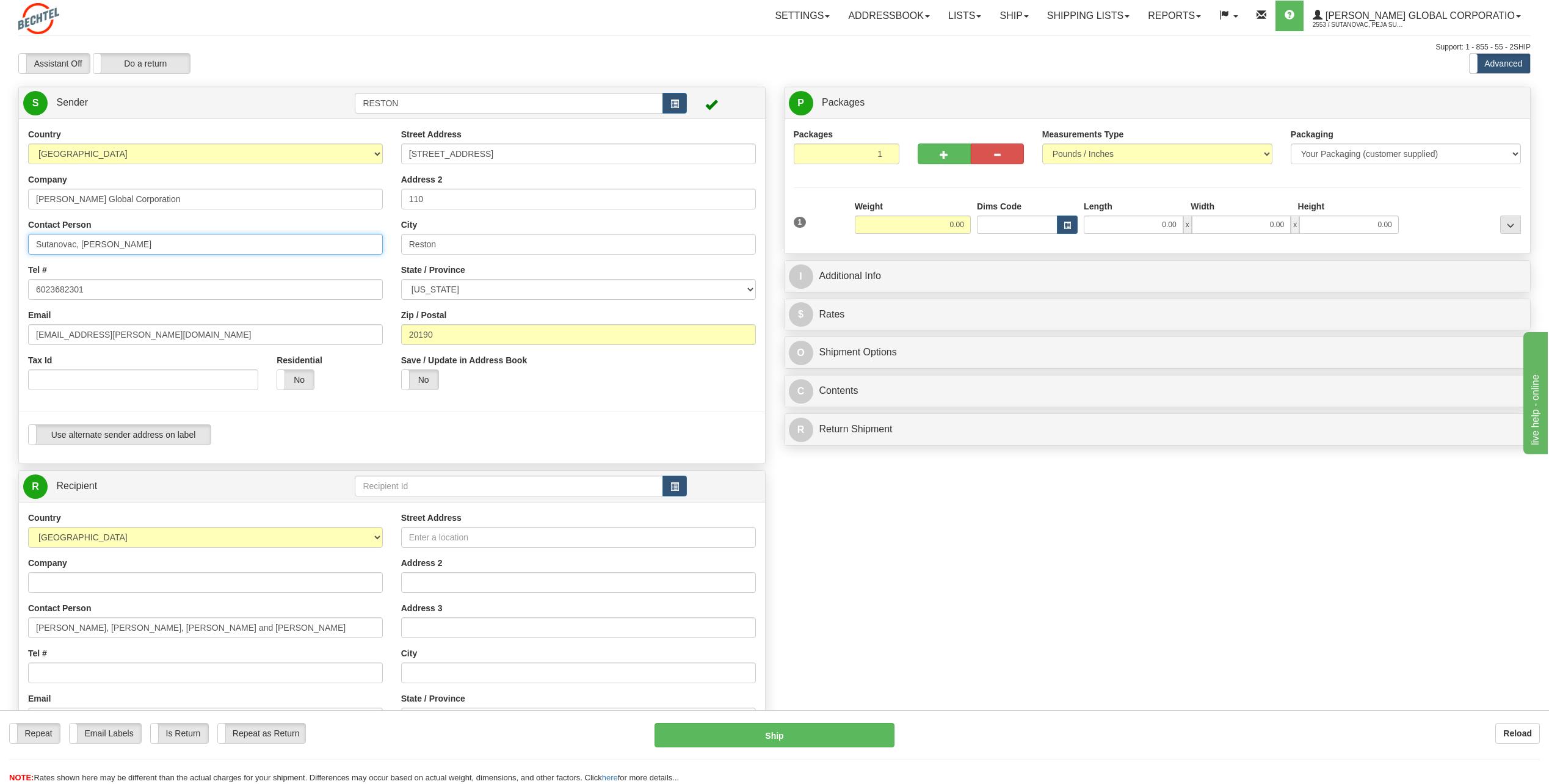
click at [155, 251] on input "Sutanovac, [PERSON_NAME]" at bounding box center [206, 244] width 355 height 21
type input "[PERSON_NAME]"
type input "5717869853"
type input "[STREET_ADDRESS]"
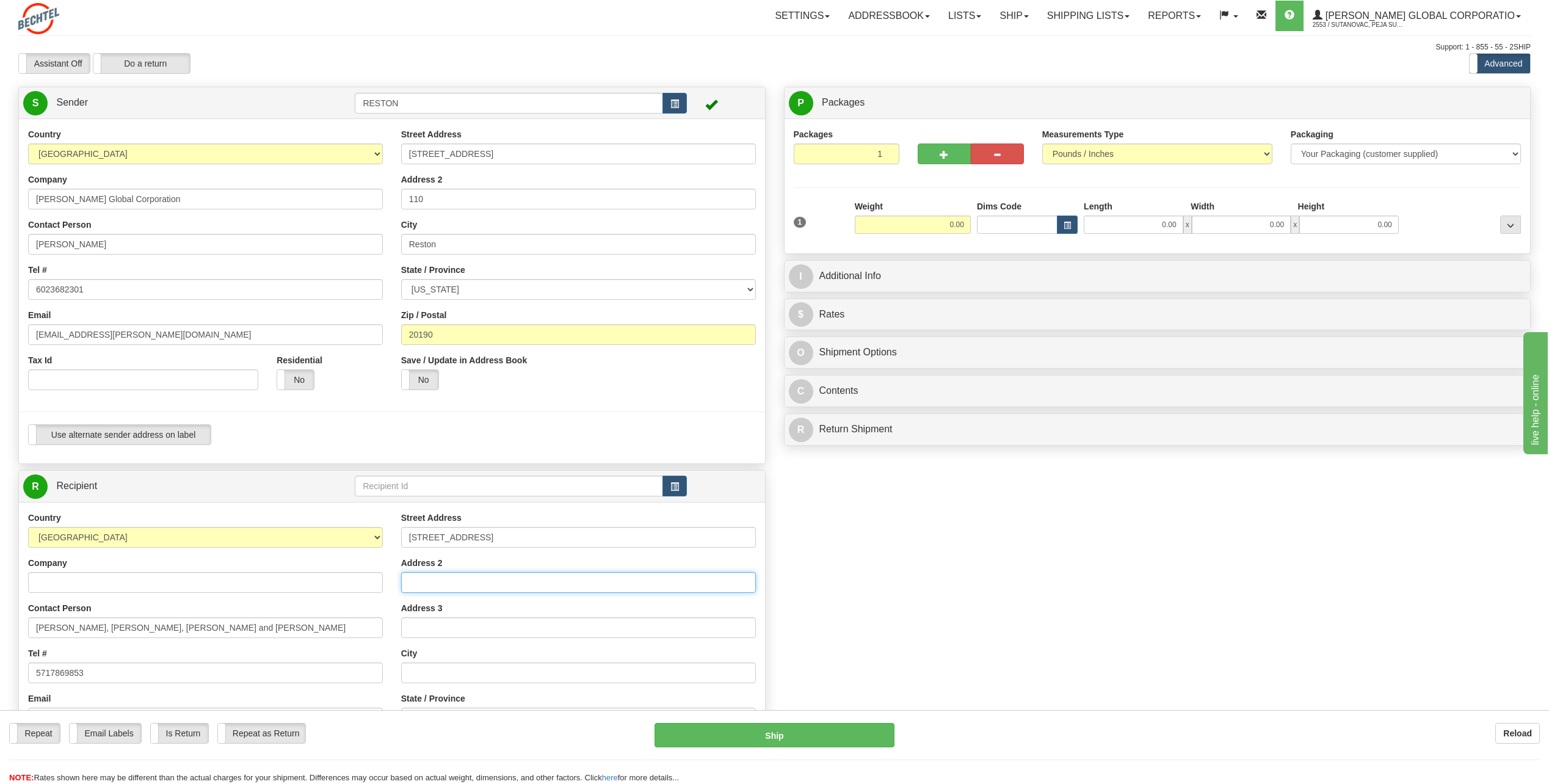
type input "[GEOGRAPHIC_DATA]"
select select "GA"
type input "31313"
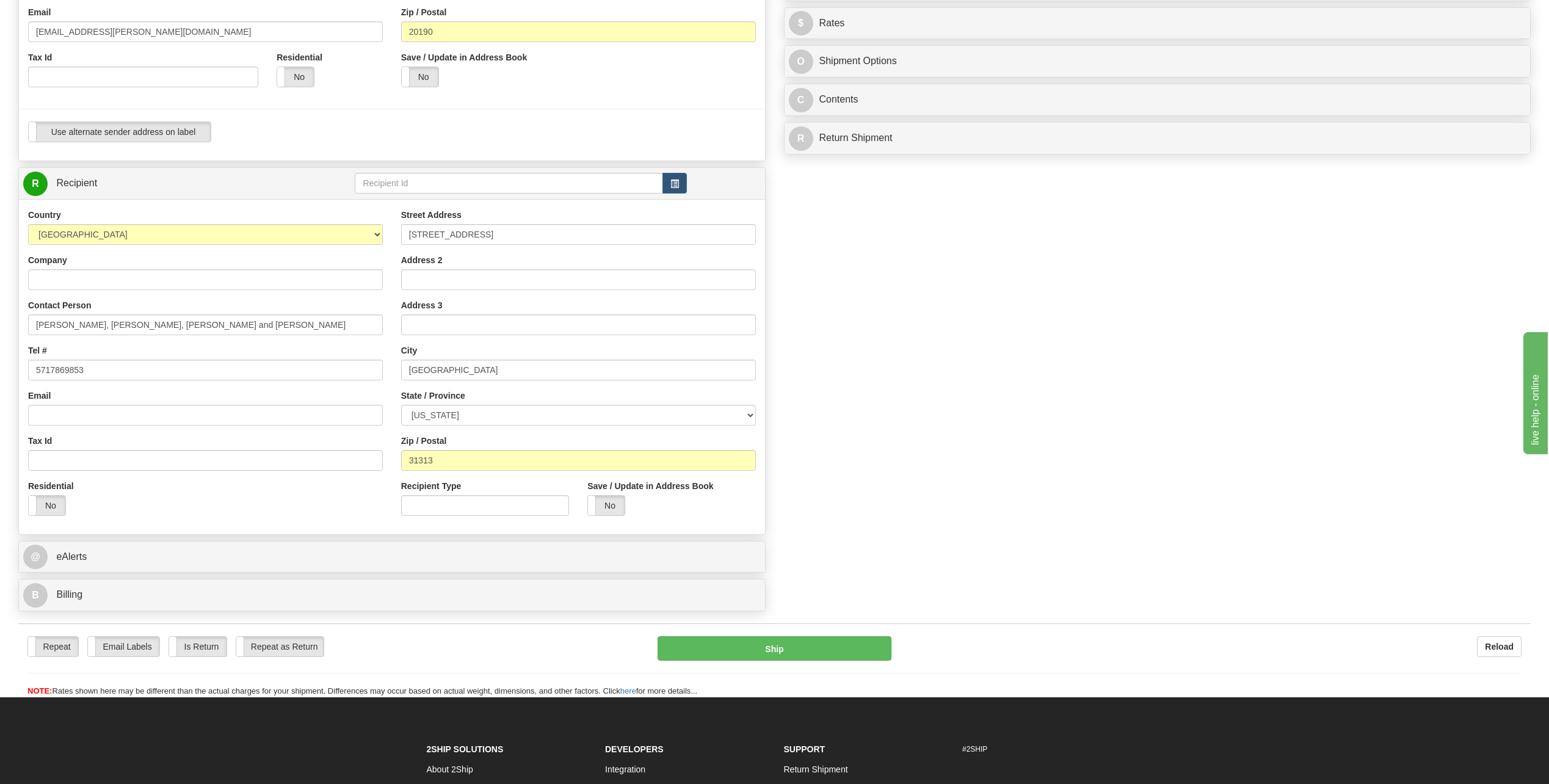
scroll to position [305, 0]
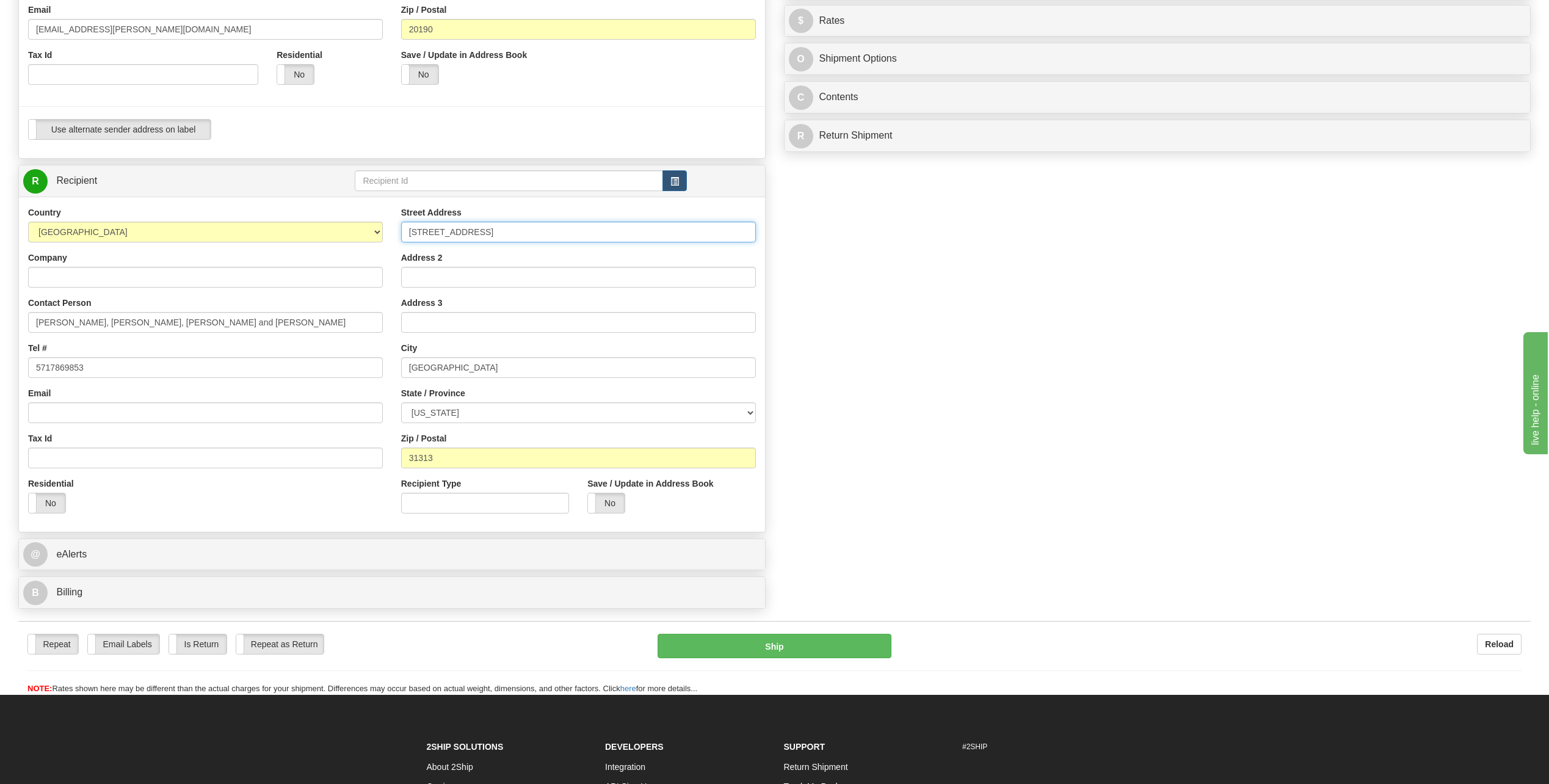
click at [499, 227] on input "[STREET_ADDRESS]" at bounding box center [579, 232] width 355 height 21
paste input "[STREET_ADDRESS]"
type input "[STREET_ADDRESS]"
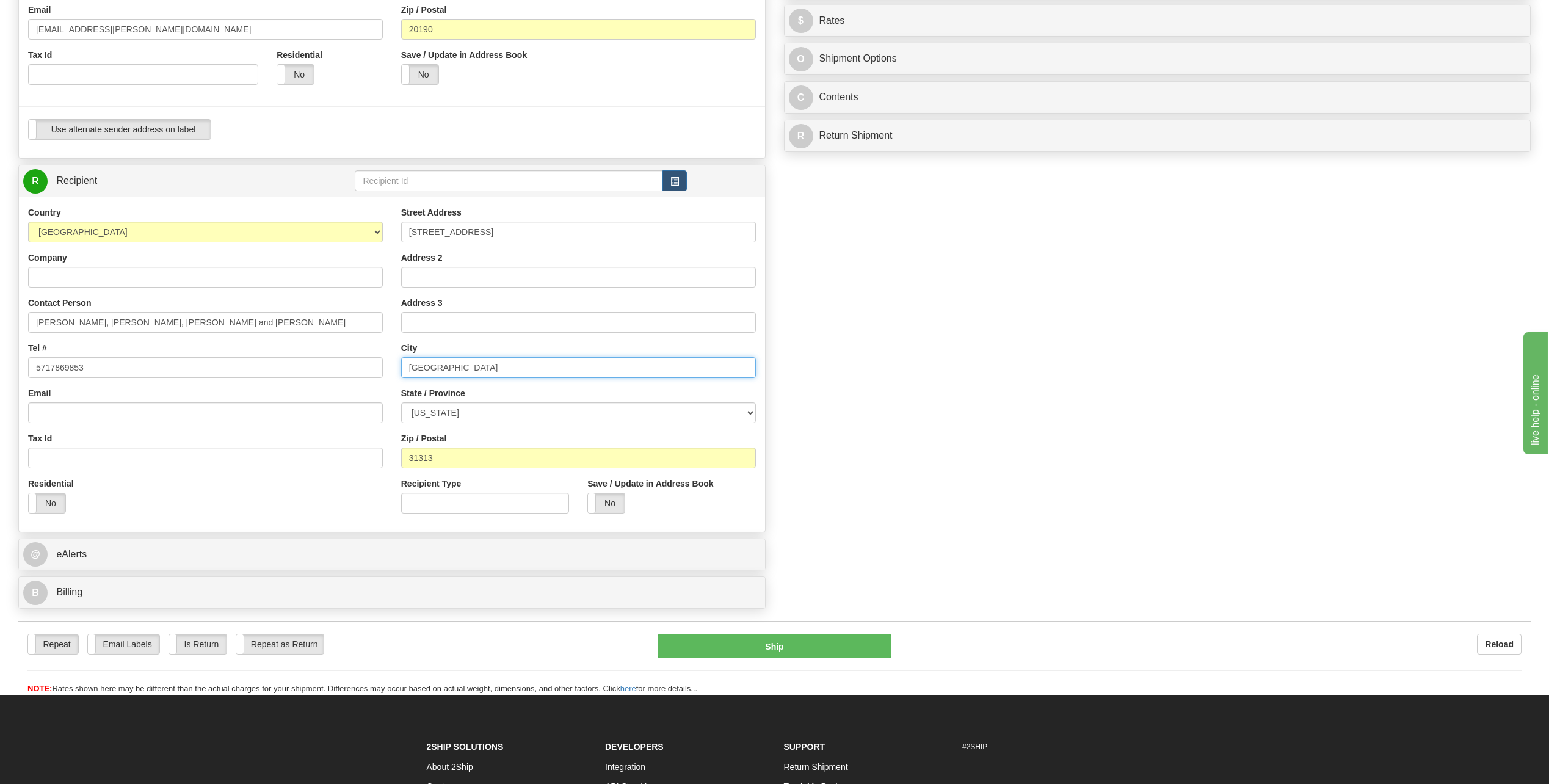
click at [429, 363] on input "[GEOGRAPHIC_DATA]" at bounding box center [579, 368] width 355 height 21
click at [427, 363] on input "[GEOGRAPHIC_DATA]" at bounding box center [579, 368] width 355 height 21
paste input "Centennial"
type input "Centennial"
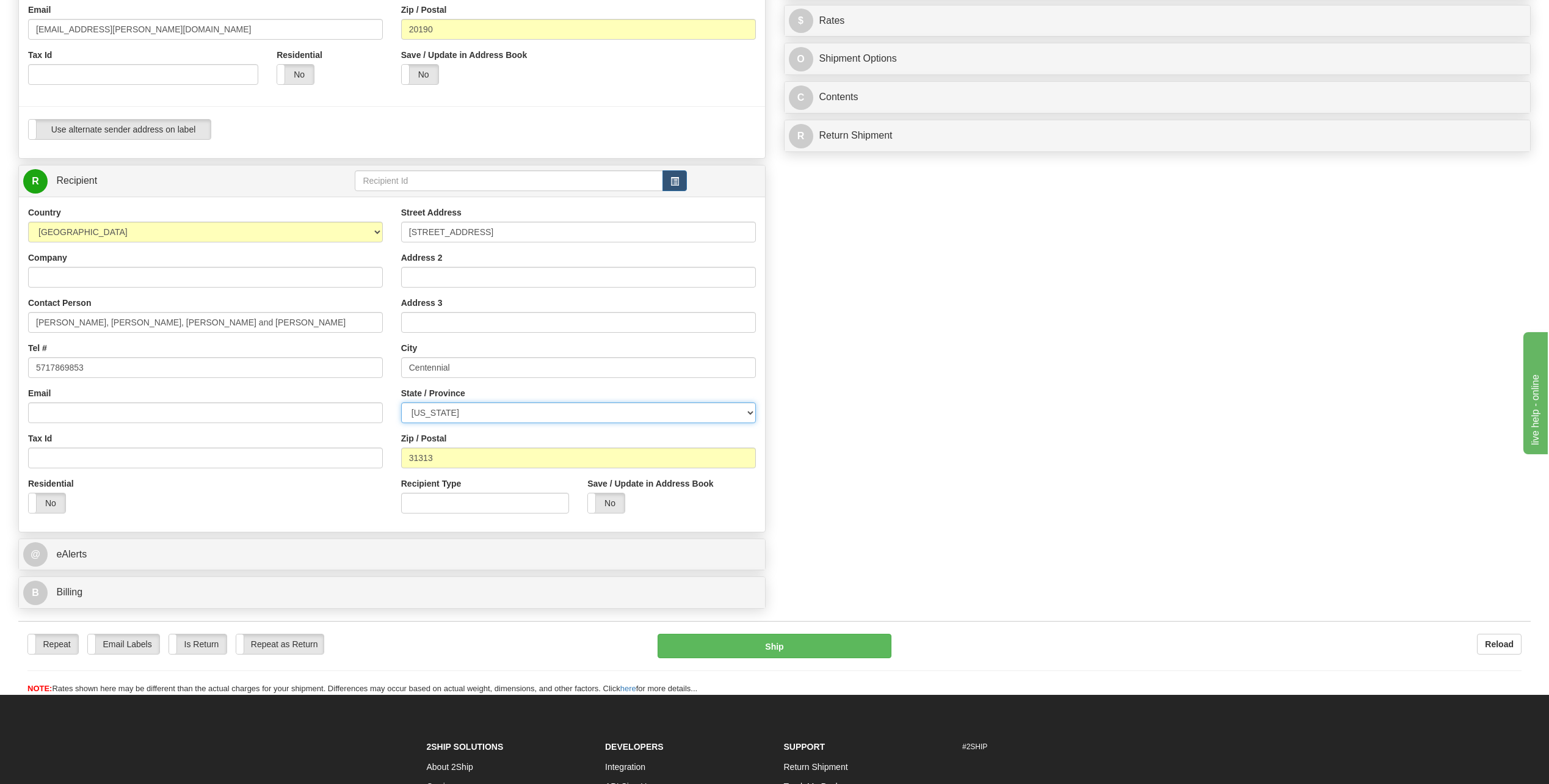
click at [473, 413] on select "[US_STATE] [US_STATE] [US_STATE] [US_STATE] Armed Forces America Armed Forces E…" at bounding box center [579, 413] width 355 height 21
select select "CO"
click at [401, 402] on select "[US_STATE] [US_STATE] [US_STATE] [US_STATE] Armed Forces America Armed Forces E…" at bounding box center [579, 413] width 355 height 21
click at [559, 456] on input "31313" at bounding box center [579, 458] width 355 height 21
click at [558, 456] on input "31313" at bounding box center [579, 458] width 355 height 21
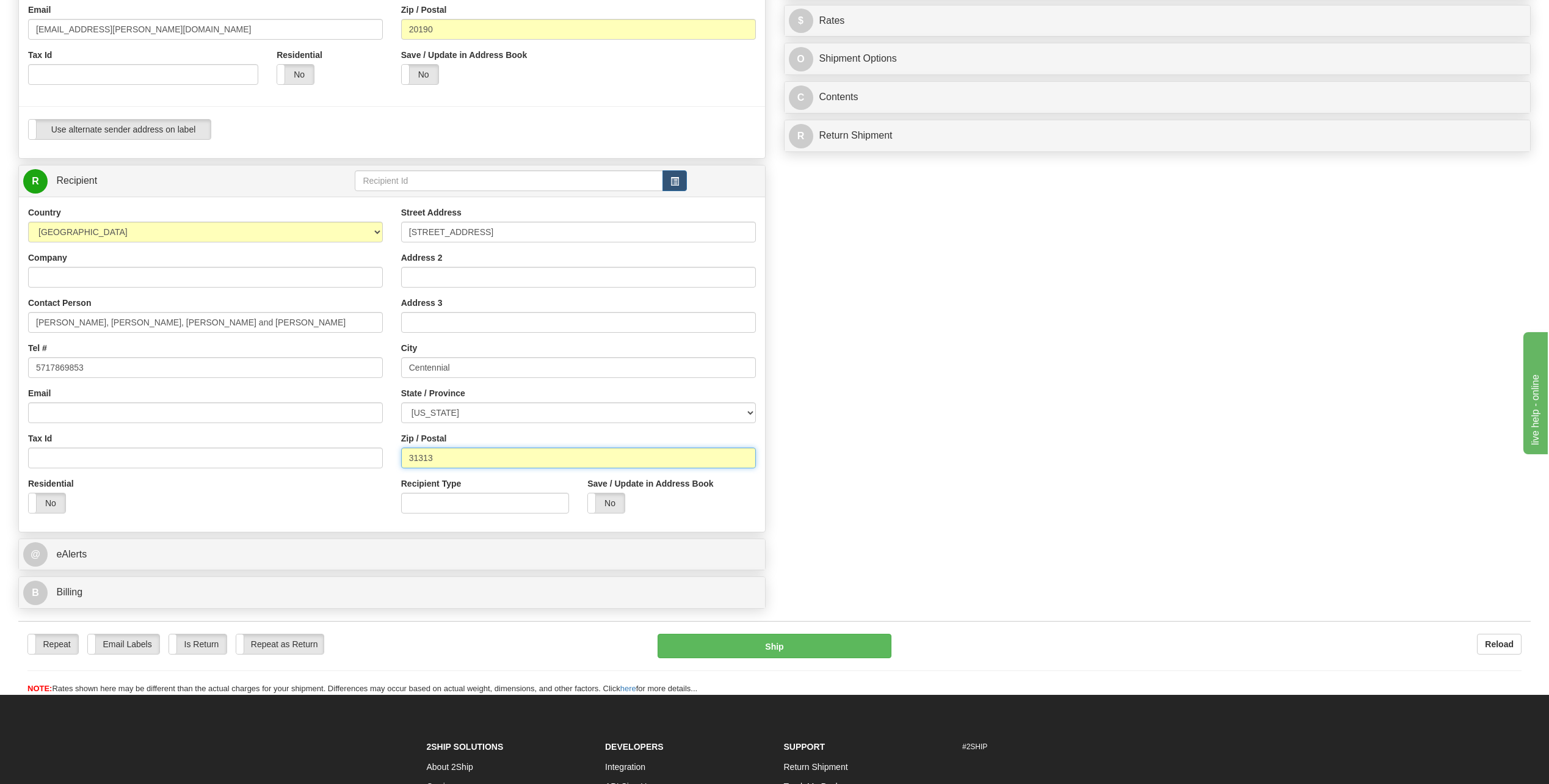
click at [558, 456] on input "31313" at bounding box center [579, 458] width 355 height 21
paste input "80016"
type input "80016"
click at [1003, 435] on div "Create a label for the return Create Pickup Without Label S" at bounding box center [774, 198] width 1531 height 833
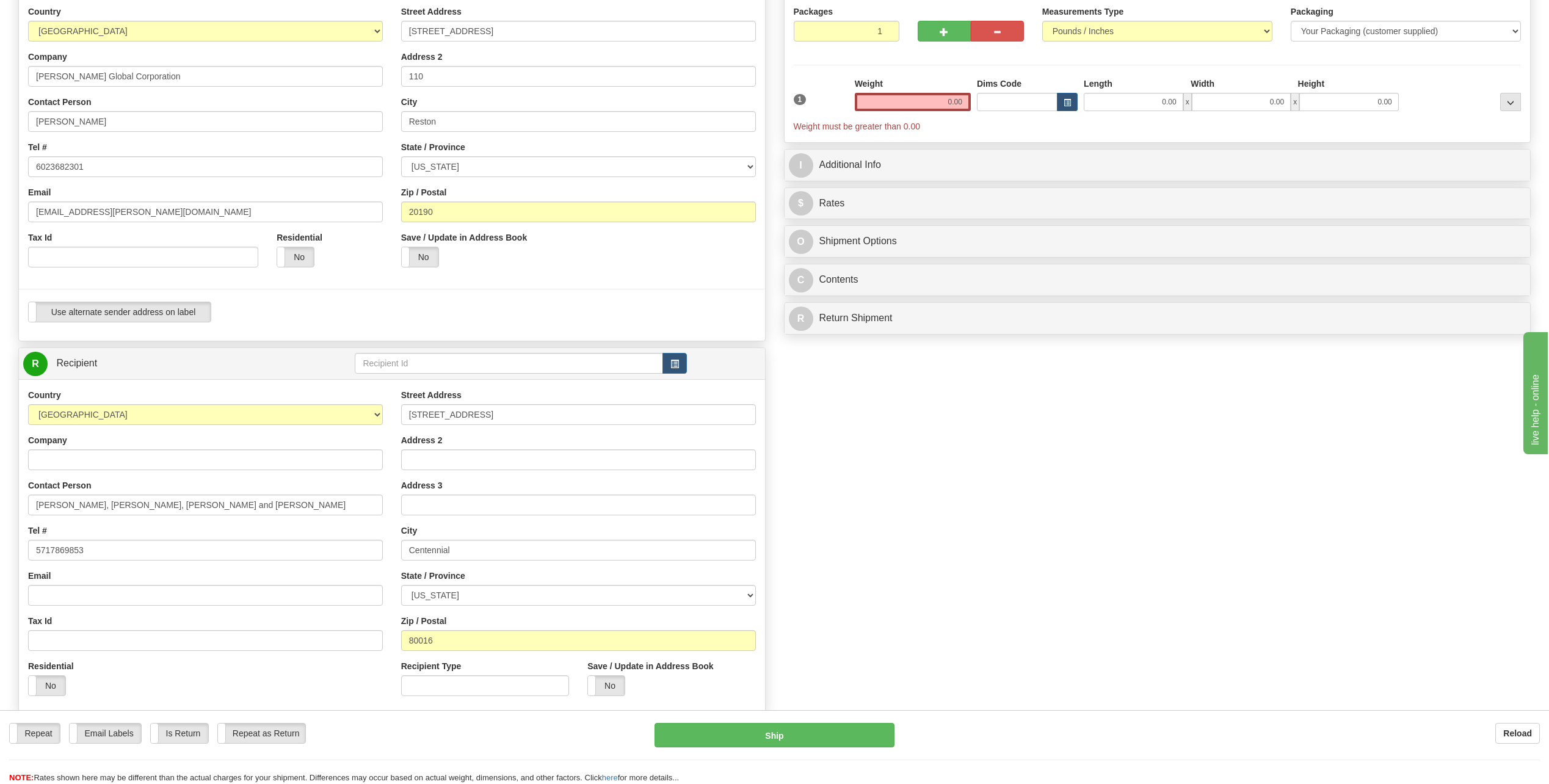
scroll to position [0, 0]
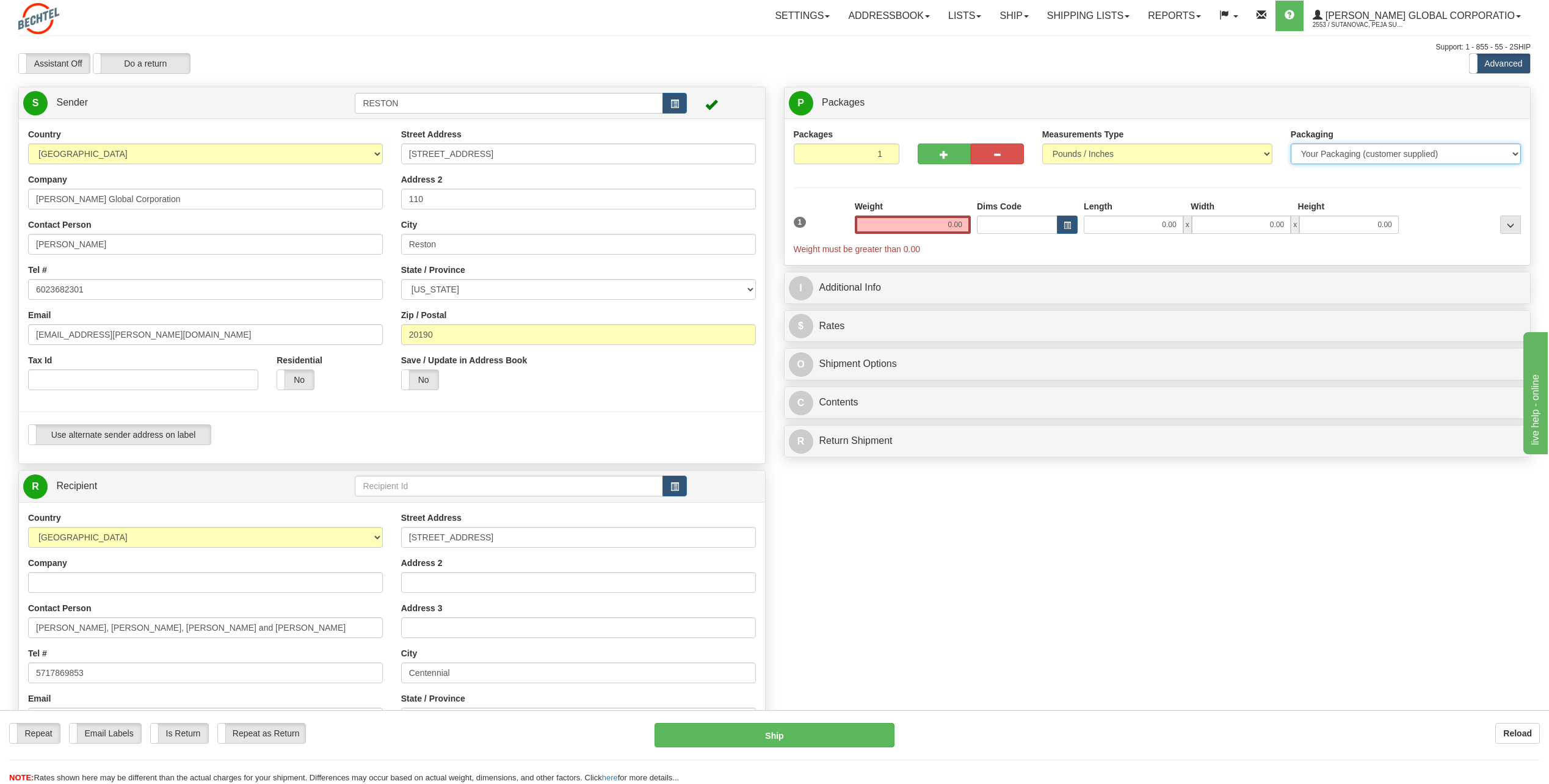
click at [1341, 155] on select "Your Packaging (customer supplied) Envelope (carrier supplied) Pack (carrier su…" at bounding box center [1406, 154] width 230 height 21
select select "2"
click at [1291, 144] on select "Your Packaging (customer supplied) Envelope (carrier supplied) Pack (carrier su…" at bounding box center [1406, 154] width 230 height 21
click at [927, 222] on input "0.00" at bounding box center [913, 225] width 116 height 18
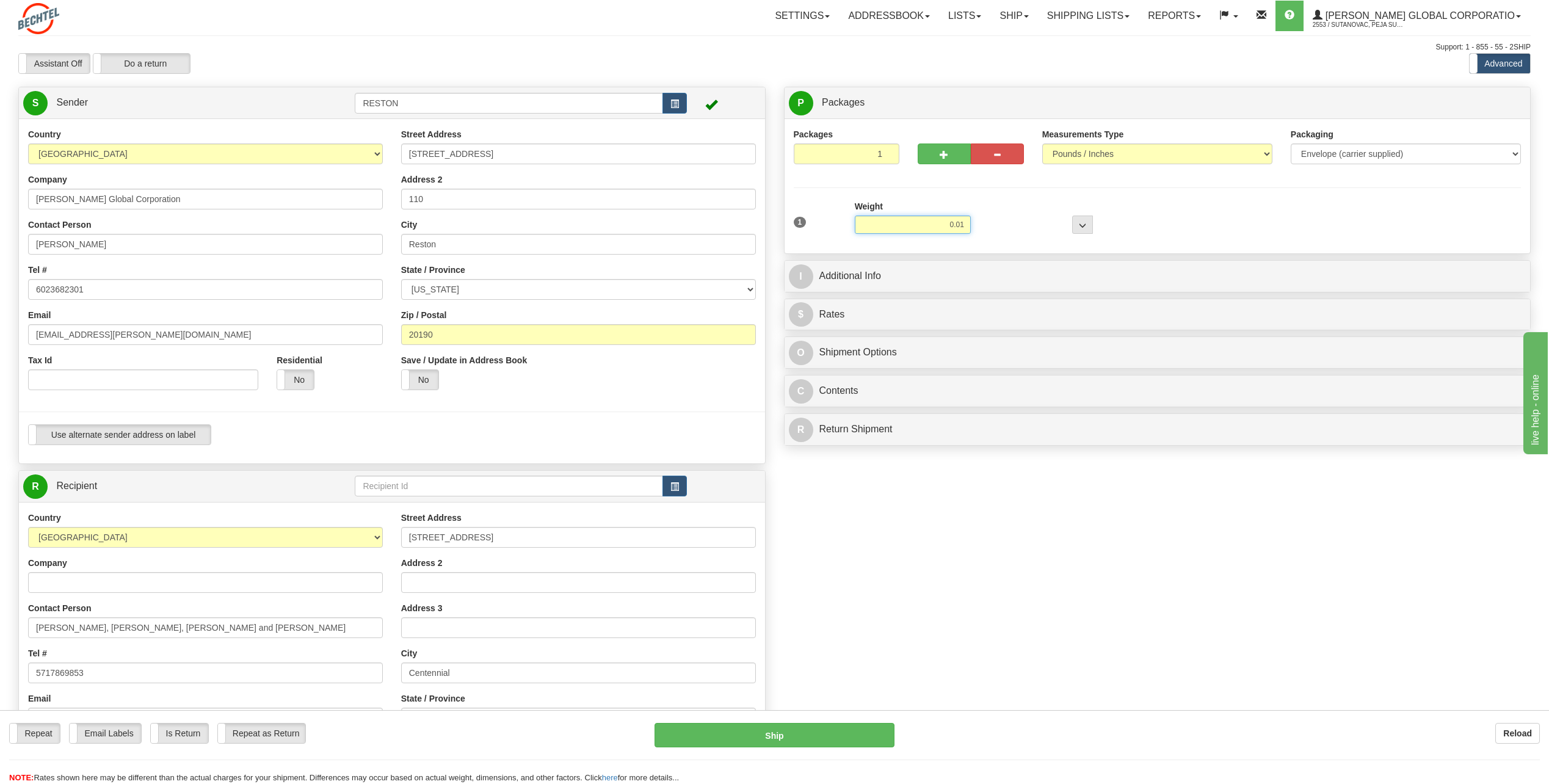
type input "0.01"
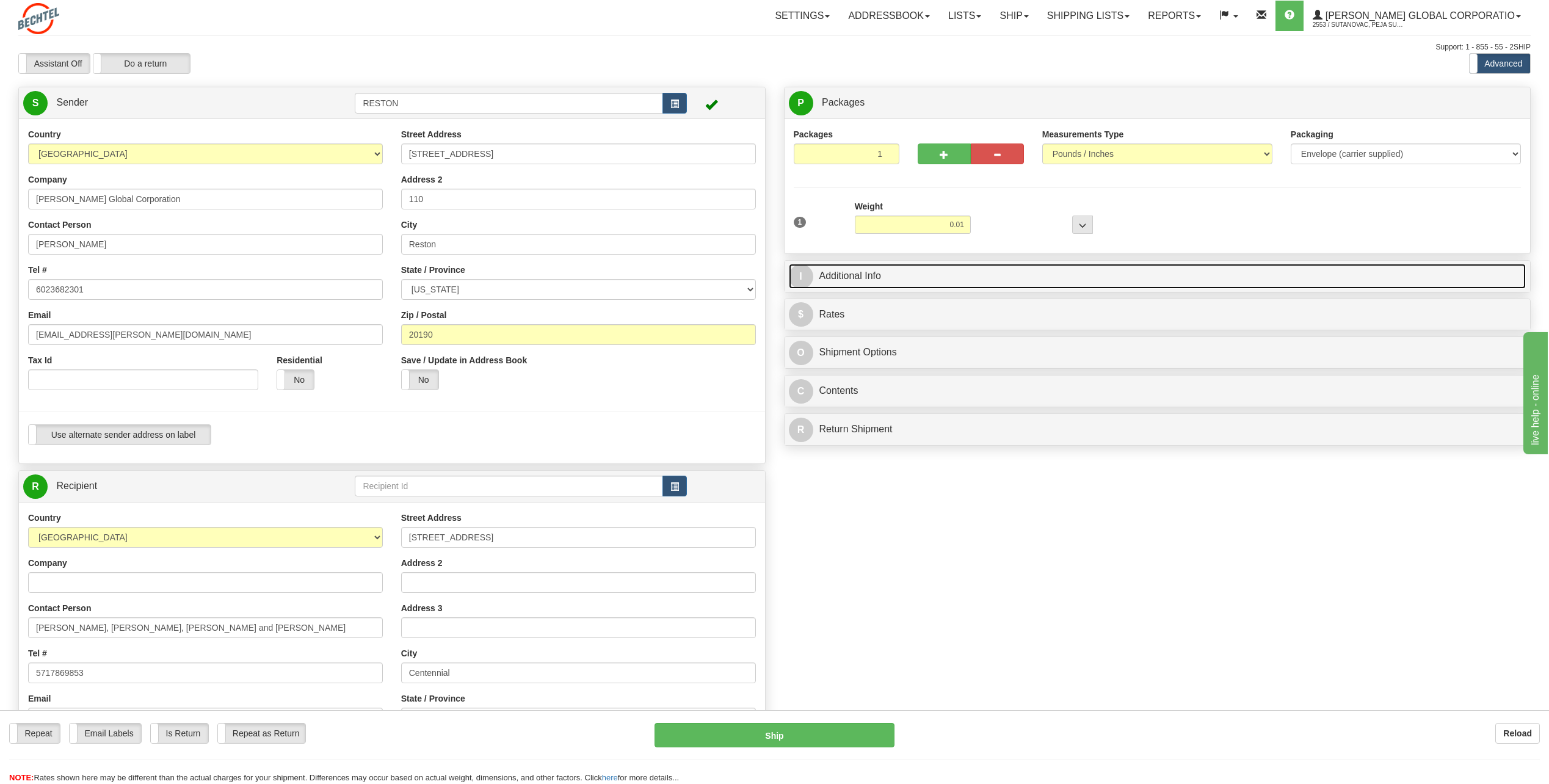
click at [886, 277] on link "I Additional Info" at bounding box center [1158, 276] width 738 height 25
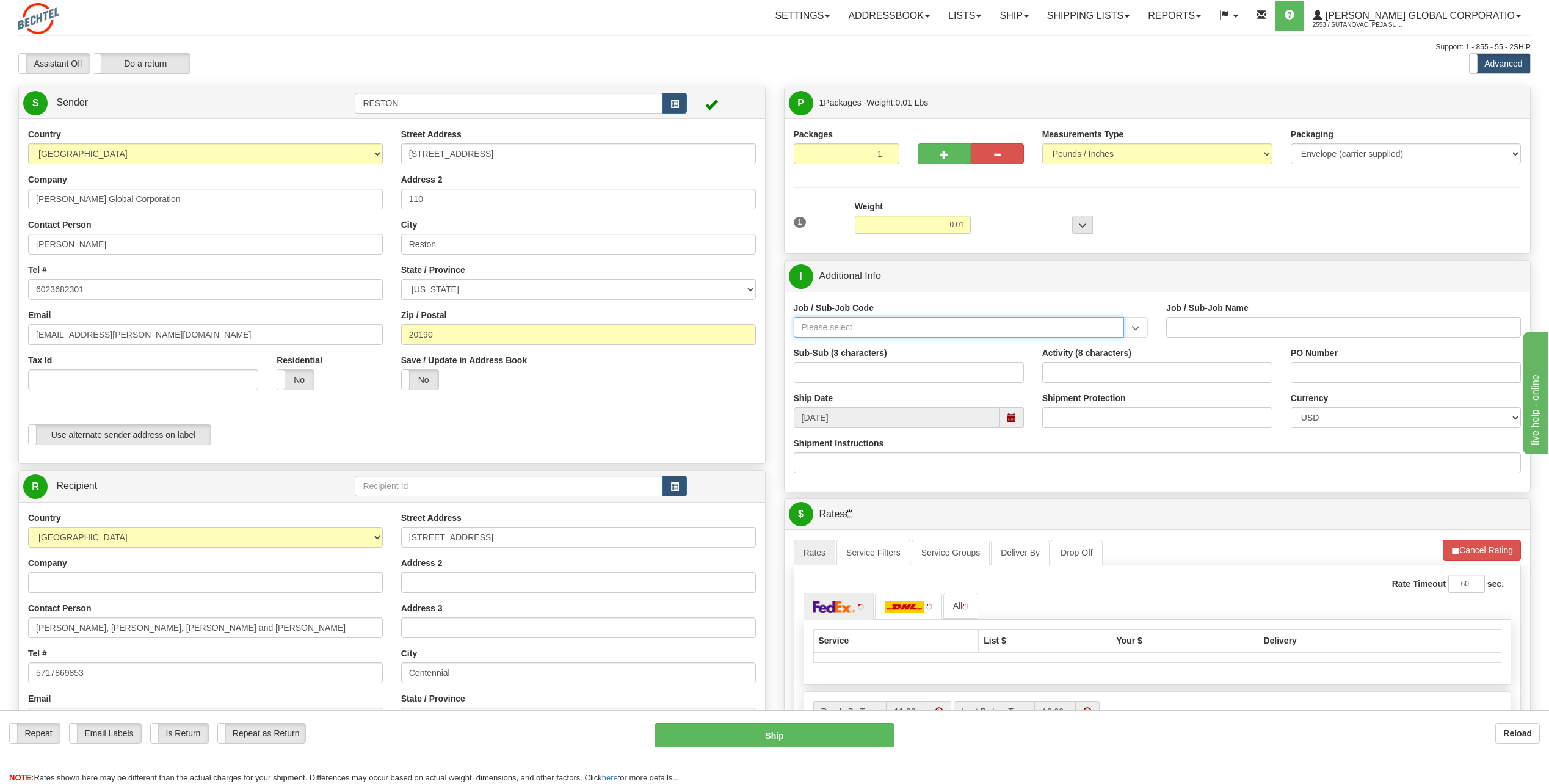
click at [897, 323] on input "Job / Sub-Job Code" at bounding box center [959, 327] width 331 height 21
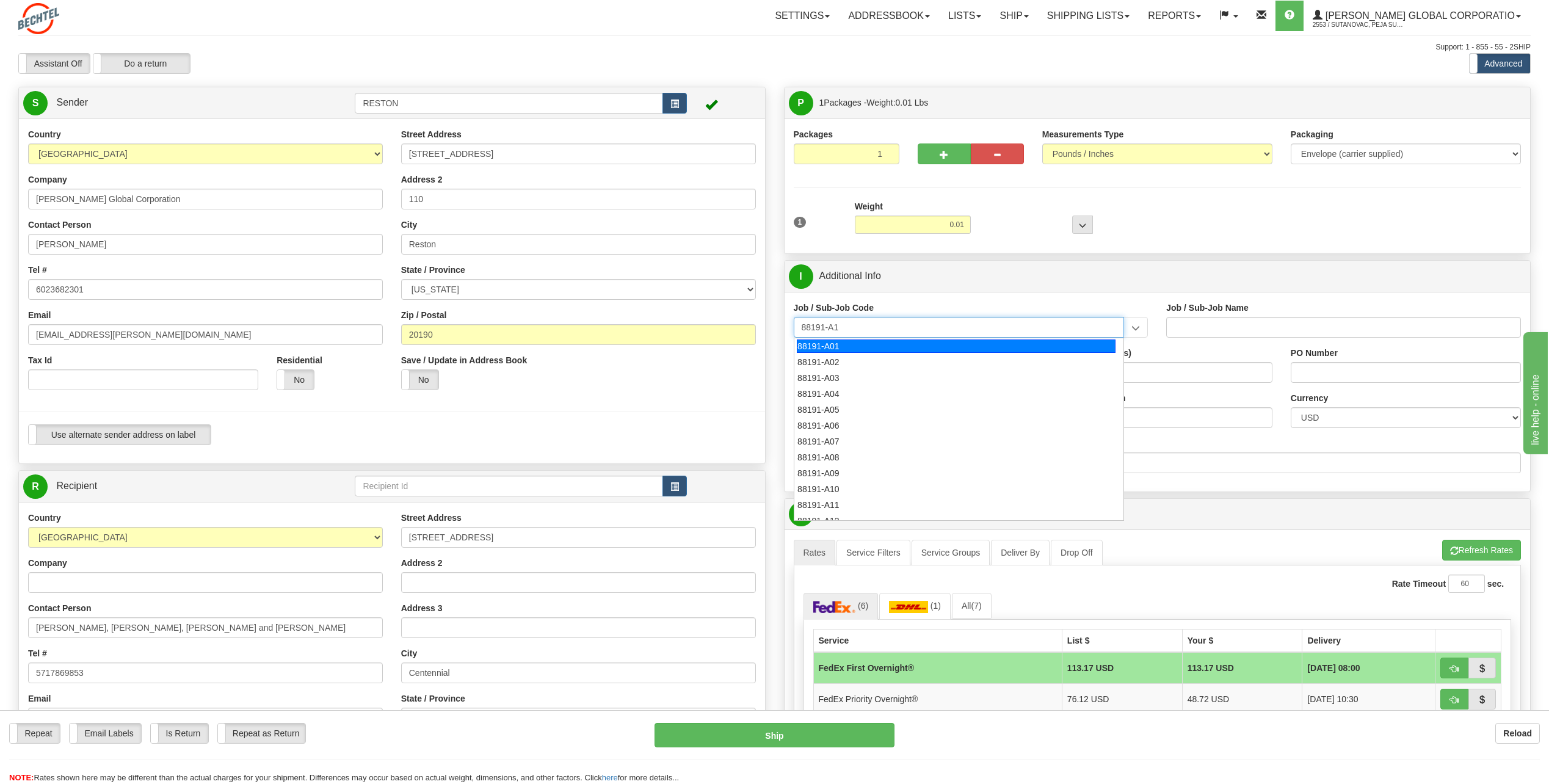
type input "88191-A14"
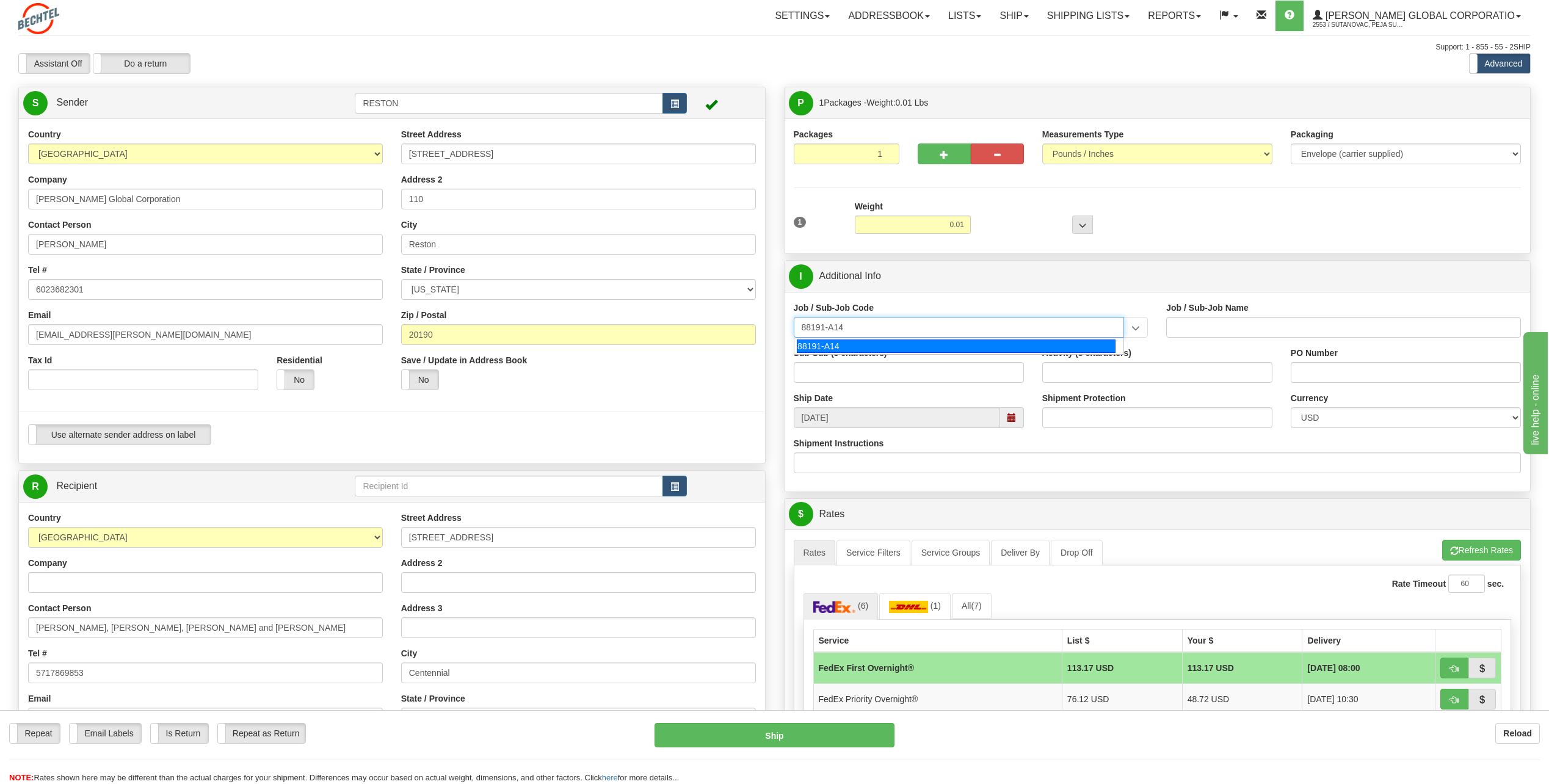
type input "SOUTH SPUR SOLAR - LAND-TITLE CURATIVE WORKS"
type input "88191-A14"
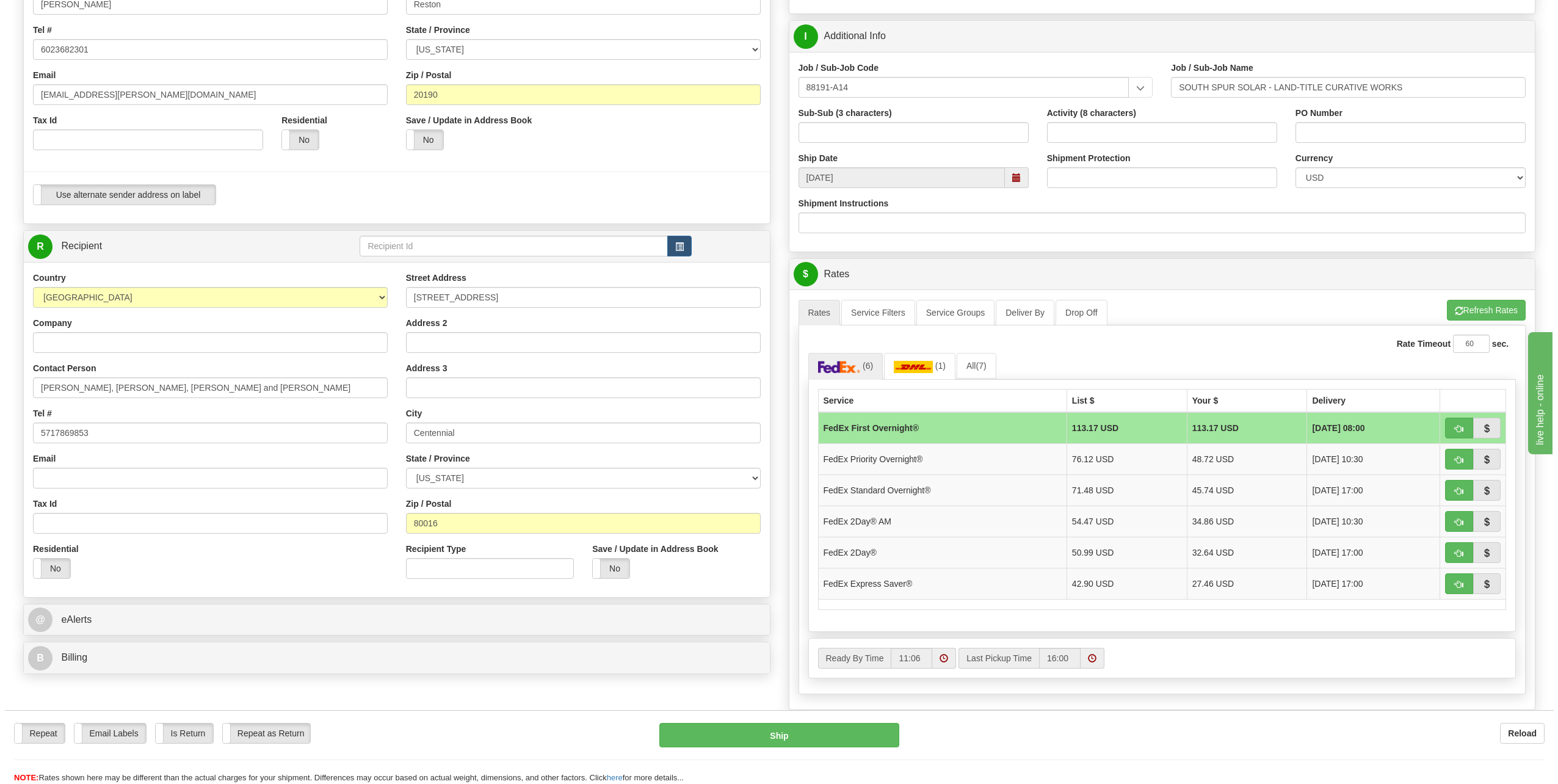
scroll to position [244, 0]
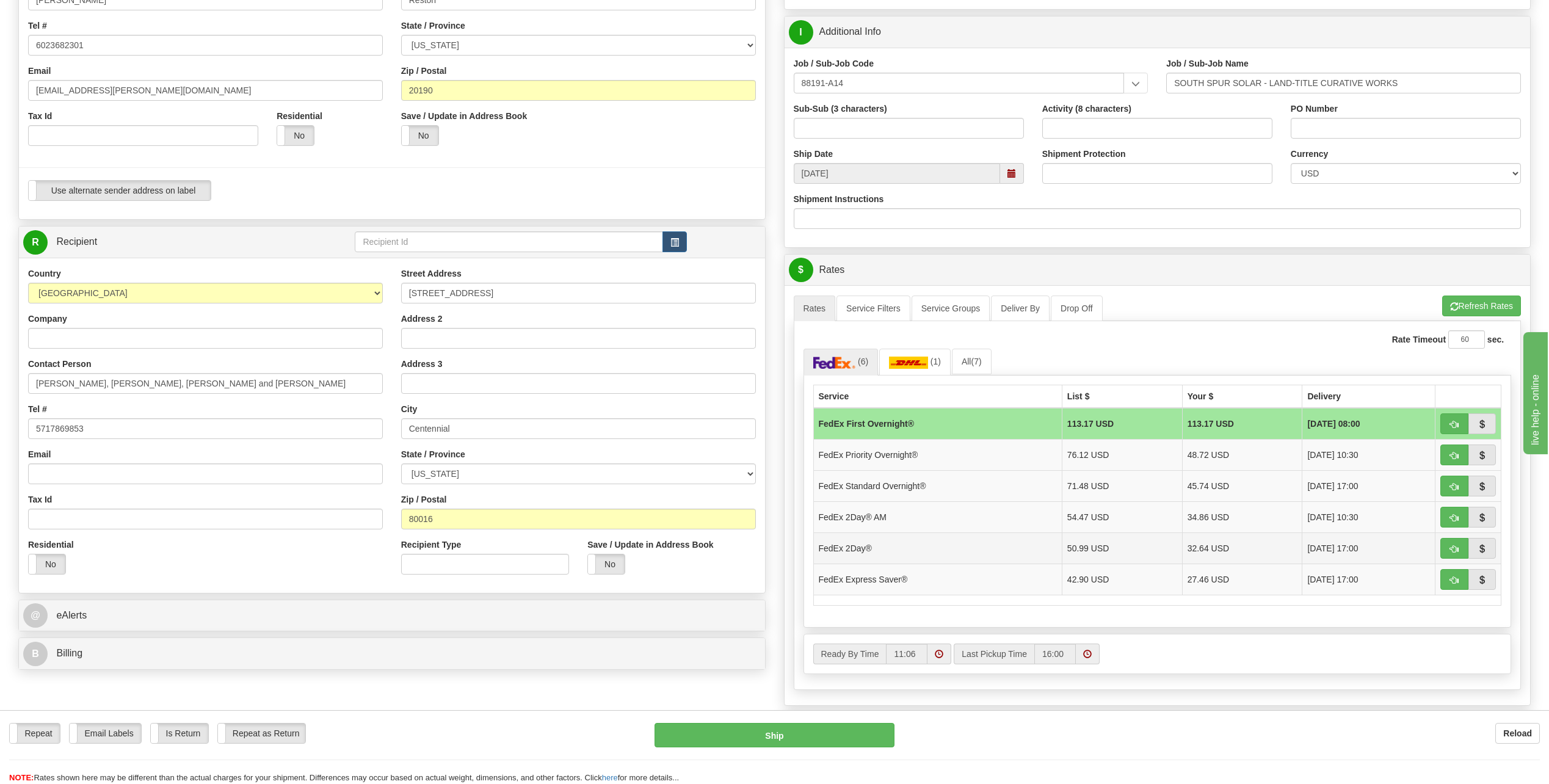
click at [1332, 546] on span "[DATE] 17:00" at bounding box center [1333, 548] width 51 height 12
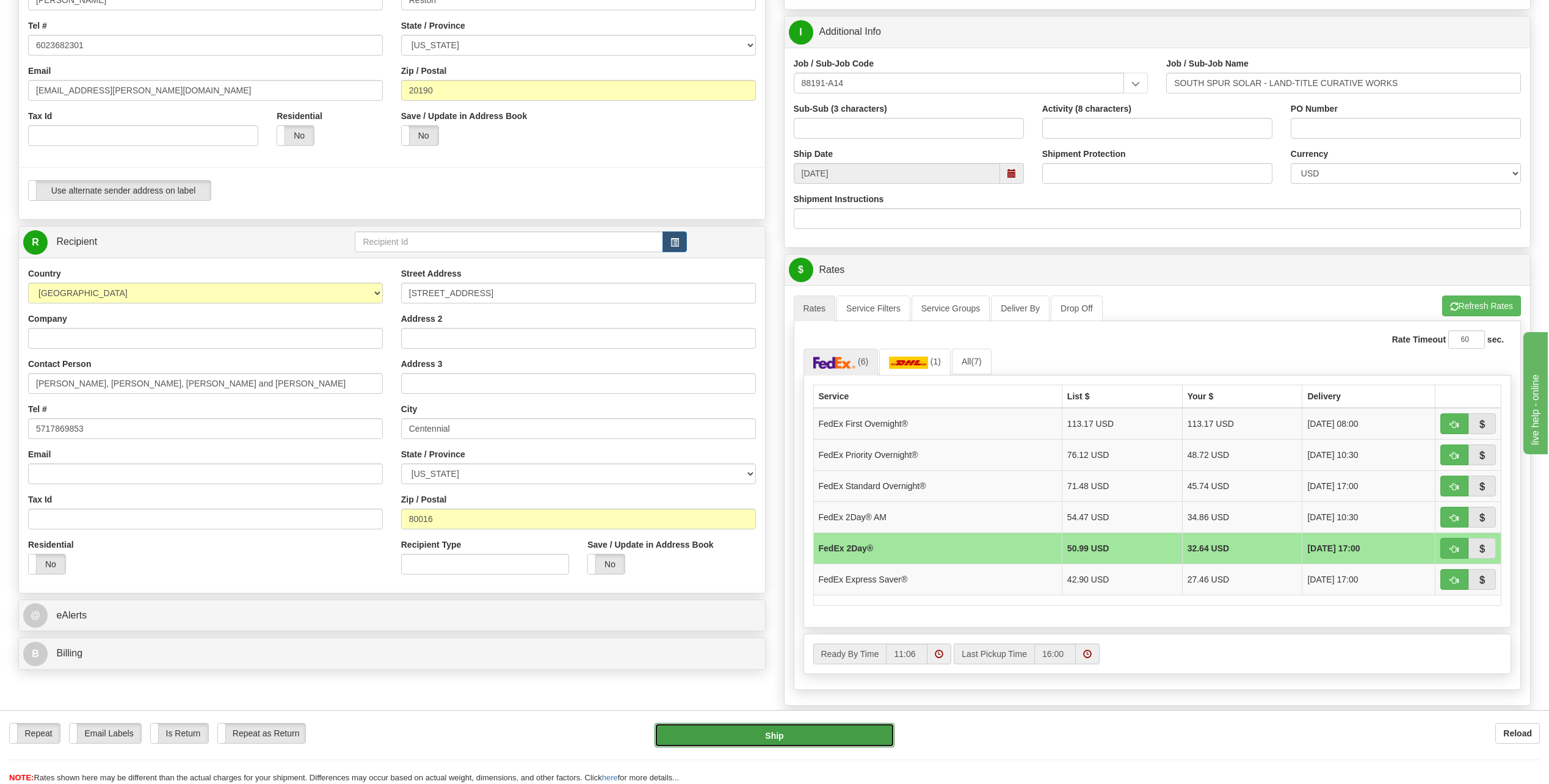
click at [773, 736] on button "Ship" at bounding box center [774, 735] width 240 height 25
type input "03"
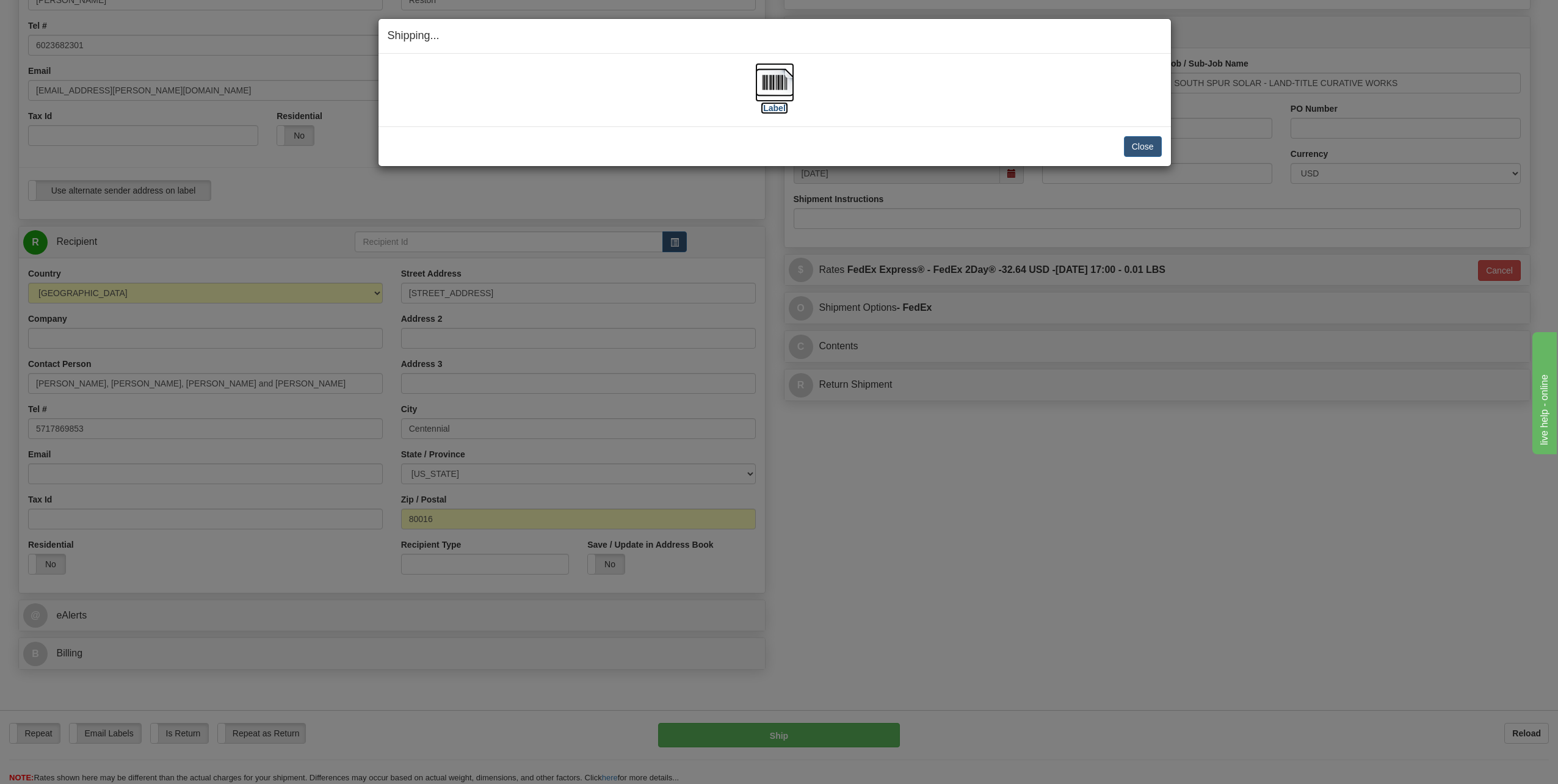
click at [771, 100] on img at bounding box center [775, 82] width 39 height 39
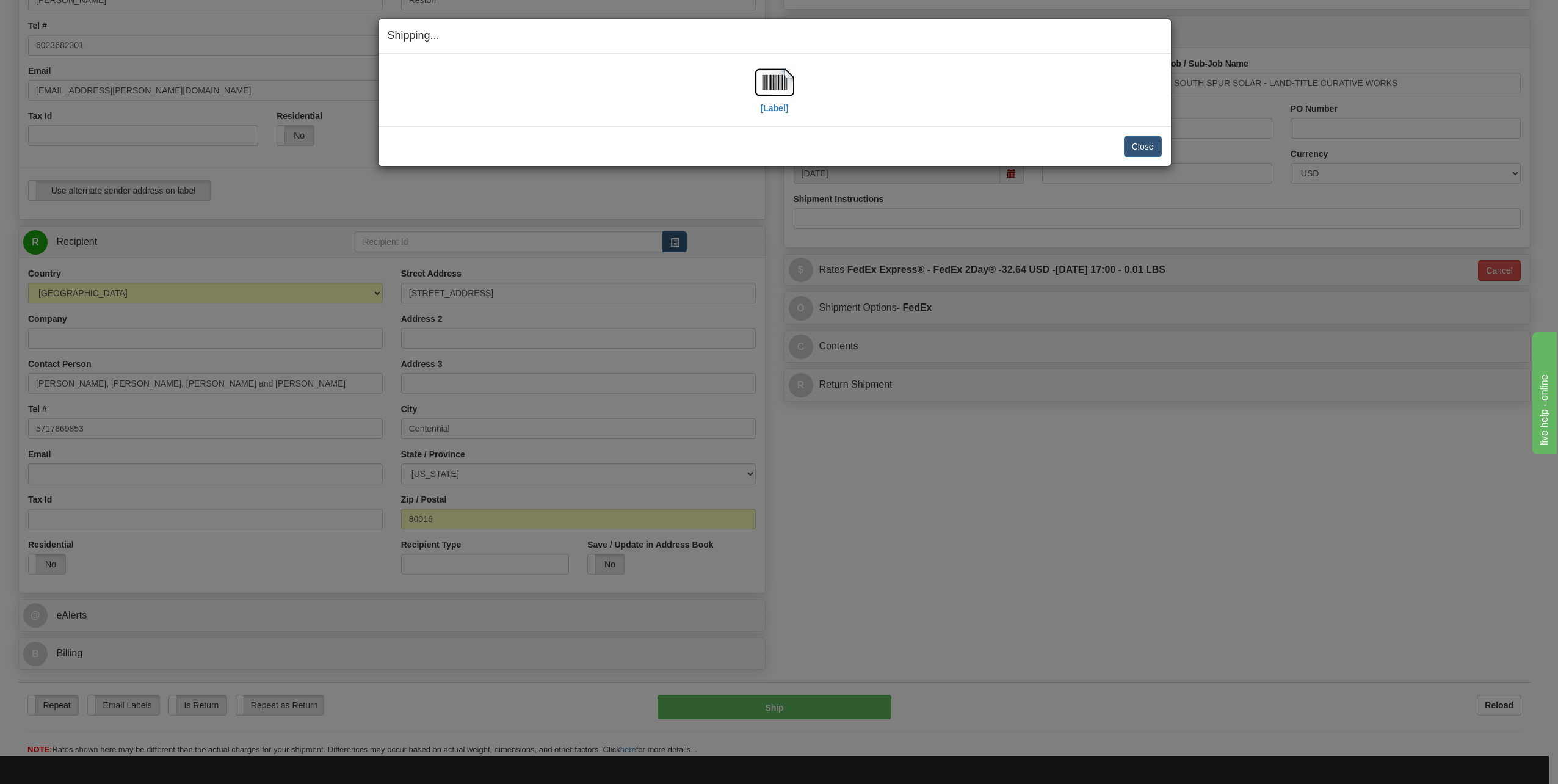
click at [1120, 138] on div "Close Cancel" at bounding box center [774, 147] width 774 height 21
click at [1137, 145] on button "Close" at bounding box center [1143, 147] width 38 height 21
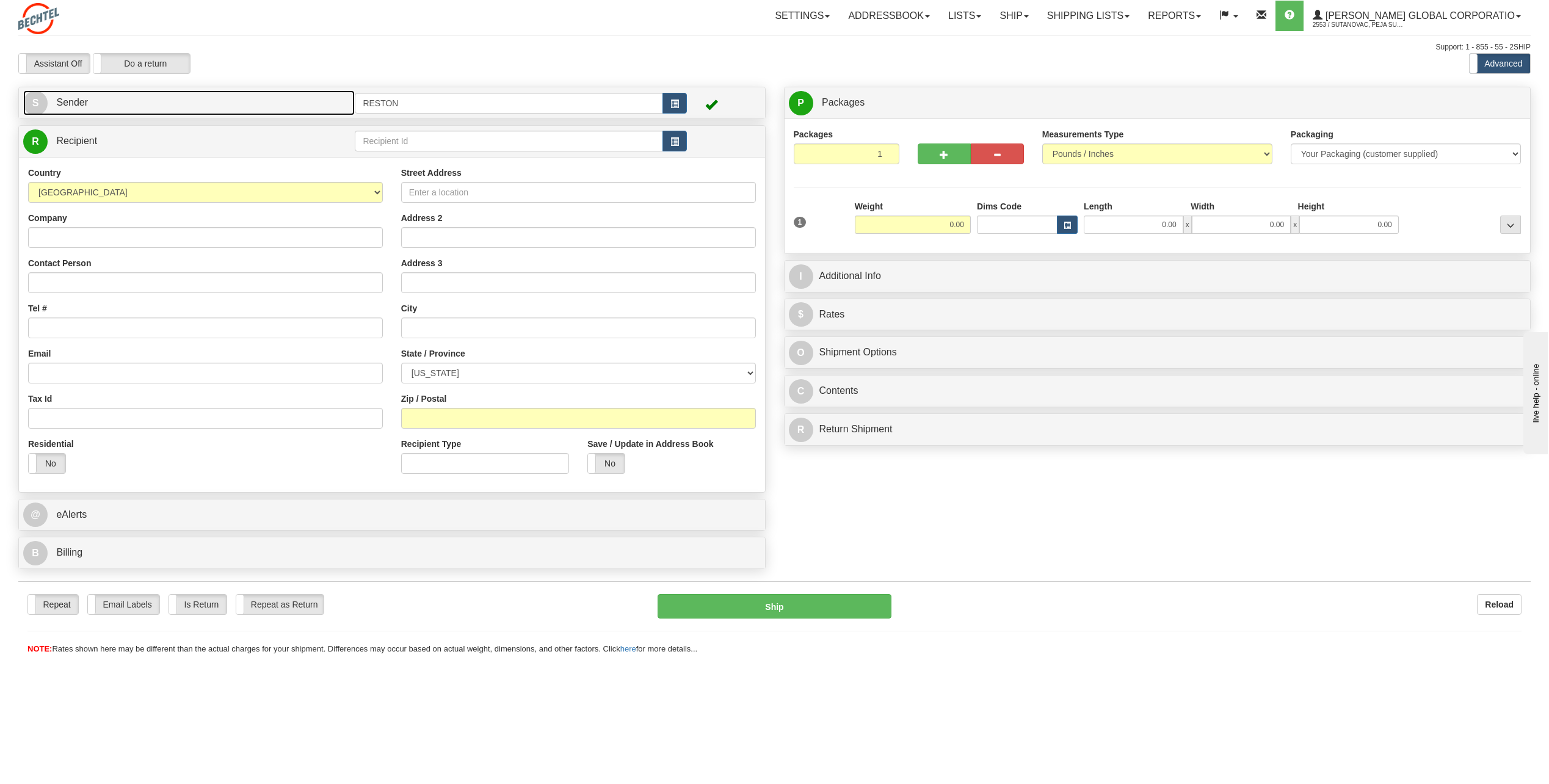
click at [208, 96] on link "S Sender" at bounding box center [189, 103] width 332 height 25
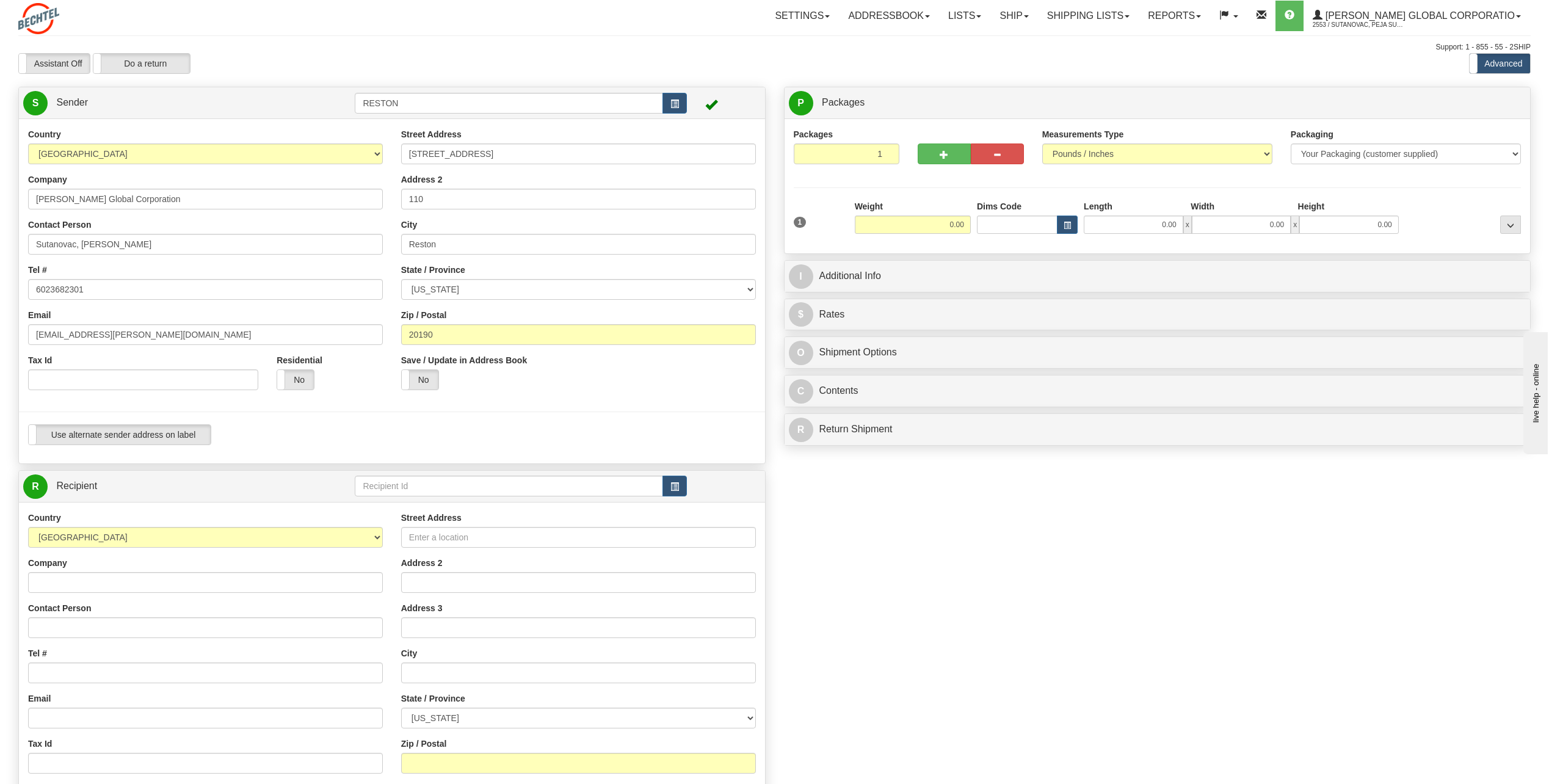
click at [159, 259] on div "Country [GEOGRAPHIC_DATA] [GEOGRAPHIC_DATA] [GEOGRAPHIC_DATA] [GEOGRAPHIC_DATA]…" at bounding box center [206, 263] width 373 height 271
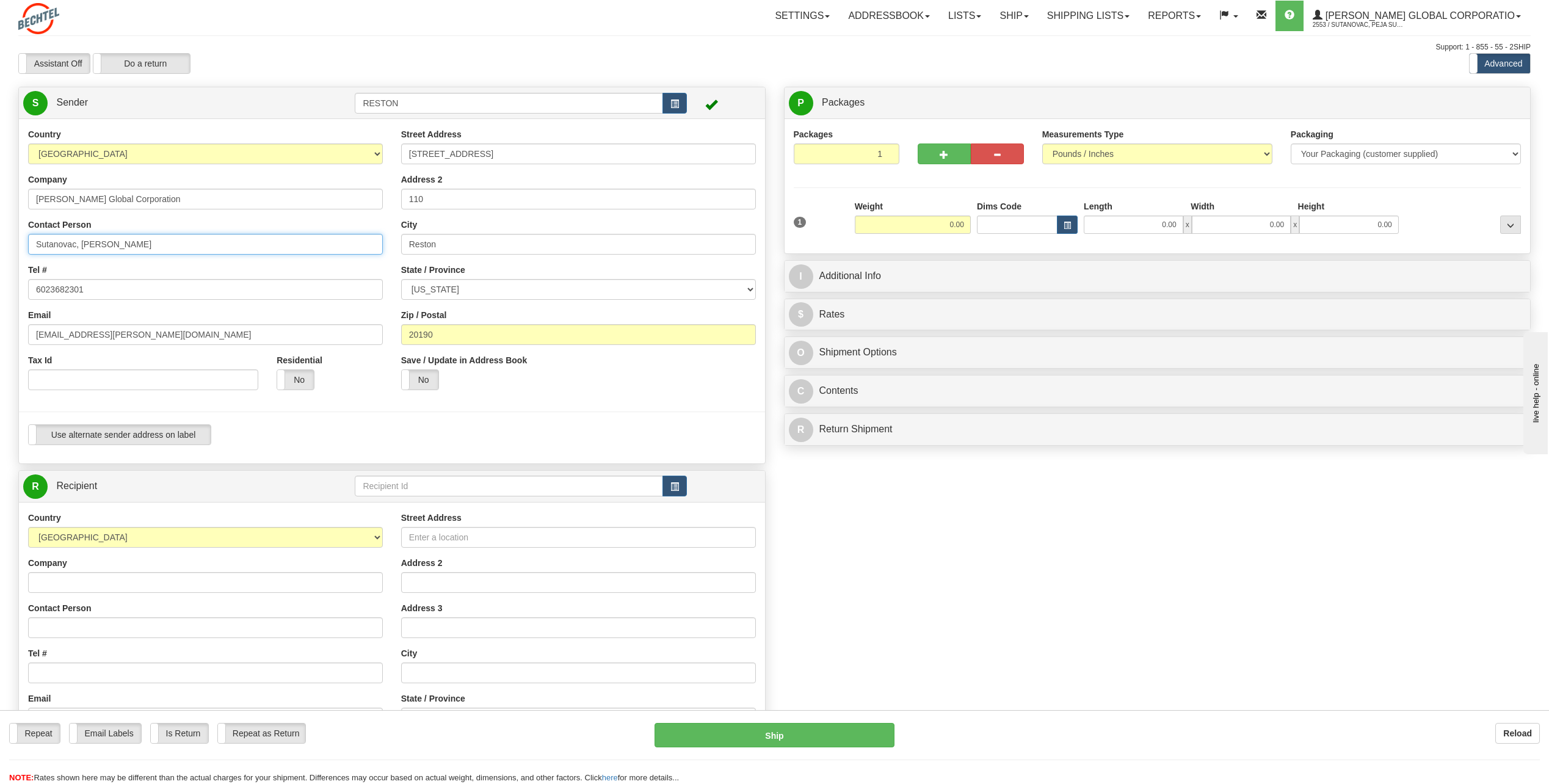
click at [162, 246] on input "Sutanovac, [PERSON_NAME]" at bounding box center [206, 244] width 355 height 21
type input "[PERSON_NAME]"
type input "[PERSON_NAME], [PERSON_NAME], [PERSON_NAME] and [PERSON_NAME]"
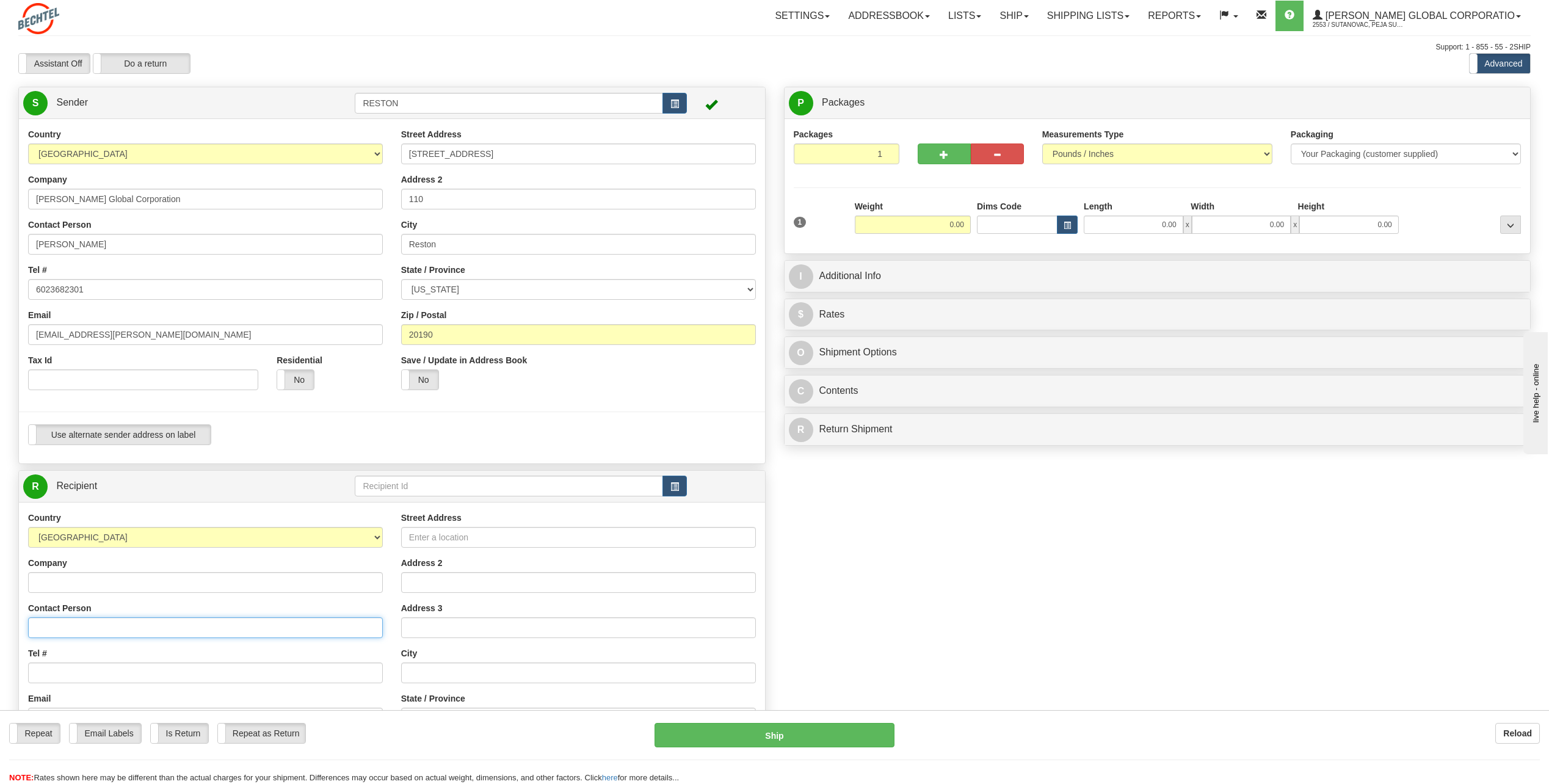
type input "5717869853"
type input "[STREET_ADDRESS]"
type input "Centennial"
select select "CO"
type input "80016"
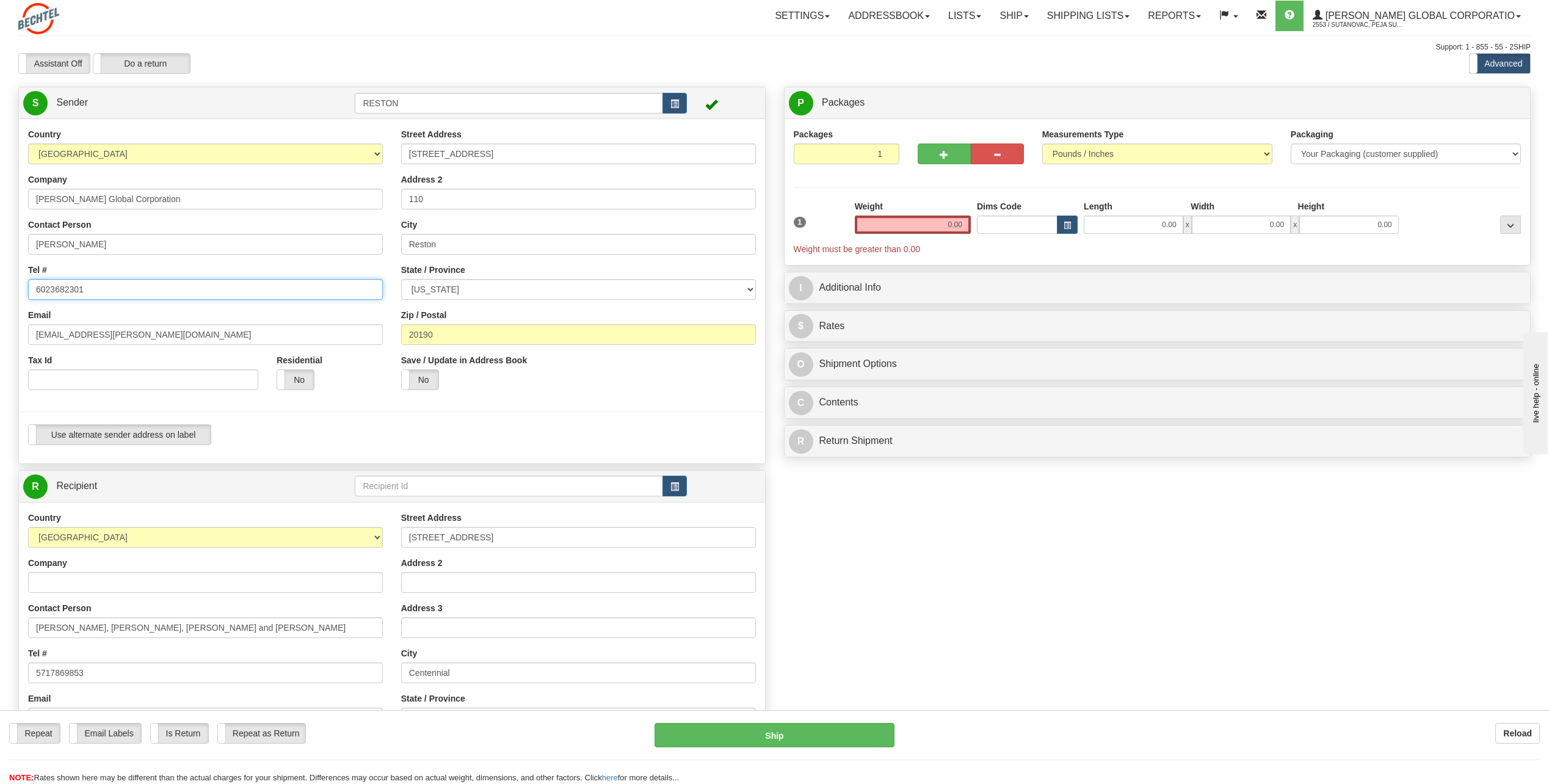
click at [127, 295] on input "6023682301" at bounding box center [206, 289] width 355 height 21
type input "5717869853"
click at [133, 330] on input "[EMAIL_ADDRESS][PERSON_NAME][DOMAIN_NAME]" at bounding box center [206, 335] width 355 height 21
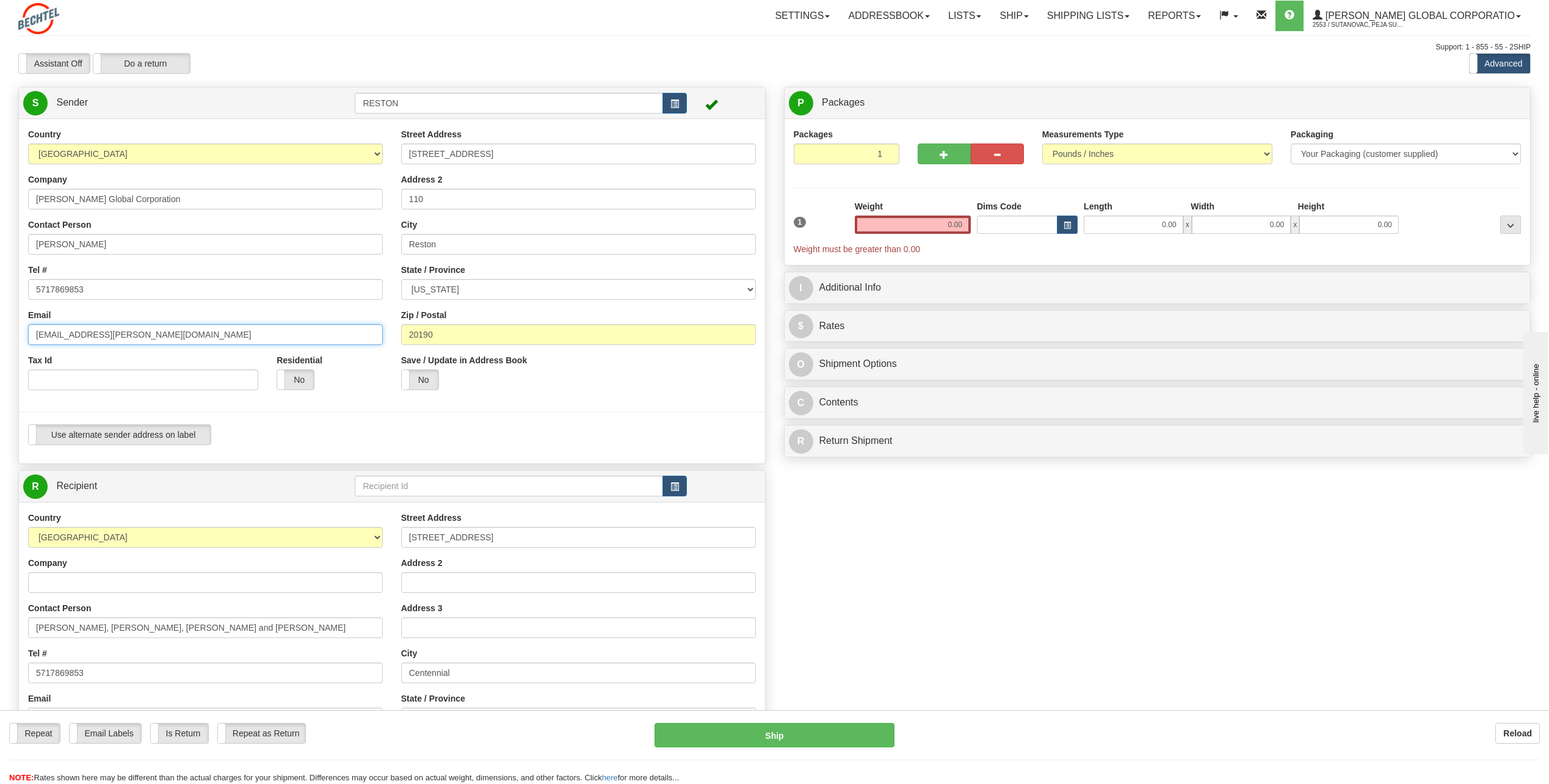
click at [133, 330] on input "[EMAIL_ADDRESS][PERSON_NAME][DOMAIN_NAME]" at bounding box center [206, 335] width 355 height 21
type input "[EMAIL_ADDRESS][PERSON_NAME][DOMAIN_NAME]"
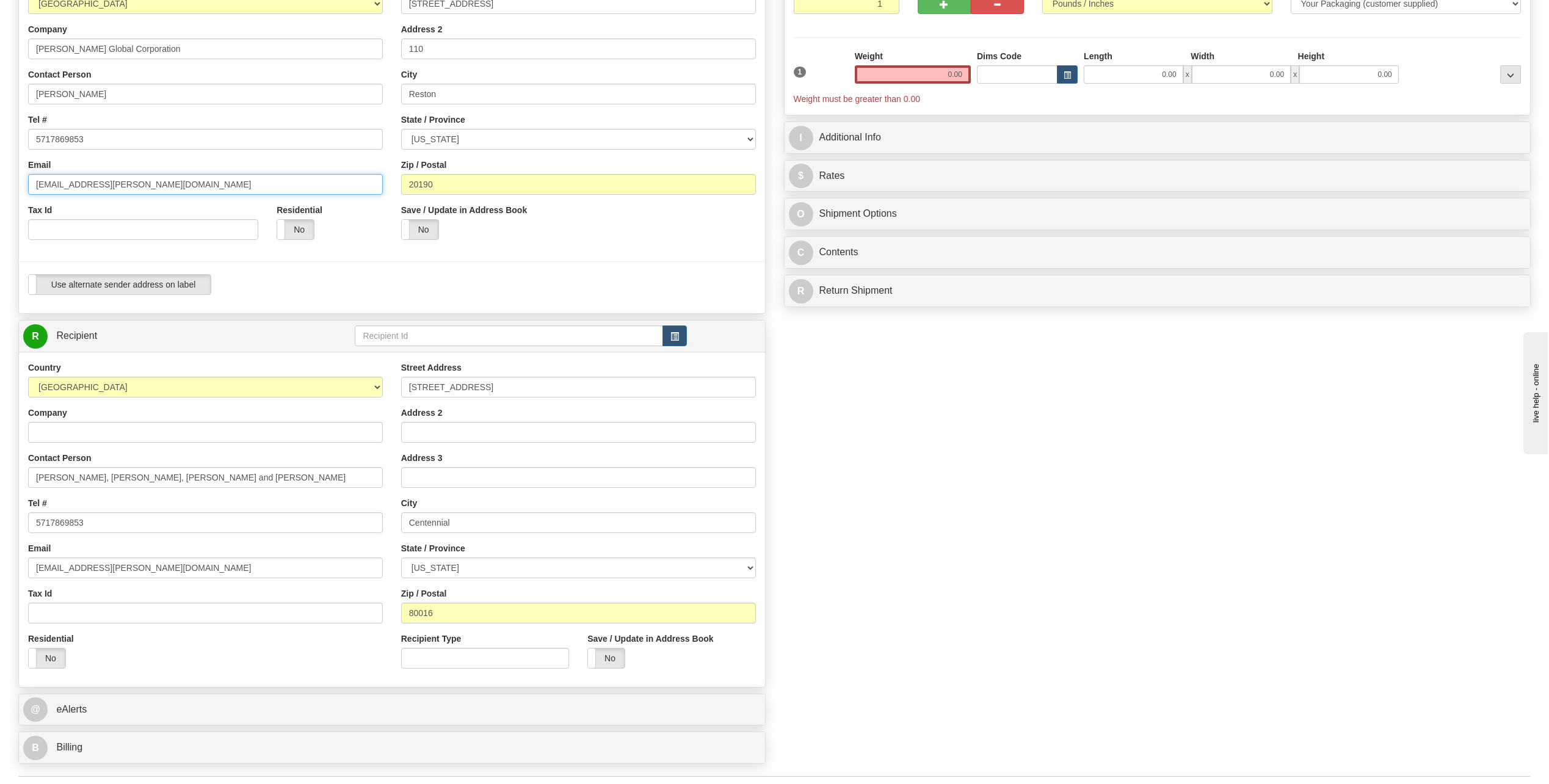
scroll to position [367, 0]
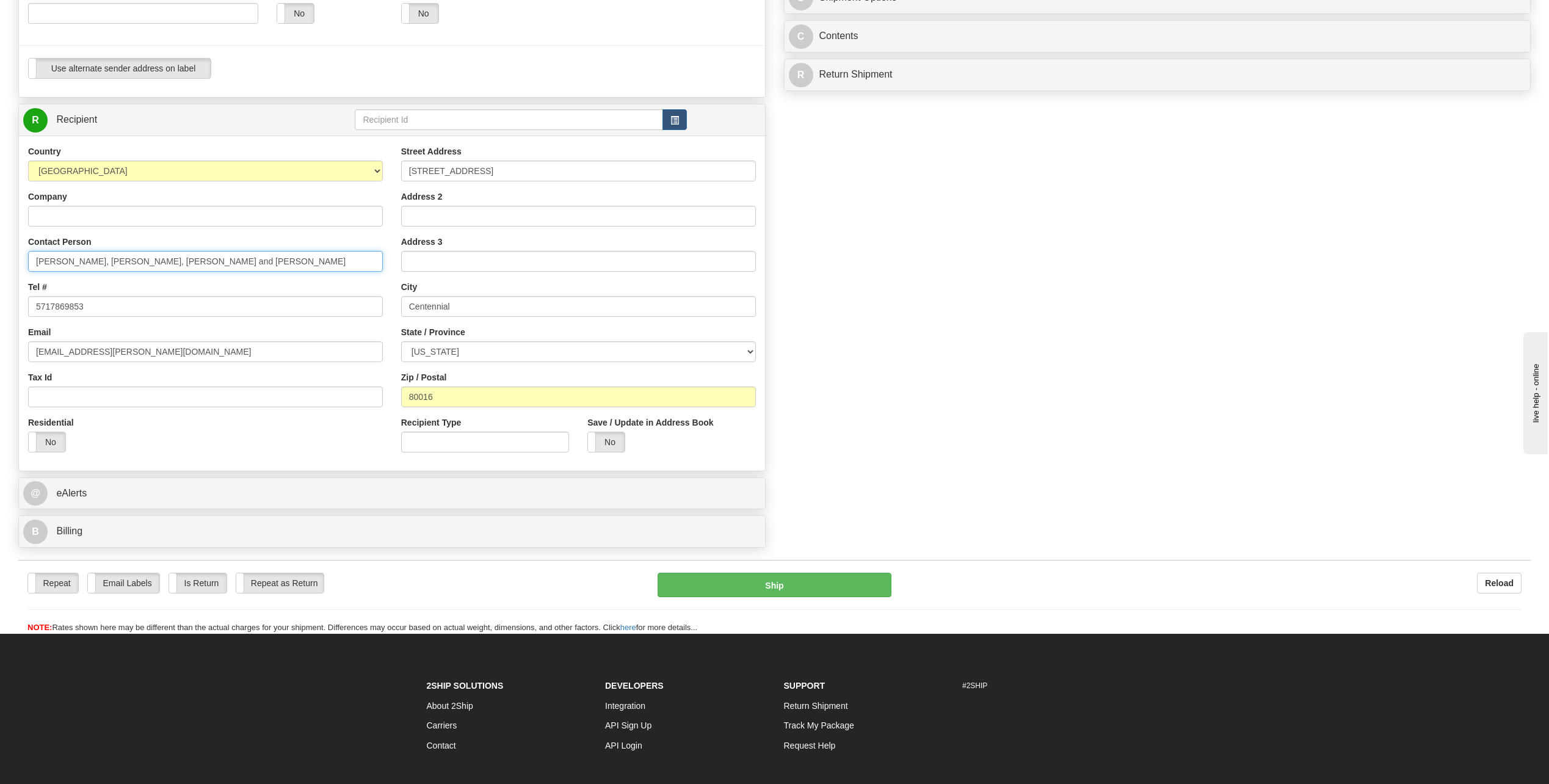
click at [144, 265] on input "[PERSON_NAME], [PERSON_NAME], [PERSON_NAME] and [PERSON_NAME]" at bounding box center [206, 262] width 355 height 21
click at [140, 266] on input "[PERSON_NAME], [PERSON_NAME], [PERSON_NAME] and [PERSON_NAME]" at bounding box center [206, 262] width 355 height 21
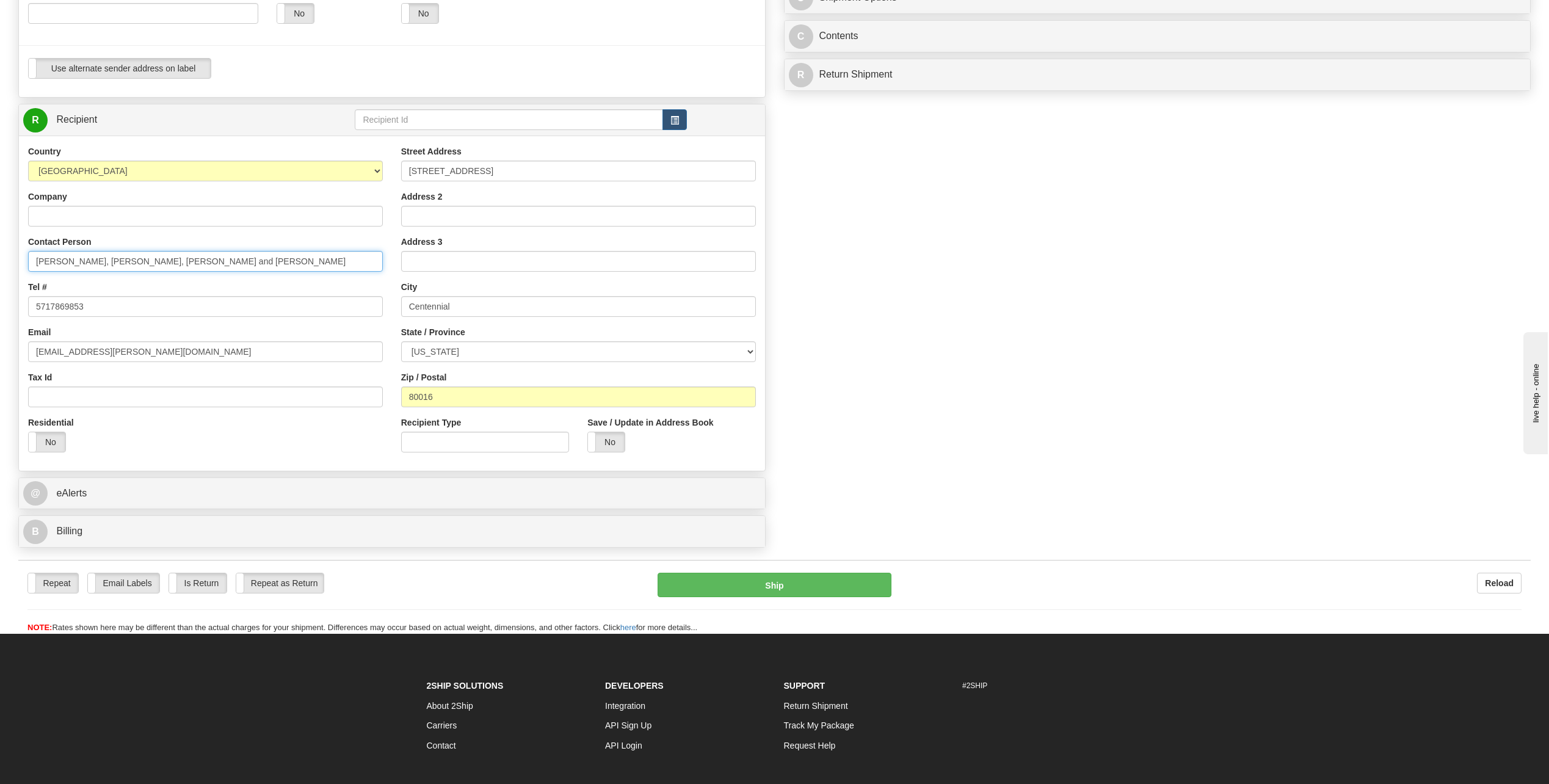
click at [140, 266] on input "[PERSON_NAME], [PERSON_NAME], [PERSON_NAME] and [PERSON_NAME]" at bounding box center [206, 262] width 355 height 21
paste input "[PERSON_NAME]"
type input "[PERSON_NAME]"
drag, startPoint x: 154, startPoint y: 354, endPoint x: -2, endPoint y: 360, distance: 156.1
click at [0, 360] on html "Training Course Close Toggle navigation Settings Shipping Preferences New Sende…" at bounding box center [774, 25] width 1549 height 784
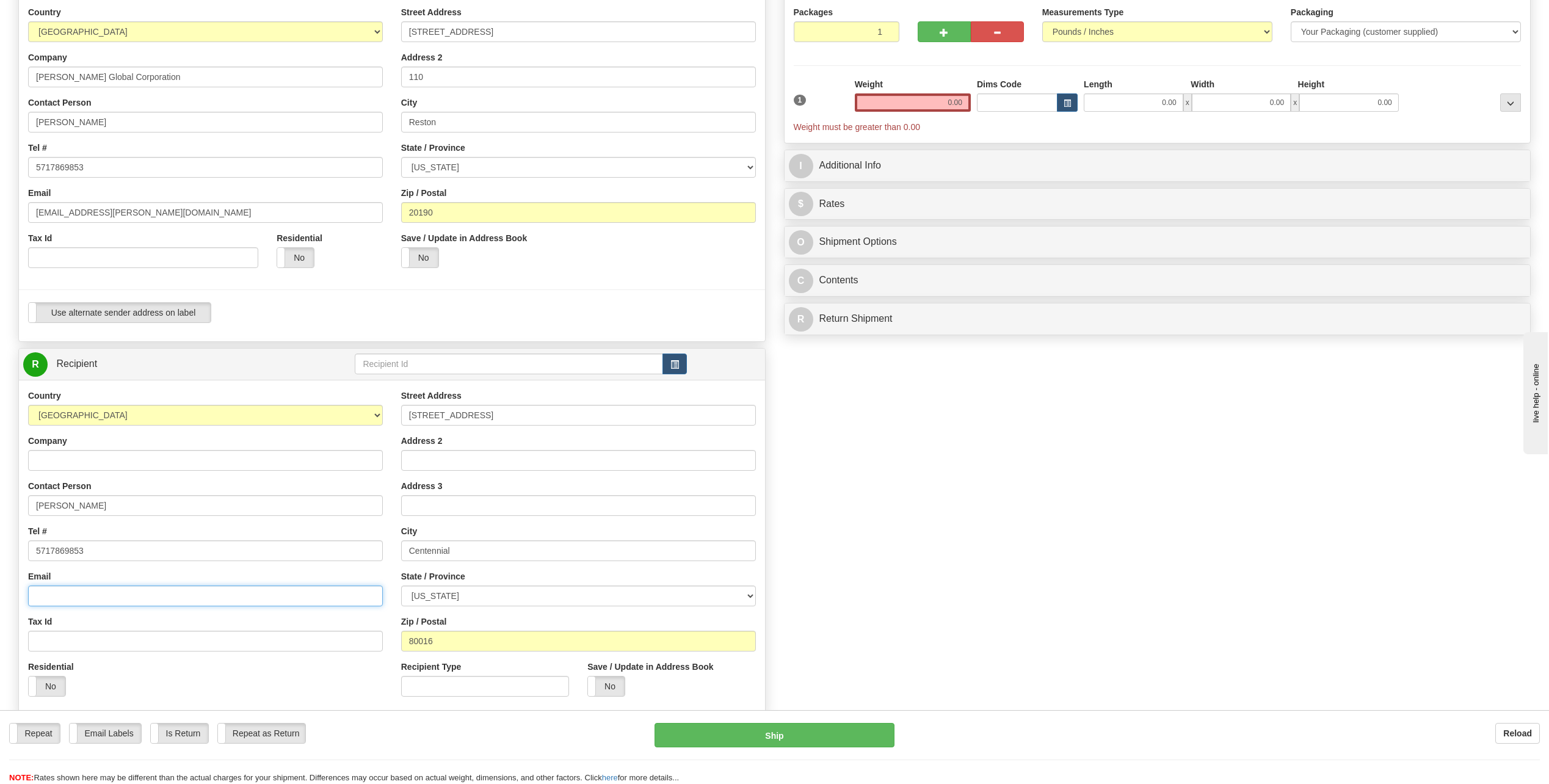
scroll to position [183, 0]
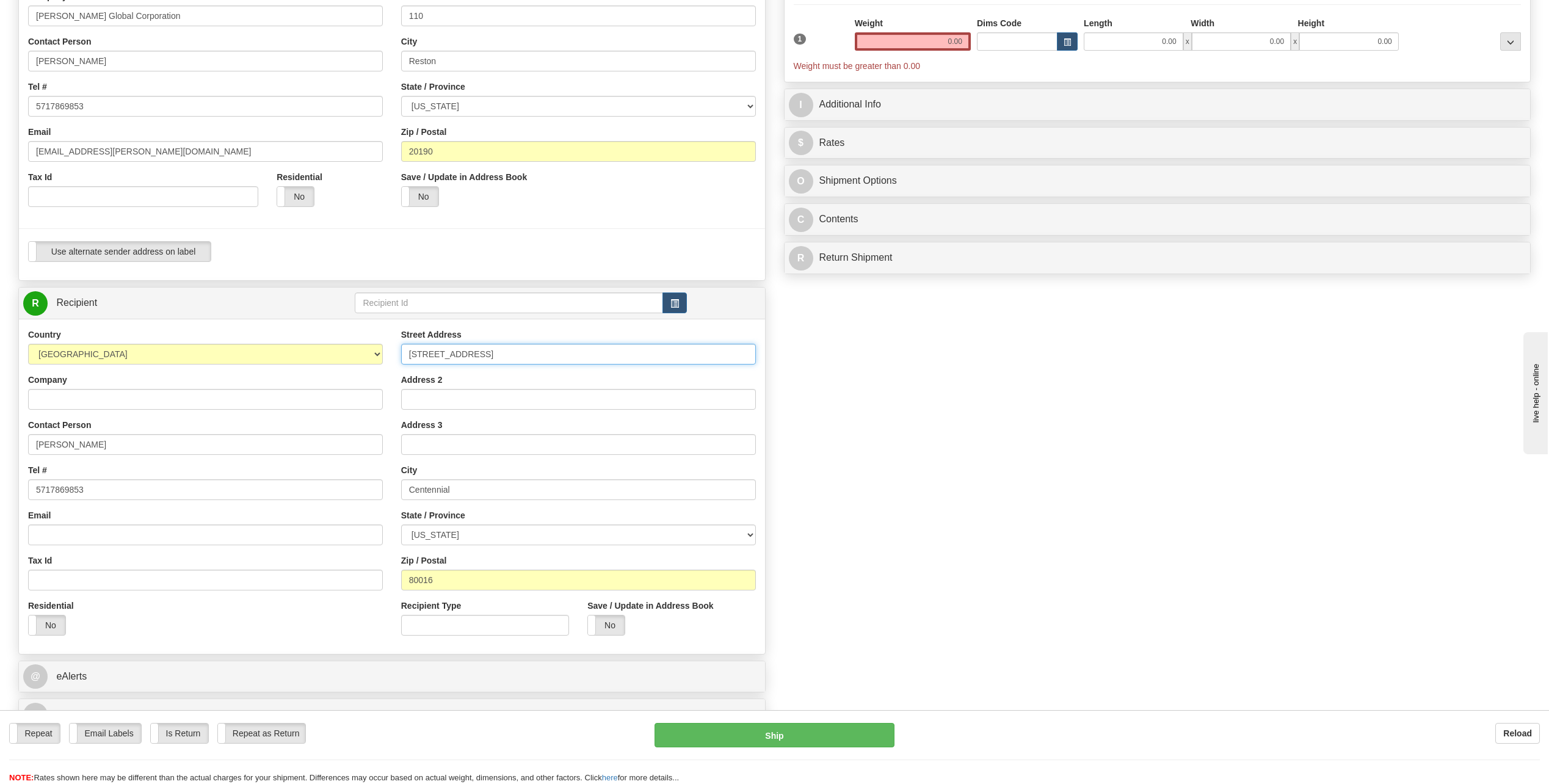
click at [521, 353] on input "[STREET_ADDRESS]" at bounding box center [579, 354] width 355 height 21
click at [509, 349] on input "[STREET_ADDRESS]" at bounding box center [579, 354] width 355 height 21
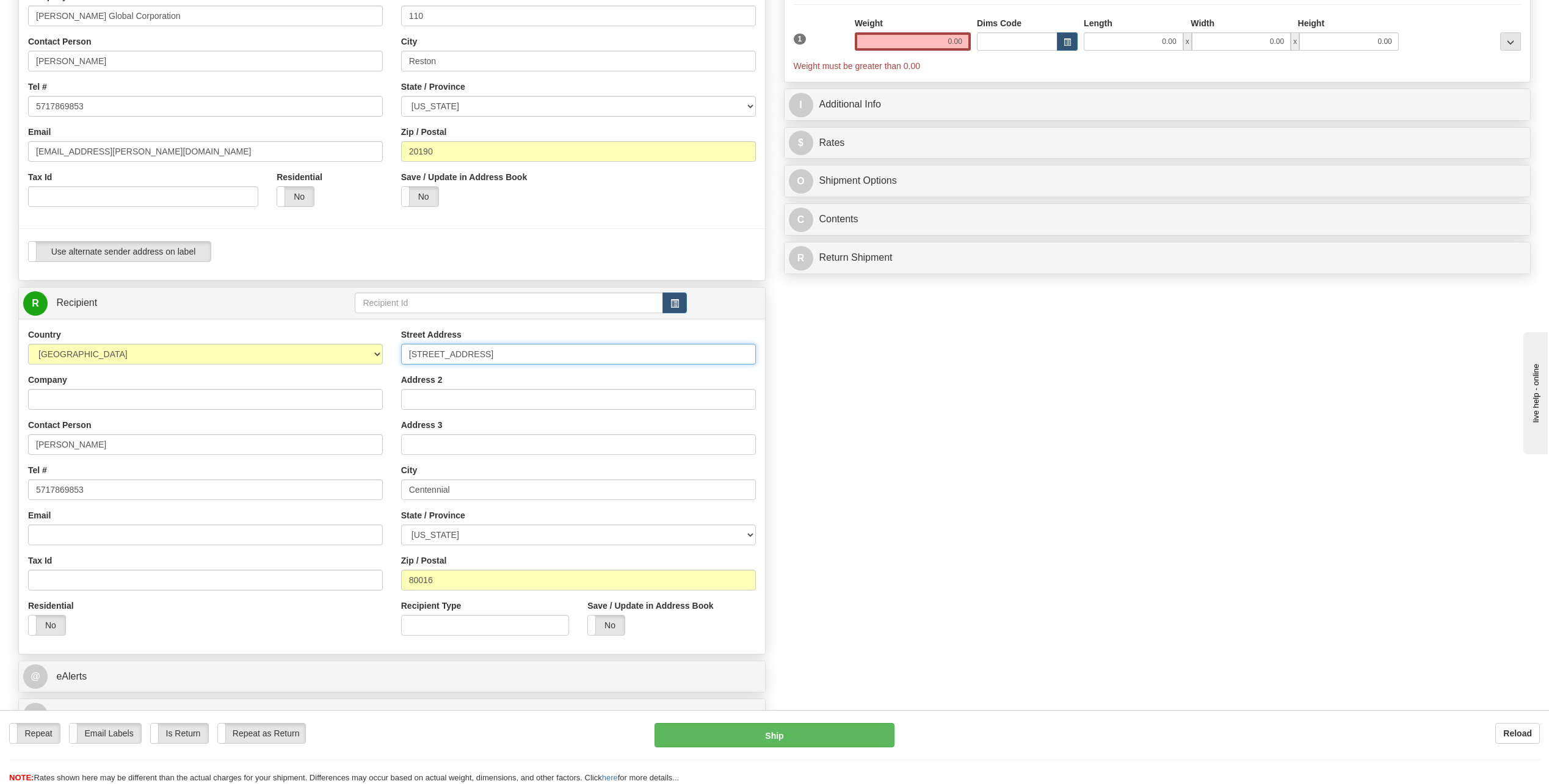
click at [509, 349] on input "[STREET_ADDRESS]" at bounding box center [579, 354] width 355 height 21
paste input "[STREET_ADDRESS]"
type input "[STREET_ADDRESS]"
click at [453, 584] on input "80016" at bounding box center [579, 580] width 355 height 21
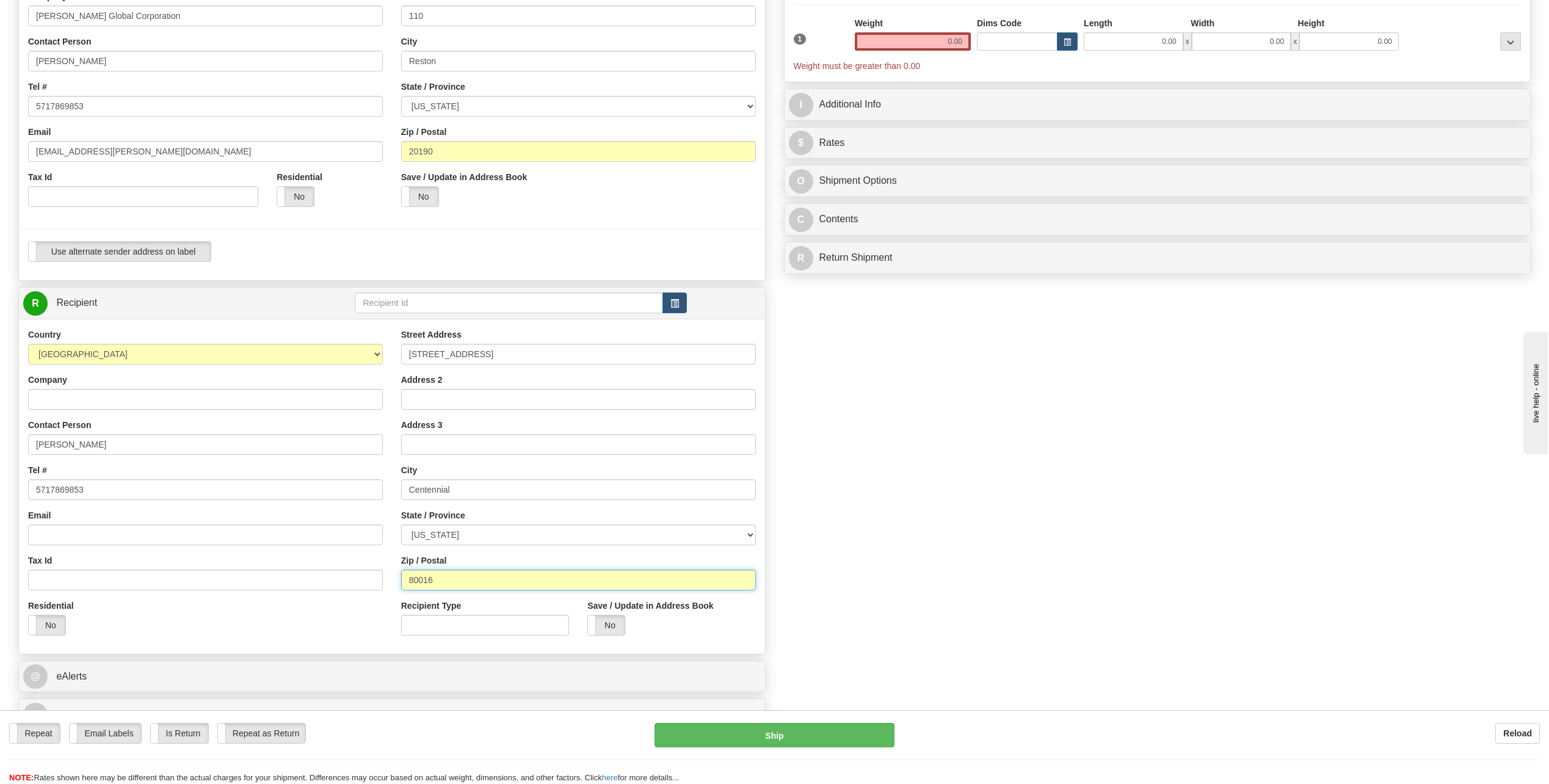
click at [453, 584] on input "80016" at bounding box center [579, 580] width 355 height 21
paste input "807"
type input "80807"
click at [502, 495] on input "Centennial" at bounding box center [579, 490] width 355 height 21
click at [501, 495] on input "Centennial" at bounding box center [579, 490] width 355 height 21
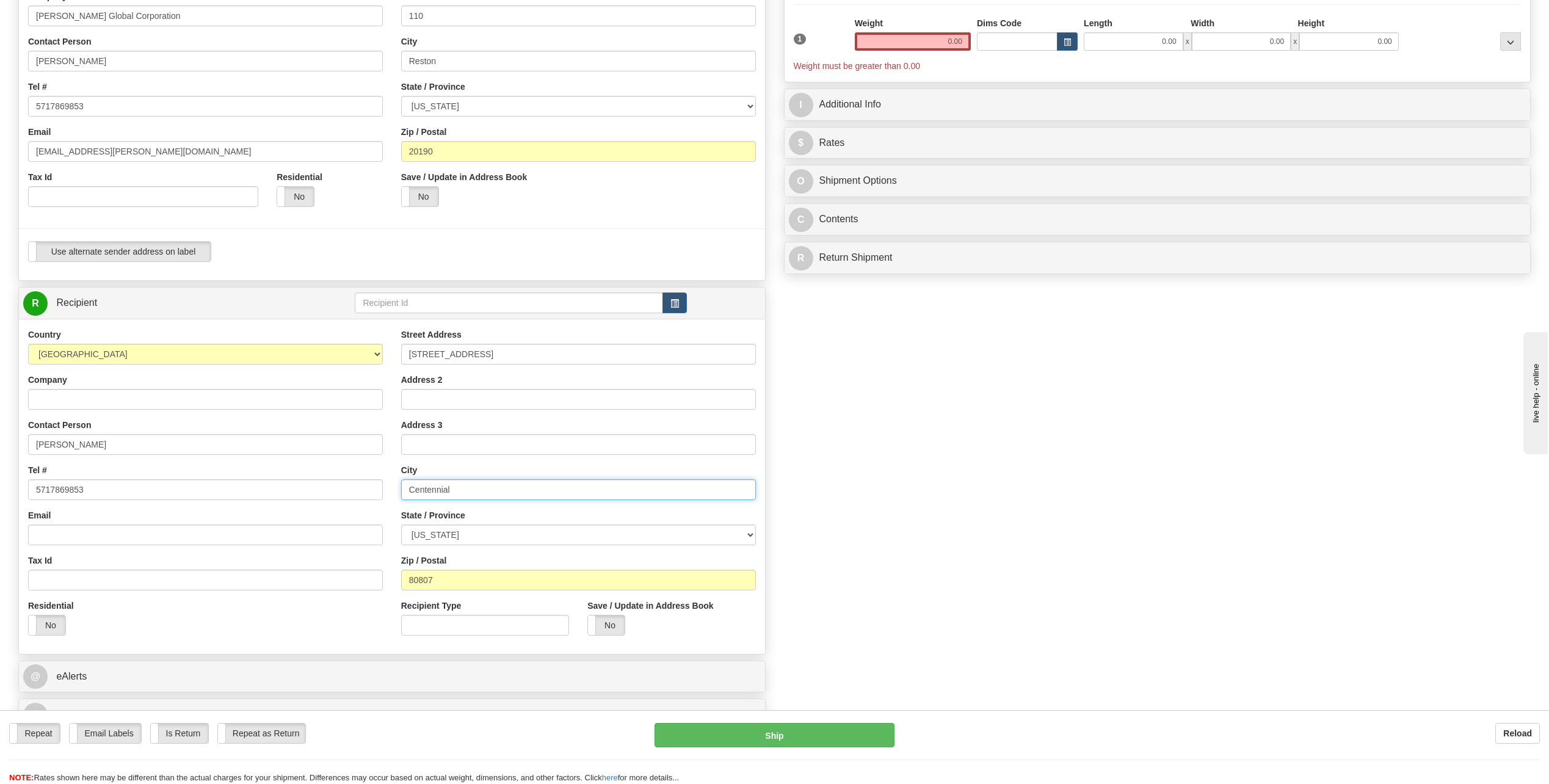
click at [501, 495] on input "Centennial" at bounding box center [579, 490] width 355 height 21
type input "[GEOGRAPHIC_DATA]"
click at [1037, 518] on div "Create a label for the return Create Pickup Without Label S" at bounding box center [774, 320] width 1531 height 833
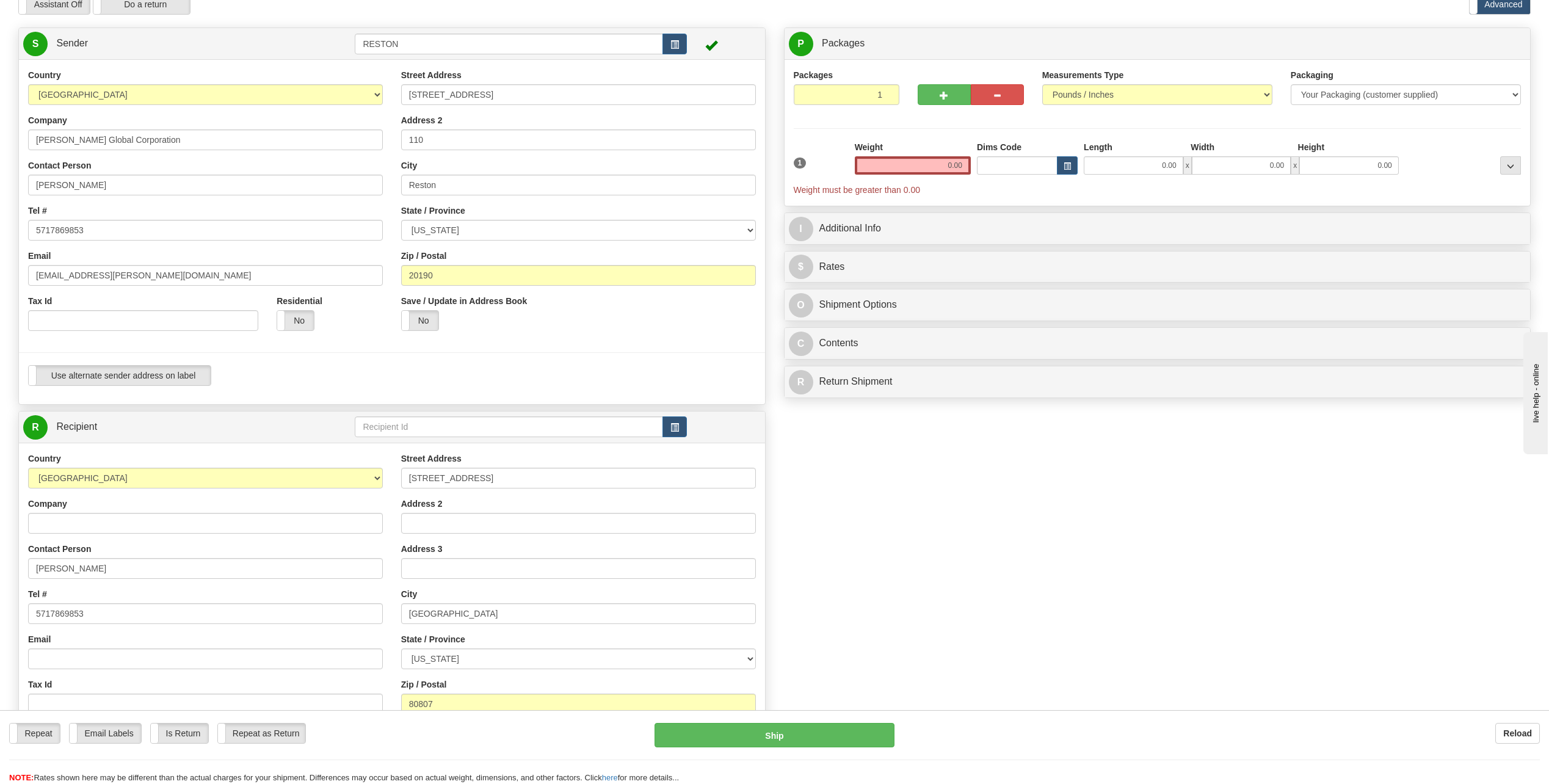
scroll to position [0, 0]
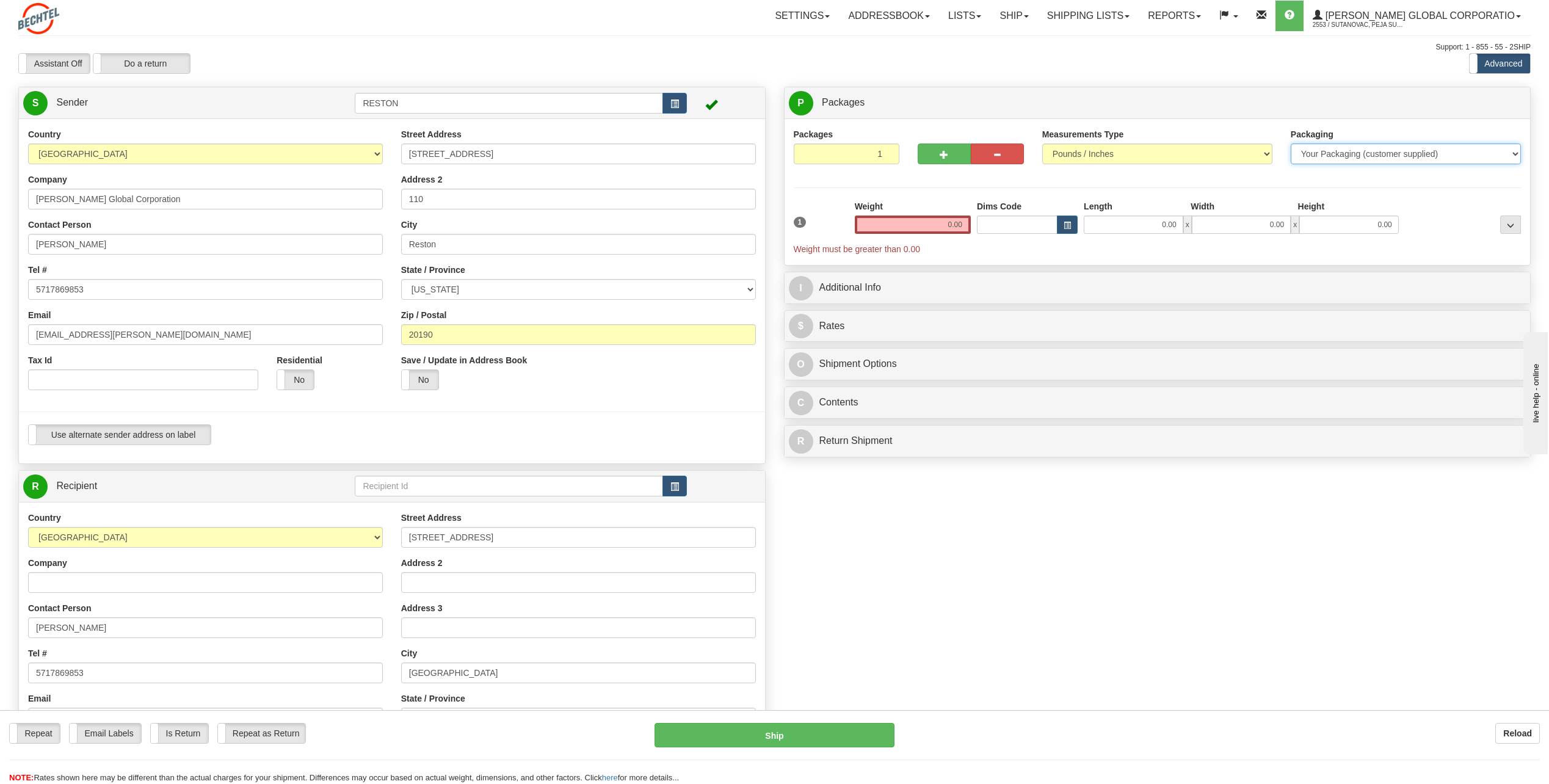
click at [1349, 157] on select "Your Packaging (customer supplied) Envelope (carrier supplied) Pack (carrier su…" at bounding box center [1406, 154] width 230 height 21
select select "2"
click at [1291, 144] on select "Your Packaging (customer supplied) Envelope (carrier supplied) Pack (carrier su…" at bounding box center [1406, 154] width 230 height 21
click at [948, 232] on input "0.00" at bounding box center [913, 225] width 116 height 18
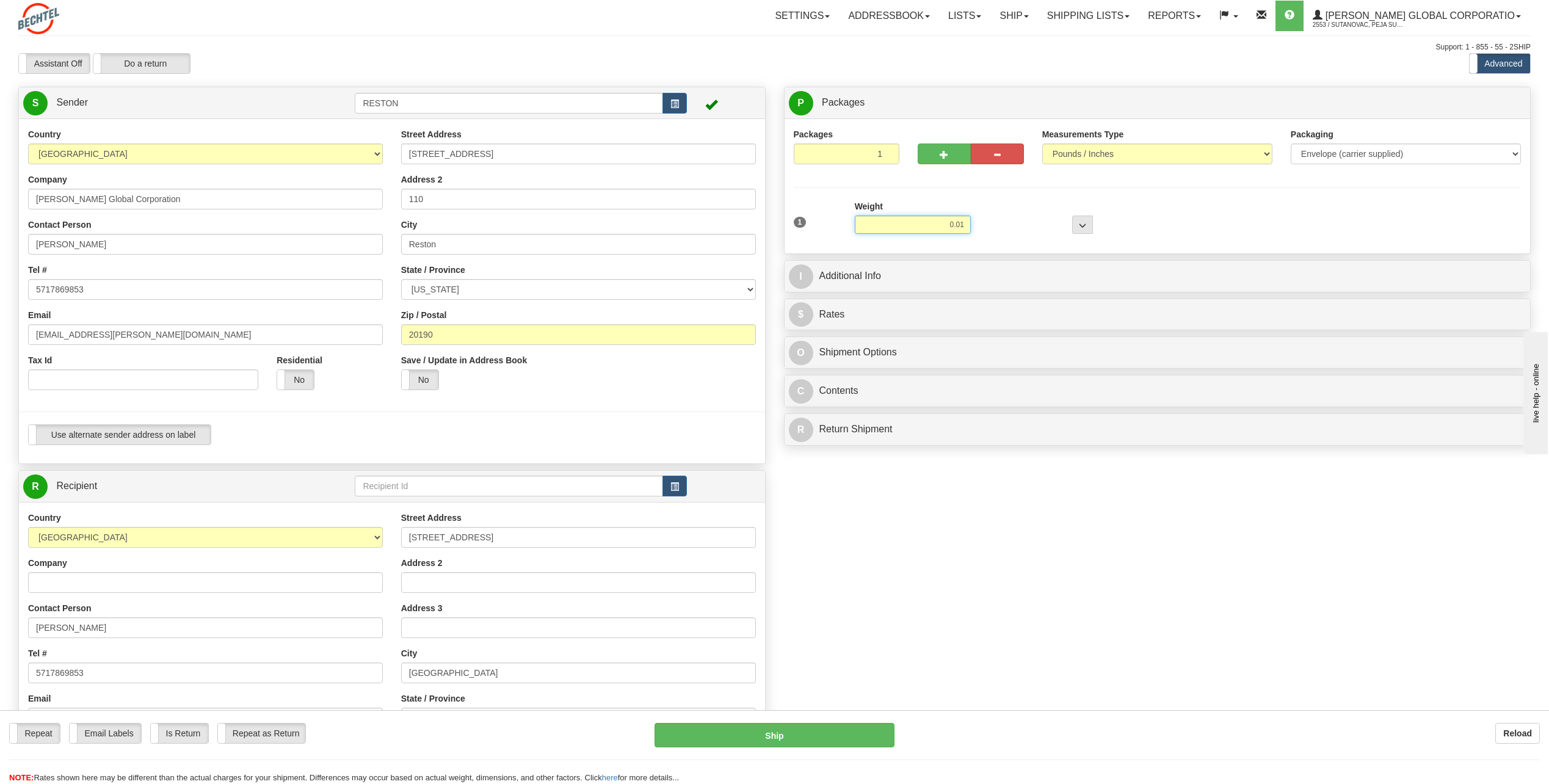
type input "0.01"
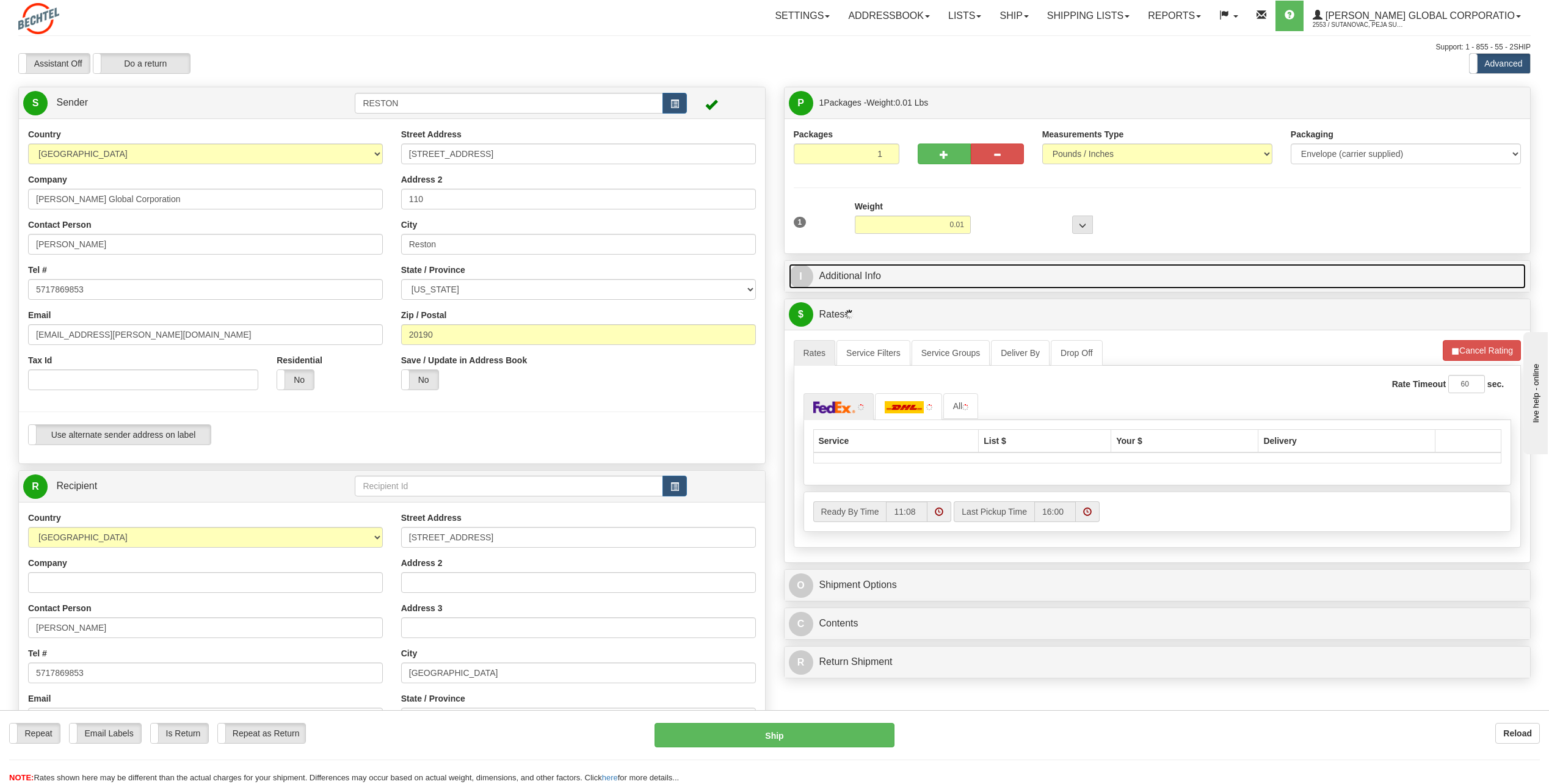
click at [1009, 269] on link "I Additional Info" at bounding box center [1158, 276] width 738 height 25
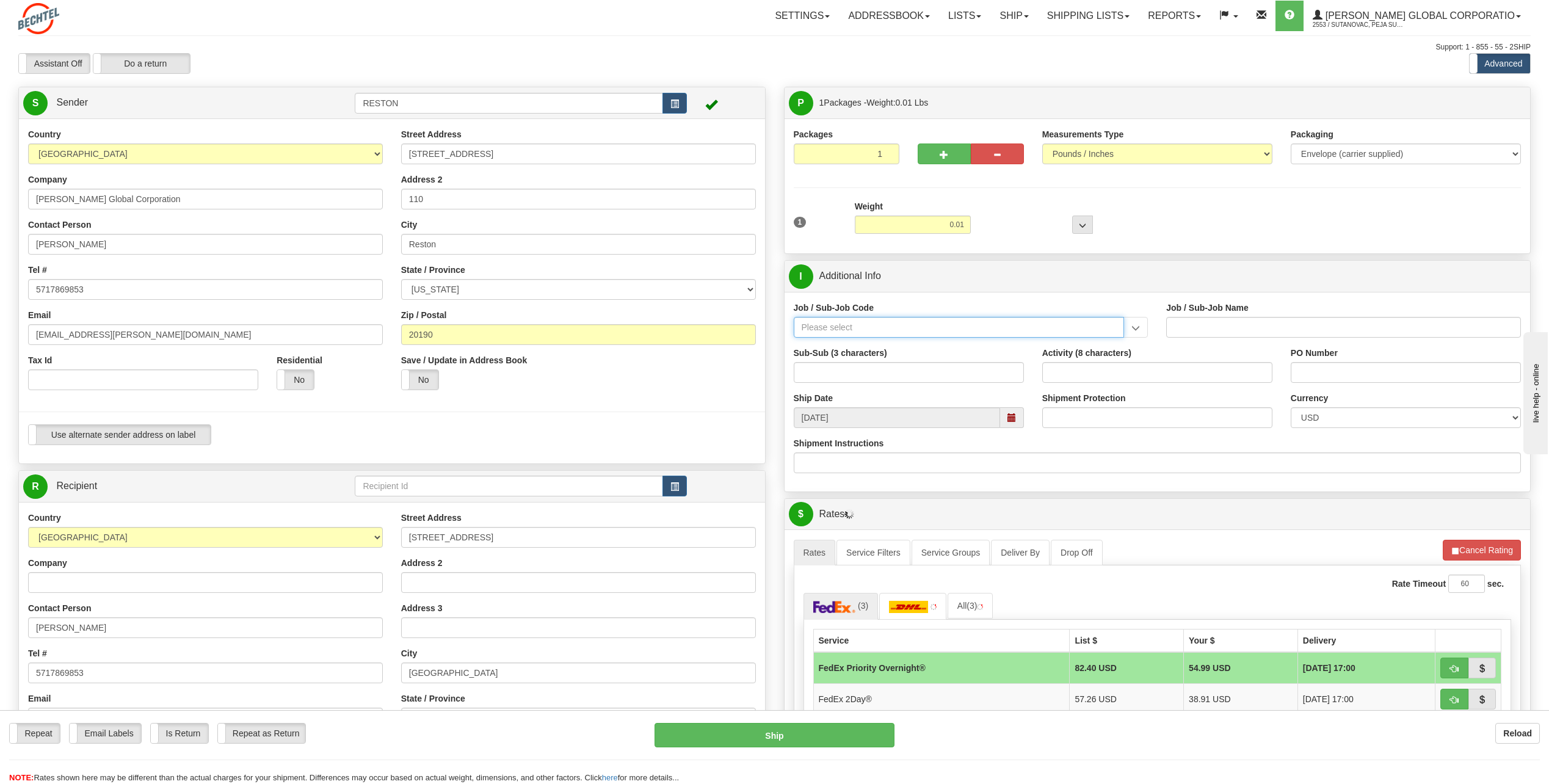
click at [916, 330] on input "Job / Sub-Job Code" at bounding box center [959, 327] width 331 height 21
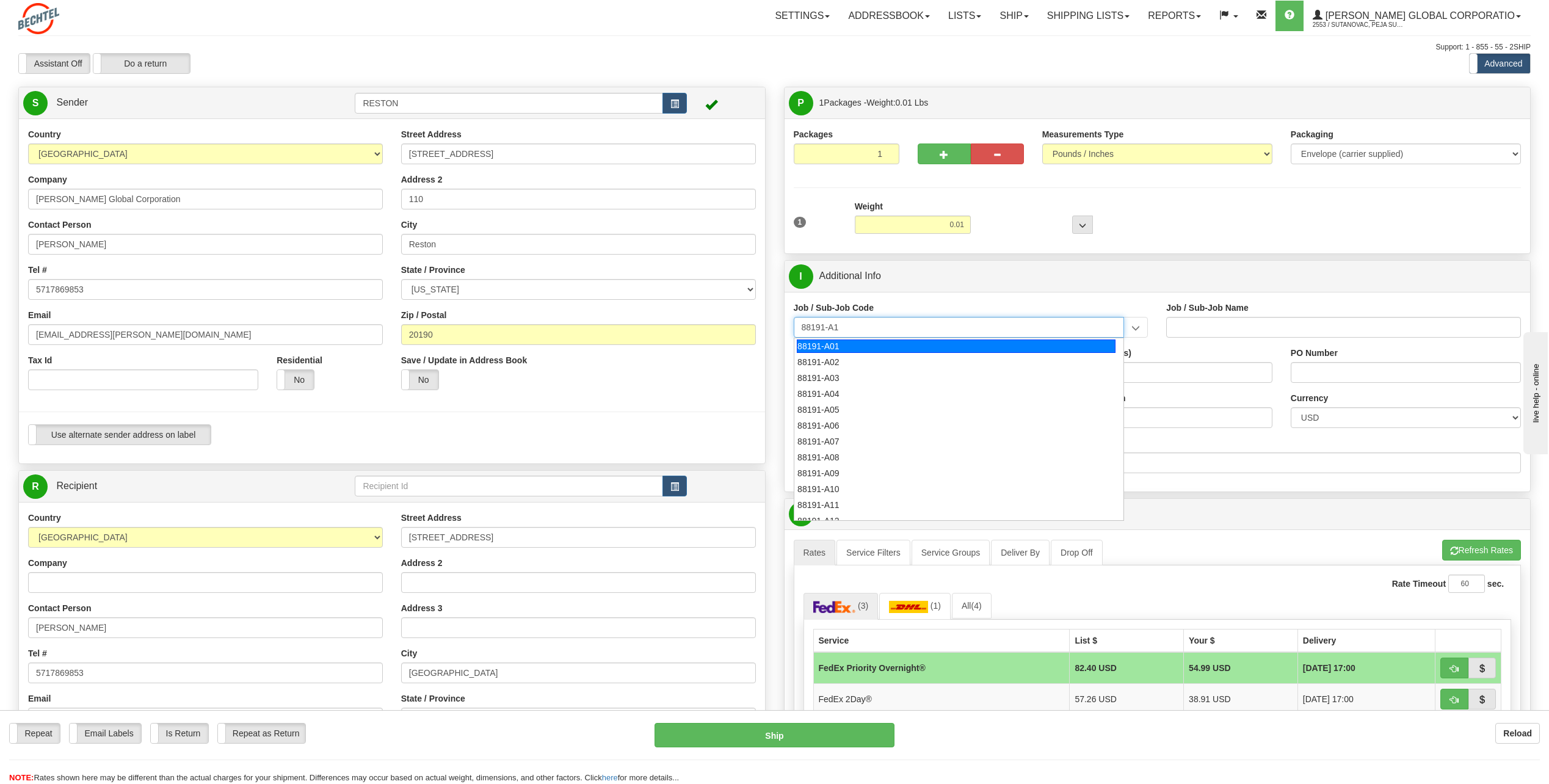
type input "88191-A14"
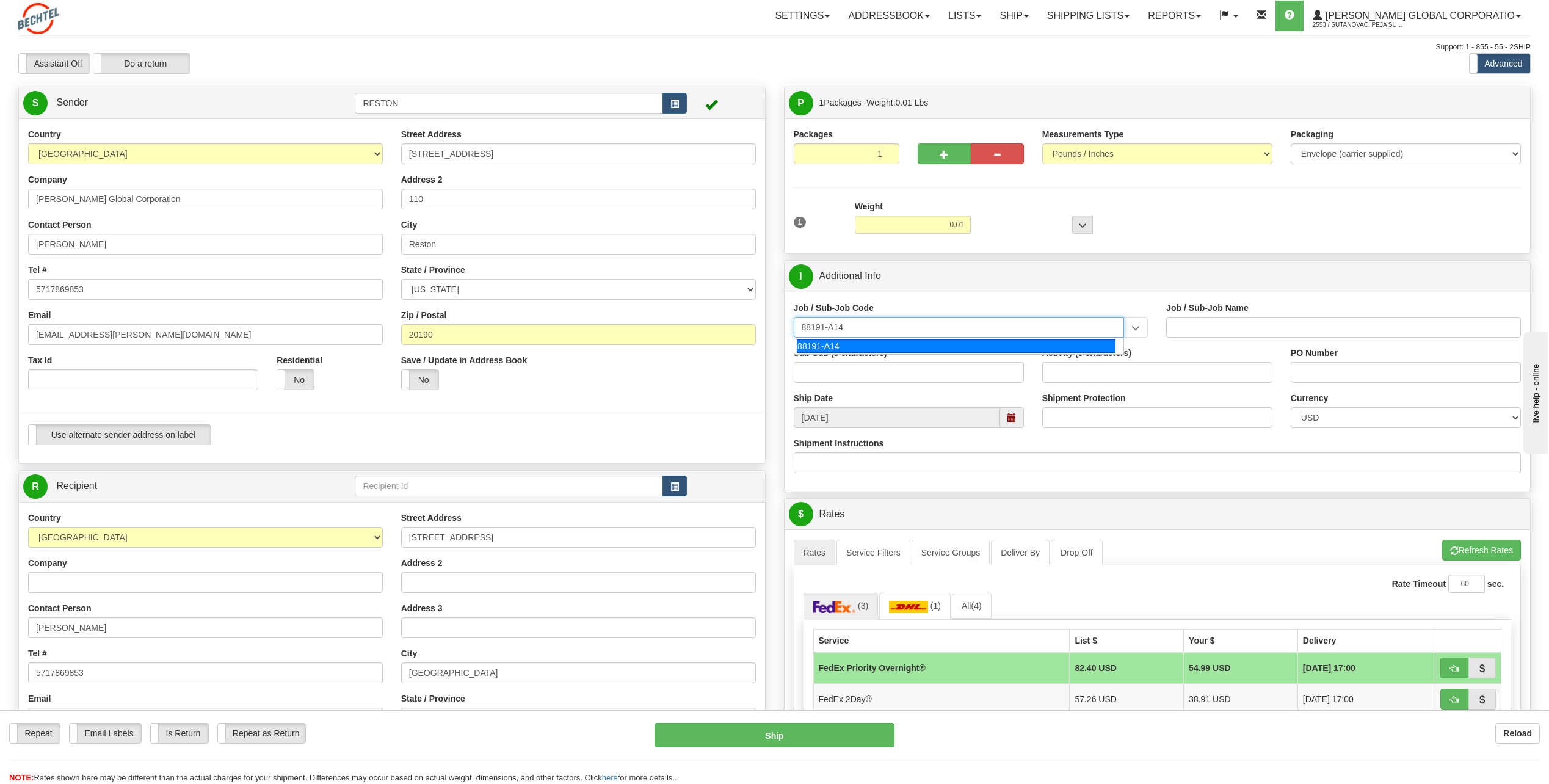
click at [867, 345] on div "88191-A14" at bounding box center [956, 346] width 319 height 14
type input "SOUTH SPUR SOLAR - LAND-TITLE CURATIVE WORKS"
type input "88191-A14"
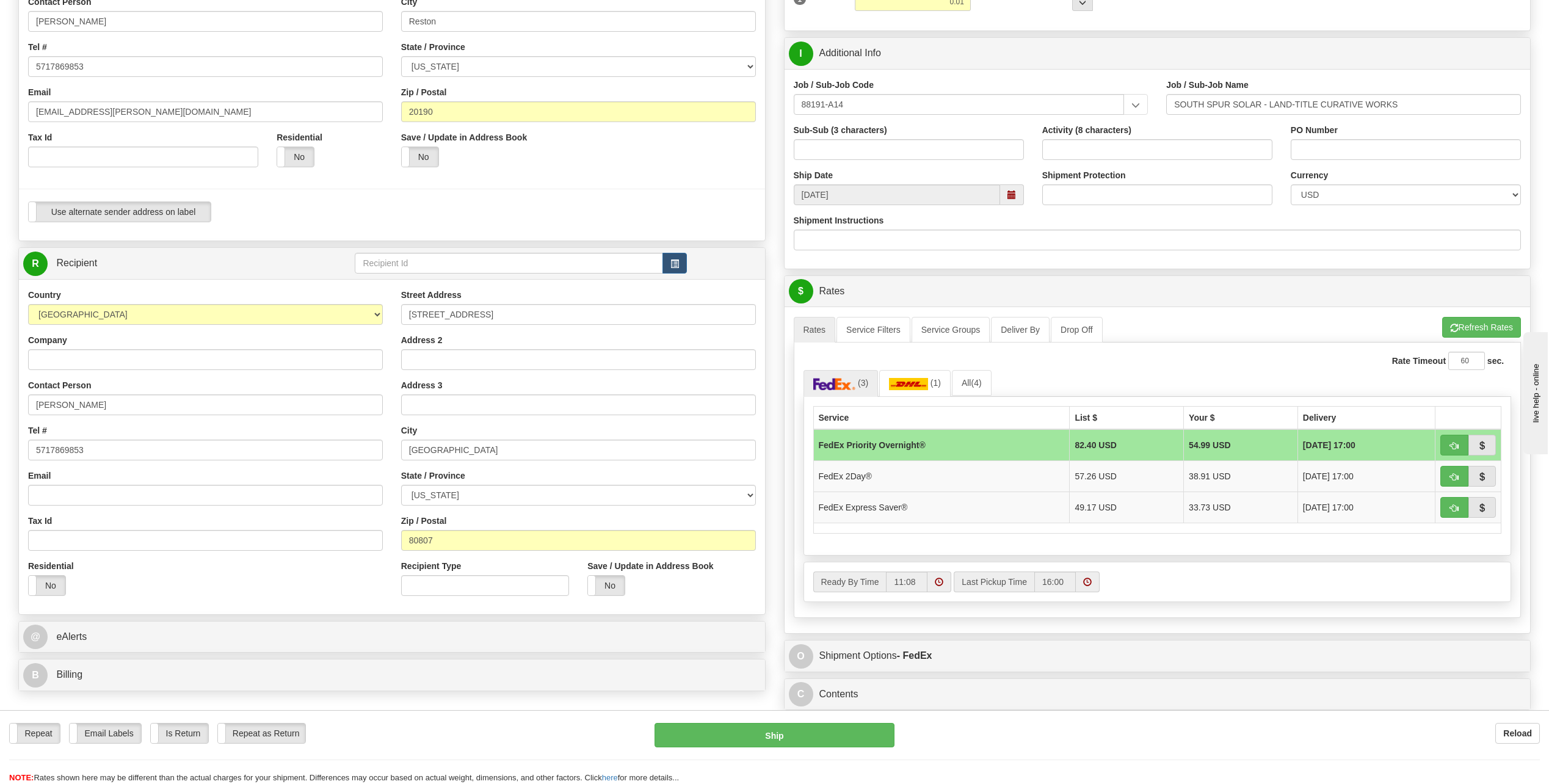
scroll to position [244, 0]
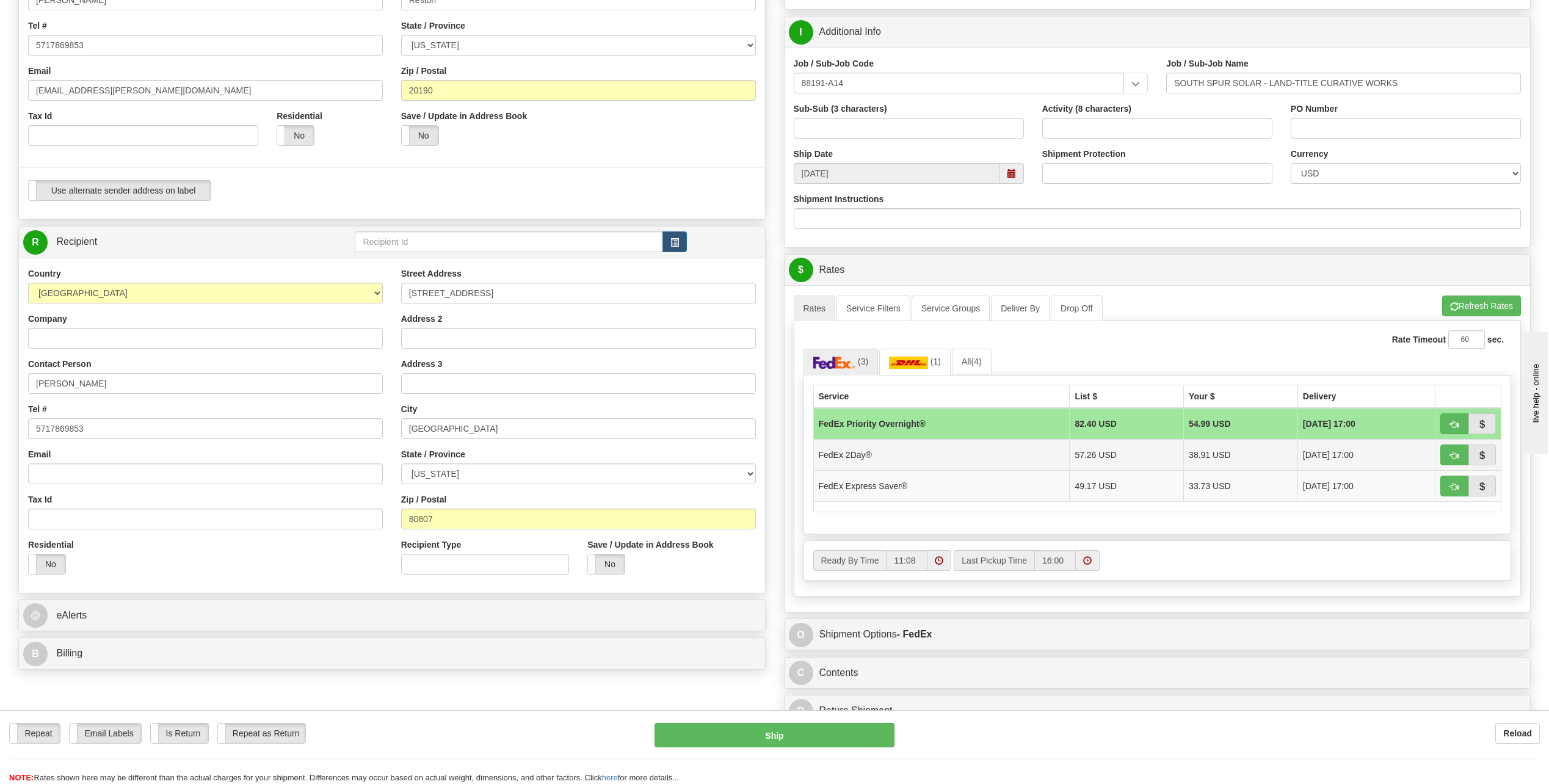
click at [900, 448] on td "FedEx 2Day®" at bounding box center [942, 454] width 257 height 31
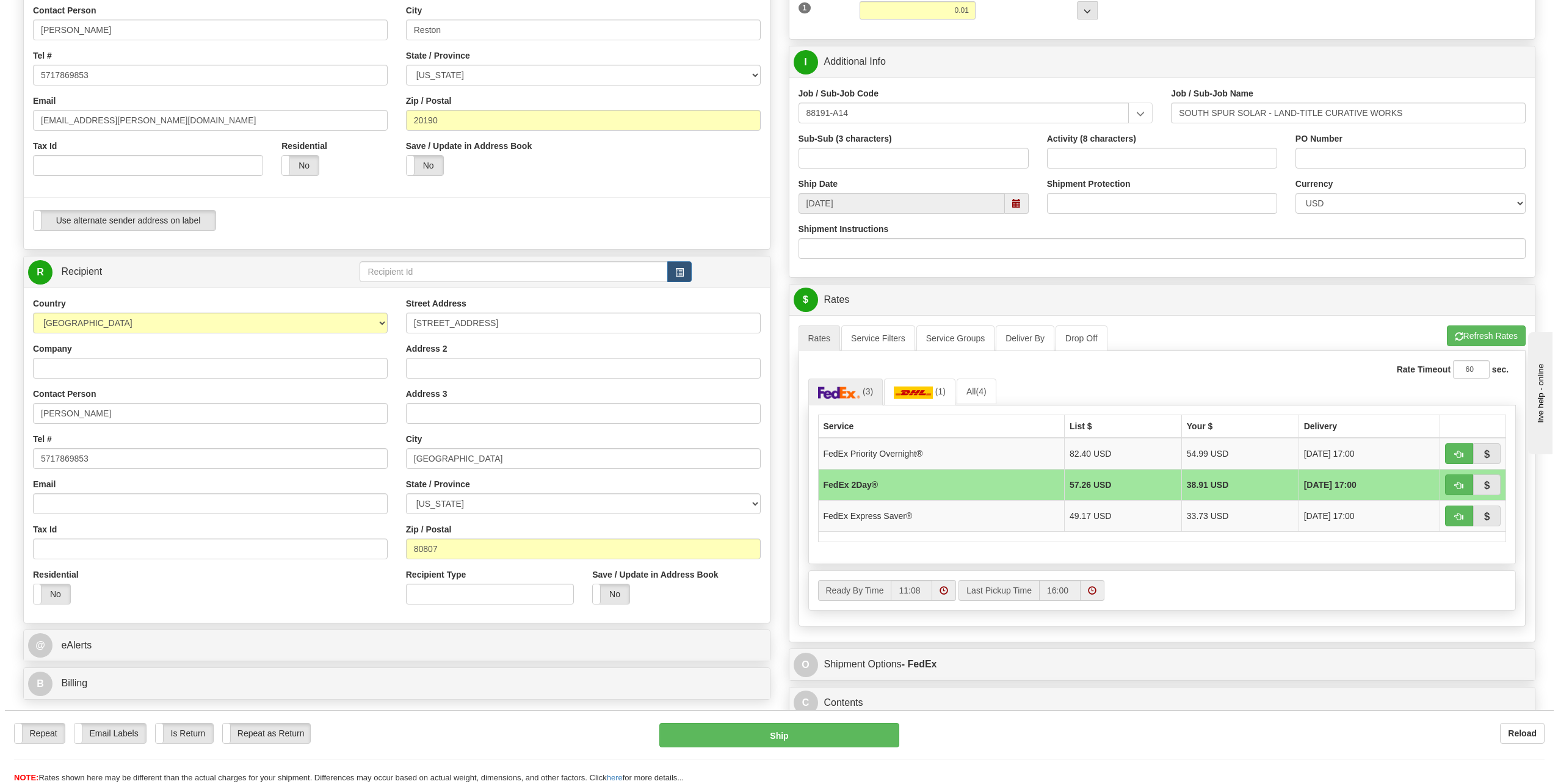
scroll to position [305, 0]
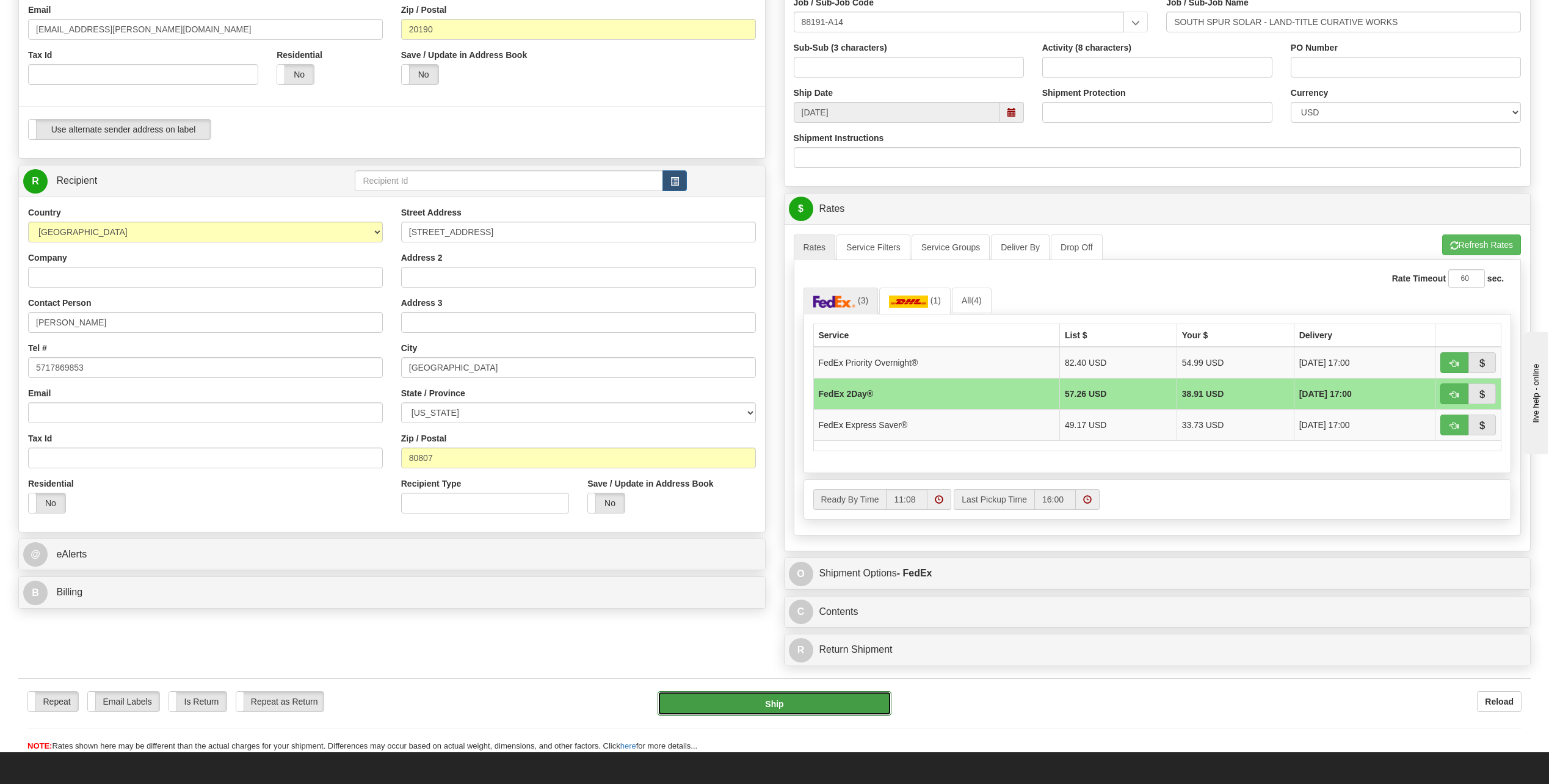
click at [792, 705] on button "Ship" at bounding box center [774, 704] width 234 height 25
type input "03"
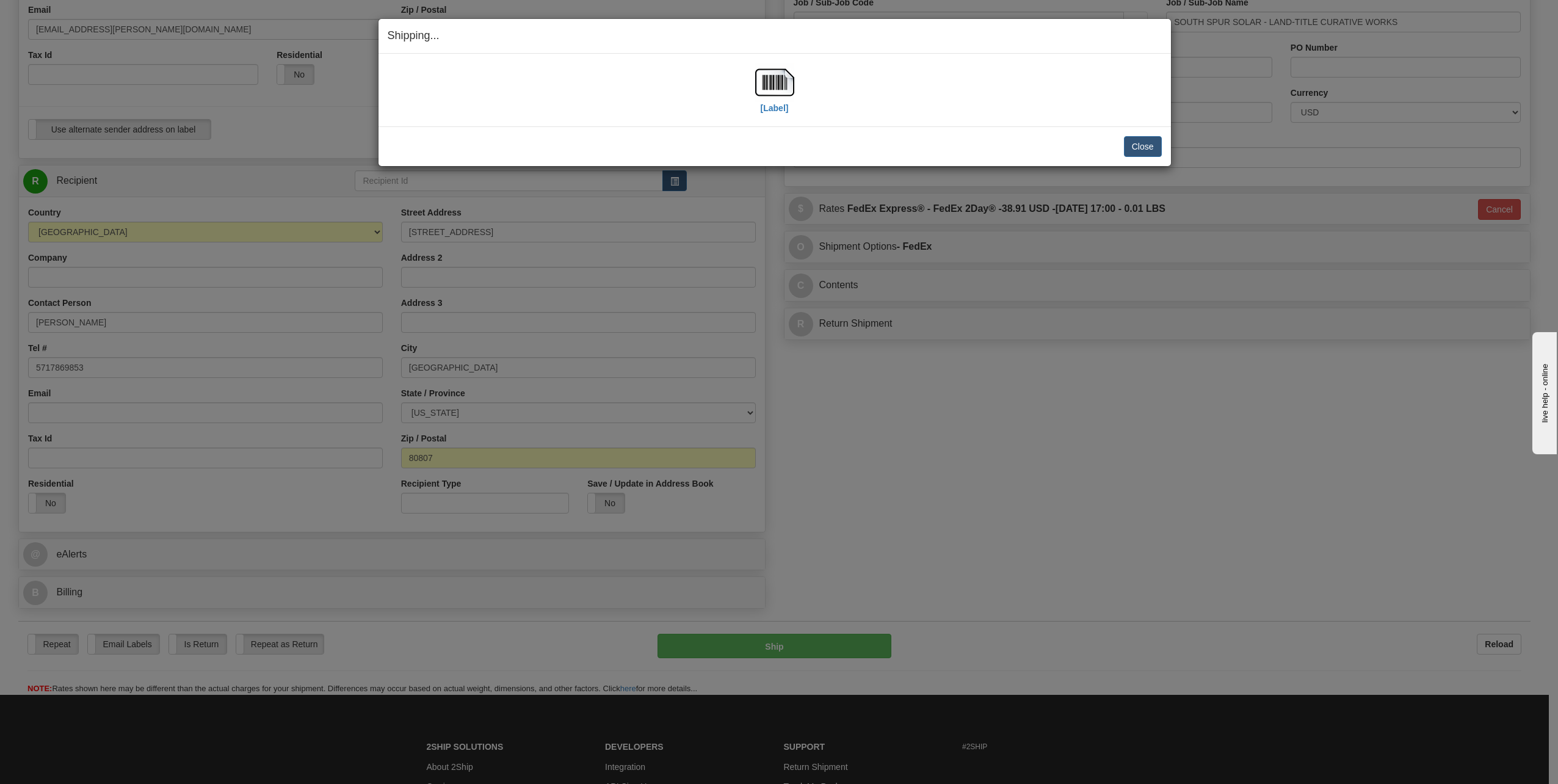
click at [771, 115] on div "[Label]" at bounding box center [775, 90] width 39 height 54
click at [773, 107] on label "[Label]" at bounding box center [775, 108] width 28 height 12
click at [1162, 144] on div "Close [PERSON_NAME] Shipment and Quit Pickup Quit Pickup ONLY" at bounding box center [774, 146] width 793 height 40
click at [1155, 148] on button "Close" at bounding box center [1143, 147] width 38 height 21
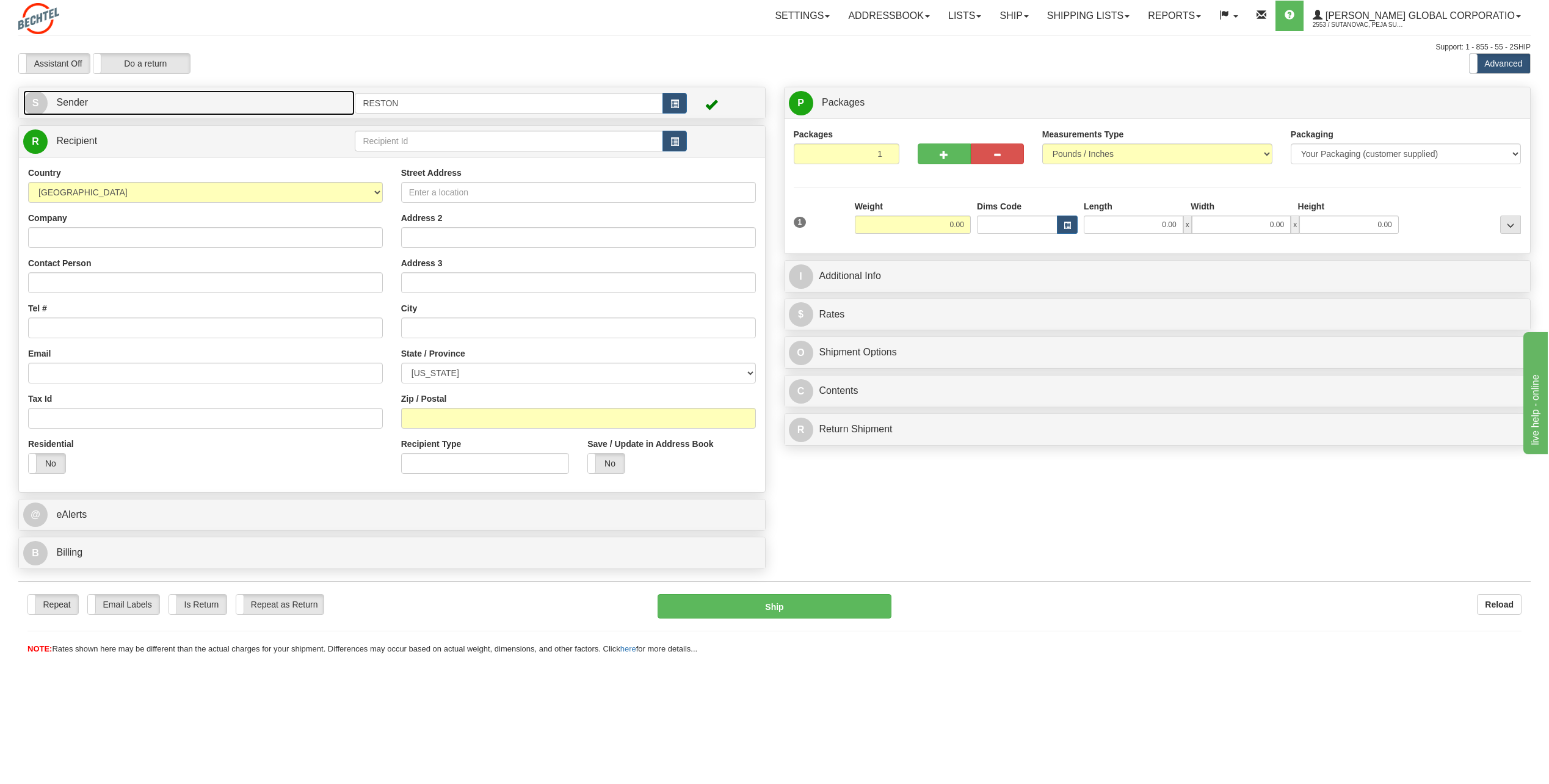
click at [173, 111] on link "S Sender" at bounding box center [189, 103] width 332 height 25
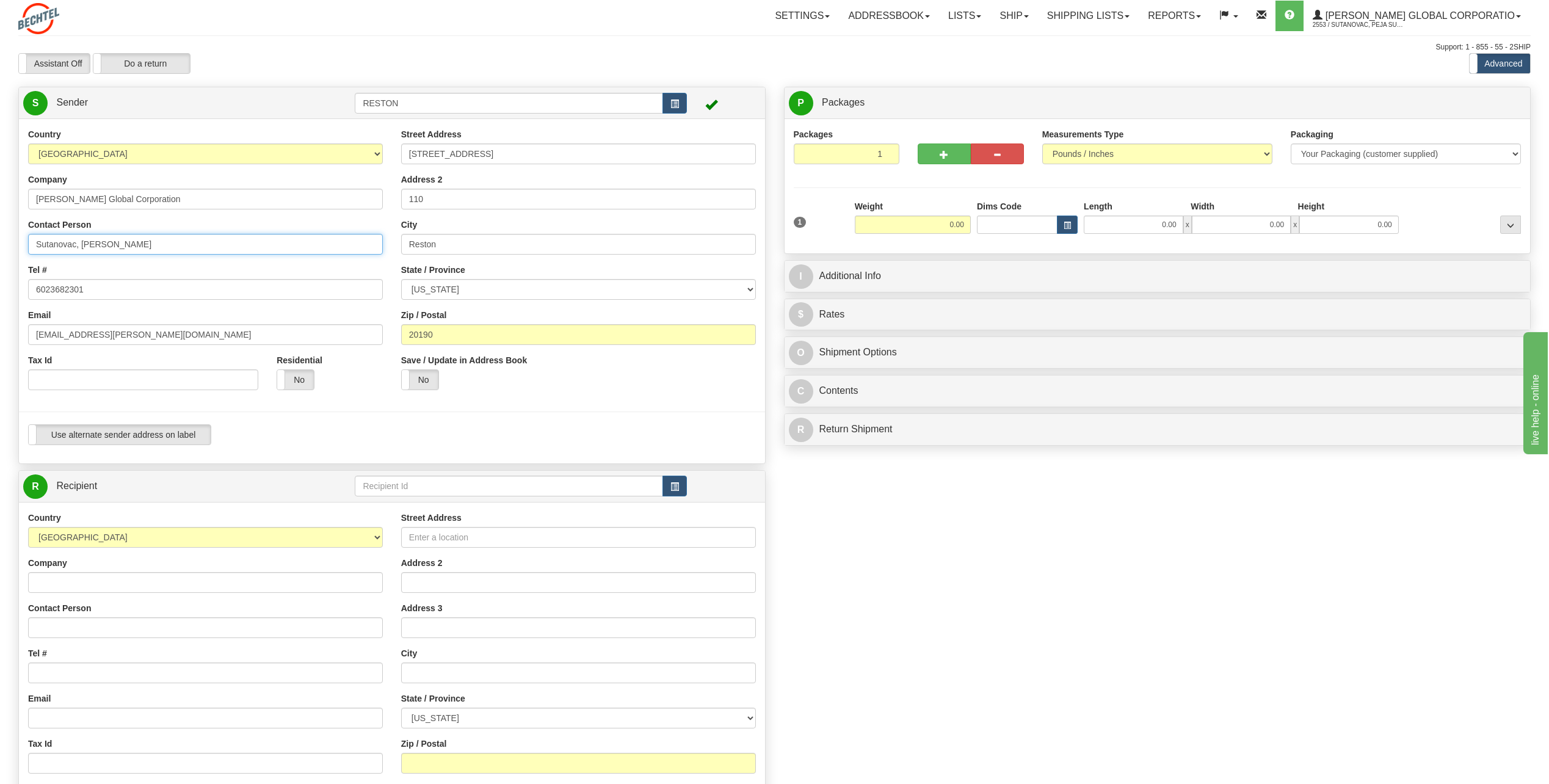
click at [117, 241] on input "Sutanovac, [PERSON_NAME]" at bounding box center [206, 244] width 355 height 21
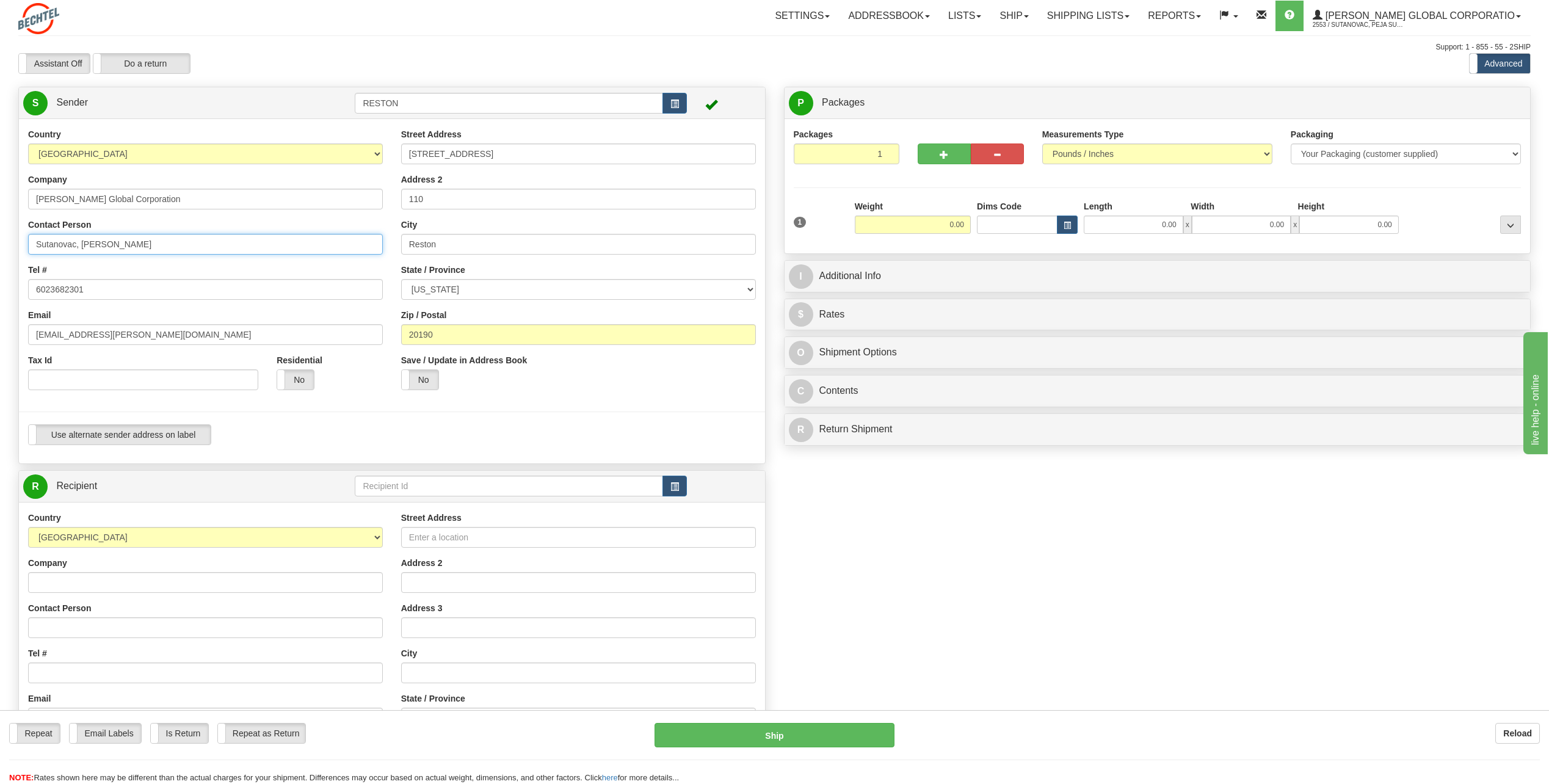
click at [117, 241] on input "Sutanovac, [PERSON_NAME]" at bounding box center [206, 244] width 355 height 21
type input "[PERSON_NAME]"
type input "George Homm"
type input "5717869853"
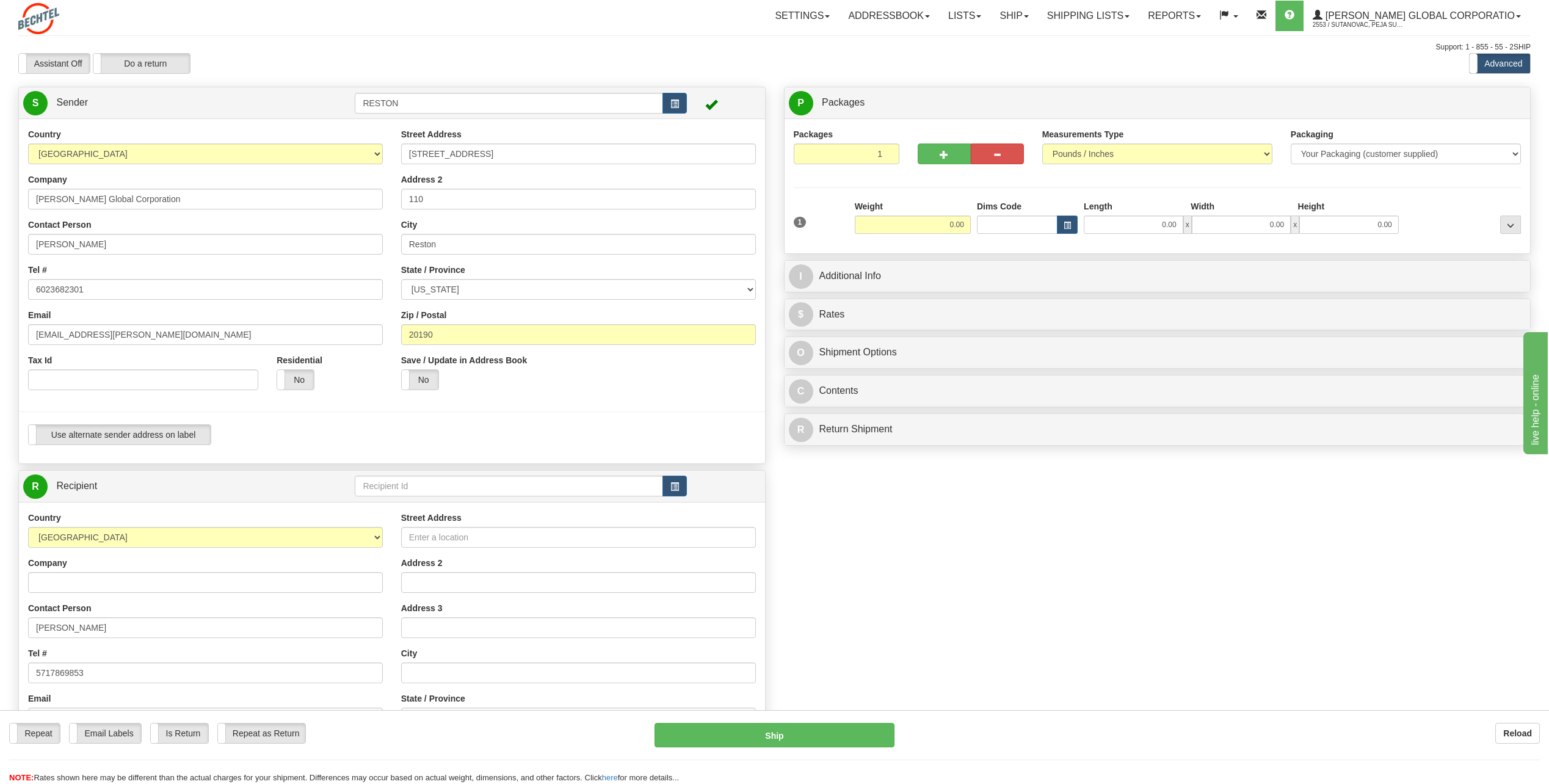
type input "36574 Hwy 385"
type input "[GEOGRAPHIC_DATA]"
select select "CO"
type input "80807"
click at [127, 290] on input "6023682301" at bounding box center [206, 289] width 355 height 21
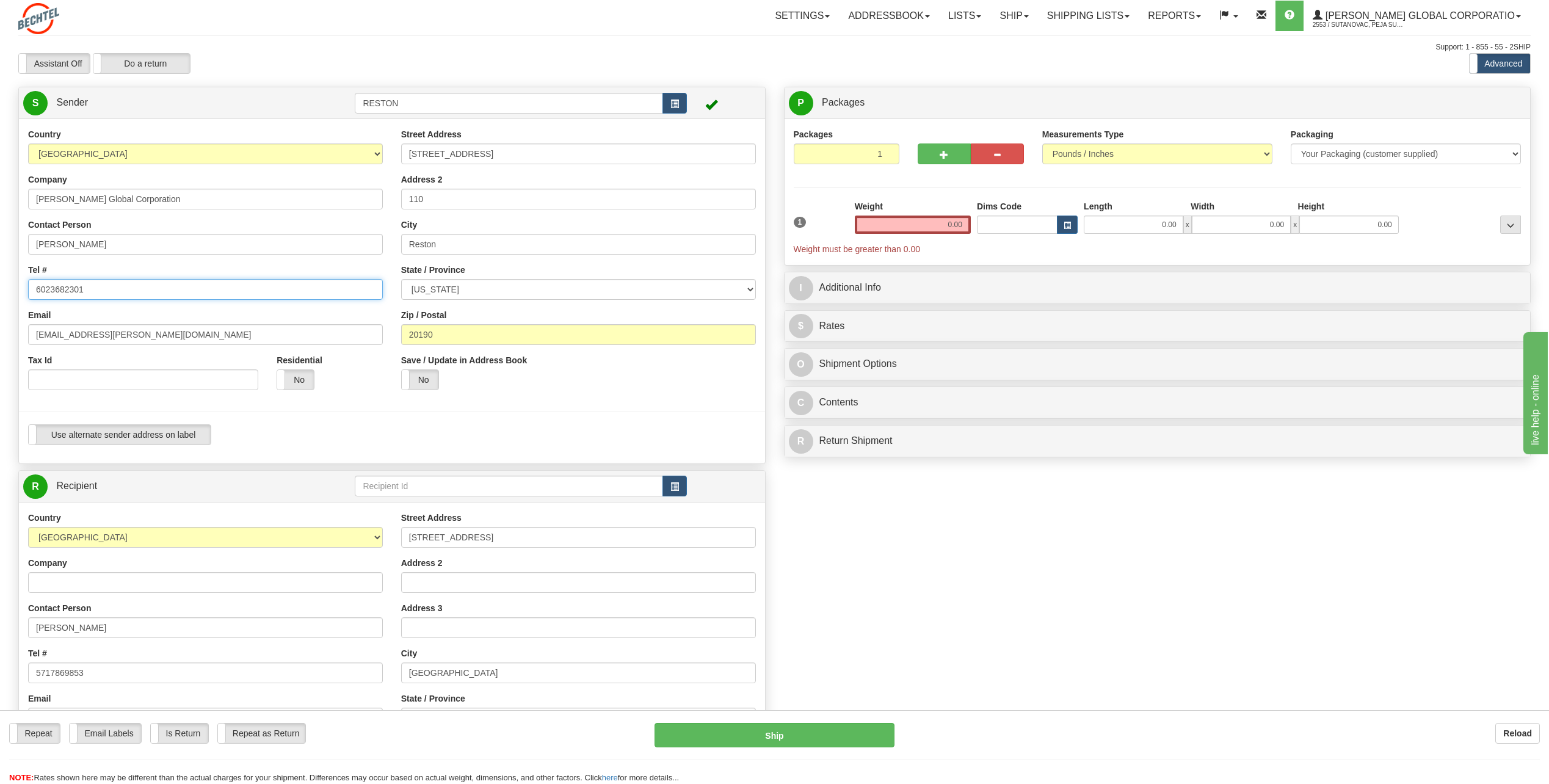
click at [127, 290] on input "6023682301" at bounding box center [206, 289] width 355 height 21
type input "5717869853"
type input "[EMAIL_ADDRESS][PERSON_NAME][DOMAIN_NAME]"
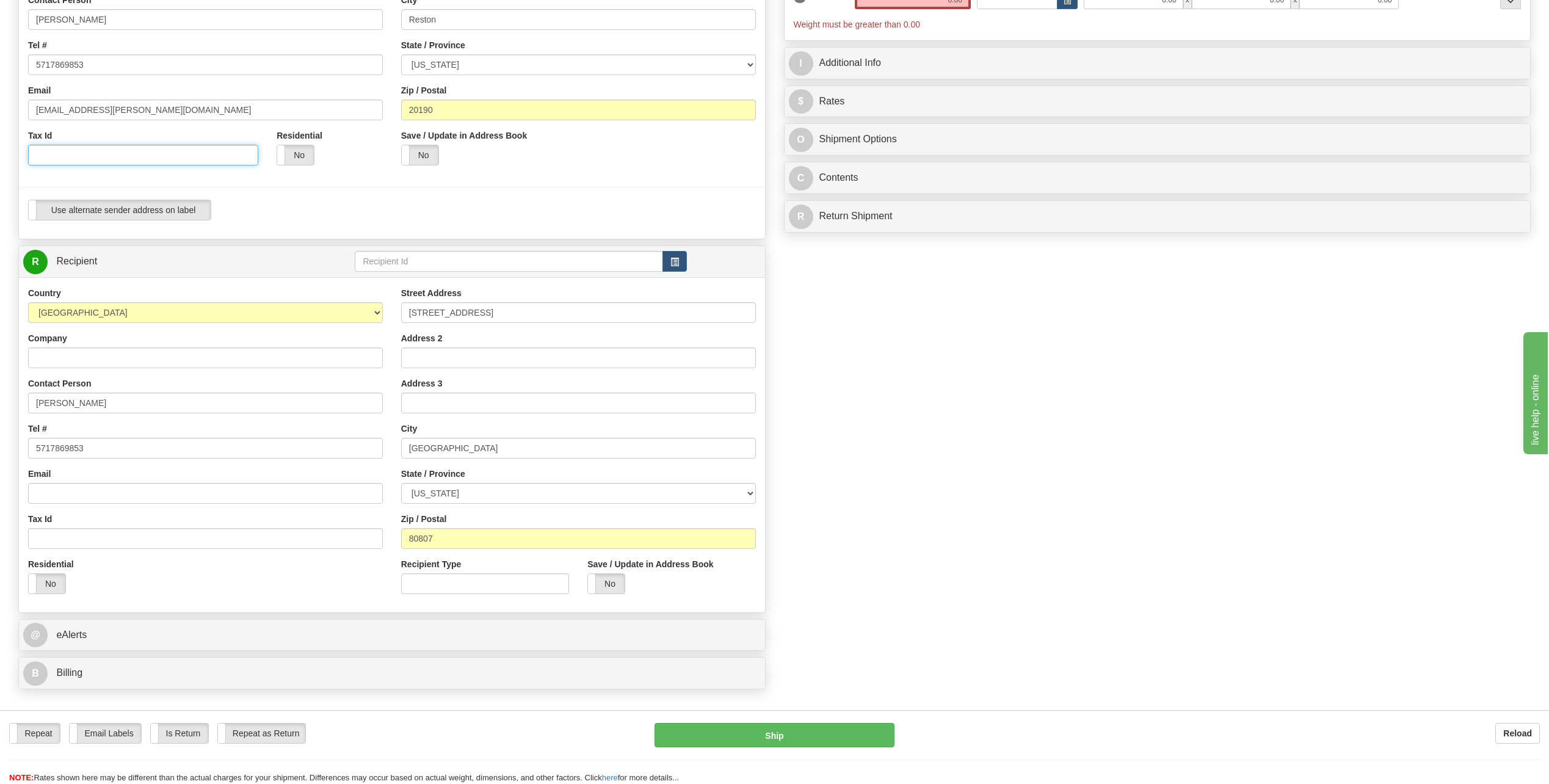
scroll to position [244, 0]
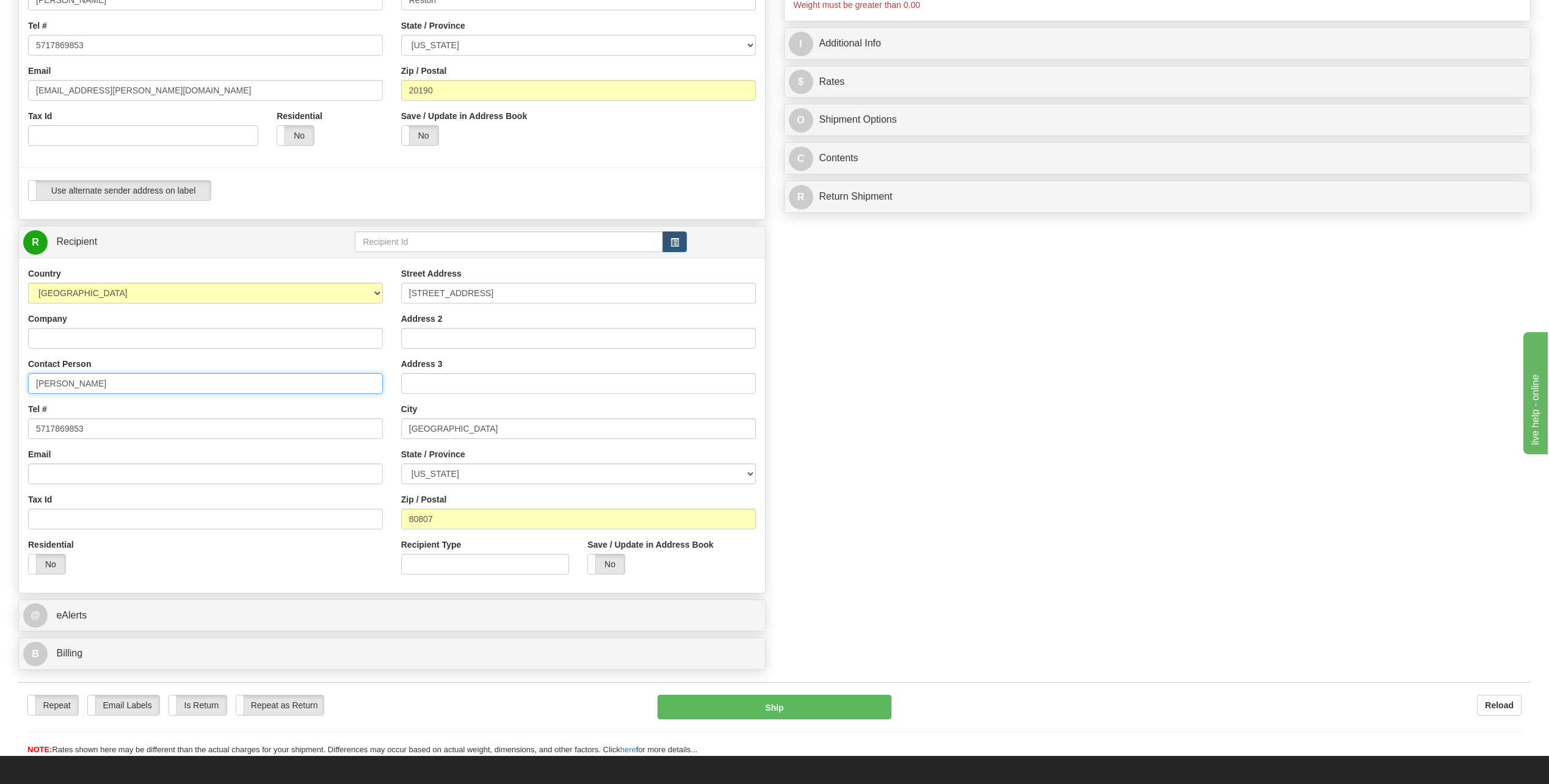
click at [119, 386] on input "George Homm" at bounding box center [206, 384] width 355 height 21
click at [109, 385] on input "George Homm" at bounding box center [206, 384] width 355 height 21
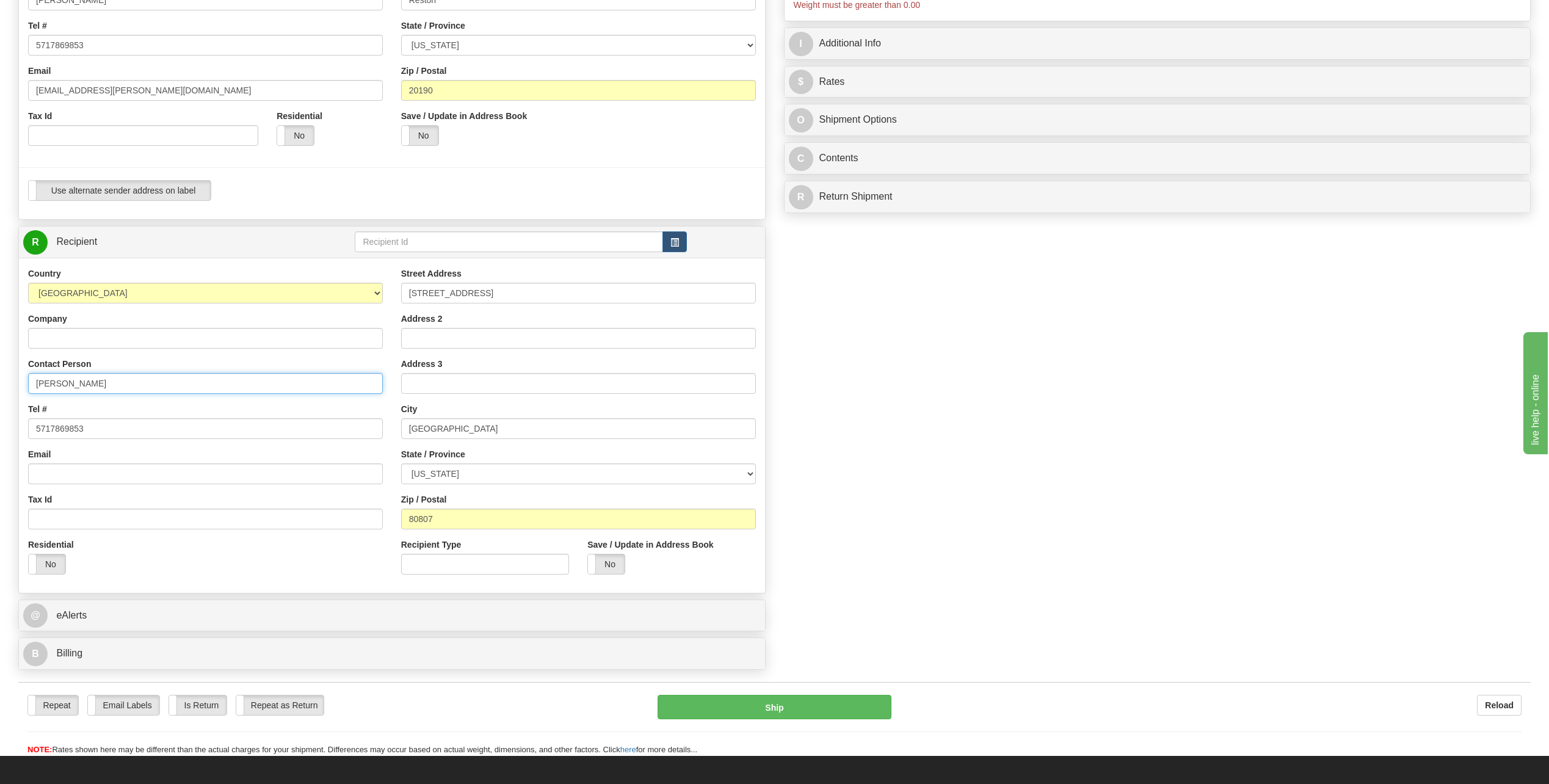
paste input "Mark L. Lengel"
type input "Mark L. Lengel"
click at [530, 296] on input "36574 Hwy 385" at bounding box center [579, 293] width 355 height 21
click at [529, 296] on input "36574 Hwy 385" at bounding box center [579, 293] width 355 height 21
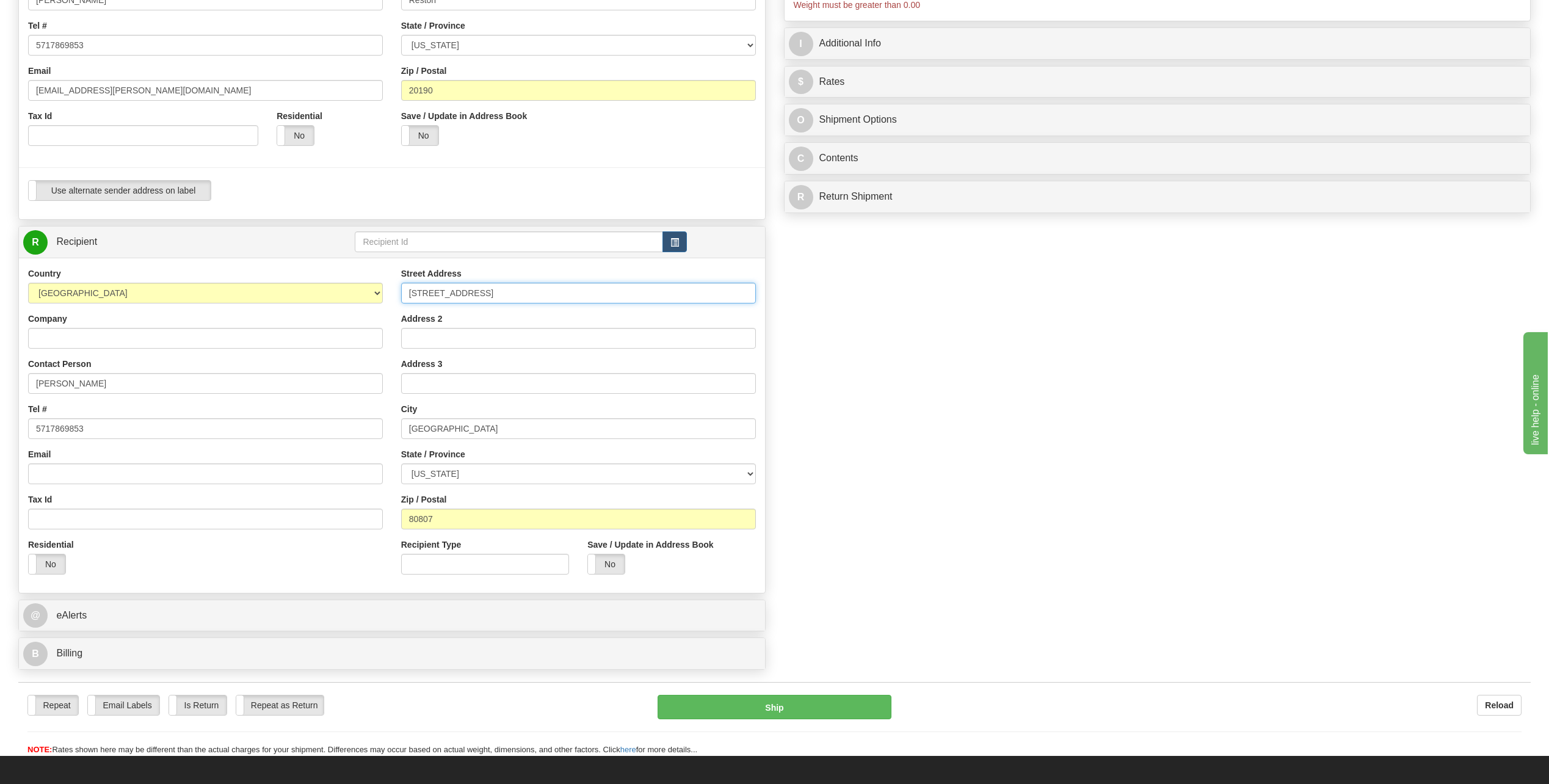
paste input "39 US Highwa"
type input "339 US Highway 385"
click at [551, 534] on div "Street Address 339 US Highway 385 Address 2 Address 3 City Burlington State / P…" at bounding box center [579, 425] width 373 height 316
click at [536, 521] on input "80807" at bounding box center [579, 519] width 355 height 21
click at [536, 521] on input "80807" at bounding box center [579, 519] width 355 height 21
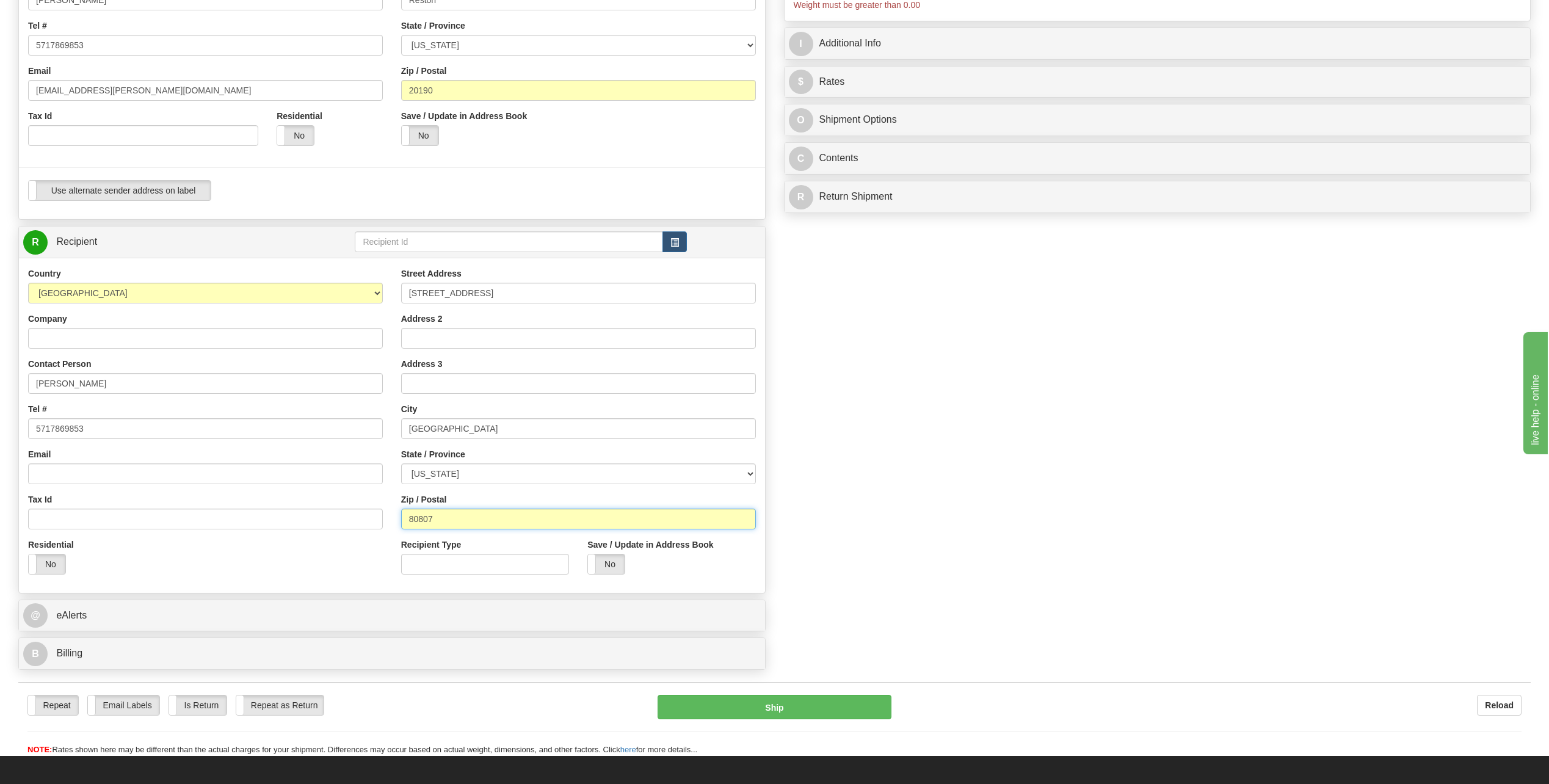
paste input "text"
type input "80807"
click at [939, 503] on div "Create a label for the return Create Pickup Without Label S" at bounding box center [774, 258] width 1531 height 833
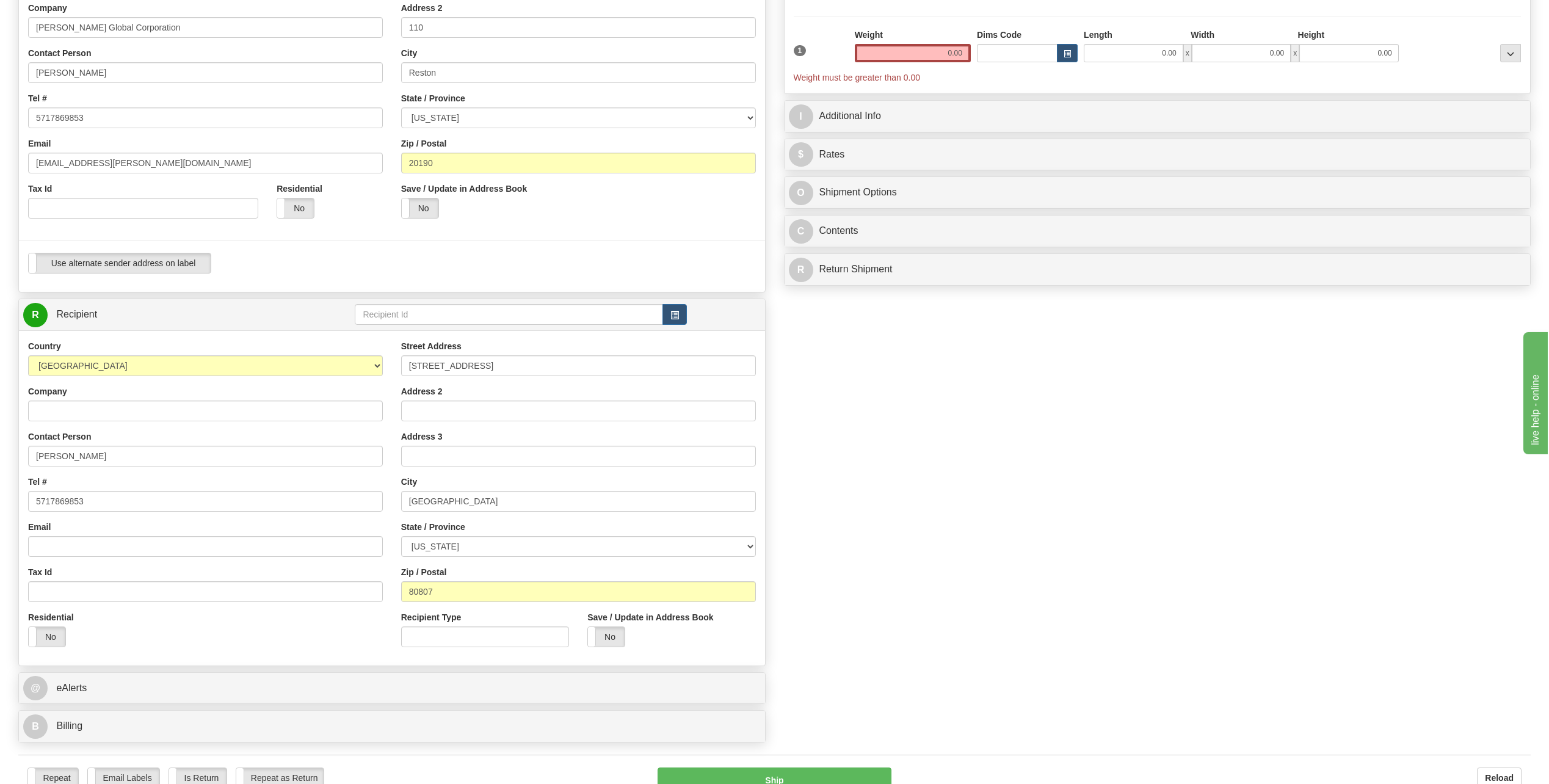
scroll to position [0, 0]
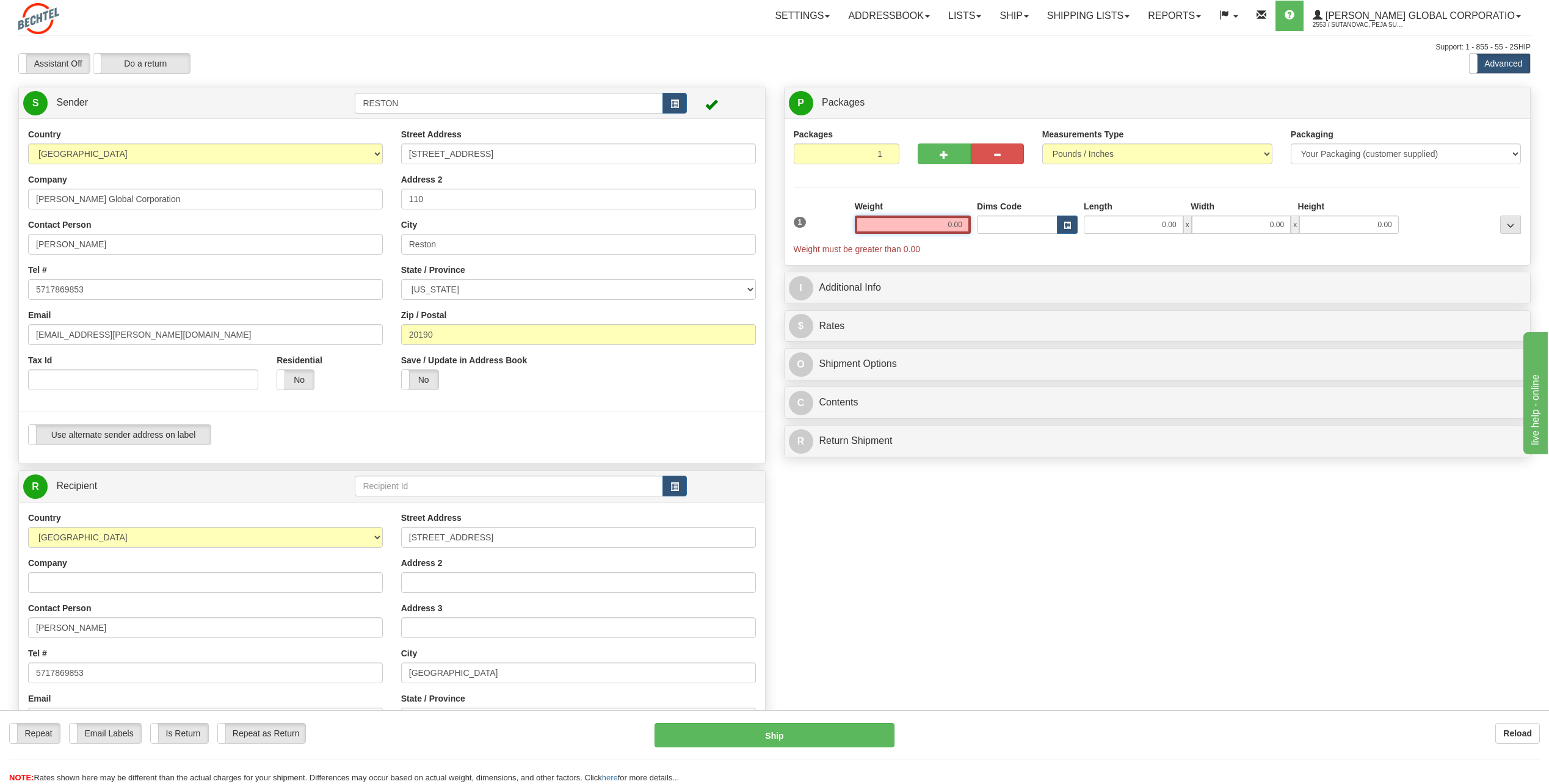
click at [937, 224] on input "0.00" at bounding box center [913, 225] width 116 height 18
type input "0.00"
click at [1378, 158] on select "Your Packaging (customer supplied) Envelope (carrier supplied) Pack (carrier su…" at bounding box center [1406, 154] width 230 height 21
select select "2"
click at [1291, 144] on select "Your Packaging (customer supplied) Envelope (carrier supplied) Pack (carrier su…" at bounding box center [1406, 154] width 230 height 21
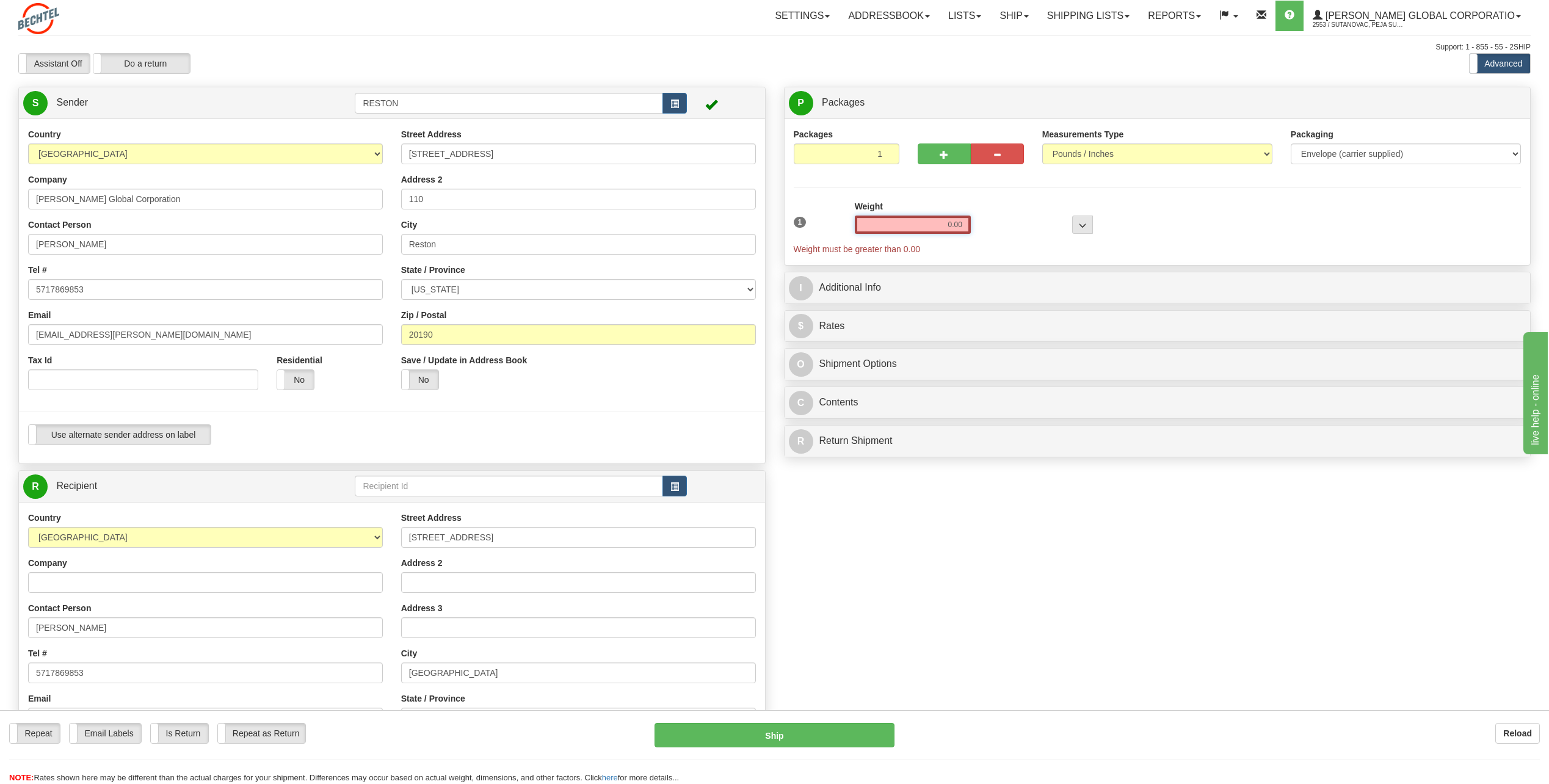
click at [886, 231] on input "0.00" at bounding box center [913, 225] width 116 height 18
type input "0.01"
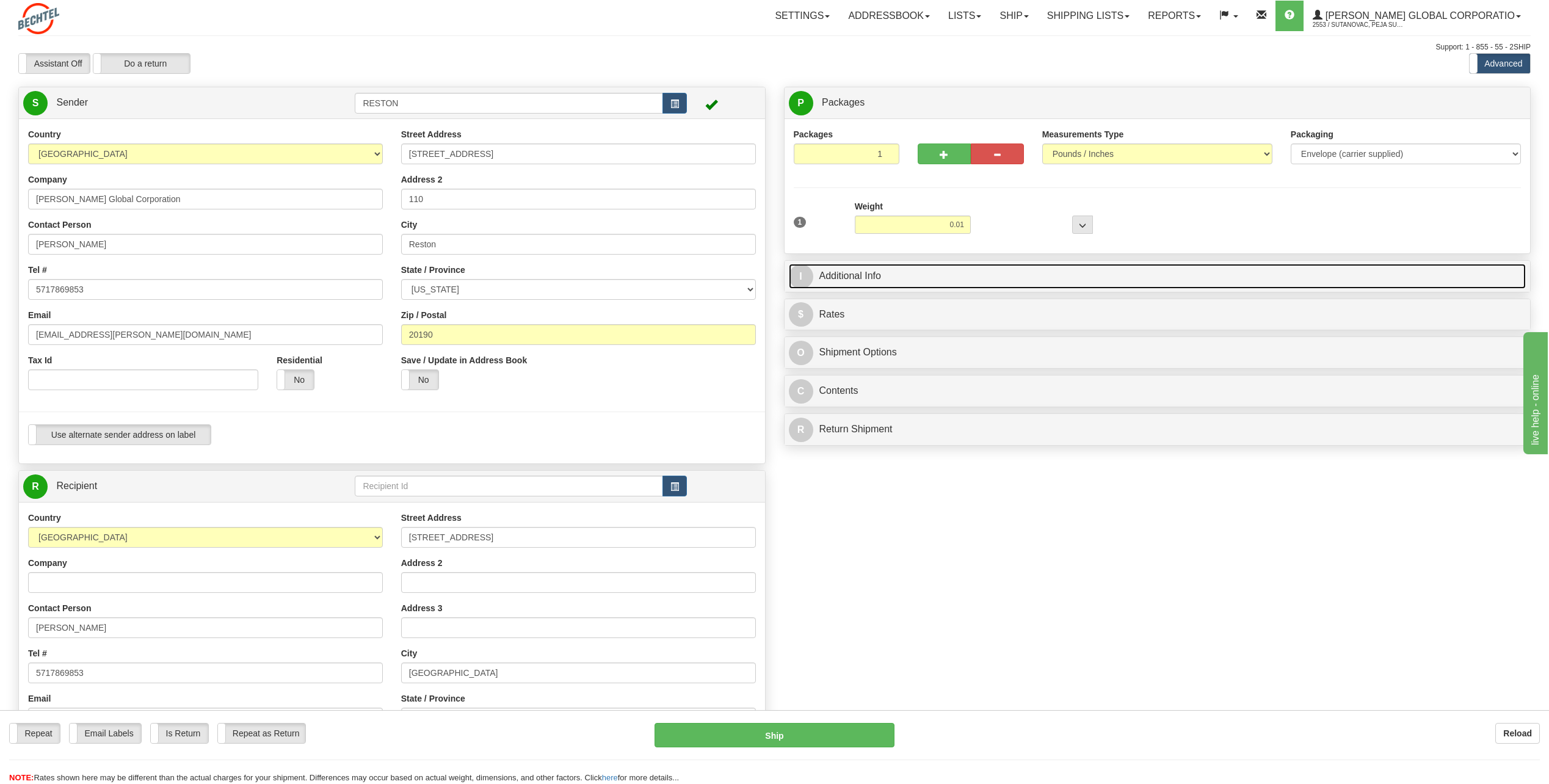
click at [882, 269] on link "I Additional Info" at bounding box center [1158, 276] width 738 height 25
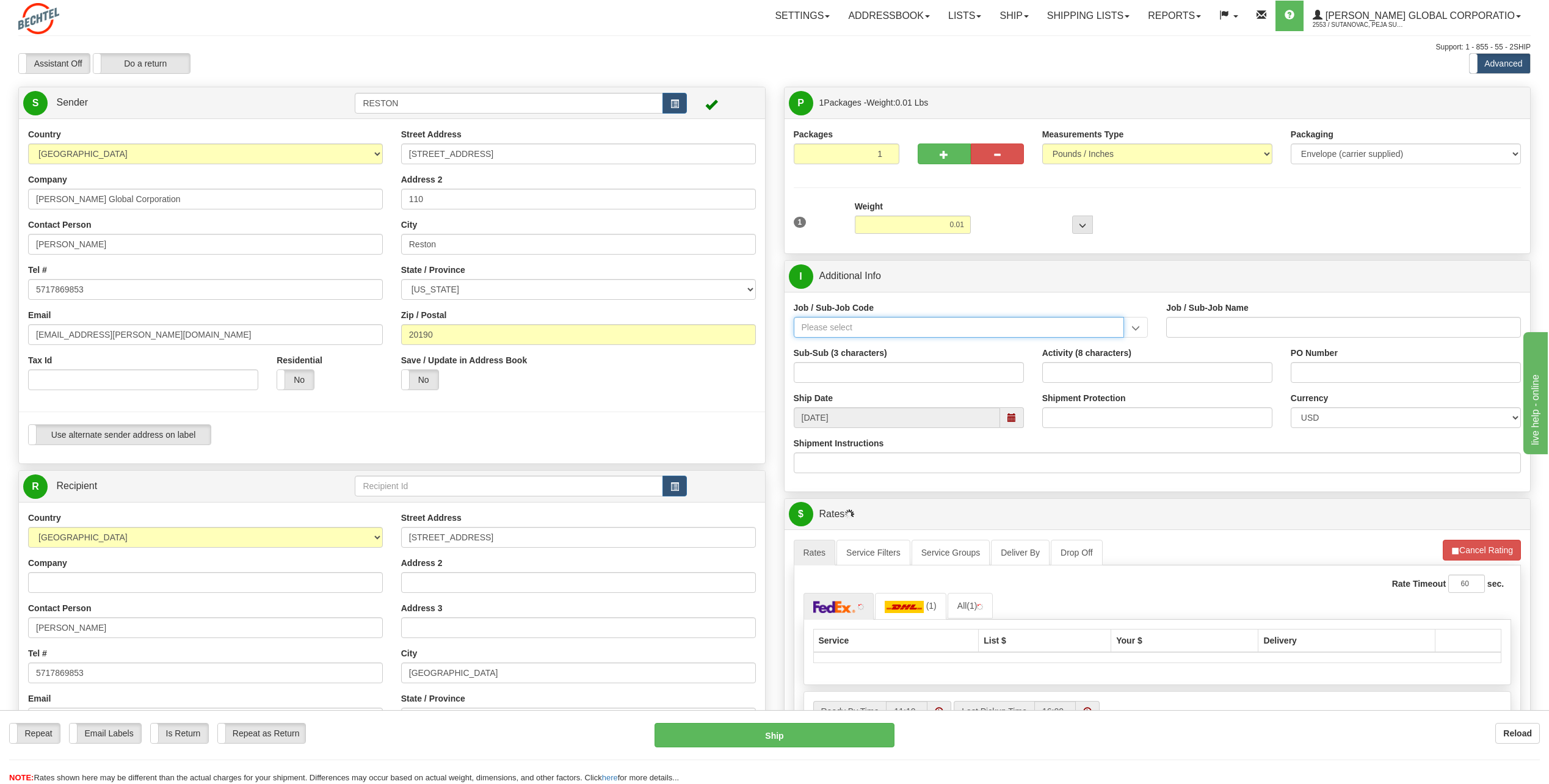
click at [891, 330] on input "Job / Sub-Job Code" at bounding box center [959, 327] width 331 height 21
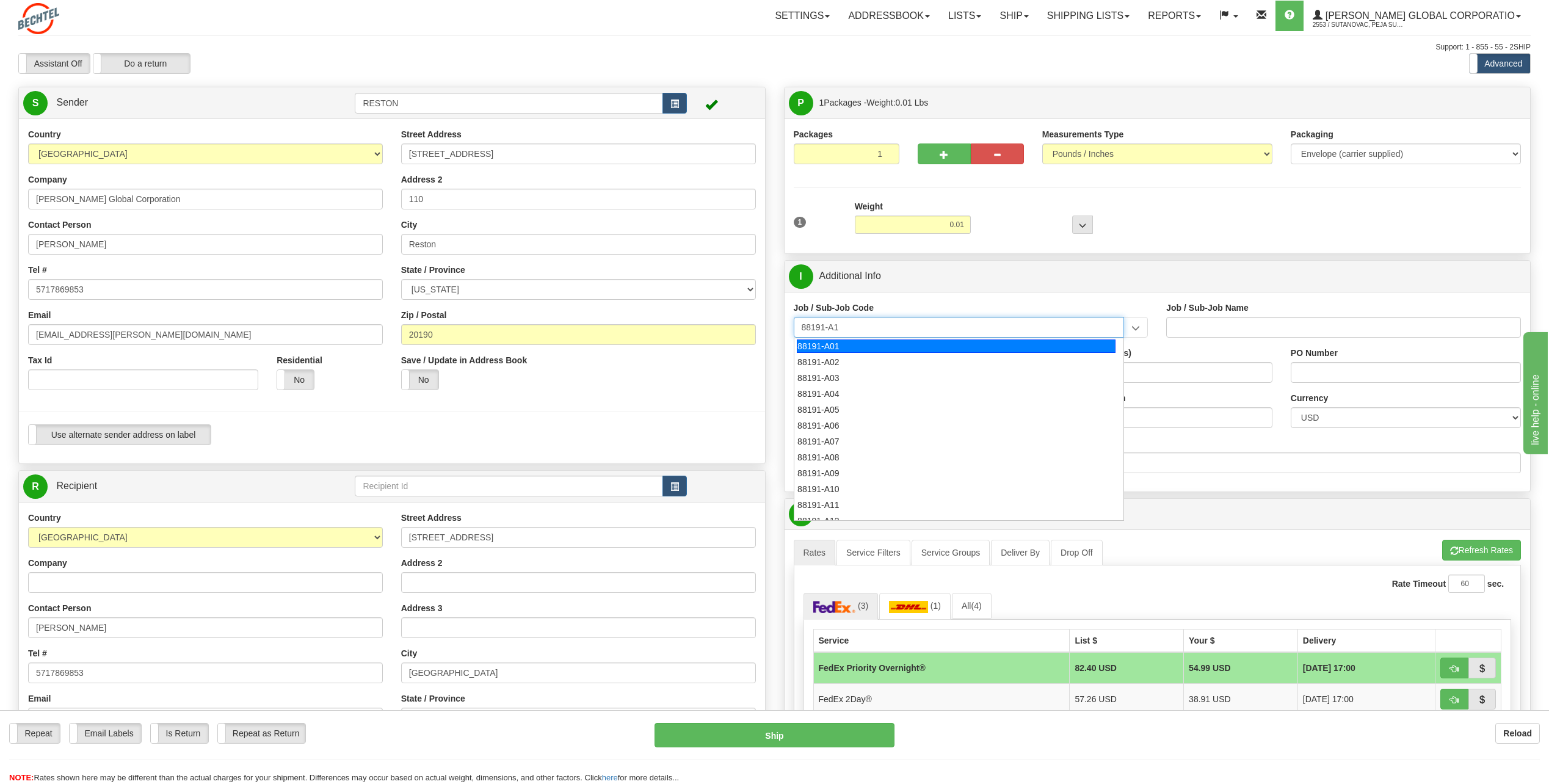
type input "88191-A14"
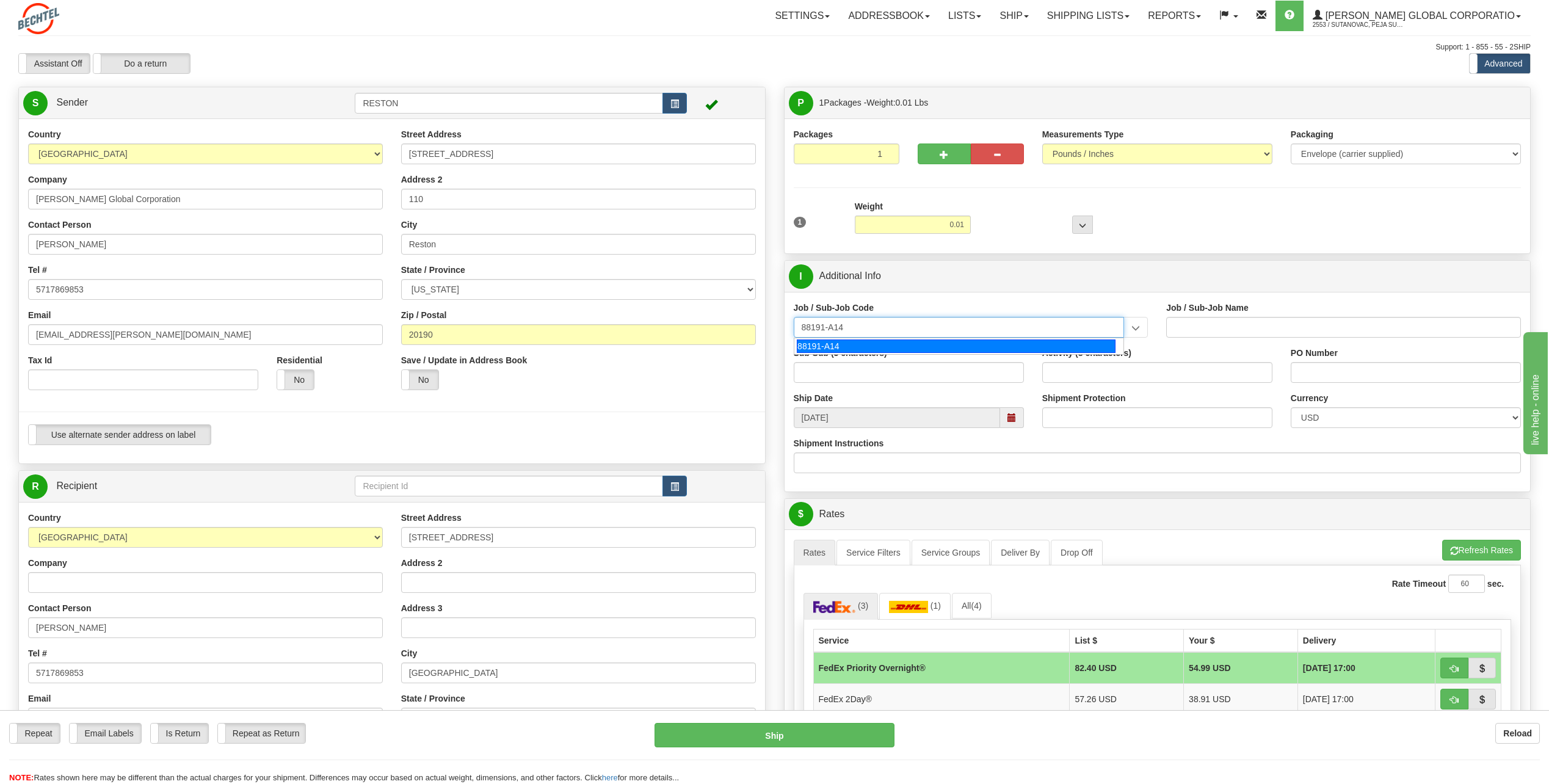
type input "SOUTH SPUR SOLAR - LAND-TITLE CURATIVE WORKS"
type input "88191-A14"
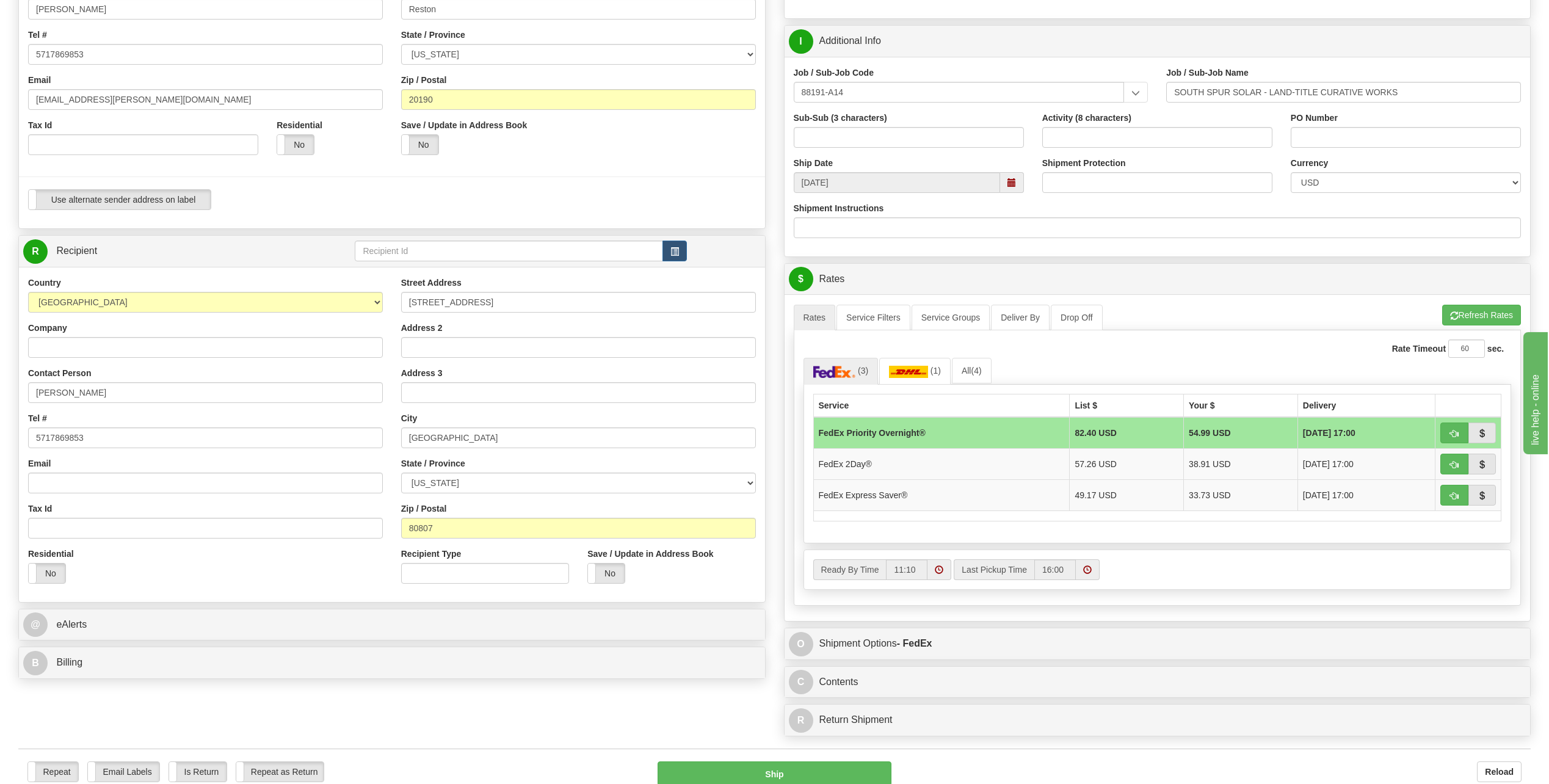
scroll to position [305, 0]
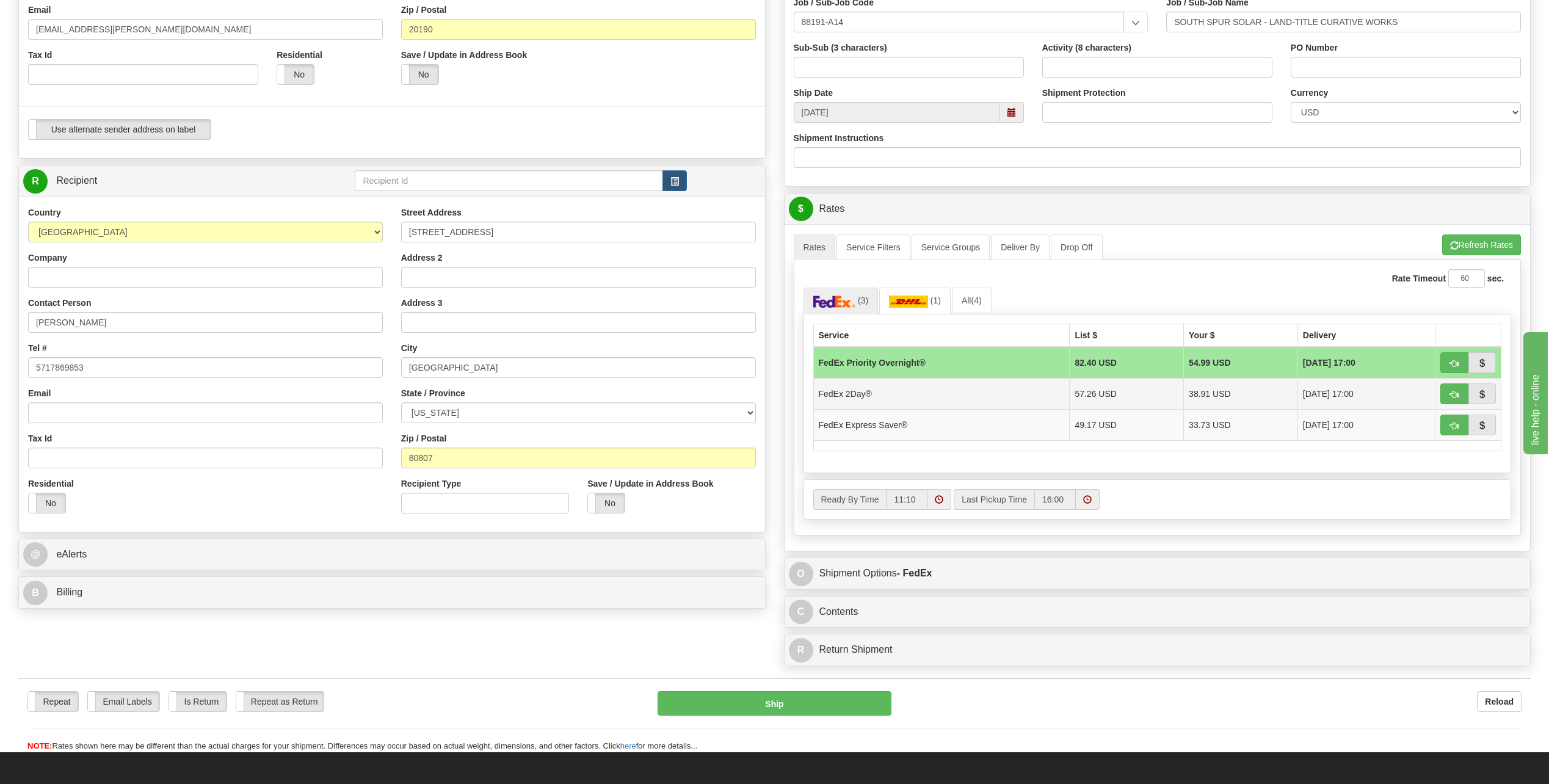
click at [897, 394] on td "FedEx 2Day®" at bounding box center [942, 393] width 257 height 31
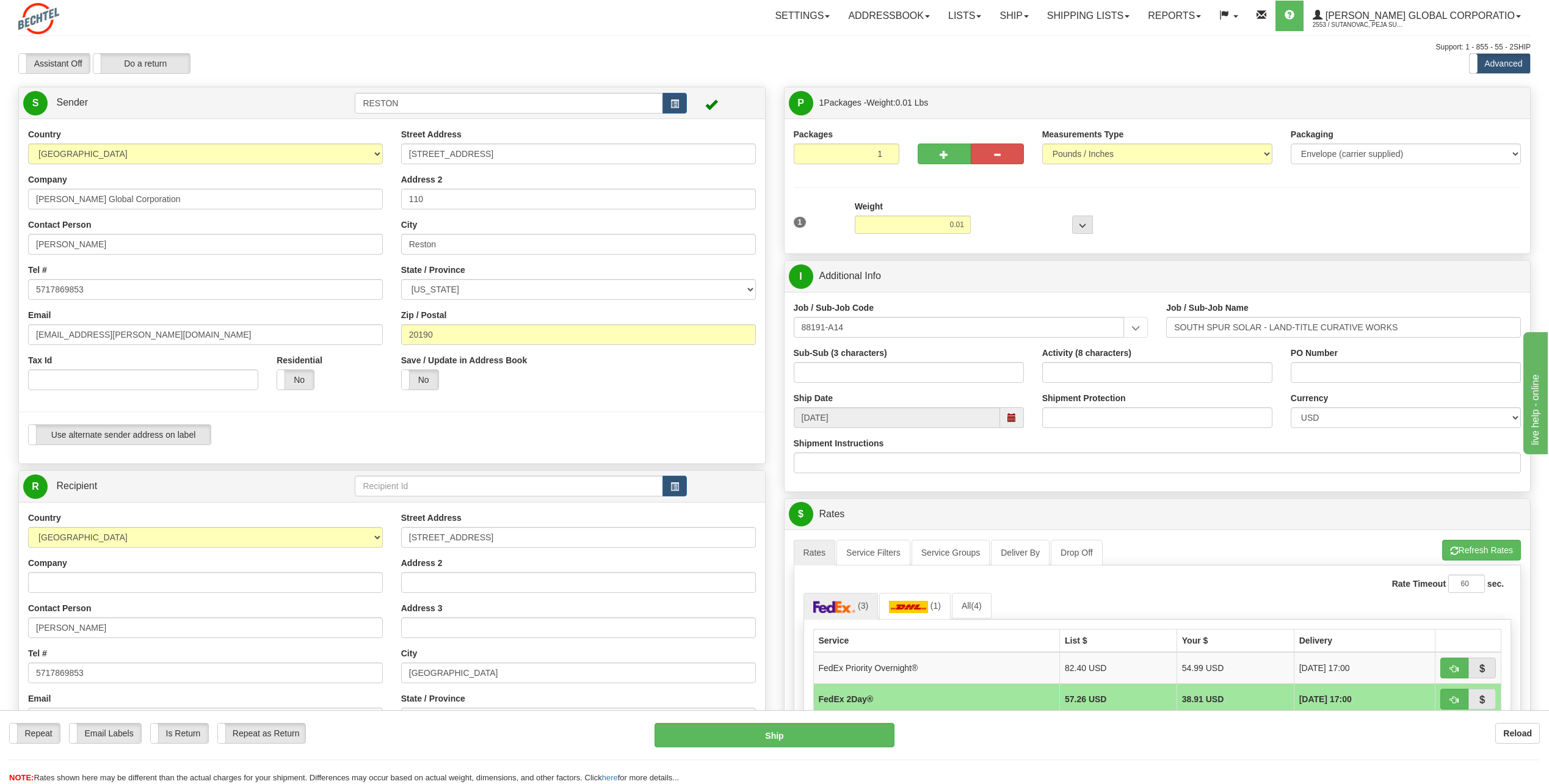
scroll to position [488, 0]
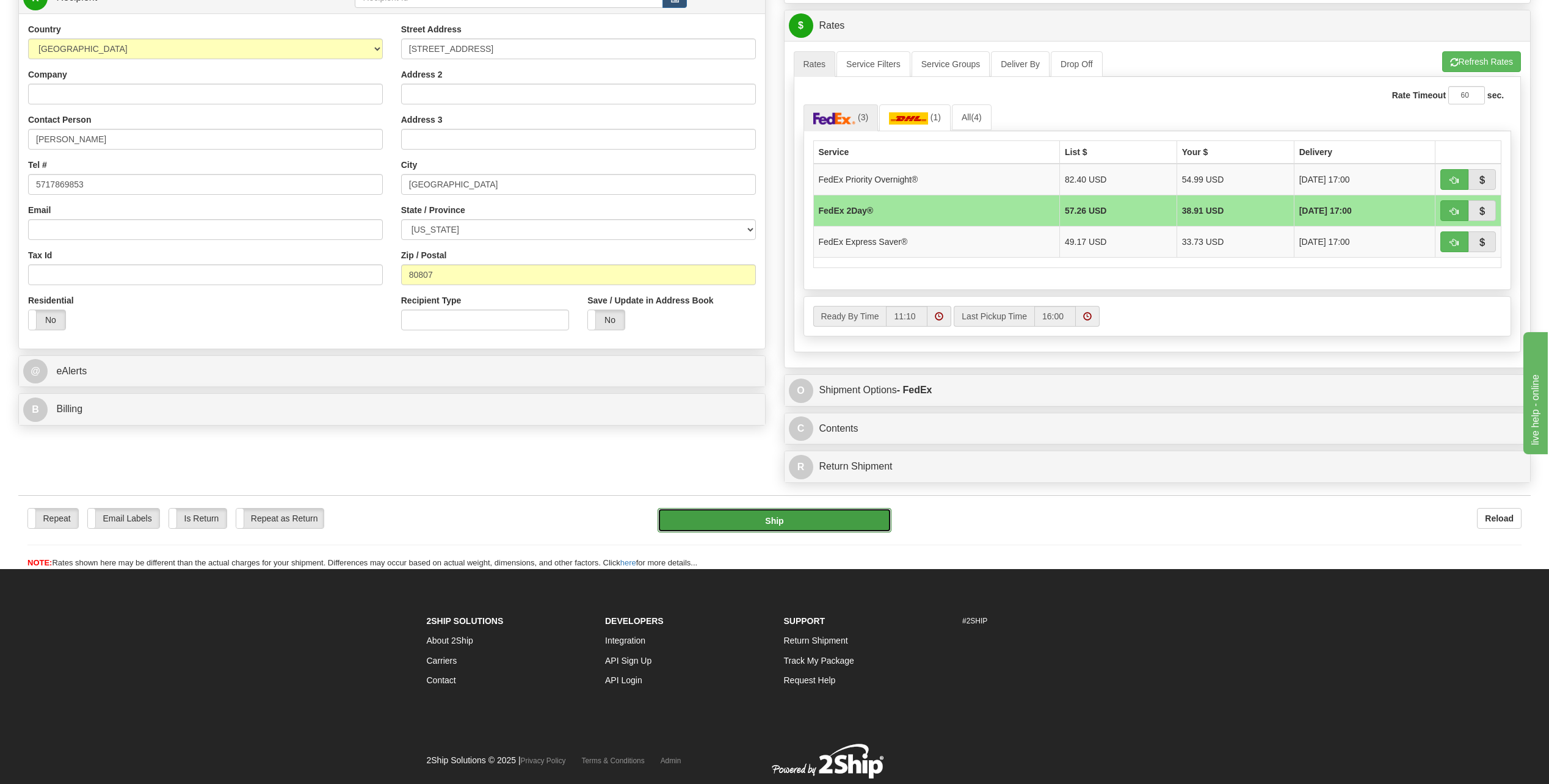
click at [758, 529] on button "Ship" at bounding box center [774, 520] width 234 height 25
type input "03"
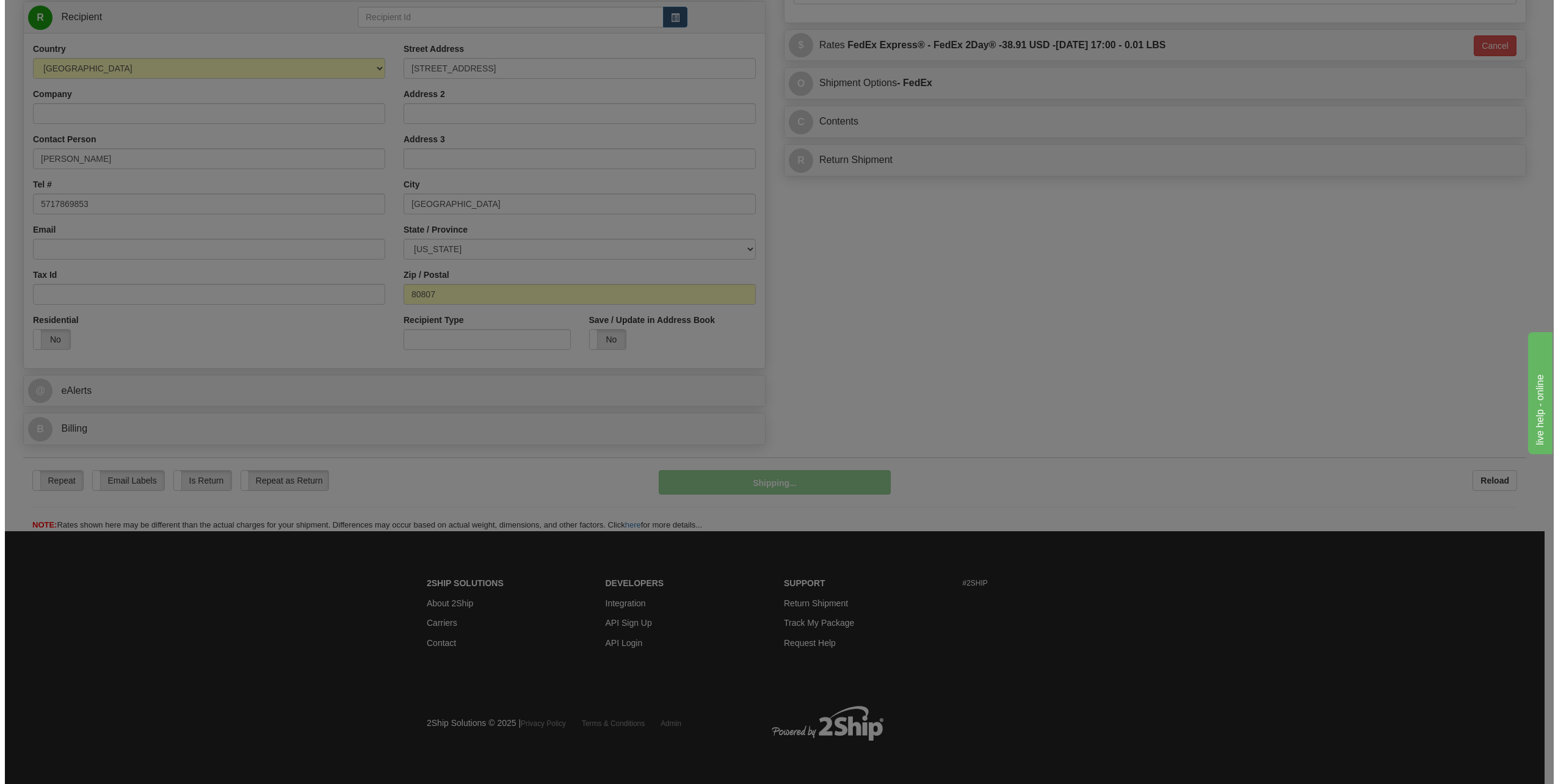
scroll to position [470, 0]
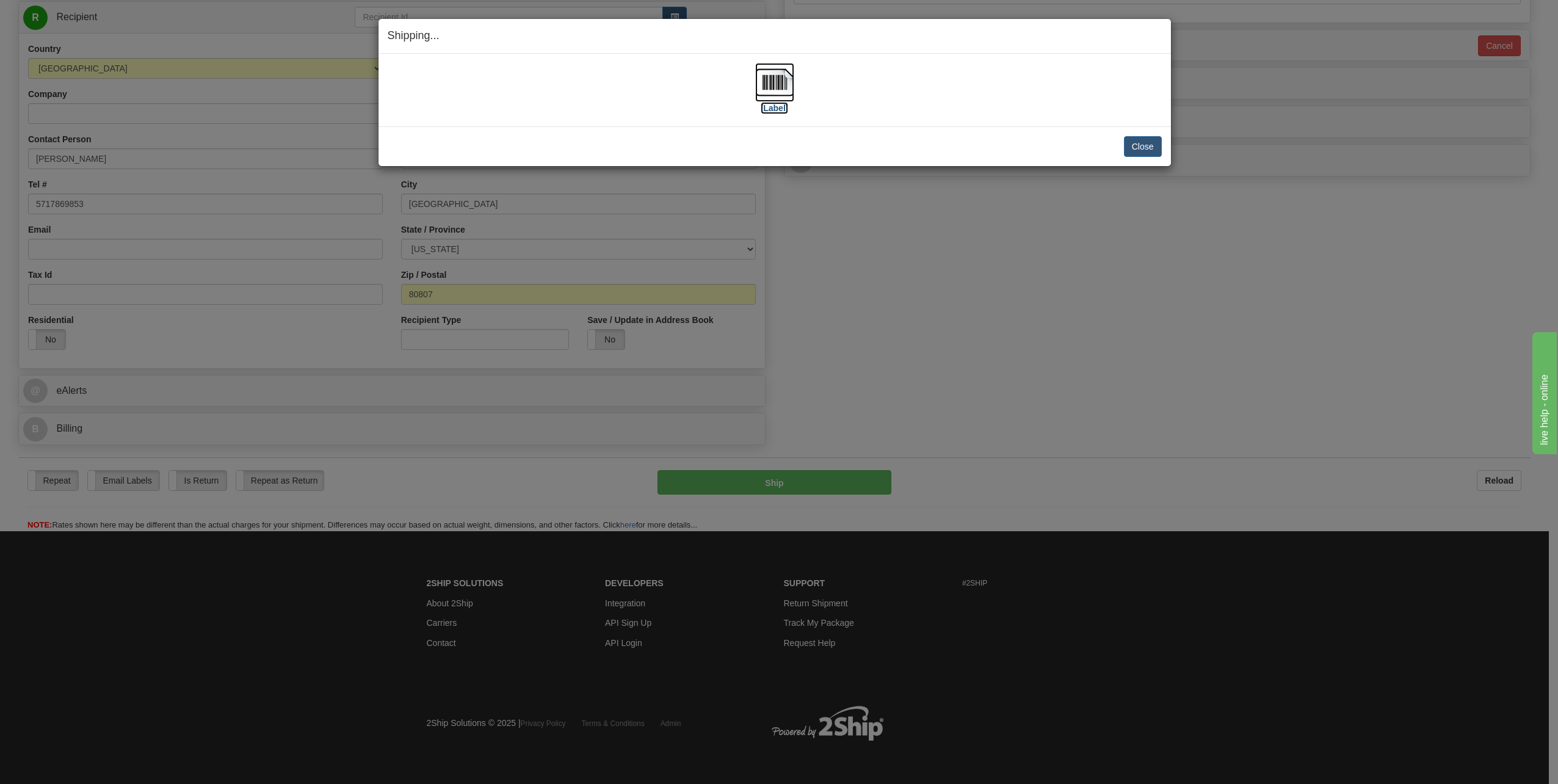
click at [783, 84] on img at bounding box center [775, 82] width 39 height 39
click at [1134, 142] on button "Close" at bounding box center [1143, 147] width 38 height 21
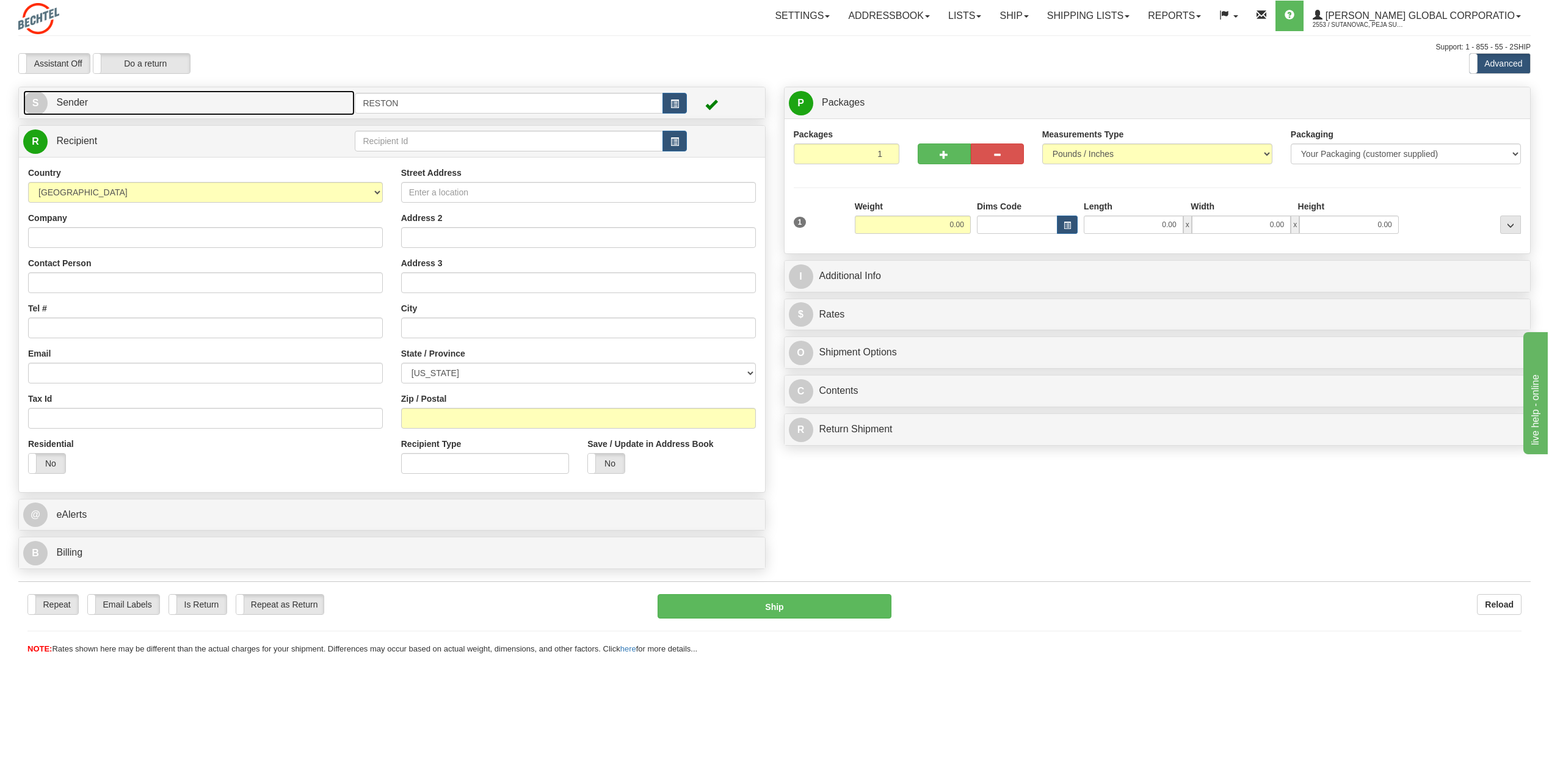
click at [116, 103] on link "S Sender" at bounding box center [189, 103] width 332 height 25
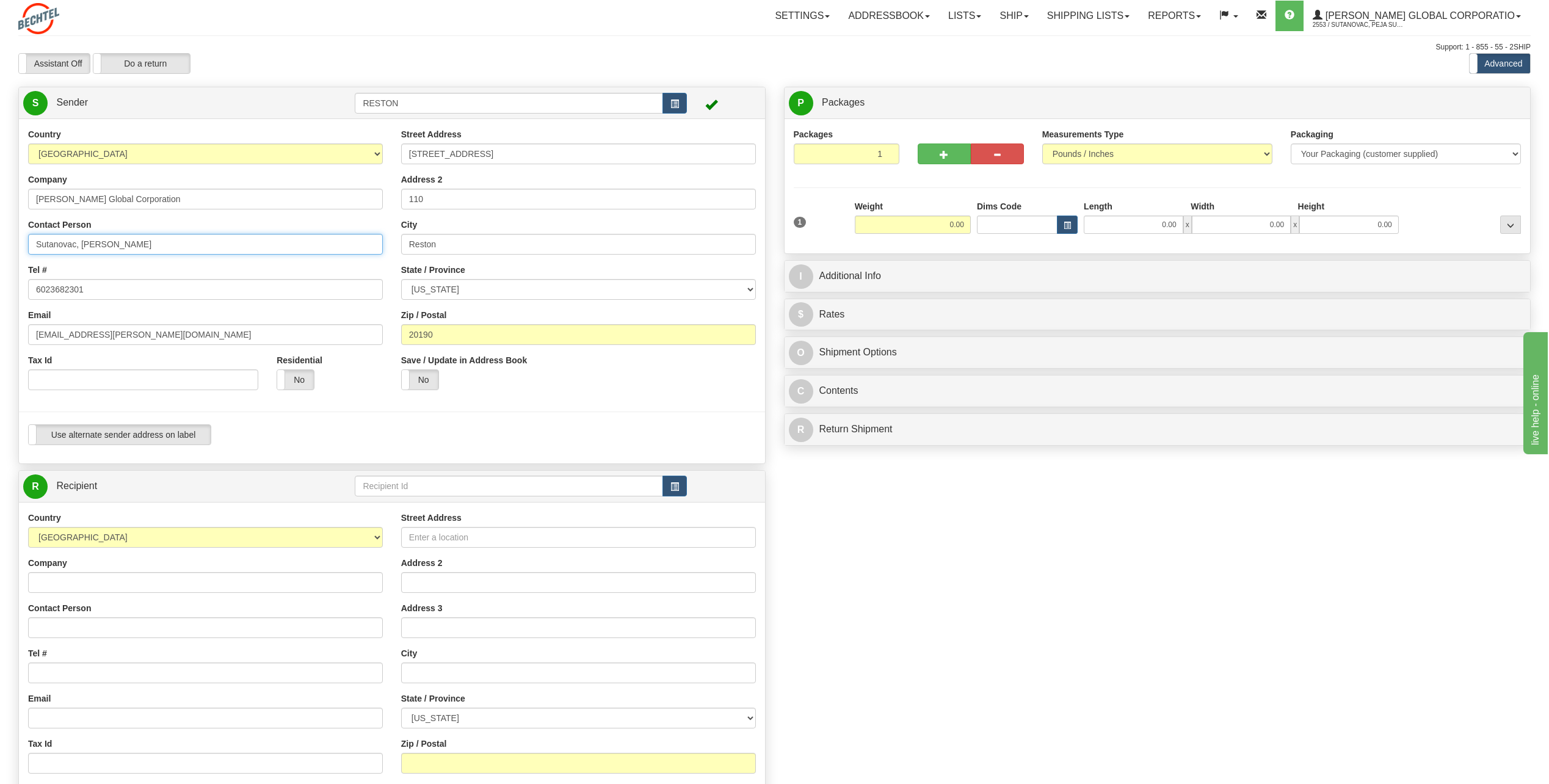
click at [136, 243] on input "Sutanovac, [PERSON_NAME]" at bounding box center [206, 244] width 355 height 21
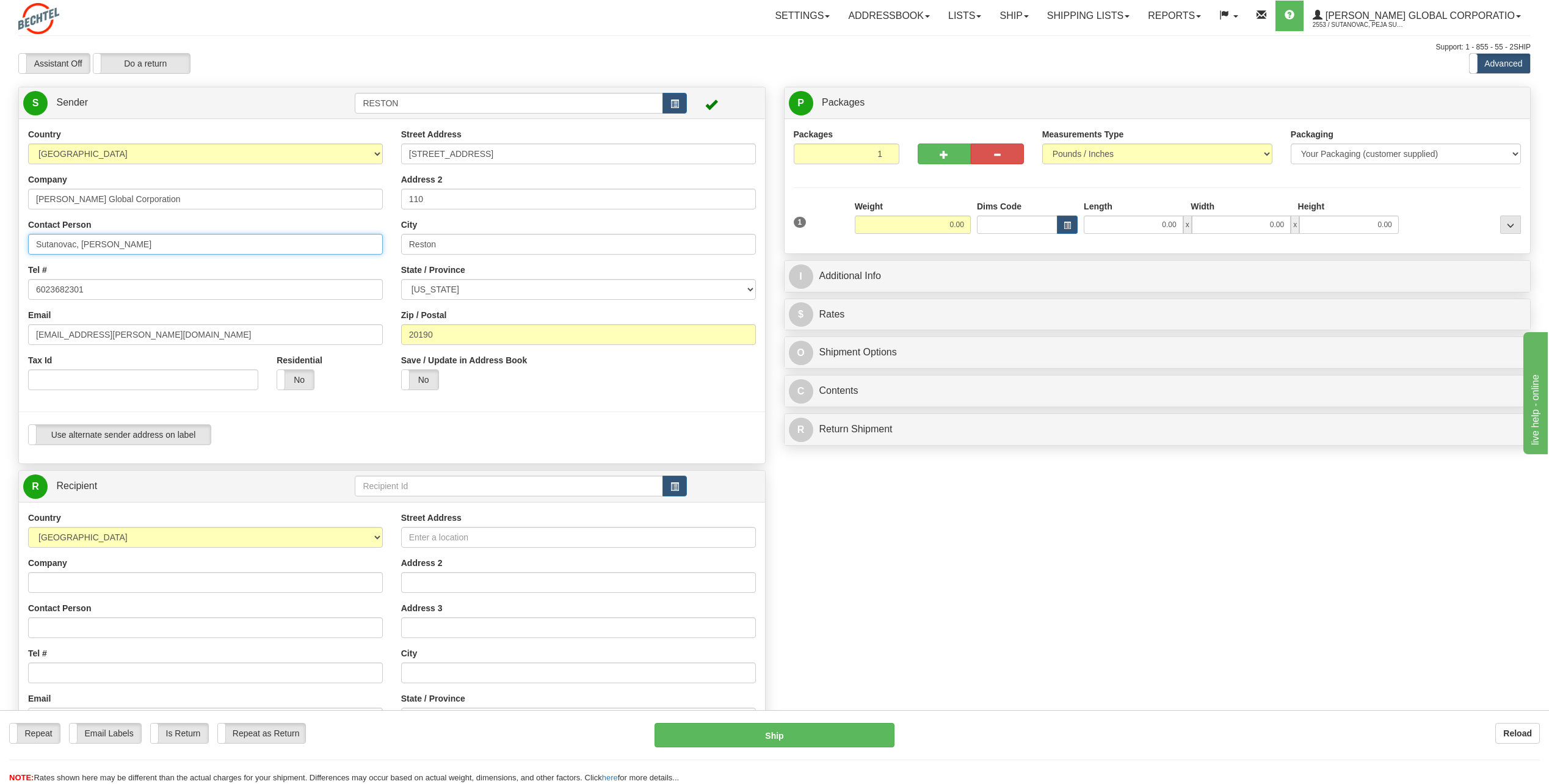
click at [136, 243] on input "Sutanovac, [PERSON_NAME]" at bounding box center [206, 244] width 355 height 21
type input "[PERSON_NAME]"
type input "5717869853"
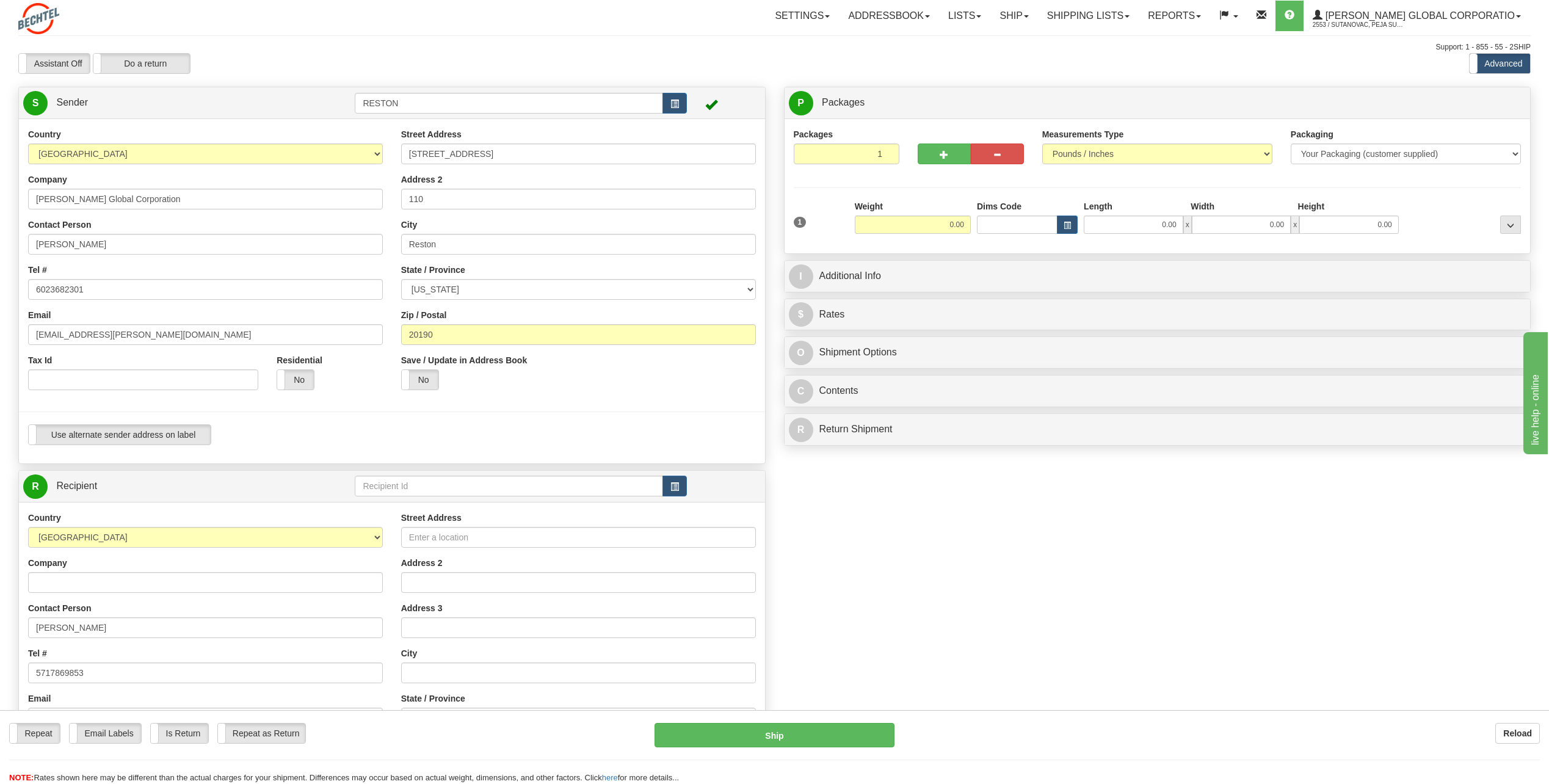
type input "[STREET_ADDRESS]"
type input "[GEOGRAPHIC_DATA]"
select select "CO"
type input "80807"
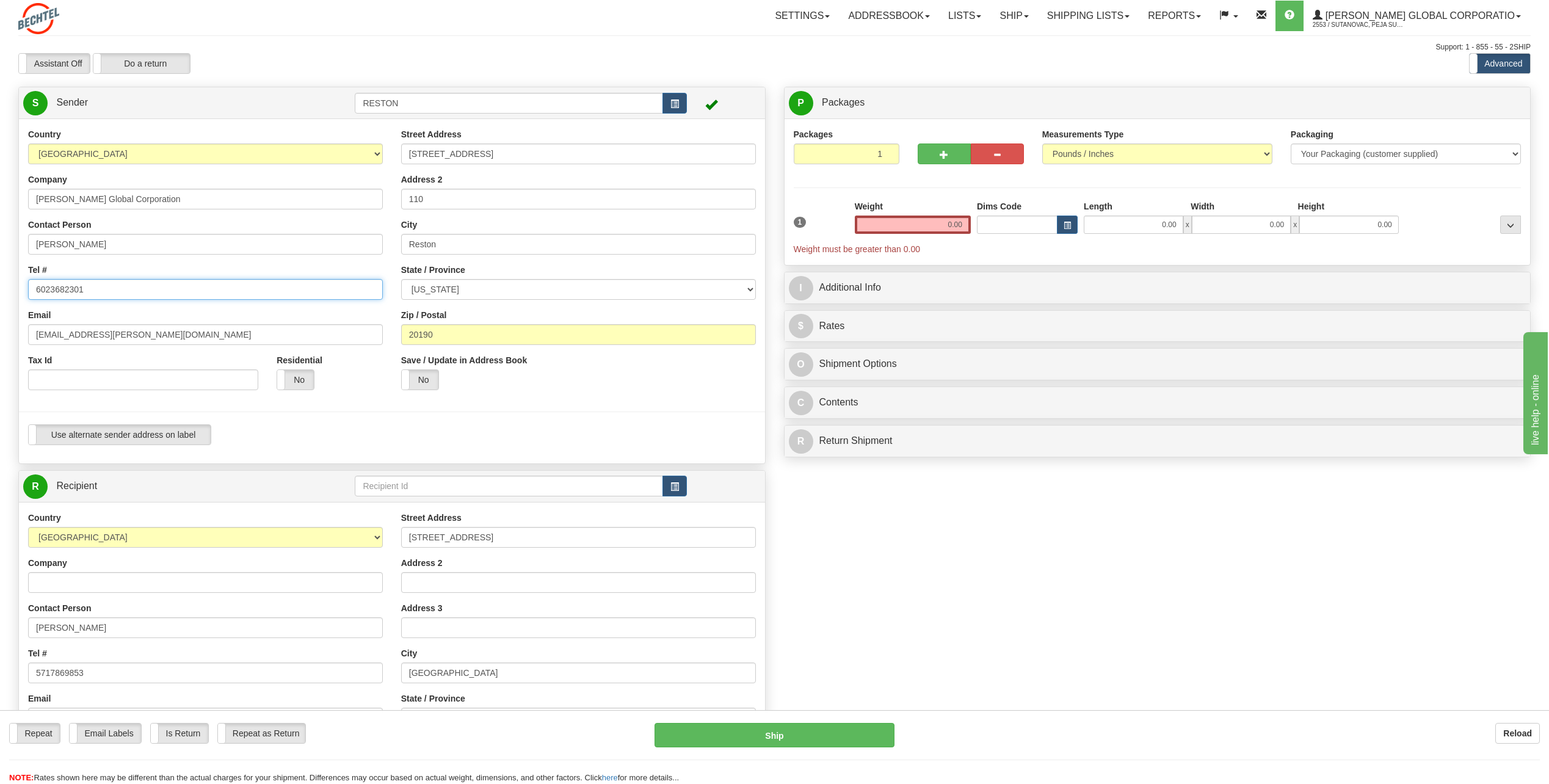
click at [124, 291] on input "6023682301" at bounding box center [206, 289] width 355 height 21
type input "5717869853"
type input "[EMAIL_ADDRESS][PERSON_NAME][DOMAIN_NAME]"
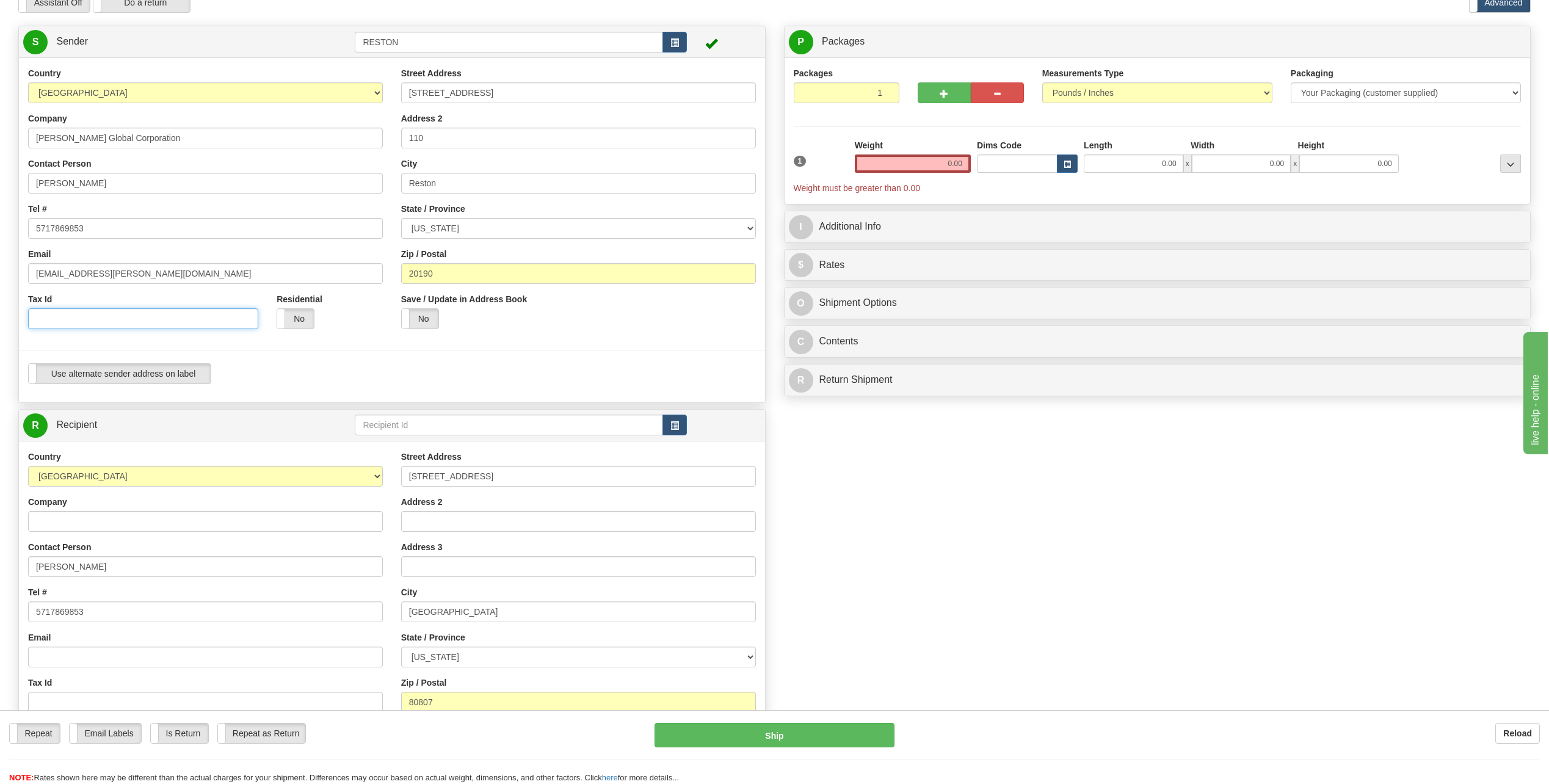
scroll to position [183, 0]
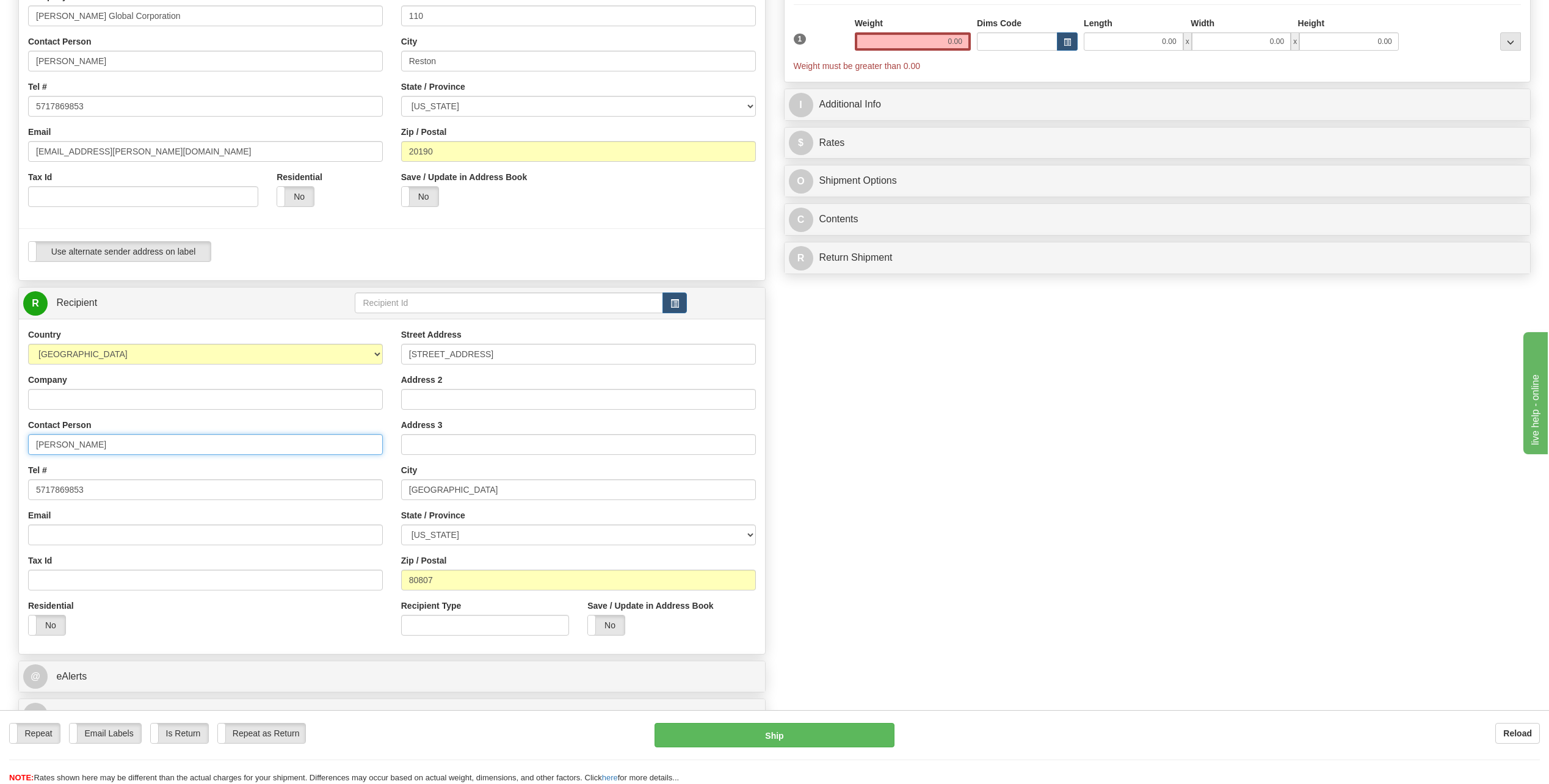
click at [131, 435] on input "[PERSON_NAME]" at bounding box center [206, 444] width 355 height 21
click at [131, 400] on input "Company" at bounding box center [206, 399] width 355 height 21
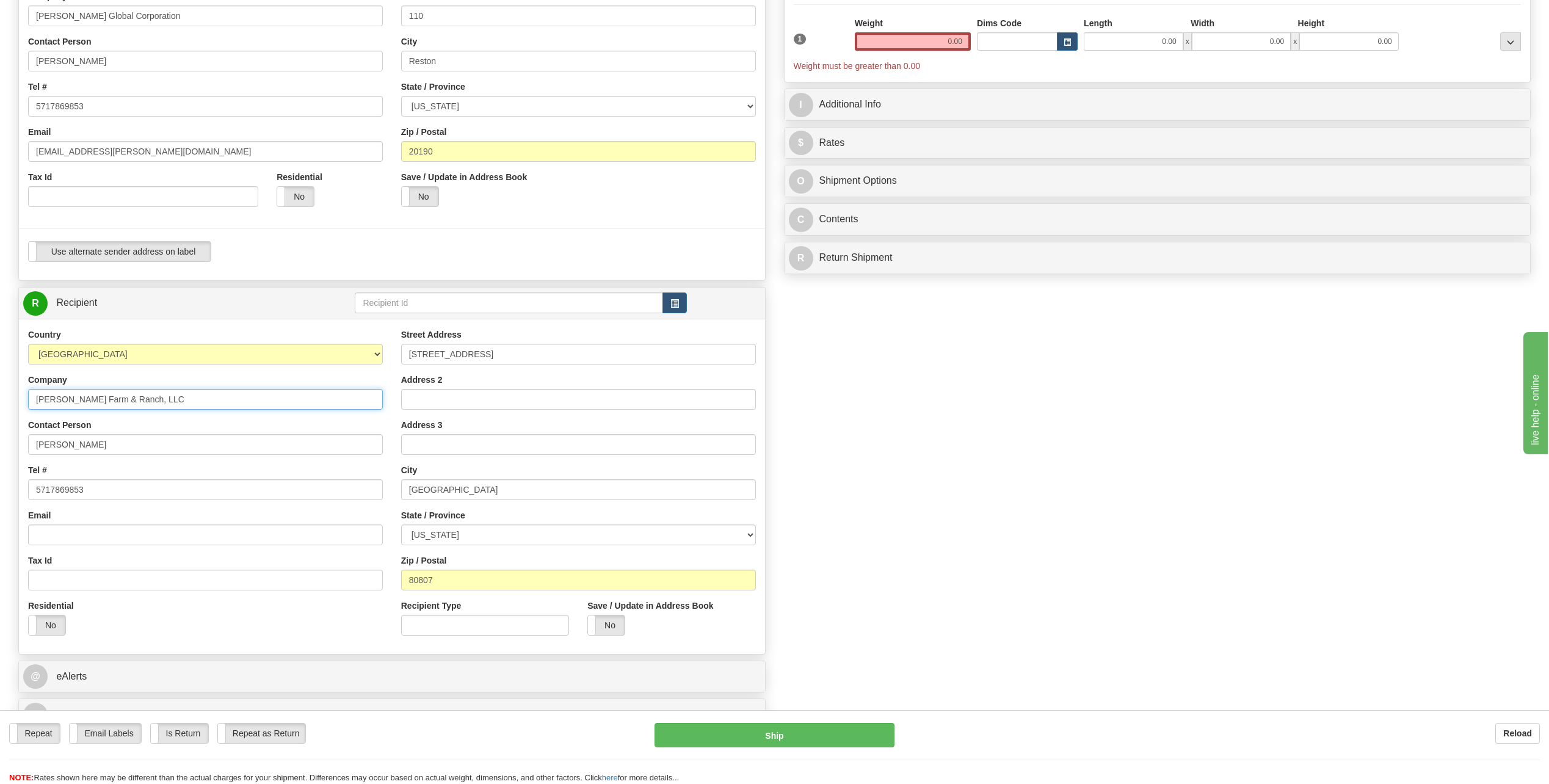
type input "[PERSON_NAME] Farm & Ranch, LLC"
click at [180, 439] on input "[PERSON_NAME]" at bounding box center [206, 444] width 355 height 21
type input "[PERSON_NAME]"
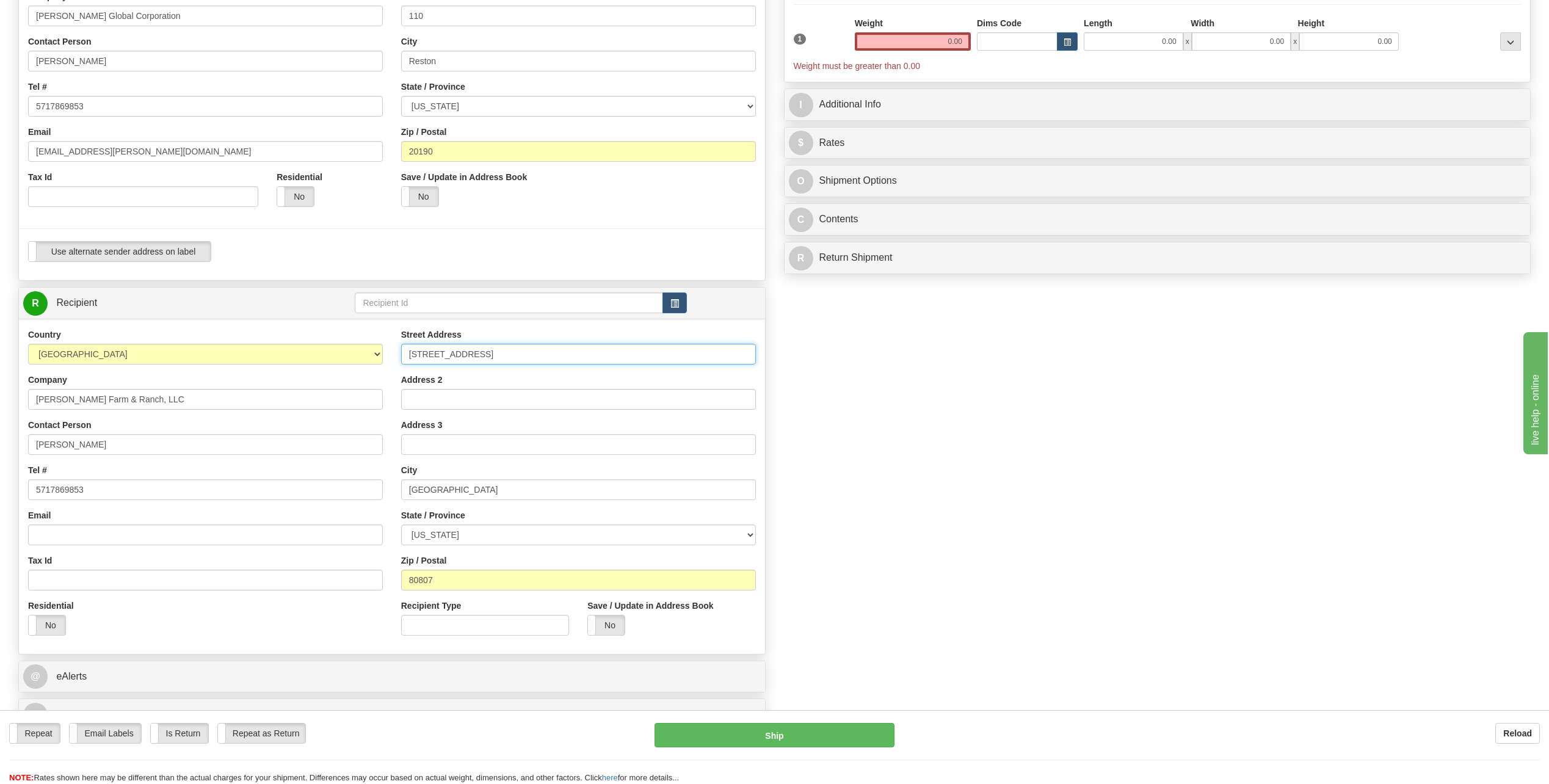
click at [499, 351] on input "[STREET_ADDRESS]" at bounding box center [579, 354] width 355 height 21
click at [517, 352] on input "[STREET_ADDRESS]" at bounding box center [579, 354] width 355 height 21
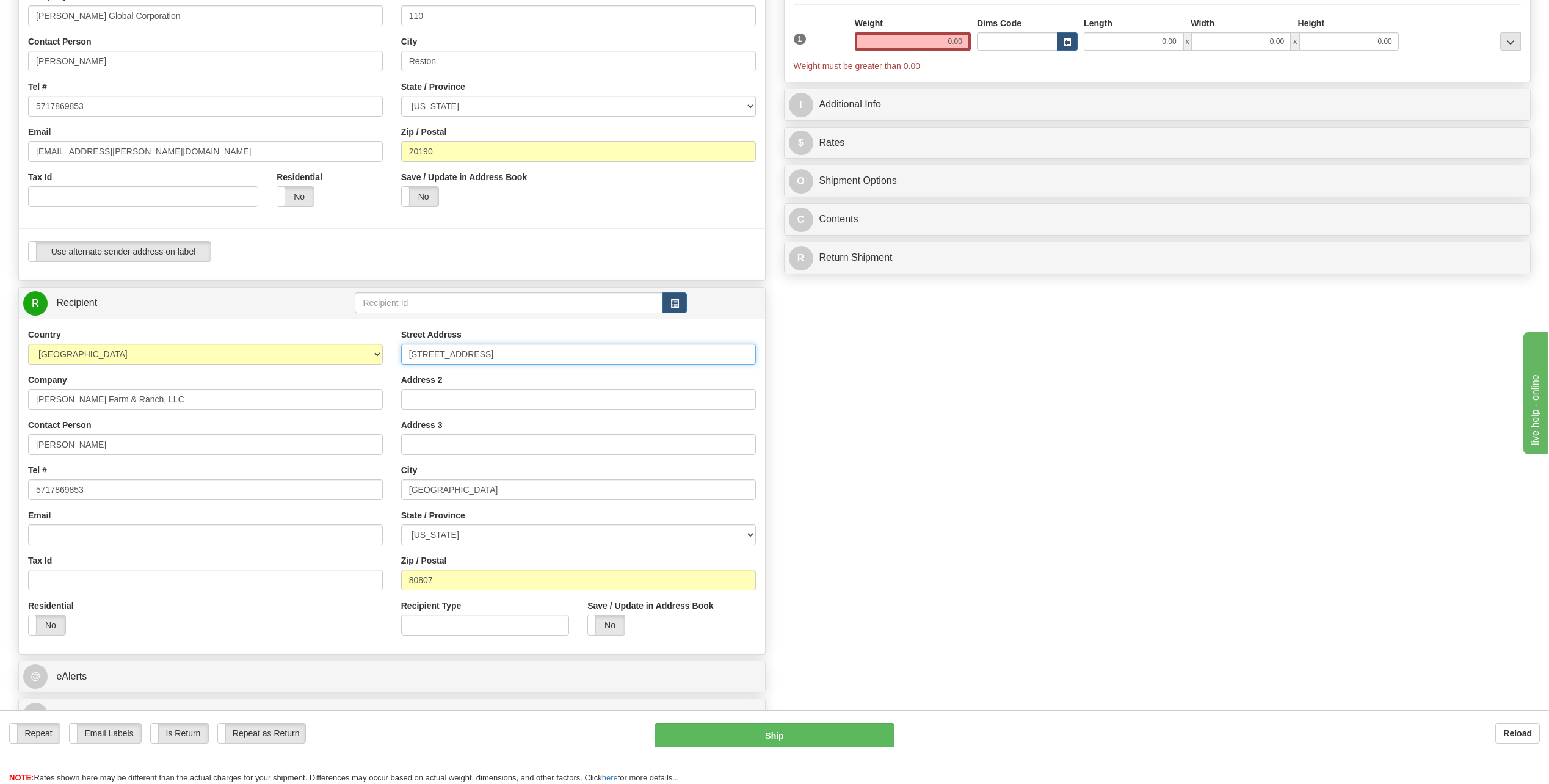
click at [517, 352] on input "[STREET_ADDRESS]" at bounding box center [579, 354] width 355 height 21
paste input "[STREET_ADDRESS]"
type input "[STREET_ADDRESS]"
click at [495, 494] on input "[GEOGRAPHIC_DATA]" at bounding box center [579, 490] width 355 height 21
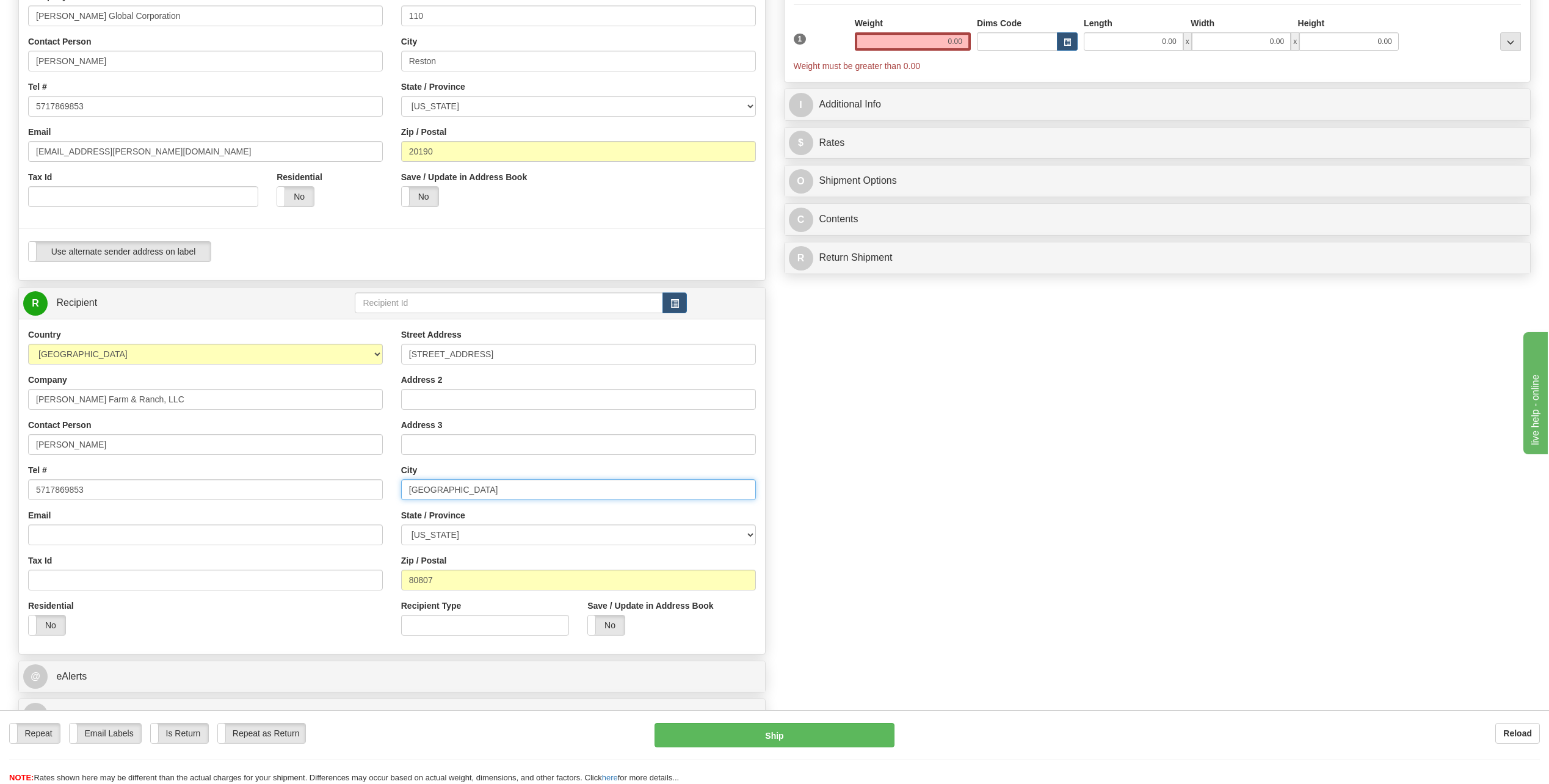
click at [495, 494] on input "[GEOGRAPHIC_DATA]" at bounding box center [579, 490] width 355 height 21
drag, startPoint x: 945, startPoint y: 532, endPoint x: 934, endPoint y: 530, distance: 11.2
click at [944, 532] on div "Create a label for the return Create Pickup Without Label S" at bounding box center [774, 320] width 1531 height 833
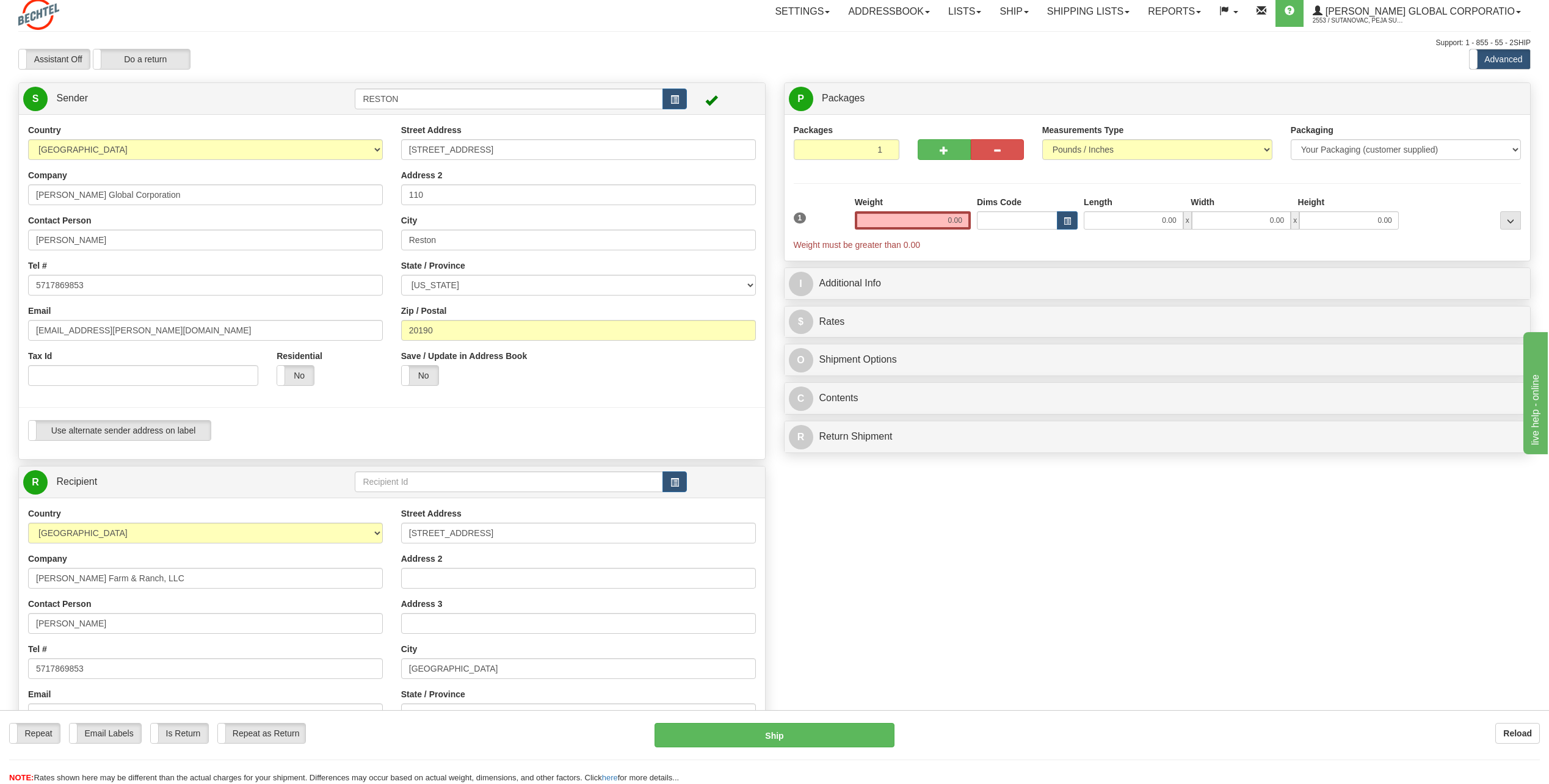
scroll to position [0, 0]
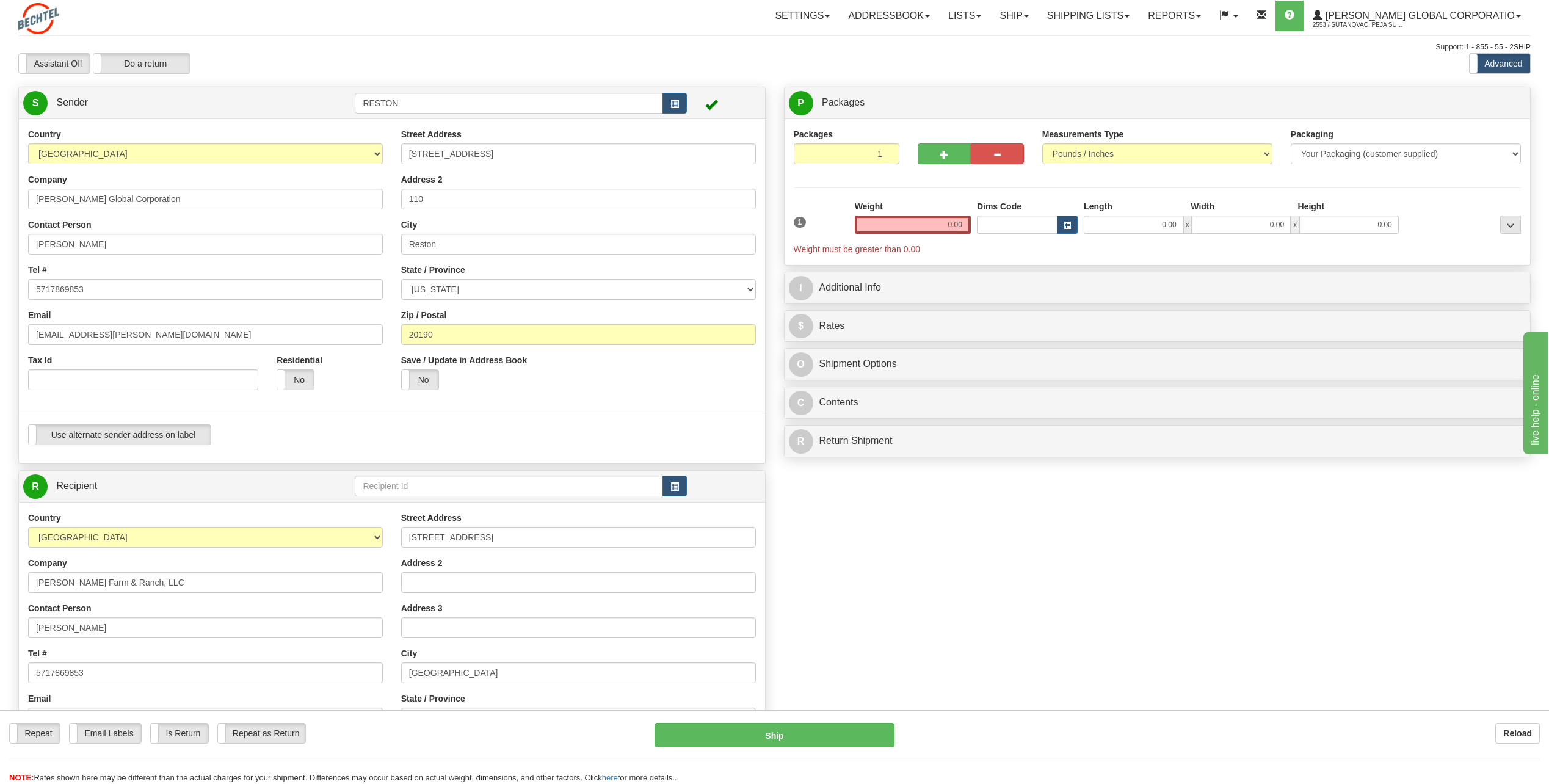
click at [935, 214] on div "Weight 0.00" at bounding box center [913, 217] width 116 height 34
click at [938, 222] on input "0.00" at bounding box center [913, 225] width 116 height 18
type input "0.01"
click at [1401, 147] on select "Your Packaging (customer supplied) Envelope (carrier supplied) Pack (carrier su…" at bounding box center [1406, 154] width 230 height 21
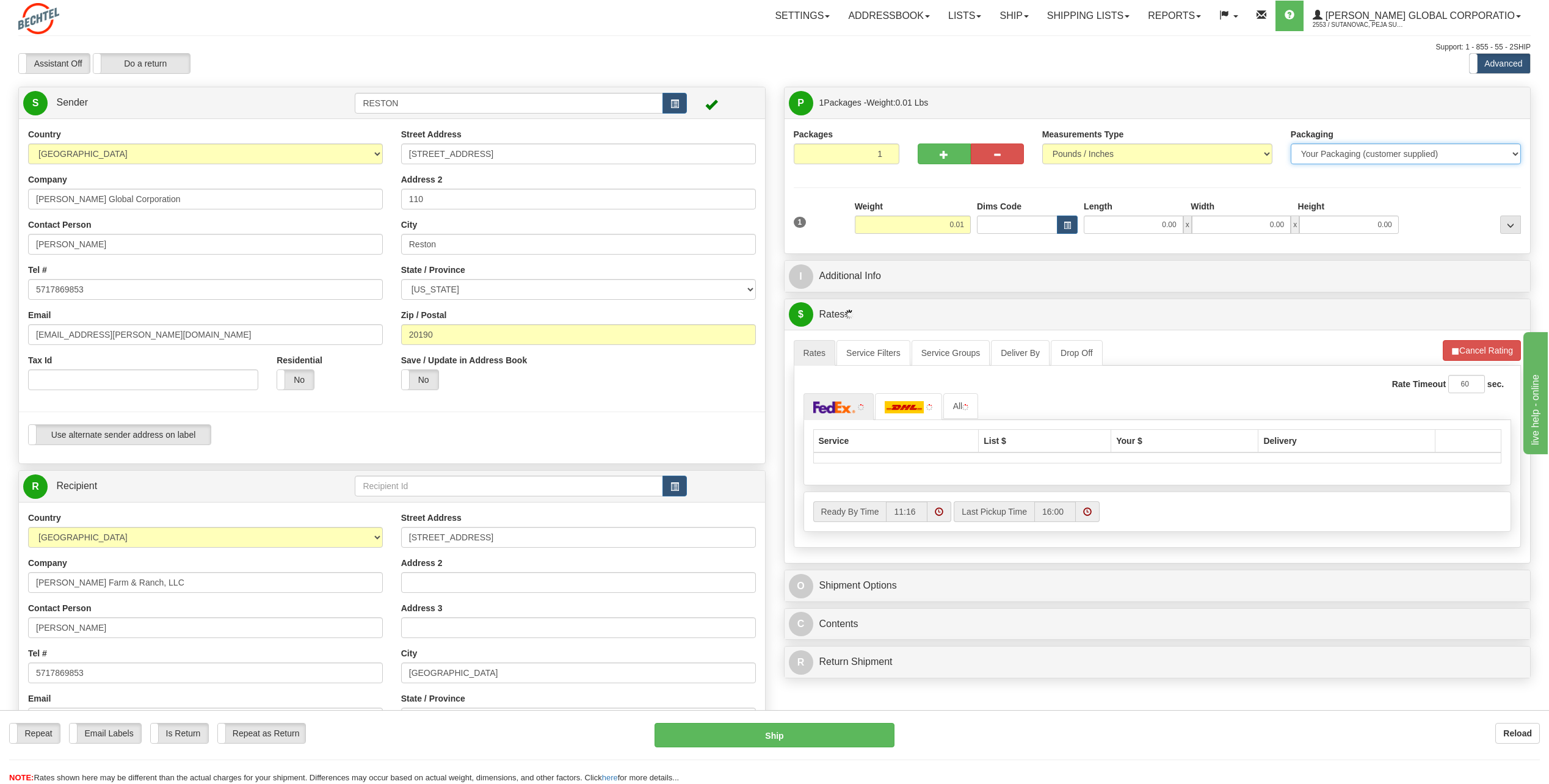
select select "2"
click at [1291, 144] on select "Your Packaging (customer supplied) Envelope (carrier supplied) Pack (carrier su…" at bounding box center [1406, 154] width 230 height 21
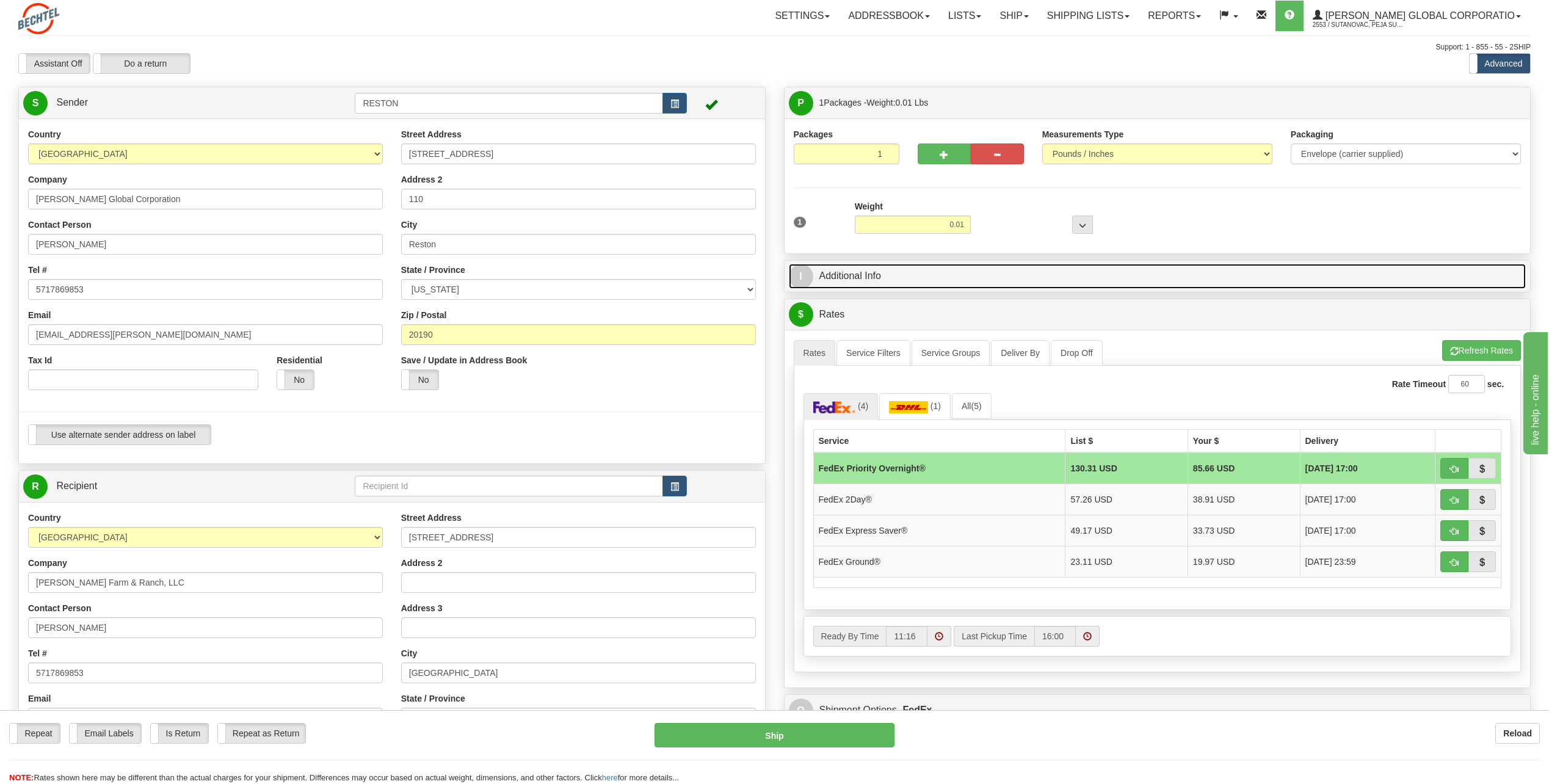
click at [843, 287] on link "I Additional Info" at bounding box center [1158, 276] width 738 height 25
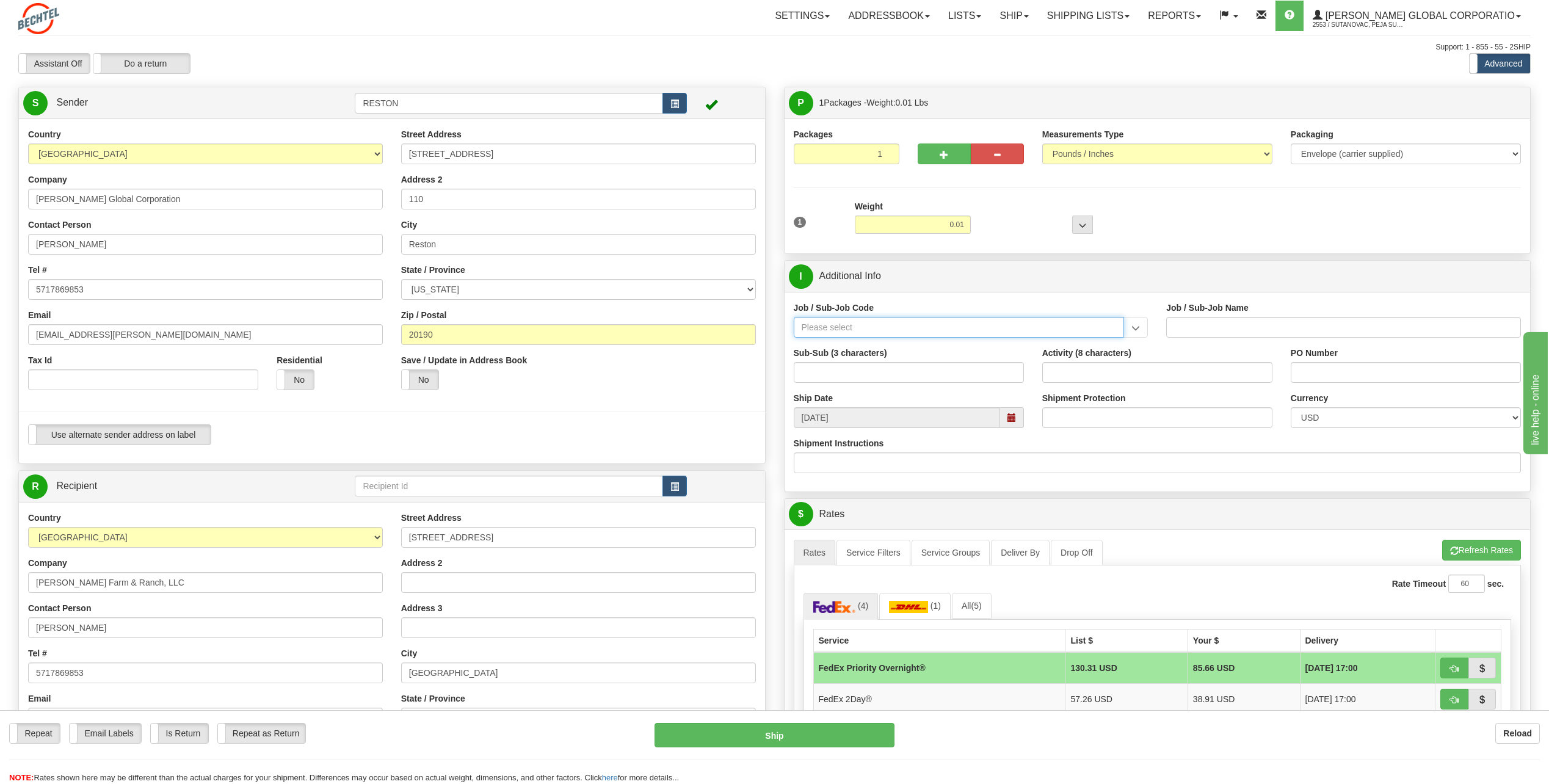
click at [872, 336] on input "Job / Sub-Job Code" at bounding box center [959, 327] width 331 height 21
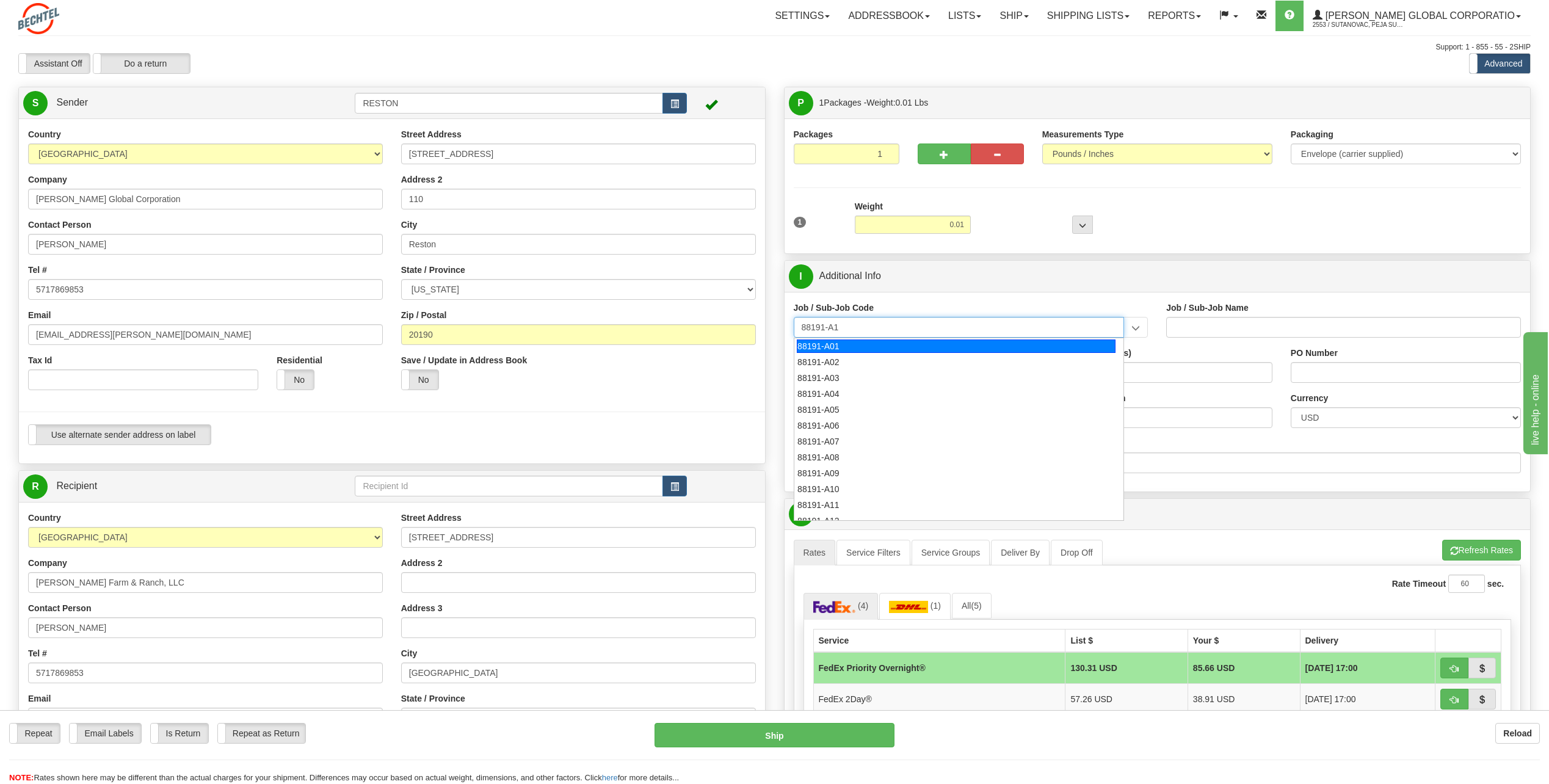
type input "88191-A14"
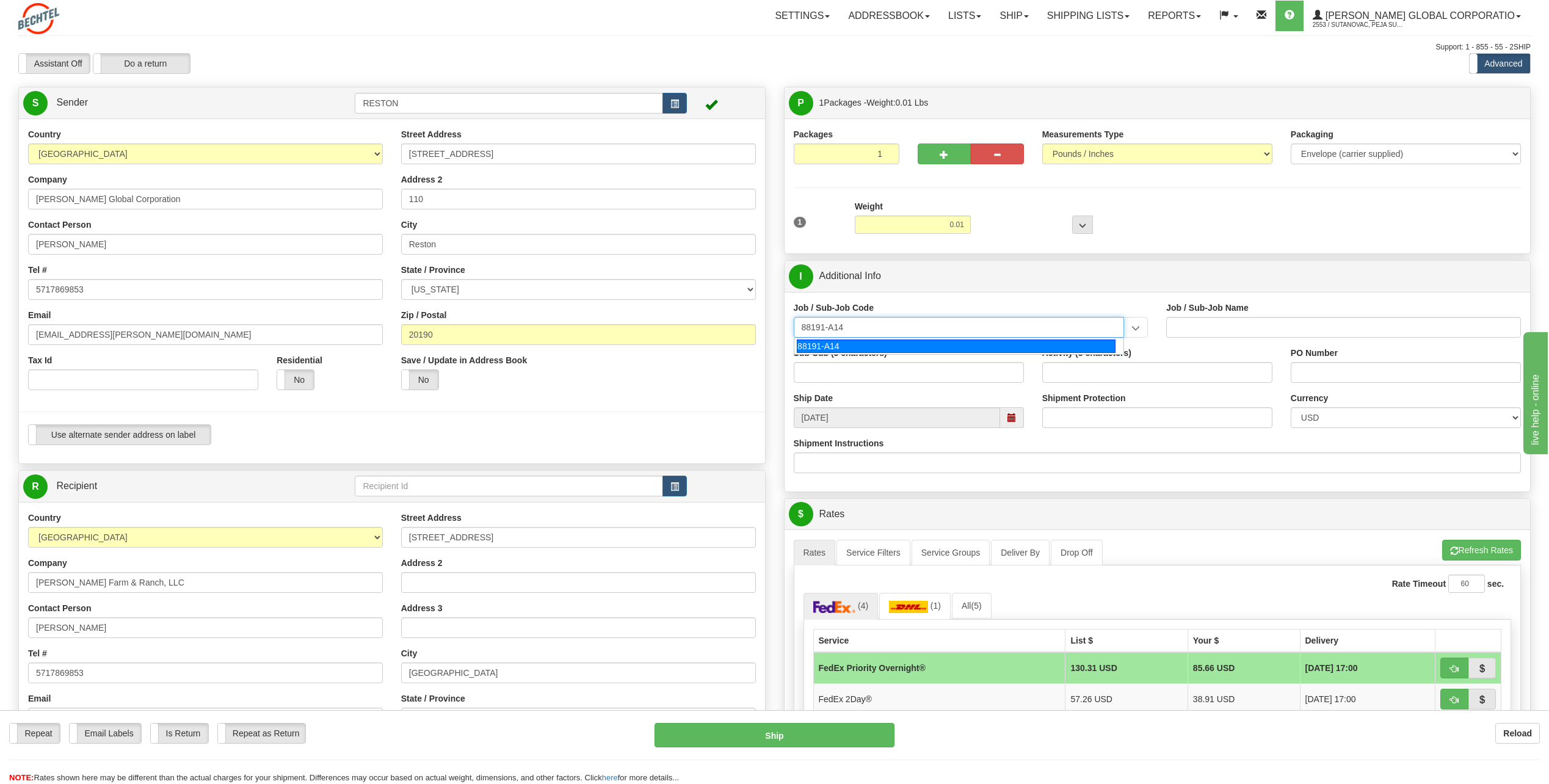
type input "SOUTH SPUR SOLAR - LAND-TITLE CURATIVE WORKS"
type input "88191-A14"
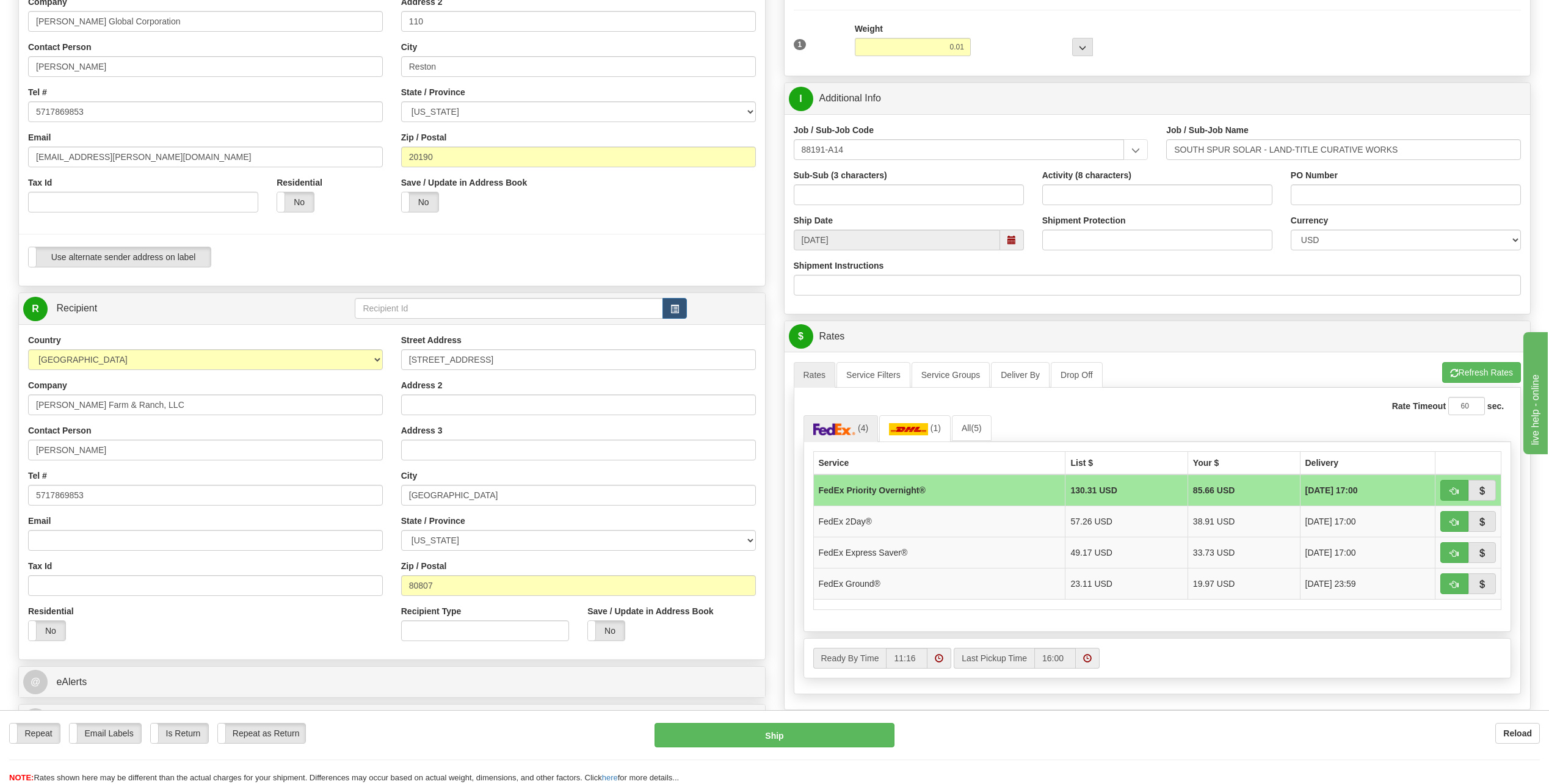
scroll to position [244, 0]
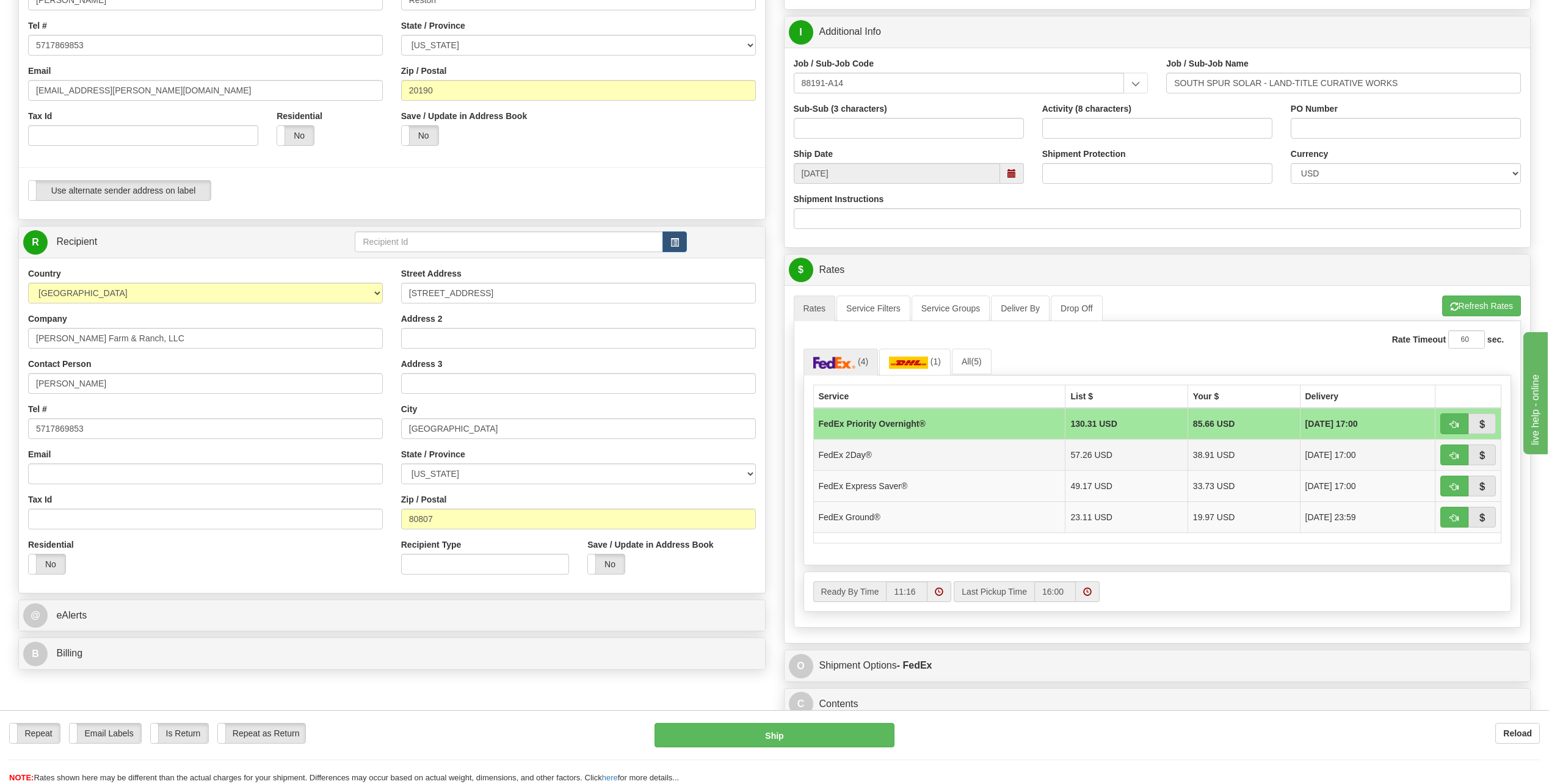
click at [889, 462] on td "FedEx 2Day®" at bounding box center [939, 454] width 252 height 31
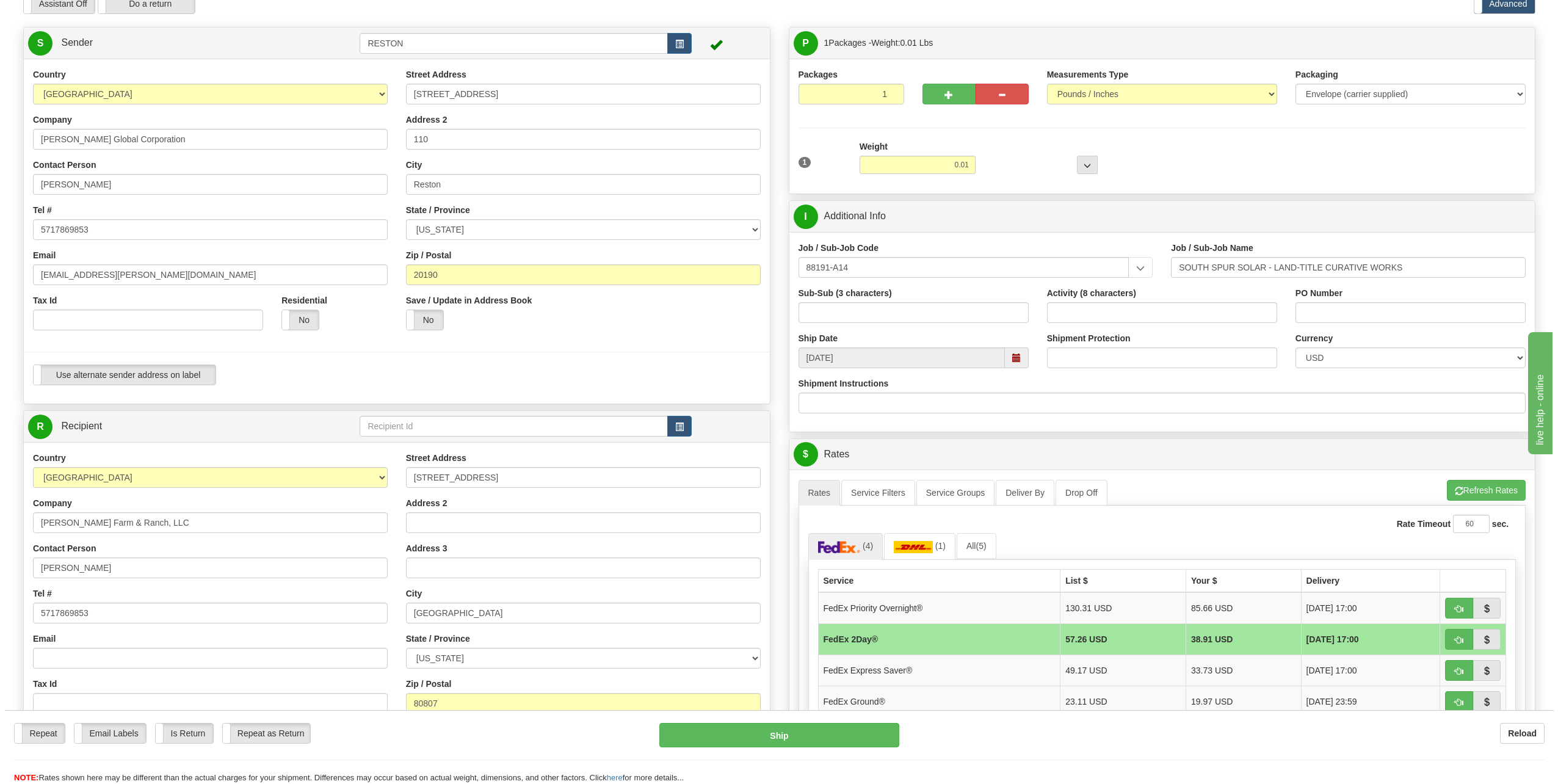
scroll to position [0, 0]
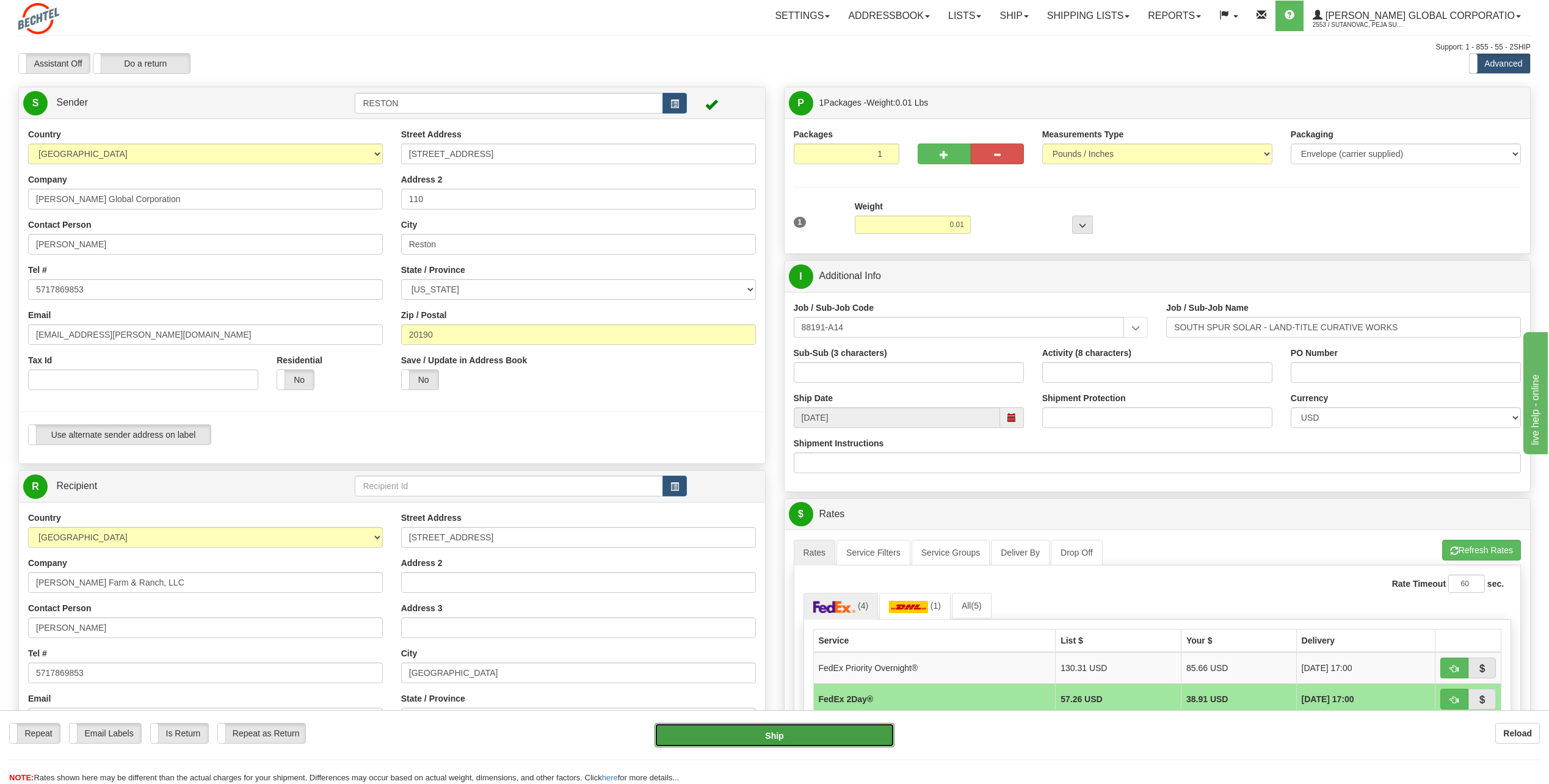
click at [793, 739] on button "Ship" at bounding box center [774, 735] width 240 height 25
type input "03"
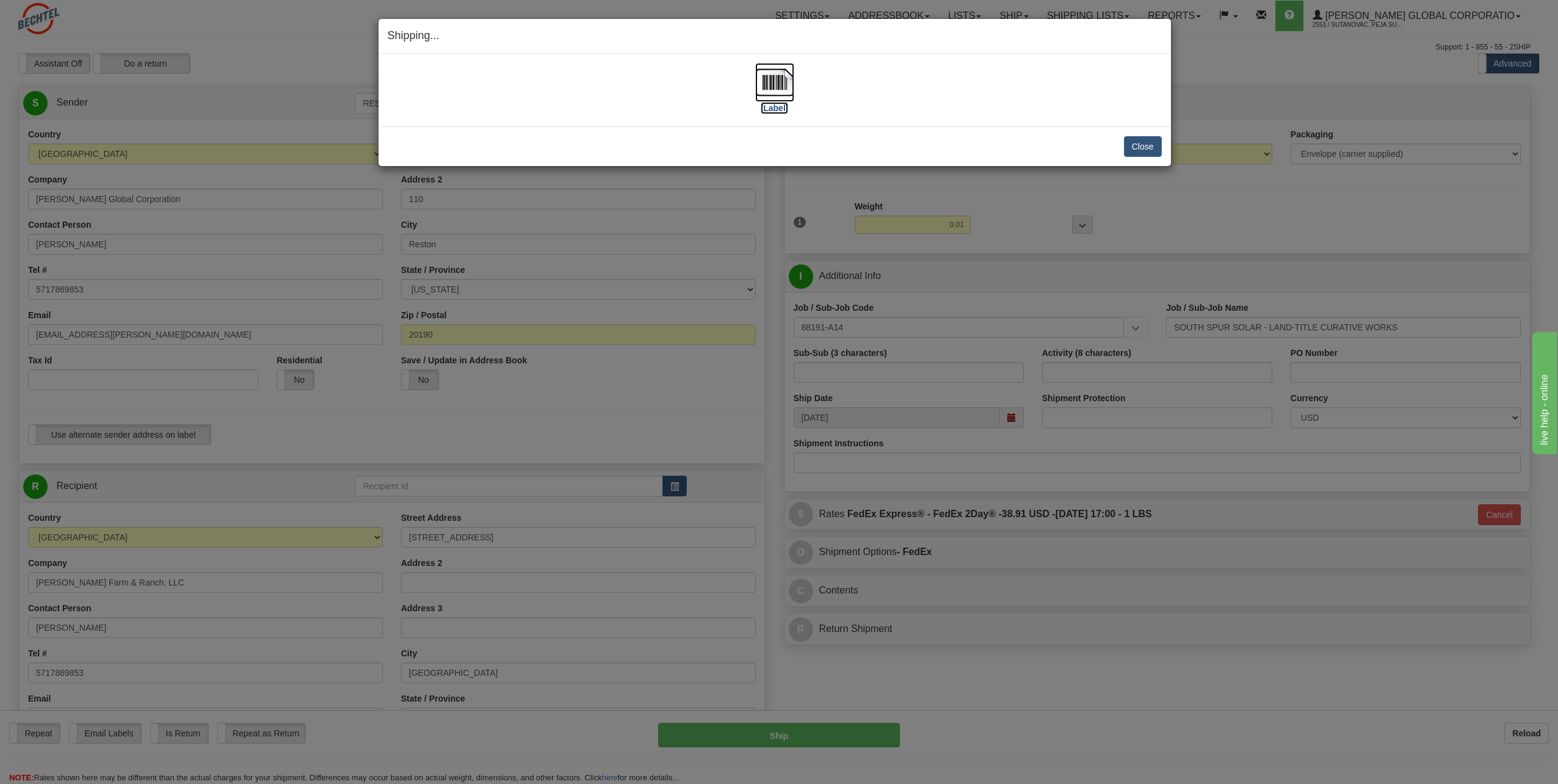
click at [784, 83] on img at bounding box center [775, 82] width 39 height 39
click at [1137, 145] on button "Close" at bounding box center [1143, 147] width 38 height 21
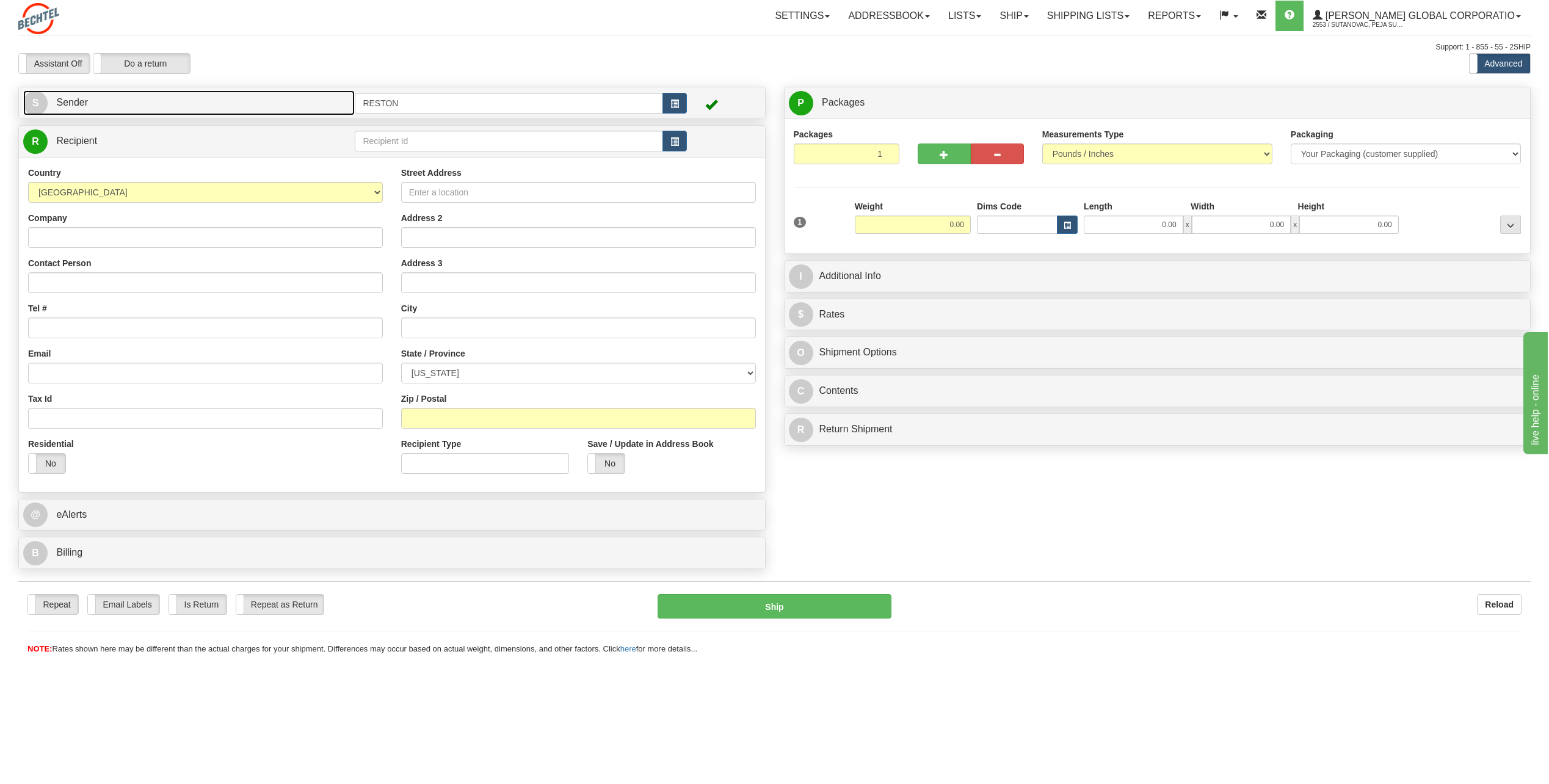
click at [162, 98] on link "S Sender" at bounding box center [189, 103] width 332 height 25
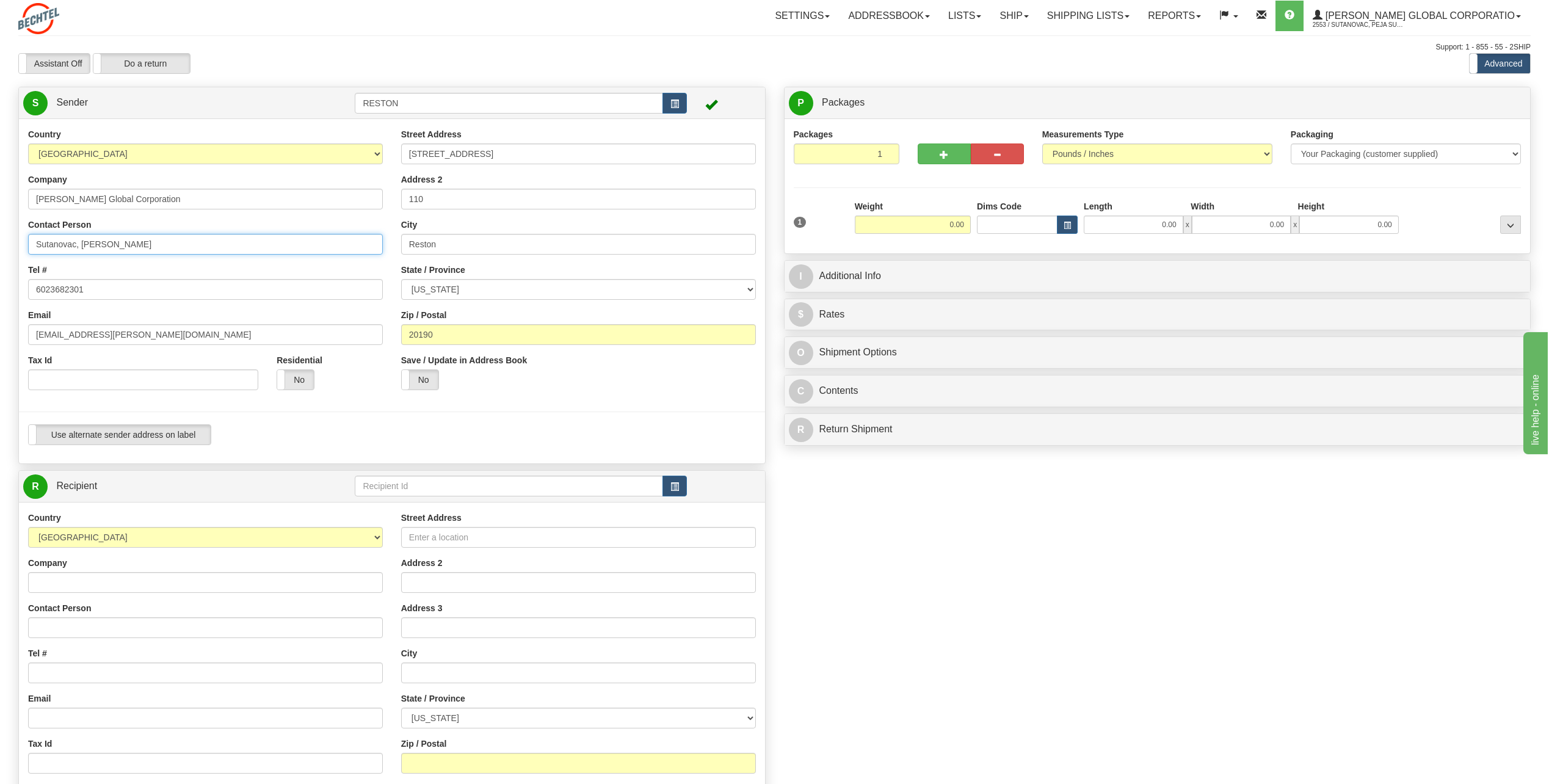
click at [138, 252] on input "Sutanovac, [PERSON_NAME]" at bounding box center [206, 244] width 355 height 21
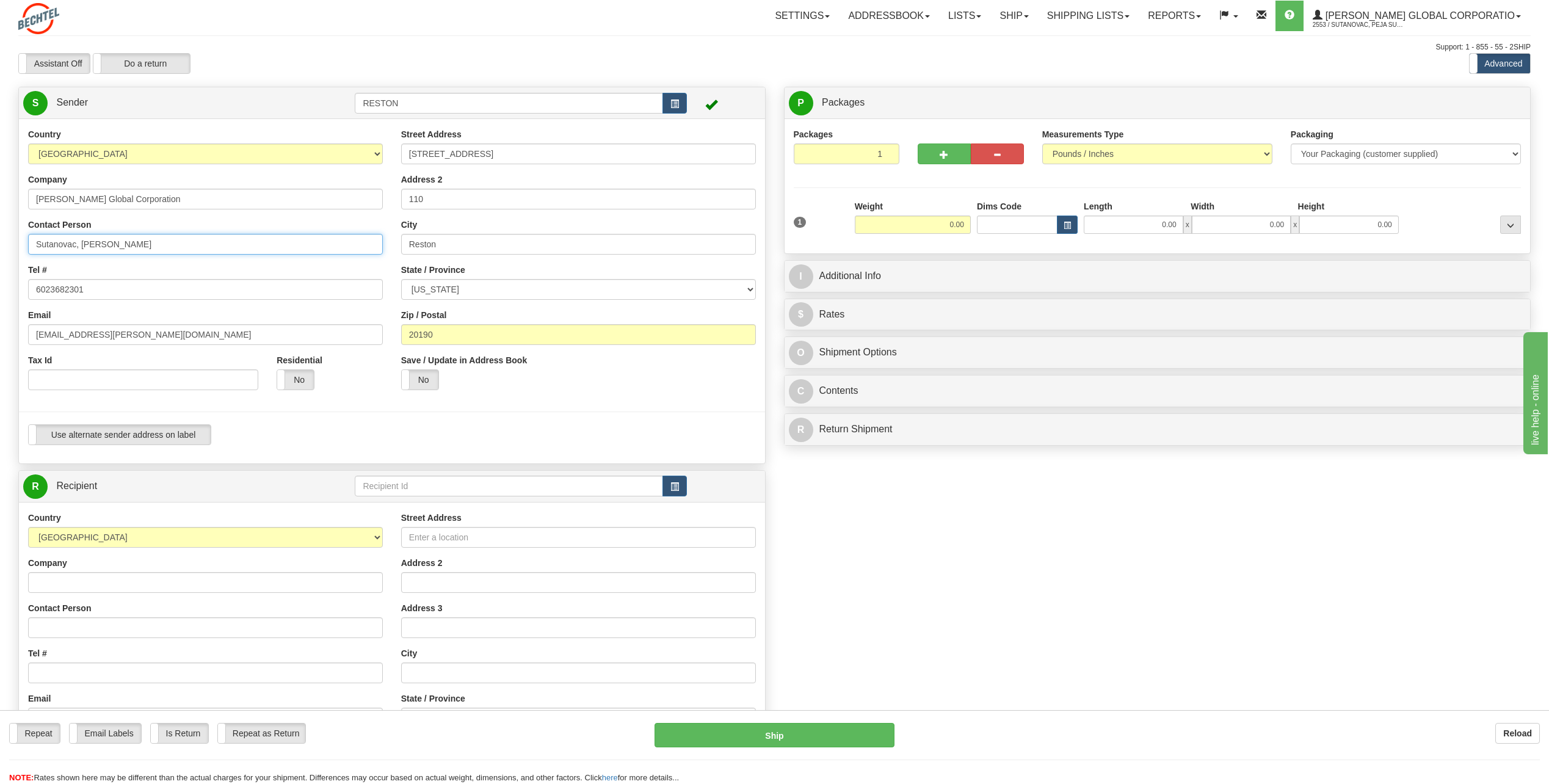
click at [138, 252] on input "Sutanovac, [PERSON_NAME]" at bounding box center [206, 244] width 355 height 21
type input "[PERSON_NAME]"
type input "[PERSON_NAME] Farm & Ranch, LLC"
type input "[PERSON_NAME]"
type input "5717869853"
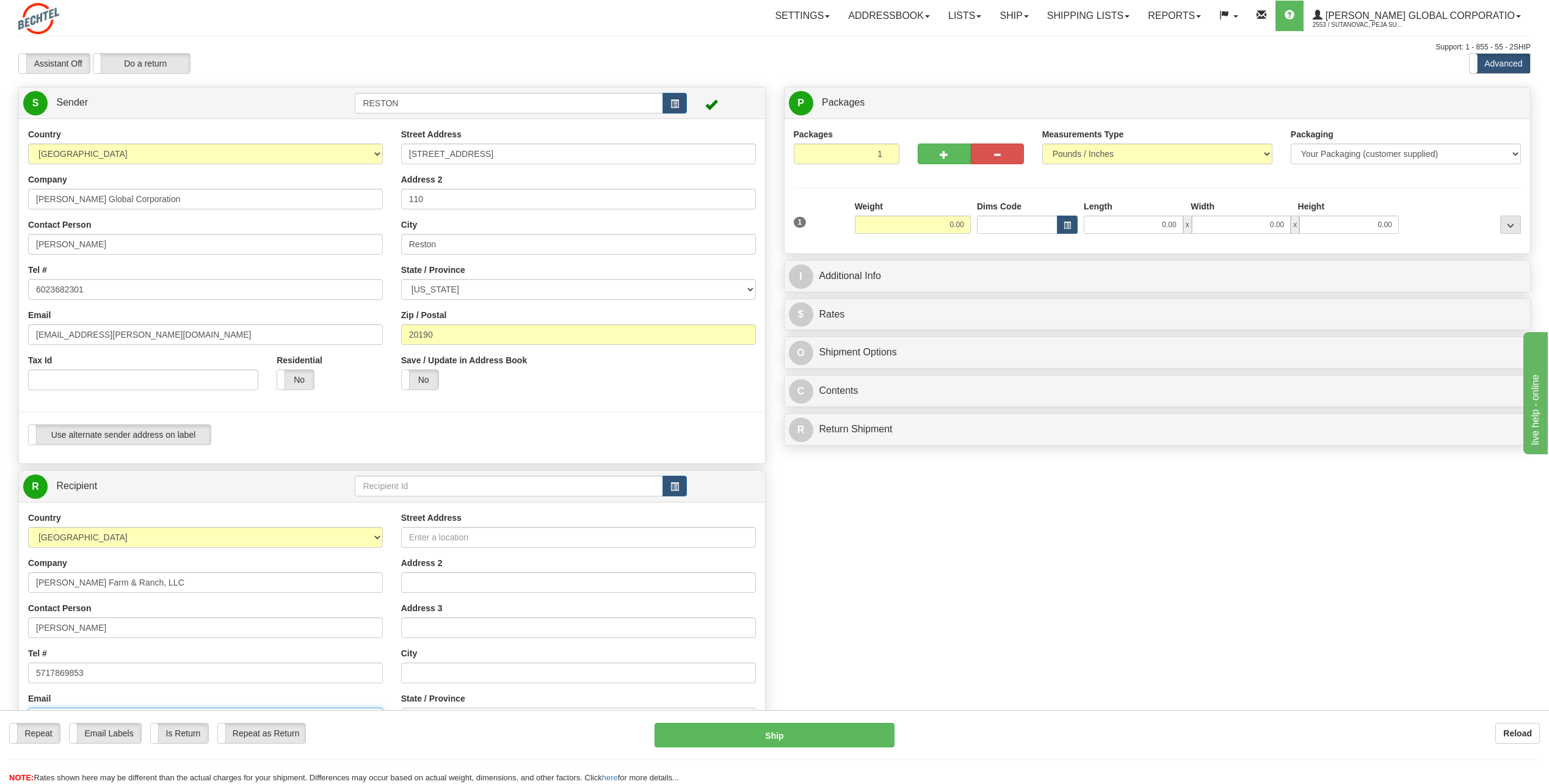
type input "[STREET_ADDRESS]"
type input "[GEOGRAPHIC_DATA]"
select select "CO"
type input "80807"
click at [114, 290] on input "6023682301" at bounding box center [206, 289] width 355 height 21
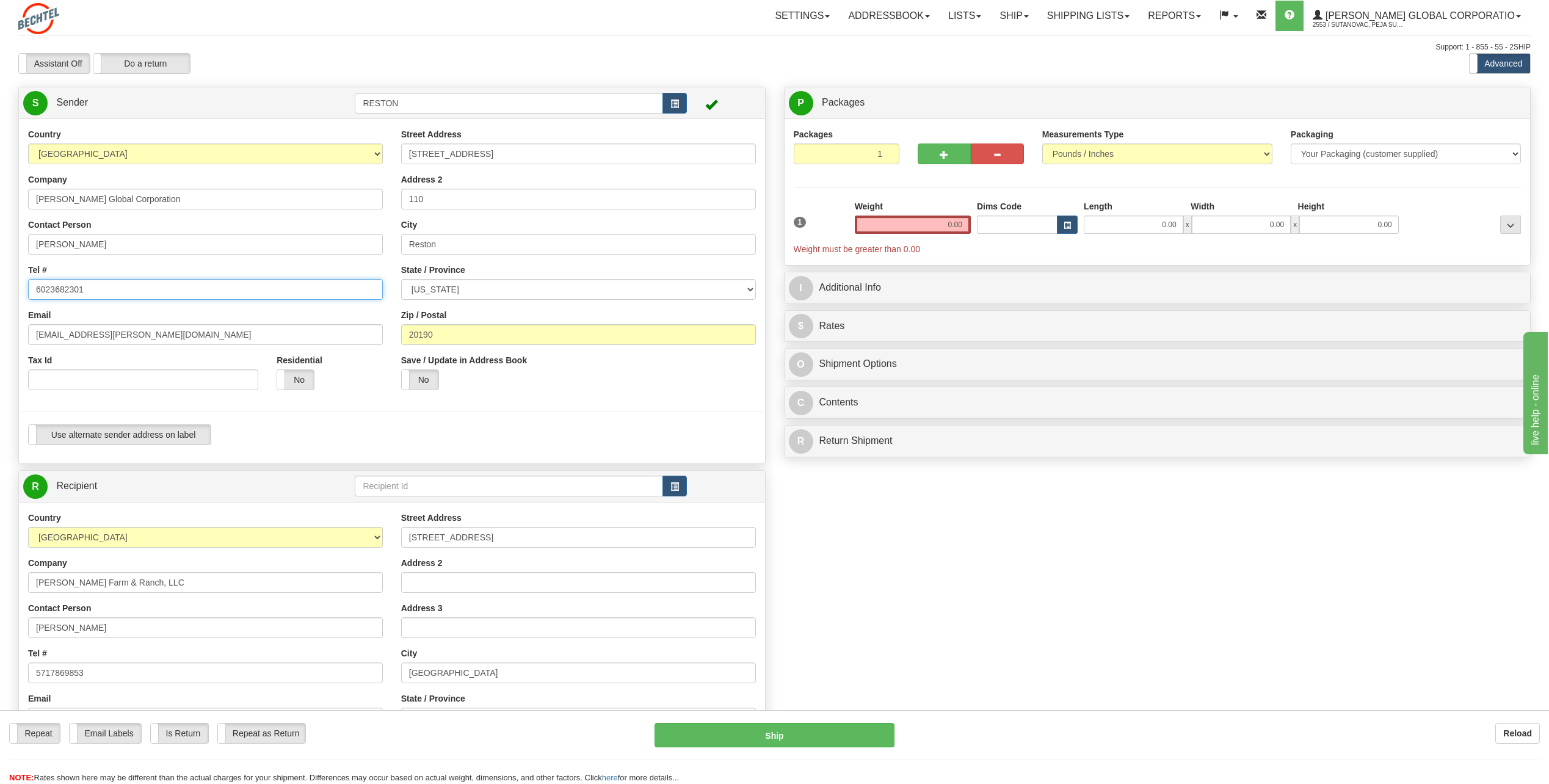
click at [114, 290] on input "6023682301" at bounding box center [206, 289] width 355 height 21
type input "5717869853"
type input "[EMAIL_ADDRESS][PERSON_NAME][DOMAIN_NAME]"
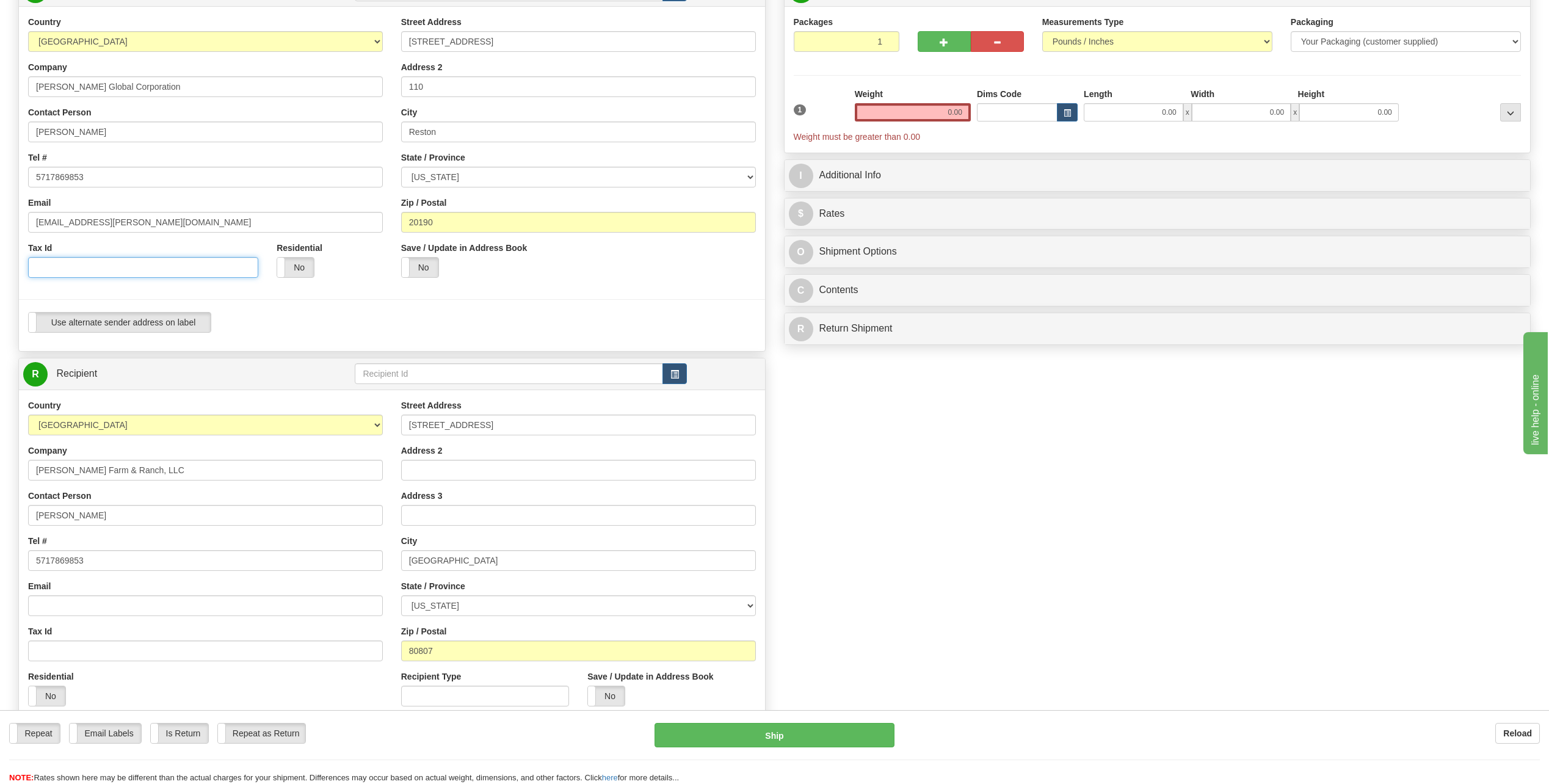
scroll to position [305, 0]
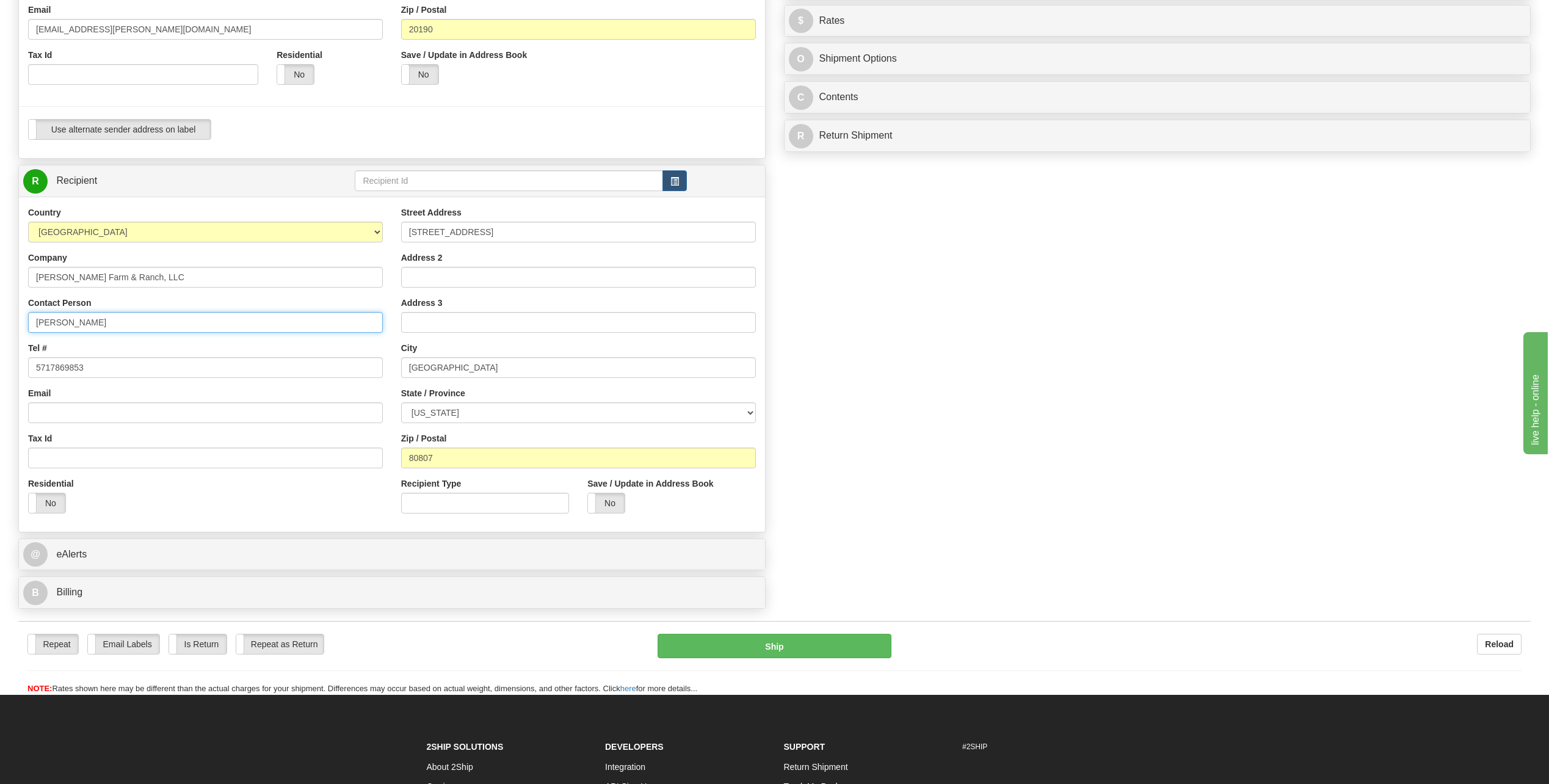
click at [167, 321] on input "[PERSON_NAME]" at bounding box center [206, 322] width 355 height 21
click at [162, 282] on input "[PERSON_NAME] Farm & Ranch, LLC" at bounding box center [206, 277] width 355 height 21
click at [161, 282] on input "[PERSON_NAME] Farm & Ranch, LLC" at bounding box center [206, 277] width 355 height 21
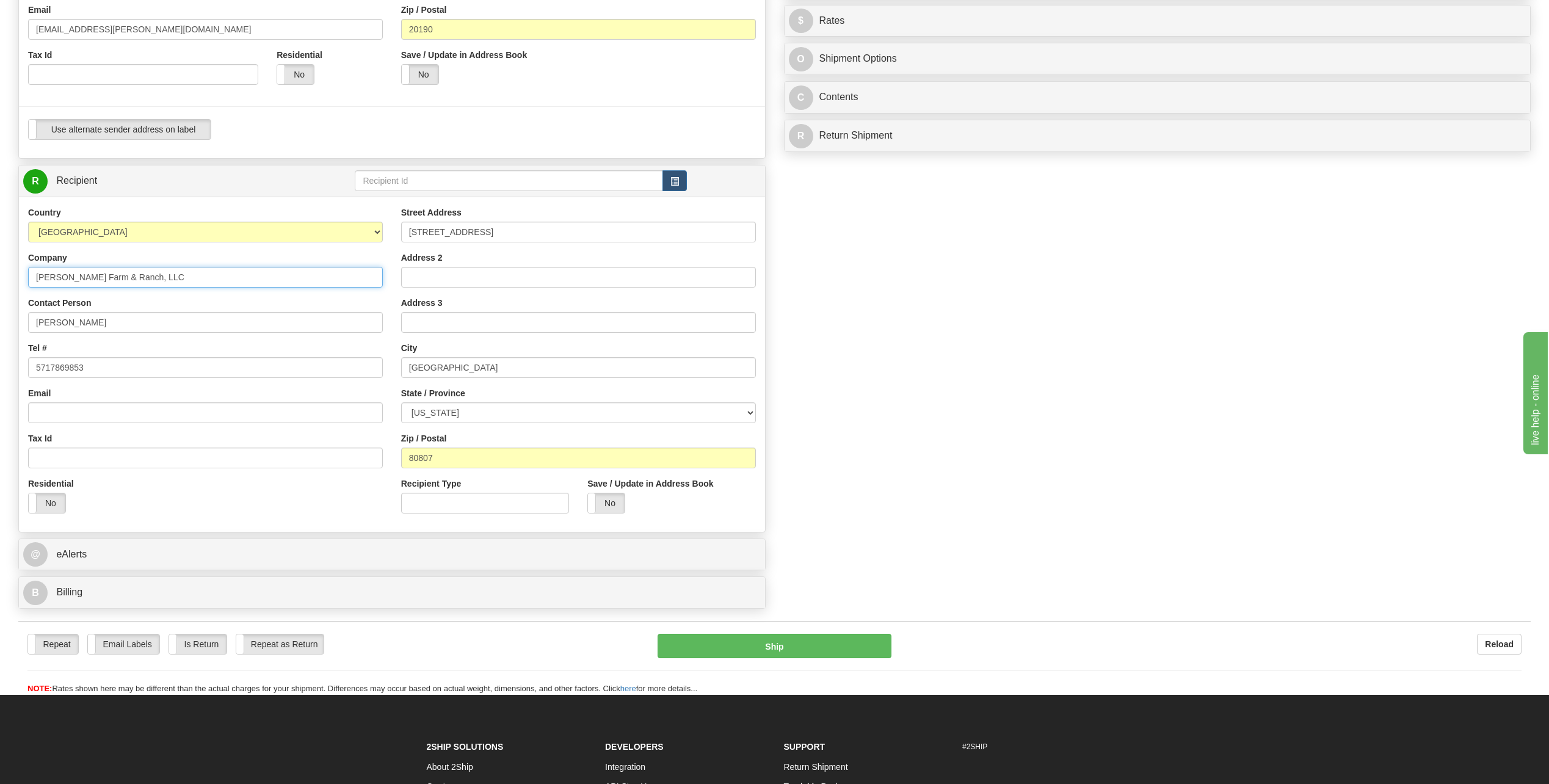
click at [160, 282] on input "[PERSON_NAME] Farm & Ranch, LLC" at bounding box center [206, 277] width 355 height 21
click at [148, 324] on input "[PERSON_NAME]" at bounding box center [206, 322] width 355 height 21
paste input "[PERSON_NAME]"
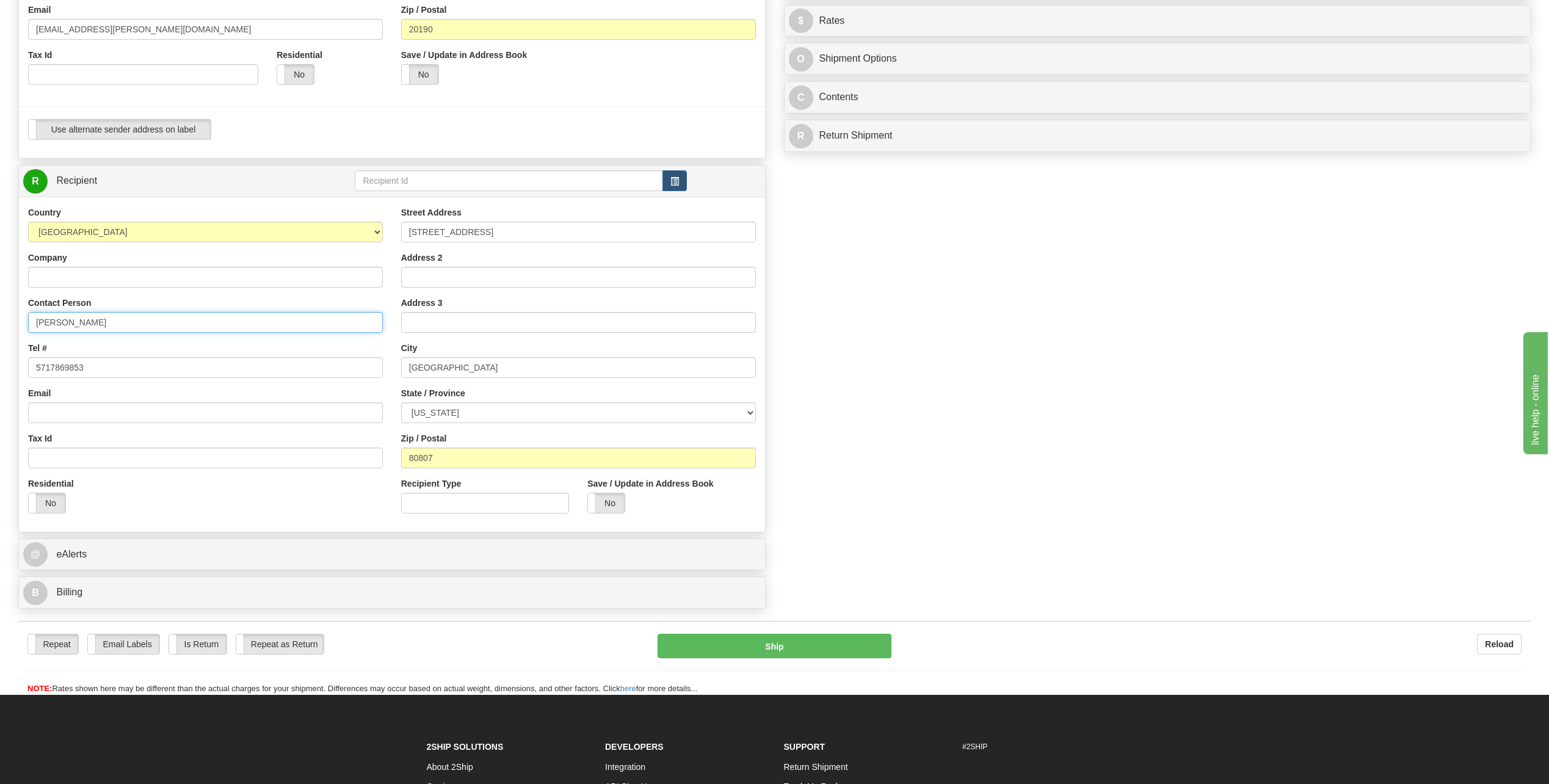
type input "[PERSON_NAME]"
click at [527, 234] on input "[STREET_ADDRESS]" at bounding box center [579, 232] width 355 height 21
click at [525, 234] on input "[STREET_ADDRESS]" at bounding box center [579, 232] width 355 height 21
click at [525, 234] on input "[STREET_ADDRESS]" at bounding box center [579, 232] width 355 height 21
click at [514, 234] on input "[STREET_ADDRESS]" at bounding box center [579, 232] width 355 height 21
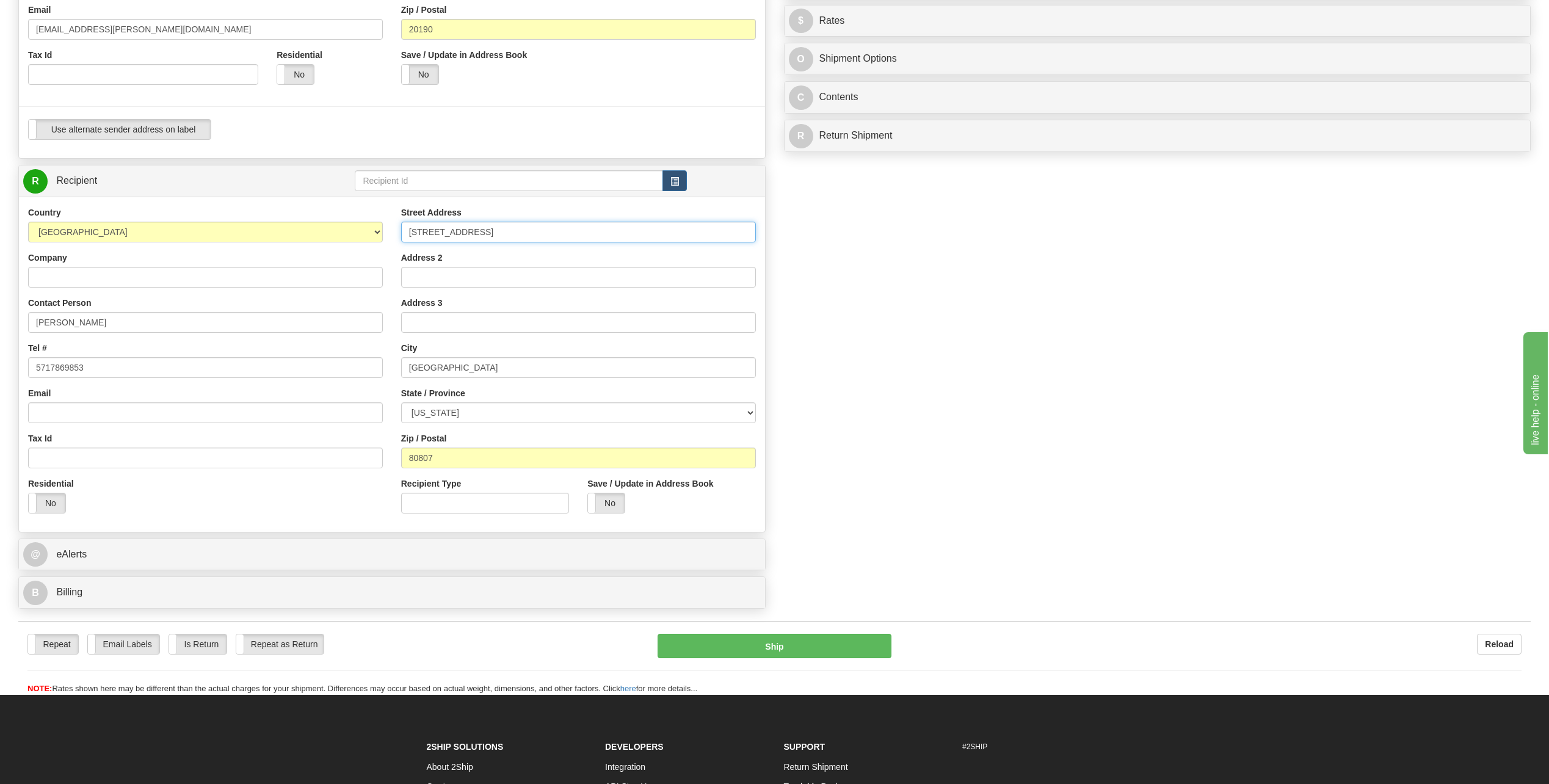
click at [514, 234] on input "[STREET_ADDRESS]" at bounding box center [579, 232] width 355 height 21
paste input "[STREET_ADDRESS]"
type input "[STREET_ADDRESS]"
click at [917, 409] on div "Create a label for the return Create Pickup Without Label S" at bounding box center [774, 198] width 1531 height 833
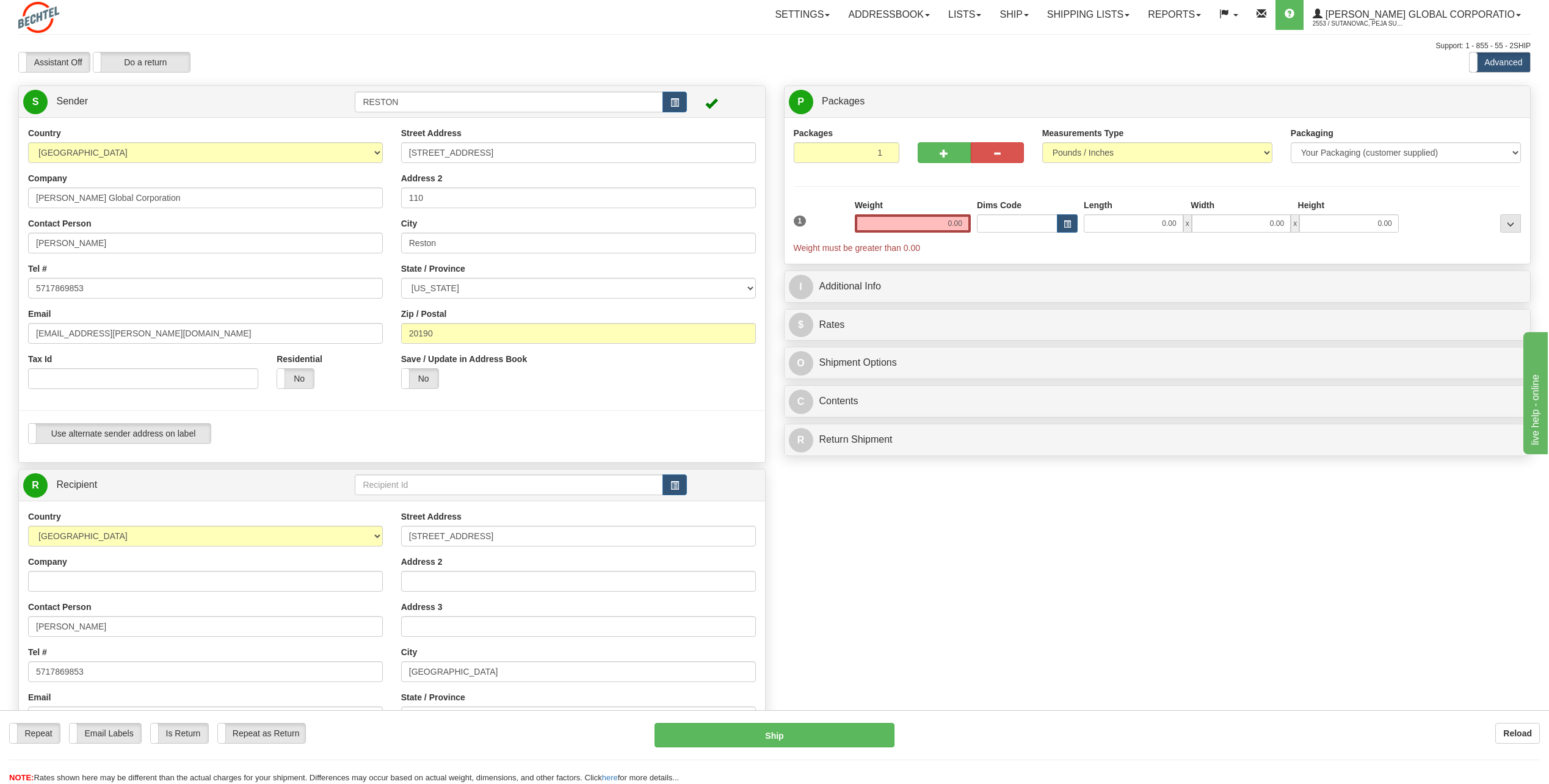
scroll to position [0, 0]
click at [942, 223] on input "0.00" at bounding box center [913, 225] width 116 height 18
type input "0.01"
drag, startPoint x: 1411, startPoint y: 145, endPoint x: 1407, endPoint y: 153, distance: 8.9
click at [1411, 145] on select "Your Packaging (customer supplied) Envelope (carrier supplied) Pack (carrier su…" at bounding box center [1406, 154] width 230 height 21
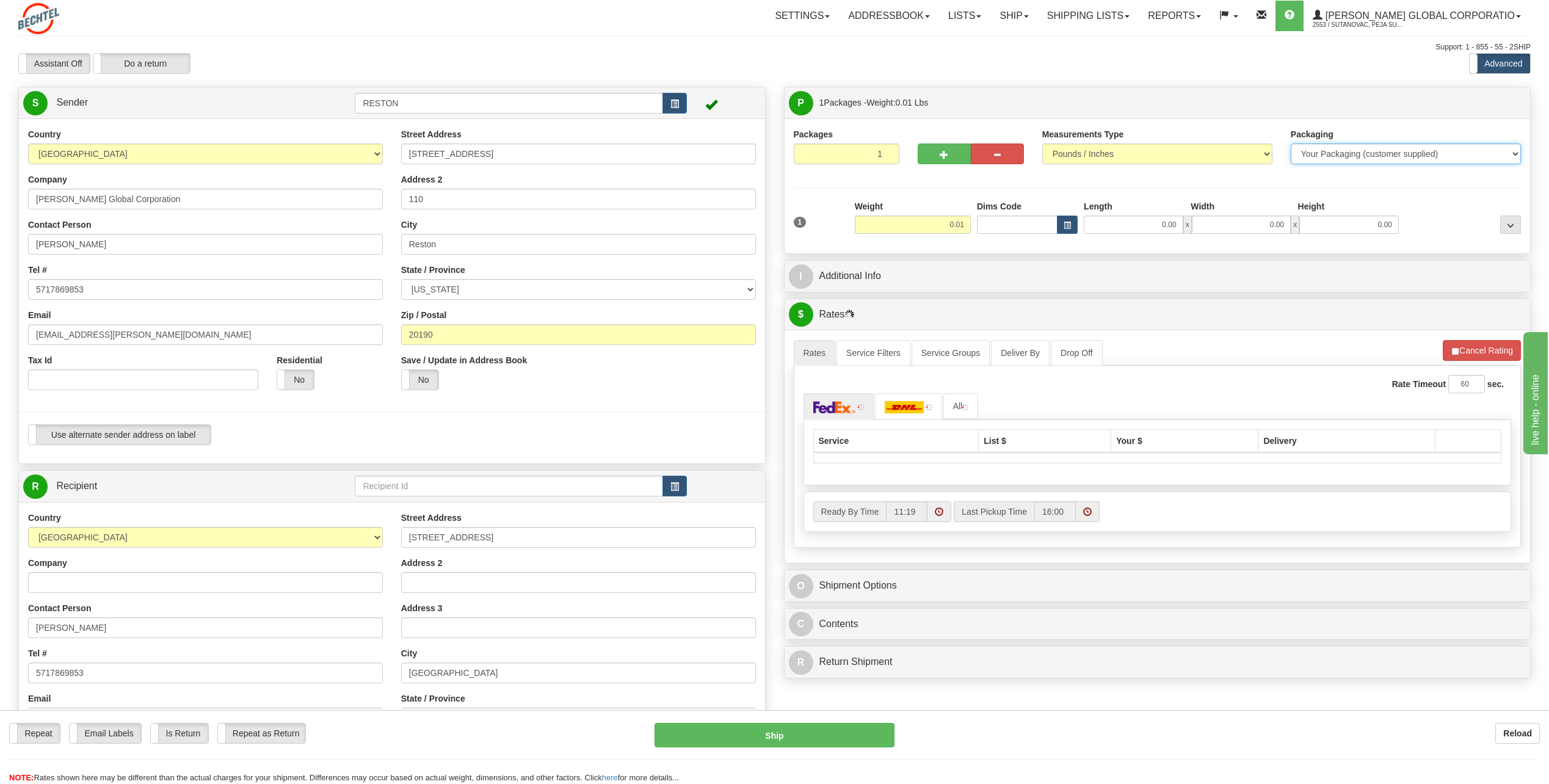
select select "2"
click at [1291, 144] on select "Your Packaging (customer supplied) Envelope (carrier supplied) Pack (carrier su…" at bounding box center [1406, 154] width 230 height 21
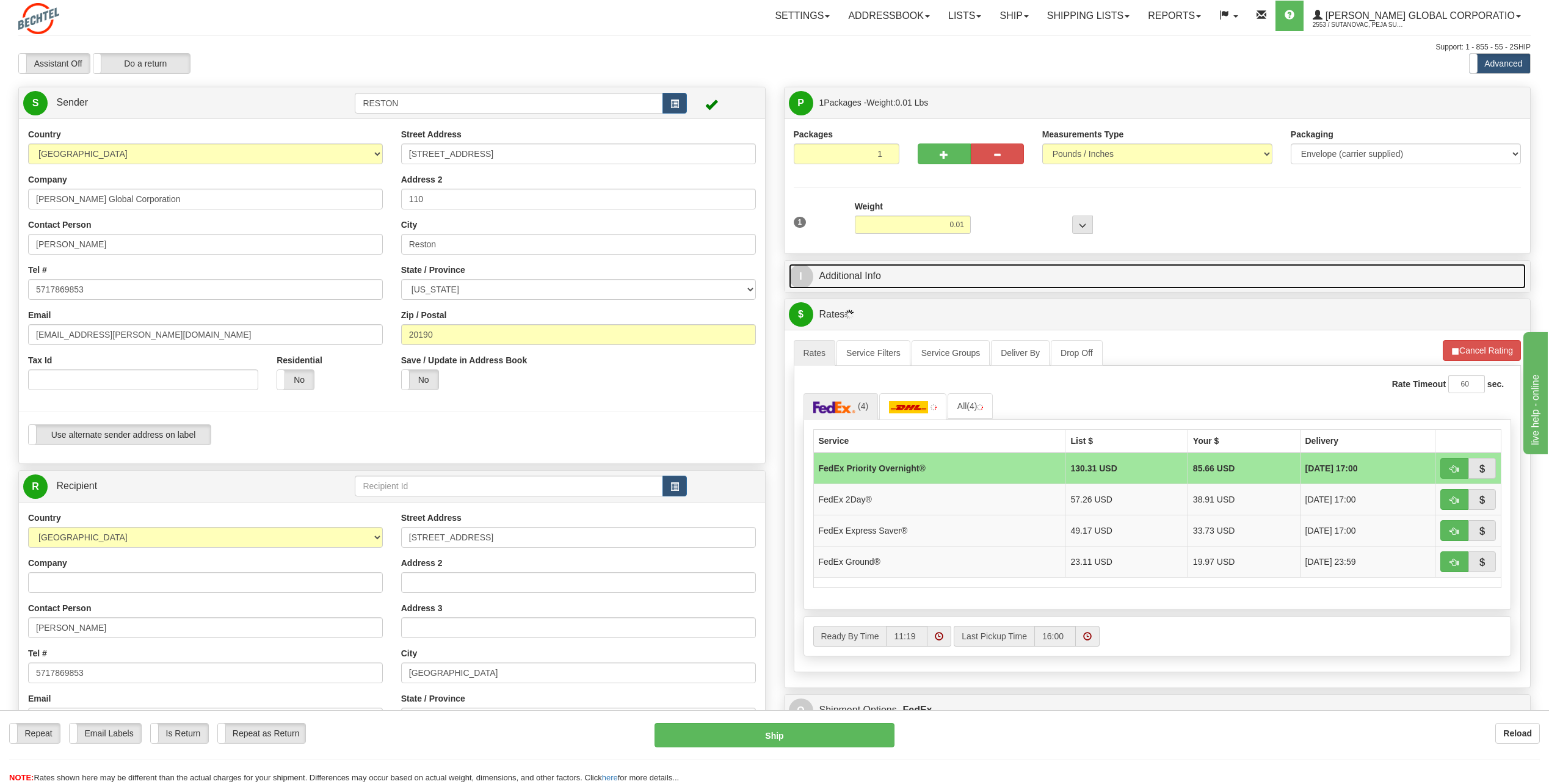
click at [865, 280] on link "I Additional Info" at bounding box center [1158, 276] width 738 height 25
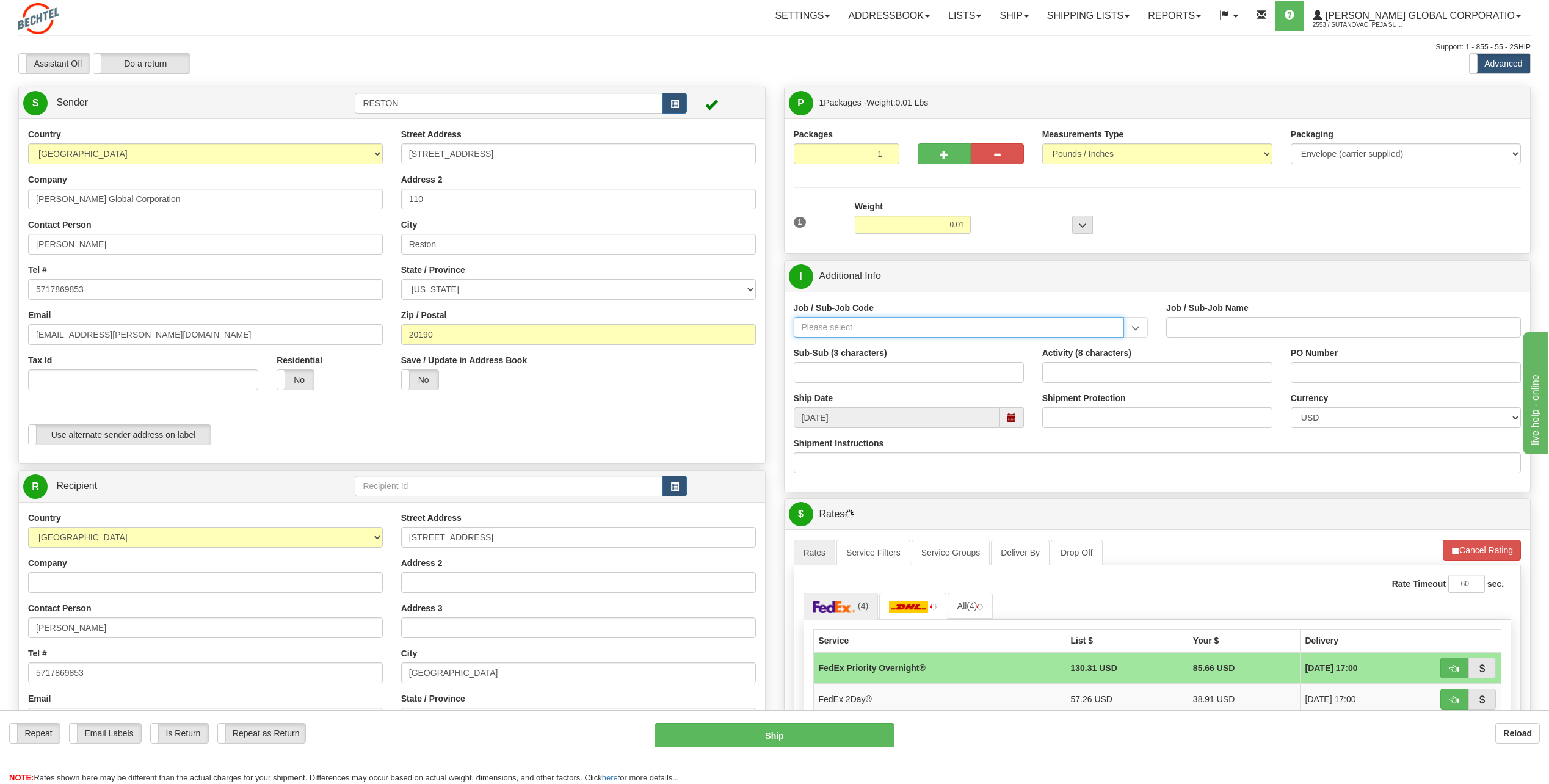
click at [940, 328] on input "Job / Sub-Job Code" at bounding box center [959, 327] width 331 height 21
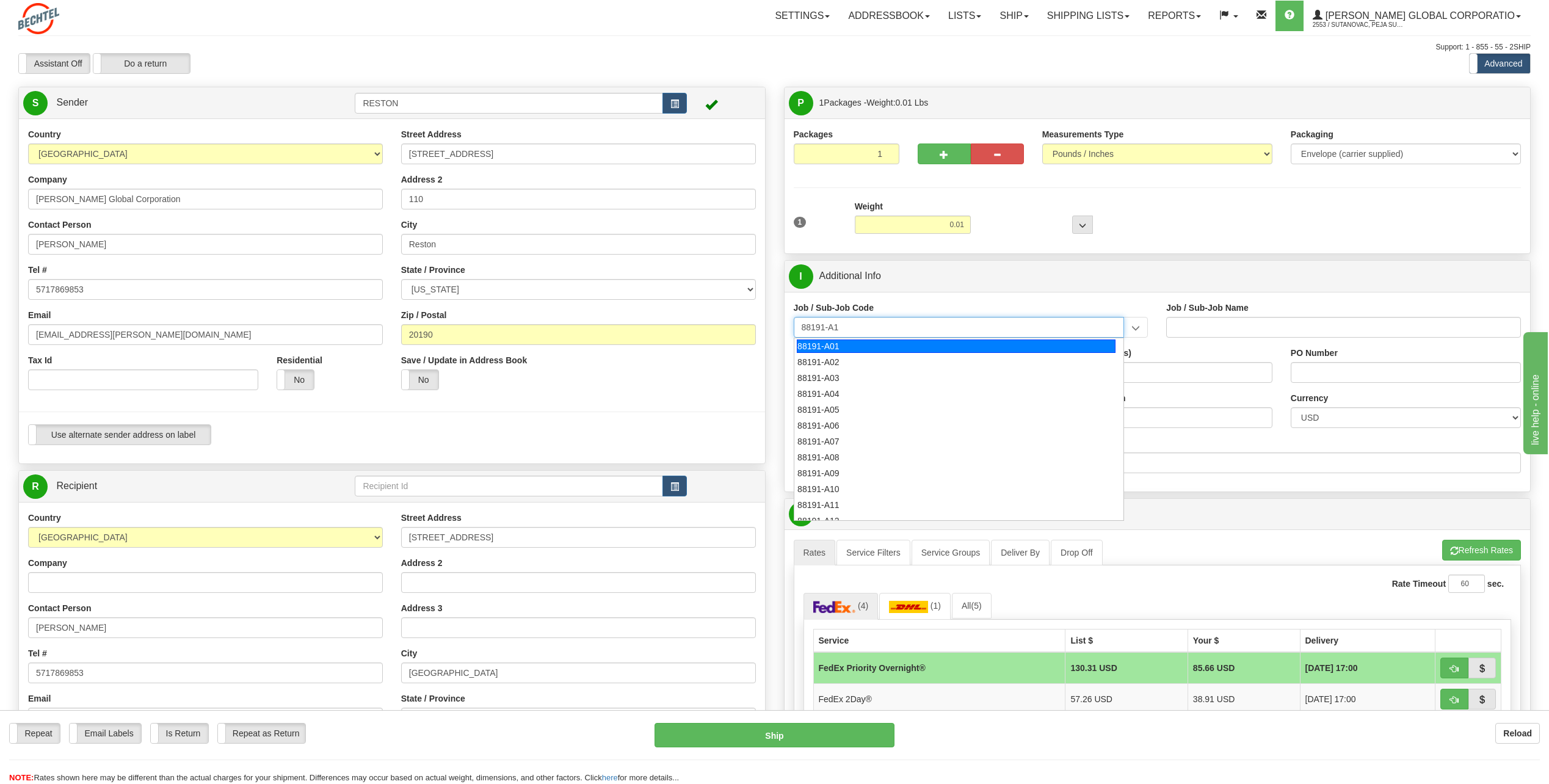
type input "88191-A14"
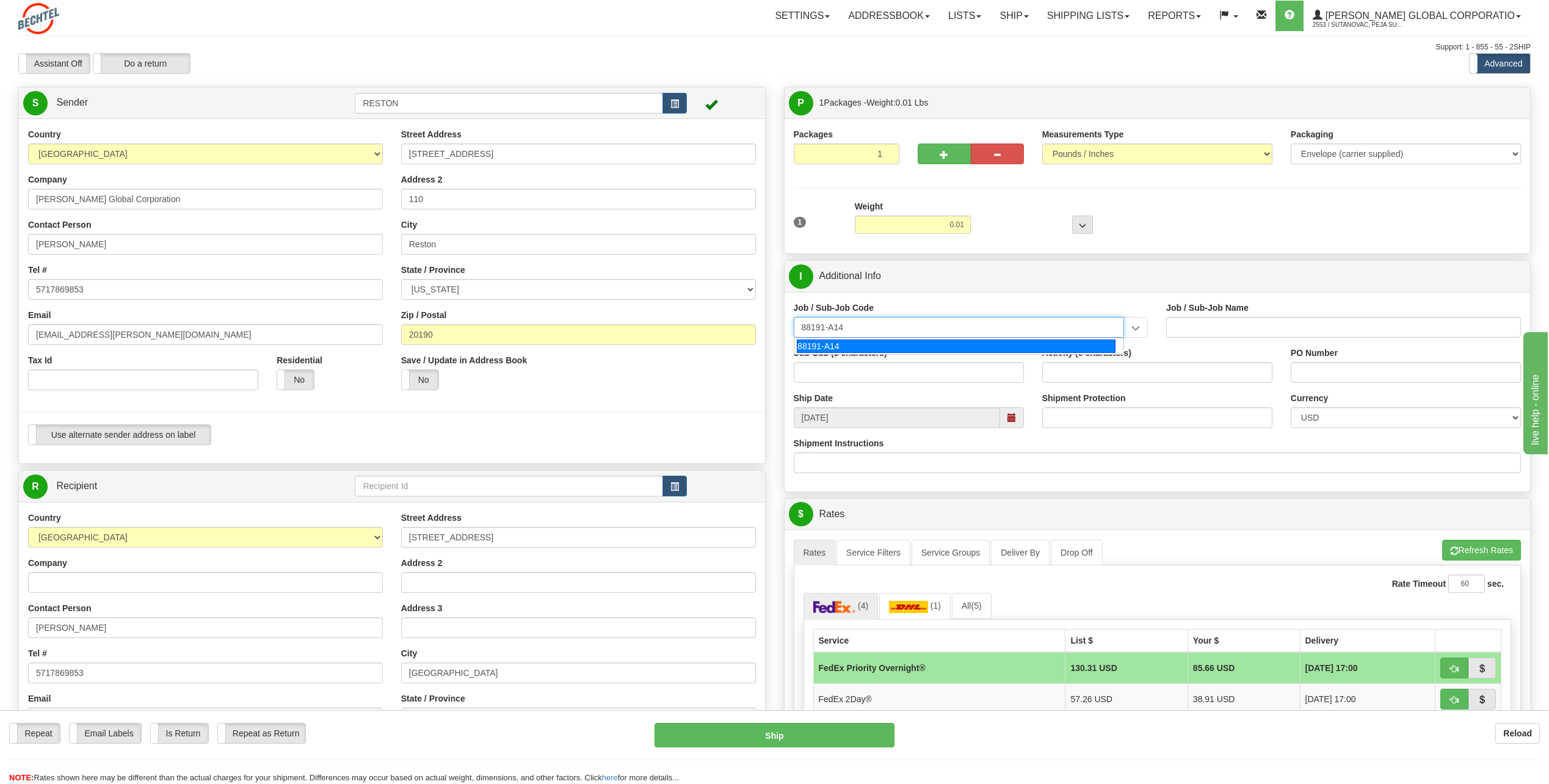
type input "SOUTH SPUR SOLAR - LAND-TITLE CURATIVE WORKS"
type input "88191-A14"
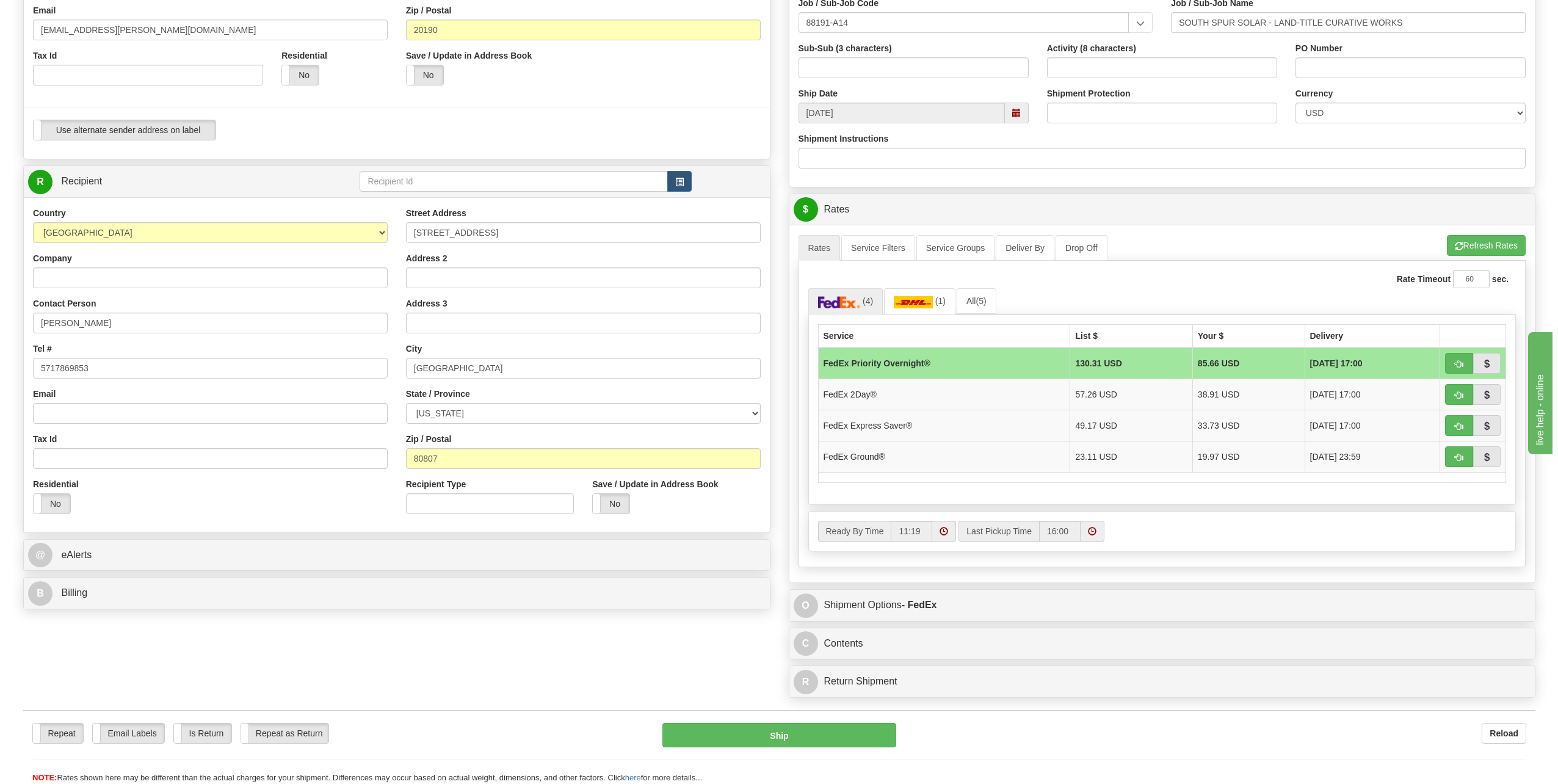
scroll to position [305, 0]
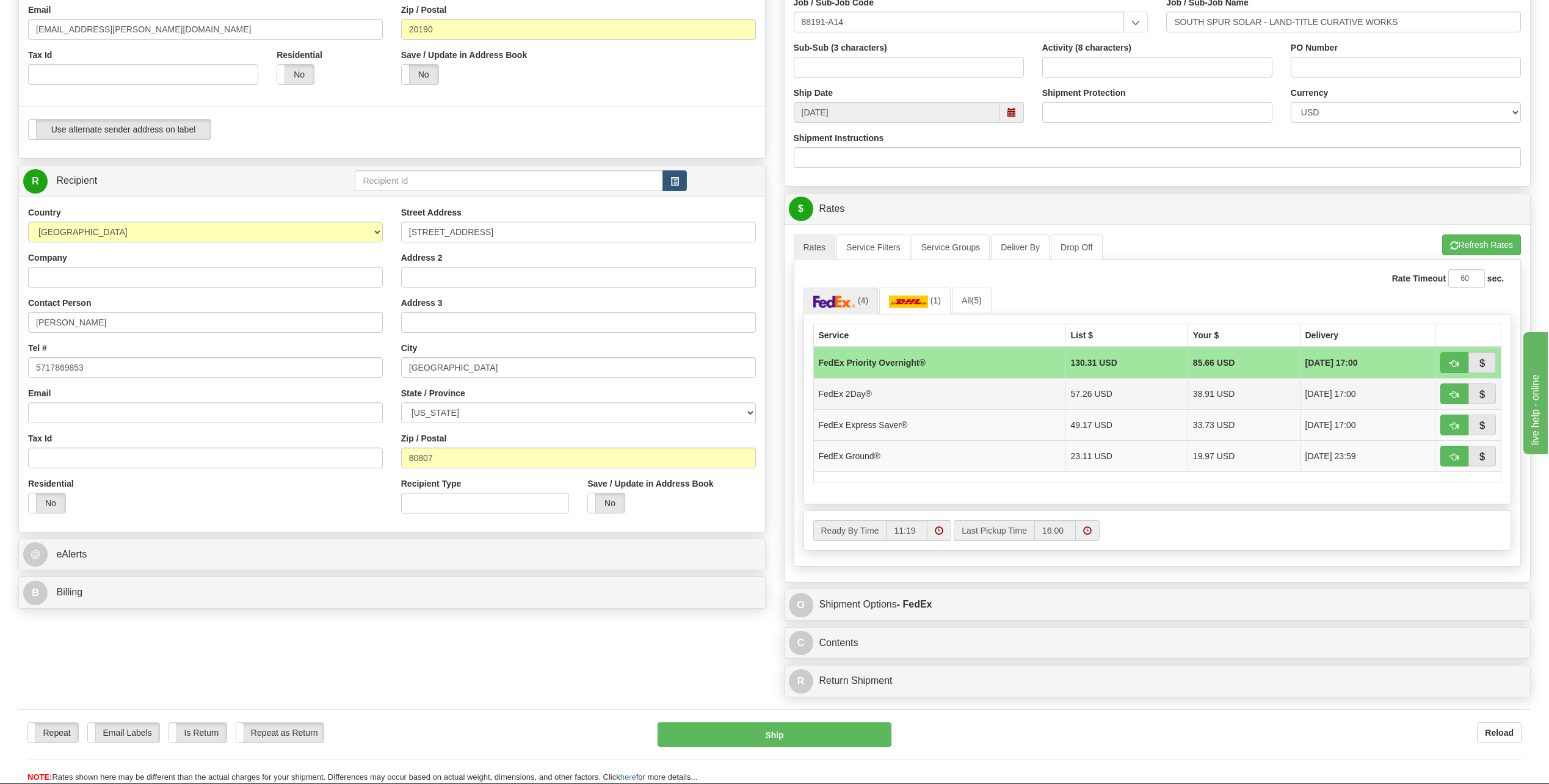
click at [895, 386] on td "FedEx 2Day®" at bounding box center [939, 393] width 252 height 31
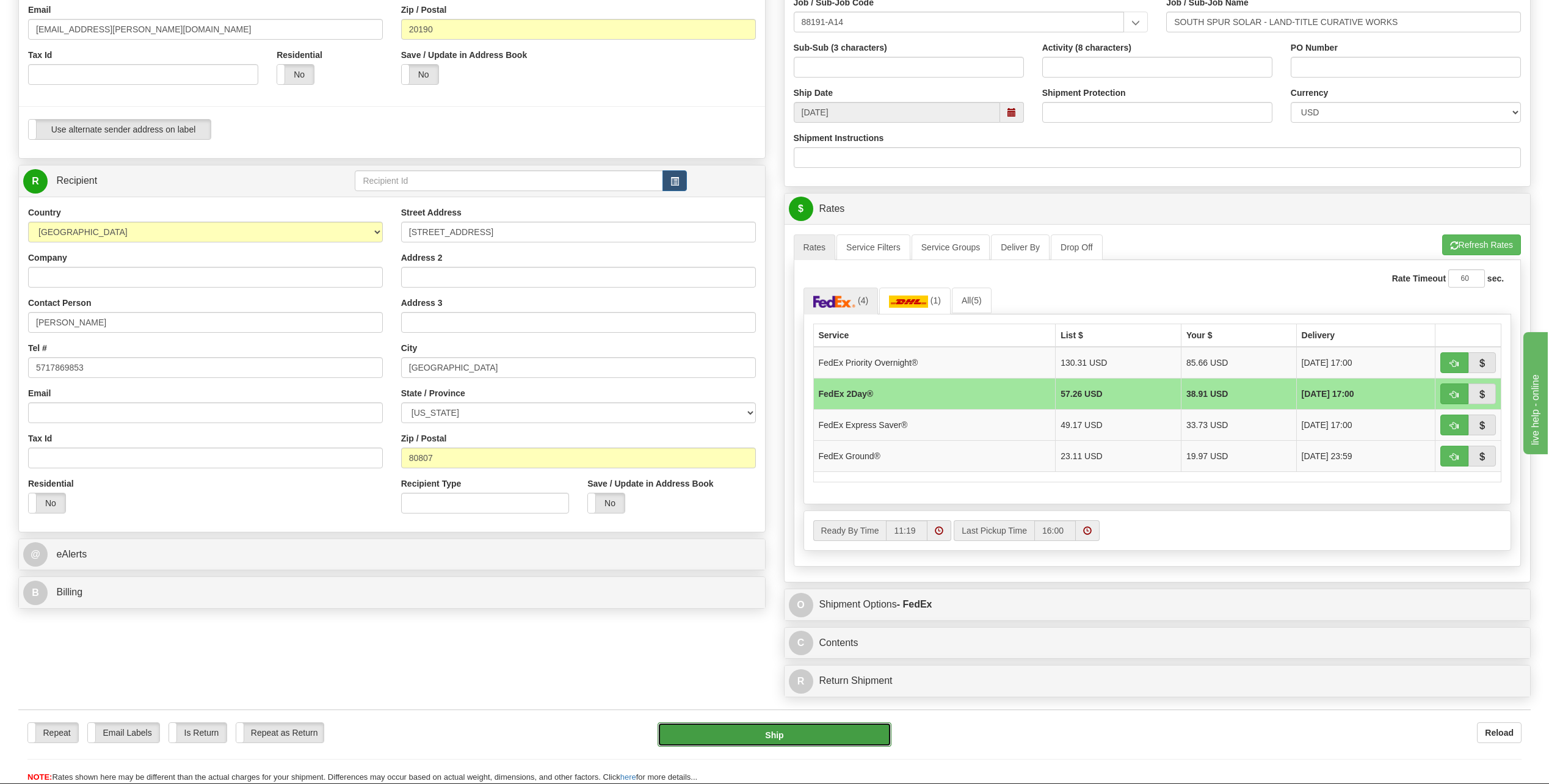
click at [762, 744] on button "Ship" at bounding box center [774, 734] width 234 height 25
type input "03"
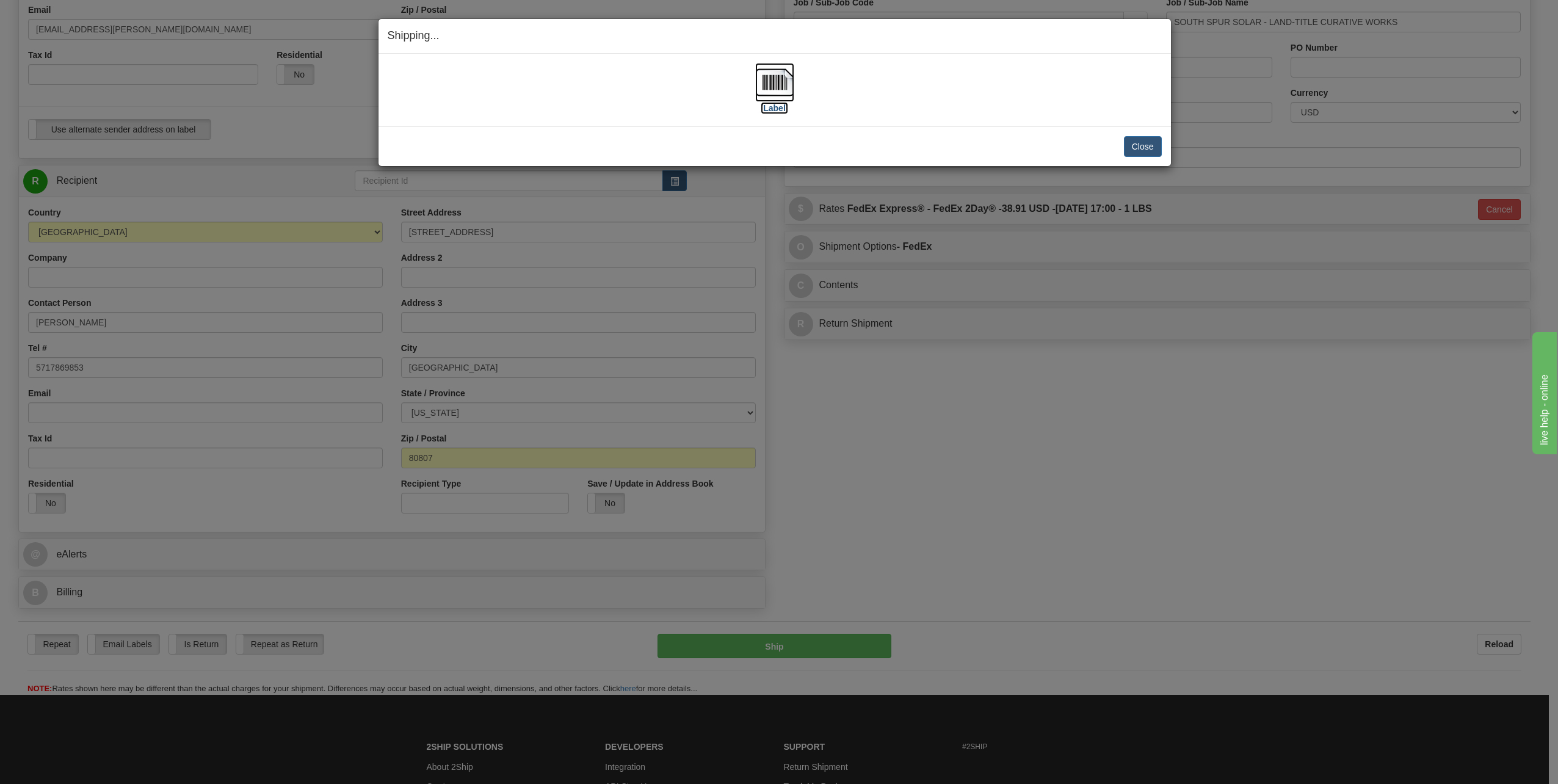
click at [765, 73] on img at bounding box center [775, 82] width 39 height 39
